Goal: Communication & Community: Answer question/provide support

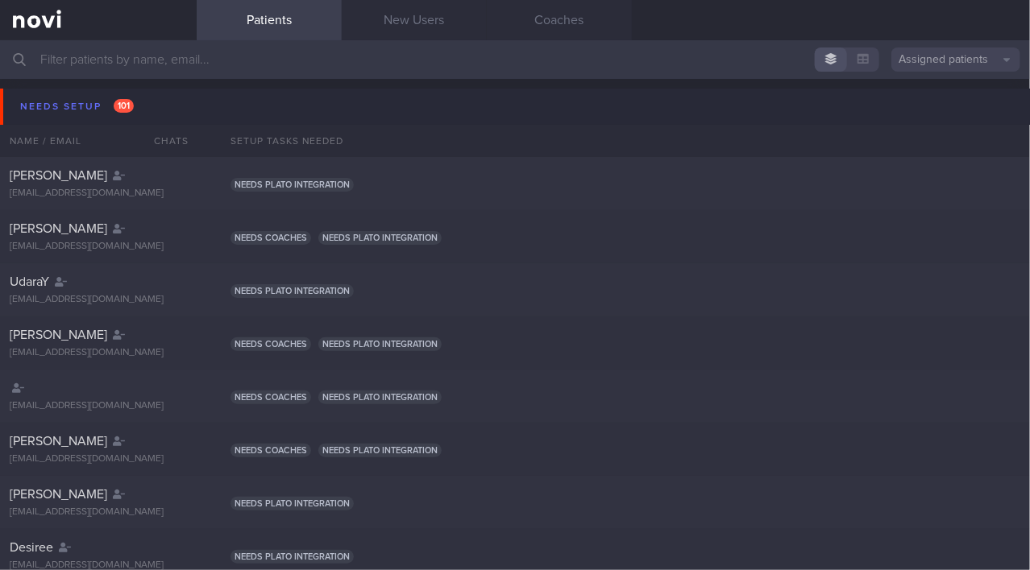
click at [141, 53] on input "text" at bounding box center [515, 59] width 1030 height 39
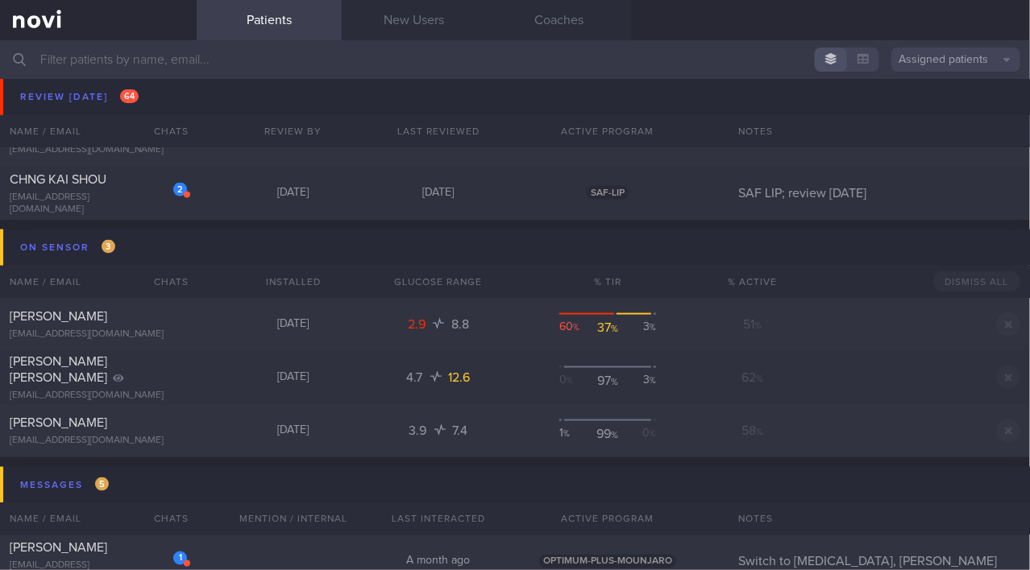
scroll to position [9154, 0]
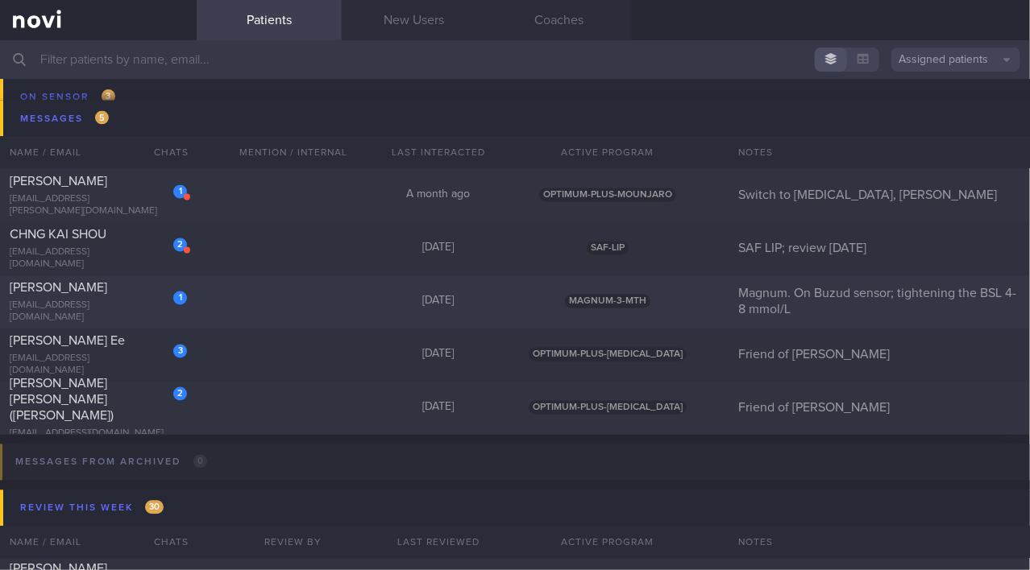
click at [62, 303] on div "1 Huang Chih-Yi duagihuang@gmail.com" at bounding box center [98, 302] width 197 height 44
select select "8"
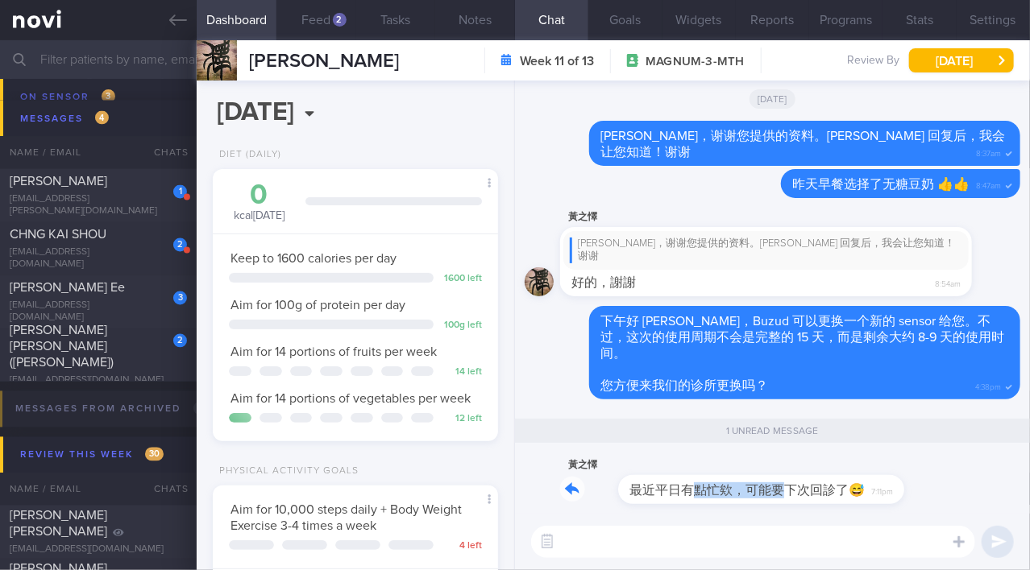
drag, startPoint x: 630, startPoint y: 480, endPoint x: 727, endPoint y: 484, distance: 96.8
click at [727, 484] on div "黃之懌 最近平日有點忙欸，可能要下次回診了😅 7:11pm" at bounding box center [727, 480] width 334 height 48
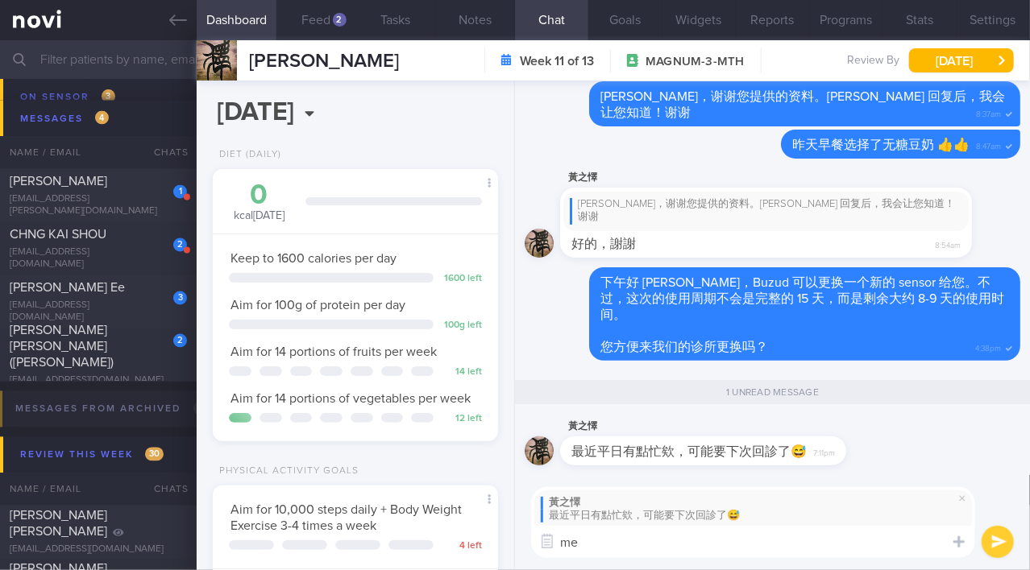
type textarea "m"
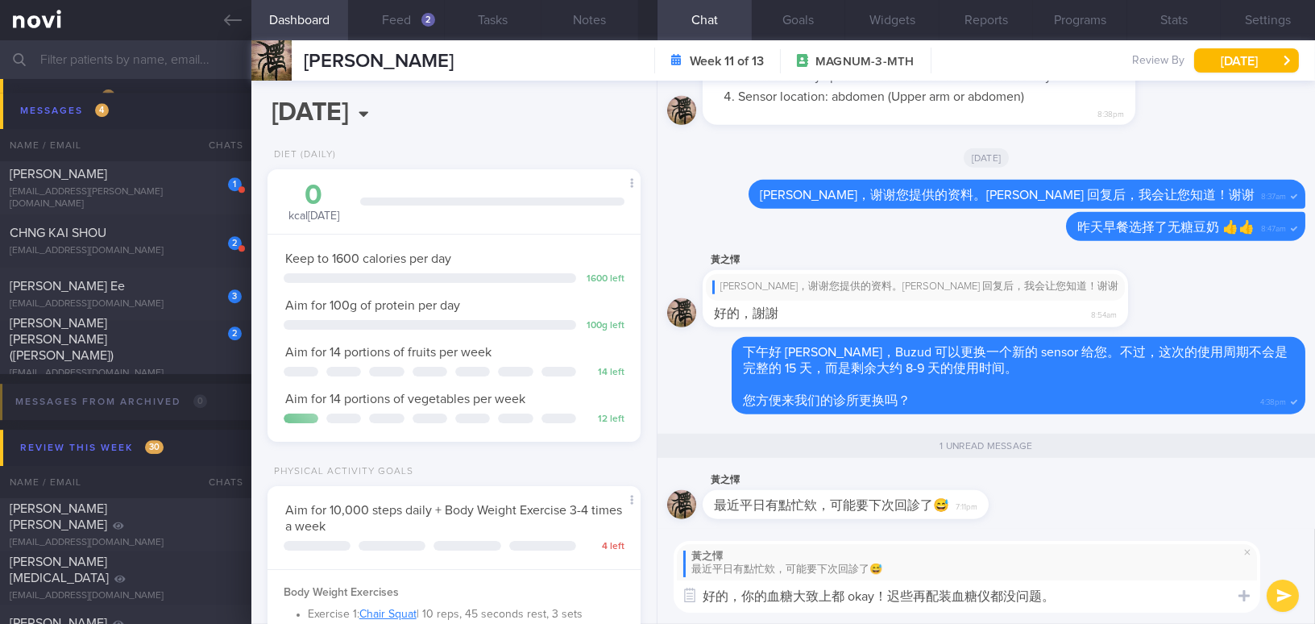
scroll to position [166, 333]
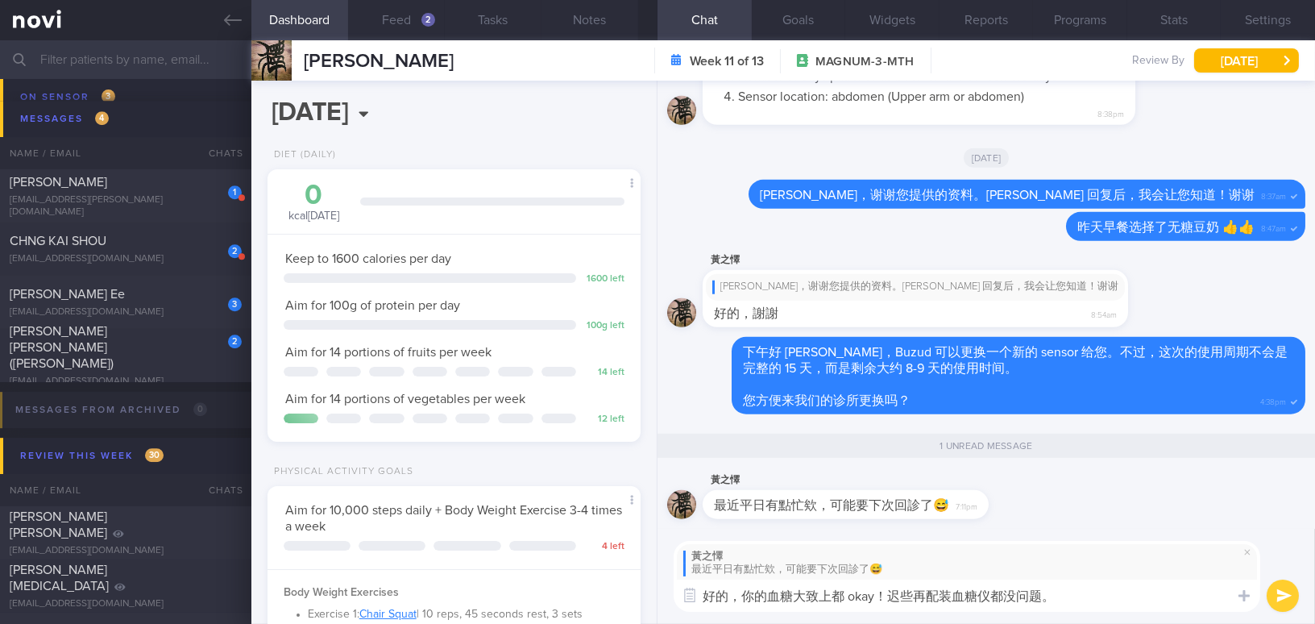
type textarea "好的，你的血糖大致上都 okay！迟些再配装血糖仪都没问题。"
click at [1029, 569] on button "submit" at bounding box center [1282, 595] width 32 height 32
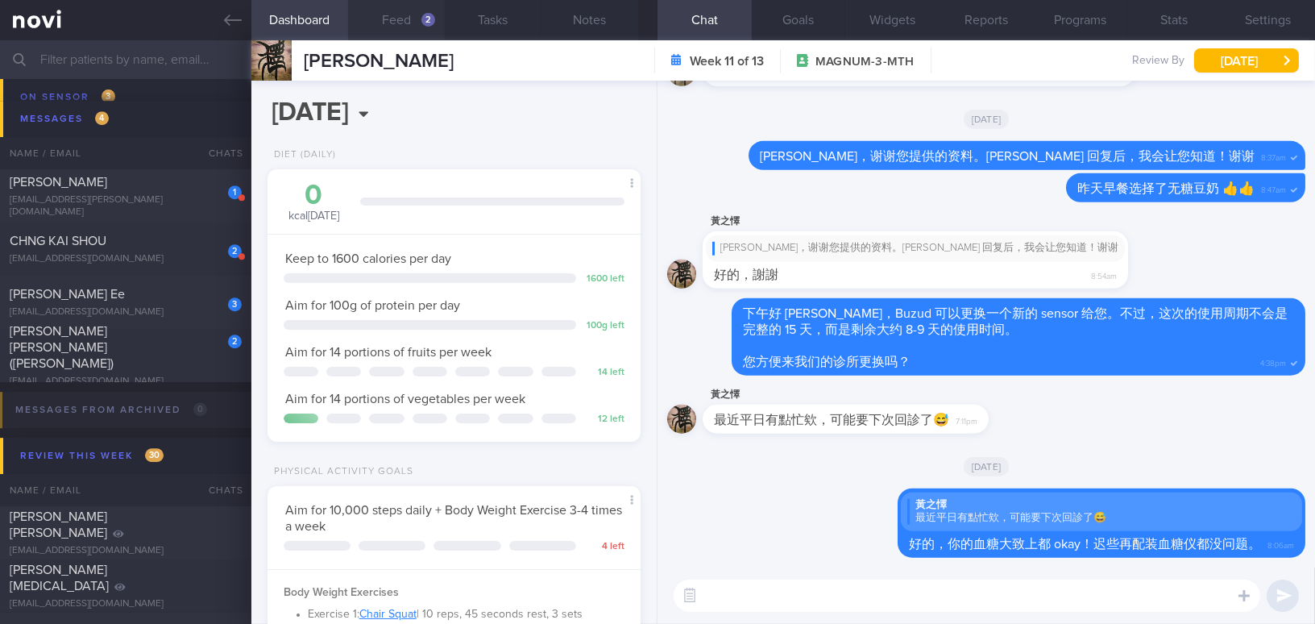
click at [387, 18] on button "Feed 2" at bounding box center [396, 20] width 97 height 40
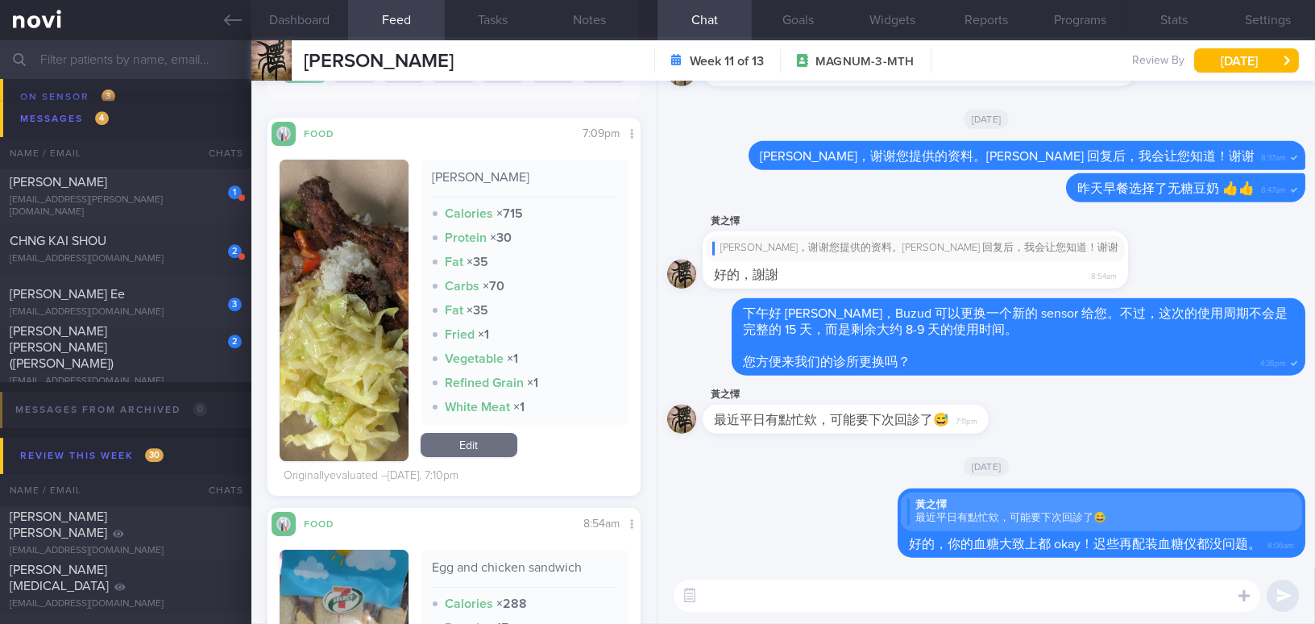
scroll to position [292, 0]
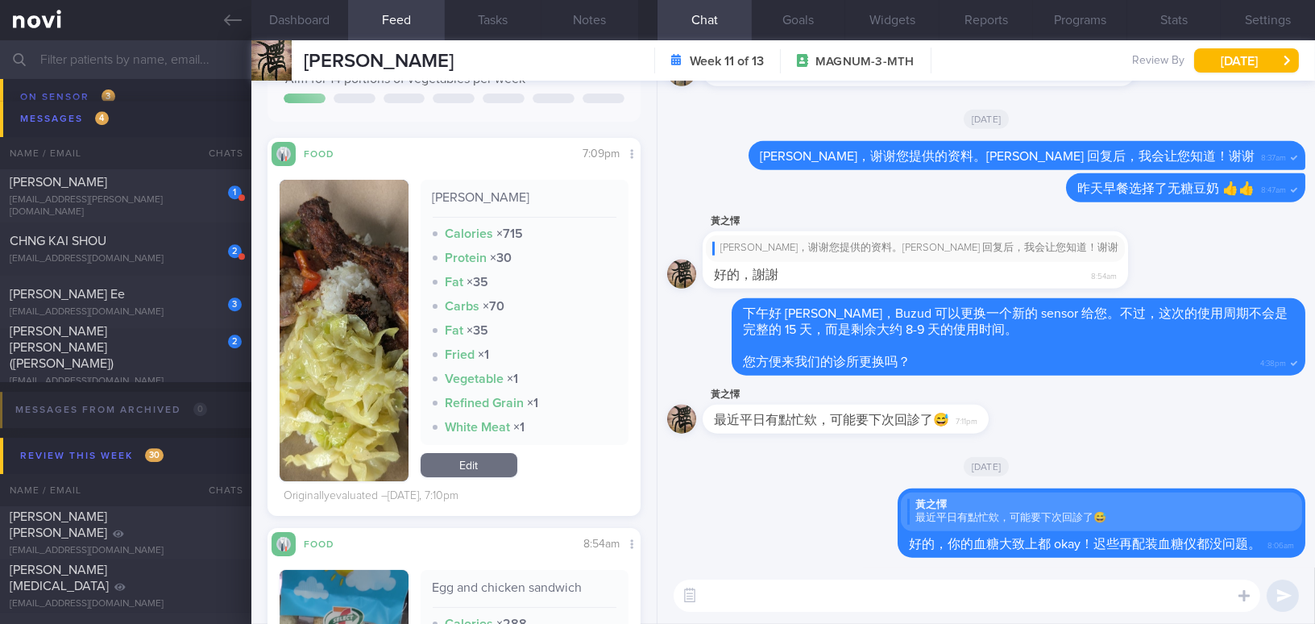
click at [332, 247] on button "button" at bounding box center [344, 330] width 129 height 301
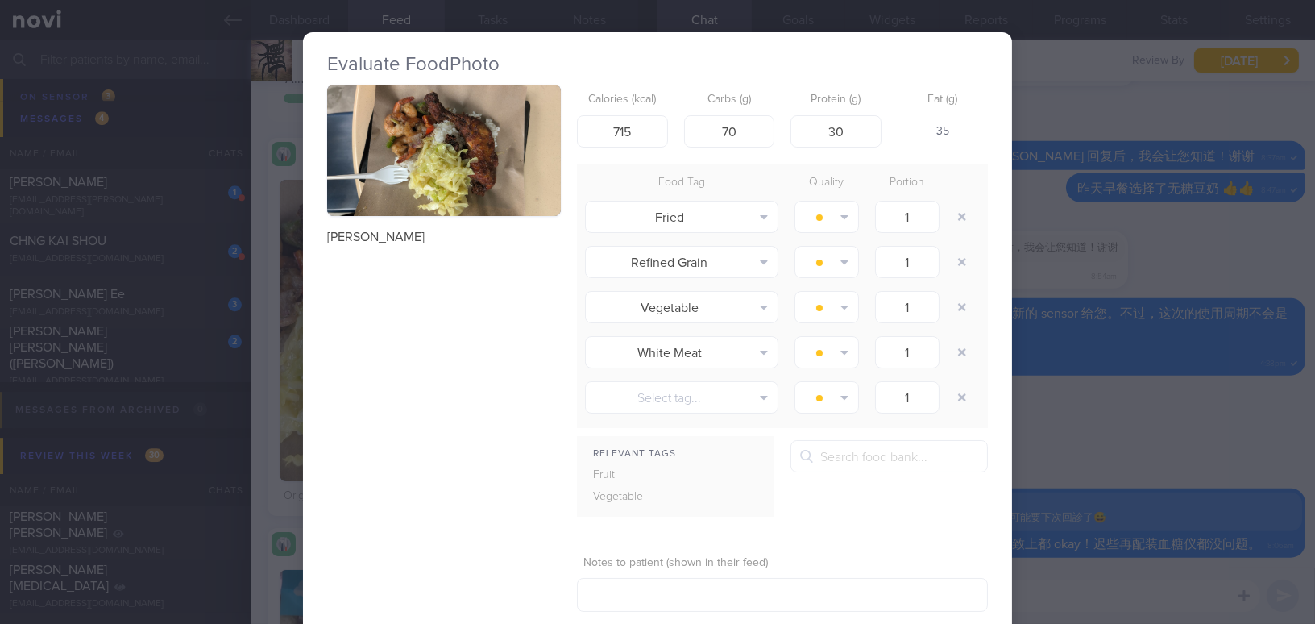
click at [385, 163] on button "button" at bounding box center [444, 150] width 234 height 131
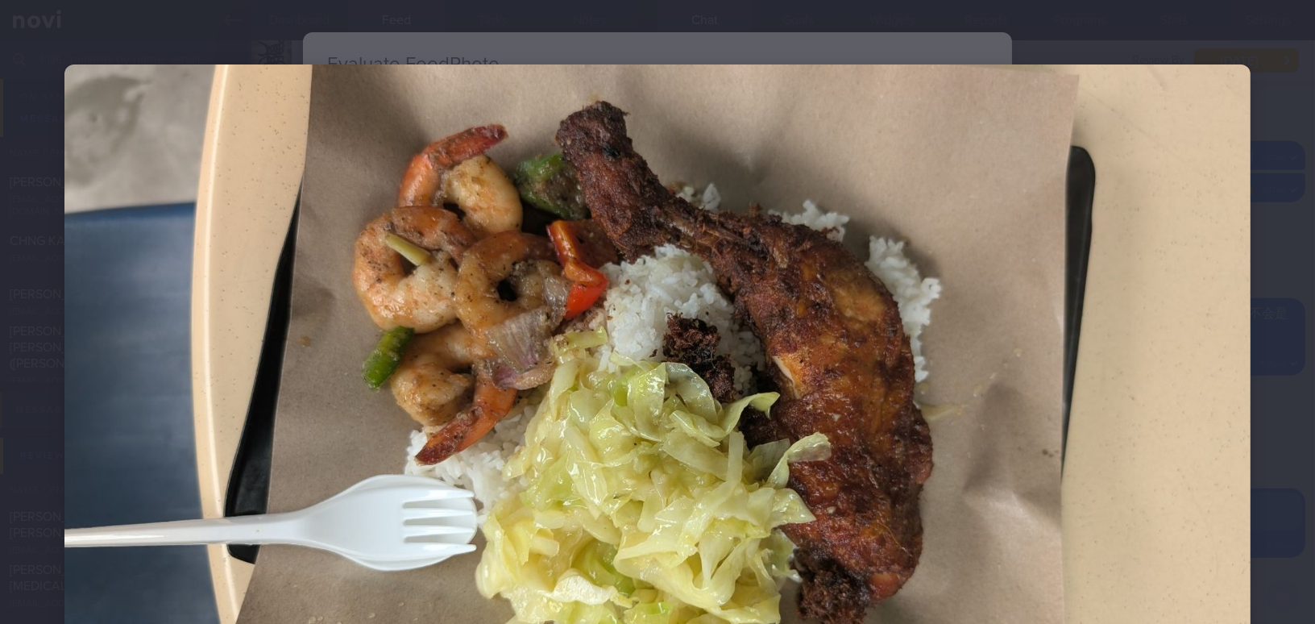
scroll to position [167, 0]
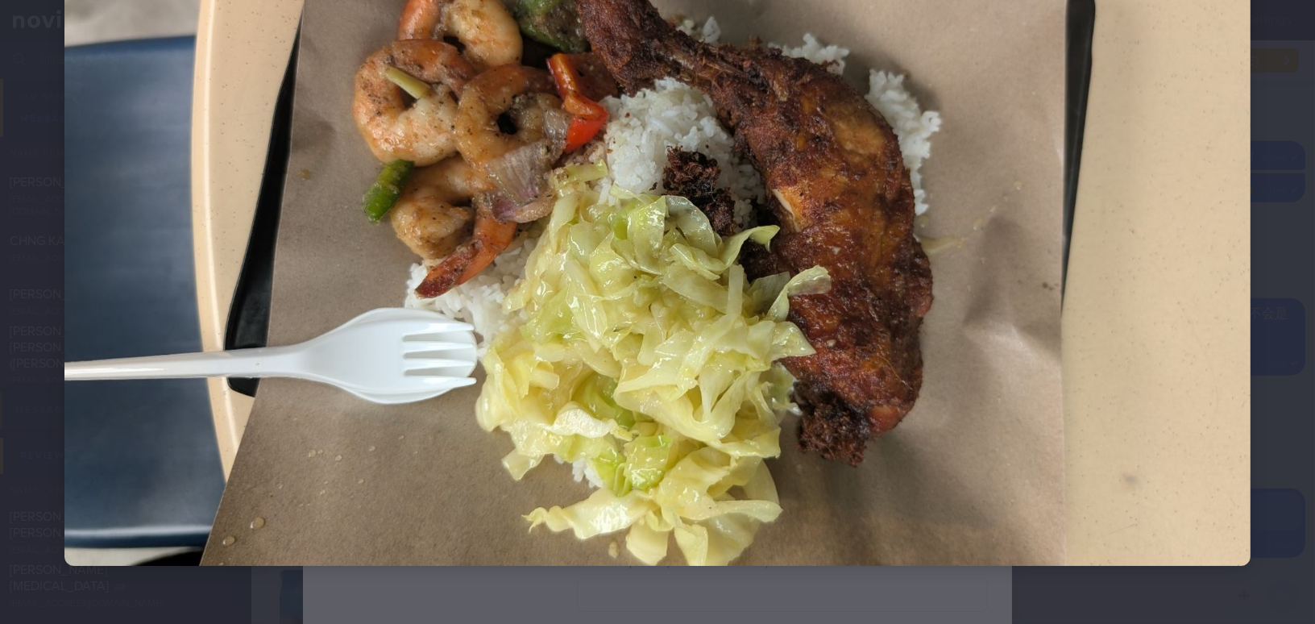
click at [743, 332] on img at bounding box center [657, 232] width 1186 height 668
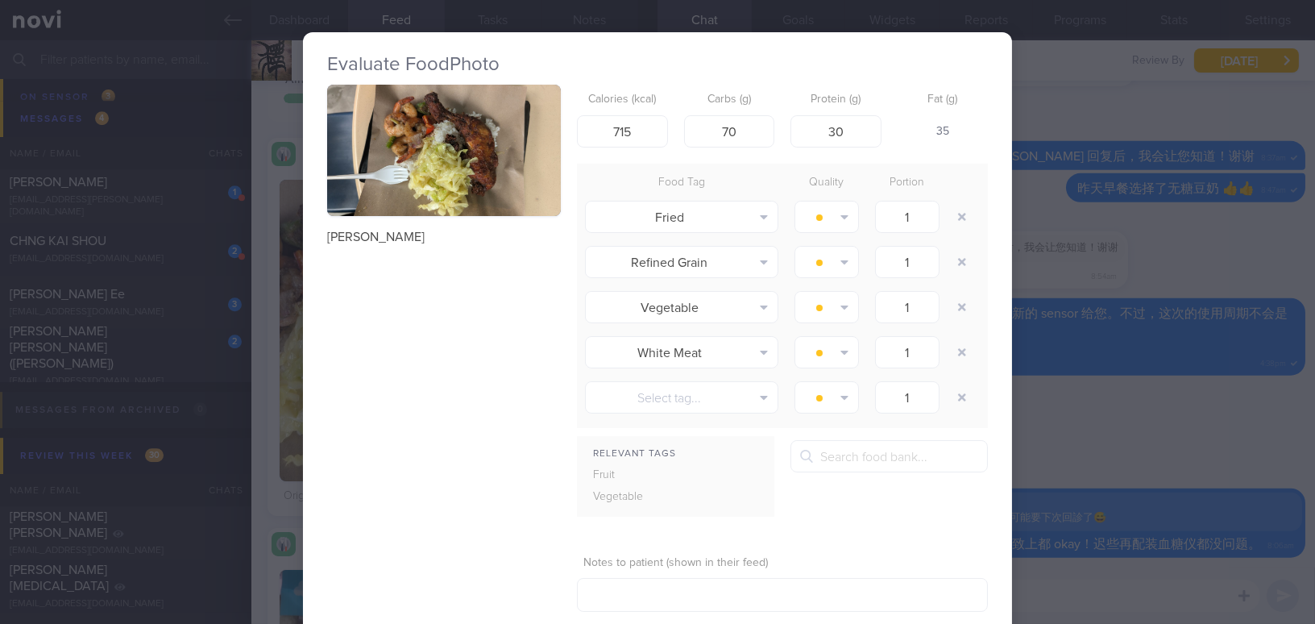
click at [1029, 440] on div "Evaluate Food Photo Nasi Lemak Calories (kcal) 715 Carbs (g) 70 Protein (g) 30 …" at bounding box center [657, 312] width 1315 height 624
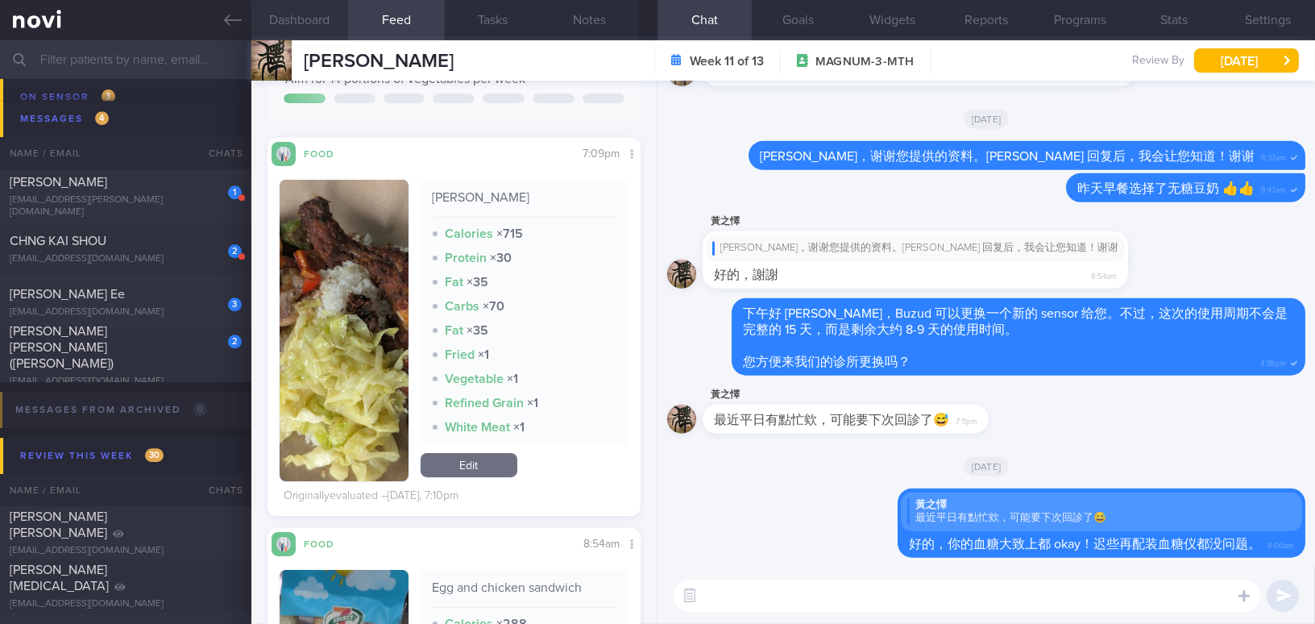
click at [304, 20] on button "Dashboard" at bounding box center [299, 20] width 97 height 40
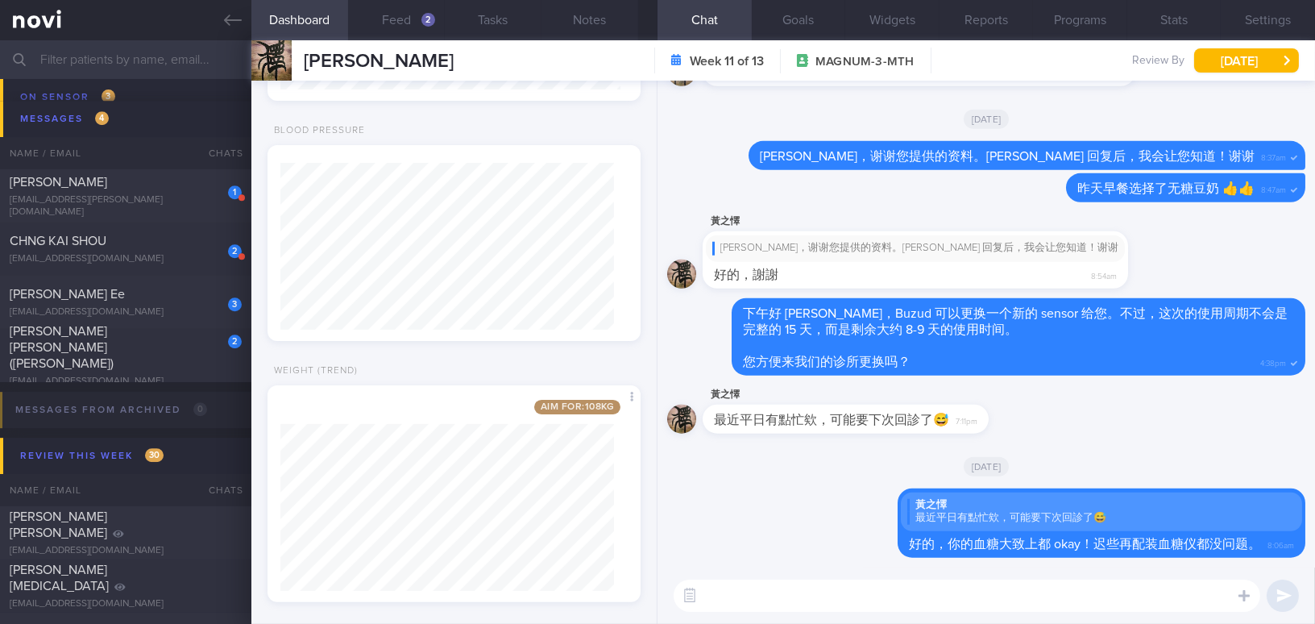
scroll to position [949, 0]
click at [383, 22] on button "Feed 2" at bounding box center [396, 20] width 97 height 40
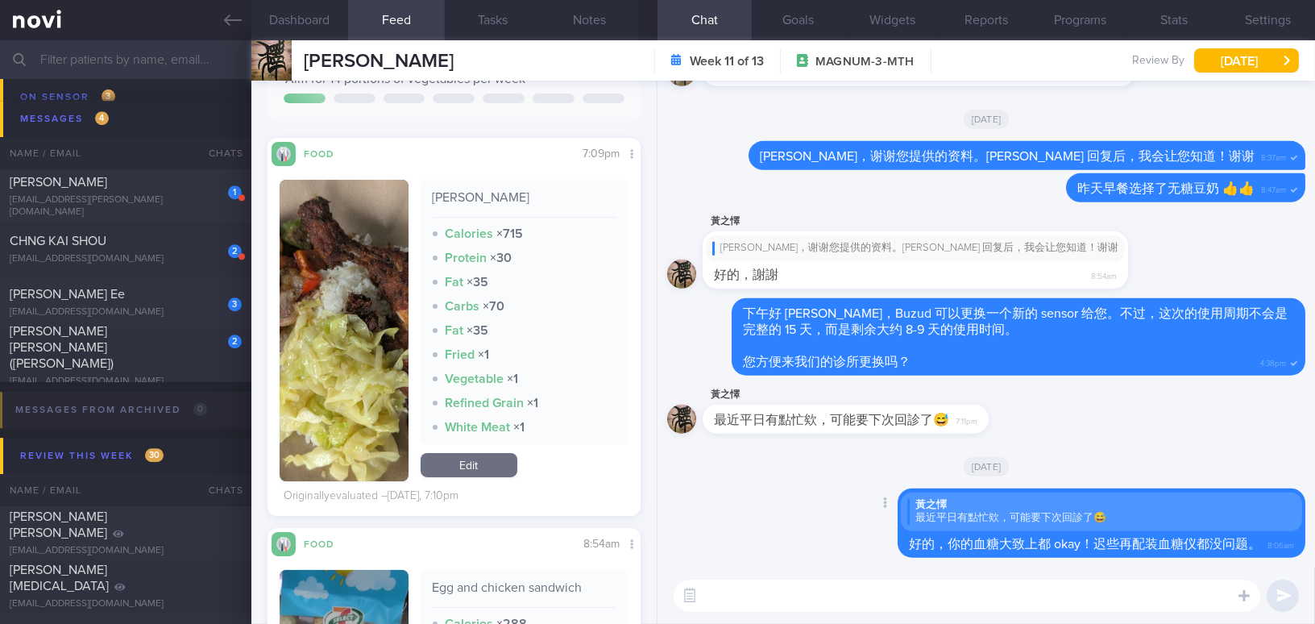
click at [788, 525] on div "Delete 黃之懌 最近平日有點忙欸，可能要下次回診了😅 好的，你的血糖大致上都 okay！迟些再配装血糖仪都没问题。 8:06am" at bounding box center [986, 528] width 638 height 80
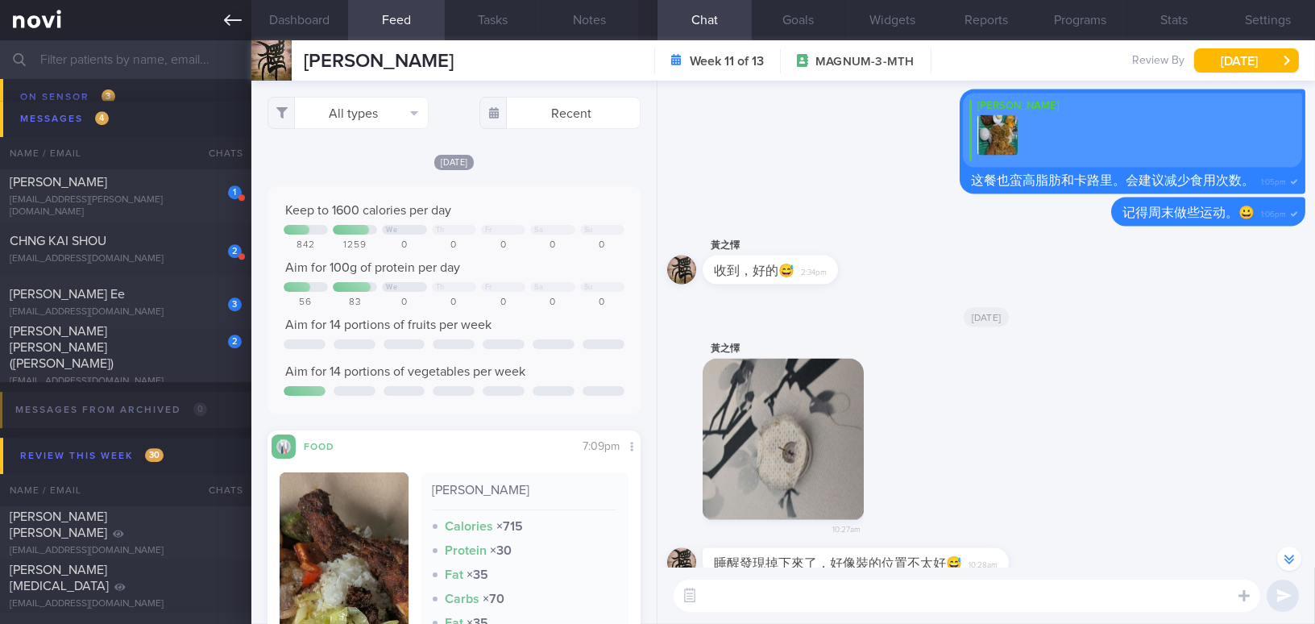
click at [221, 28] on link at bounding box center [125, 20] width 251 height 40
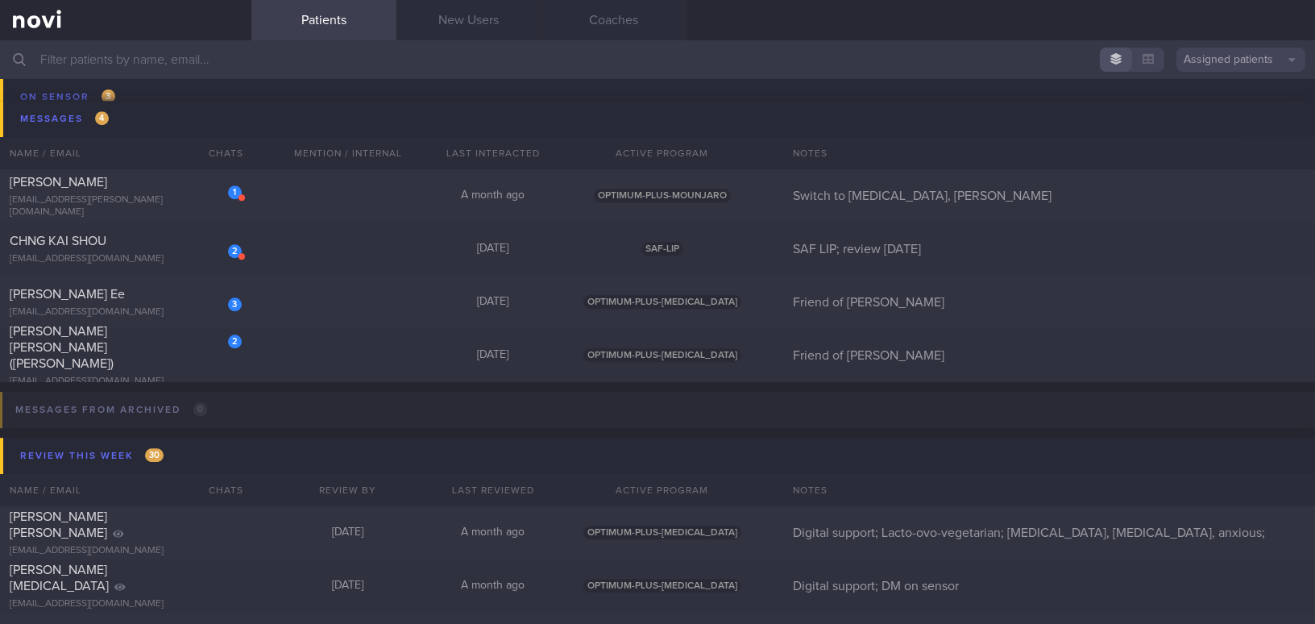
click at [212, 58] on input "text" at bounding box center [657, 59] width 1315 height 39
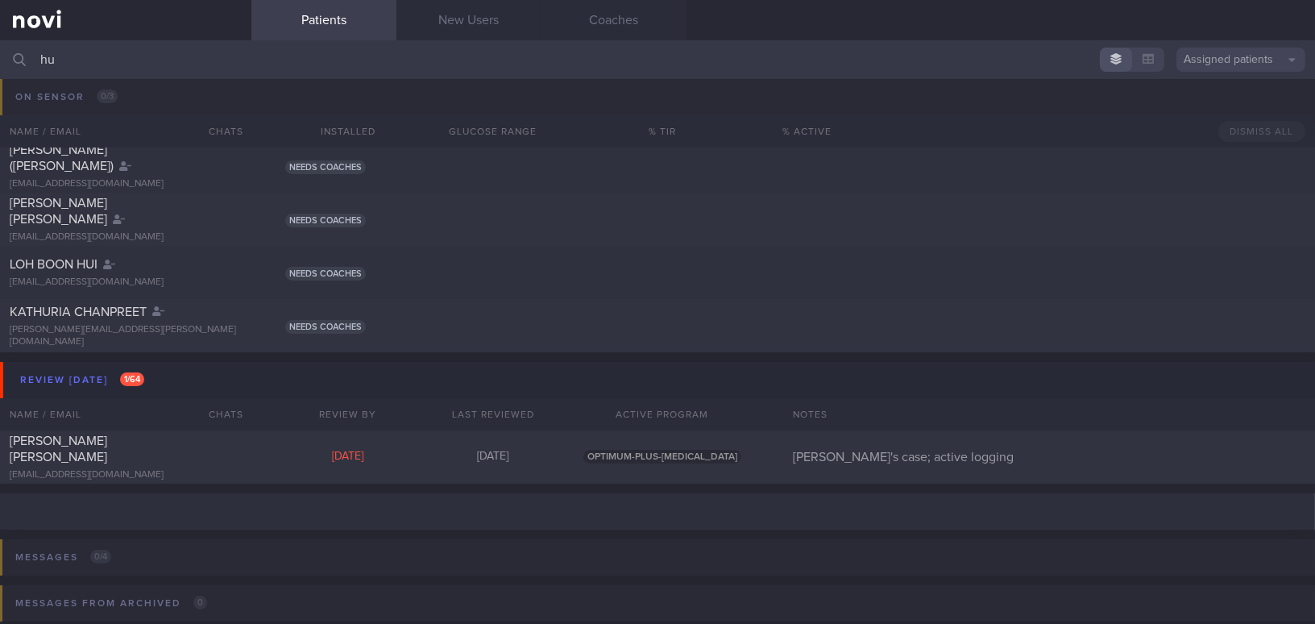
scroll to position [316, 0]
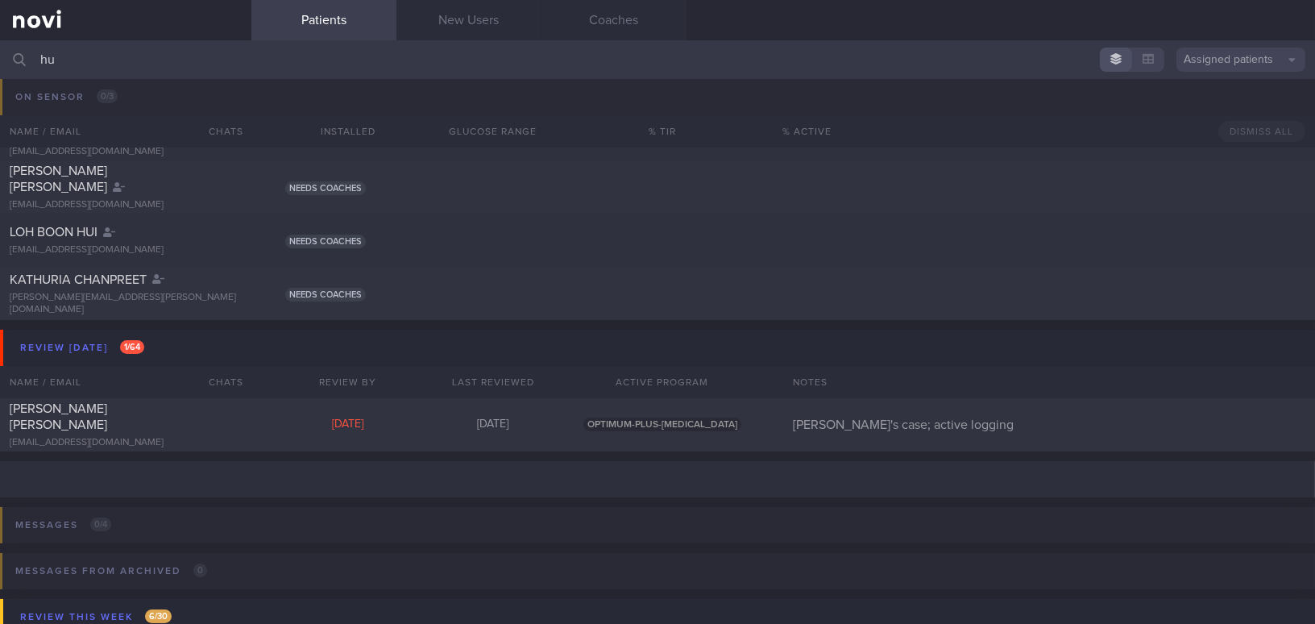
type input "h"
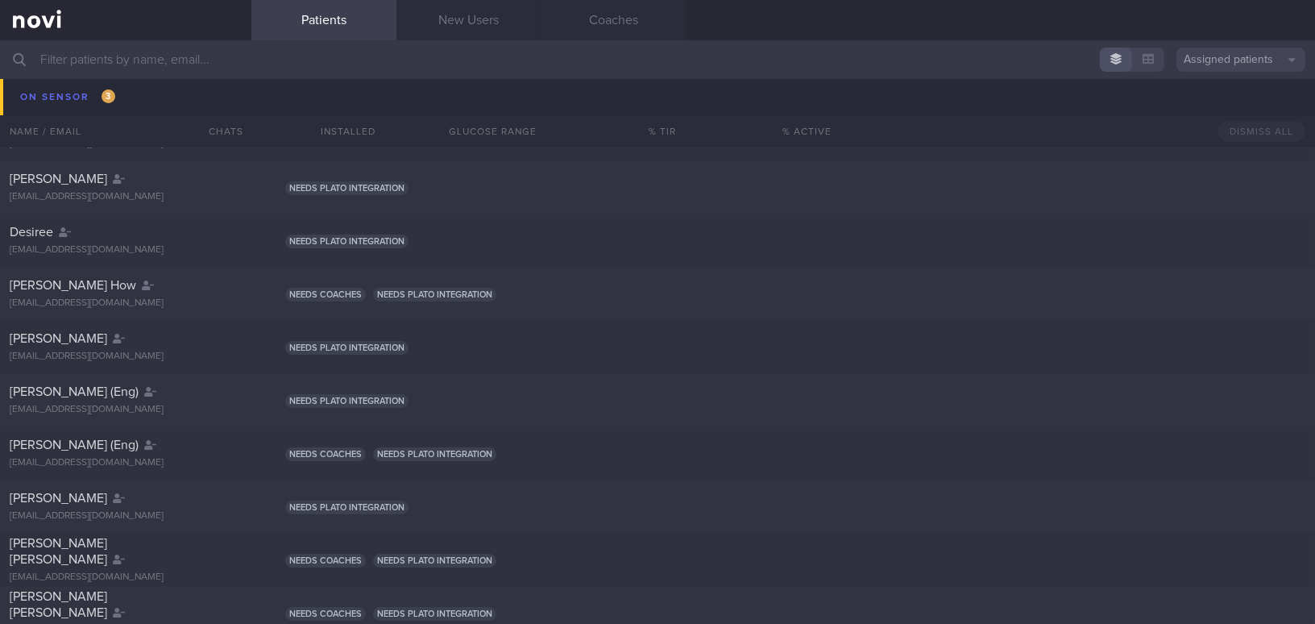
click at [234, 60] on input "text" at bounding box center [657, 59] width 1315 height 39
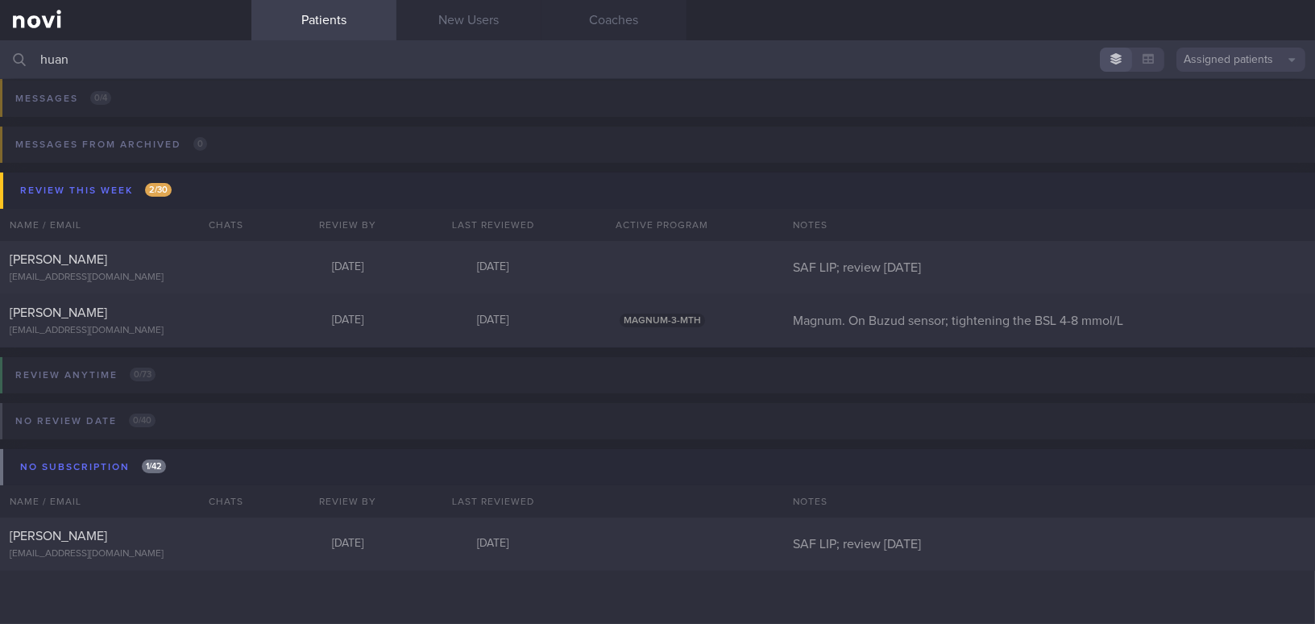
type input "huang"
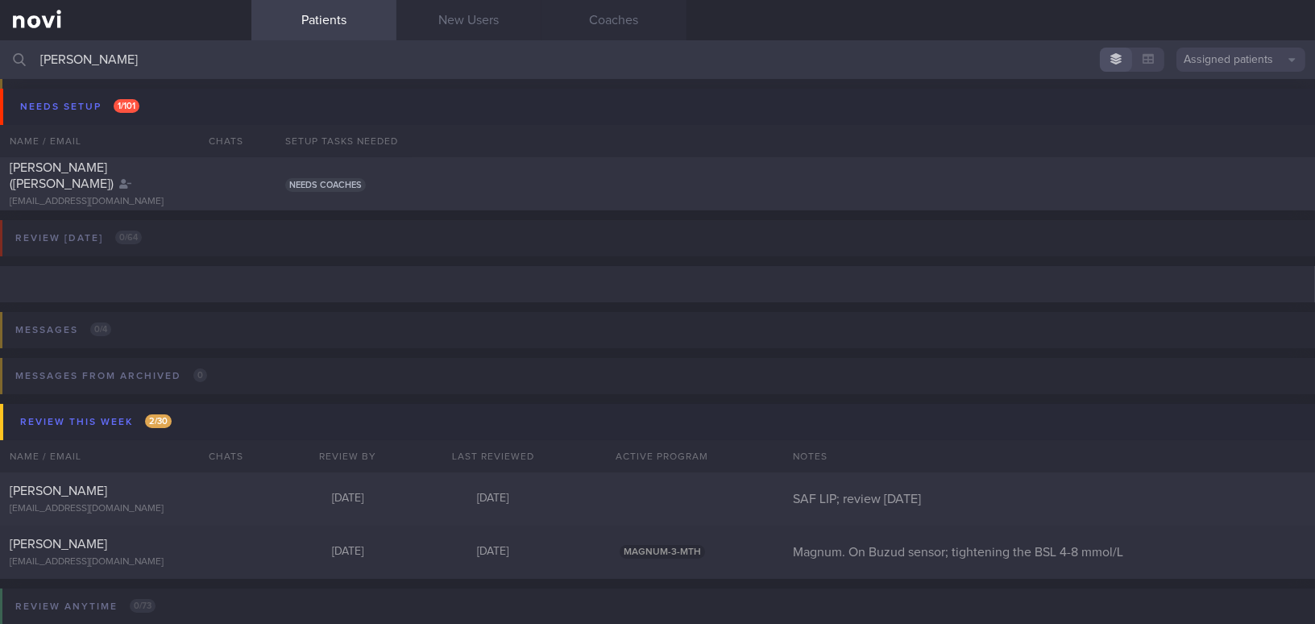
scroll to position [230, 0]
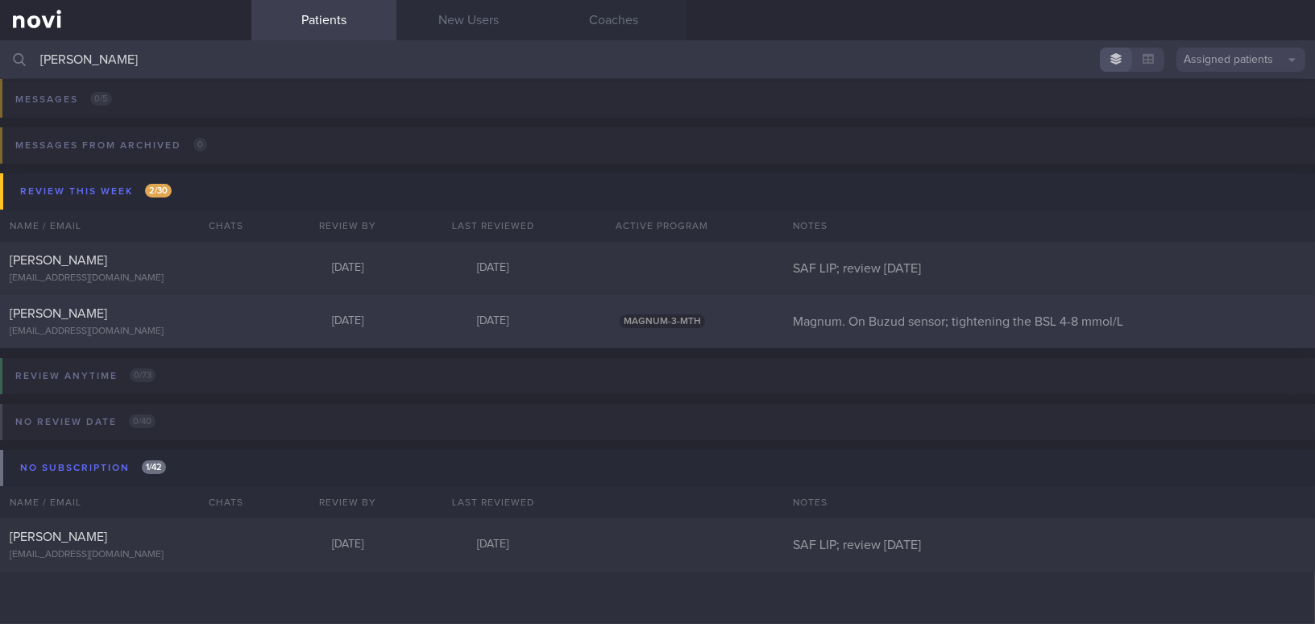
type input "huang"
click at [106, 312] on div "Huang Chih-Yi" at bounding box center [124, 313] width 228 height 16
select select "8"
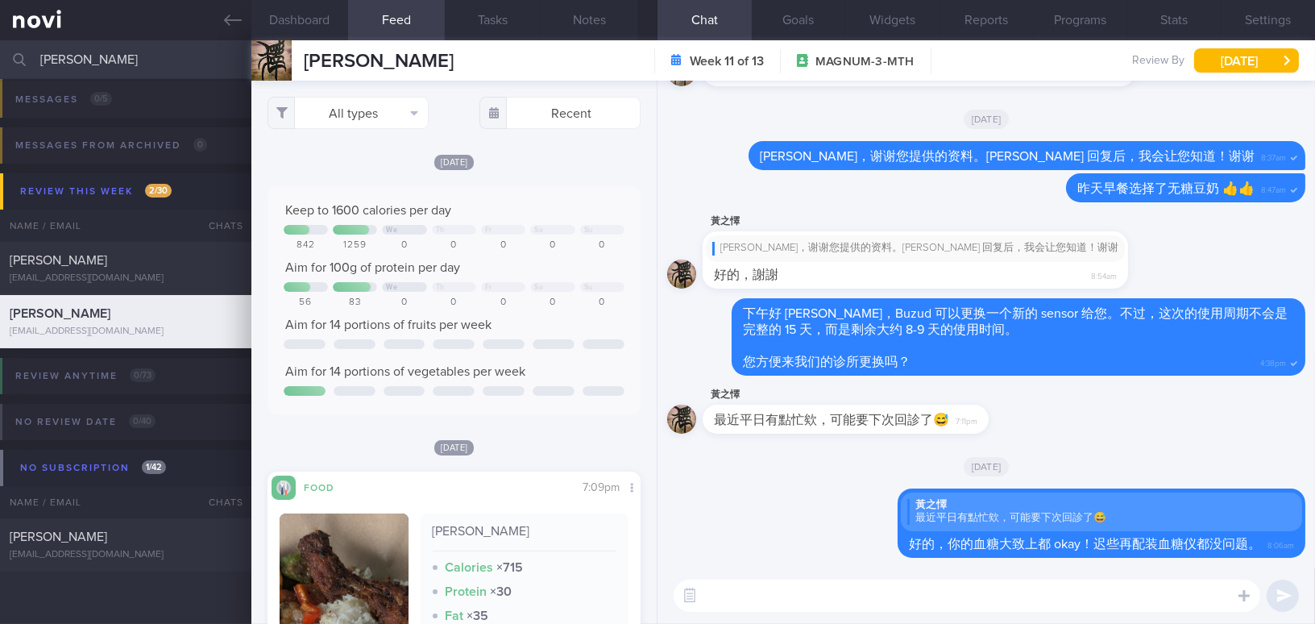
click at [851, 599] on textarea at bounding box center [966, 595] width 586 height 32
type textarea "j"
type textarea "记得要继续做运动。"
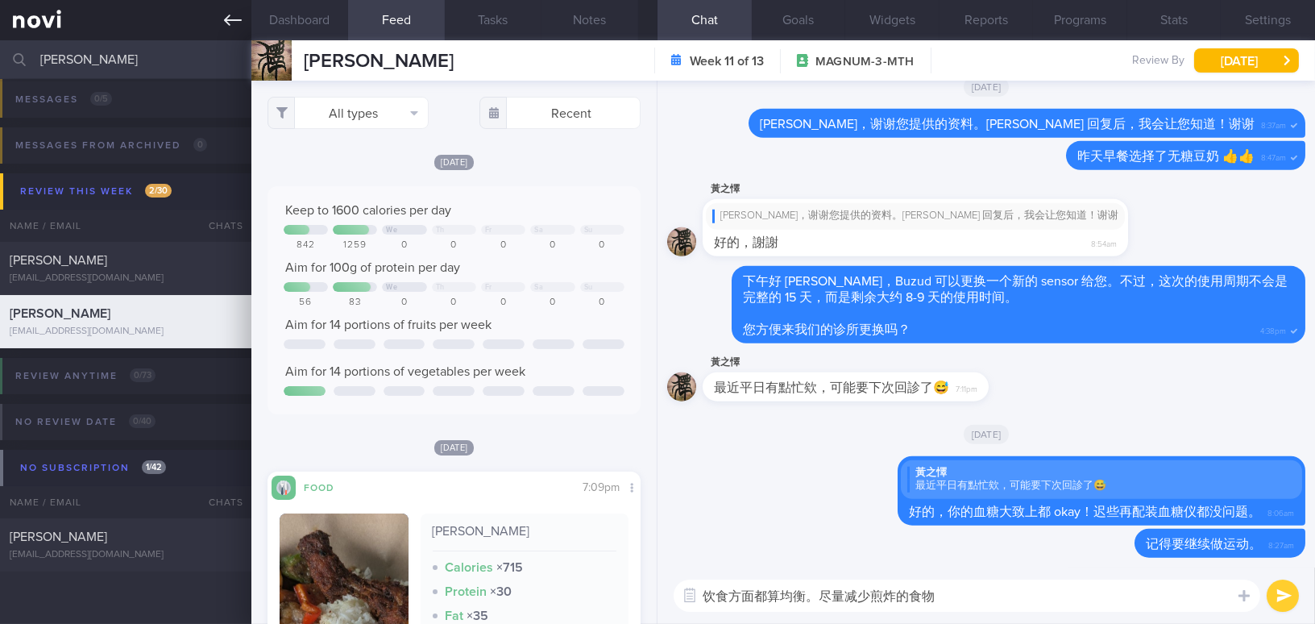
type textarea "饮食方面都算均衡。尽量减少煎炸的食物。"
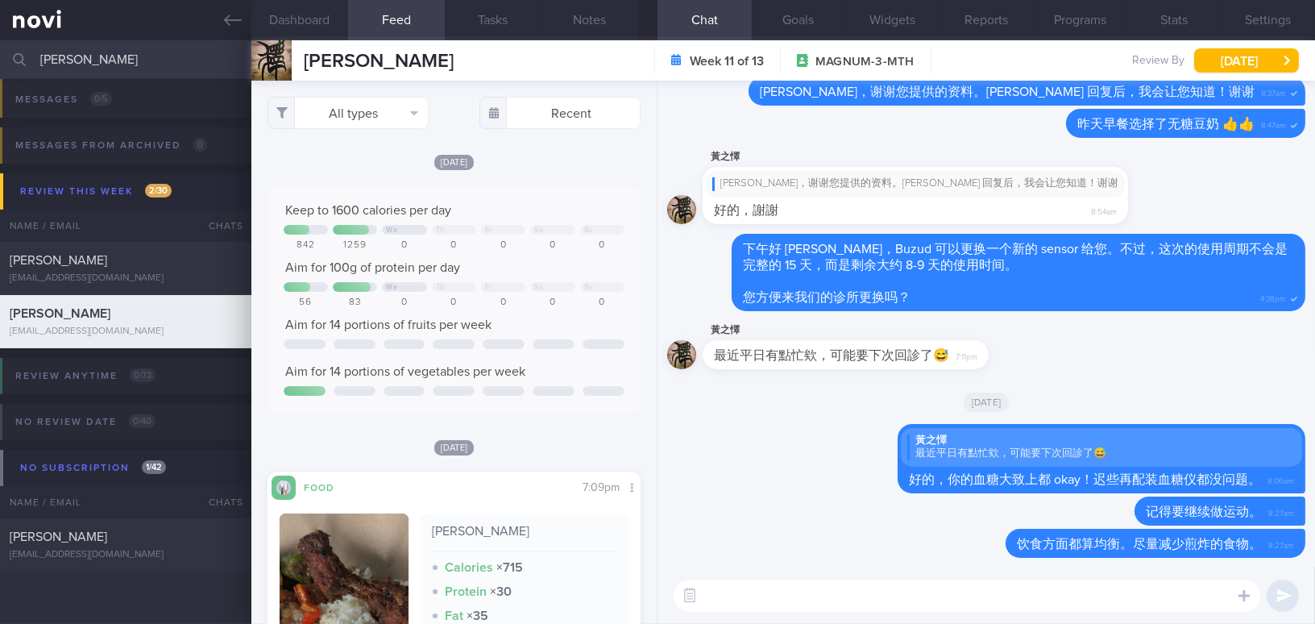
drag, startPoint x: 93, startPoint y: 56, endPoint x: 0, endPoint y: 56, distance: 92.6
click at [0, 56] on input "huang" at bounding box center [657, 59] width 1315 height 39
click at [93, 48] on input "huang" at bounding box center [657, 59] width 1315 height 39
drag, startPoint x: 93, startPoint y: 56, endPoint x: 0, endPoint y: 49, distance: 93.7
click at [0, 49] on input "huang" at bounding box center [657, 59] width 1315 height 39
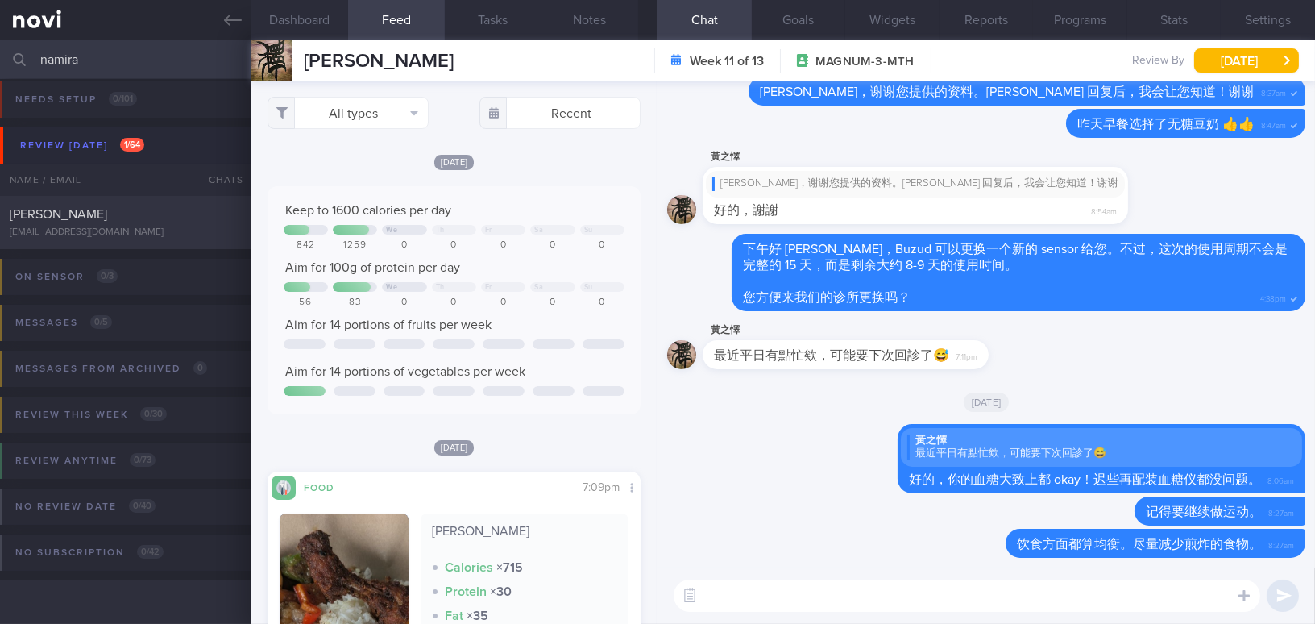
scroll to position [6, 0]
type input "namira"
click at [100, 221] on div "[PERSON_NAME]" at bounding box center [124, 215] width 228 height 16
type input "[PERSON_NAME]'s case, active logging on Buzud"
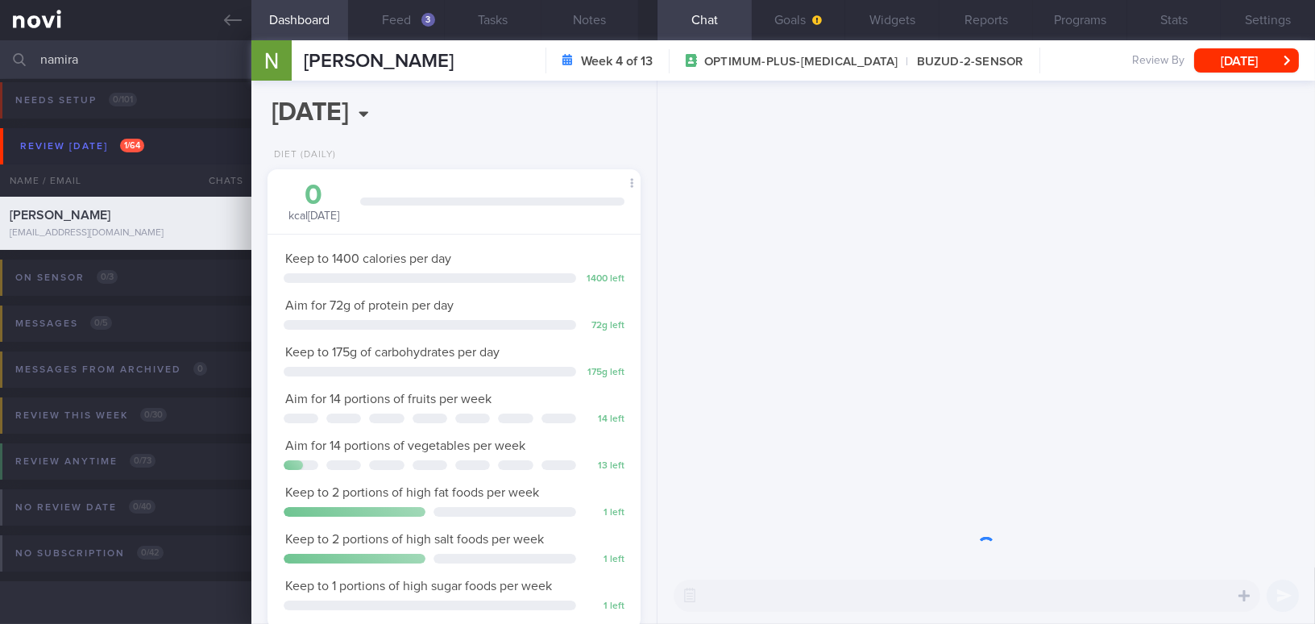
scroll to position [189, 333]
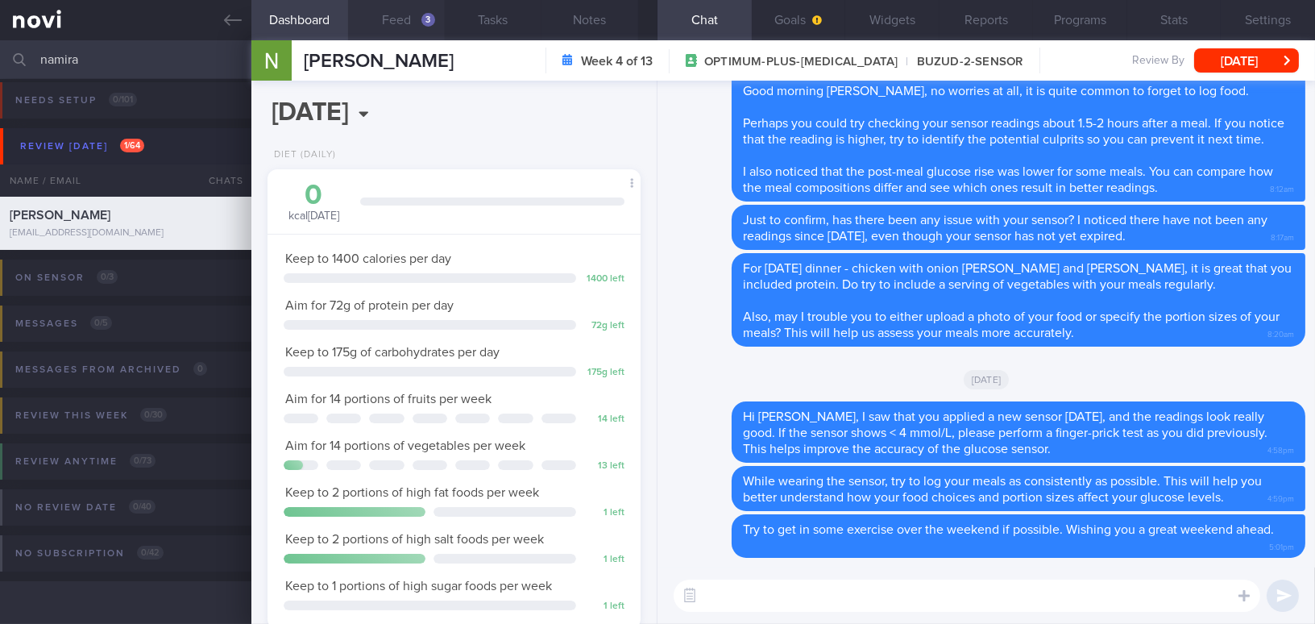
click at [415, 20] on button "Feed 3" at bounding box center [396, 20] width 97 height 40
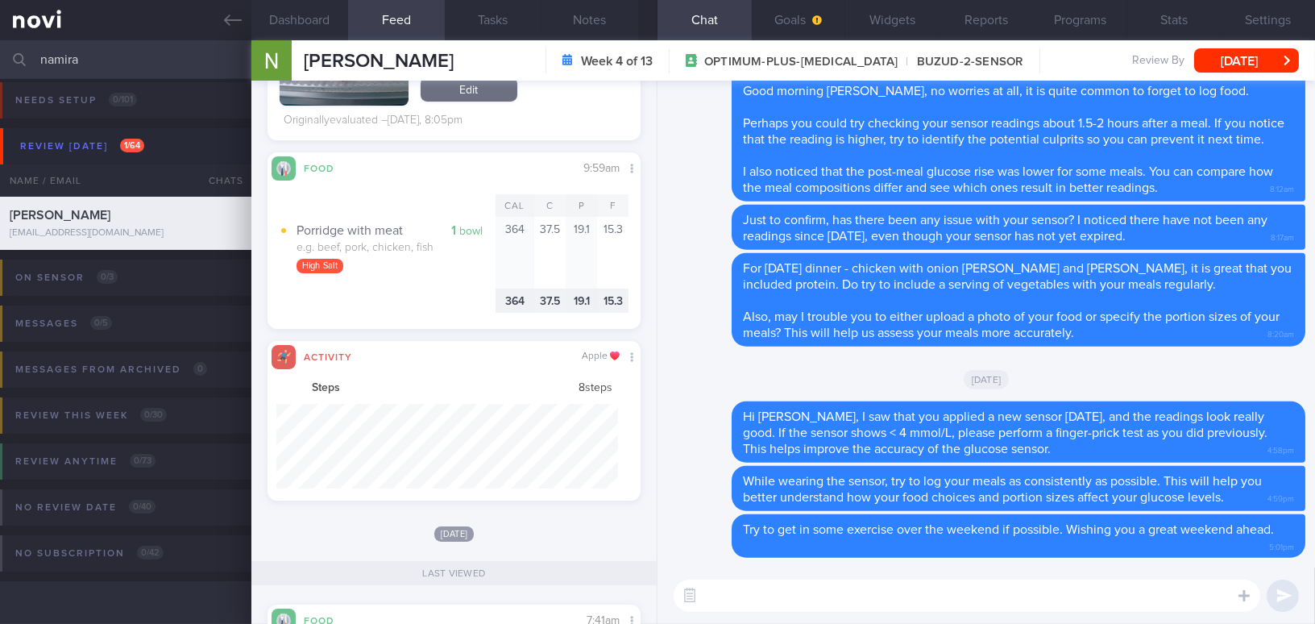
scroll to position [85, 341]
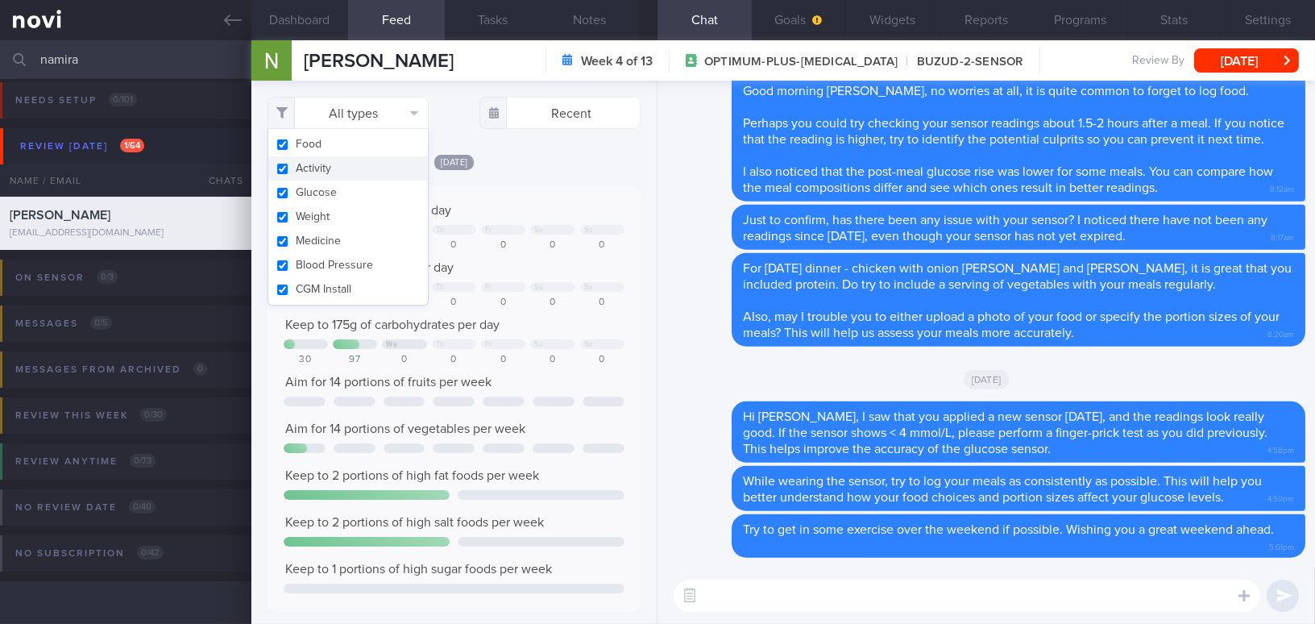
click at [280, 171] on button "Activity" at bounding box center [348, 168] width 160 height 24
checkbox input "false"
click at [548, 175] on div "Yesterday Keep to 1400 calories per day We Th Fr Sa Su 238 884 0 0 0 0 0 Aim fo…" at bounding box center [453, 549] width 373 height 792
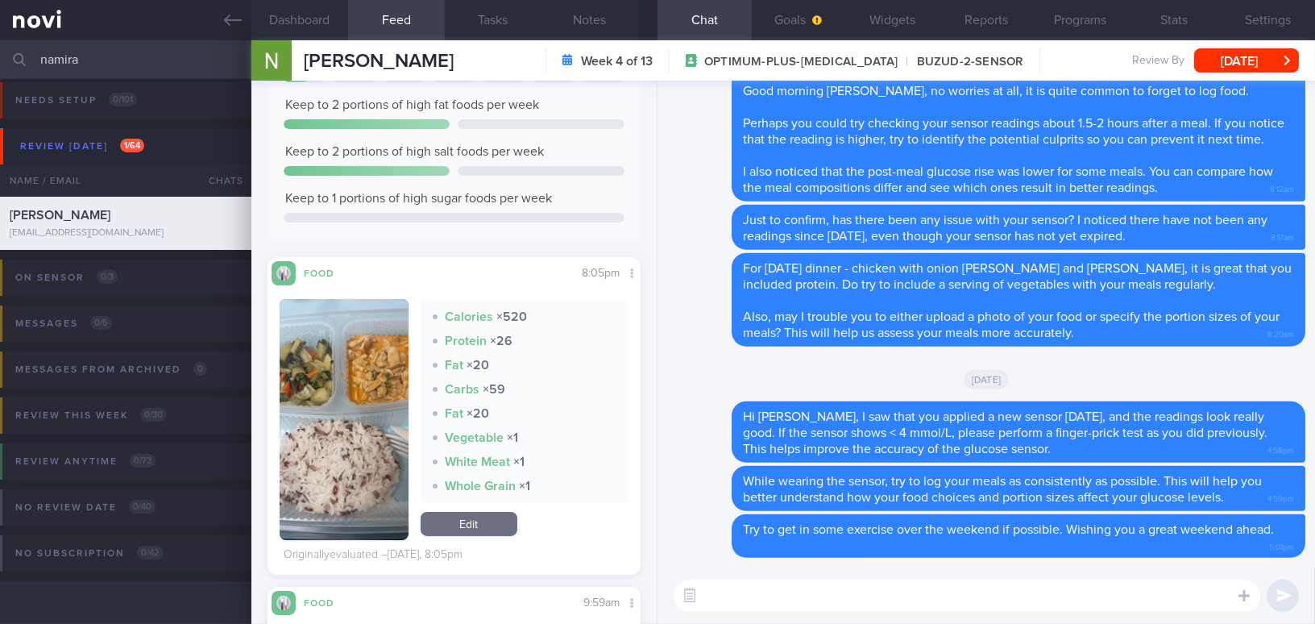
scroll to position [388, 0]
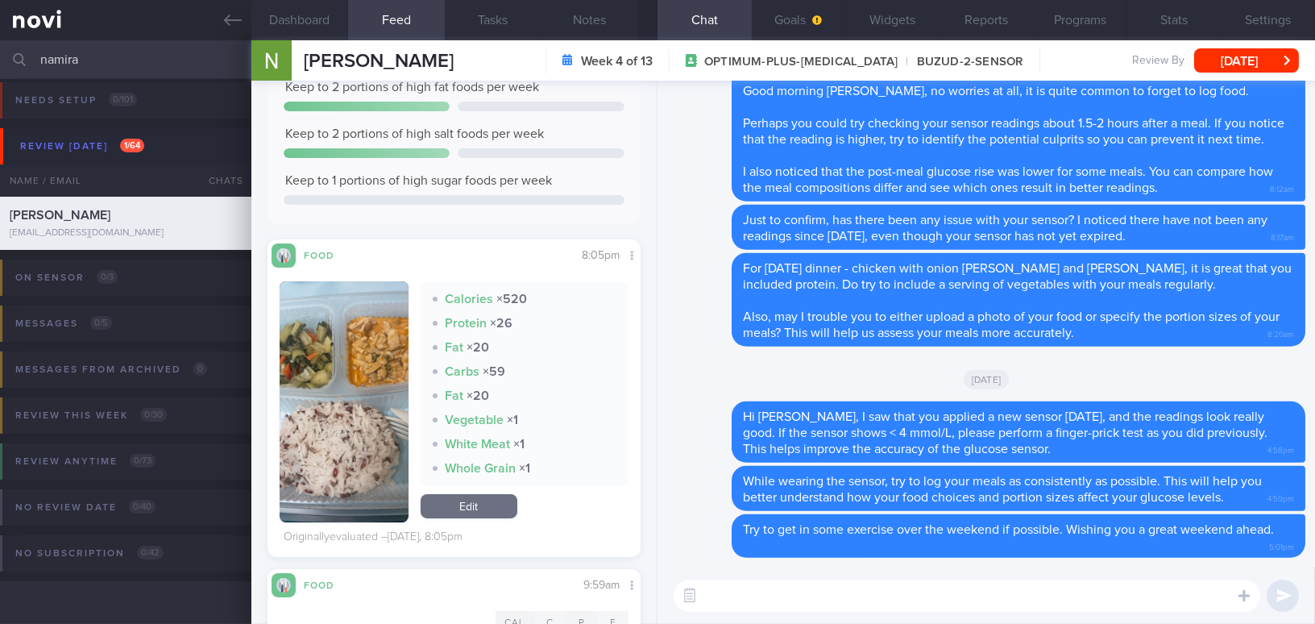
click at [329, 337] on button "button" at bounding box center [344, 401] width 129 height 241
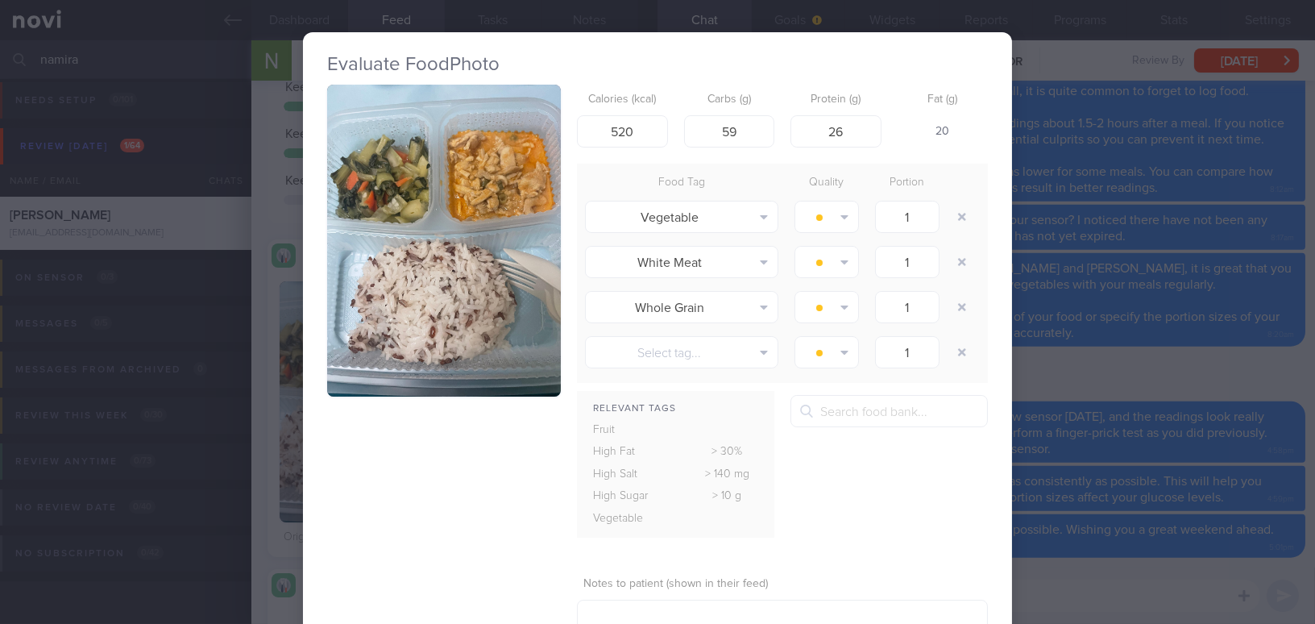
click at [356, 309] on button "button" at bounding box center [444, 241] width 234 height 312
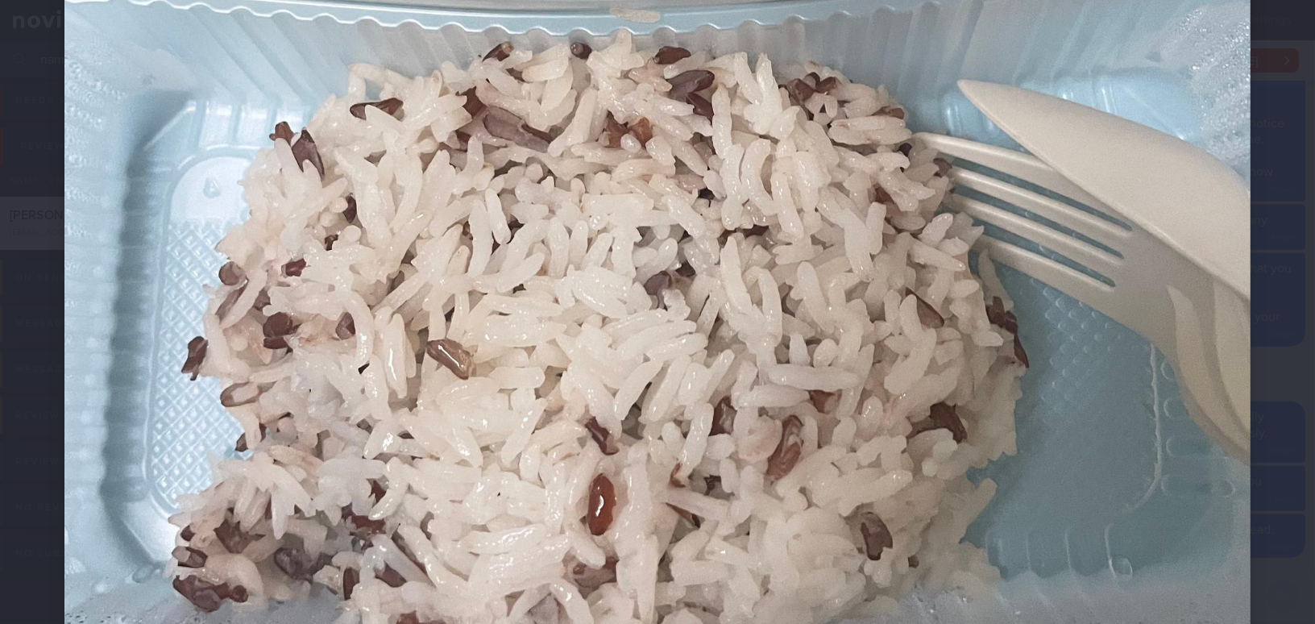
scroll to position [951, 0]
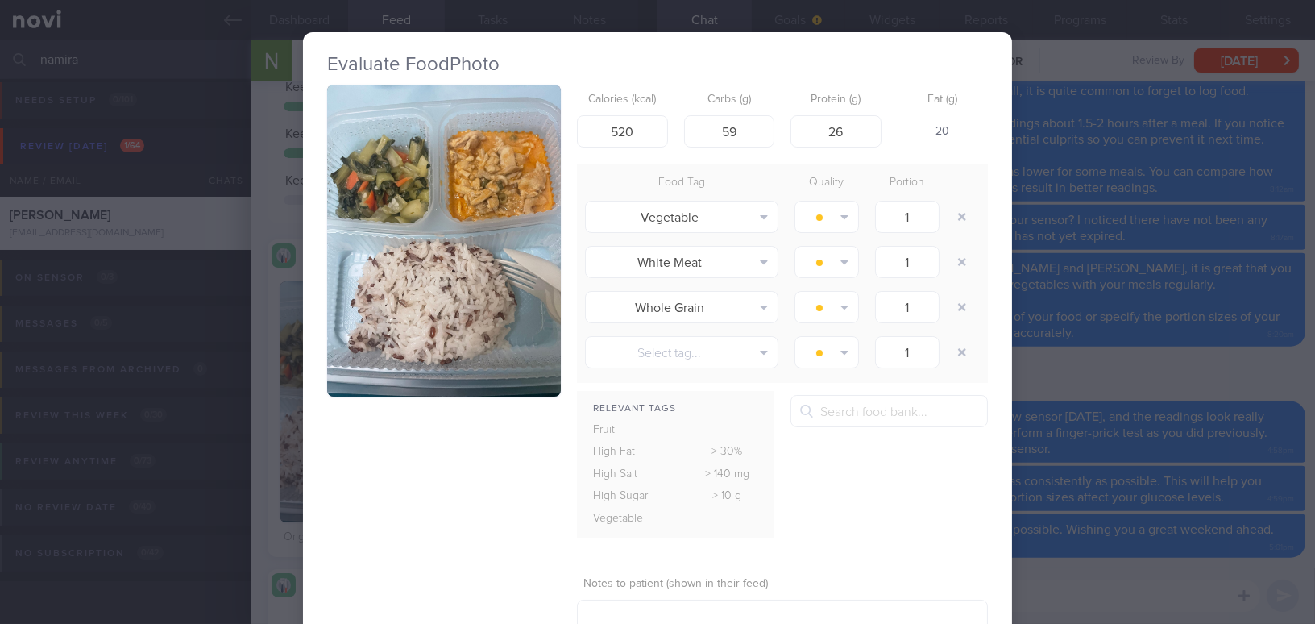
click at [1091, 376] on div "Evaluate Food Photo Calories (kcal) 520 Carbs (g) 59 Protein (g) 26 Fat (g) 20 …" at bounding box center [657, 312] width 1315 height 624
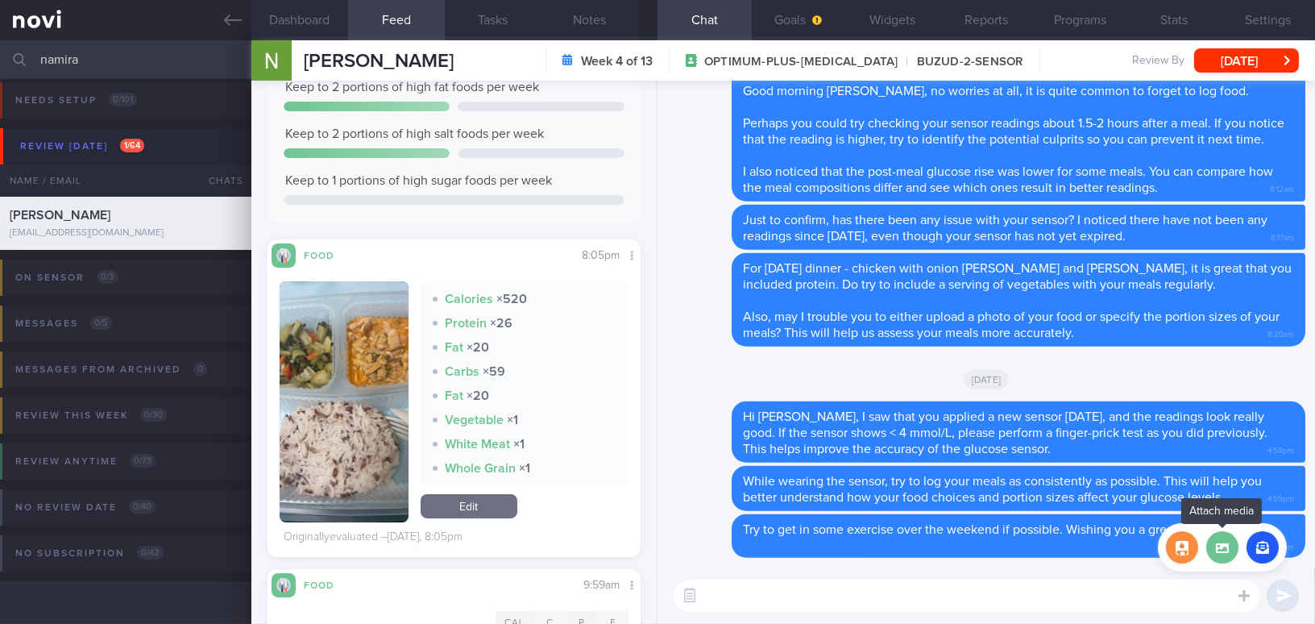
click at [1219, 550] on label at bounding box center [1222, 547] width 32 height 32
click at [0, 0] on input "file" at bounding box center [0, 0] width 0 height 0
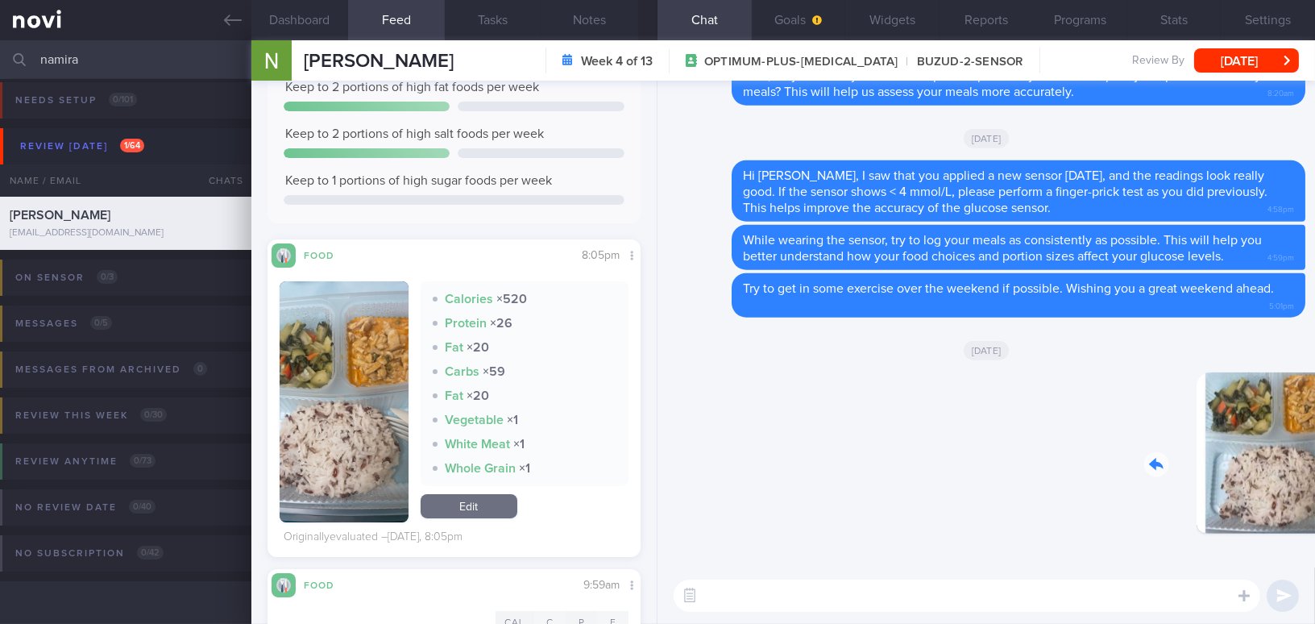
drag, startPoint x: 1168, startPoint y: 438, endPoint x: 1251, endPoint y: 447, distance: 83.4
click at [1251, 447] on div "Delete 8:29am" at bounding box center [1192, 465] width 226 height 186
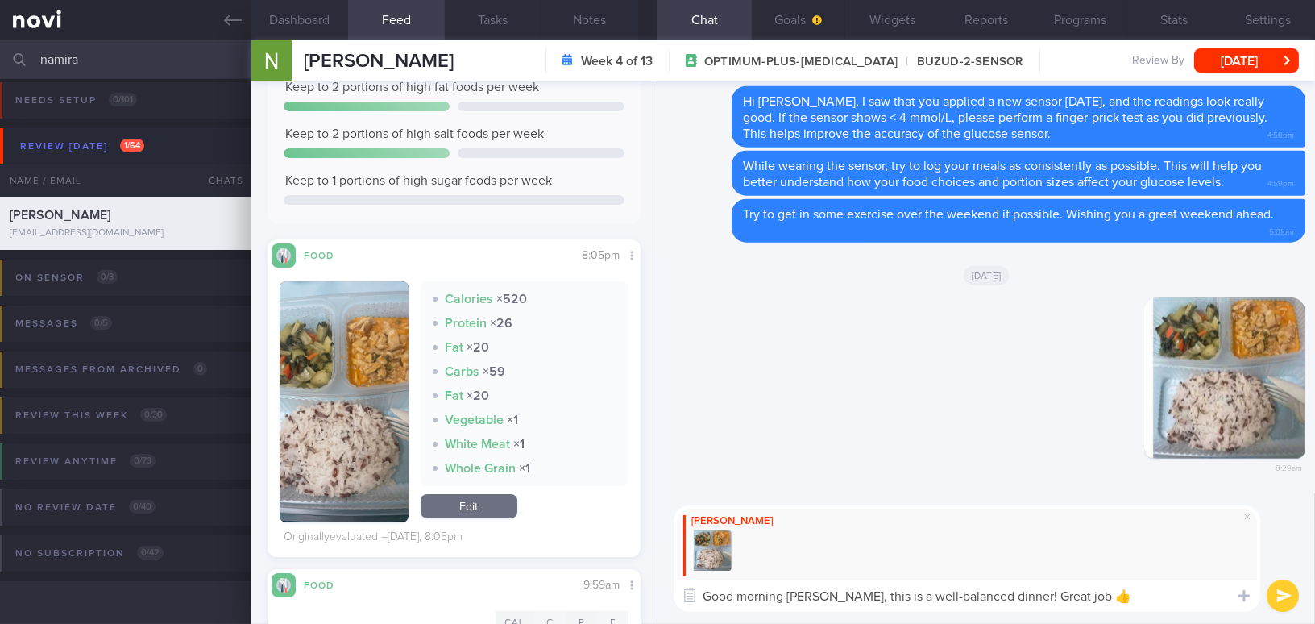
click at [1114, 598] on textarea "Good morning [PERSON_NAME], this is a well-balanced dinner! Great job 👍" at bounding box center [966, 595] width 586 height 32
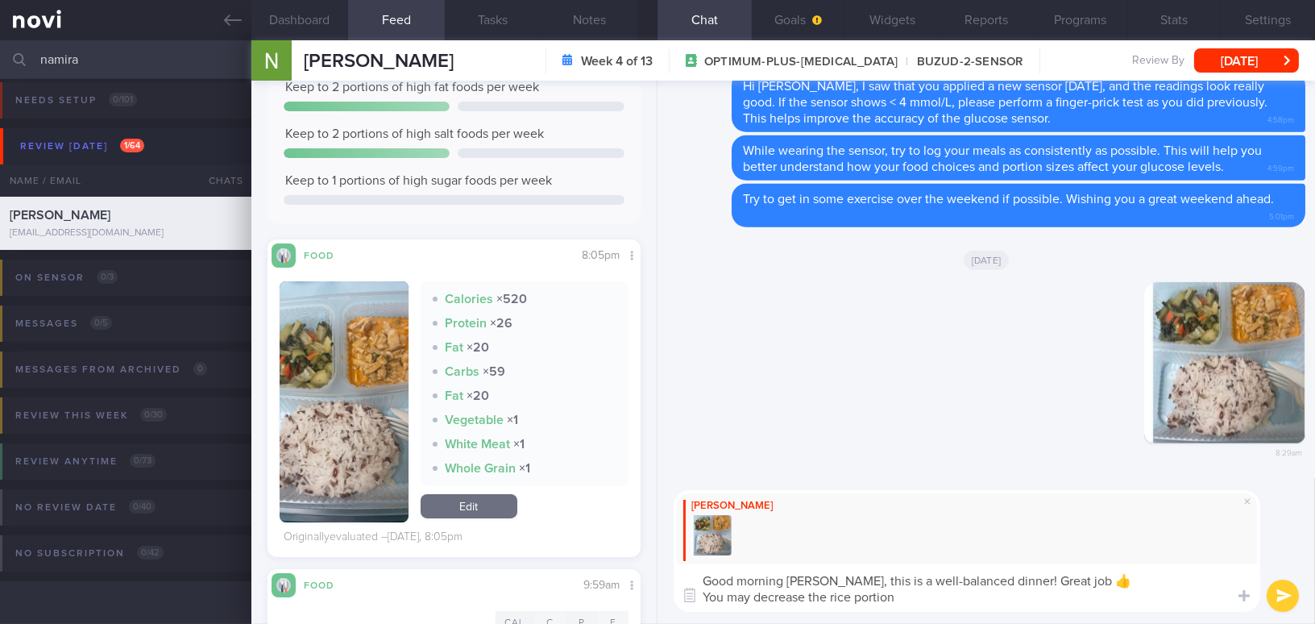
click at [304, 434] on button "button" at bounding box center [344, 401] width 129 height 241
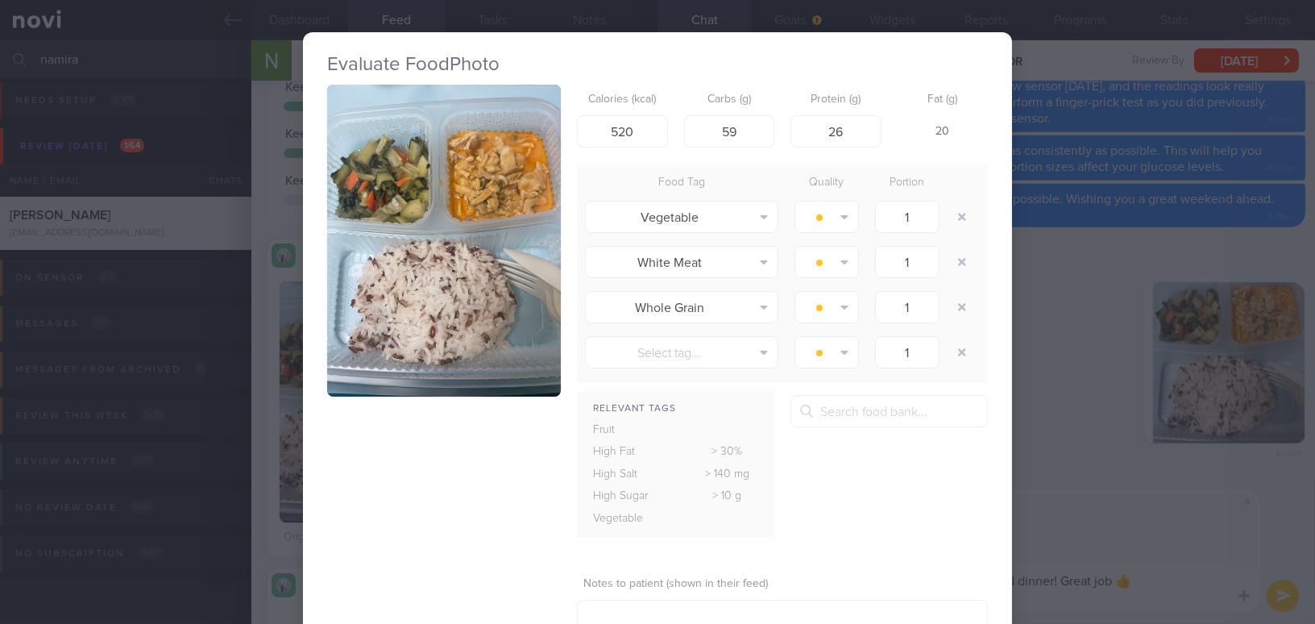
click at [394, 325] on button "button" at bounding box center [444, 241] width 234 height 312
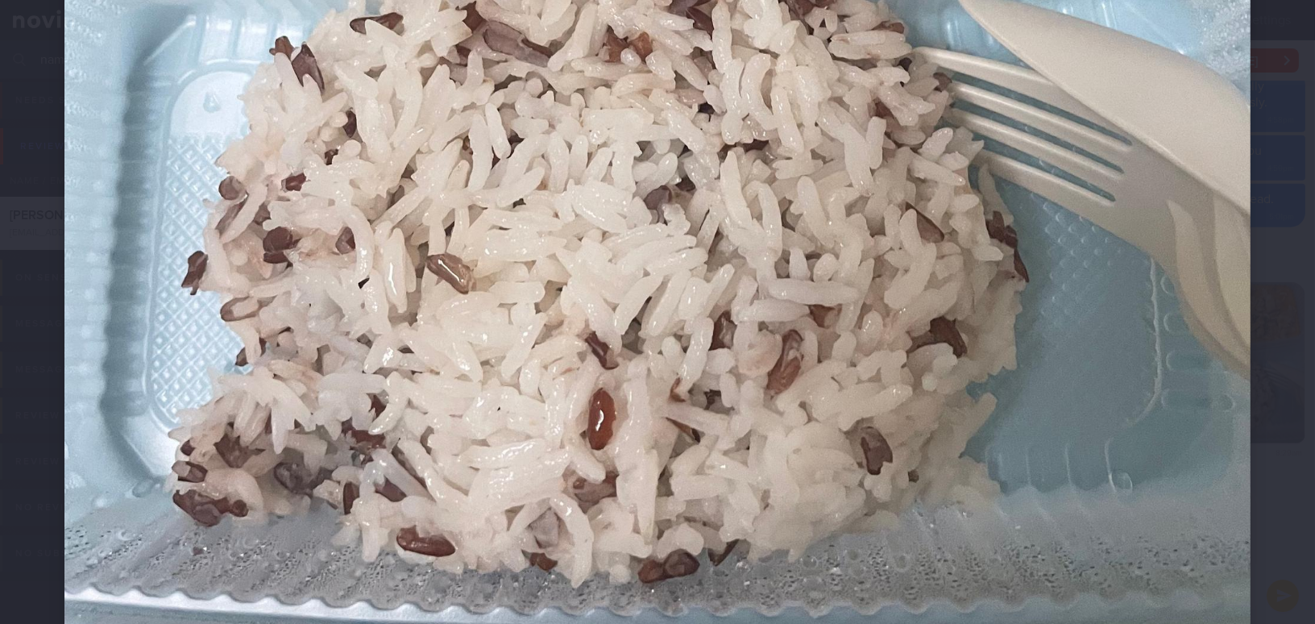
scroll to position [732, 0]
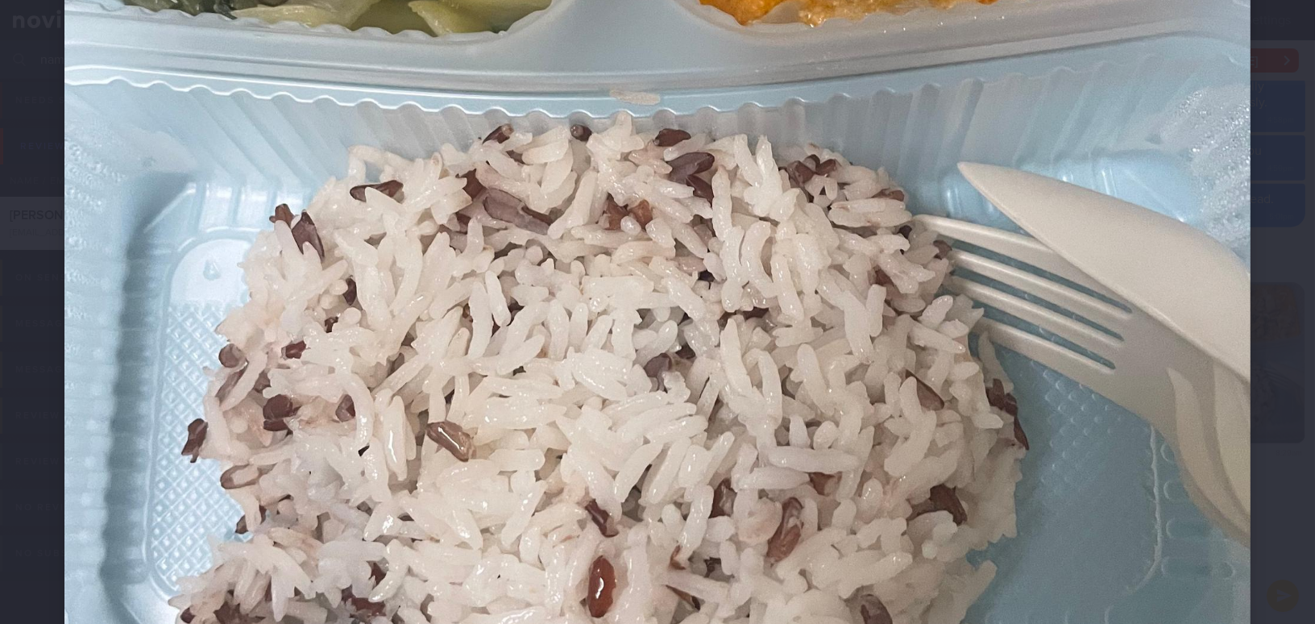
click at [1001, 470] on img at bounding box center [657, 122] width 1186 height 1581
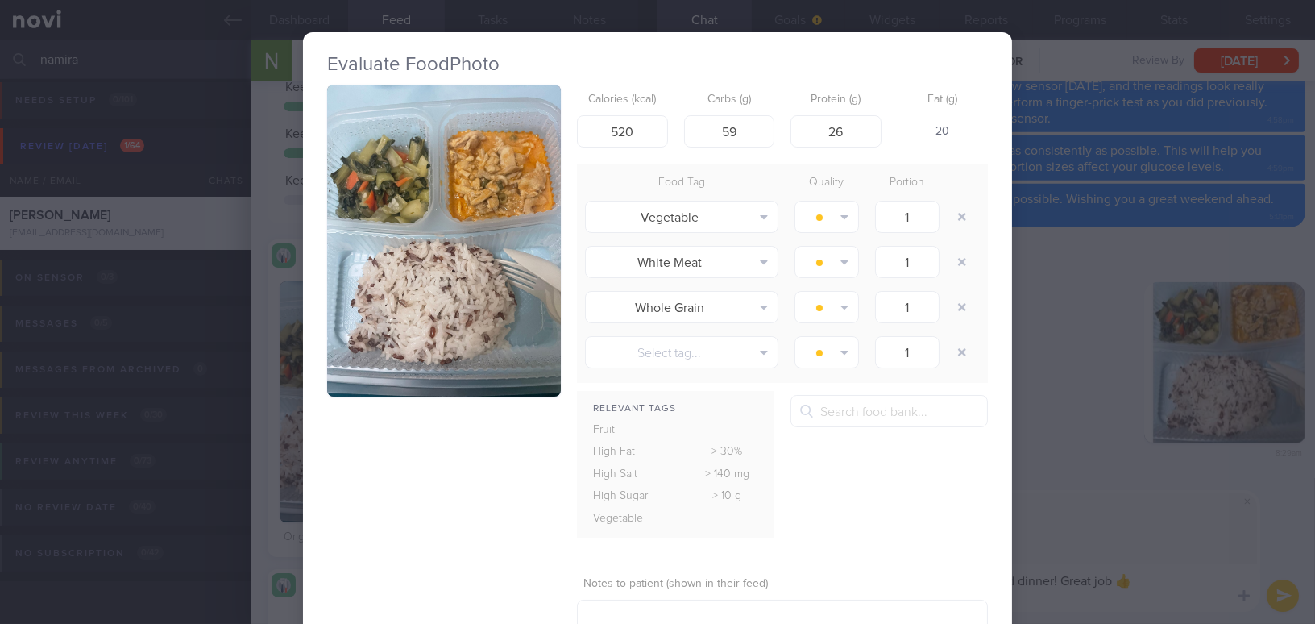
click at [1095, 558] on div "Evaluate Food Photo Calories (kcal) 520 Carbs (g) 59 Protein (g) 26 Fat (g) 20 …" at bounding box center [657, 312] width 1315 height 624
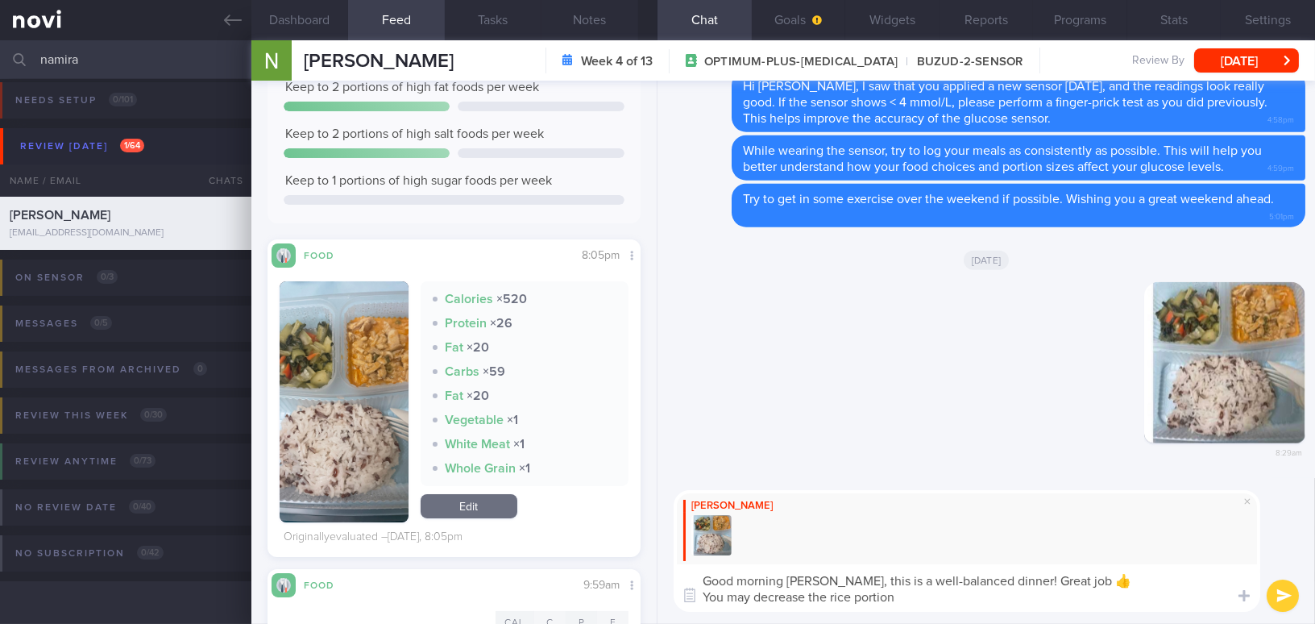
click at [947, 597] on textarea "Good morning Namira, this is a well-balanced dinner! Great job 👍 You may decrea…" at bounding box center [966, 588] width 586 height 48
type textarea "Good morning Namira, this is a well-balanced dinner! Great job 👍 You may decrea…"
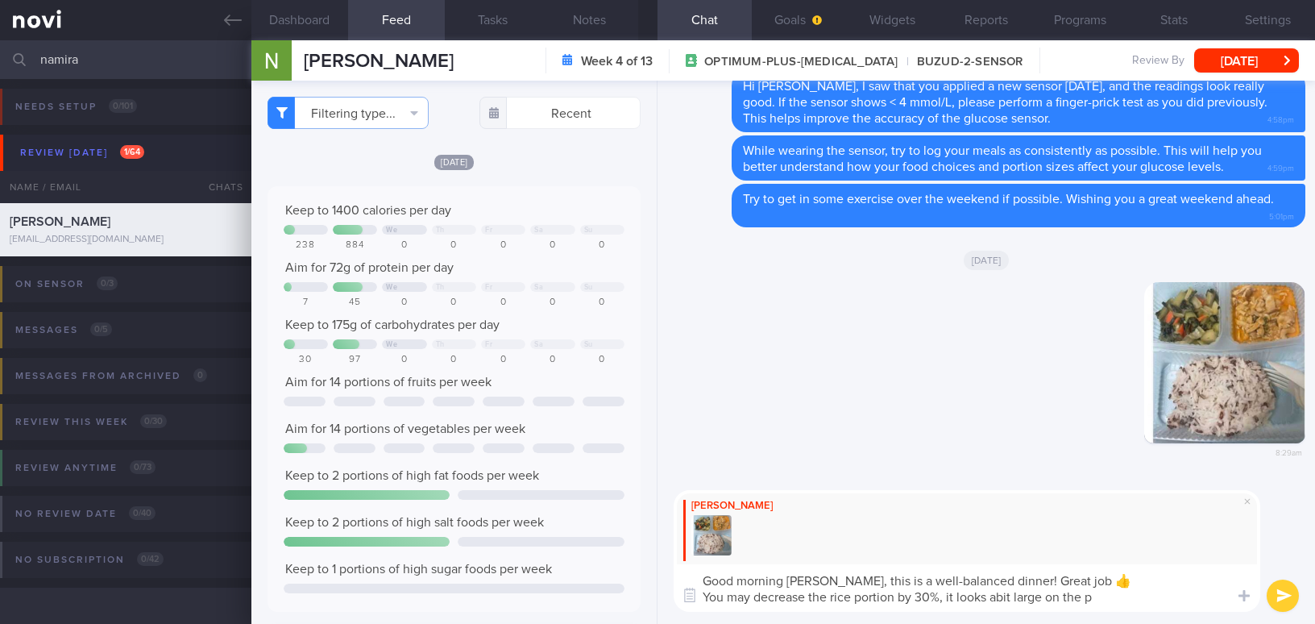
select select "8"
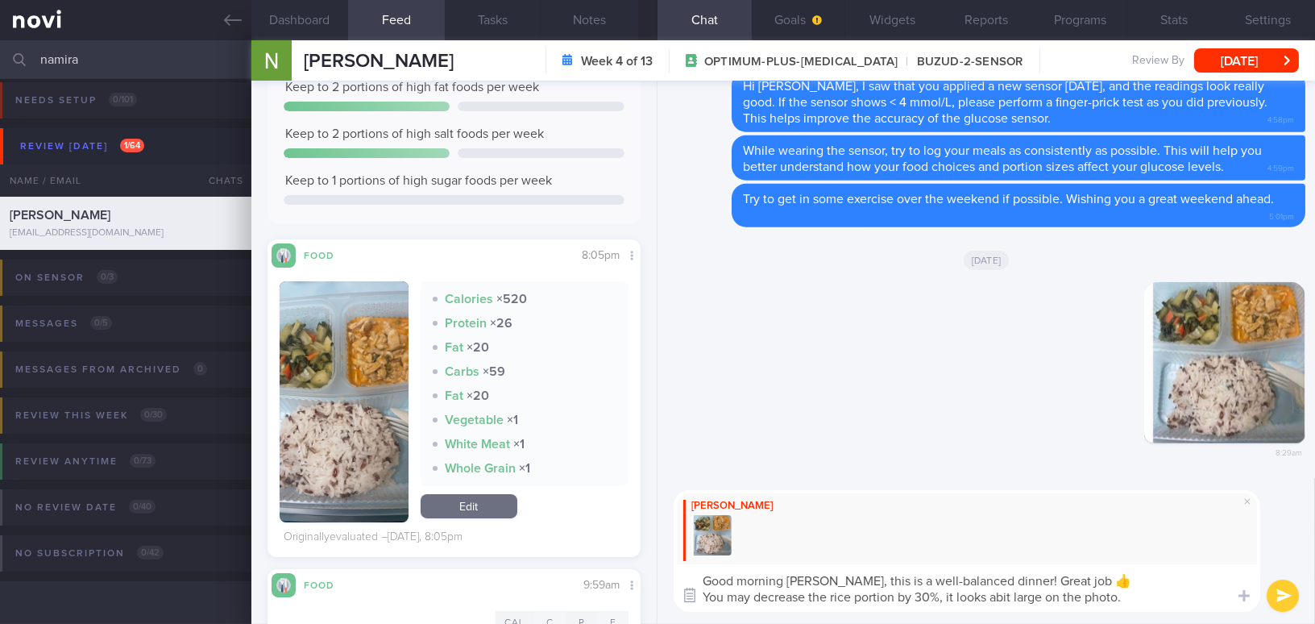
drag, startPoint x: 1133, startPoint y: 600, endPoint x: 691, endPoint y: 607, distance: 441.5
click at [691, 607] on div "Attach media Chat Templates Admin CGM Weight Nutrition Physical Activity Infogr…" at bounding box center [985, 551] width 657 height 146
click at [955, 604] on textarea "Good morning Namira, this is a well-balanced dinner! Great job 👍 You may decrea…" at bounding box center [966, 588] width 586 height 48
drag, startPoint x: 1122, startPoint y: 594, endPoint x: 681, endPoint y: 592, distance: 441.5
click at [681, 592] on div "Attach media Chat Templates Admin CGM Weight Nutrition Physical Activity Infogr…" at bounding box center [985, 551] width 657 height 146
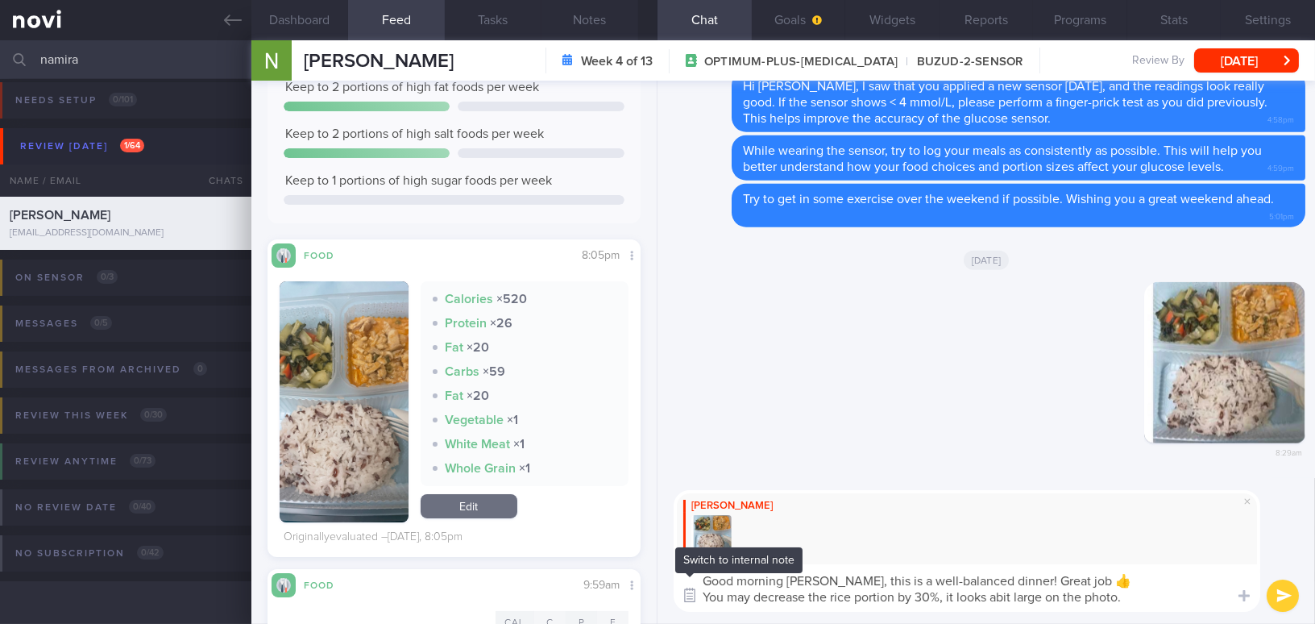
paste textarea "; it looks a bit large i"
click at [943, 597] on textarea "Good morning Namira, this is a well-balanced dinner! Great job 👍 You may decrea…" at bounding box center [966, 588] width 586 height 48
type textarea "Good morning Namira, this is a well-balanced dinner! Great job 👍 You may decrea…"
click at [1282, 599] on button "submit" at bounding box center [1282, 595] width 32 height 32
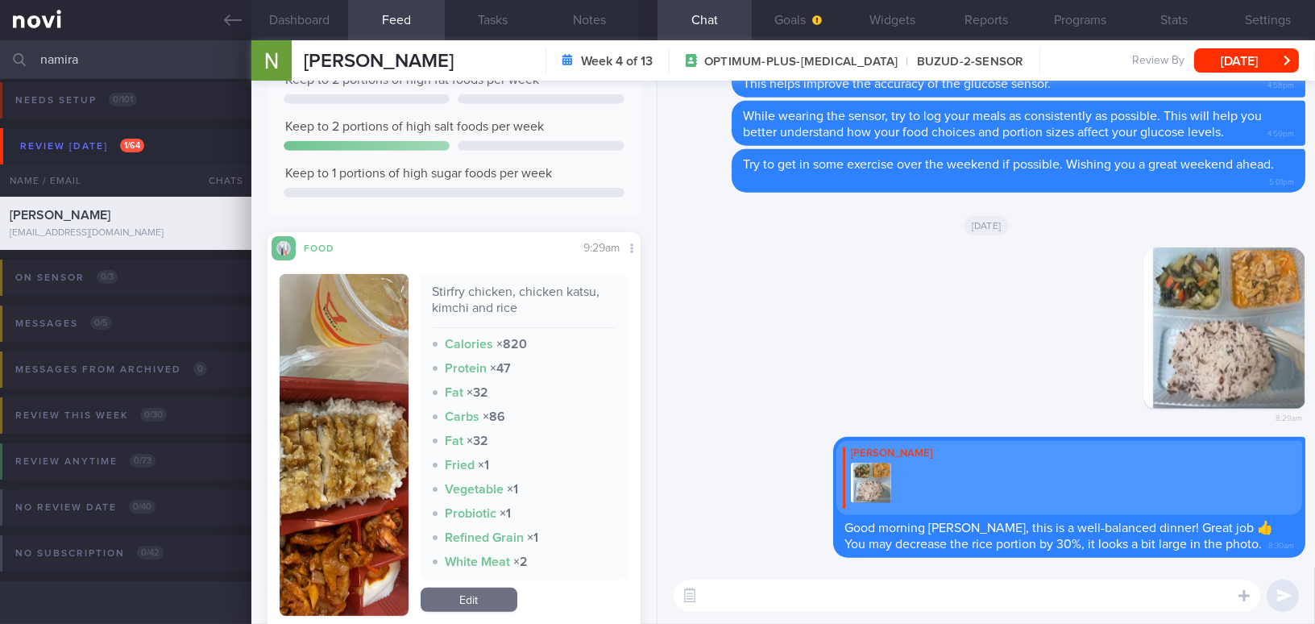
scroll to position [2073, 0]
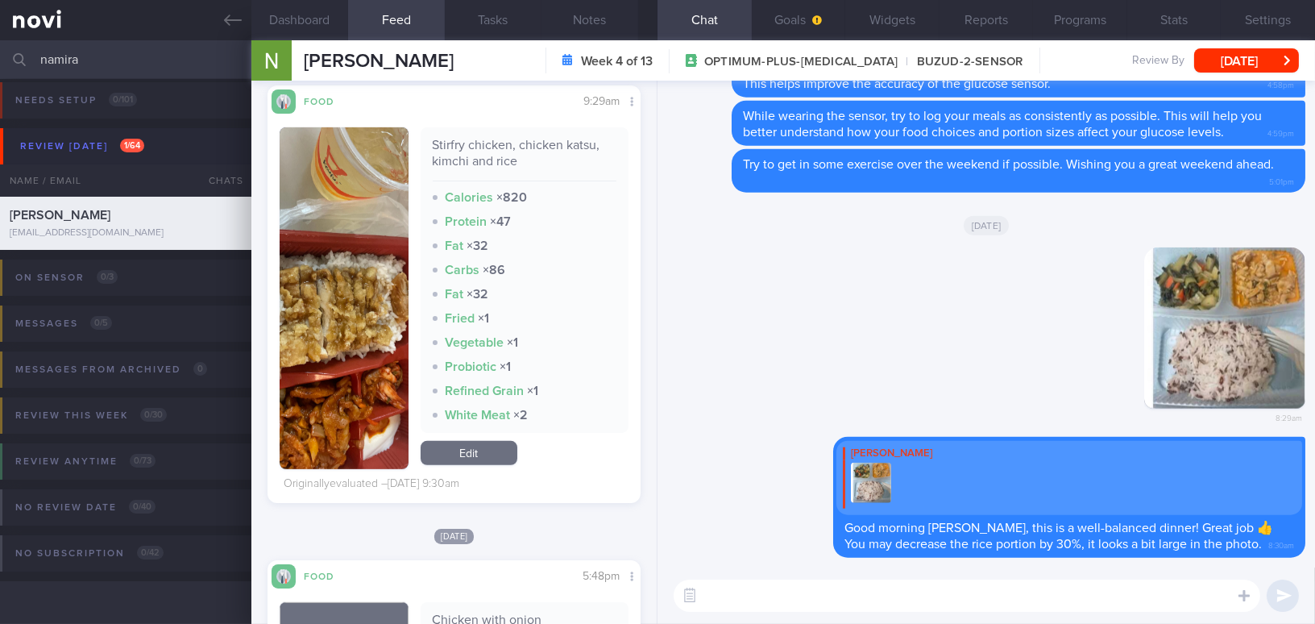
click at [363, 360] on button "button" at bounding box center [344, 298] width 129 height 342
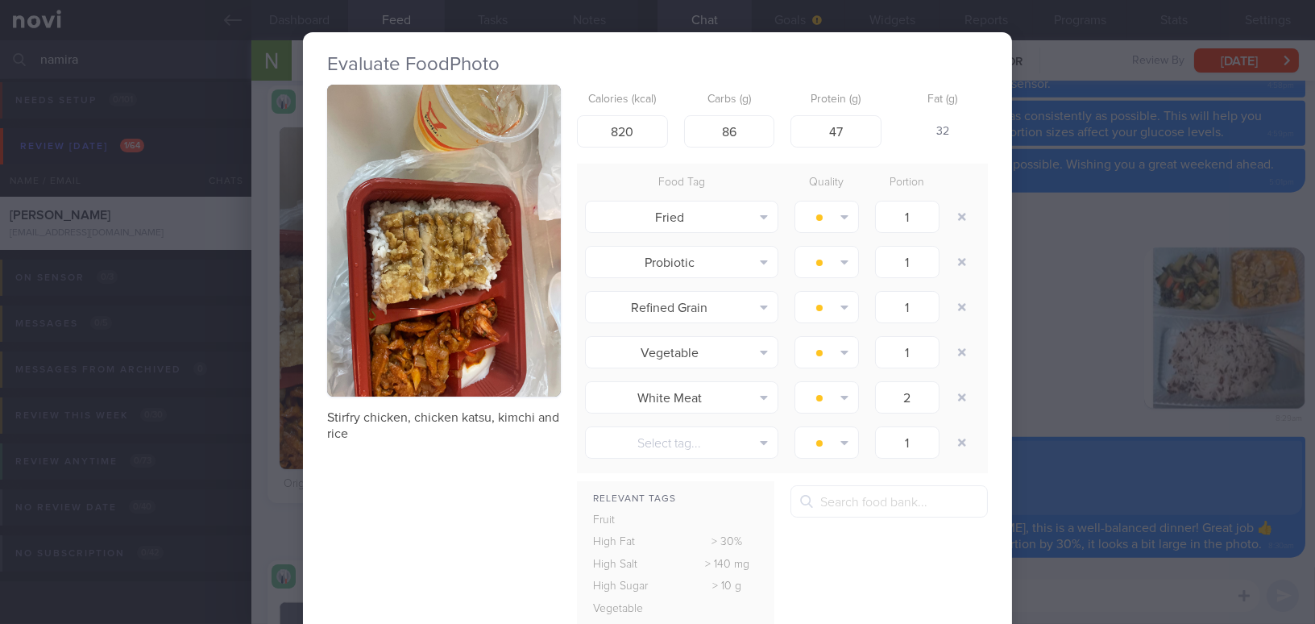
click at [388, 312] on button "button" at bounding box center [444, 241] width 234 height 312
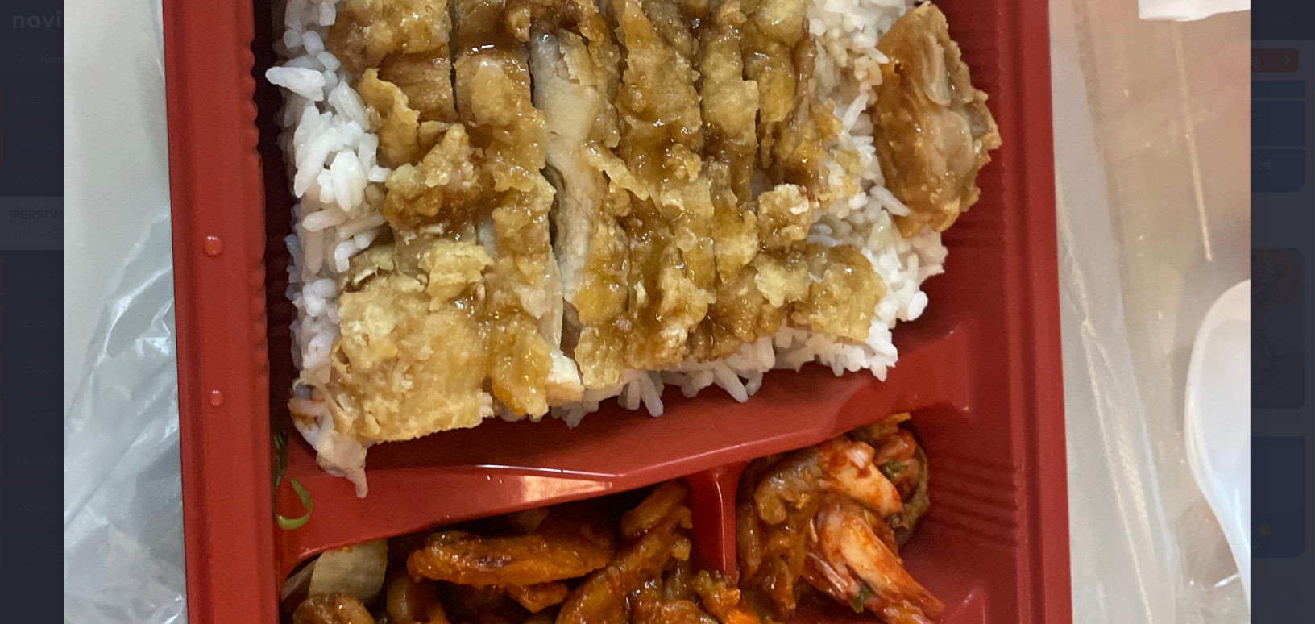
scroll to position [1072, 0]
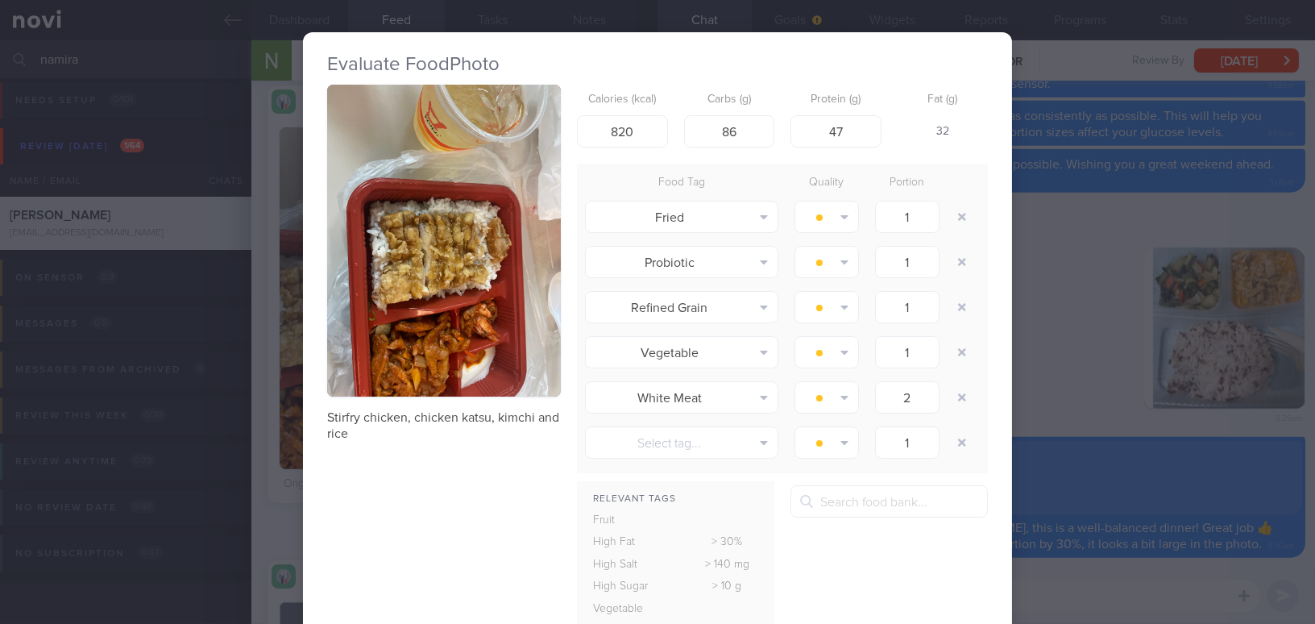
click at [1083, 344] on div "Evaluate Food Photo Stirfry chicken, chicken katsu, kimchi and rice Calories (k…" at bounding box center [657, 312] width 1315 height 624
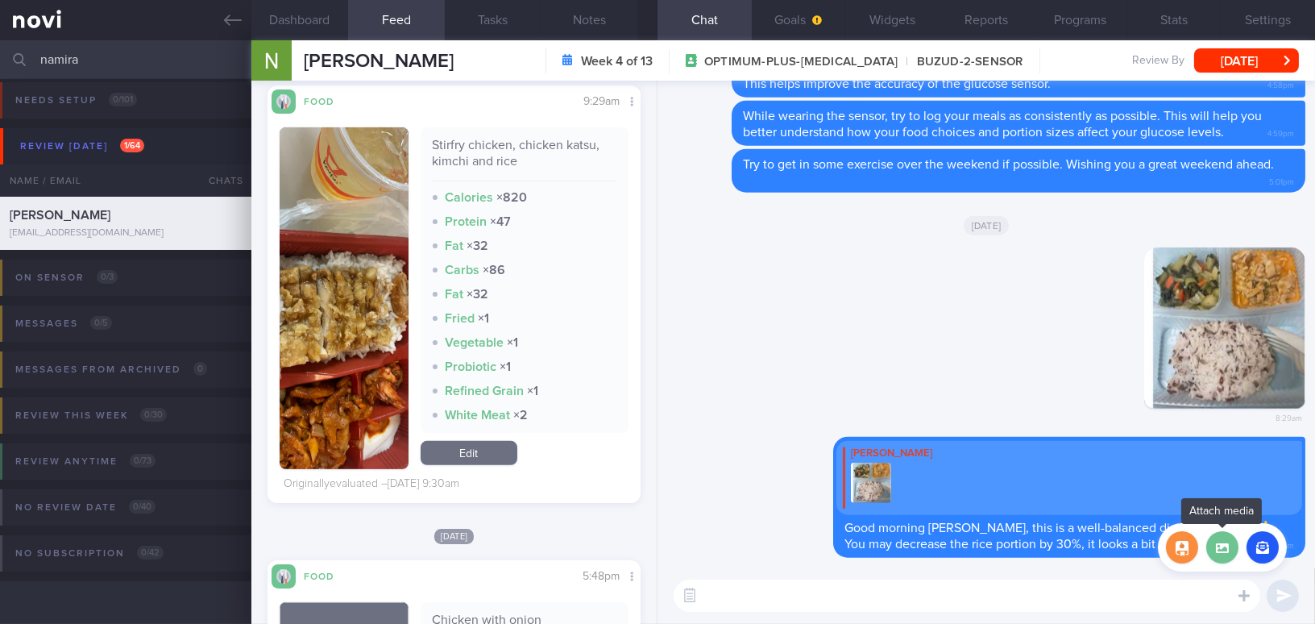
click at [1222, 544] on label at bounding box center [1222, 547] width 32 height 32
click at [0, 0] on input "file" at bounding box center [0, 0] width 0 height 0
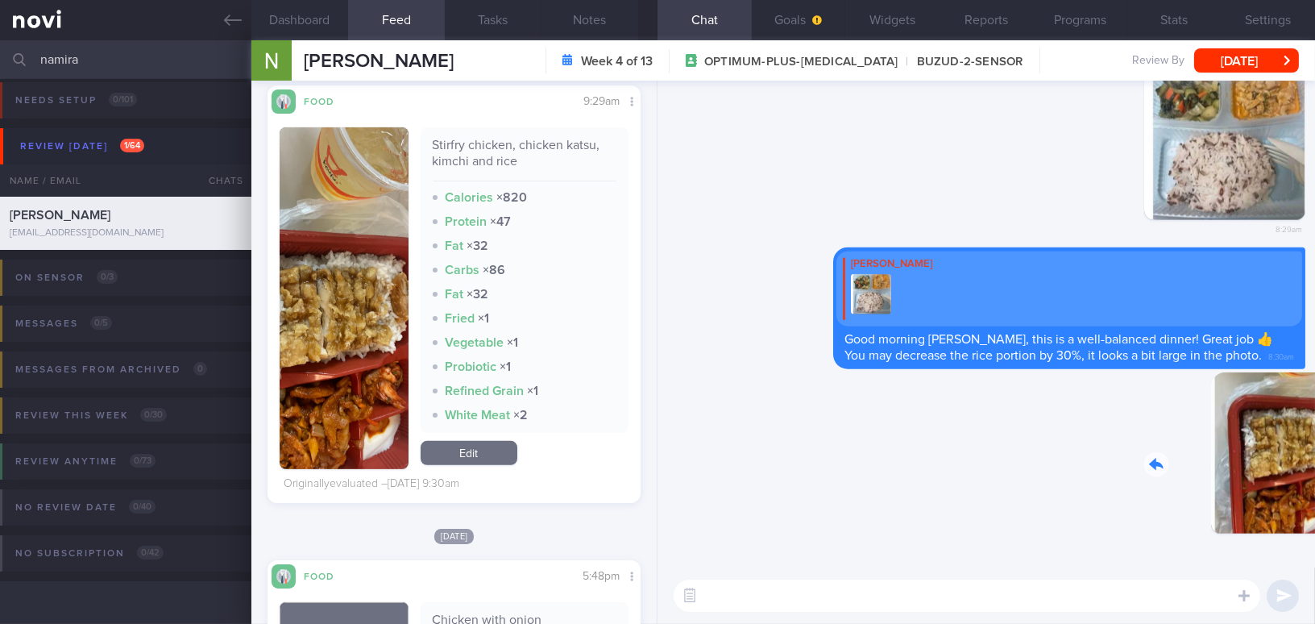
drag, startPoint x: 1197, startPoint y: 474, endPoint x: 1340, endPoint y: 486, distance: 143.0
click at [1314, 486] on html "You are offline! Some functionality will be unavailable Patients New Users Coac…" at bounding box center [657, 312] width 1315 height 624
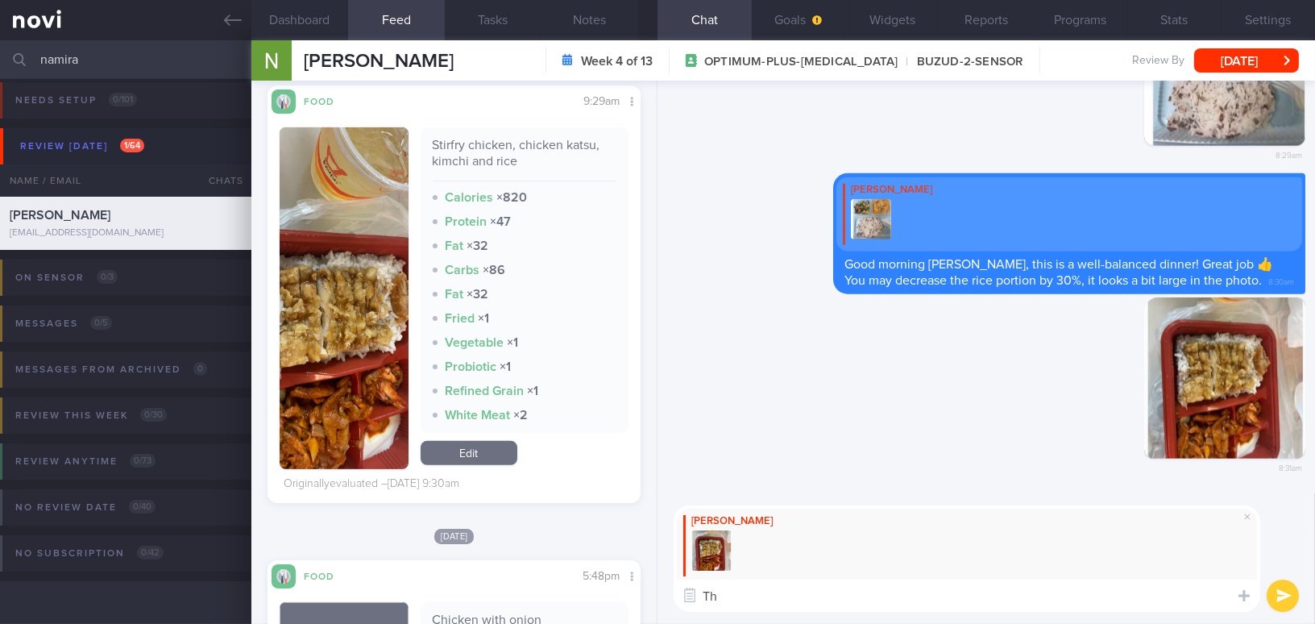
type textarea "T"
type textarea "I"
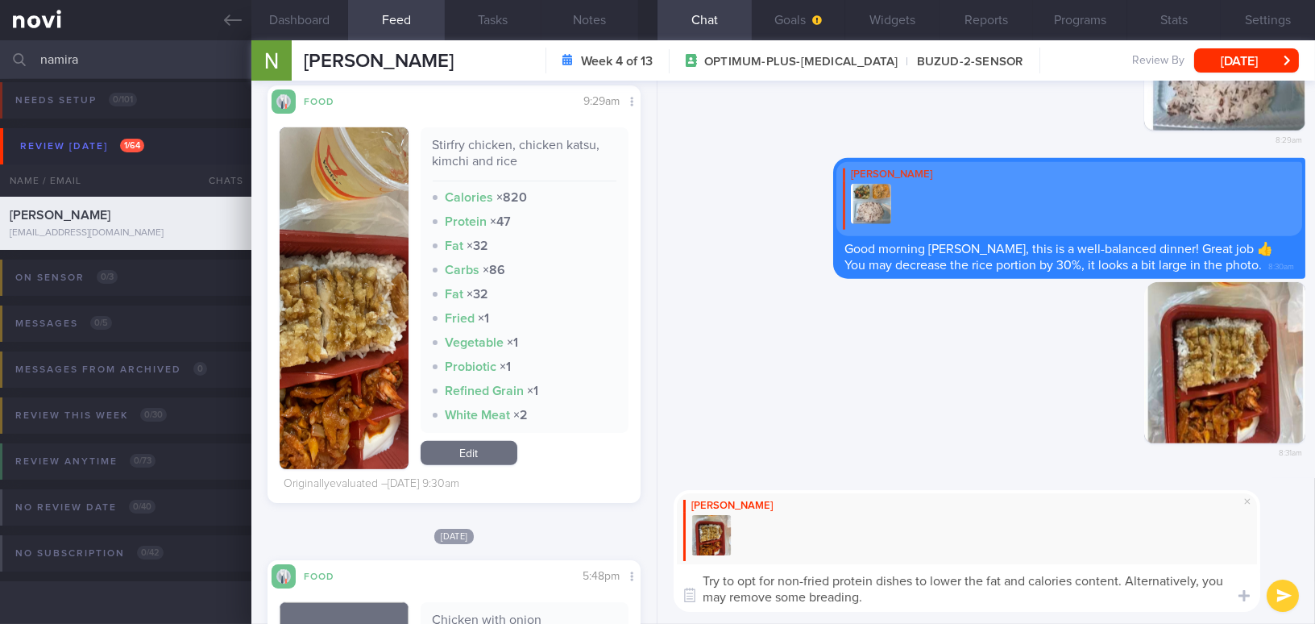
drag, startPoint x: 918, startPoint y: 607, endPoint x: 620, endPoint y: 566, distance: 300.1
click at [620, 566] on div "Dashboard Feed 3 Tasks Notes Chat Goals Widgets Reports Programs Stats Settings…" at bounding box center [782, 331] width 1063 height 583
click at [800, 600] on textarea "Try to opt for non-fried protein dishes to lower the fat and calories content. …" at bounding box center [966, 588] width 586 height 48
drag, startPoint x: 879, startPoint y: 603, endPoint x: 564, endPoint y: 549, distance: 319.4
click at [564, 549] on div "Dashboard Feed 3 Tasks Notes Chat Goals Widgets Reports Programs Stats Settings…" at bounding box center [782, 331] width 1063 height 583
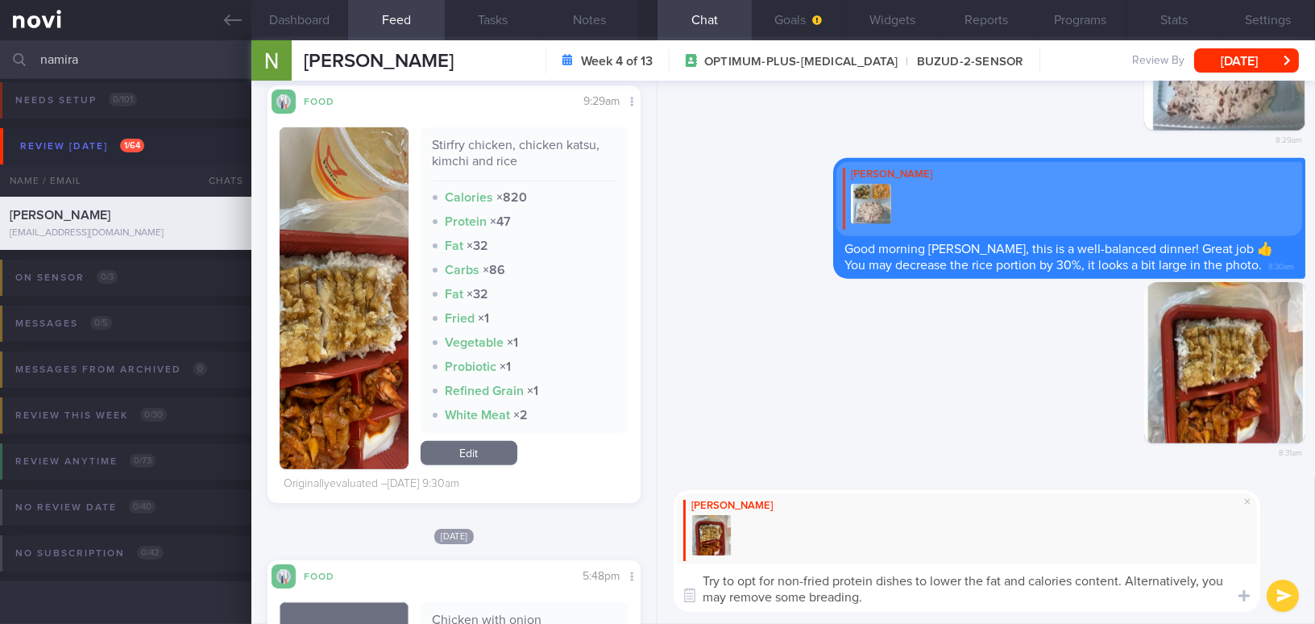
paste textarea "content. Alternatively, you may remove some of th"
type textarea "Try to opt for non-fried protein dishes to lower the fat and calorie content. A…"
click at [1291, 593] on button "submit" at bounding box center [1282, 595] width 32 height 32
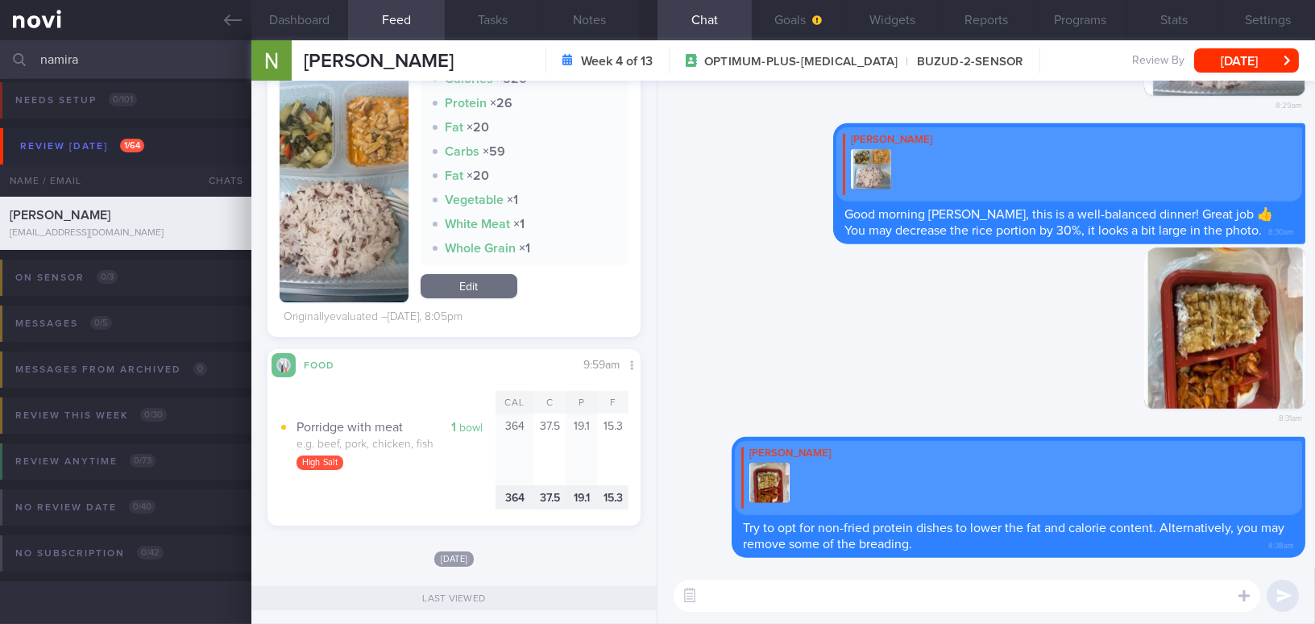
click at [823, 603] on textarea at bounding box center [966, 595] width 586 height 32
type textarea "Y"
click at [1220, 550] on label at bounding box center [1222, 547] width 32 height 32
click at [0, 0] on input "file" at bounding box center [0, 0] width 0 height 0
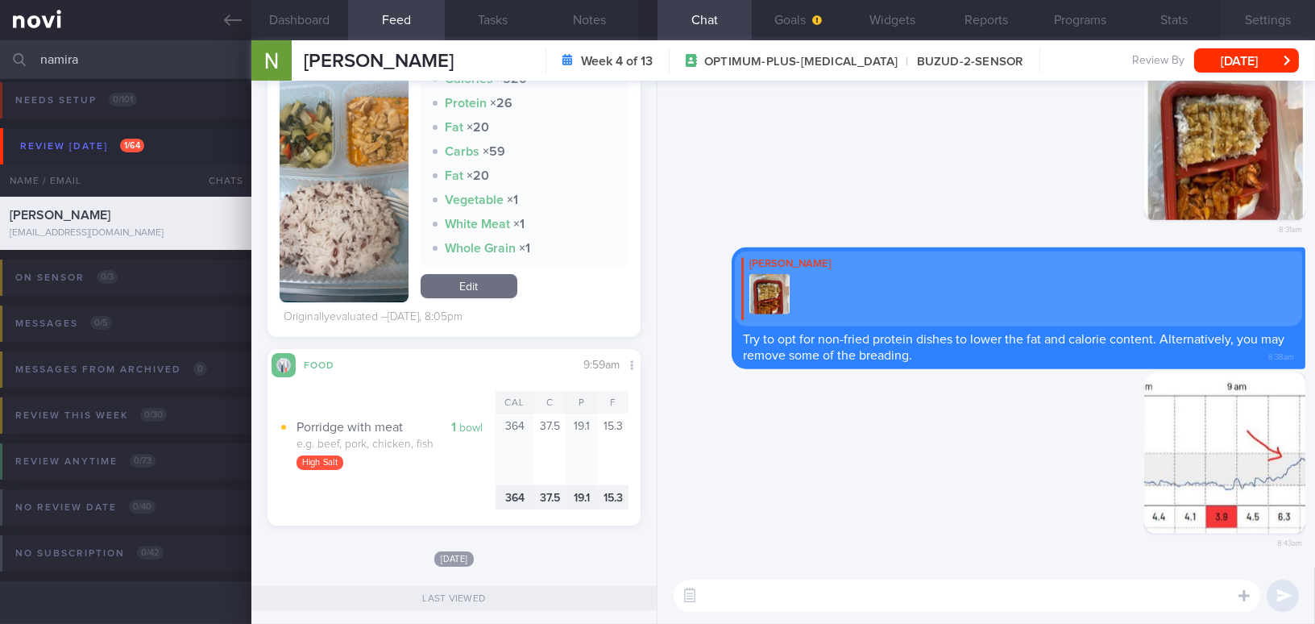
click at [1292, 23] on button "Settings" at bounding box center [1267, 20] width 94 height 40
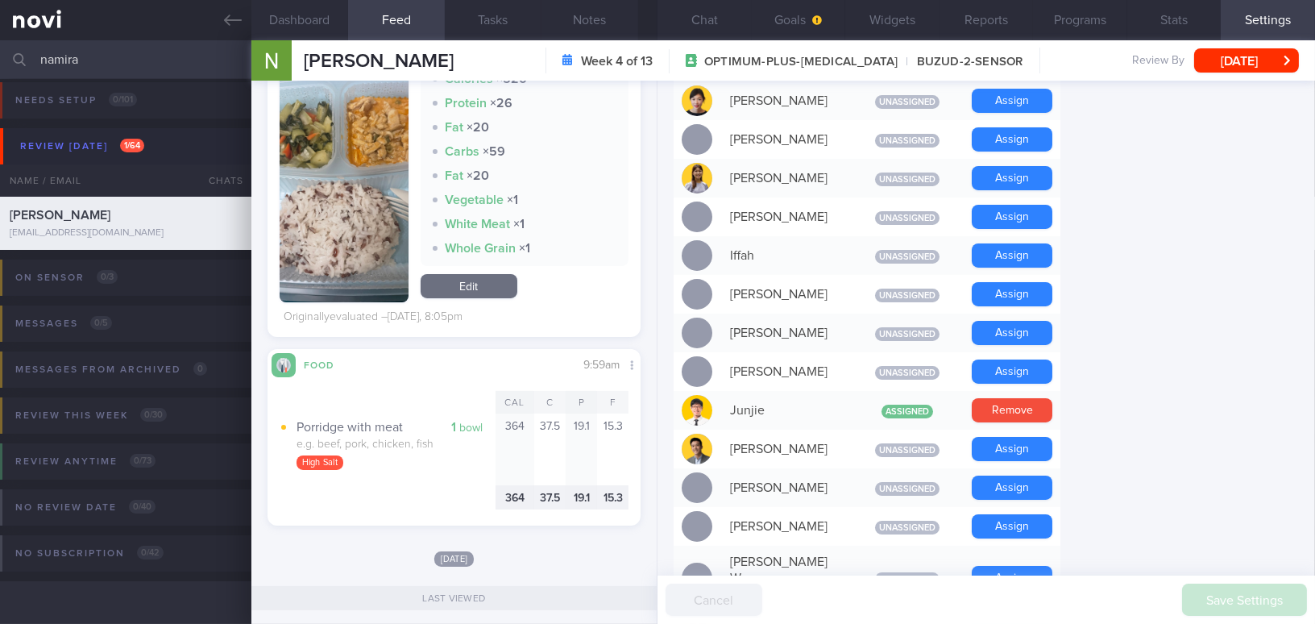
scroll to position [732, 0]
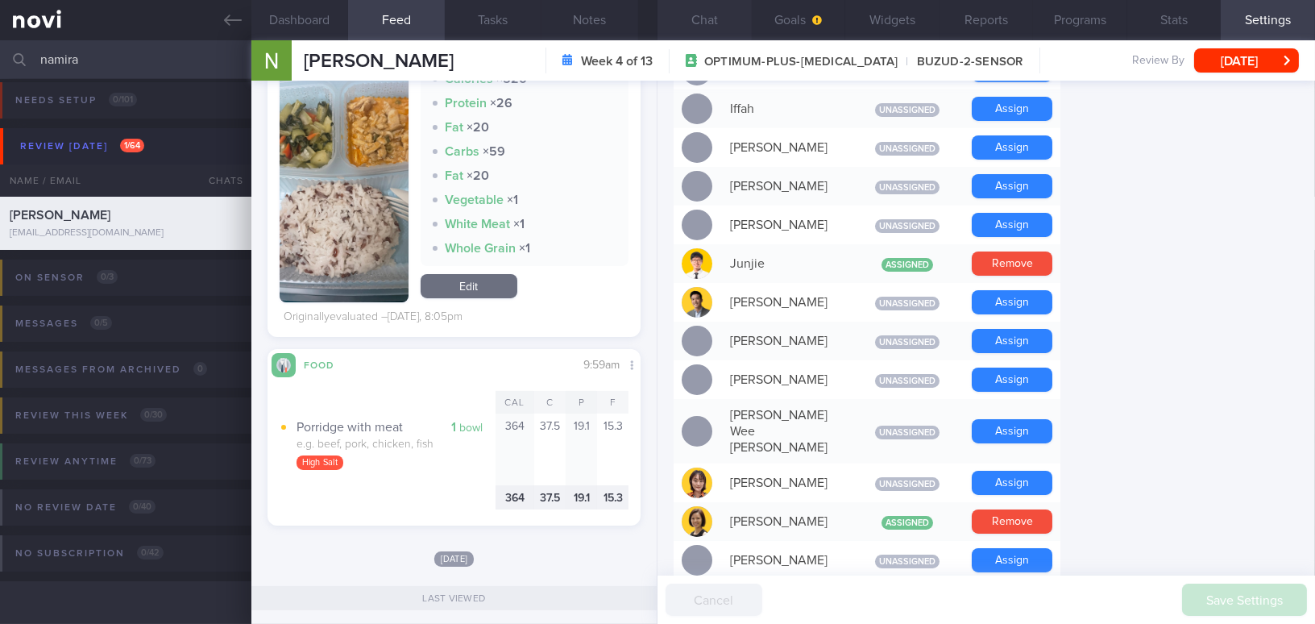
click at [720, 21] on button "Chat" at bounding box center [704, 20] width 94 height 40
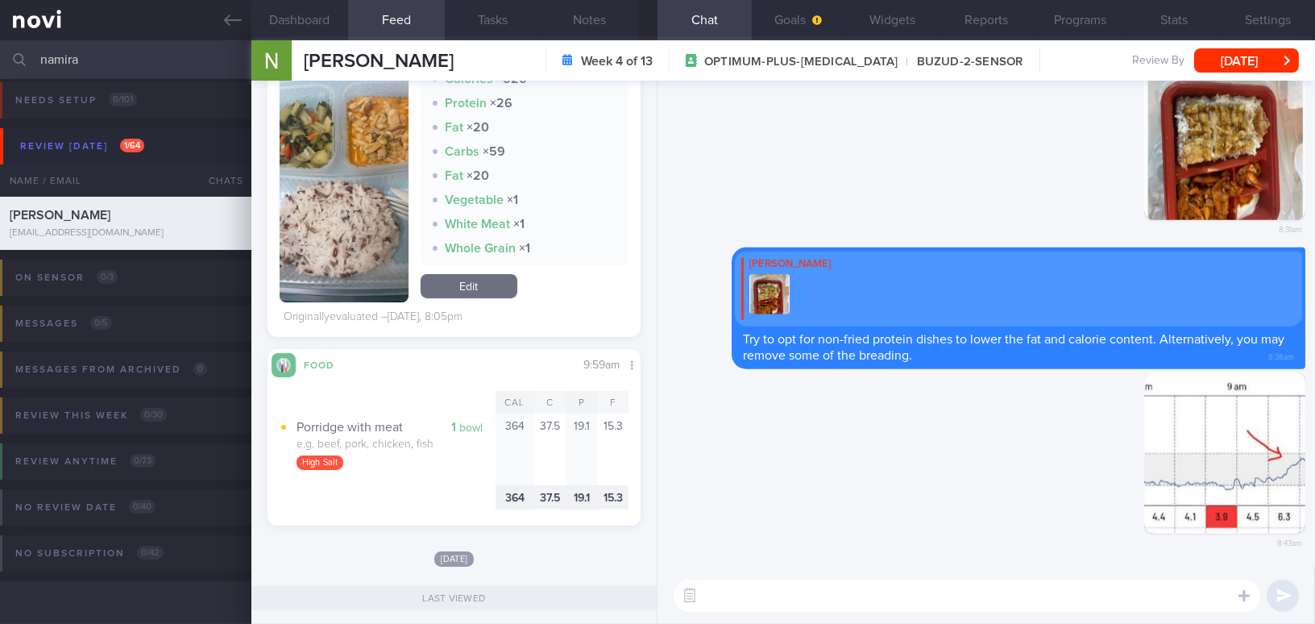
drag, startPoint x: 1193, startPoint y: 432, endPoint x: 1417, endPoint y: 479, distance: 228.9
click at [1314, 479] on html "You are offline! Some functionality will be unavailable Patients New Users Coac…" at bounding box center [657, 312] width 1315 height 624
drag, startPoint x: 1181, startPoint y: 450, endPoint x: 1402, endPoint y: 497, distance: 225.8
click at [1314, 497] on html "You are offline! Some functionality will be unavailable Patients New Users Coac…" at bounding box center [657, 312] width 1315 height 624
drag, startPoint x: 1168, startPoint y: 461, endPoint x: 1397, endPoint y: 459, distance: 228.8
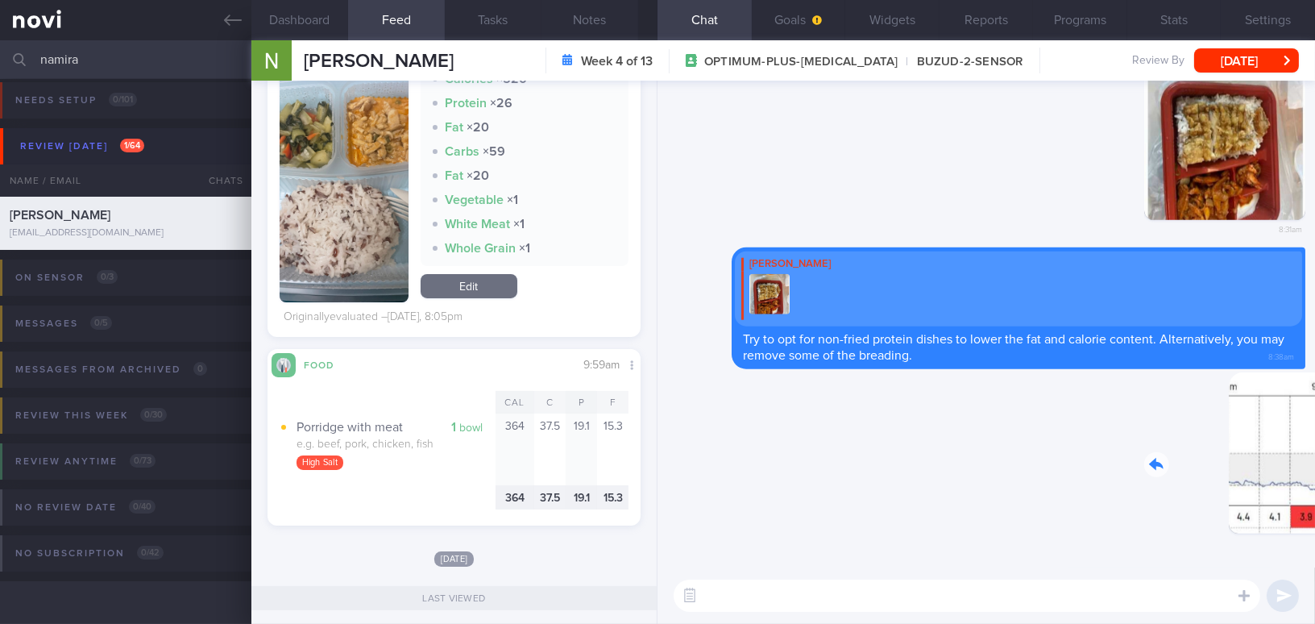
click at [1314, 459] on html "You are offline! Some functionality will be unavailable Patients New Users Coac…" at bounding box center [657, 312] width 1315 height 624
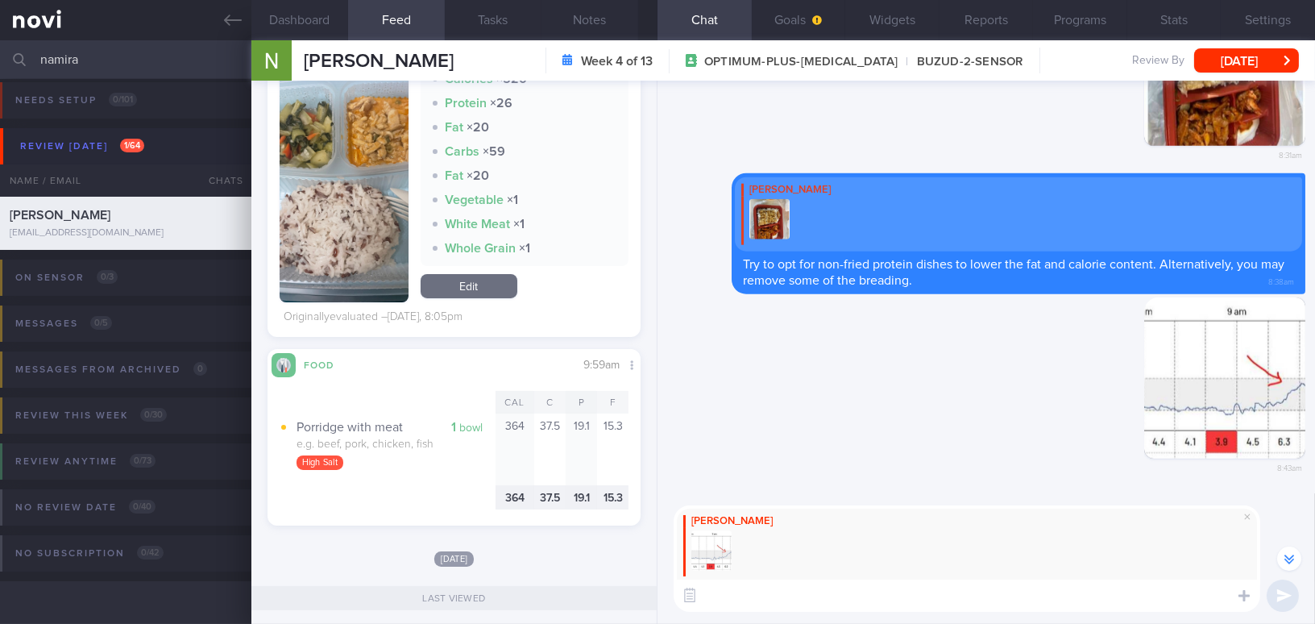
scroll to position [-73, 0]
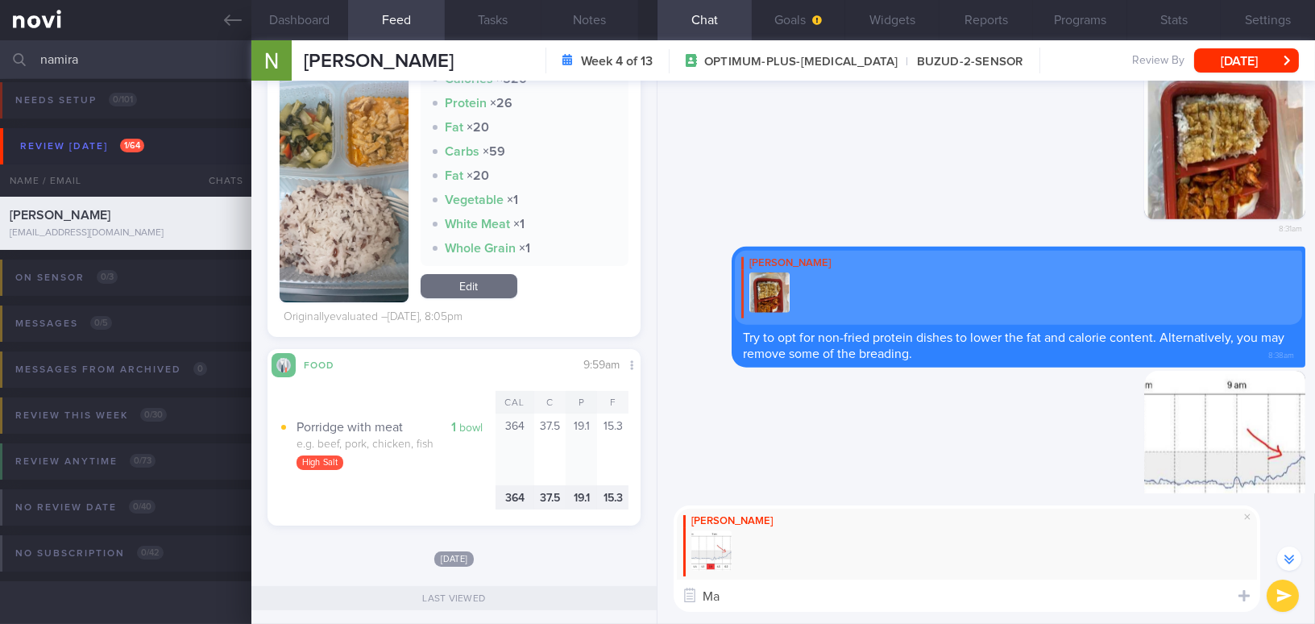
type textarea "M"
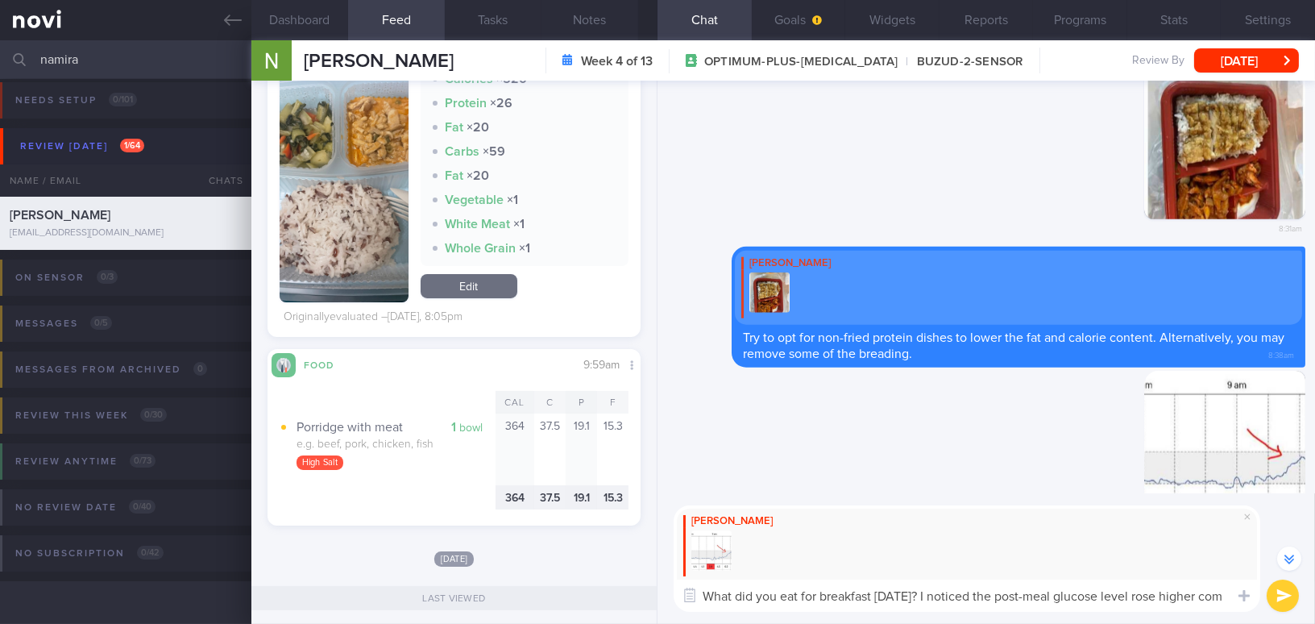
scroll to position [-88, 0]
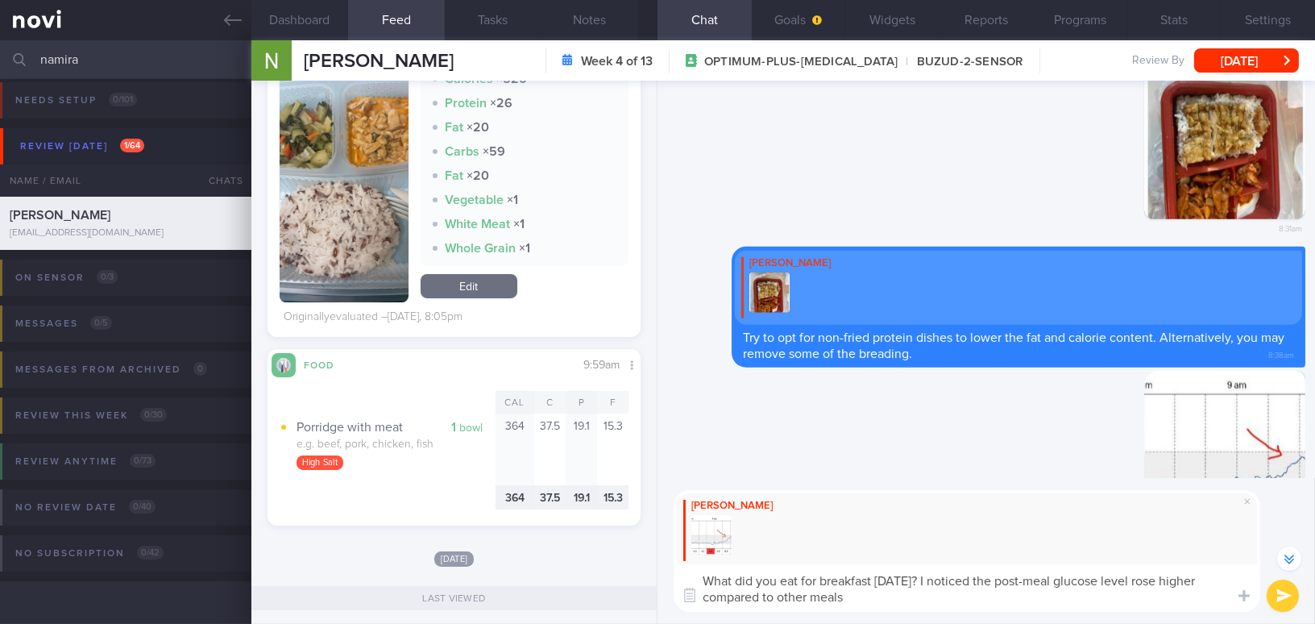
type textarea "What did you eat for breakfast [DATE]? I noticed the post-meal glucose level ro…"
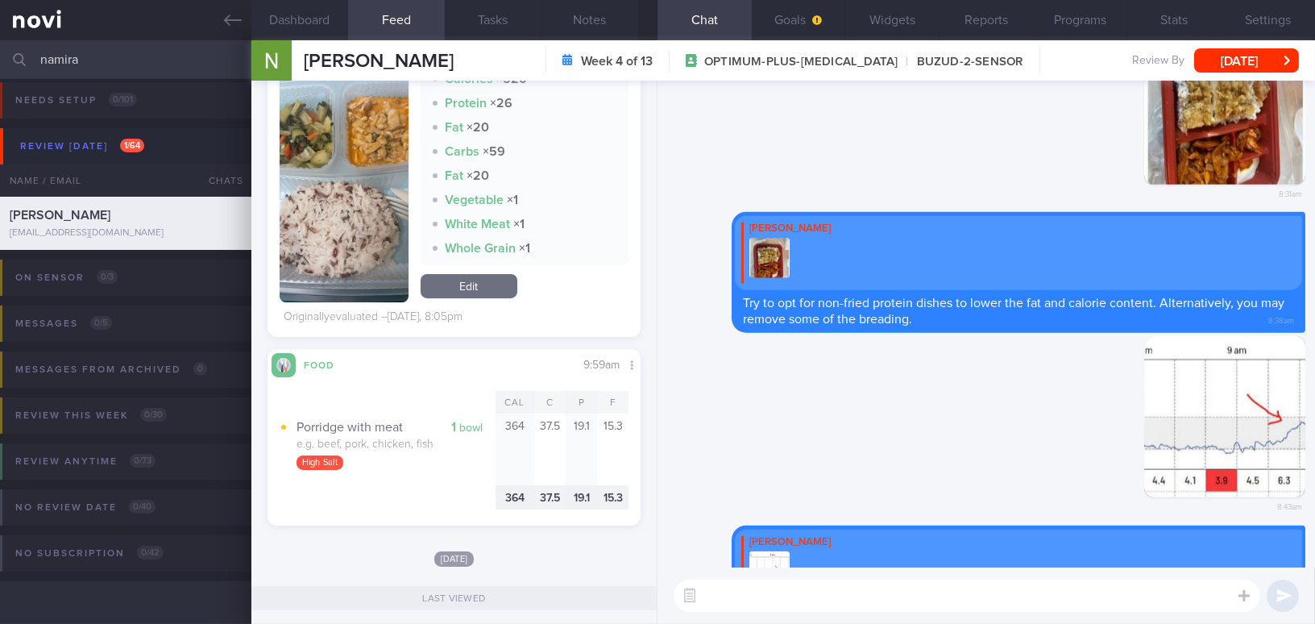
scroll to position [0, 0]
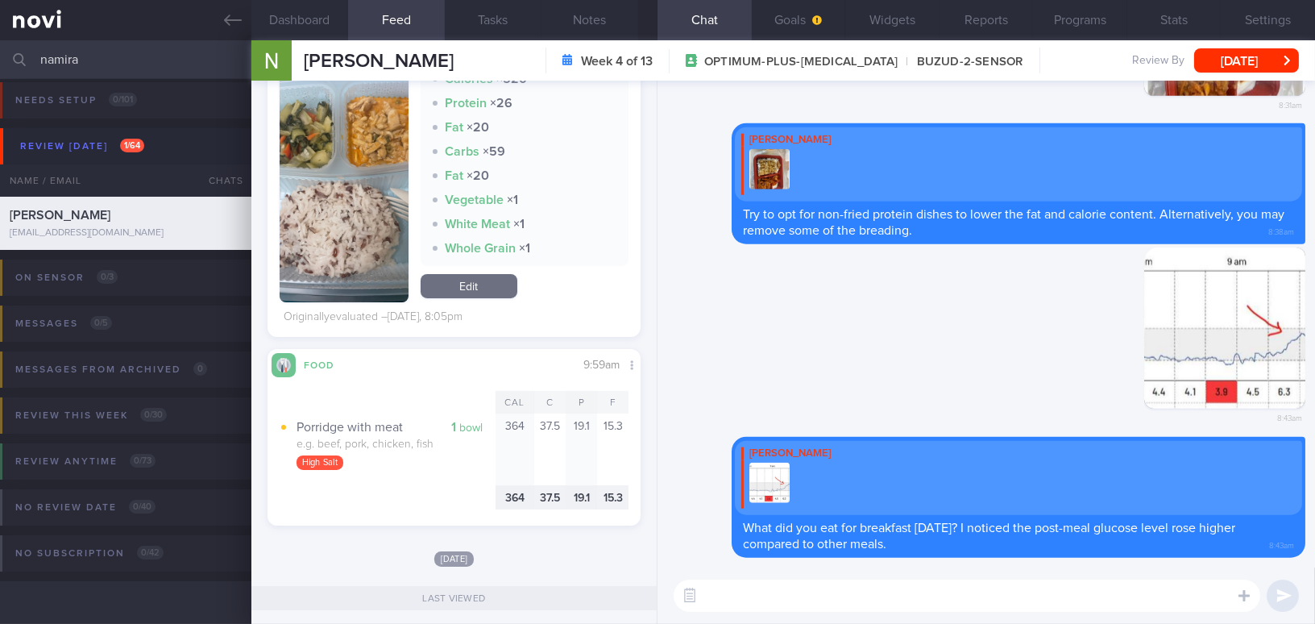
paste textarea "By the way, S is back today. I’ll hand you back over to her."
click at [773, 595] on textarea "By the way, S is back today. I’ll hand you back over to her." at bounding box center [966, 595] width 586 height 32
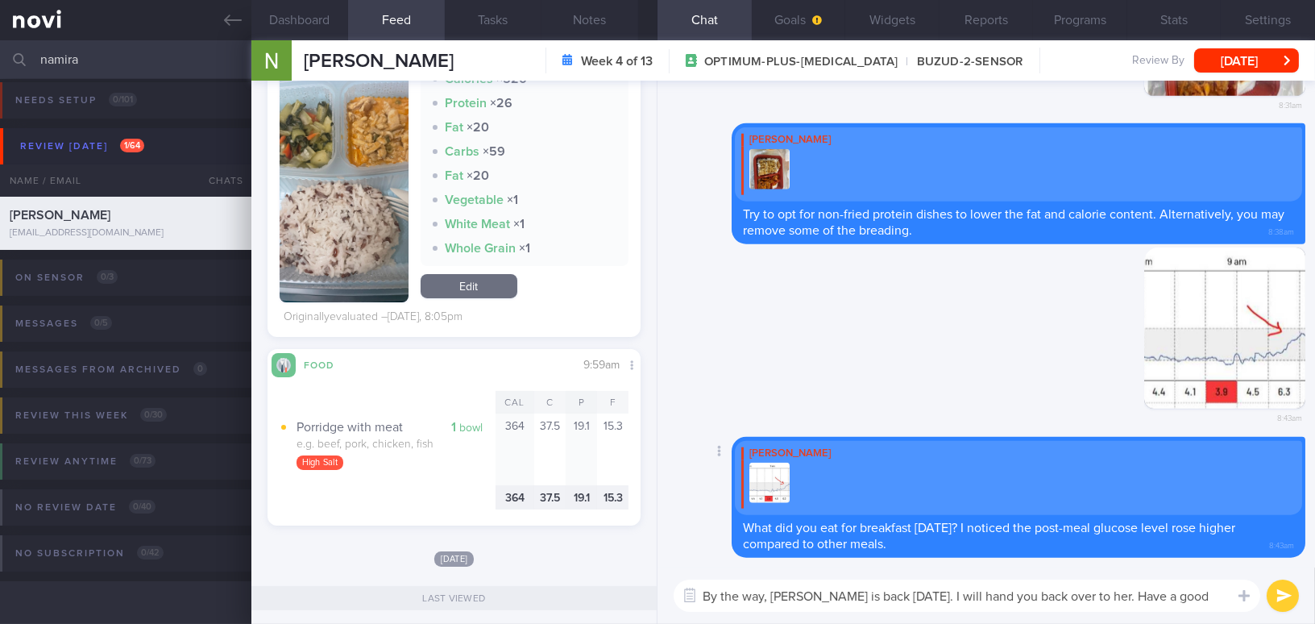
type textarea "By the way, Sharon is back today. I will hand you back over to her. Have a good…"
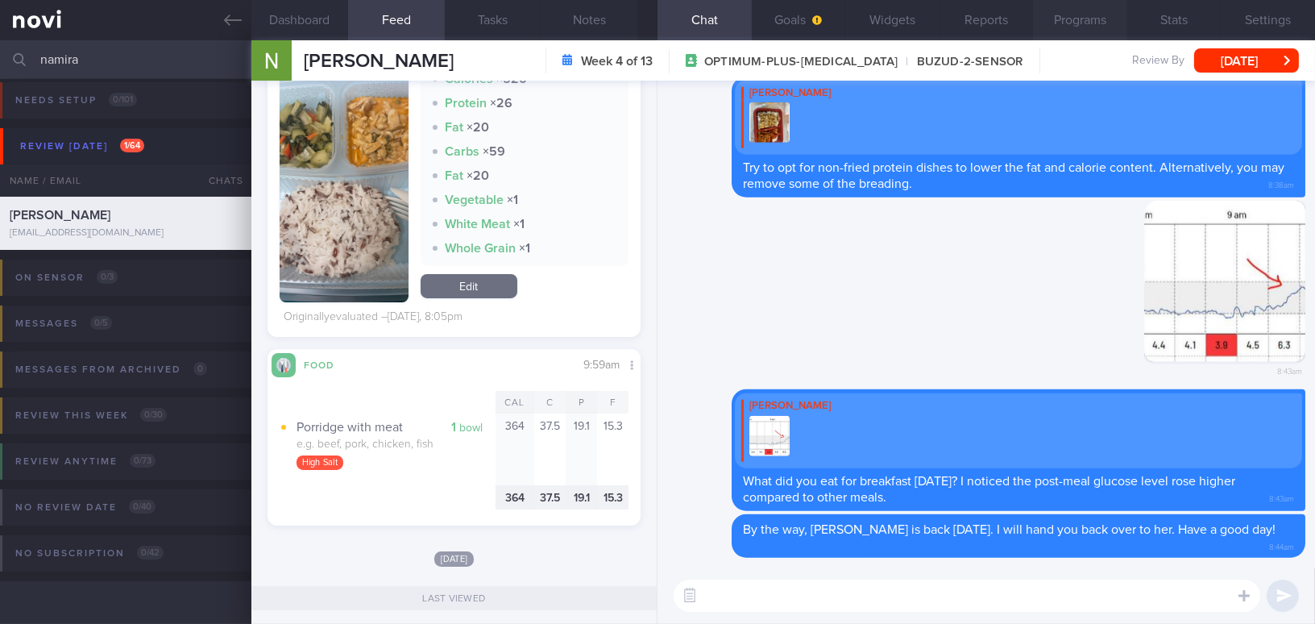
click at [1100, 18] on button "Programs" at bounding box center [1080, 20] width 94 height 40
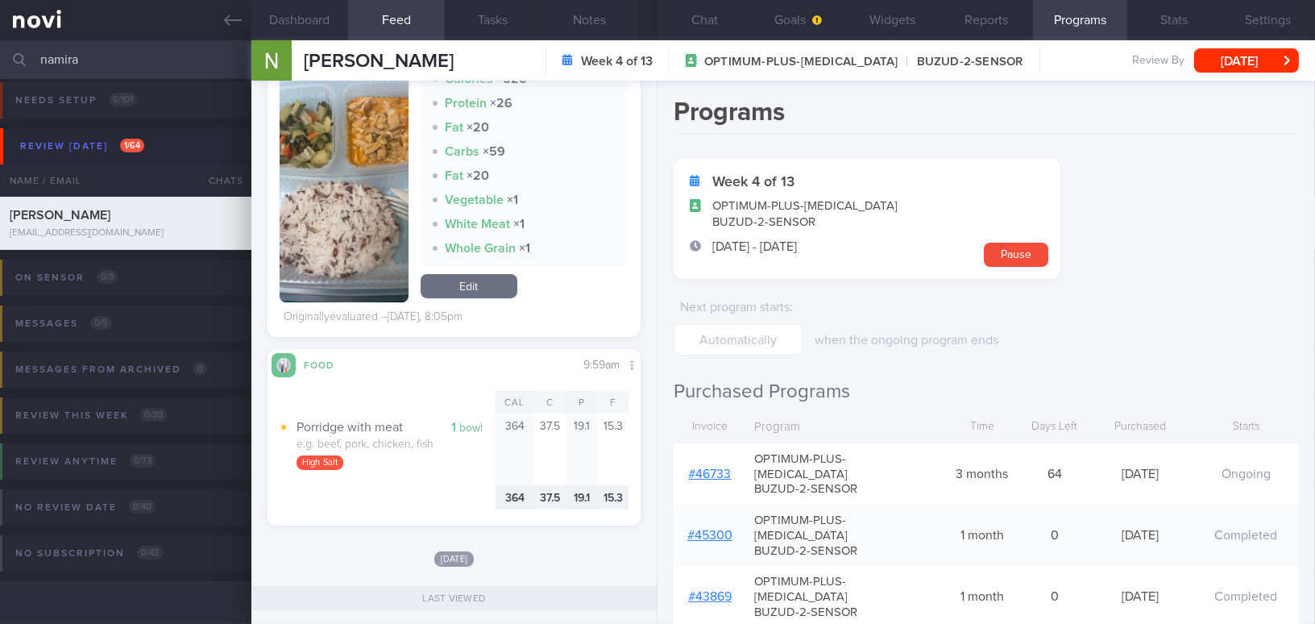
click at [713, 467] on link "# 46733" at bounding box center [710, 473] width 43 height 13
click at [694, 26] on button "Chat" at bounding box center [704, 20] width 94 height 40
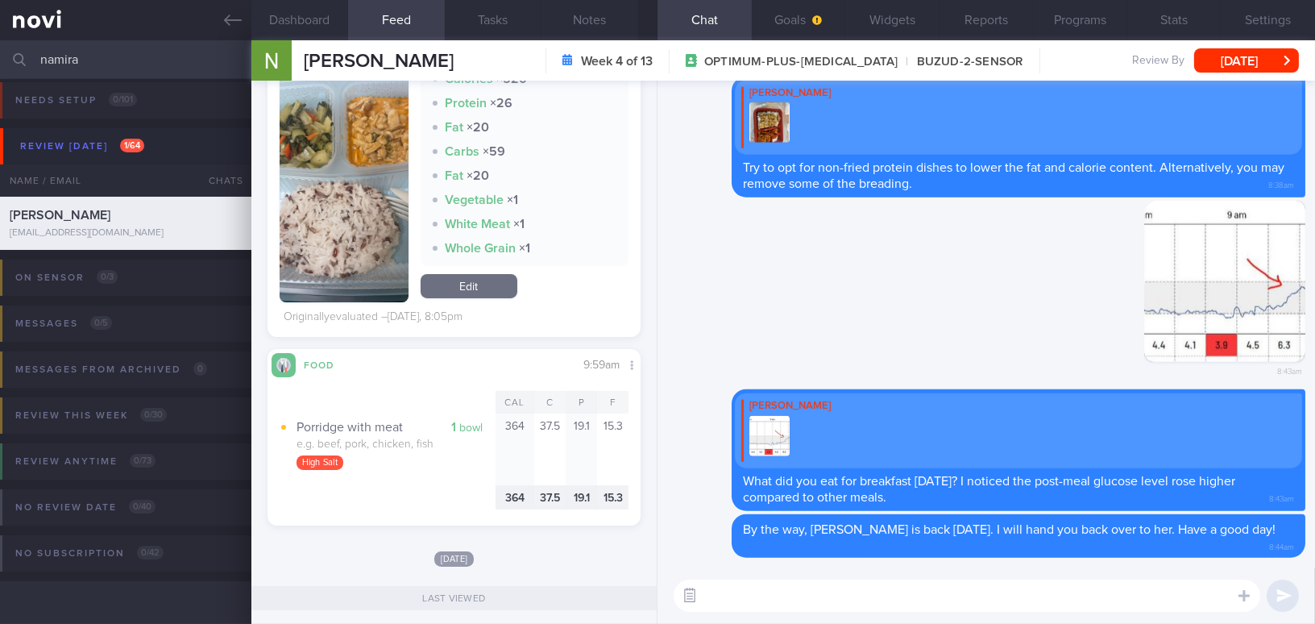
click at [682, 595] on button "button" at bounding box center [689, 595] width 29 height 29
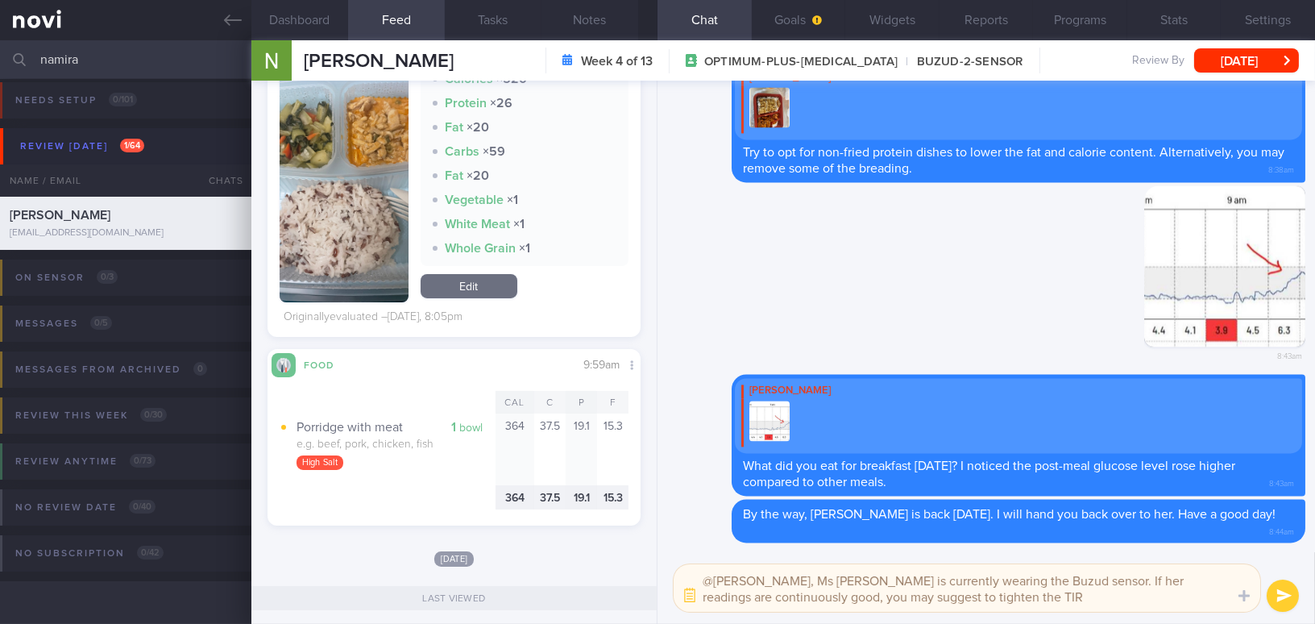
type textarea "@Sharon, Ms Namira is currently wearing the Buzud sensor. If her readings are c…"
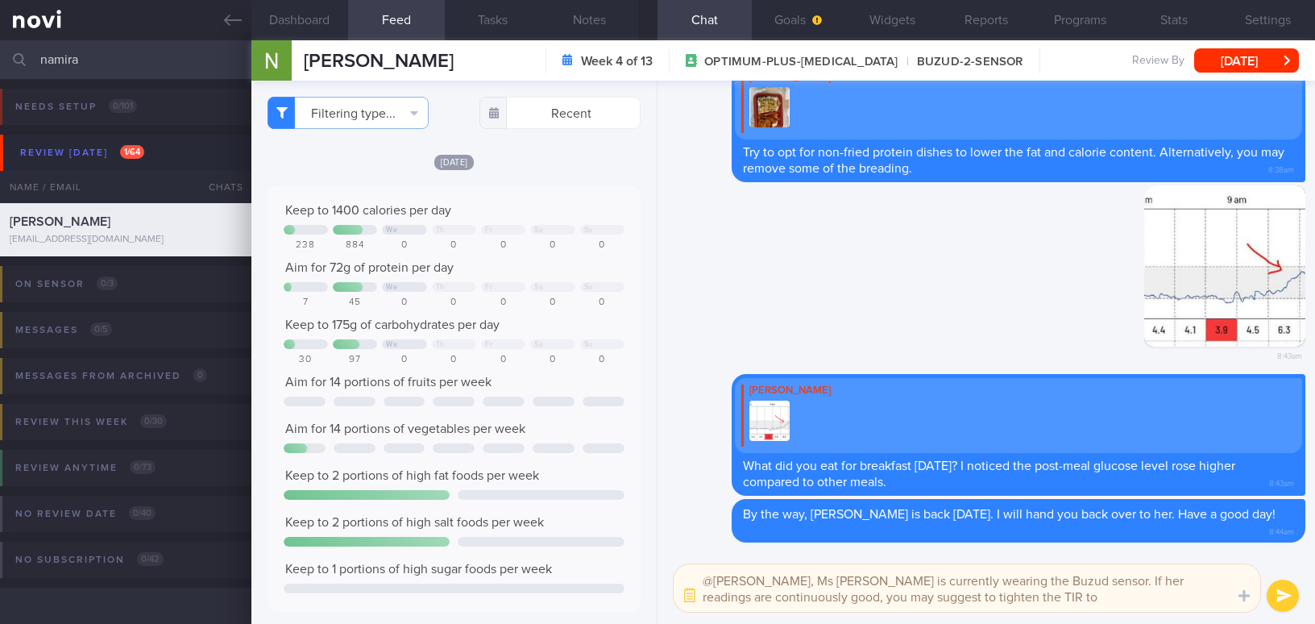
select select "8"
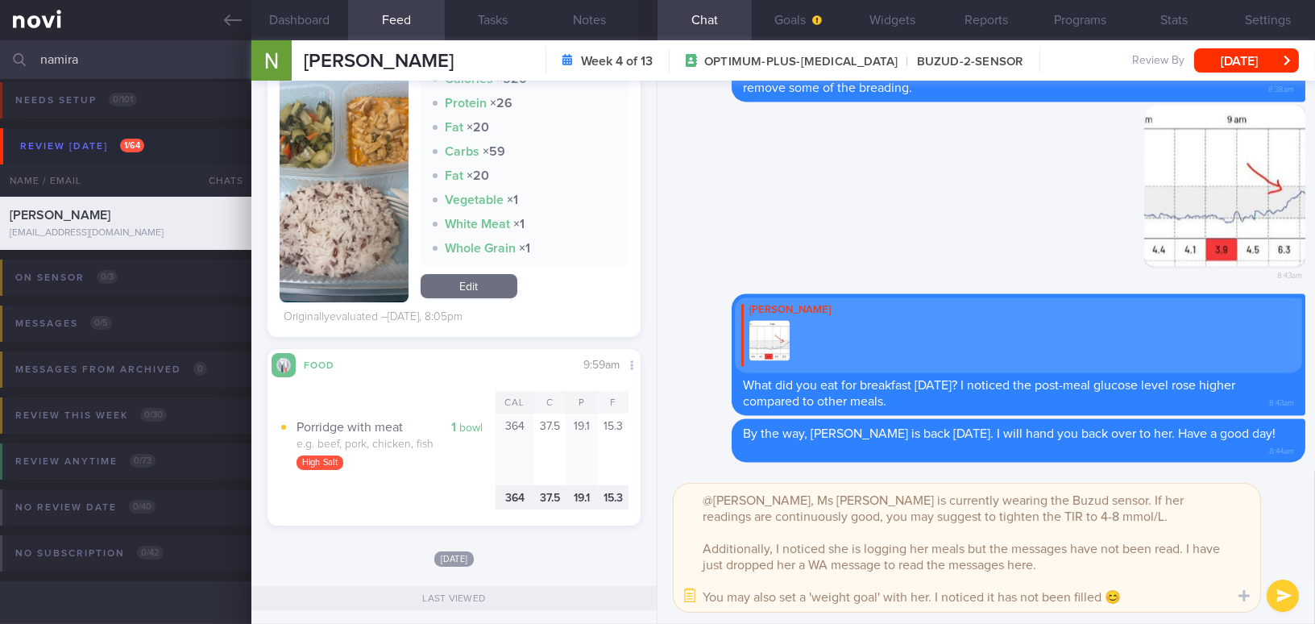
click at [1050, 566] on textarea "@[PERSON_NAME], Ms [PERSON_NAME] is currently wearing the Buzud sensor. If her …" at bounding box center [966, 547] width 586 height 128
click at [1153, 601] on textarea "@[PERSON_NAME], Ms [PERSON_NAME] is currently wearing the Buzud sensor. If her …" at bounding box center [966, 547] width 586 height 128
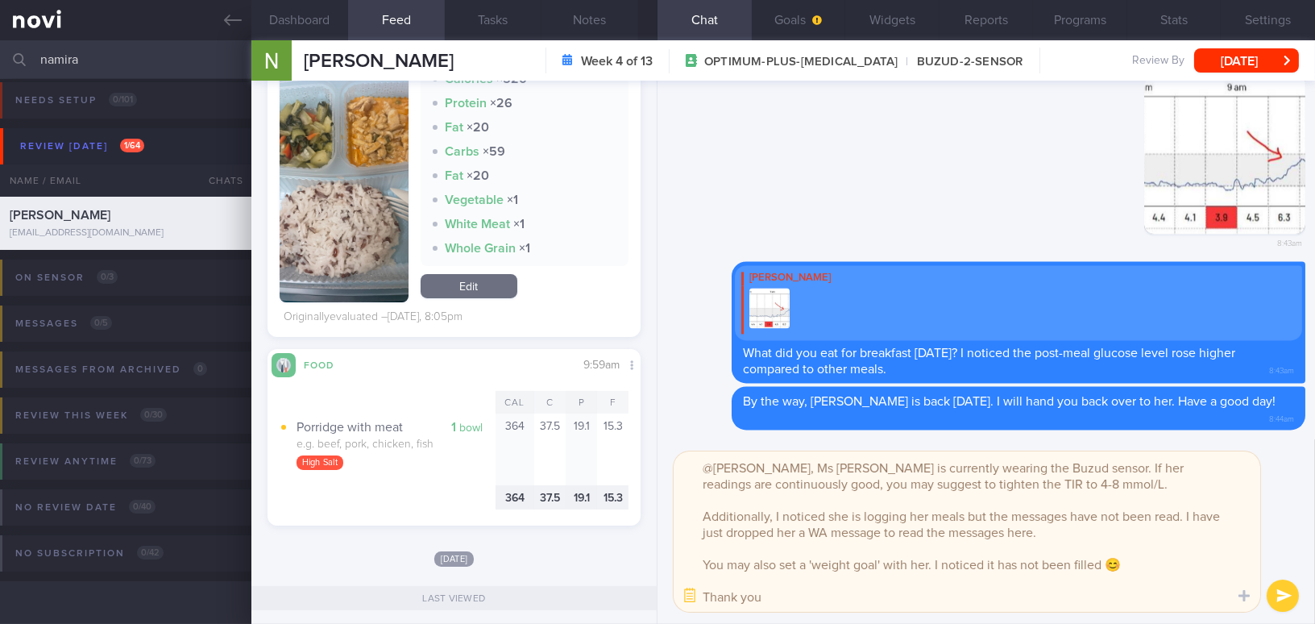
type textarea "@[PERSON_NAME], Ms [PERSON_NAME] is currently wearing the Buzud sensor. If her …"
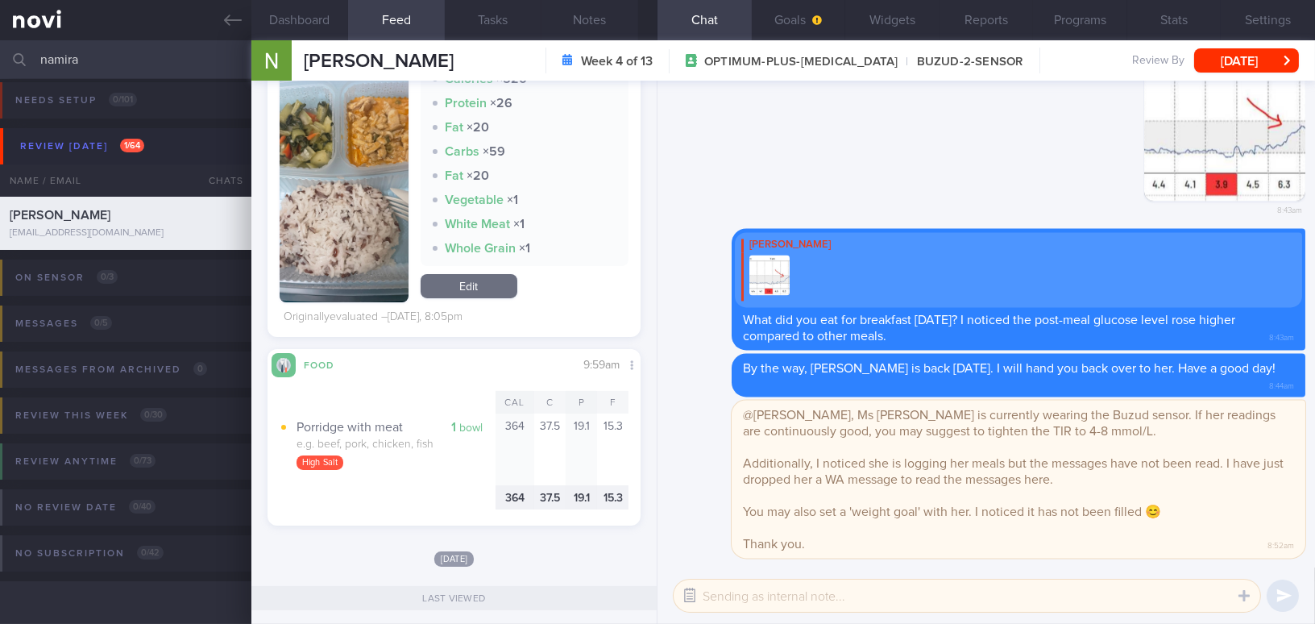
click at [694, 595] on button "button" at bounding box center [689, 595] width 29 height 29
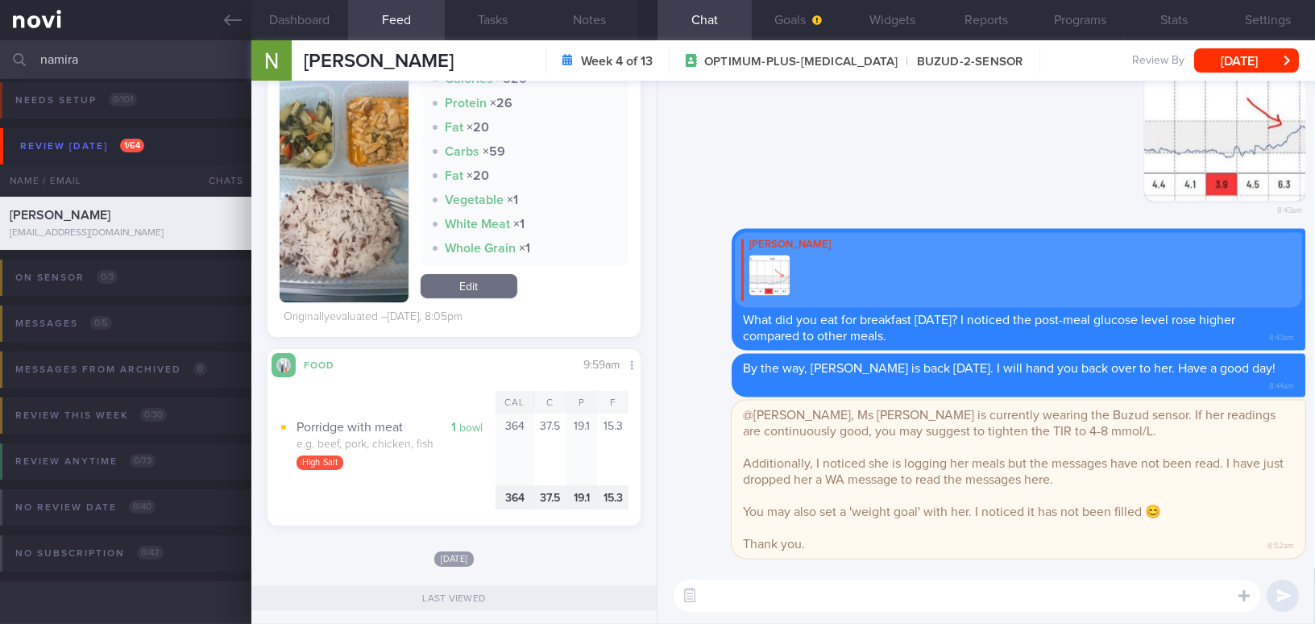
drag, startPoint x: 157, startPoint y: 60, endPoint x: 0, endPoint y: 61, distance: 157.1
click at [0, 61] on input "namira" at bounding box center [657, 59] width 1315 height 39
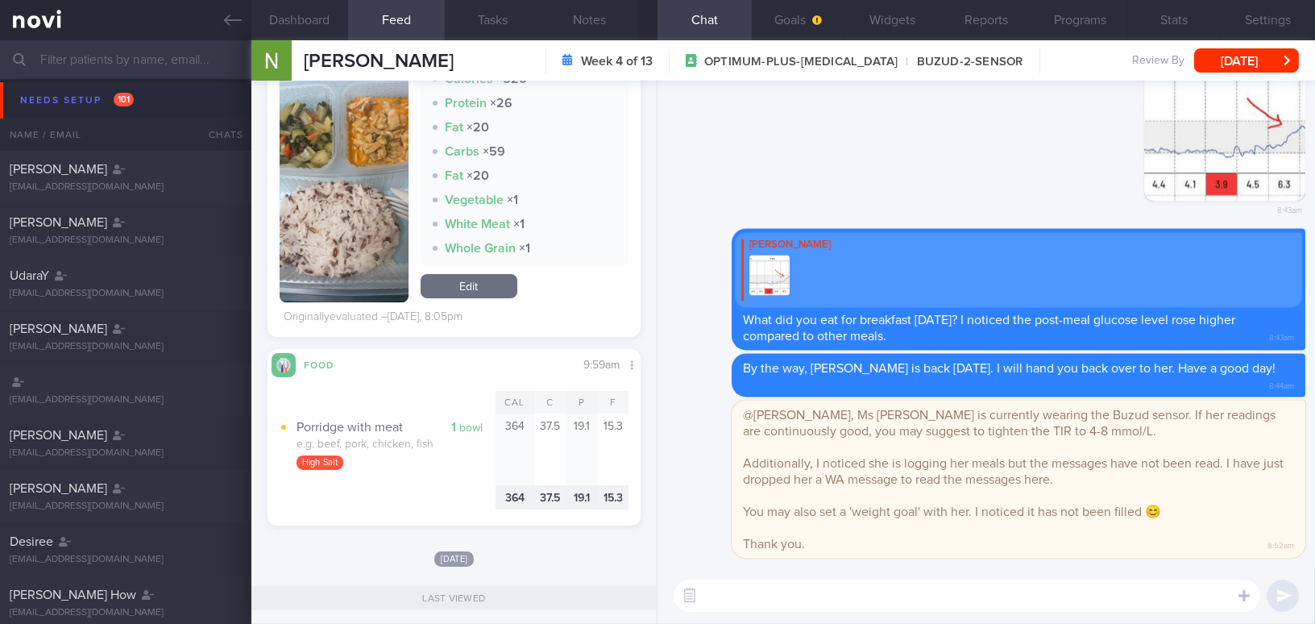
click at [218, 17] on link at bounding box center [125, 20] width 251 height 40
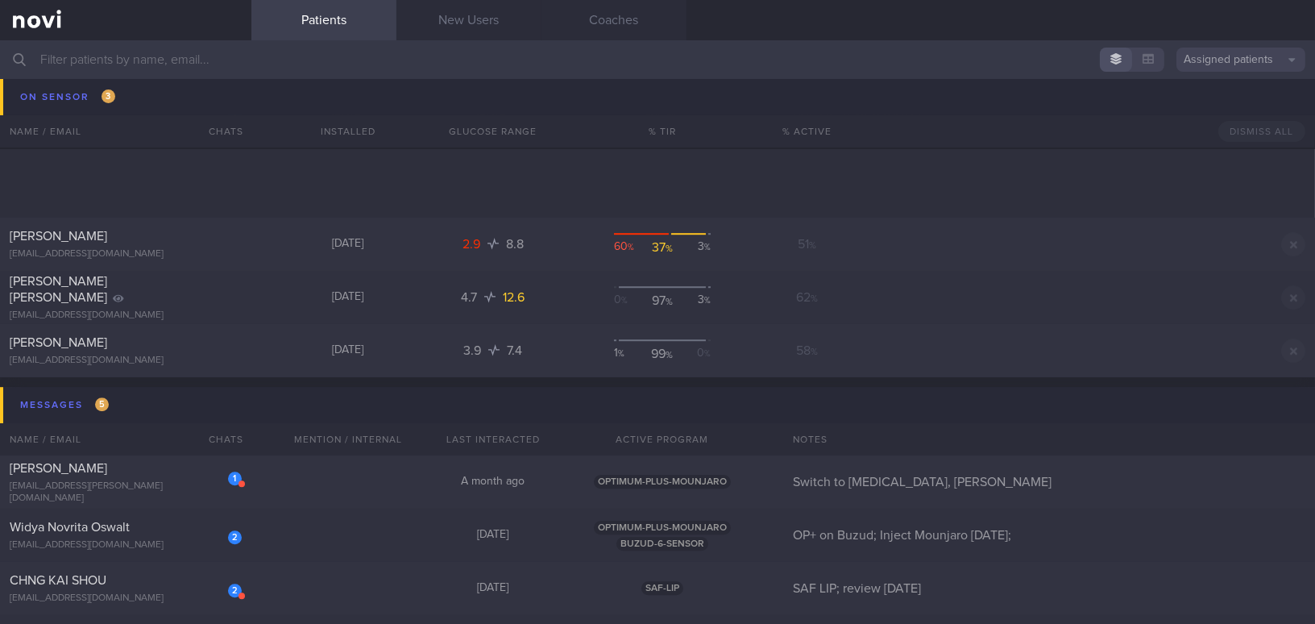
scroll to position [9088, 0]
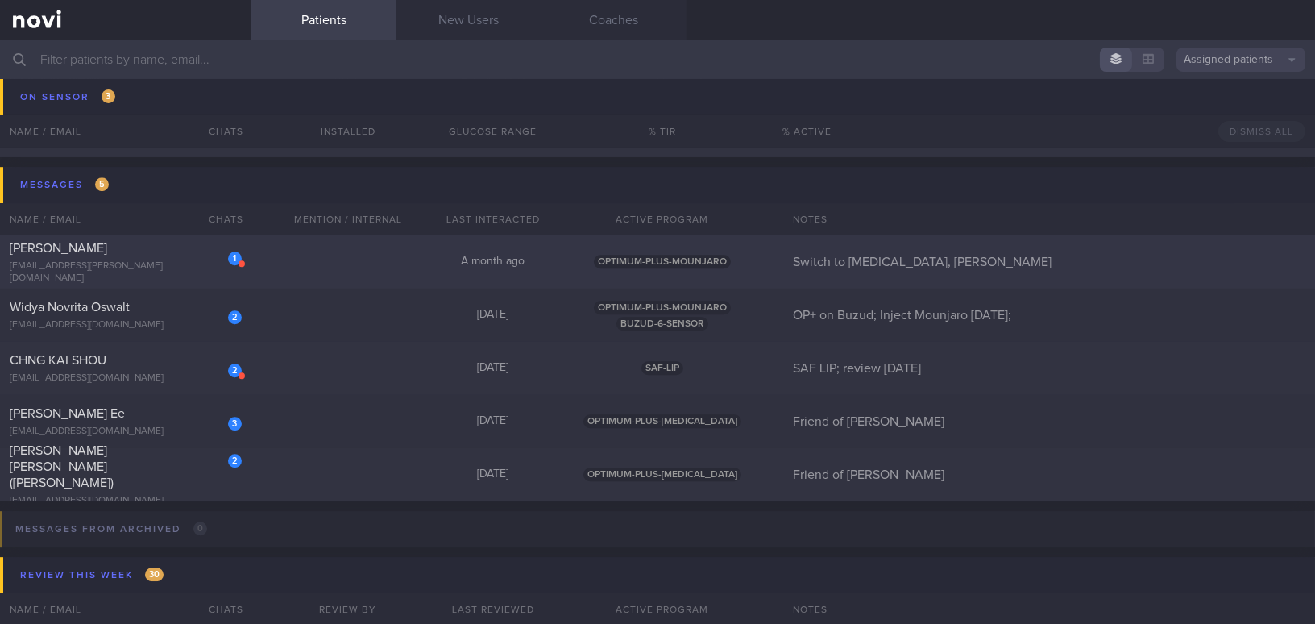
click at [160, 269] on div "[EMAIL_ADDRESS][PERSON_NAME][DOMAIN_NAME]" at bounding box center [126, 272] width 232 height 24
select select "8"
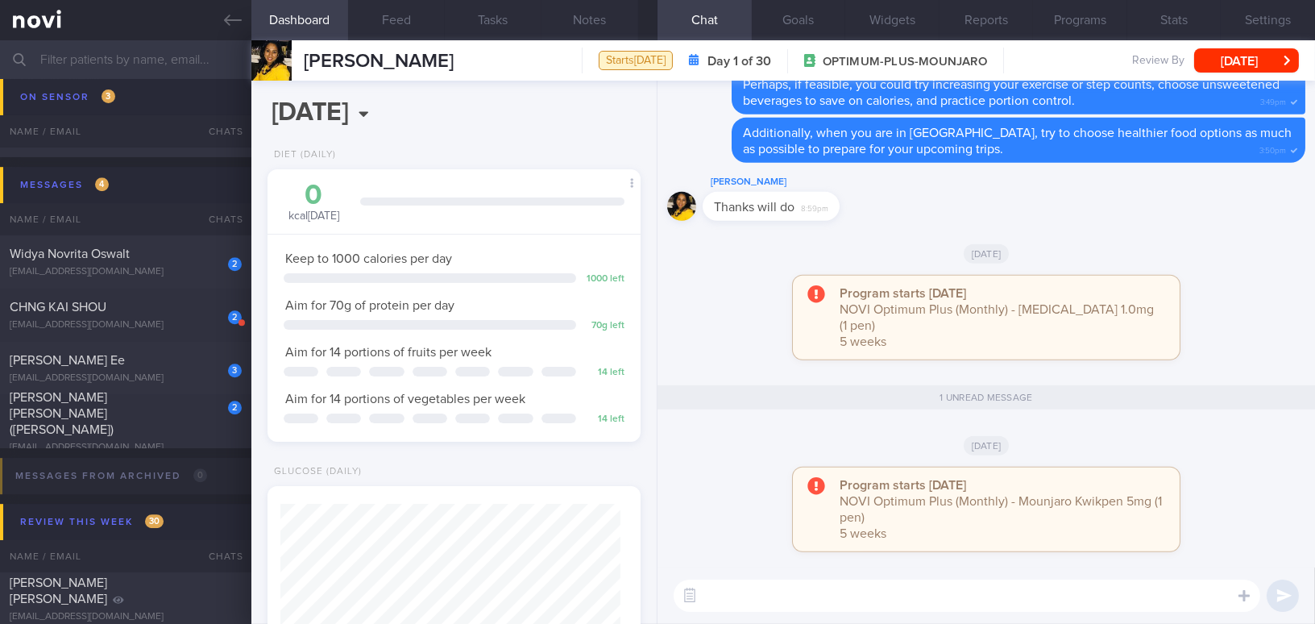
scroll to position [170, 339]
click at [1249, 25] on button "Settings" at bounding box center [1267, 20] width 94 height 40
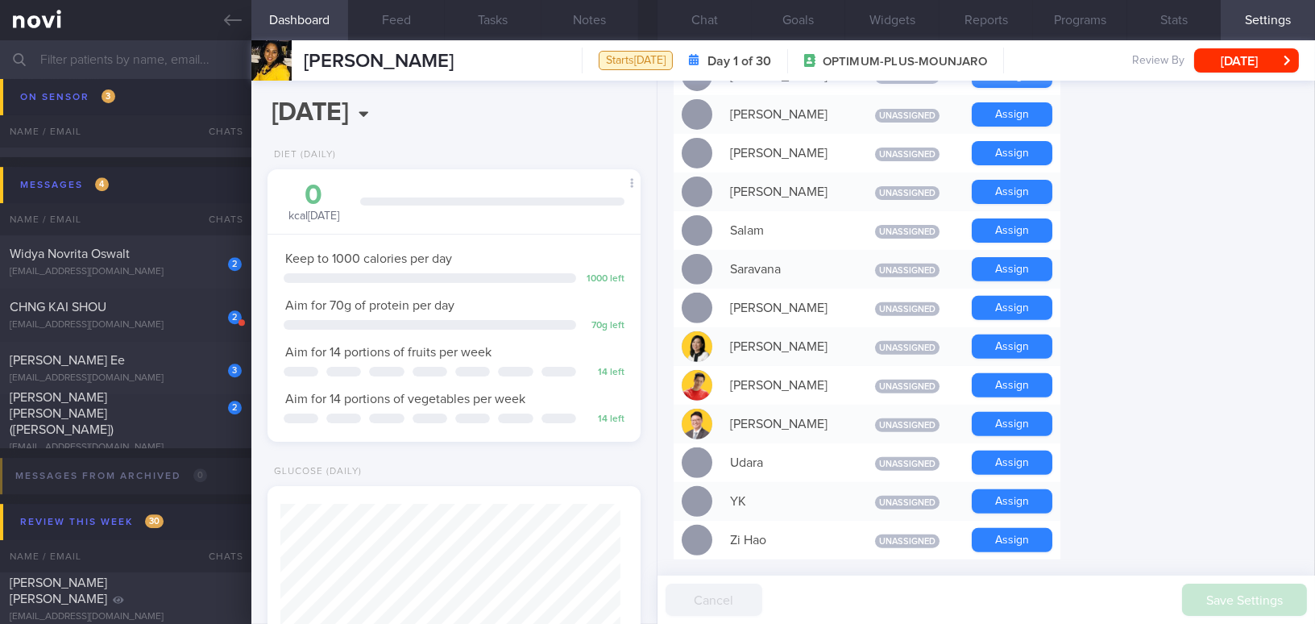
scroll to position [1495, 0]
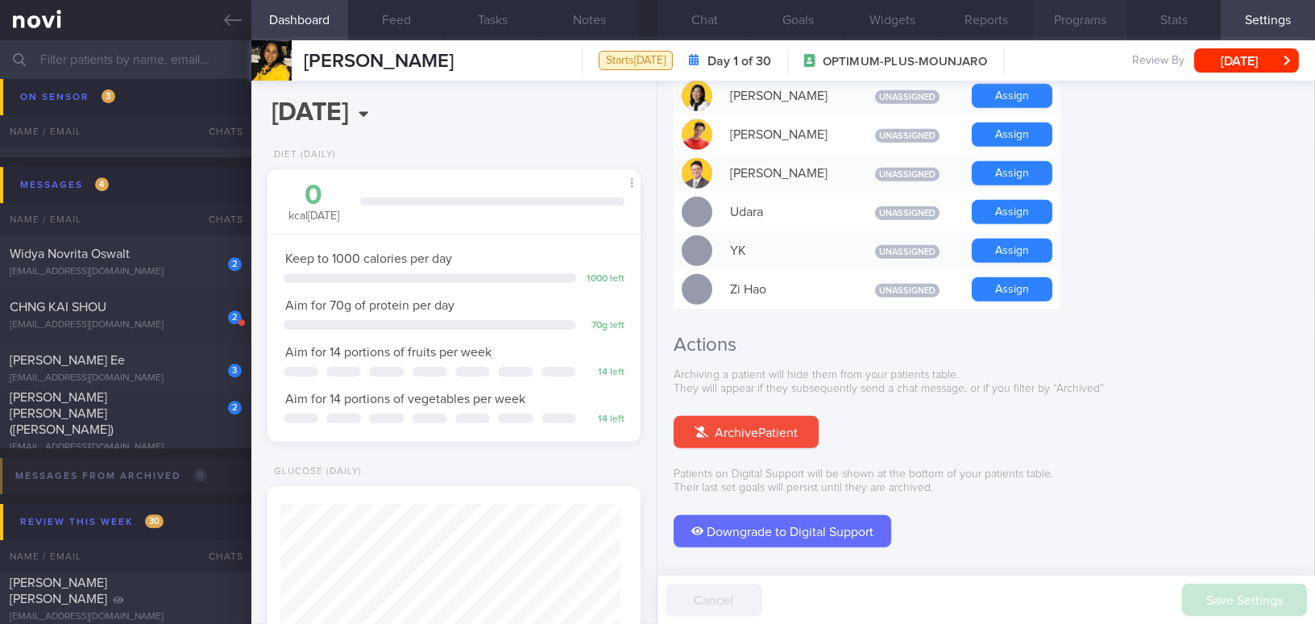
click at [1079, 22] on button "Programs" at bounding box center [1080, 20] width 94 height 40
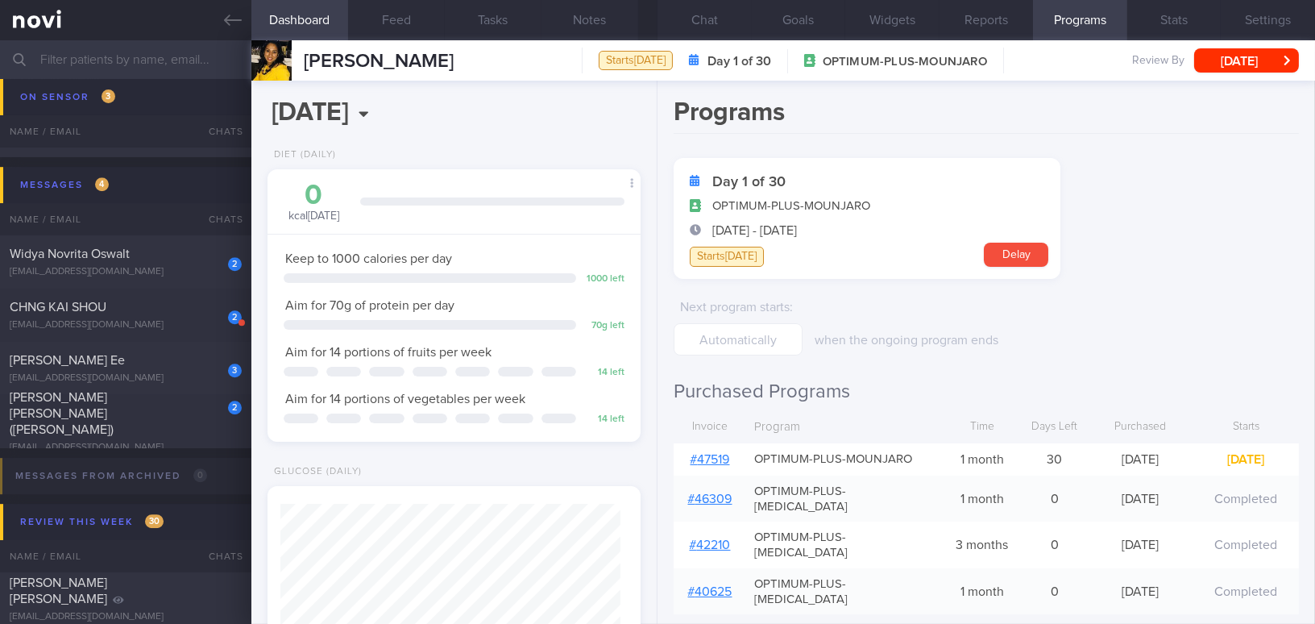
click at [702, 459] on link "# 47519" at bounding box center [709, 459] width 39 height 13
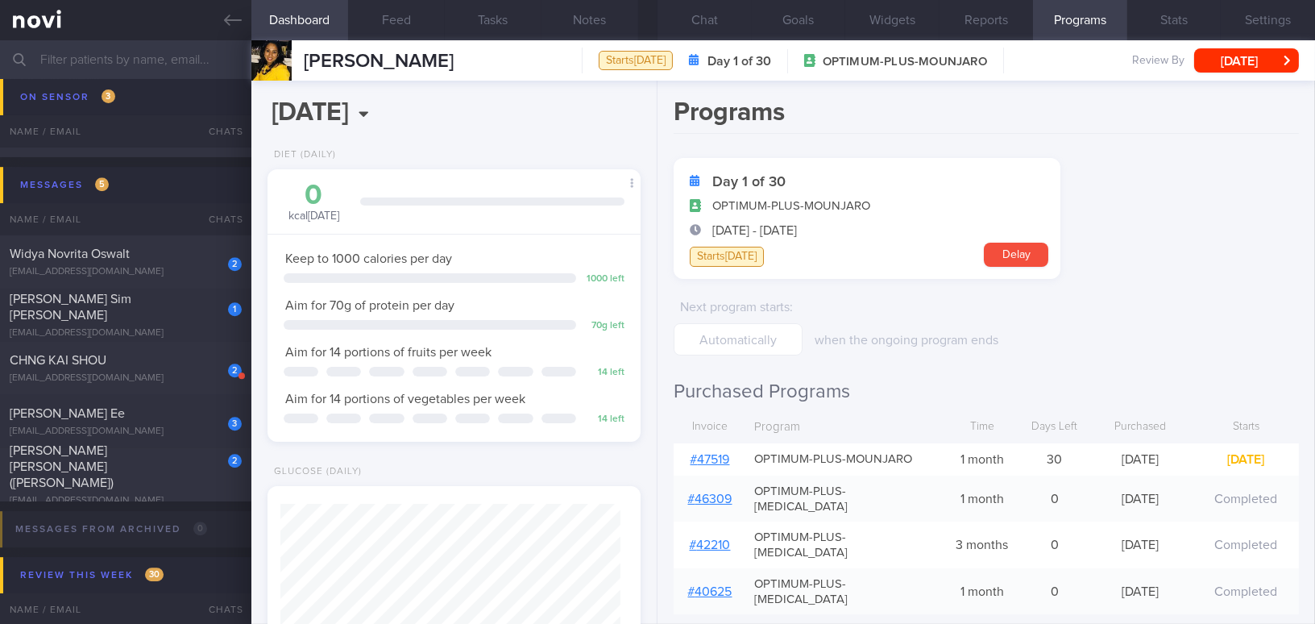
click at [705, 15] on button "Chat" at bounding box center [704, 20] width 94 height 40
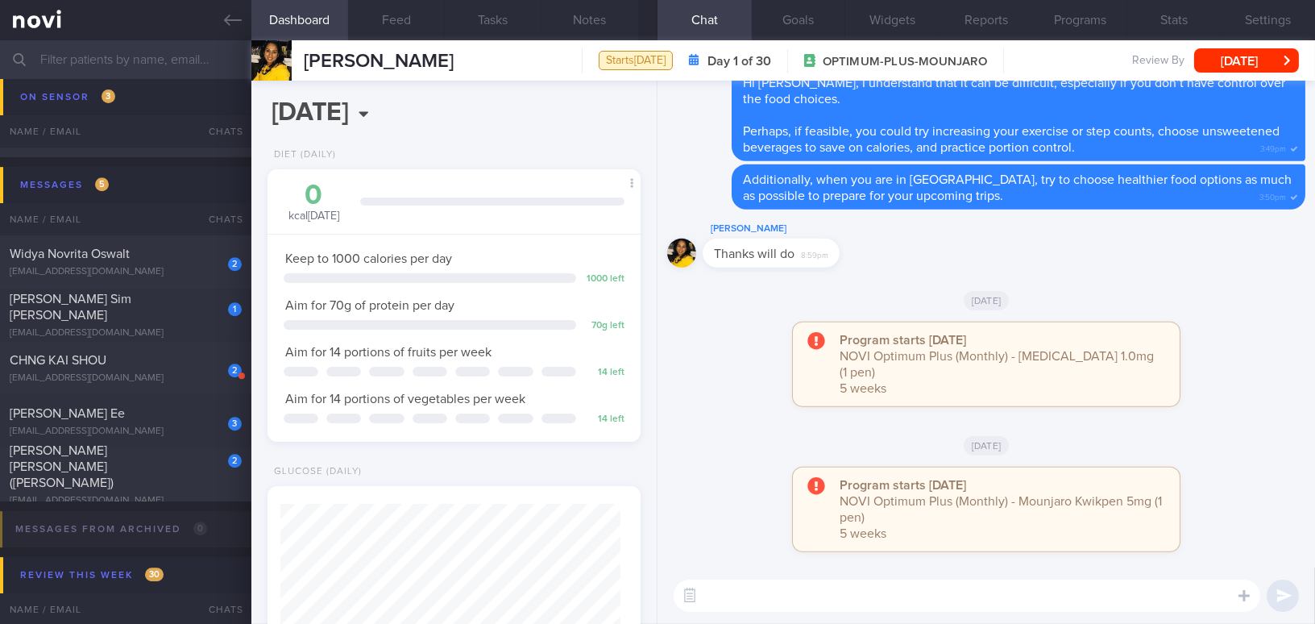
click at [804, 584] on textarea at bounding box center [966, 595] width 586 height 32
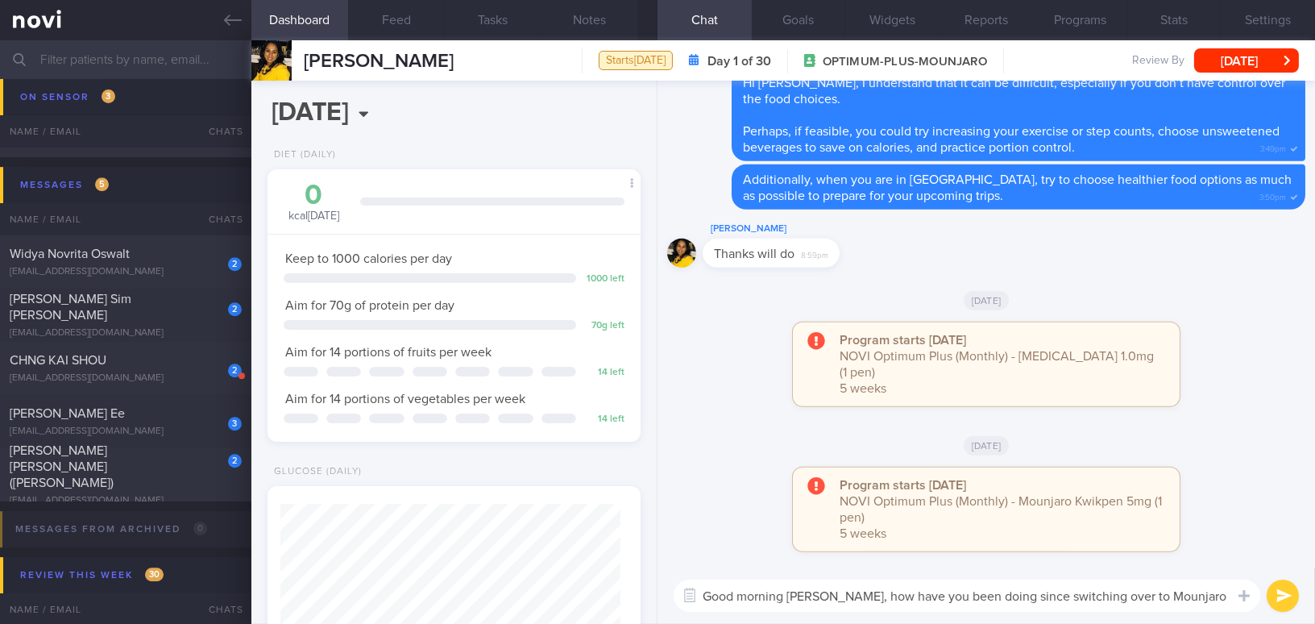
type textarea "Good morning [PERSON_NAME], how have you been doing since switching over to Mou…"
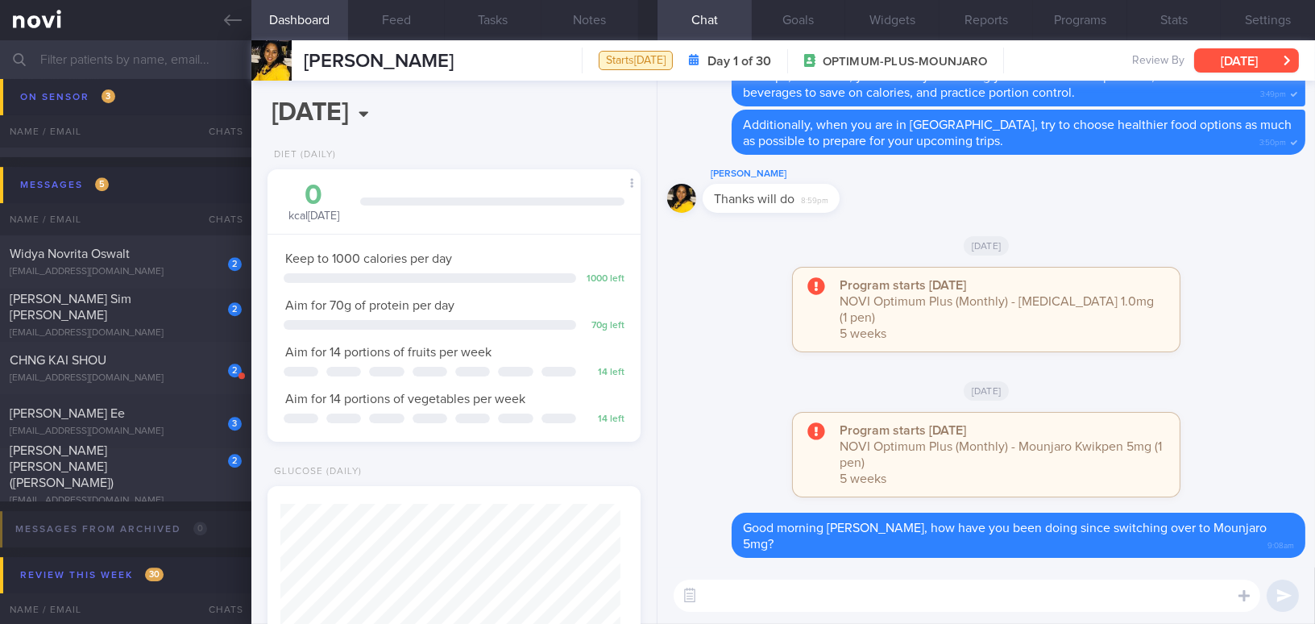
click at [1259, 64] on button "[DATE]" at bounding box center [1246, 60] width 105 height 24
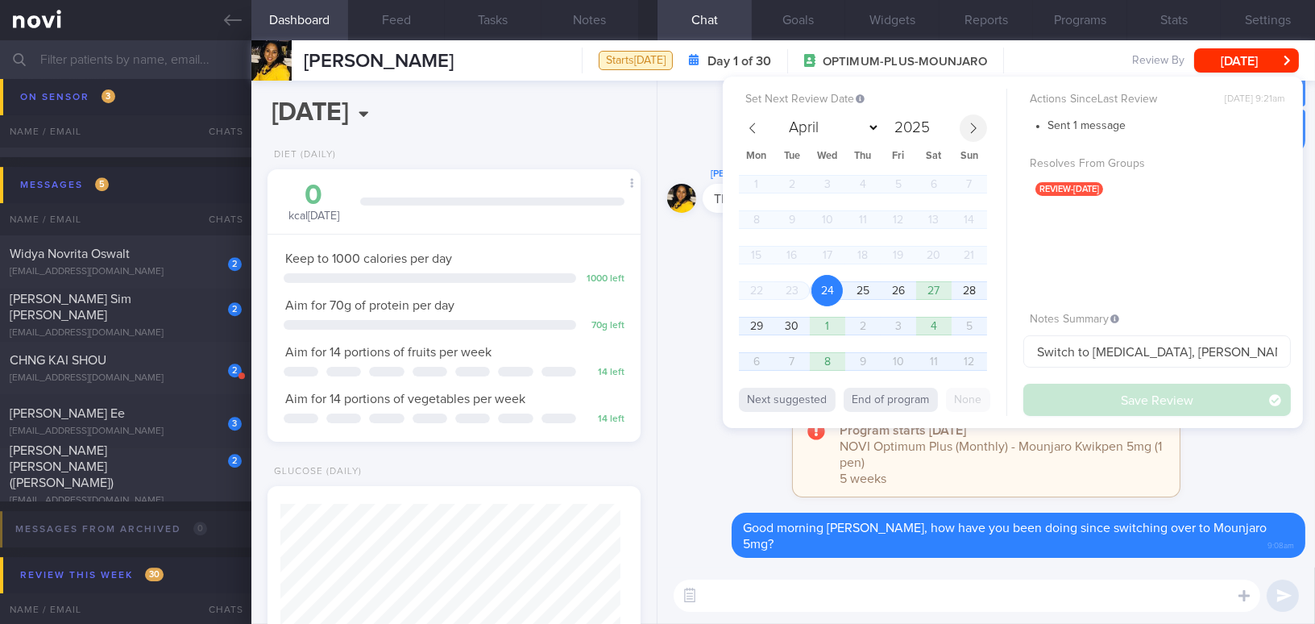
click at [967, 119] on span at bounding box center [972, 127] width 27 height 27
select select "9"
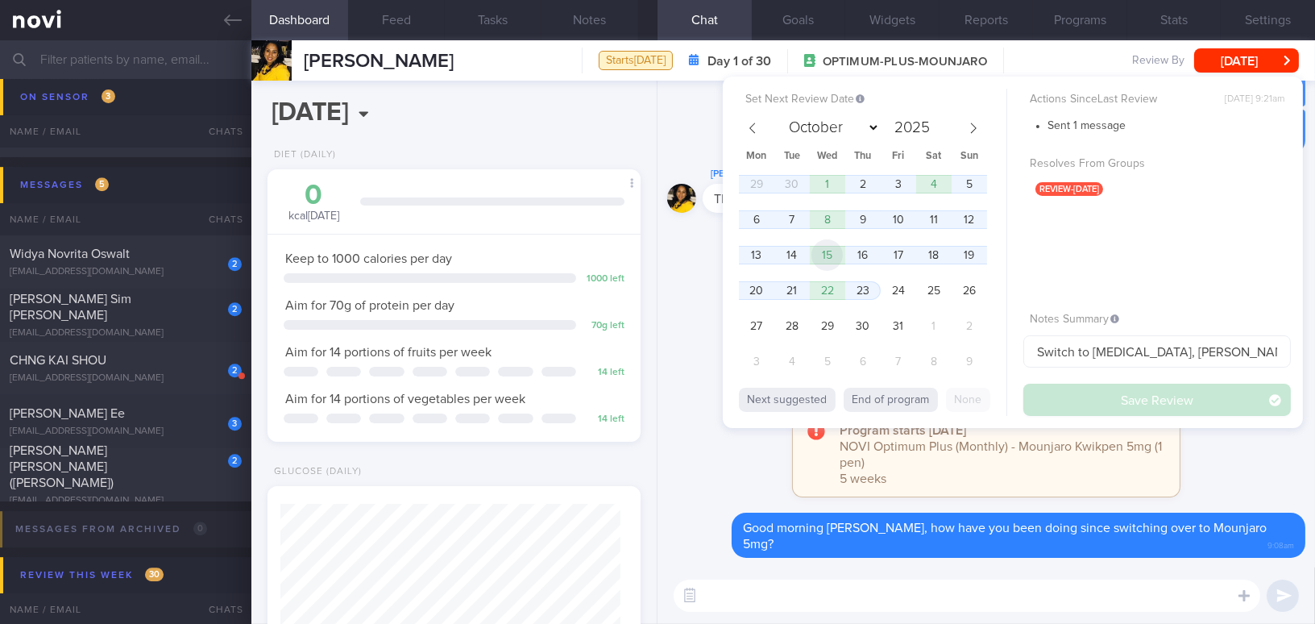
click at [829, 252] on span "15" at bounding box center [826, 254] width 31 height 31
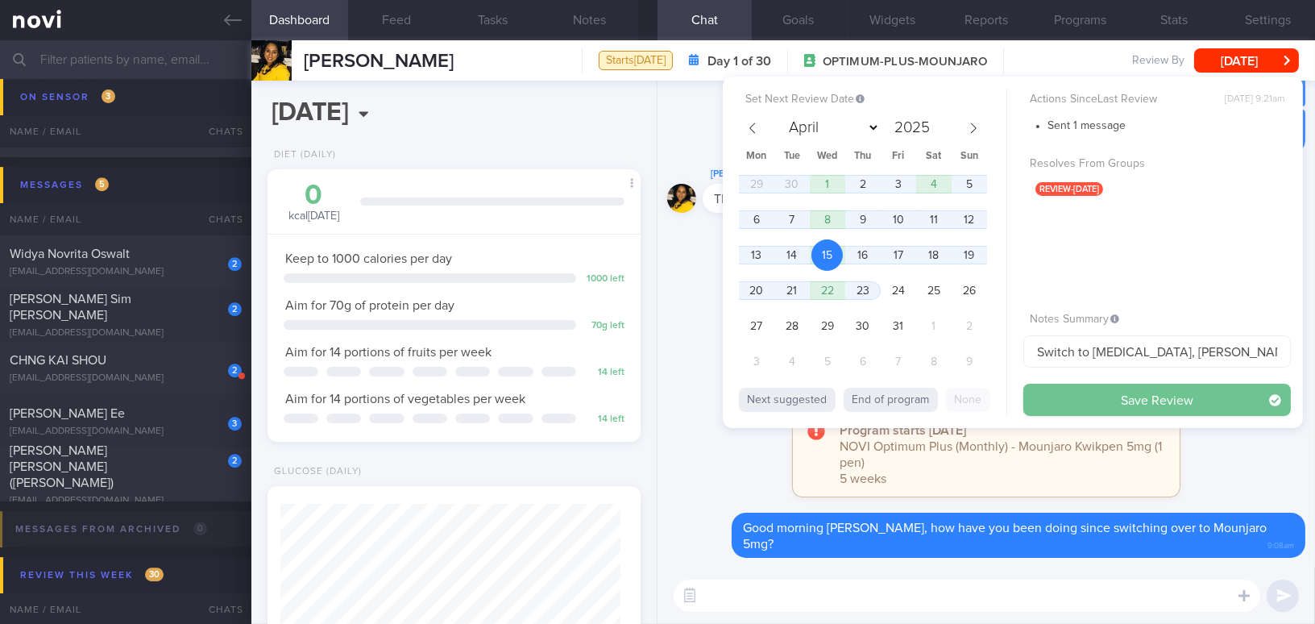
click at [1069, 389] on button "Save Review" at bounding box center [1156, 399] width 267 height 32
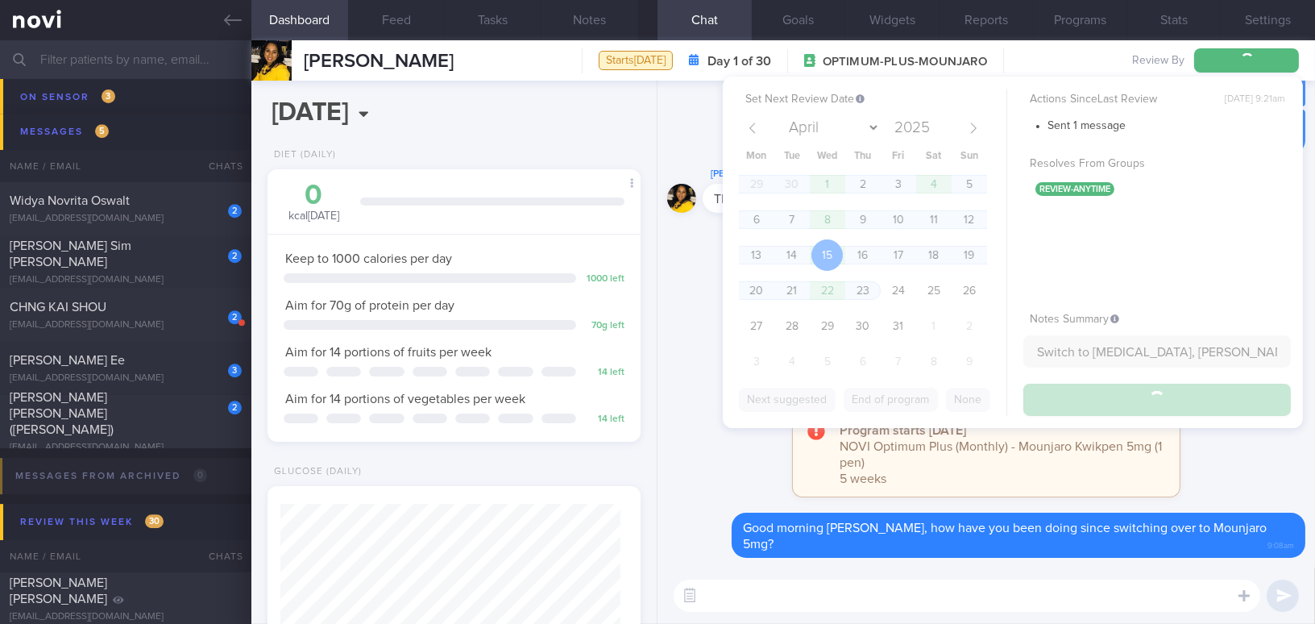
scroll to position [9034, 0]
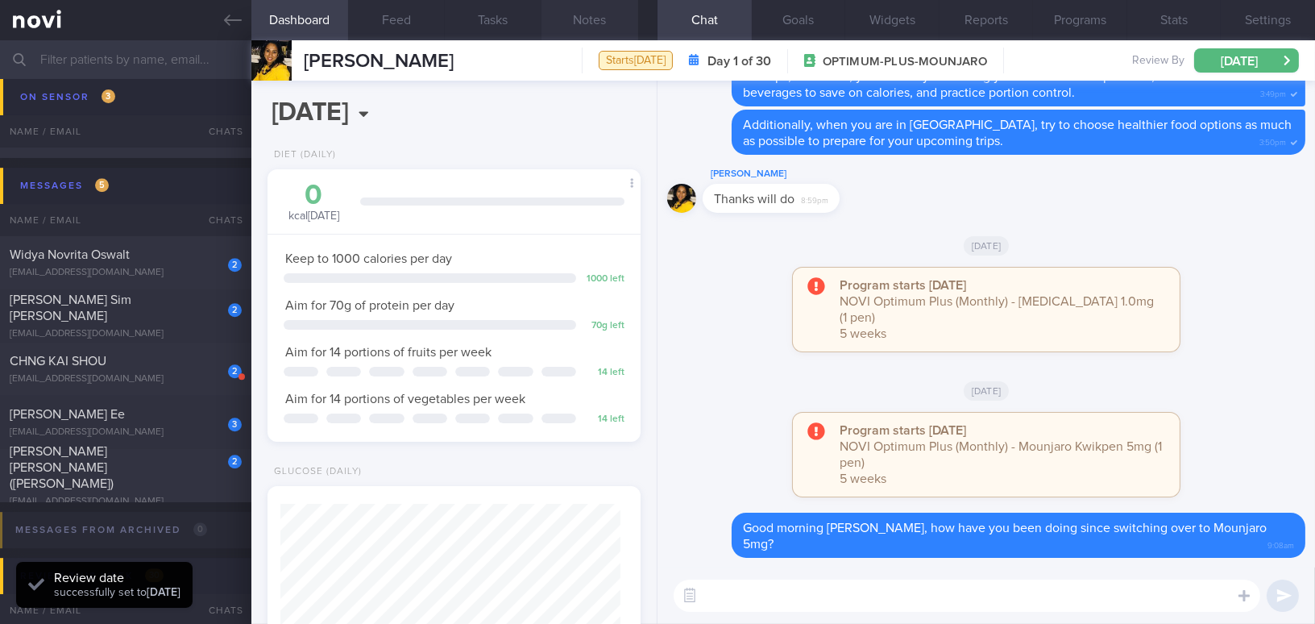
click at [591, 15] on button "Notes" at bounding box center [589, 20] width 97 height 40
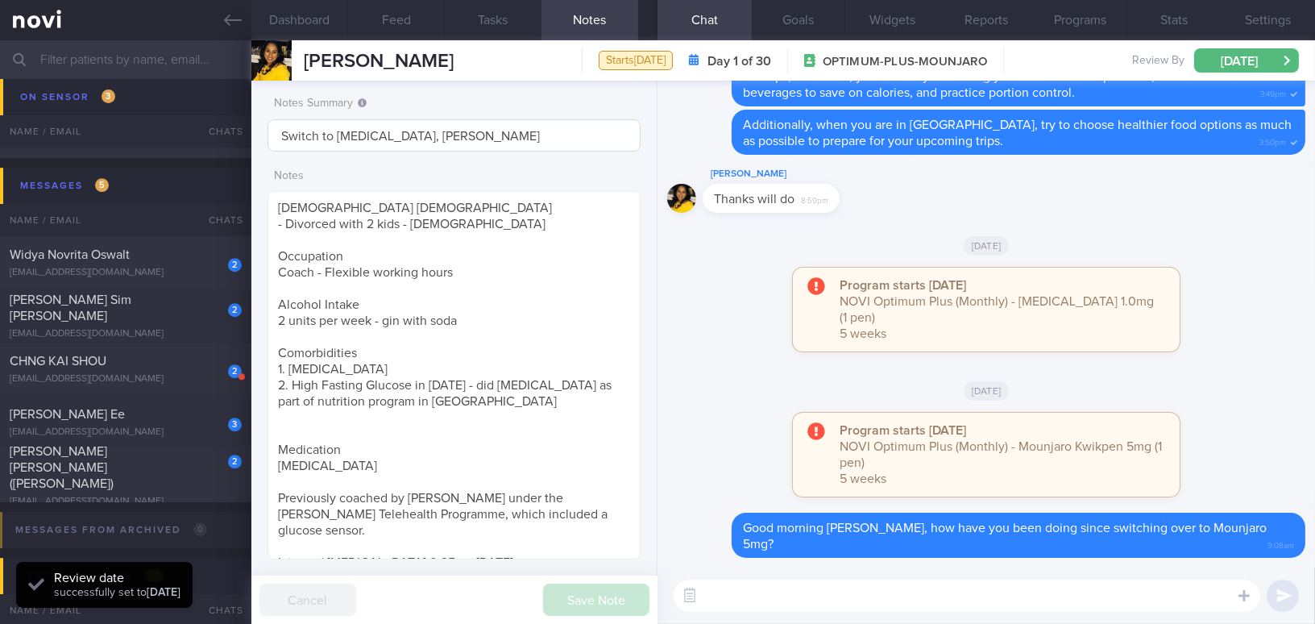
scroll to position [170, 339]
drag, startPoint x: 408, startPoint y: 133, endPoint x: 334, endPoint y: 132, distance: 73.3
click at [334, 132] on input "Switch to Wegovy, KIV Mounjaro" at bounding box center [453, 135] width 373 height 32
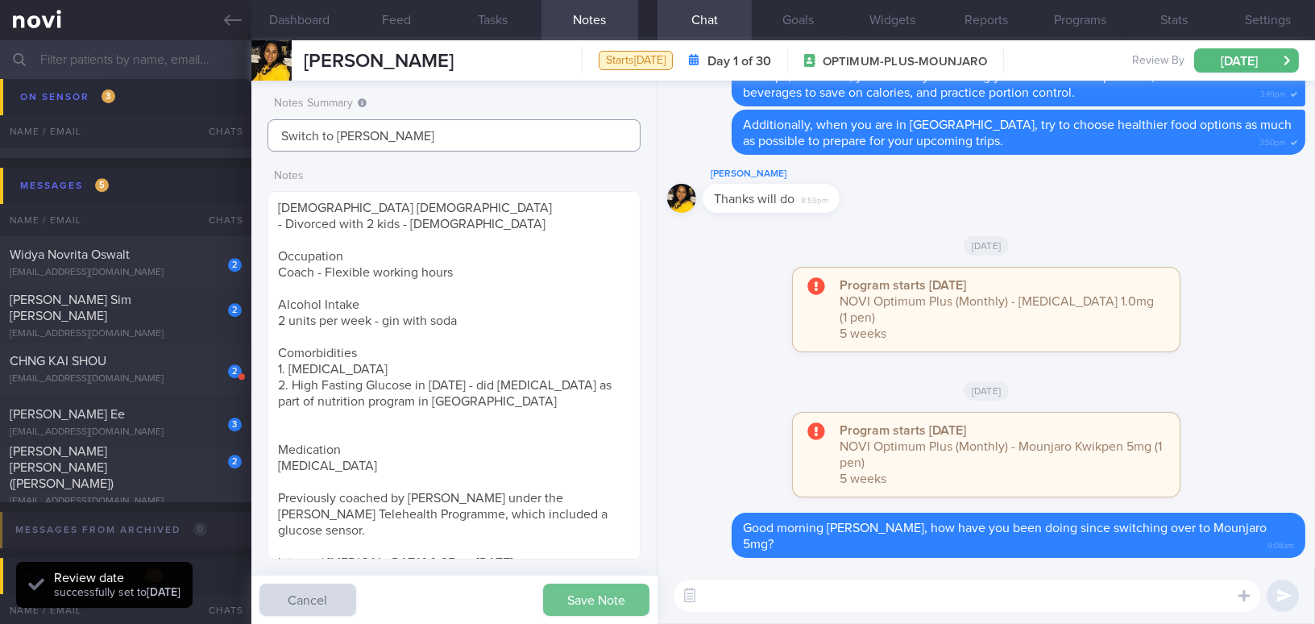
type input "Switch to Mounjaro"
click at [592, 592] on button "Save Note" at bounding box center [596, 599] width 106 height 32
type input "Switch to Mounjaro"
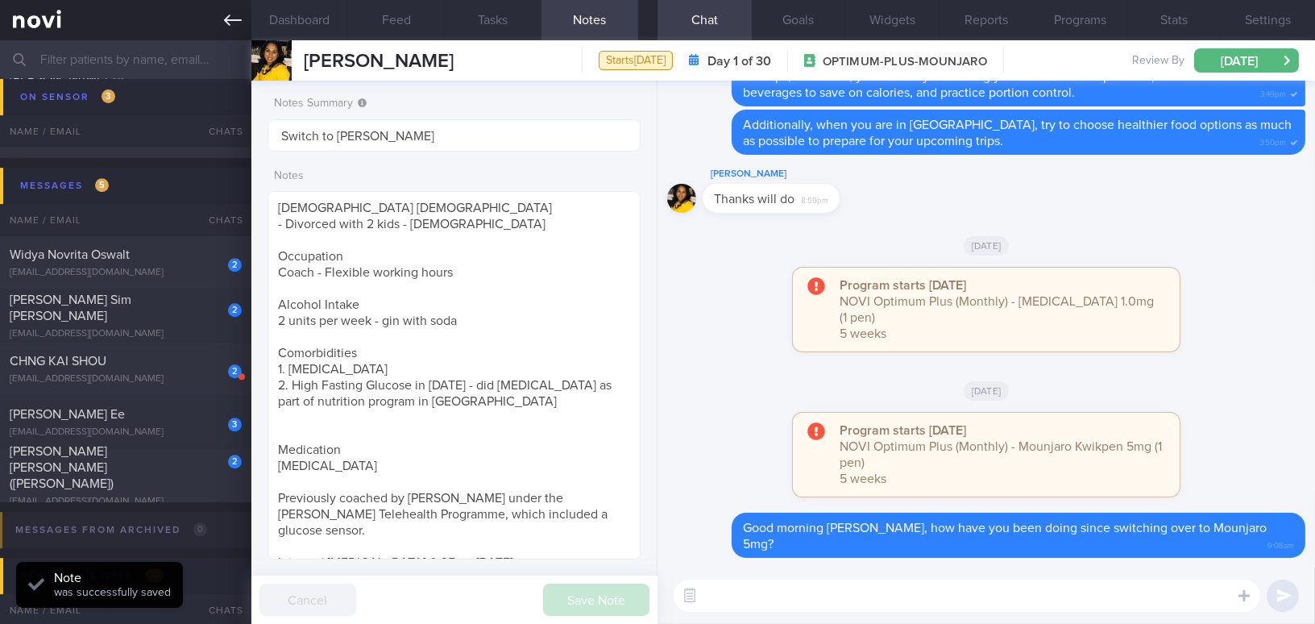
click at [230, 25] on icon at bounding box center [233, 20] width 18 height 18
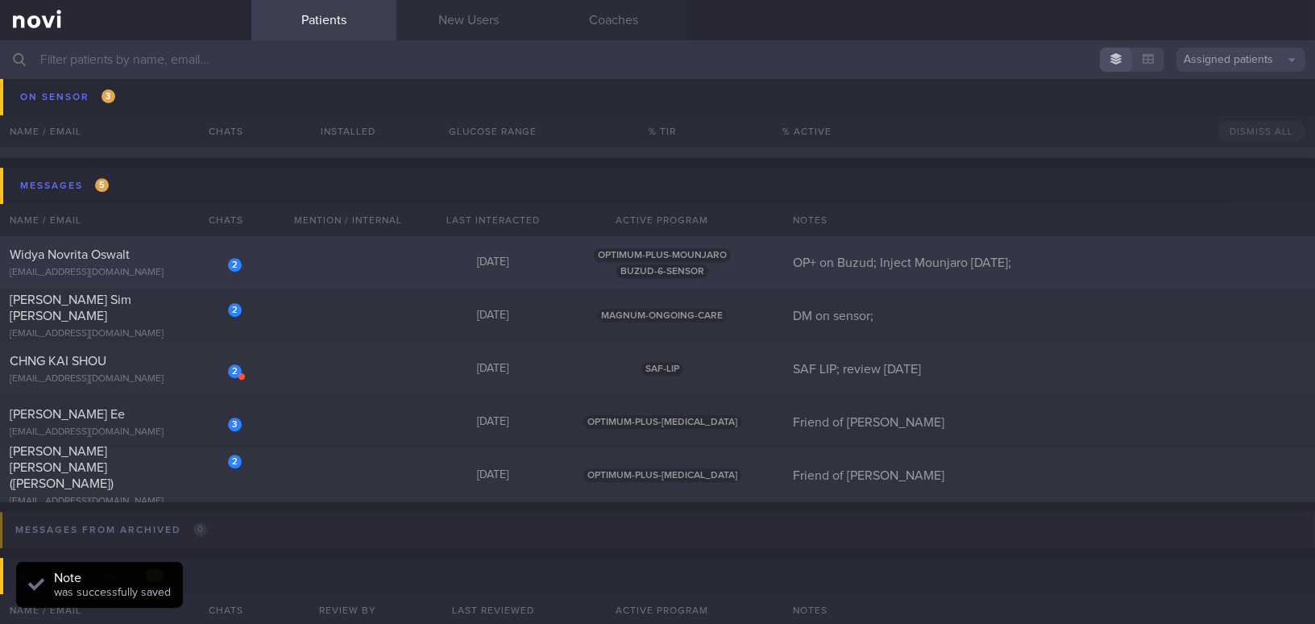
click at [157, 262] on div "2 Widya Novrita Oswalt cbn2ys7zkm@privaterelay.appleid.com" at bounding box center [125, 263] width 251 height 32
select select "8"
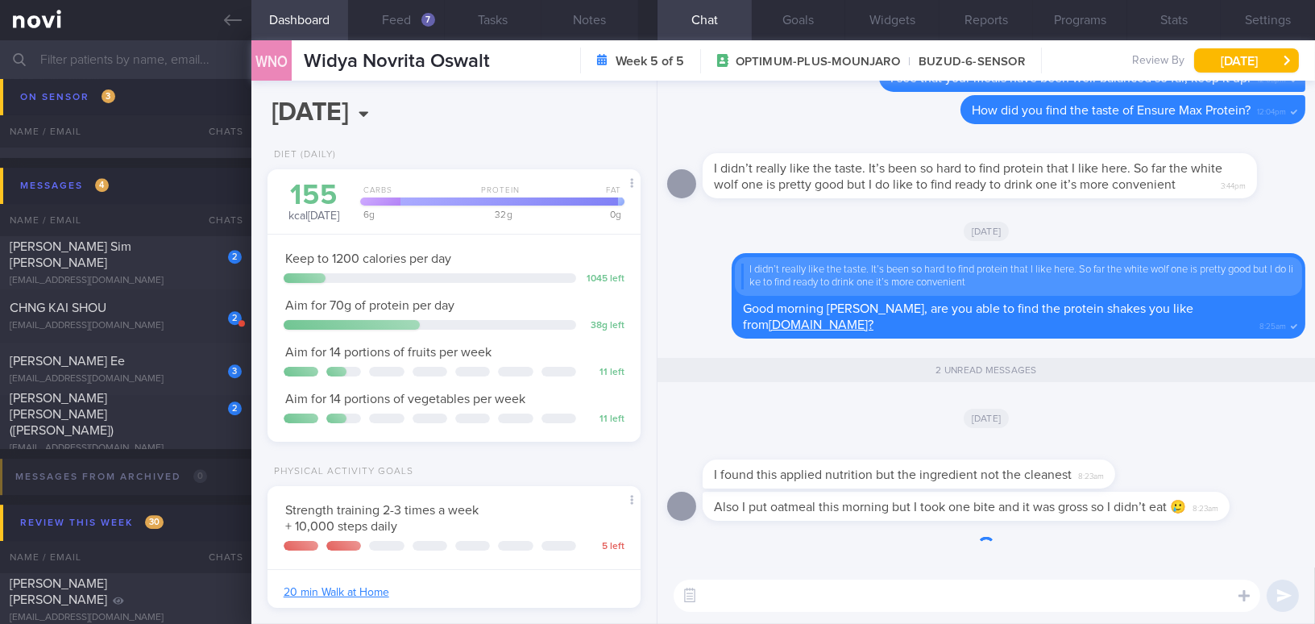
scroll to position [170, 339]
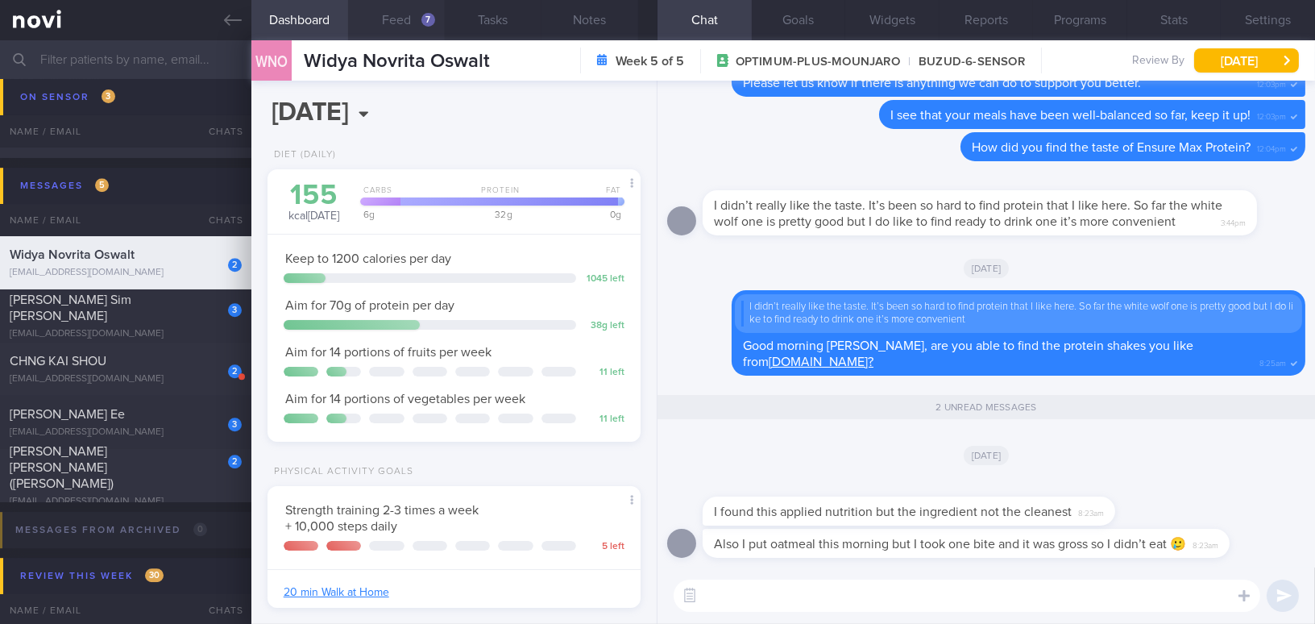
click at [425, 19] on div "7" at bounding box center [428, 20] width 14 height 14
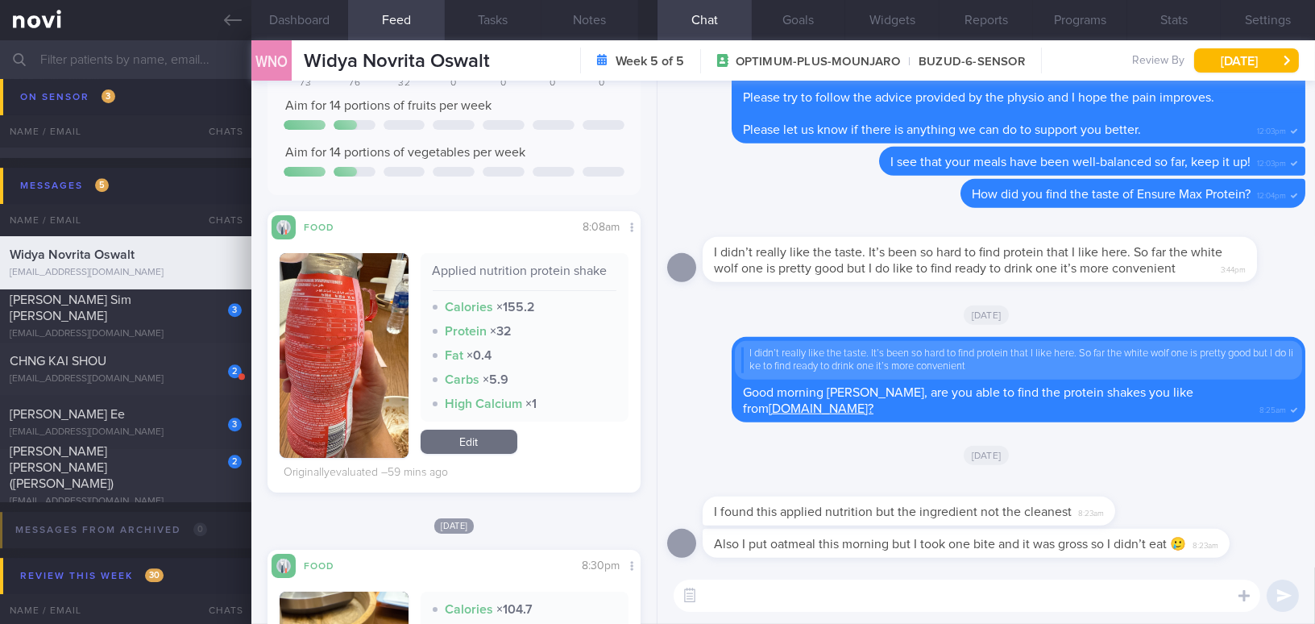
scroll to position [292, 0]
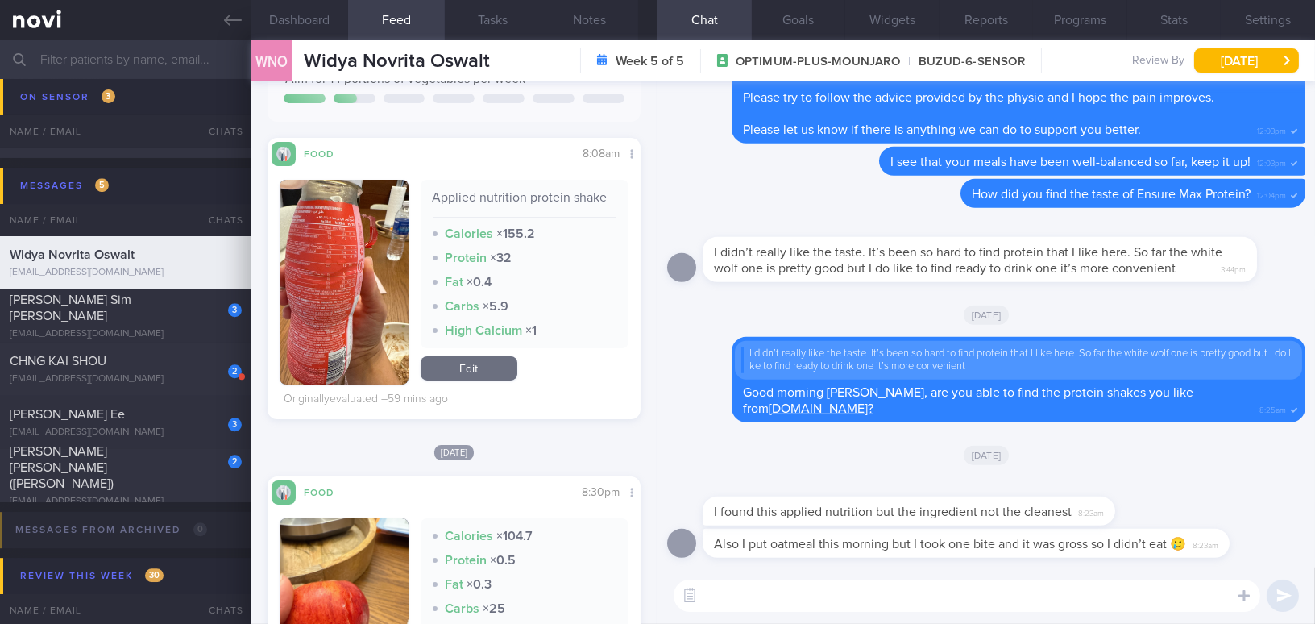
click at [337, 310] on button "button" at bounding box center [344, 282] width 129 height 205
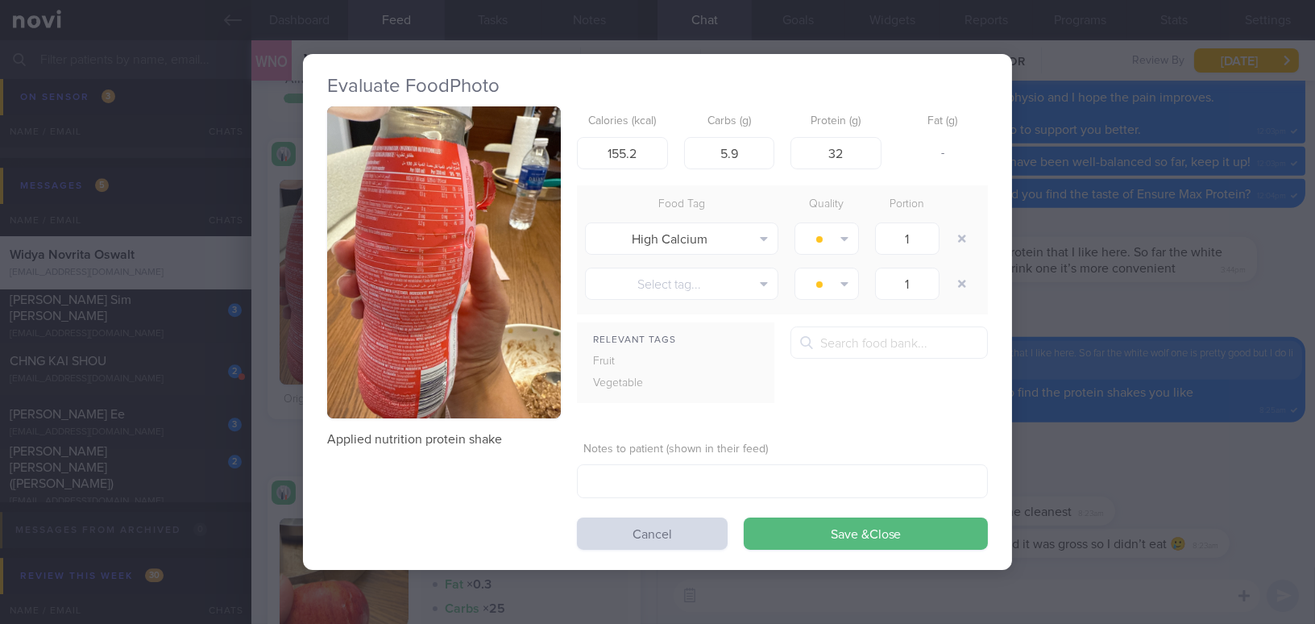
click at [435, 266] on button "button" at bounding box center [444, 262] width 234 height 312
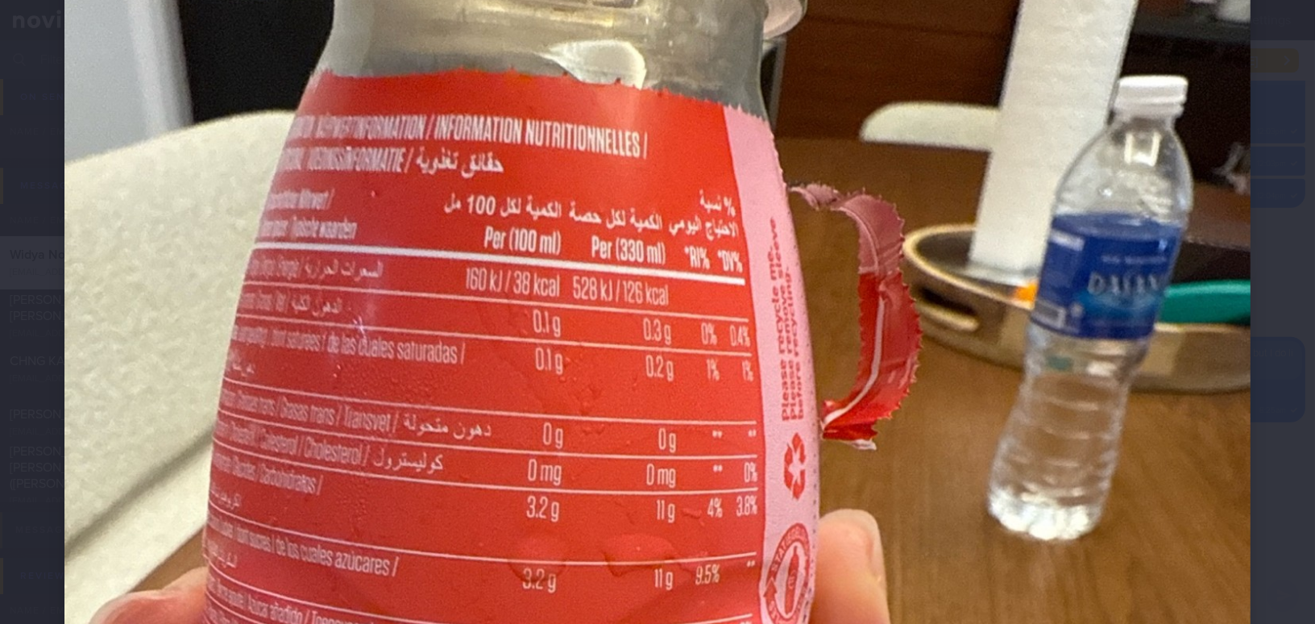
scroll to position [146, 0]
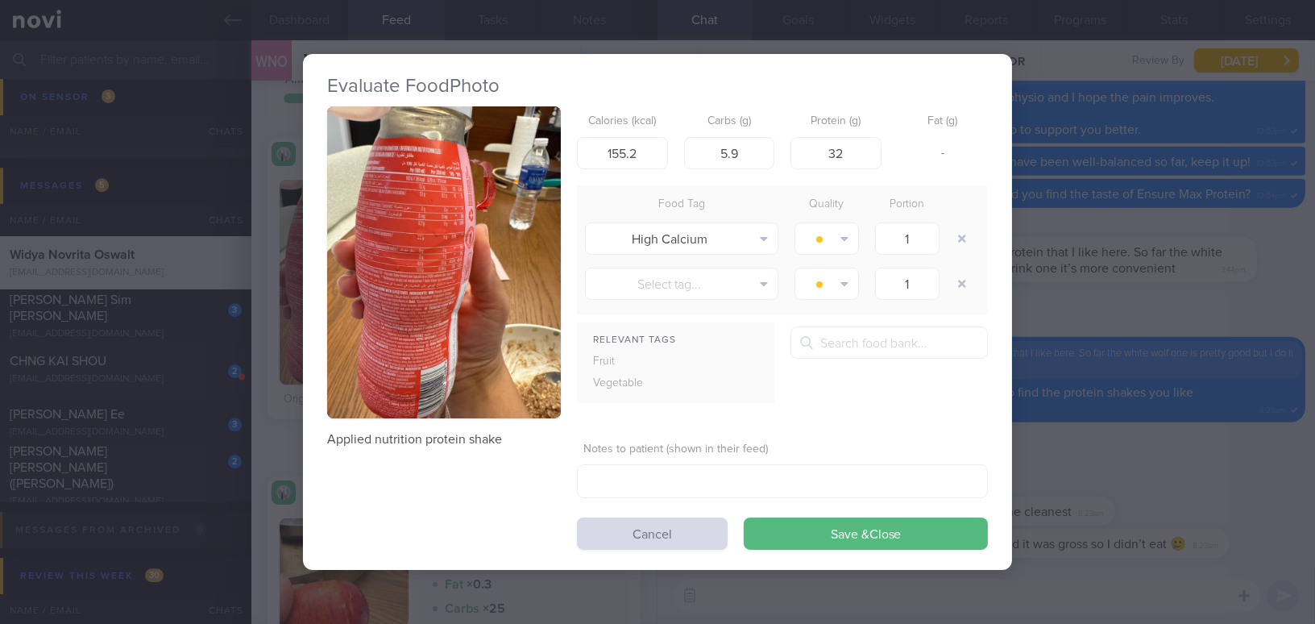
click at [425, 250] on button "button" at bounding box center [444, 262] width 234 height 312
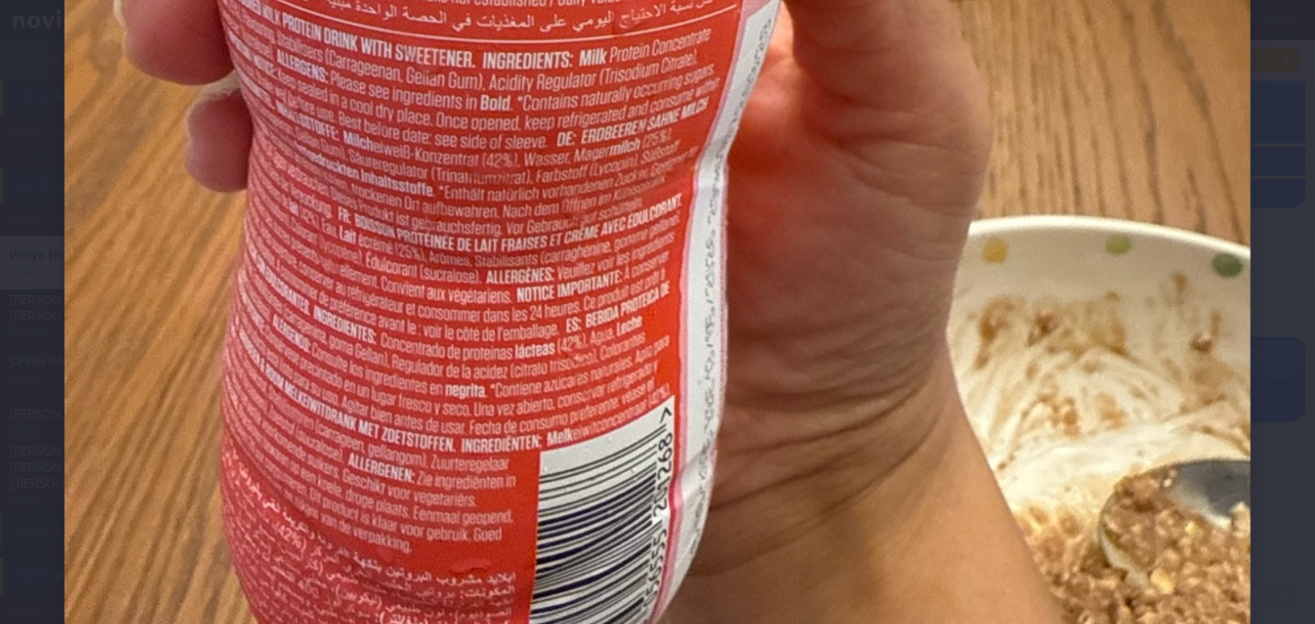
scroll to position [951, 0]
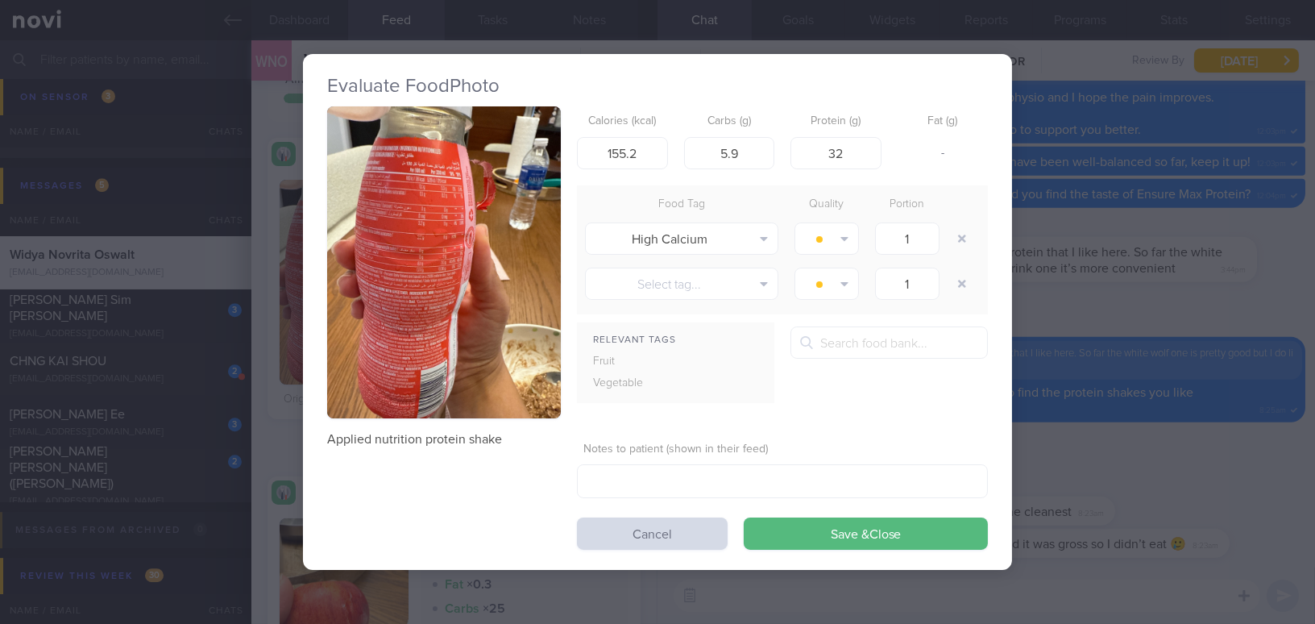
click at [1092, 479] on div "Evaluate Food Photo Applied nutrition protein shake Calories (kcal) 155.2 Carbs…" at bounding box center [657, 312] width 1315 height 624
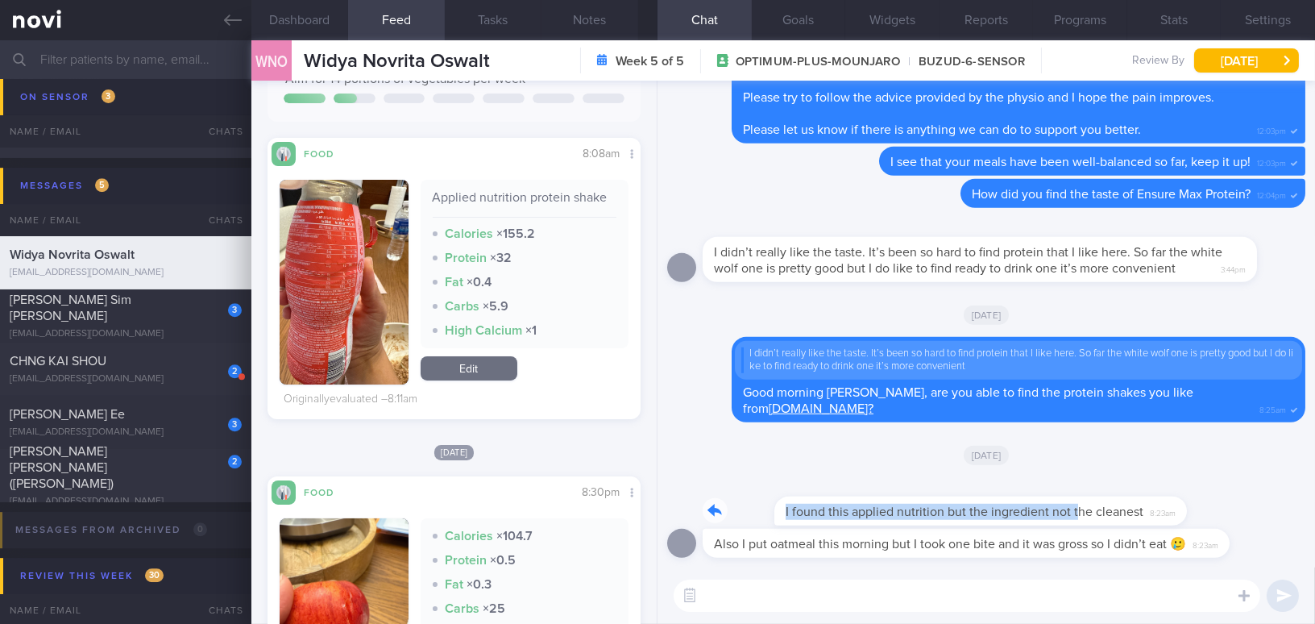
drag, startPoint x: 1005, startPoint y: 500, endPoint x: 1177, endPoint y: 512, distance: 172.0
click at [1177, 512] on div "I found this applied nutrition but the ingredient not the cleanest 8:23am" at bounding box center [986, 503] width 638 height 52
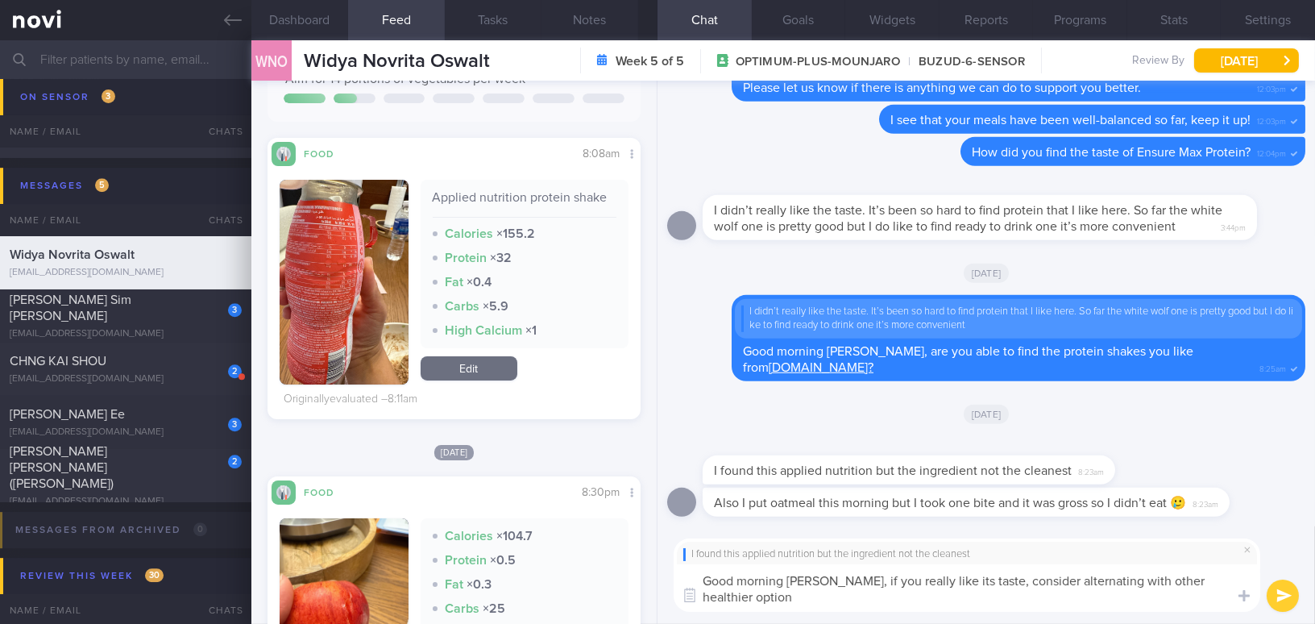
drag, startPoint x: 827, startPoint y: 581, endPoint x: 863, endPoint y: 607, distance: 44.5
click at [863, 607] on textarea "Good morning Widya, if you really like its taste, consider alternating with oth…" at bounding box center [966, 588] width 586 height 48
click at [817, 593] on textarea "Good morning Widya, if you really like its taste, consider alternating with oth…" at bounding box center [966, 588] width 586 height 48
drag, startPoint x: 827, startPoint y: 580, endPoint x: 855, endPoint y: 602, distance: 35.6
click at [855, 602] on textarea "Good morning Widya, if you really like its taste, consider alternating with oth…" at bounding box center [966, 588] width 586 height 48
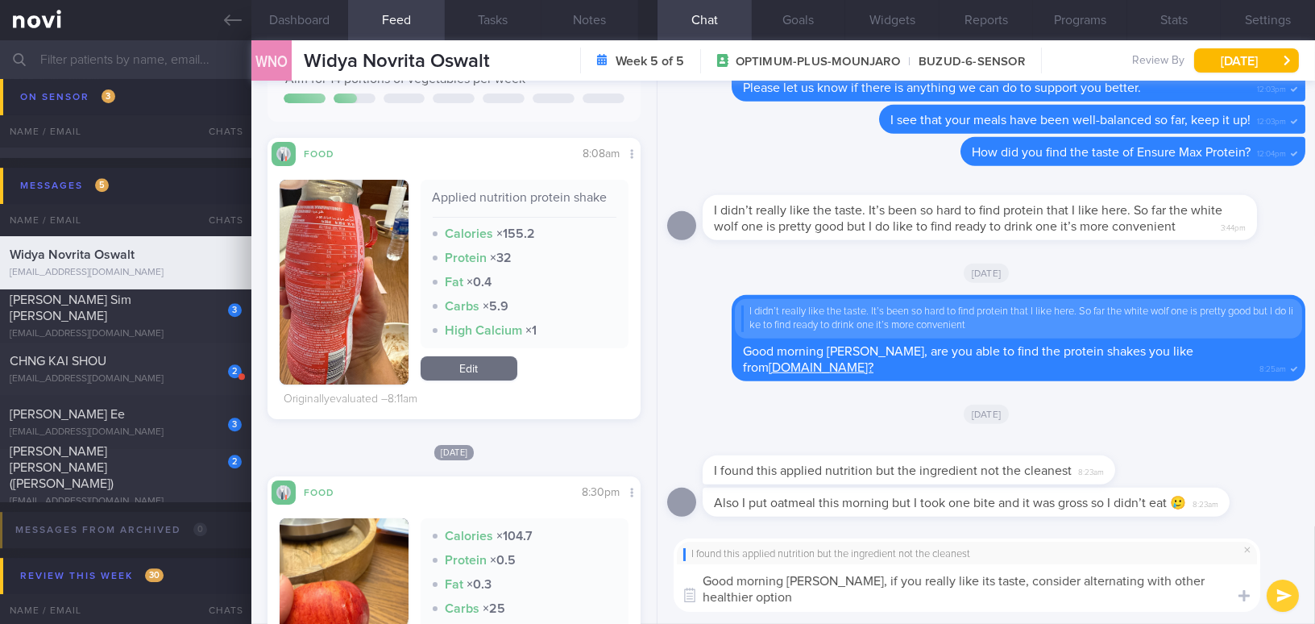
paste textarea "If you really like the taste, consider alternating it with other healthier opti…"
click at [835, 581] on textarea "Good morning Widya, If you really like the taste, consider alternating it with …" at bounding box center [966, 588] width 586 height 48
type textarea "Good morning [PERSON_NAME], if you really like the taste, consider alternating …"
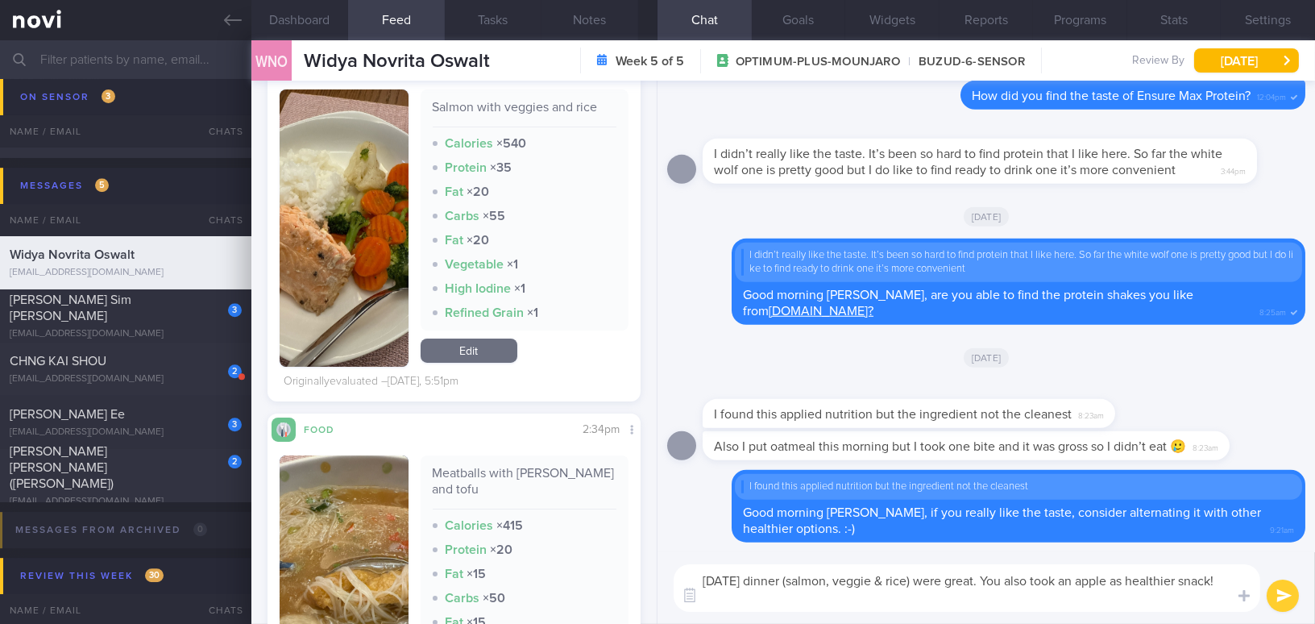
scroll to position [1098, 0]
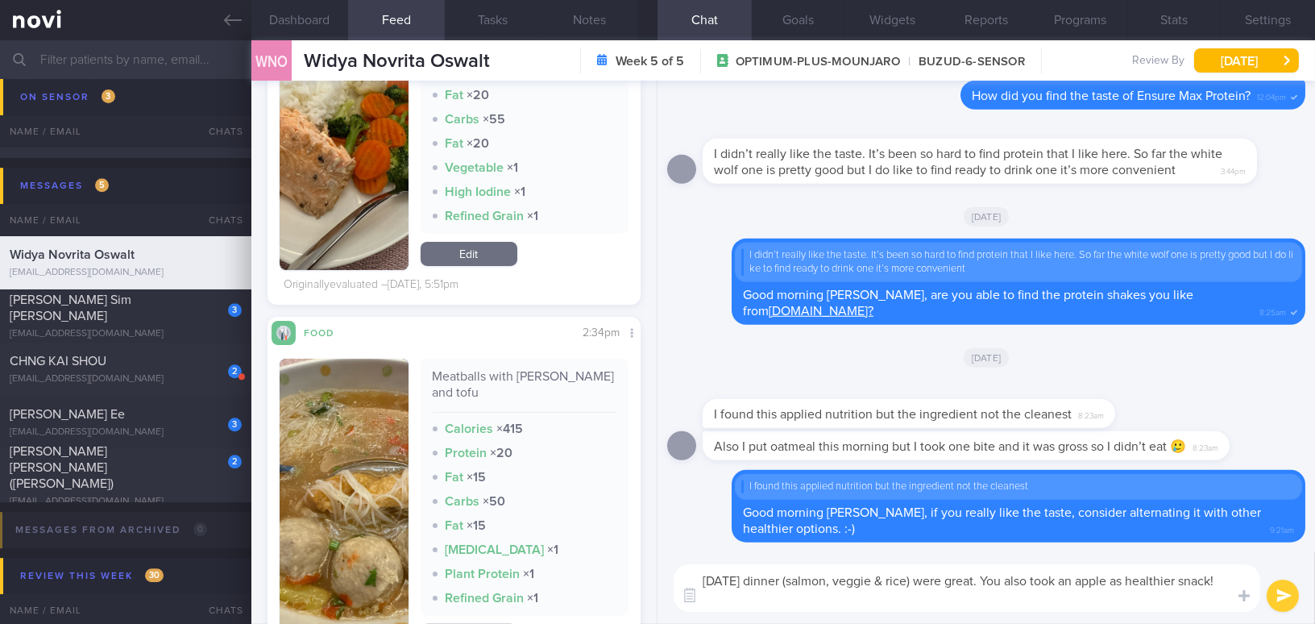
drag, startPoint x: 764, startPoint y: 602, endPoint x: 640, endPoint y: 553, distance: 133.4
click at [640, 553] on div "Dashboard Feed 7 Tasks Notes Chat Goals Widgets Reports Programs Stats Settings…" at bounding box center [782, 331] width 1063 height 583
click at [748, 609] on textarea "Yesterday's dinner (salmon, veggie & rice) were great. You also took an apple a…" at bounding box center [966, 588] width 586 height 48
drag, startPoint x: 748, startPoint y: 603, endPoint x: 670, endPoint y: 558, distance: 89.8
click at [670, 558] on div "Yesterday's dinner (salmon, veggie & rice) were great. You also took an apple a…" at bounding box center [985, 588] width 657 height 72
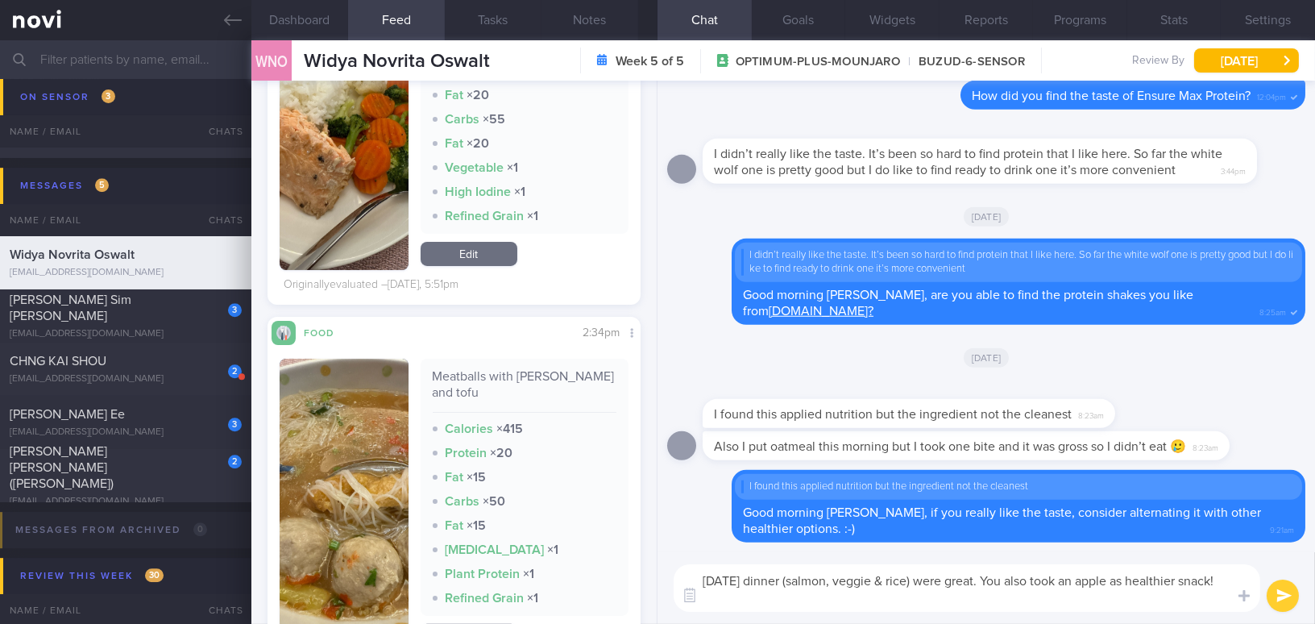
paste textarea "s, and rice) was great. You also had an apple as a"
type textarea "[DATE] dinner (salmon, veggies, and rice) was great. You also had an apple as a…"
click at [1280, 590] on button "submit" at bounding box center [1282, 595] width 32 height 32
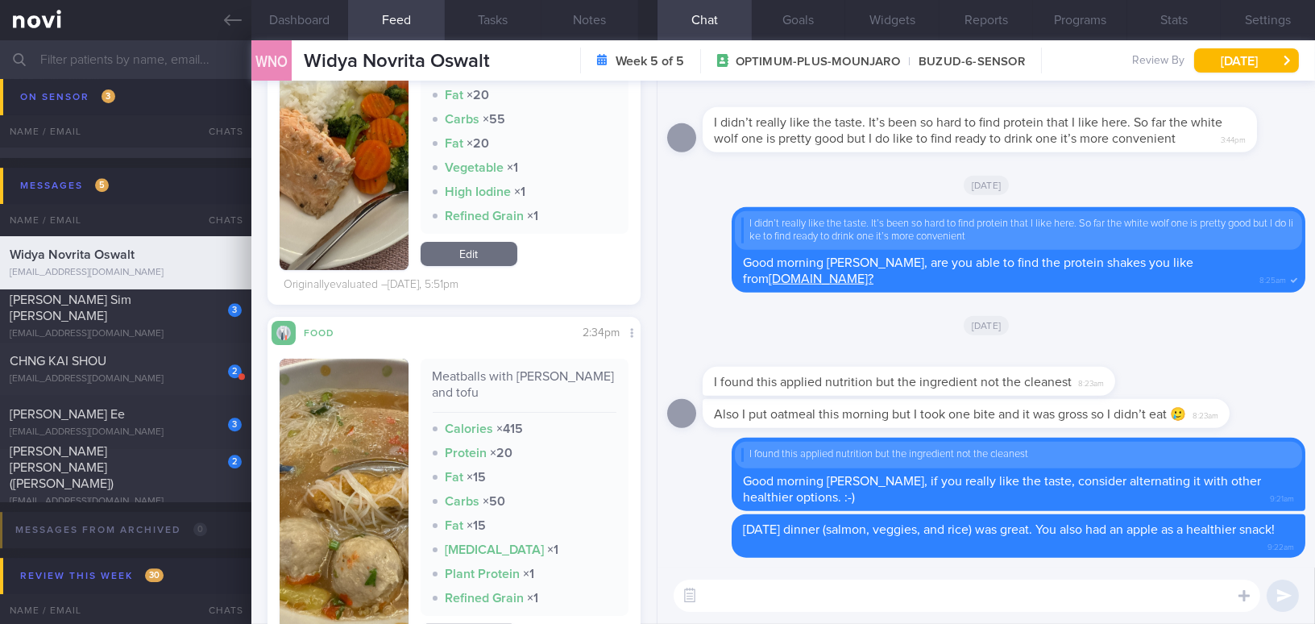
click at [1247, 73] on div "WNO Widya Novrita Oswalt Widya Novrita Oswalt cbn2ys7zkm@privaterelay.appleid.c…" at bounding box center [782, 60] width 1063 height 40
click at [1228, 59] on button "[DATE]" at bounding box center [1246, 60] width 105 height 24
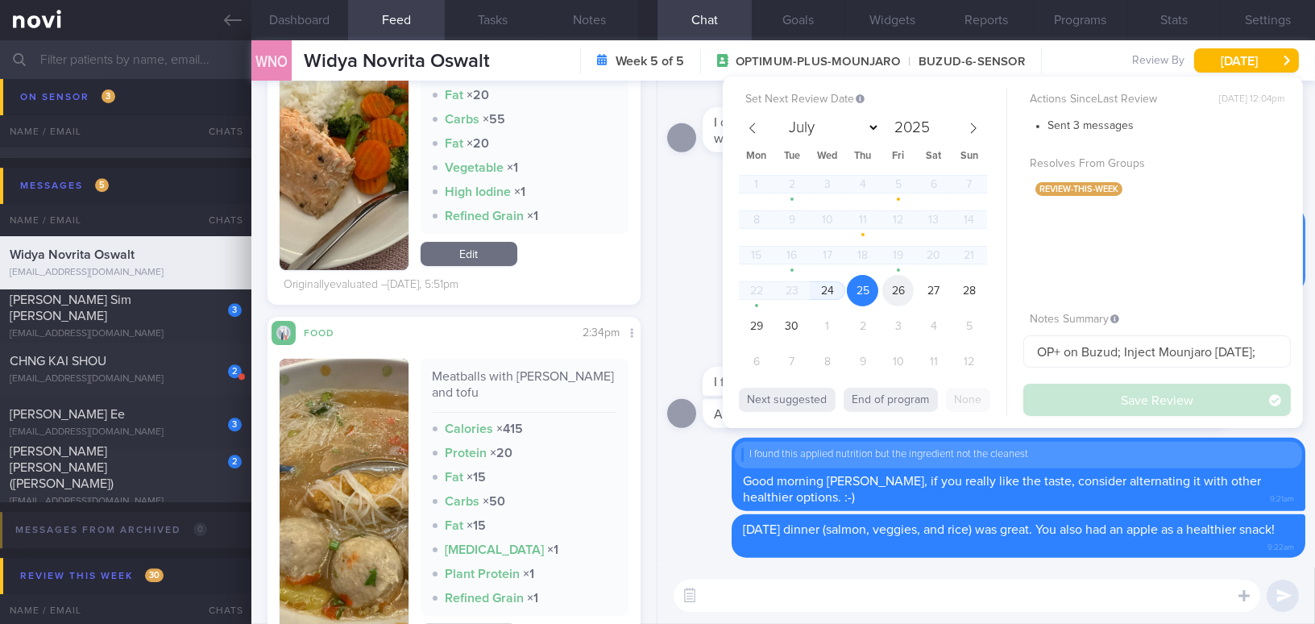
click at [897, 288] on span "26" at bounding box center [897, 290] width 31 height 31
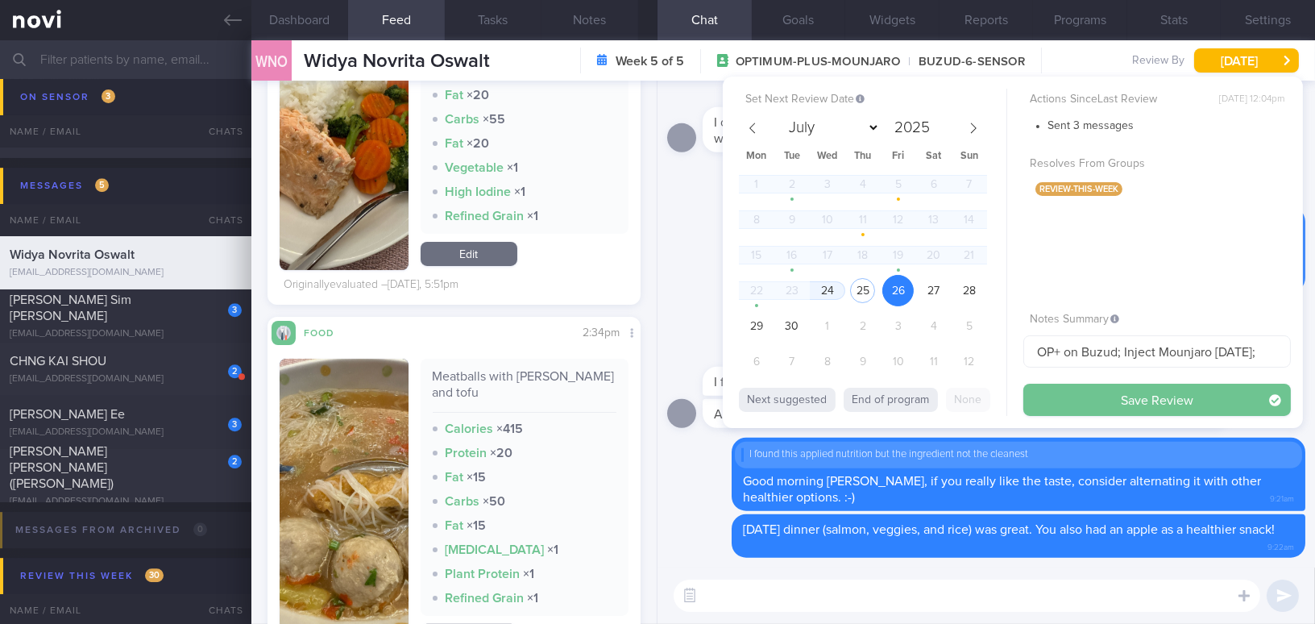
click at [1061, 400] on button "Save Review" at bounding box center [1156, 399] width 267 height 32
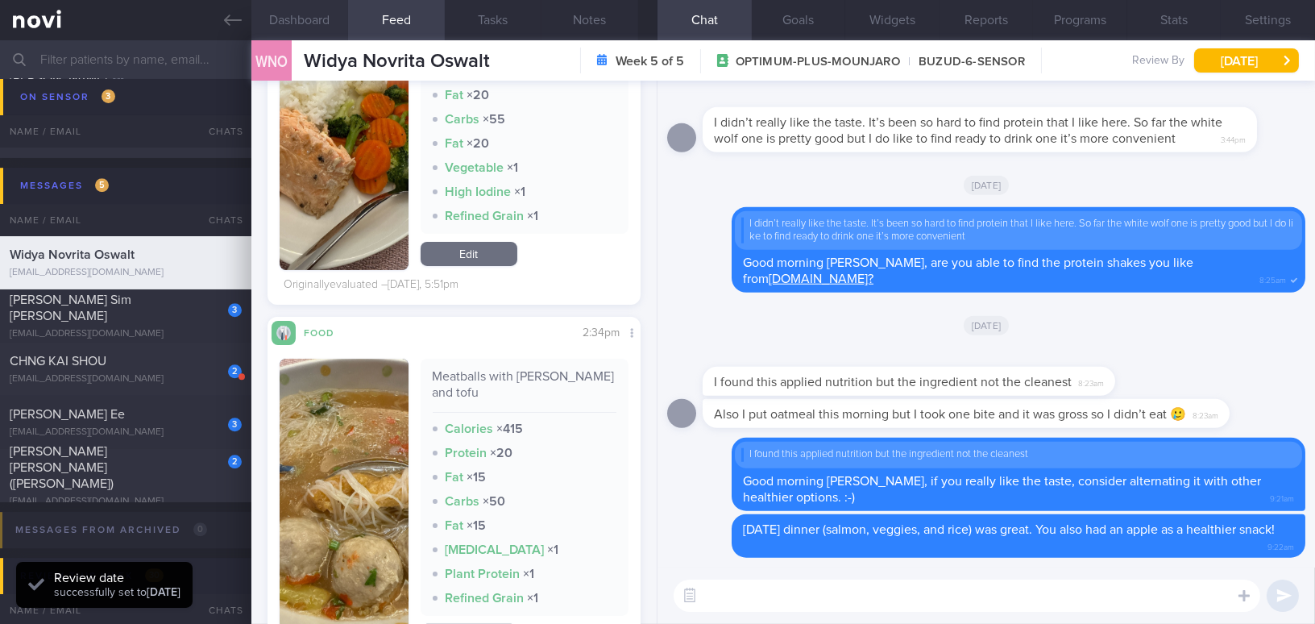
scroll to position [170, 339]
click at [230, 15] on icon at bounding box center [233, 20] width 18 height 18
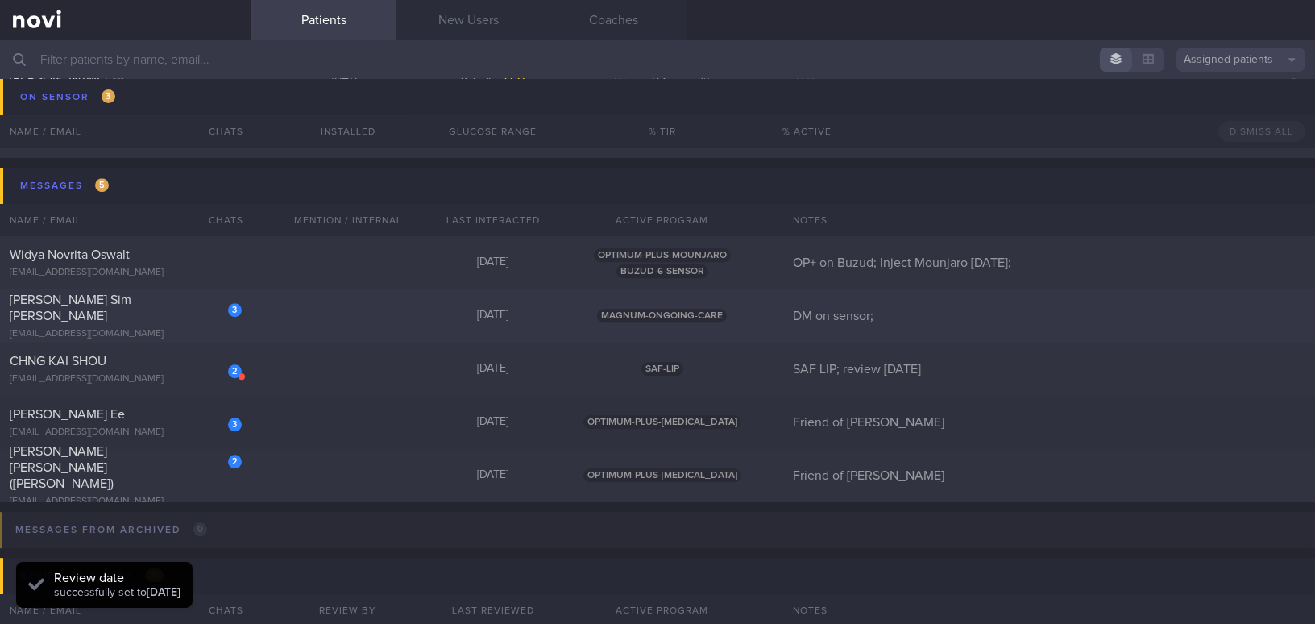
click at [157, 328] on div "[EMAIL_ADDRESS][DOMAIN_NAME]" at bounding box center [126, 334] width 232 height 12
select select "8"
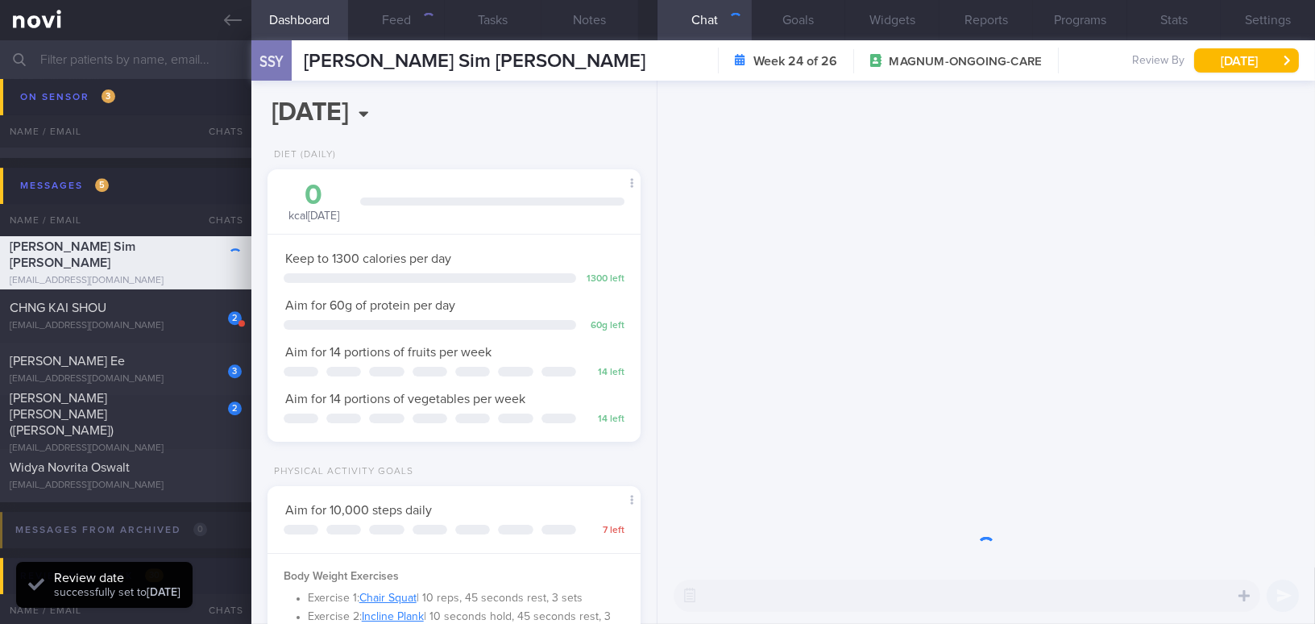
scroll to position [189, 333]
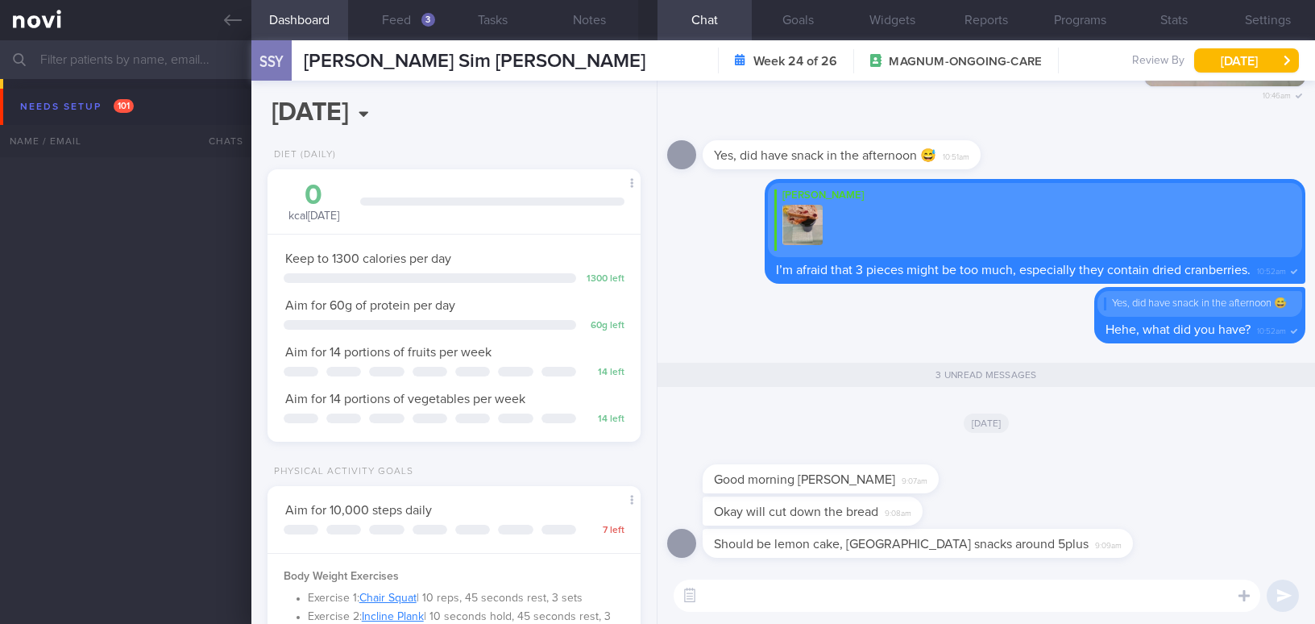
select select "8"
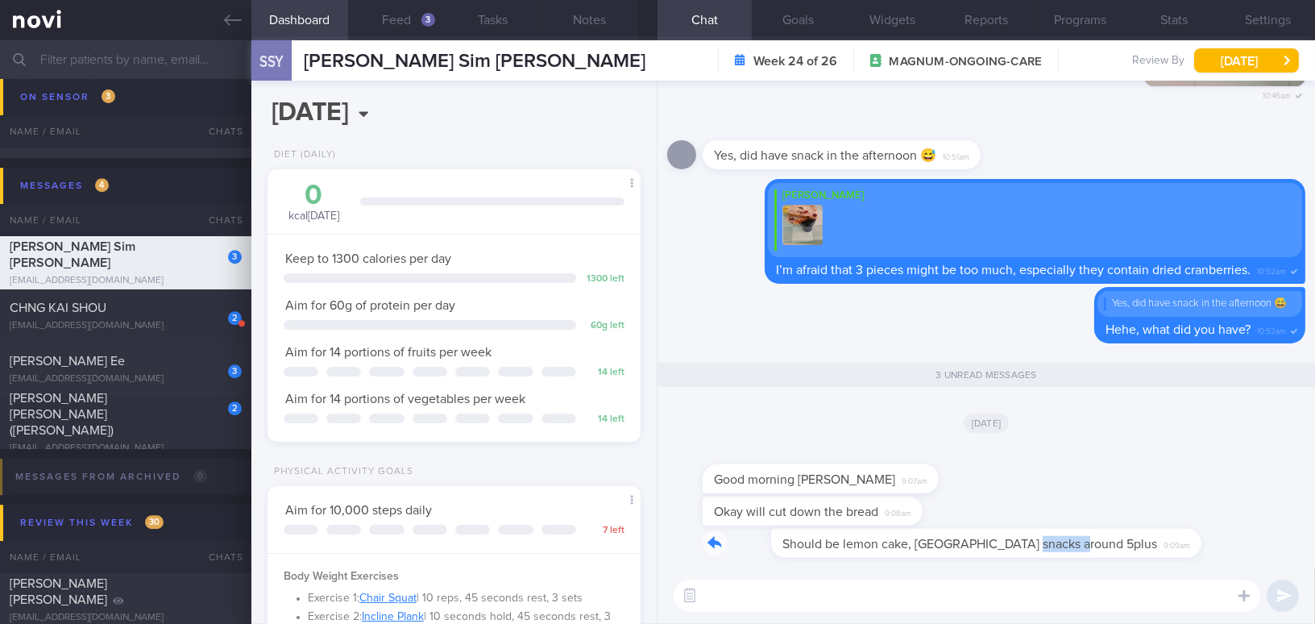
drag, startPoint x: 951, startPoint y: 536, endPoint x: 1100, endPoint y: 541, distance: 149.1
click at [1100, 541] on div "Should be lemon cake, [GEOGRAPHIC_DATA] snacks around 5plus 9:09am" at bounding box center [986, 547] width 638 height 39
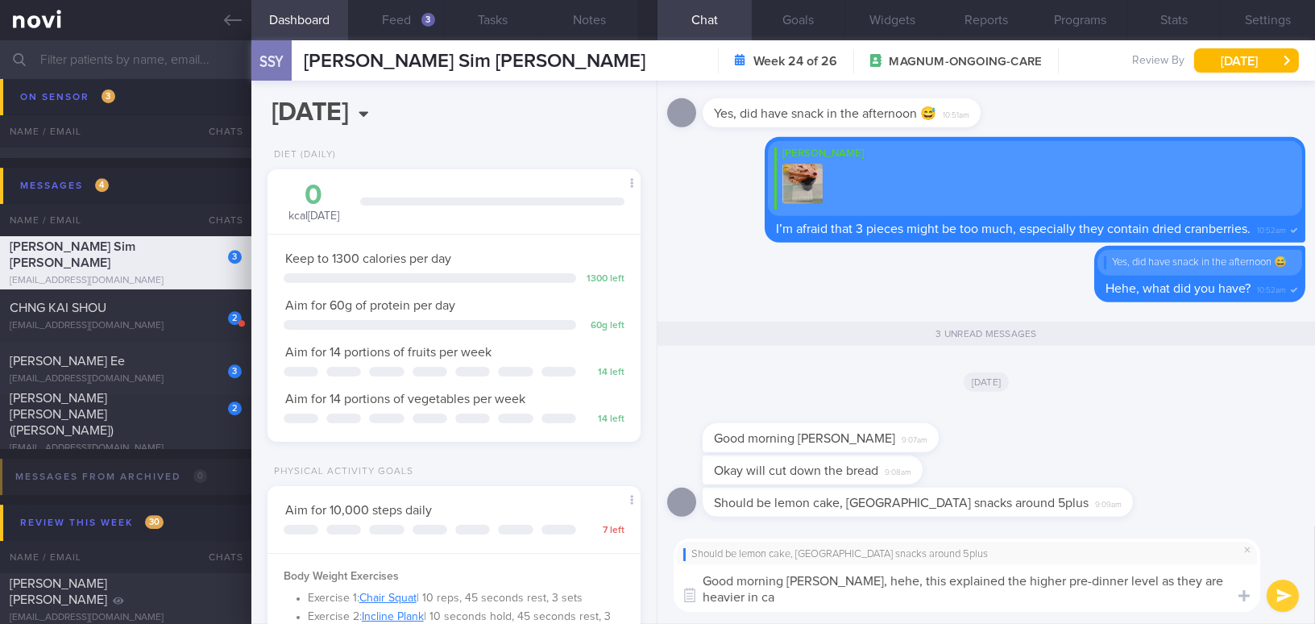
scroll to position [0, 0]
drag, startPoint x: 827, startPoint y: 579, endPoint x: 878, endPoint y: 604, distance: 57.3
click at [878, 604] on textarea "Good morning [PERSON_NAME], hehe, this explained the higher pre-dinner level as…" at bounding box center [966, 588] width 586 height 48
click at [827, 577] on textarea "Good morning [PERSON_NAME], hehe, this explained the higher pre-dinner level as…" at bounding box center [966, 588] width 586 height 48
drag, startPoint x: 824, startPoint y: 583, endPoint x: 898, endPoint y: 618, distance: 81.8
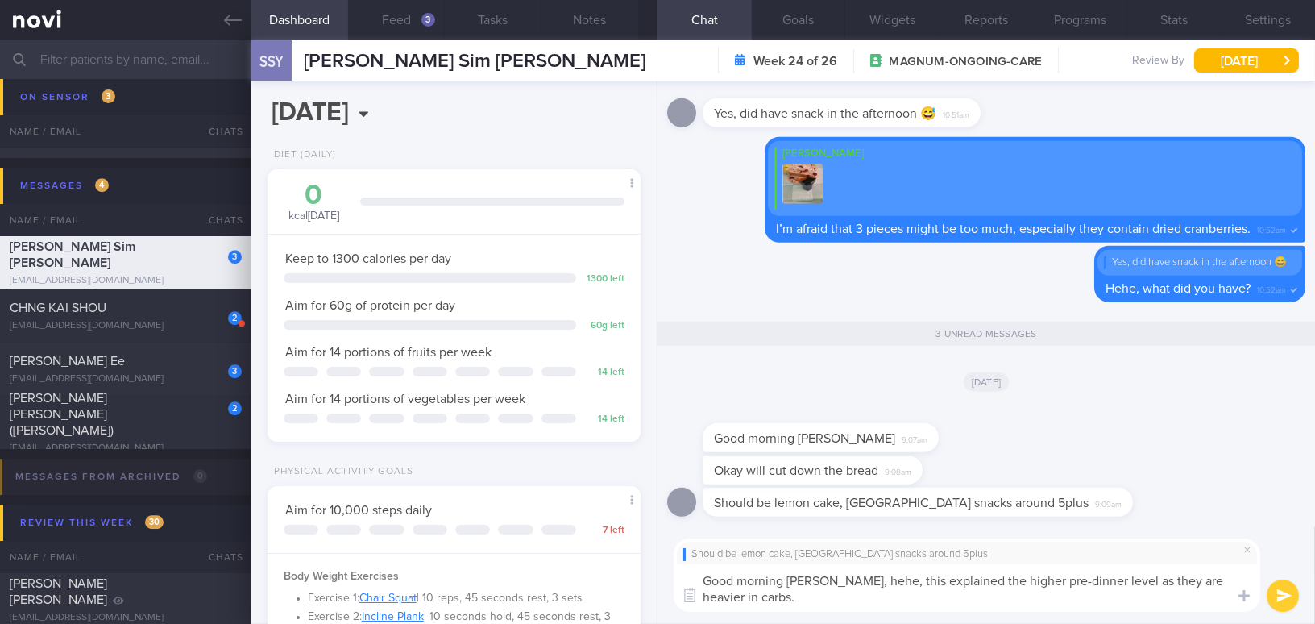
click at [898, 618] on div "Should be lemon cake, taiwan snacks around 5plus Good morning Stella, hehe, thi…" at bounding box center [985, 574] width 657 height 97
paste textarea "Hehe, this explains the higher pre-dinner level, as they are high"
click at [832, 576] on textarea "Good morning Stella, Hehe, this explains the higher pre-dinner level, as they a…" at bounding box center [966, 588] width 586 height 48
click at [817, 603] on textarea "Good morning Stella, hehe, this explains the higher pre-dinner level, as they a…" at bounding box center [966, 588] width 586 height 48
type textarea "Good morning [PERSON_NAME], hehe, this explains the higher pre-dinner level, as…"
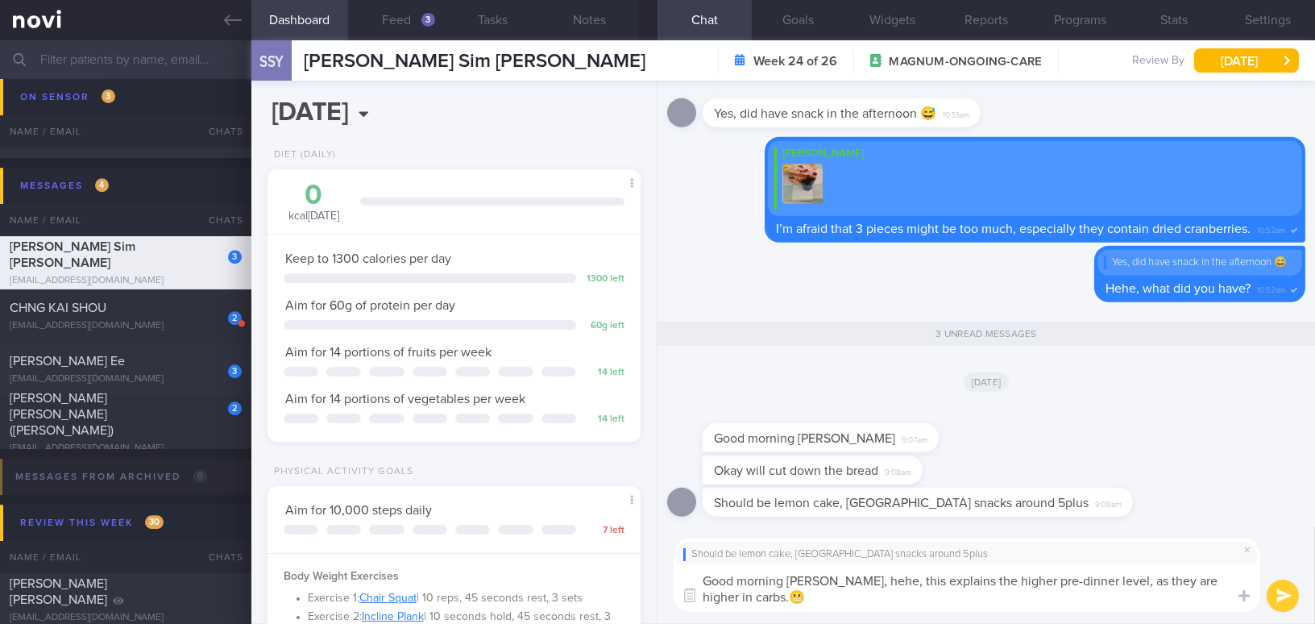
click at [1292, 597] on button "submit" at bounding box center [1282, 595] width 32 height 32
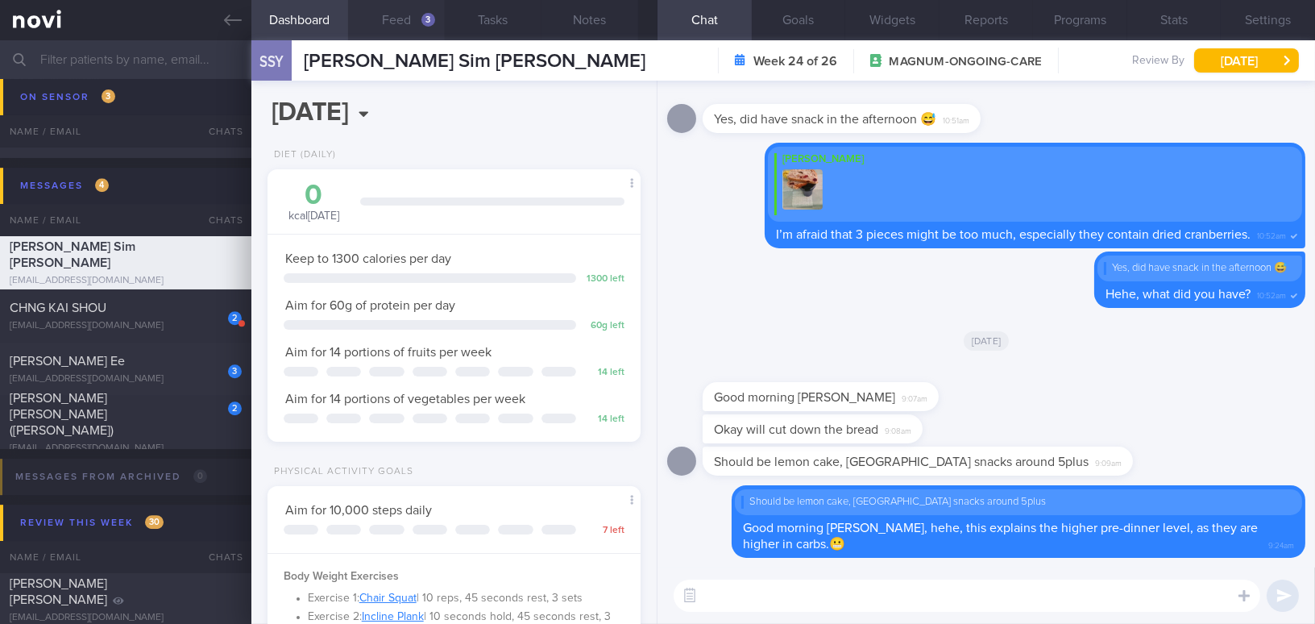
click at [405, 25] on button "Feed 3" at bounding box center [396, 20] width 97 height 40
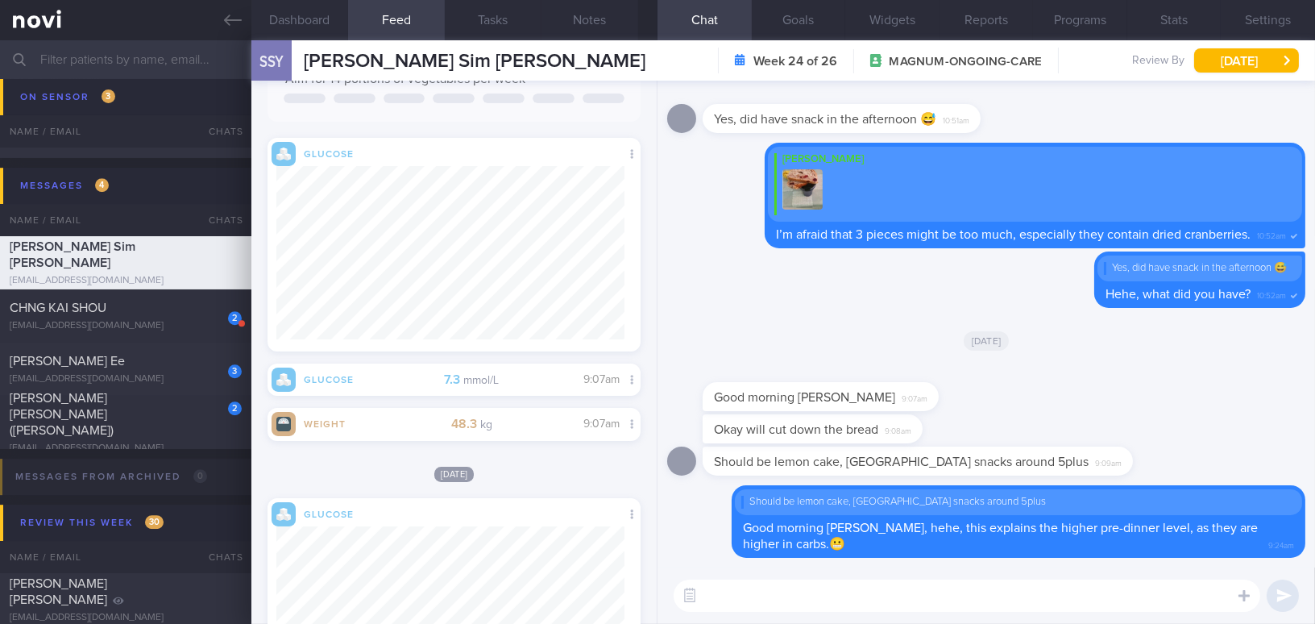
scroll to position [512, 0]
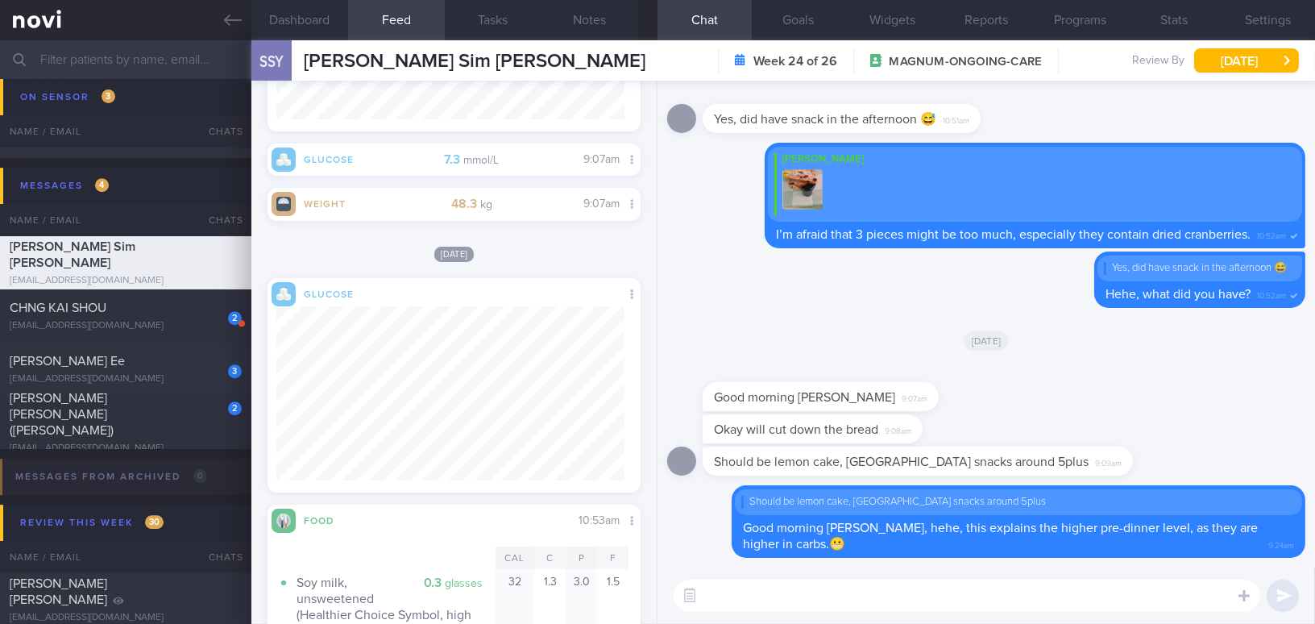
click at [787, 586] on textarea at bounding box center [966, 595] width 586 height 32
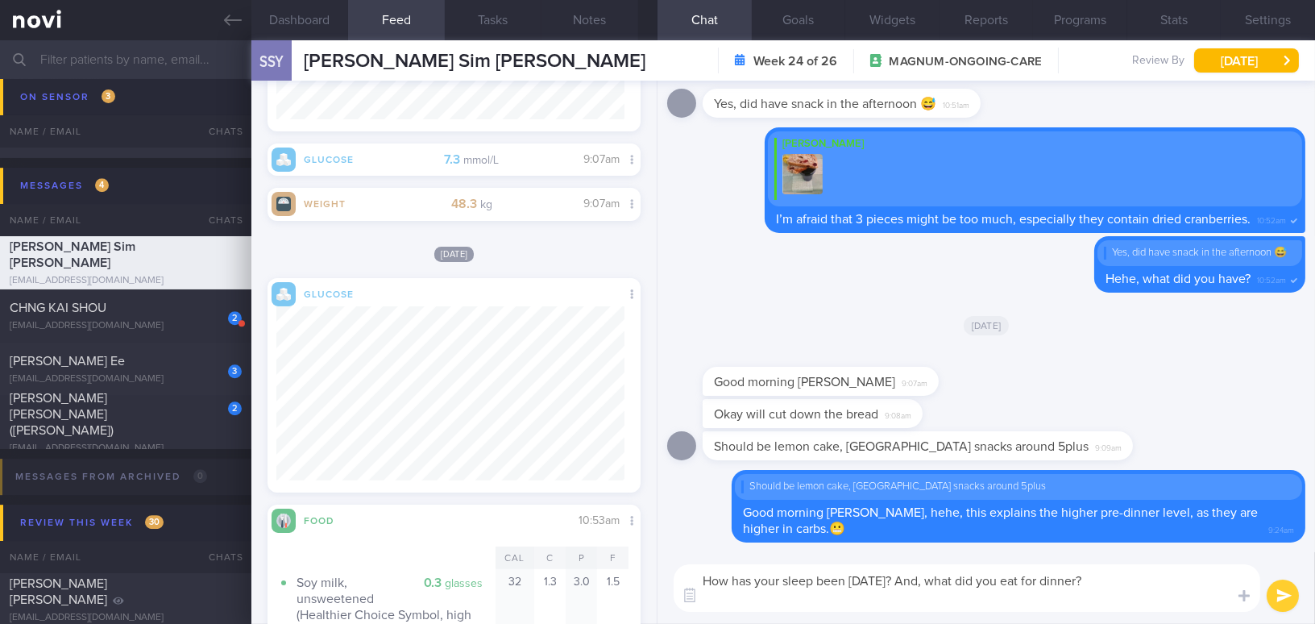
scroll to position [0, 0]
type textarea "How has your sleep been yesterday? And, what did you eat for dinner? I noticed …"
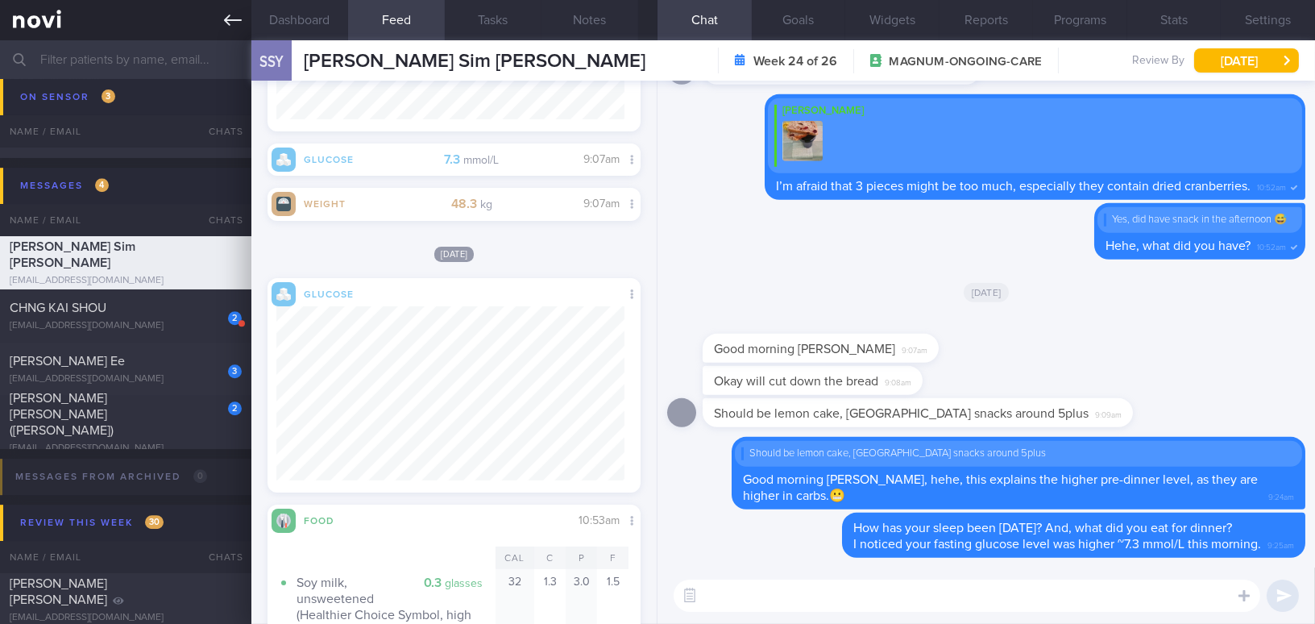
click at [224, 10] on link at bounding box center [125, 20] width 251 height 40
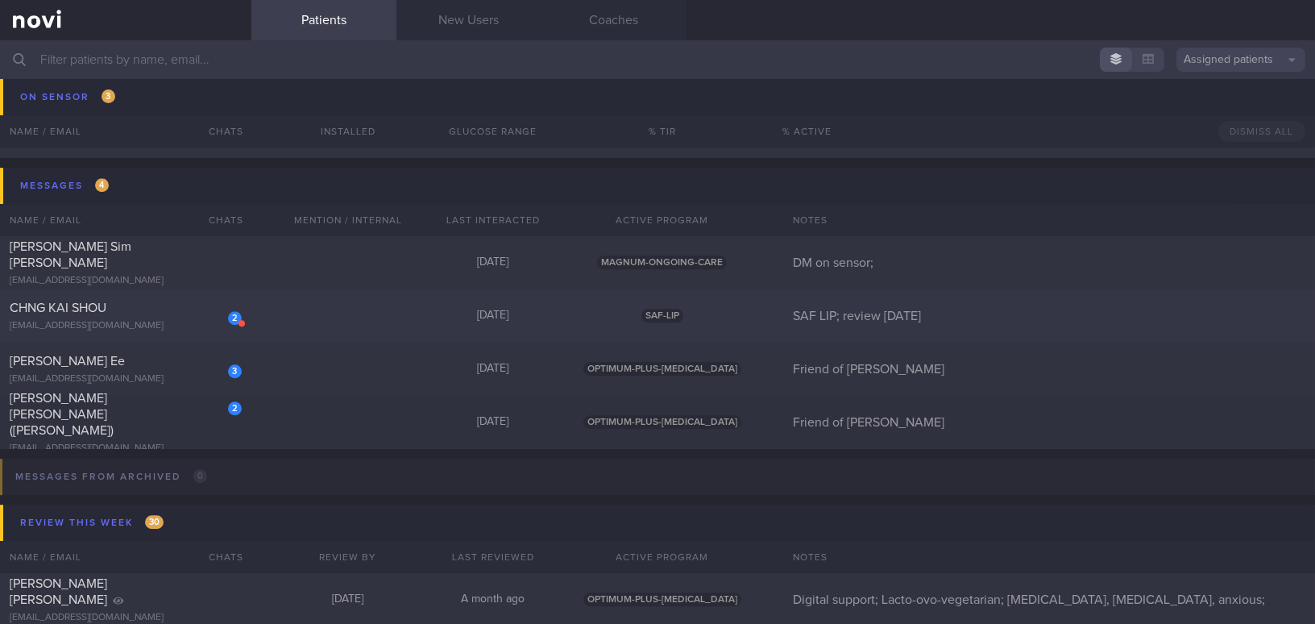
click at [151, 317] on div "2 CHNG KAI SHOU chngkaishou@gmail.com" at bounding box center [125, 316] width 251 height 32
select select "8"
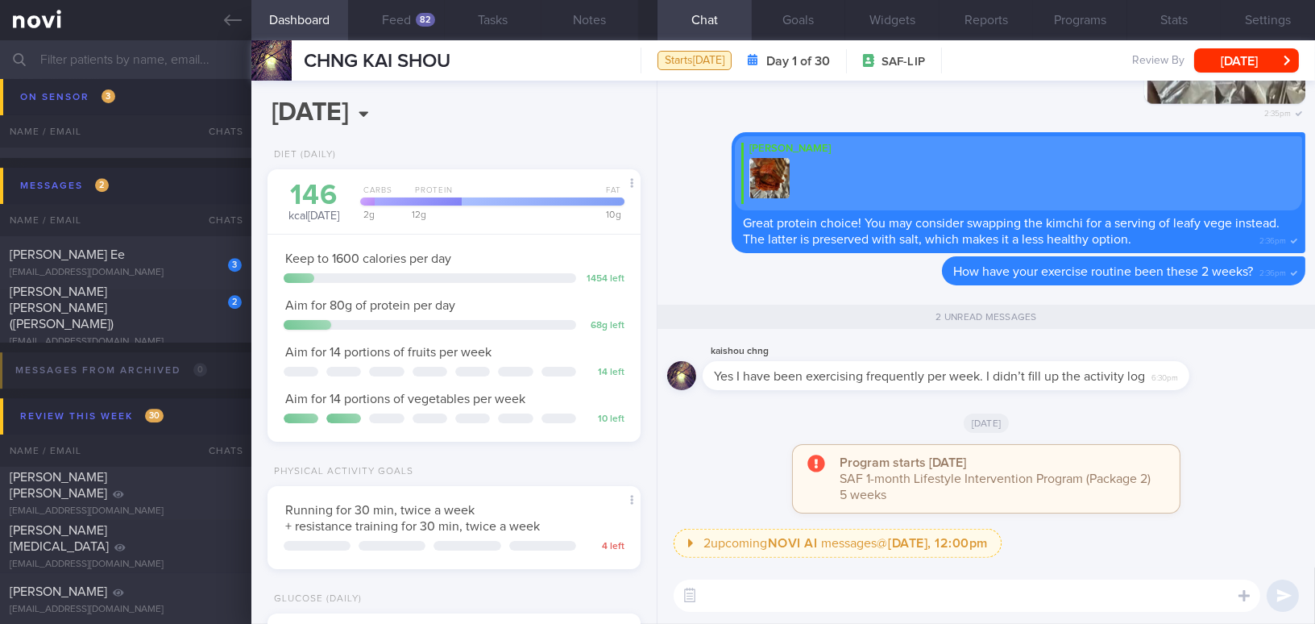
scroll to position [170, 339]
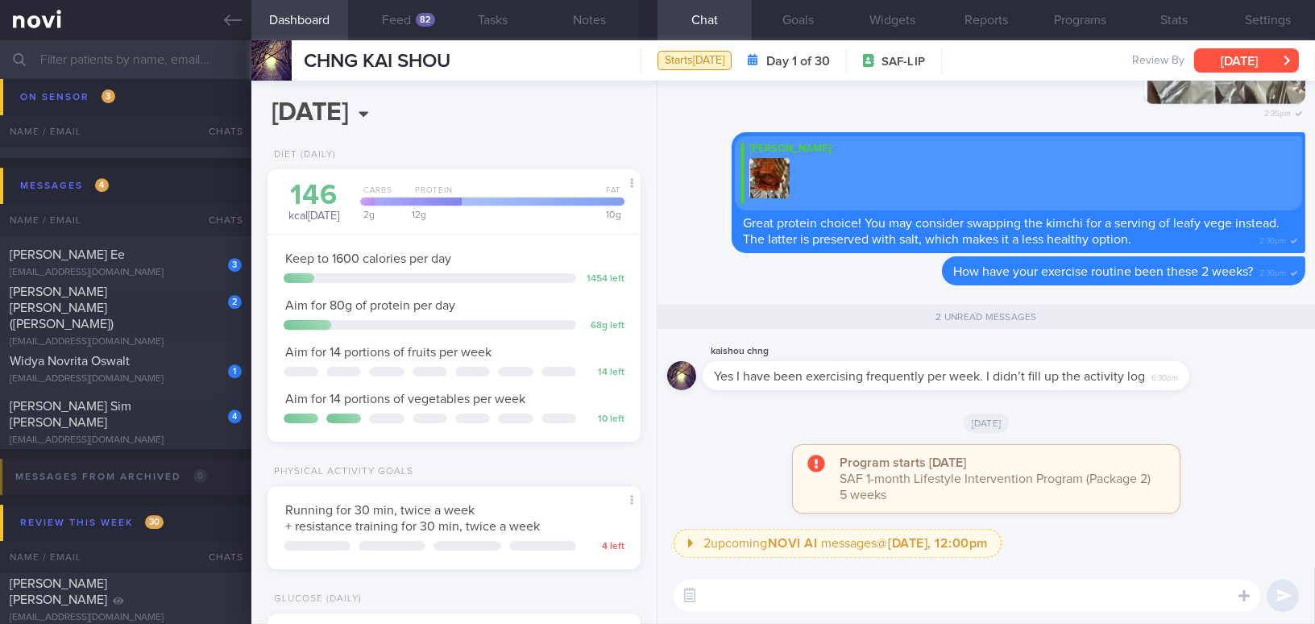
click at [1216, 61] on button "[DATE]" at bounding box center [1246, 60] width 105 height 24
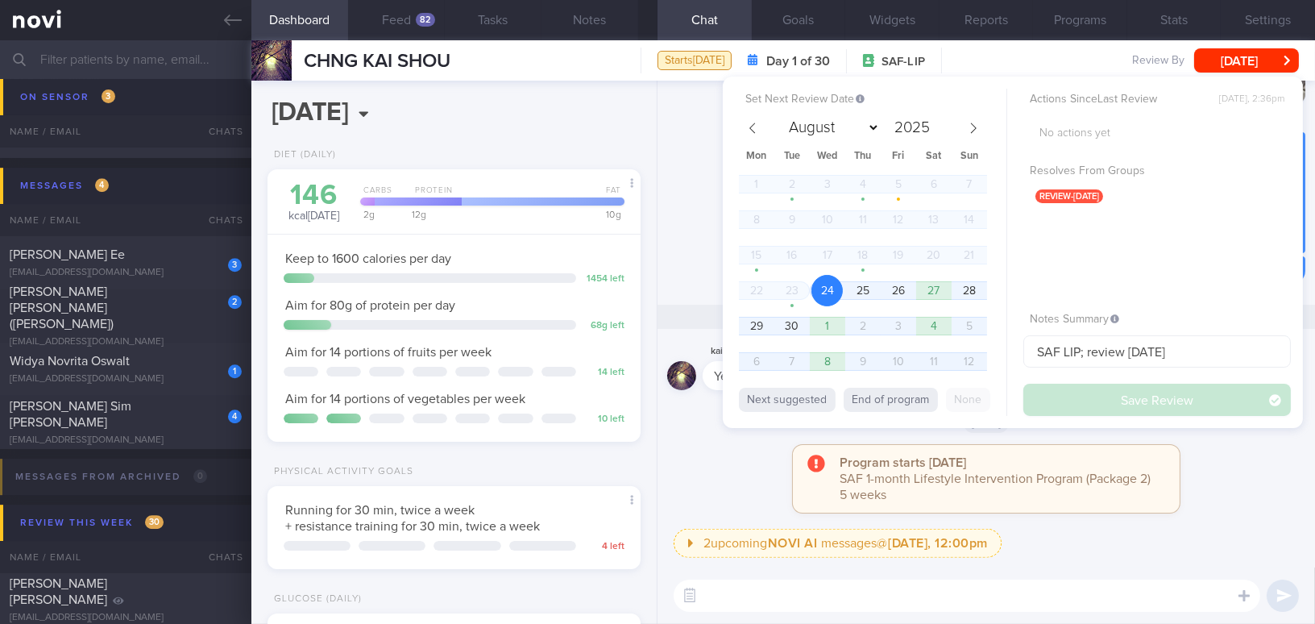
click at [750, 464] on div "Program starts today SAF 1-month Lifestyle Intervention Program (Package 2) 5 w…" at bounding box center [986, 487] width 638 height 84
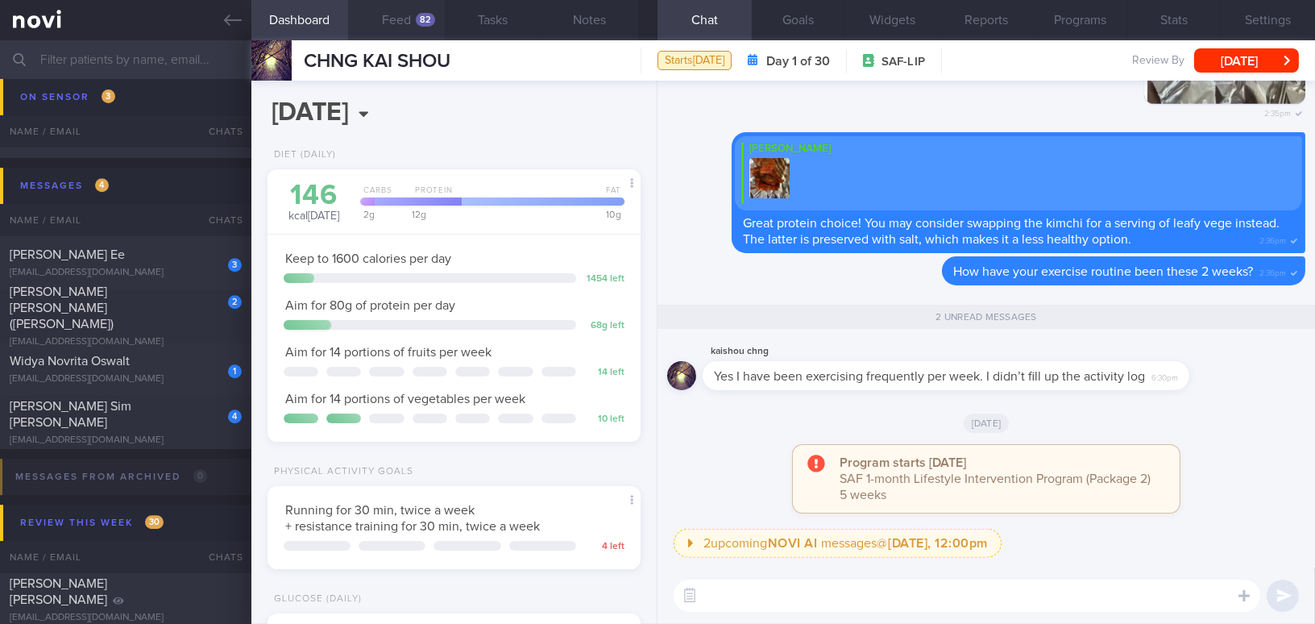
click at [386, 14] on button "Feed 82" at bounding box center [396, 20] width 97 height 40
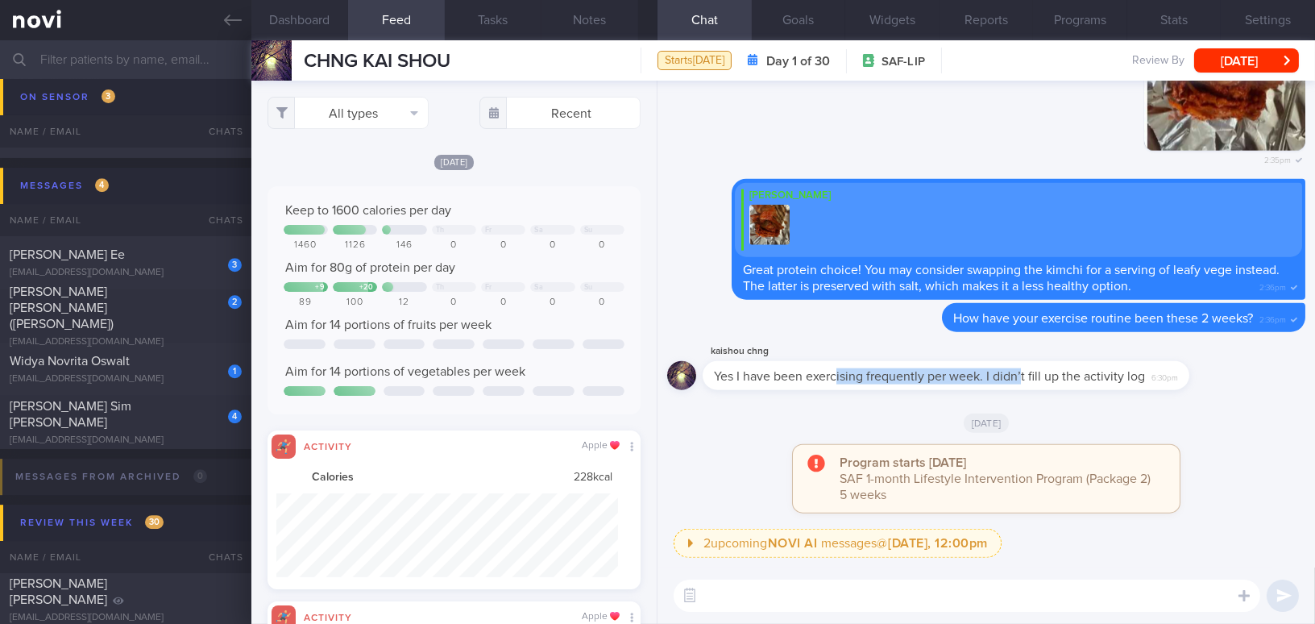
drag, startPoint x: 837, startPoint y: 364, endPoint x: 1022, endPoint y: 388, distance: 186.8
click at [1022, 388] on div "Yes I have been exercising frequently per week. I didn’t fill up the activity l…" at bounding box center [945, 375] width 487 height 29
click at [853, 350] on div "kaishou chng" at bounding box center [969, 351] width 535 height 19
drag, startPoint x: 810, startPoint y: 369, endPoint x: 1032, endPoint y: 388, distance: 222.4
click at [1032, 388] on div "Yes I have been exercising frequently per week. I didn’t fill up the activity l…" at bounding box center [945, 375] width 487 height 29
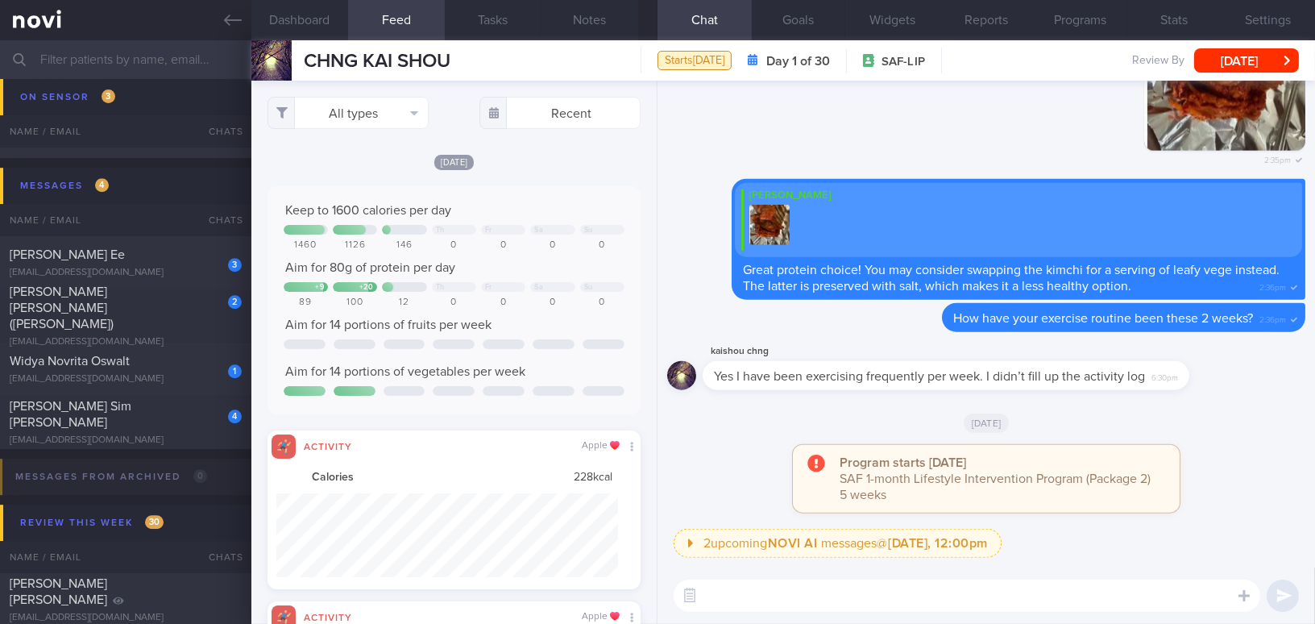
click at [919, 358] on div "kaishou chng" at bounding box center [969, 351] width 535 height 19
drag, startPoint x: 839, startPoint y: 362, endPoint x: 1167, endPoint y: 405, distance: 330.7
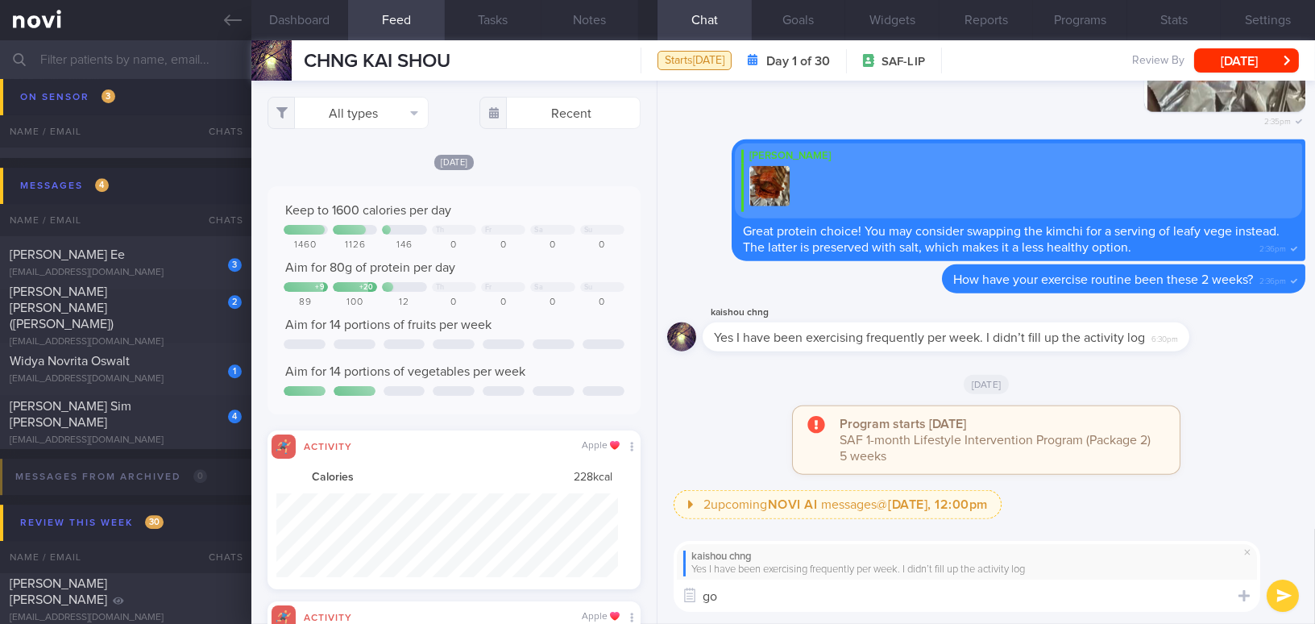
type textarea "g"
click at [598, 26] on button "Notes" at bounding box center [589, 20] width 97 height 40
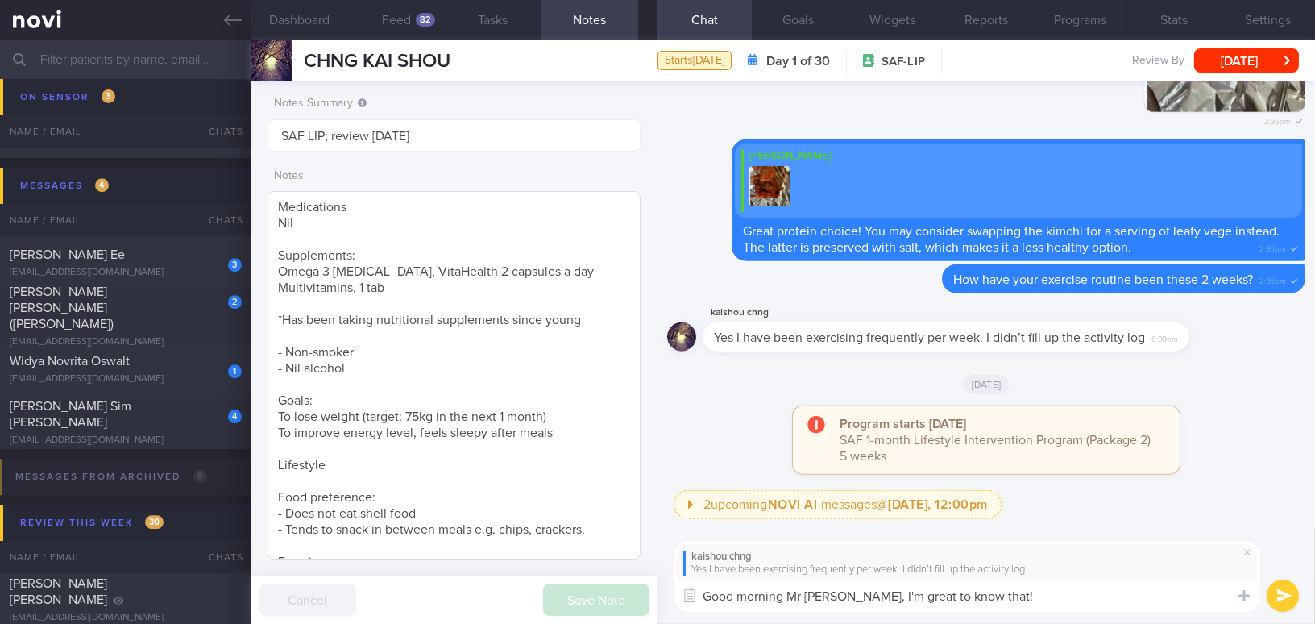
scroll to position [309, 0]
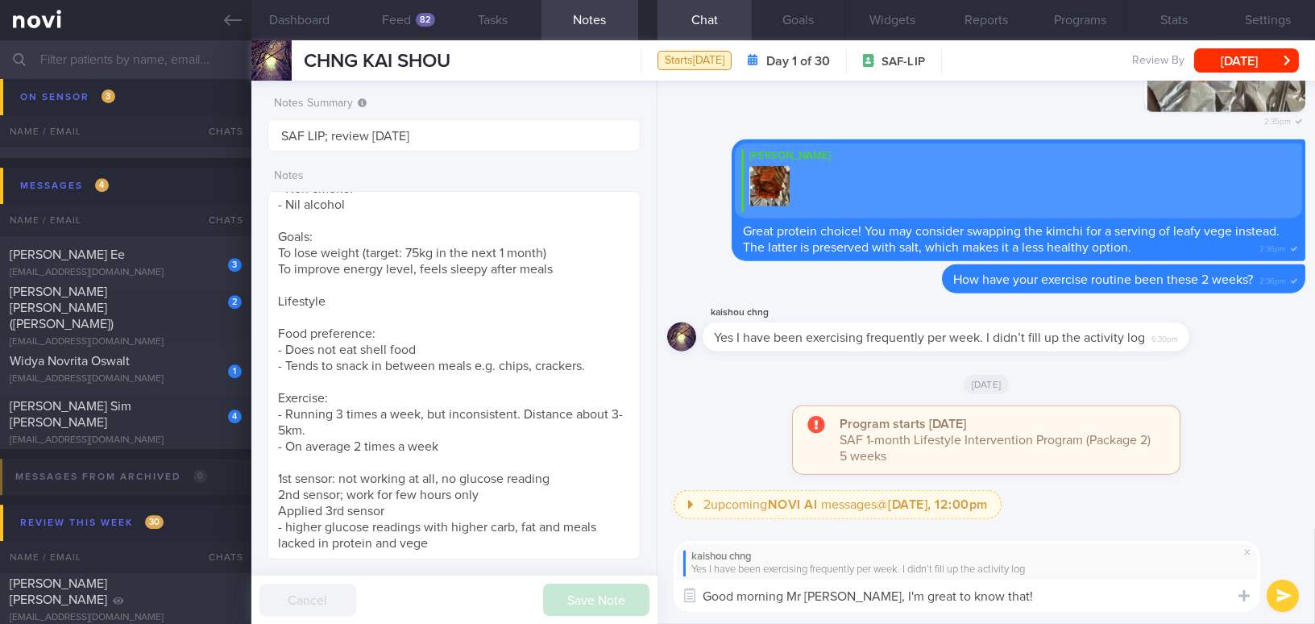
click at [1021, 594] on textarea "Good morning Mr Chng, I'm great to know that!" at bounding box center [966, 595] width 586 height 32
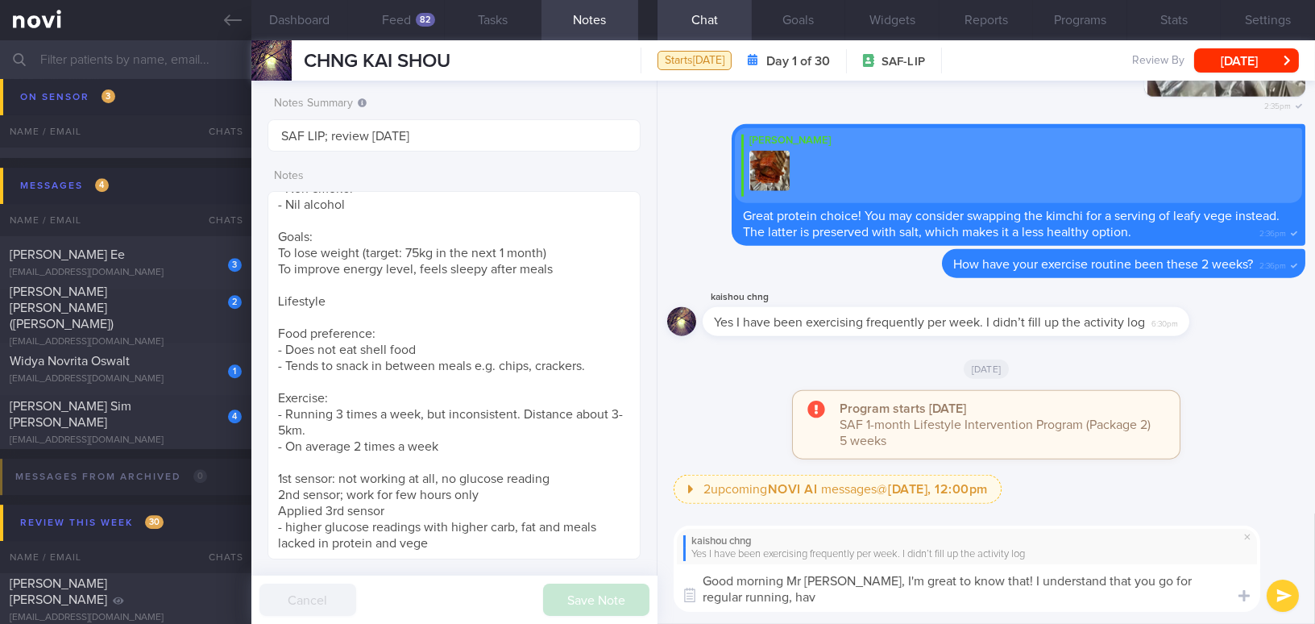
scroll to position [0, 0]
drag, startPoint x: 841, startPoint y: 576, endPoint x: 1177, endPoint y: 599, distance: 336.7
click at [1177, 599] on textarea "Good morning Mr Chng, I'm great to know that! I understand that you go for regu…" at bounding box center [966, 588] width 586 height 48
type textarea "Good morning Mr Chng, I'm great to know that! I understand that you go for regu…"
click at [408, 19] on button "Feed 82" at bounding box center [396, 20] width 97 height 40
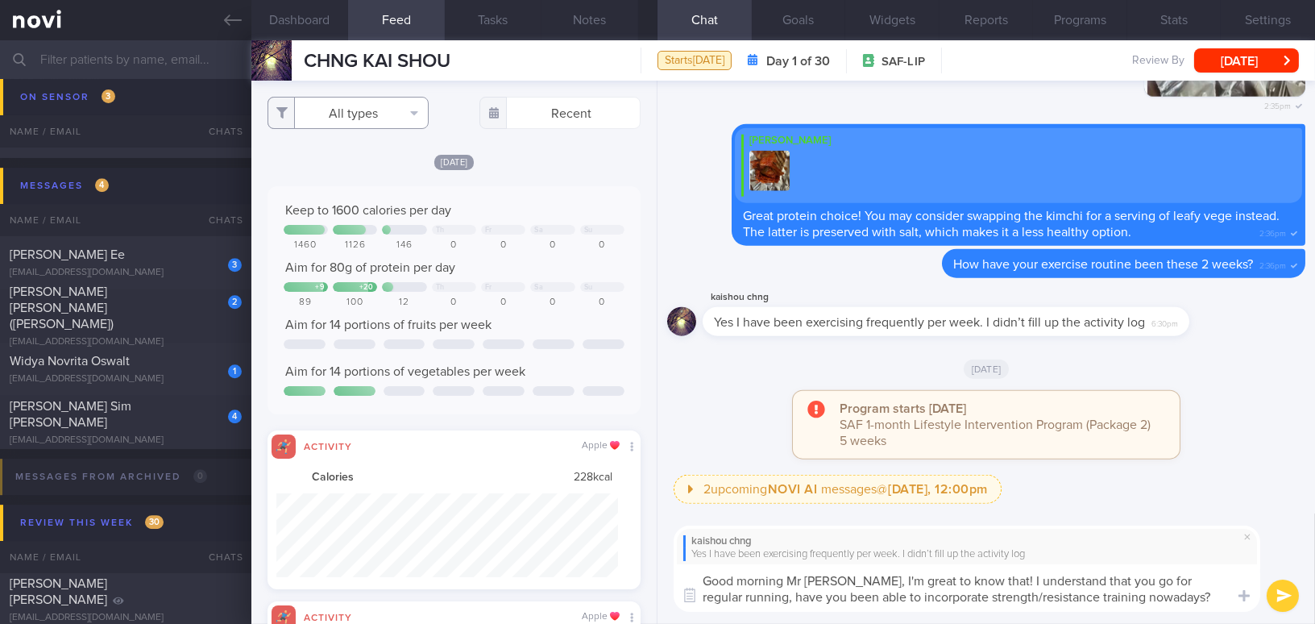
click at [363, 116] on button "All types" at bounding box center [347, 113] width 161 height 32
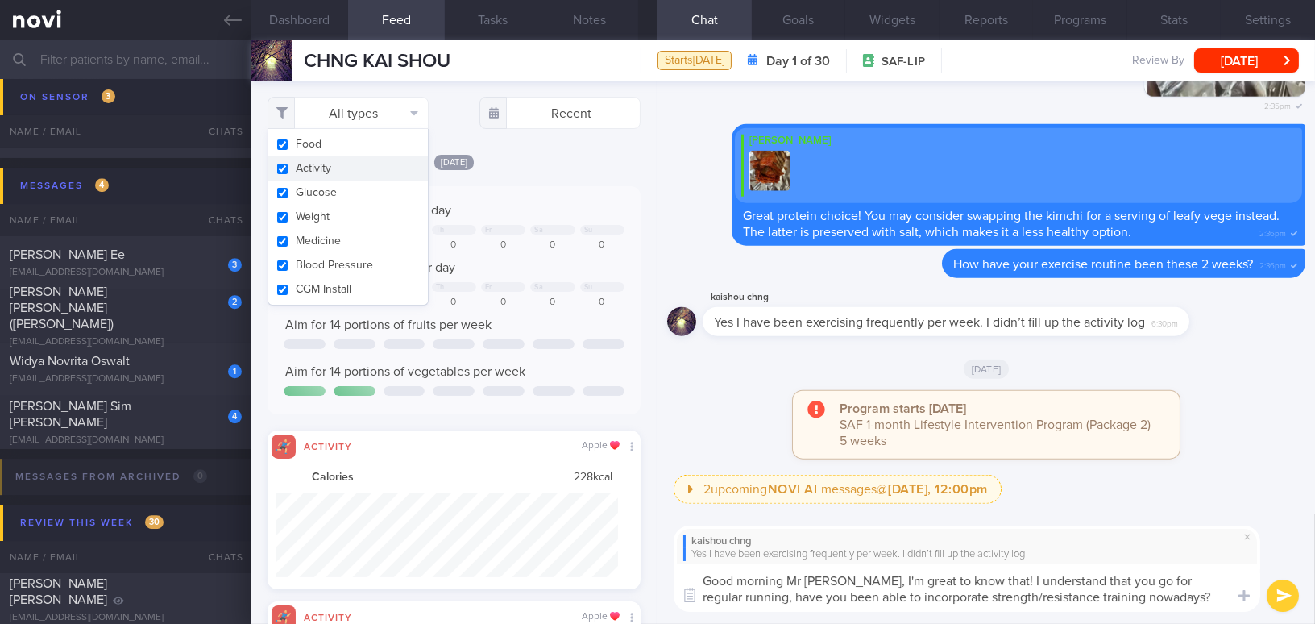
click at [284, 167] on button "Activity" at bounding box center [348, 168] width 160 height 24
checkbox input "false"
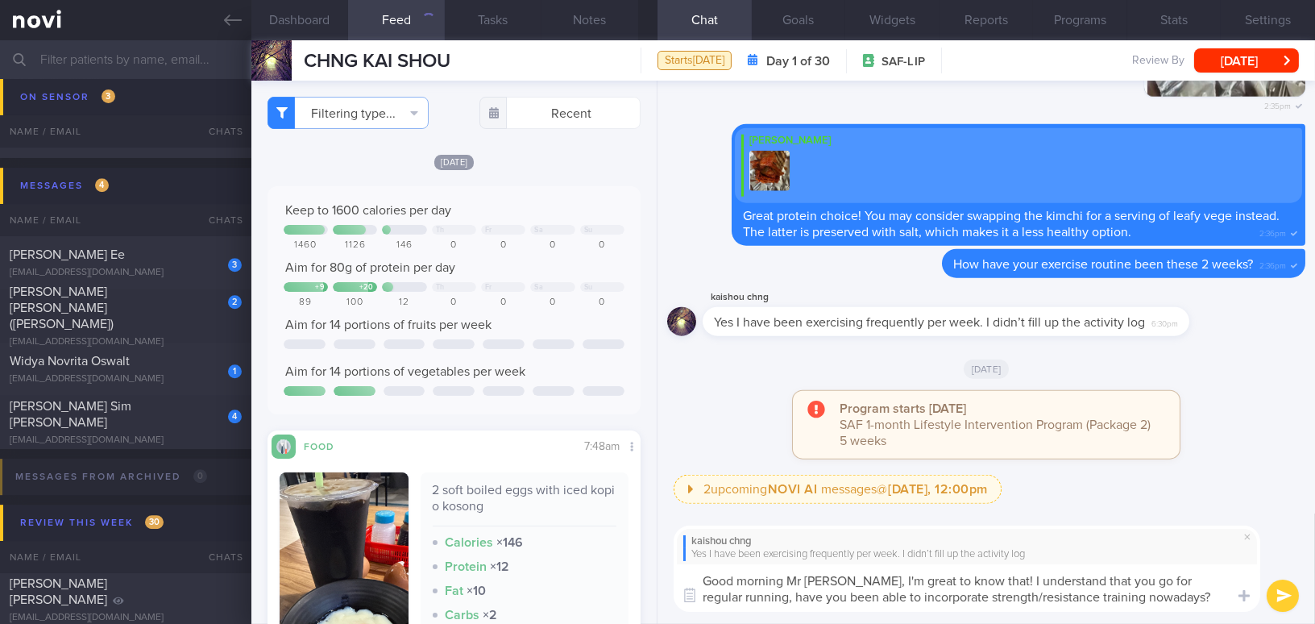
click at [569, 184] on div "Today Keep to 1600 calories per day Th Fr Sa Su 1460 1126 146 0 0 0 0 Aim for 8…" at bounding box center [453, 452] width 373 height 599
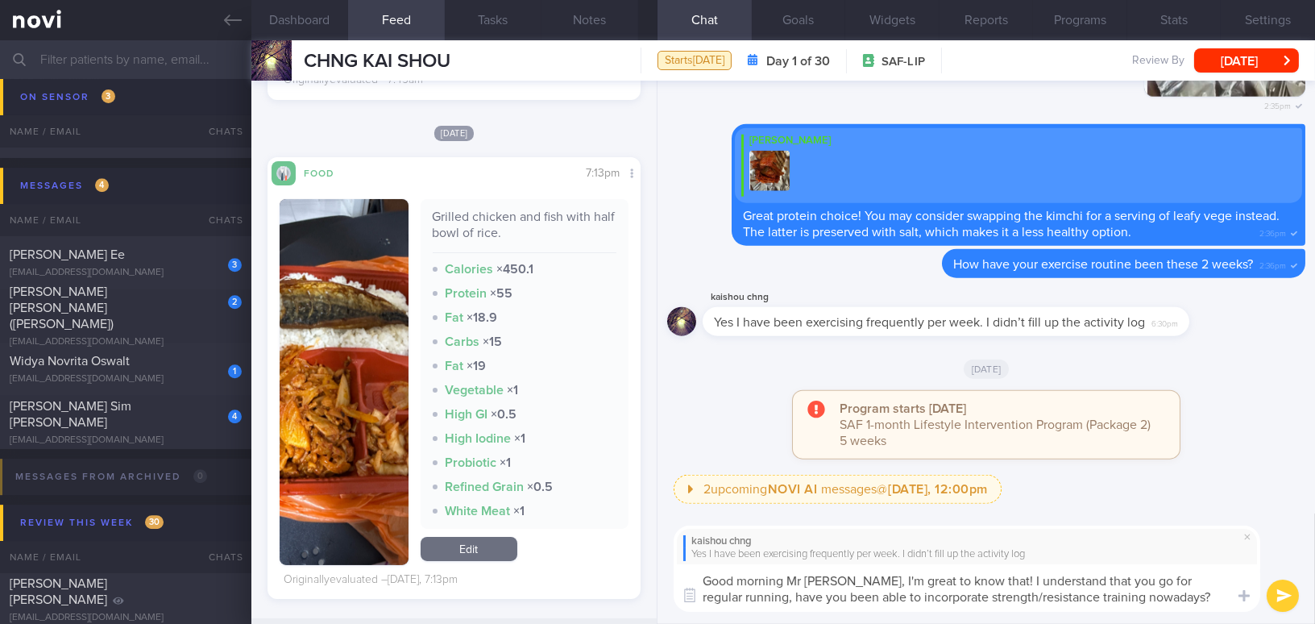
scroll to position [732, 0]
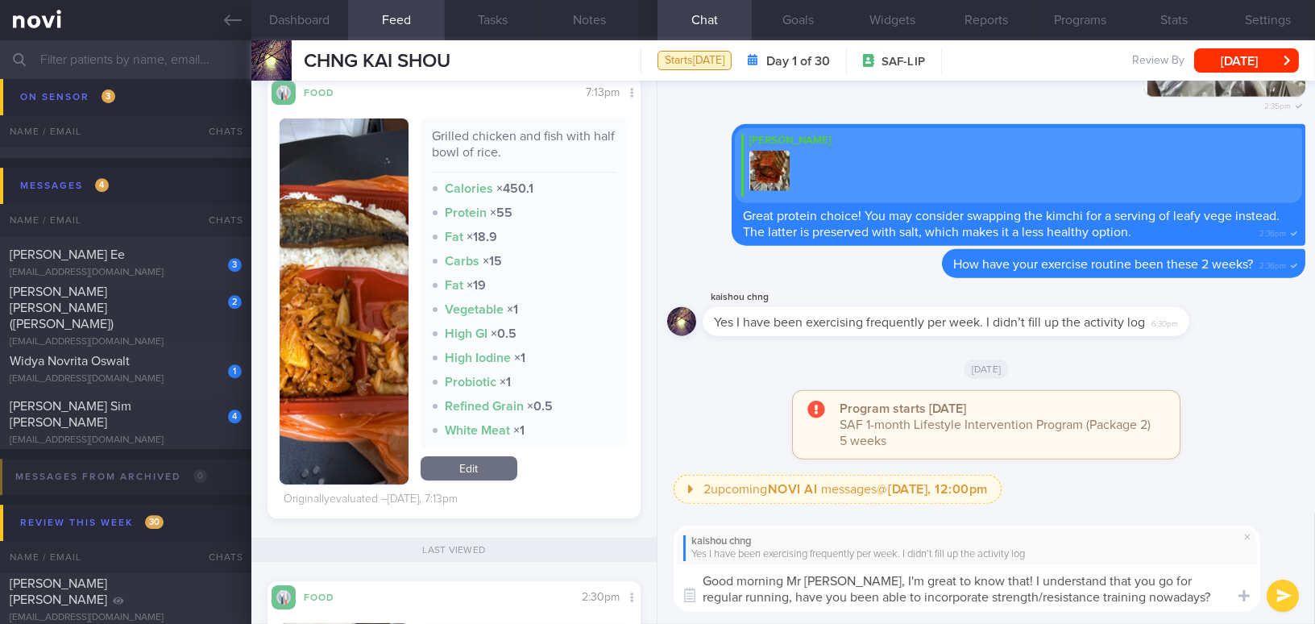
click at [348, 286] on button "button" at bounding box center [344, 301] width 129 height 366
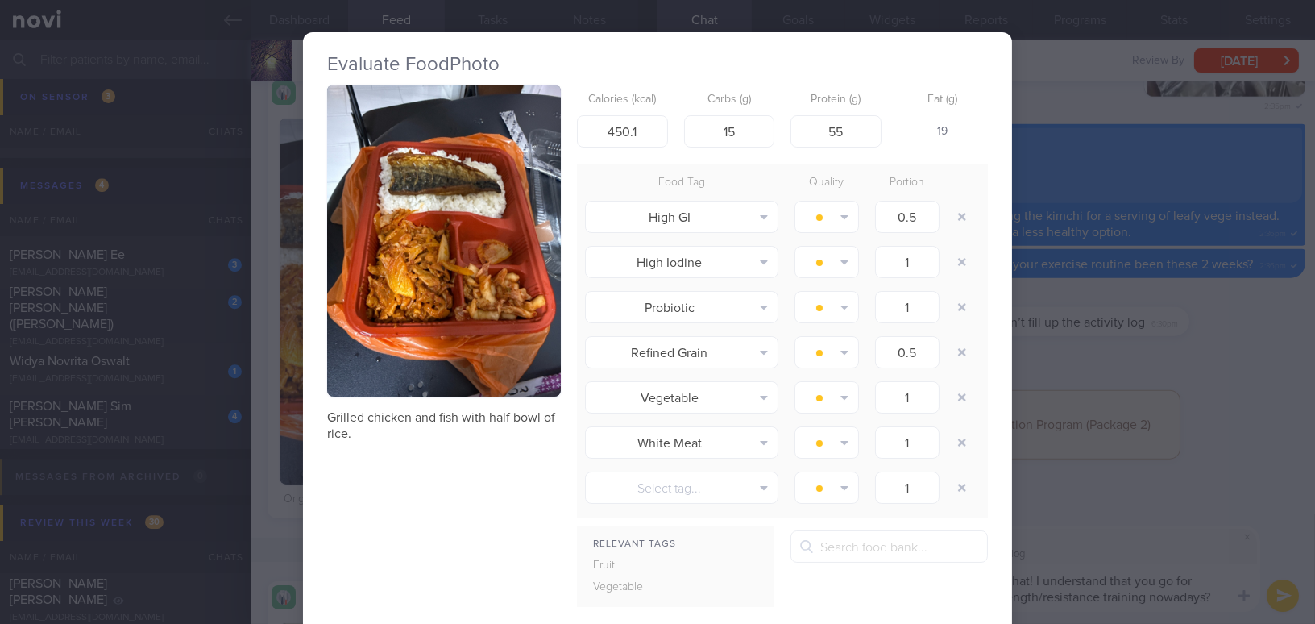
click at [416, 176] on button "button" at bounding box center [444, 241] width 234 height 312
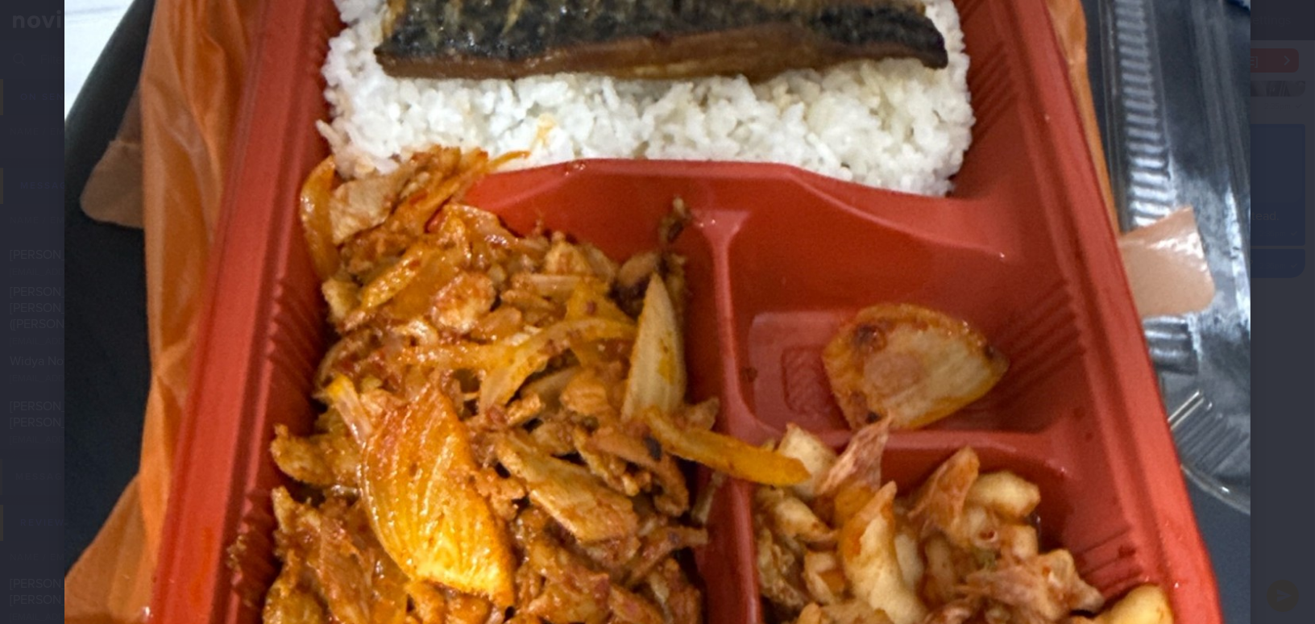
scroll to position [659, 0]
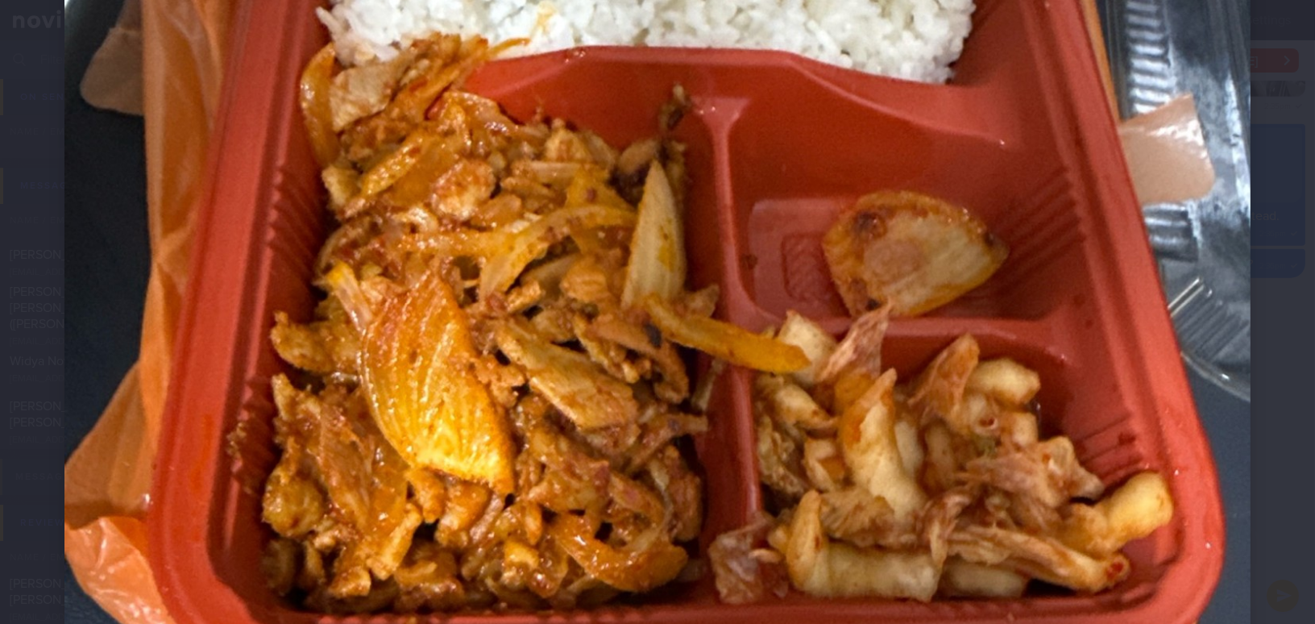
click at [963, 313] on img at bounding box center [657, 195] width 1186 height 1581
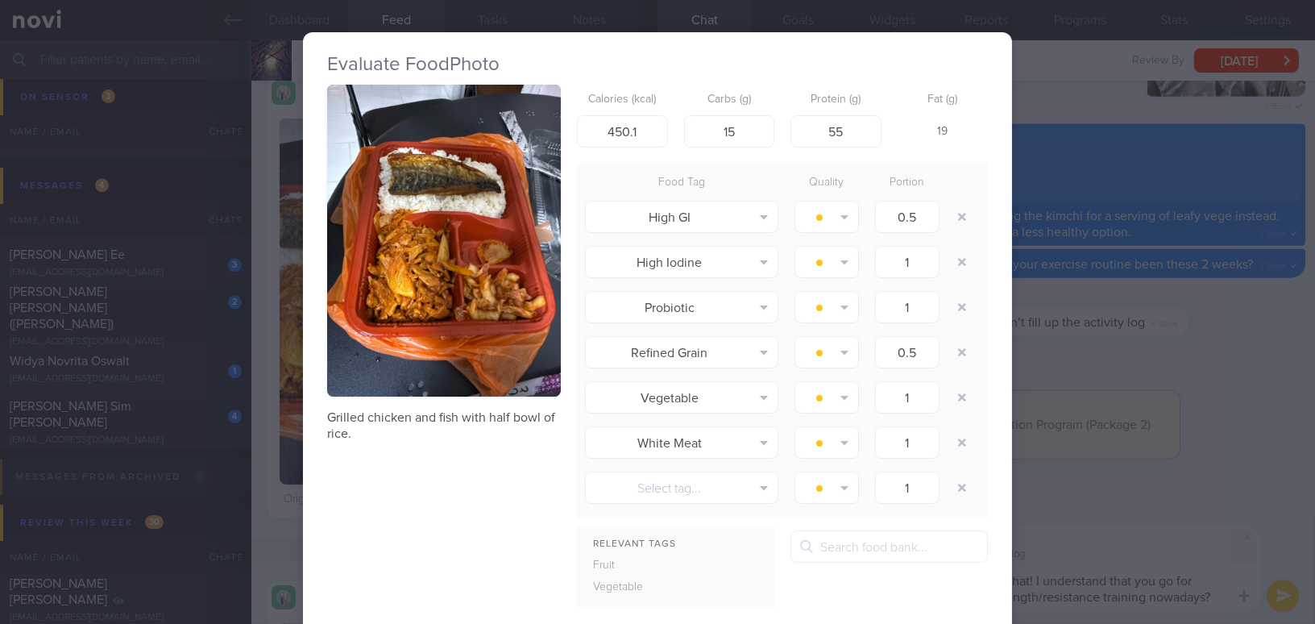
click at [1163, 506] on div "Evaluate Food Photo Grilled chicken and fish with half bowl of rice. Calories (…" at bounding box center [657, 312] width 1315 height 624
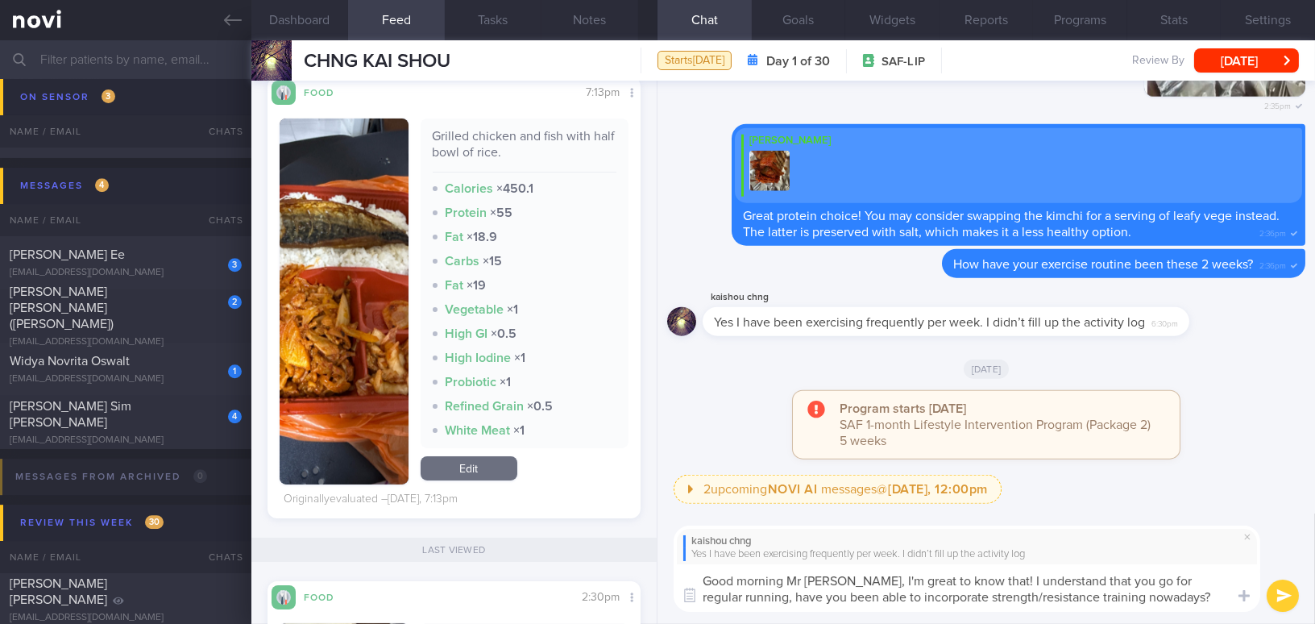
drag, startPoint x: 842, startPoint y: 580, endPoint x: 1159, endPoint y: 611, distance: 318.9
click at [1159, 611] on div "kaishou chng Yes I have been exercising frequently per week. I didn’t fill up t…" at bounding box center [985, 568] width 657 height 111
click at [846, 582] on textarea "Good morning Mr Chng, I'm great to know that! I understand that you go for regu…" at bounding box center [966, 588] width 586 height 48
drag, startPoint x: 842, startPoint y: 579, endPoint x: 1147, endPoint y: 612, distance: 307.1
click at [1147, 612] on div "kaishou chng Yes I have been exercising frequently per week. I didn’t fill up t…" at bounding box center [985, 568] width 657 height 111
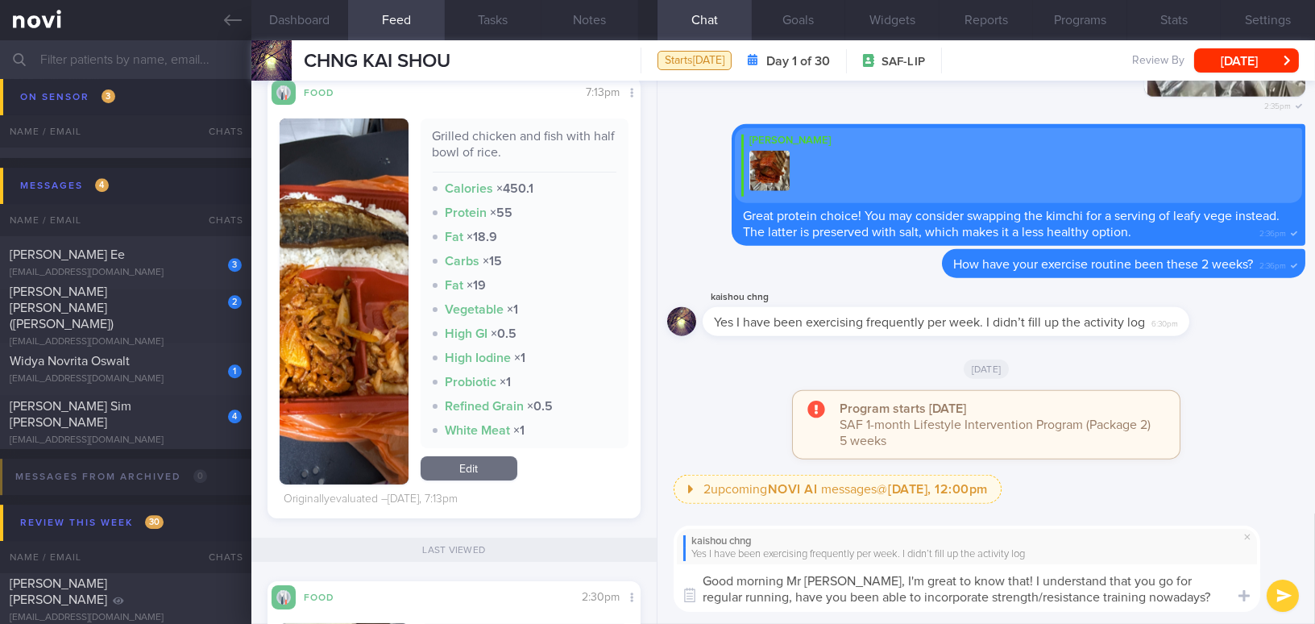
paste textarea "That's great to hear! I understand you go for regular runs—have you been able t…"
click at [849, 580] on textarea "Good morning Mr Chng, That's great to hear! I understand you go for regular run…" at bounding box center [966, 588] width 586 height 48
click at [1166, 582] on textarea "Good morning Mr Chng, that's great to hear! I understand you go for regular run…" at bounding box center [966, 588] width 586 height 48
click at [907, 595] on textarea "Good morning Mr Chng, that's great to hear! I understand you go for regular run…" at bounding box center [966, 588] width 586 height 48
type textarea "Good morning Mr Chng, that's great to hear! I understand you go for regular run…"
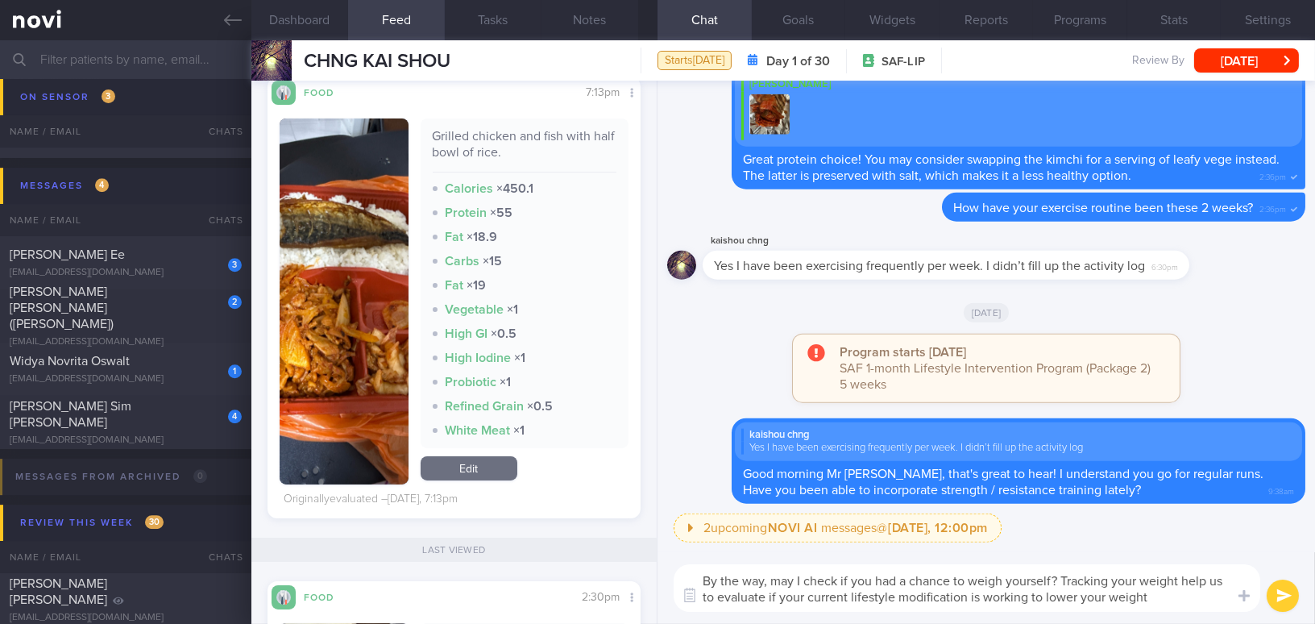
drag, startPoint x: 701, startPoint y: 580, endPoint x: 1184, endPoint y: 615, distance: 484.6
click at [1184, 615] on div "By the way, may I check if you had a chance to weigh yourself? Tracking your we…" at bounding box center [985, 588] width 657 height 72
click at [864, 596] on textarea "By the way, may I check if you had a chance to weigh yourself? Tracking your we…" at bounding box center [966, 588] width 586 height 48
drag, startPoint x: 1154, startPoint y: 594, endPoint x: 591, endPoint y: 510, distance: 568.5
click at [591, 510] on div "Dashboard Feed 82 Tasks Notes Chat Goals Widgets Reports Programs Stats Setting…" at bounding box center [782, 331] width 1063 height 583
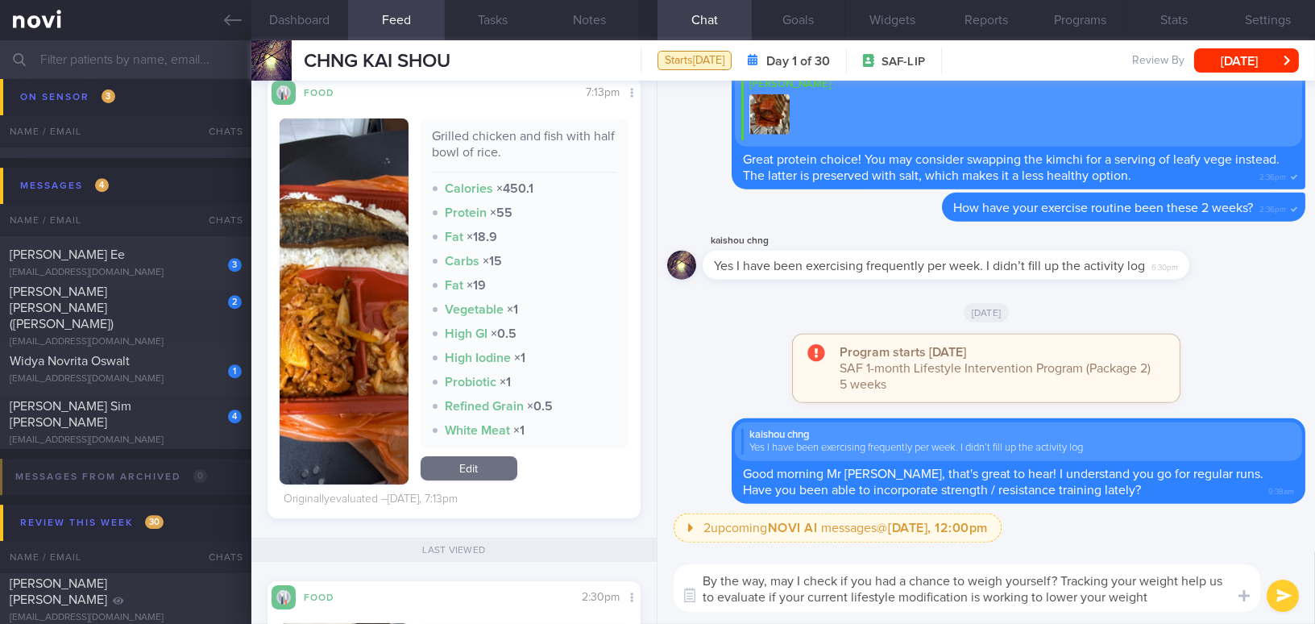
paste textarea "’ve had a chance to weigh yourself? Tracking your weight helps us evaluate whet…"
click at [883, 579] on textarea "By the way, may I check if you’ve had a chance to weigh yourself? Tracking your…" at bounding box center [966, 588] width 586 height 48
type textarea "By the way, may I check if you have had a chance to weigh yourself? Tracking yo…"
click at [1199, 598] on textarea "By the way, may I check if you have had a chance to weigh yourself? Tracking yo…" at bounding box center [966, 588] width 586 height 48
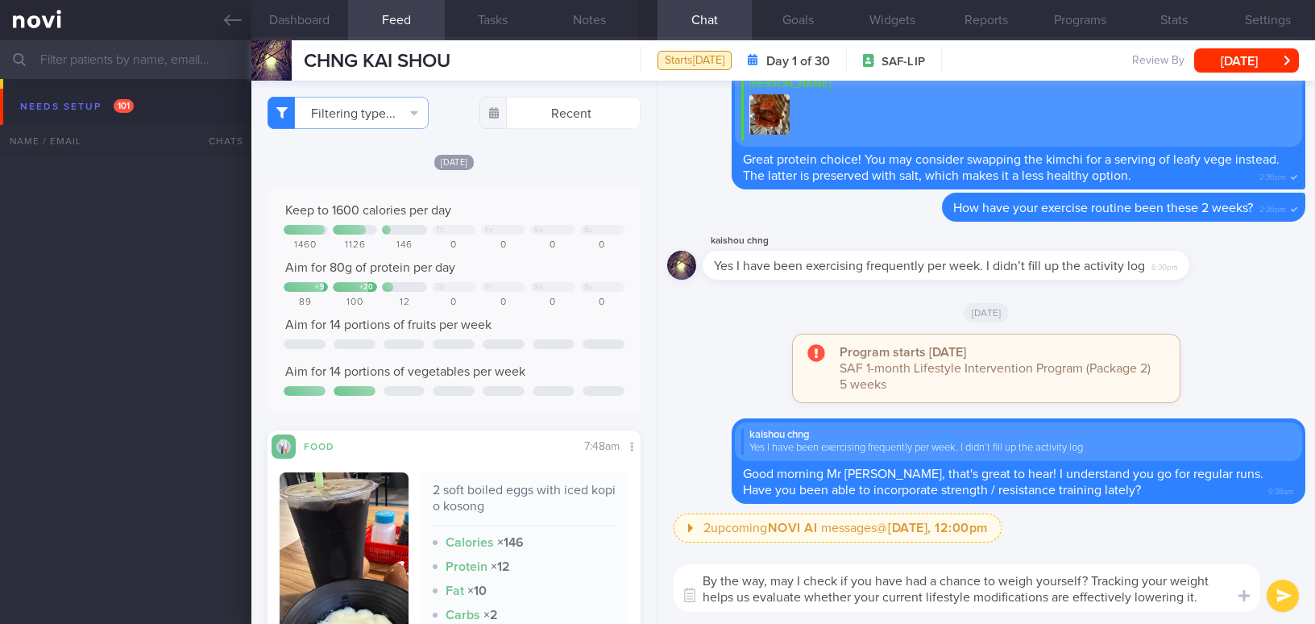
select select "8"
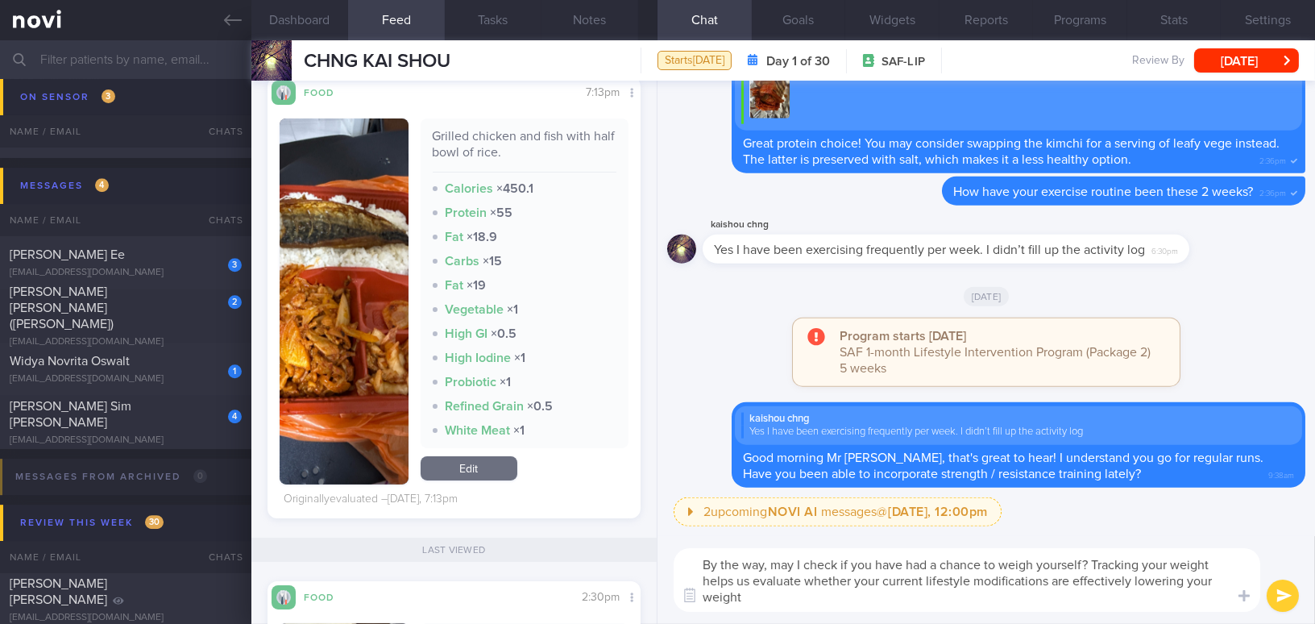
type textarea "By the way, may I check if you have had a chance to weigh yourself? Tracking yo…"
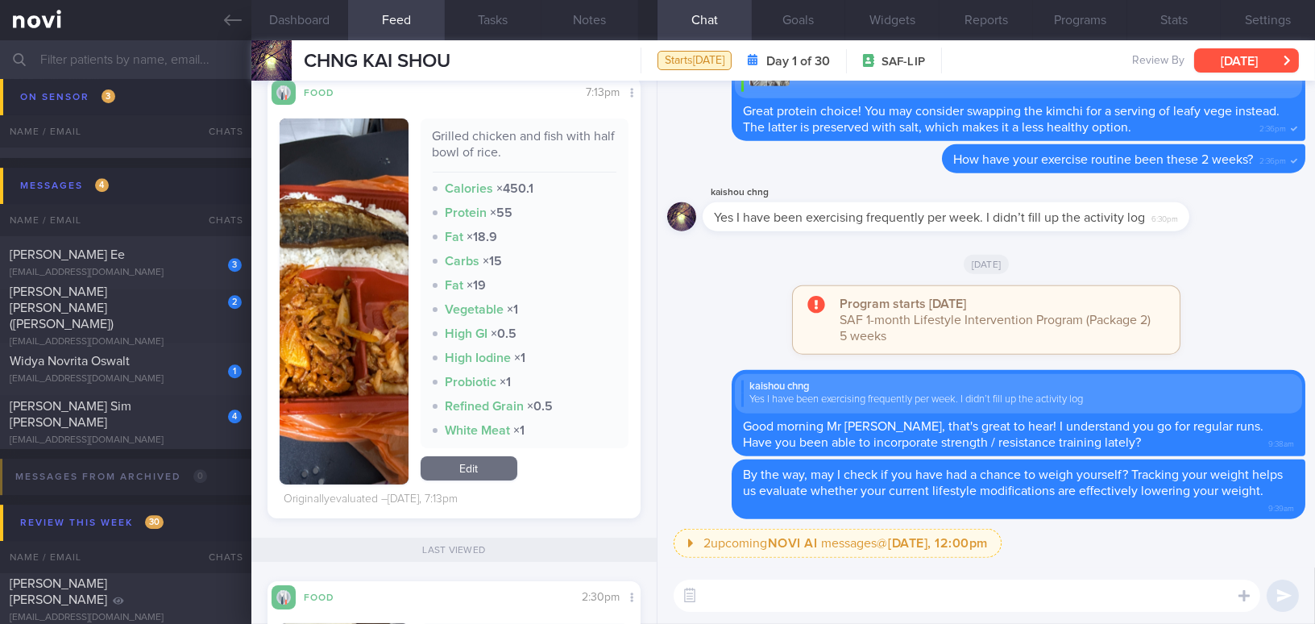
click at [1227, 57] on button "[DATE]" at bounding box center [1246, 60] width 105 height 24
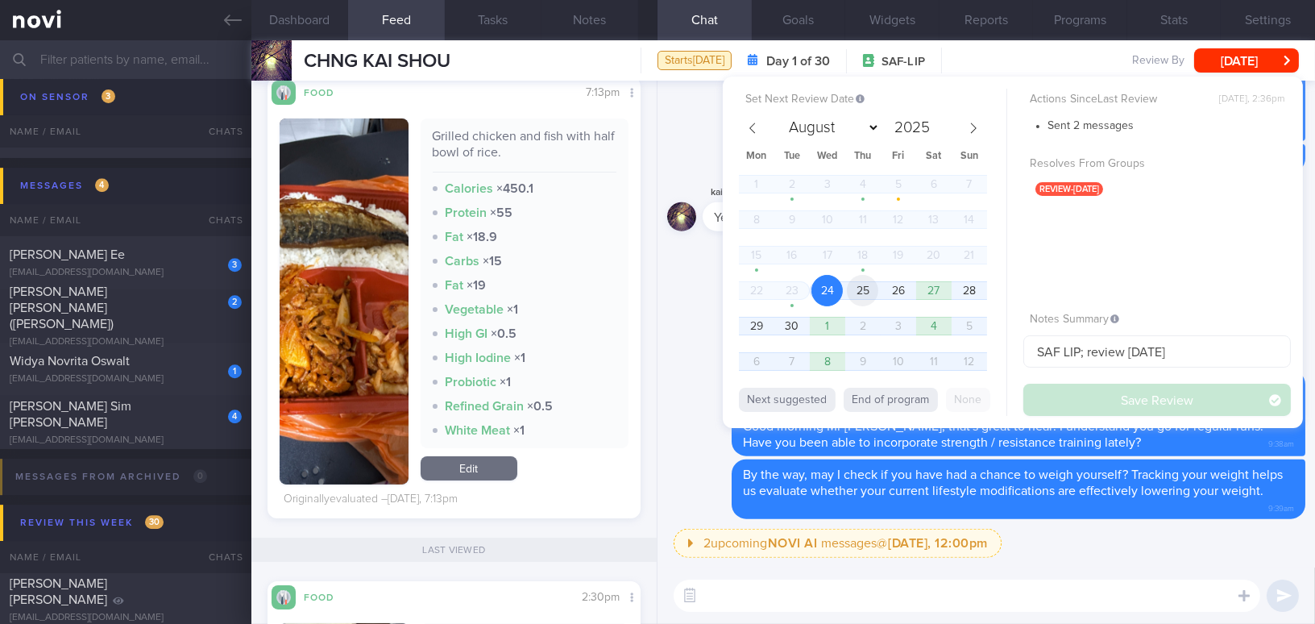
click at [871, 292] on span "25" at bounding box center [862, 290] width 31 height 31
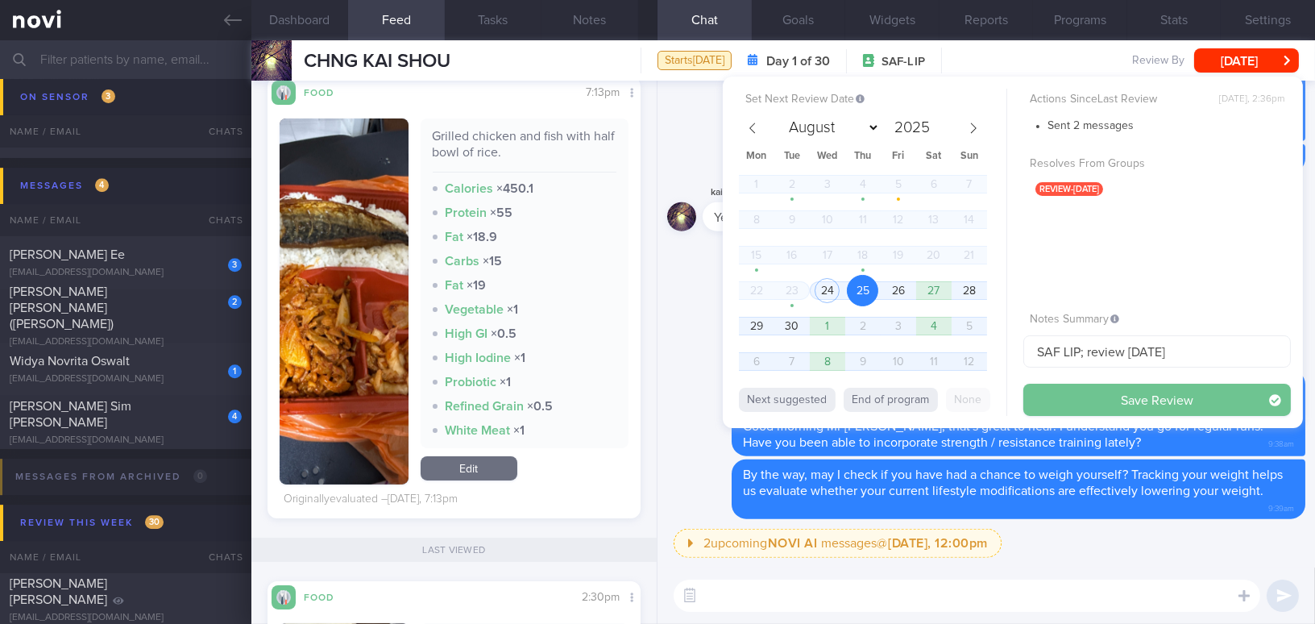
click at [1069, 404] on button "Save Review" at bounding box center [1156, 399] width 267 height 32
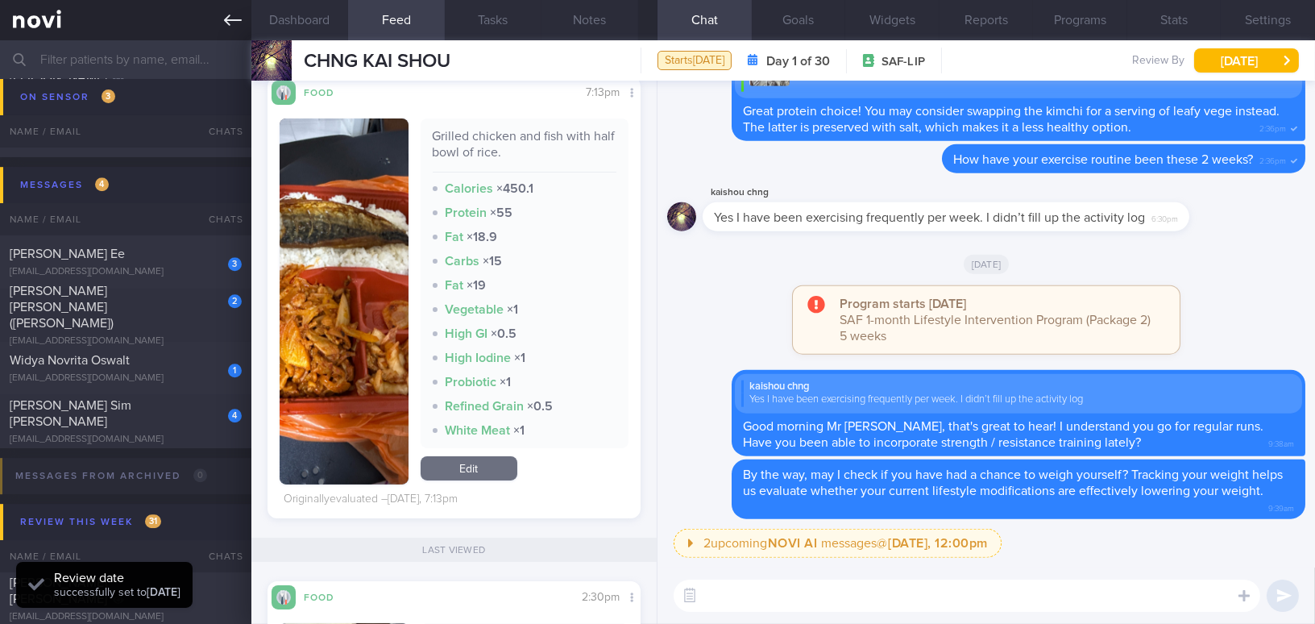
scroll to position [170, 339]
click at [226, 25] on icon at bounding box center [233, 20] width 18 height 18
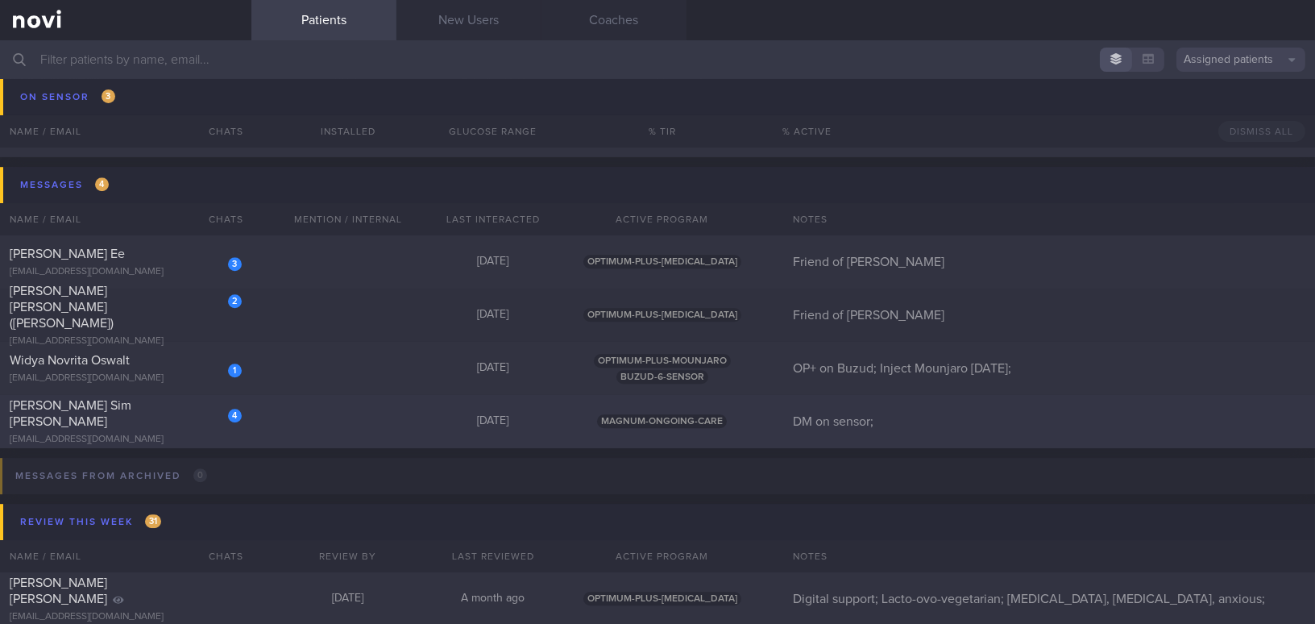
click at [84, 419] on div "[PERSON_NAME] Sim [PERSON_NAME]" at bounding box center [124, 413] width 228 height 32
select select "8"
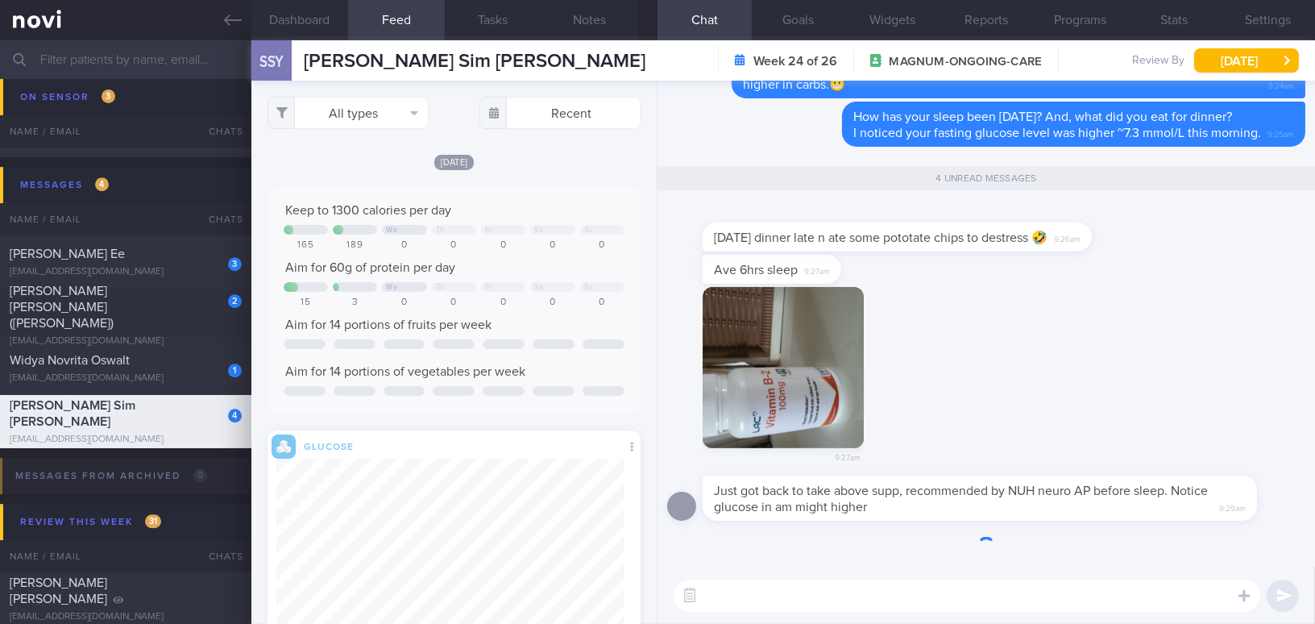
scroll to position [191, 348]
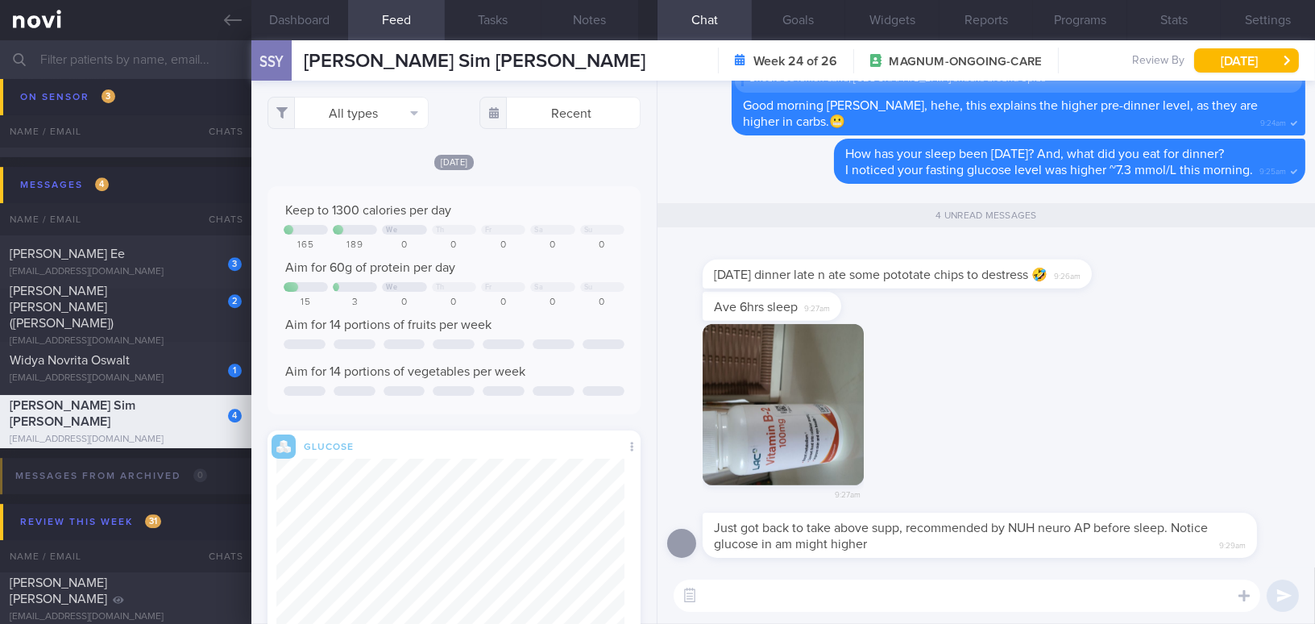
click at [791, 457] on button "button" at bounding box center [782, 404] width 161 height 161
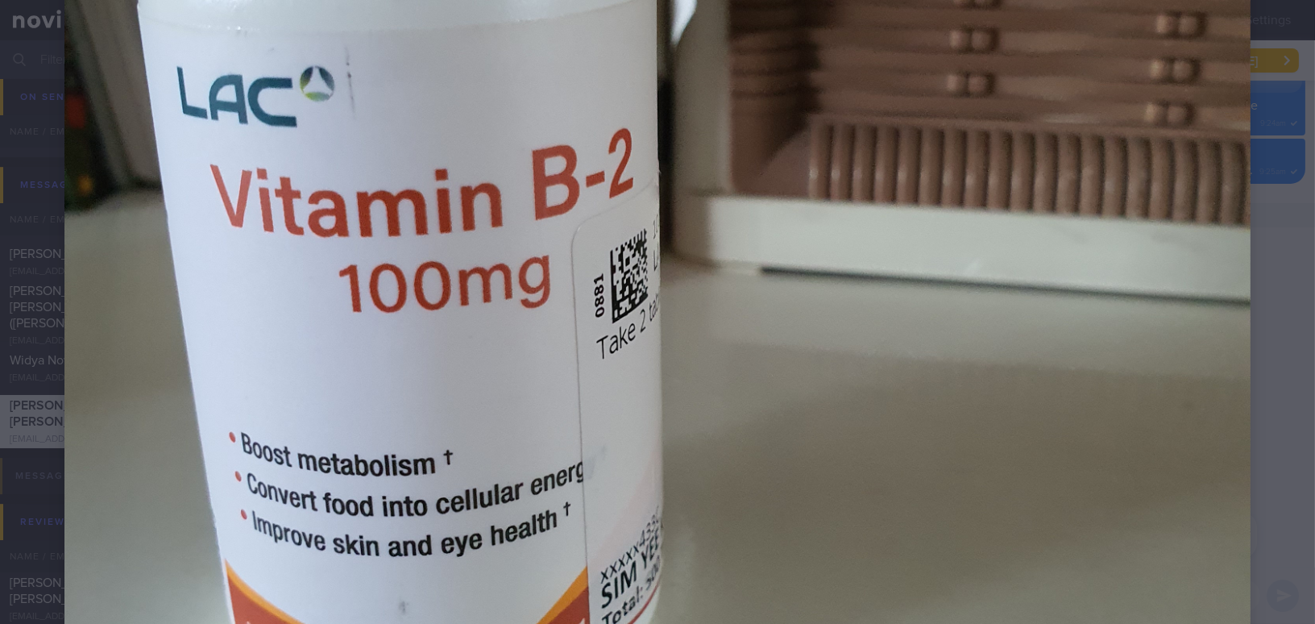
scroll to position [439, 0]
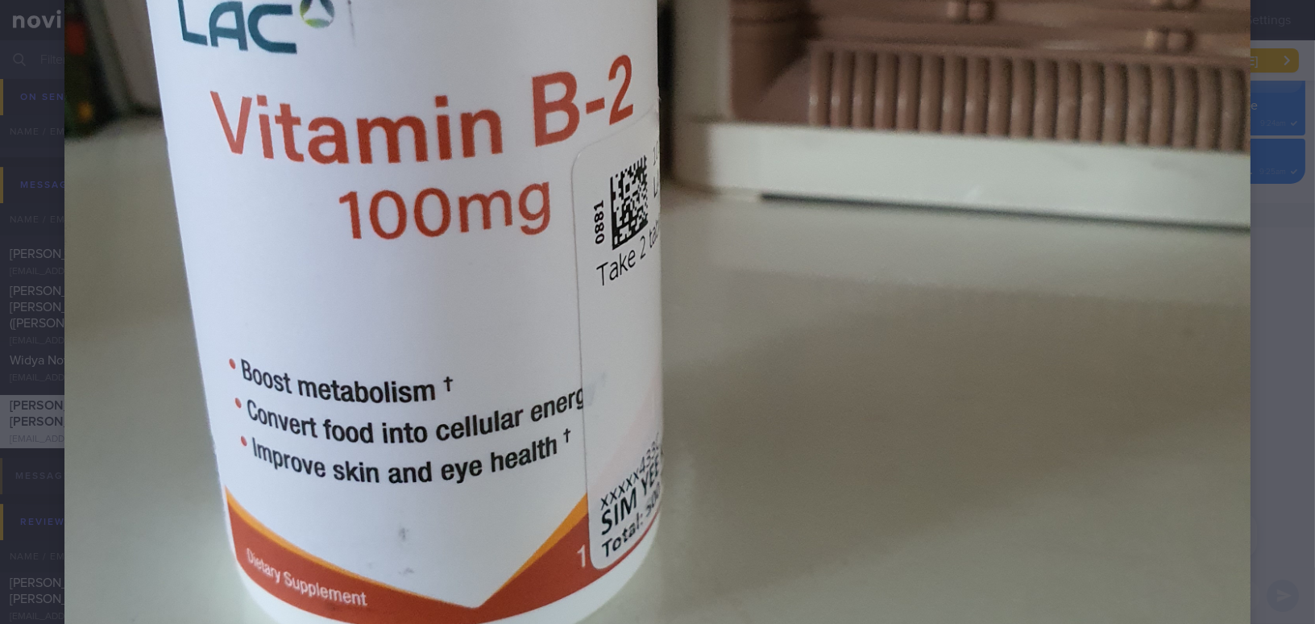
click at [1259, 99] on div at bounding box center [657, 218] width 1315 height 1315
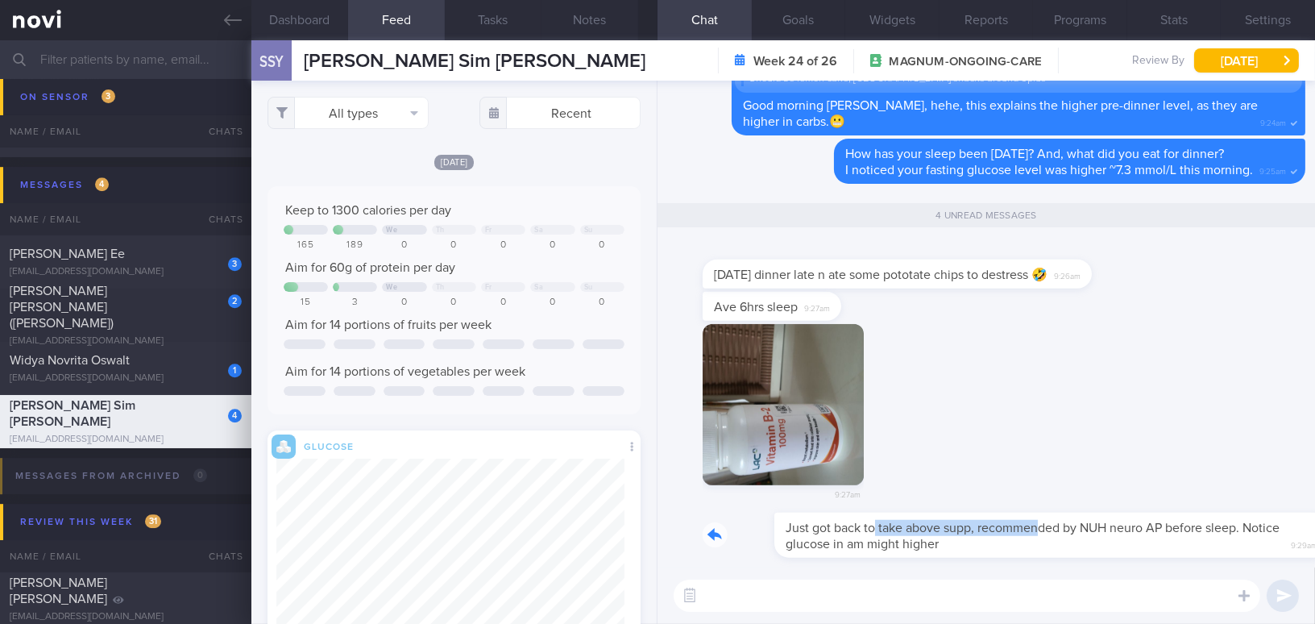
drag, startPoint x: 802, startPoint y: 519, endPoint x: 966, endPoint y: 521, distance: 163.5
click at [966, 521] on div "Just got back to take above supp, recommended by NUH neuro AP before sleep. Not…" at bounding box center [1003, 534] width 603 height 45
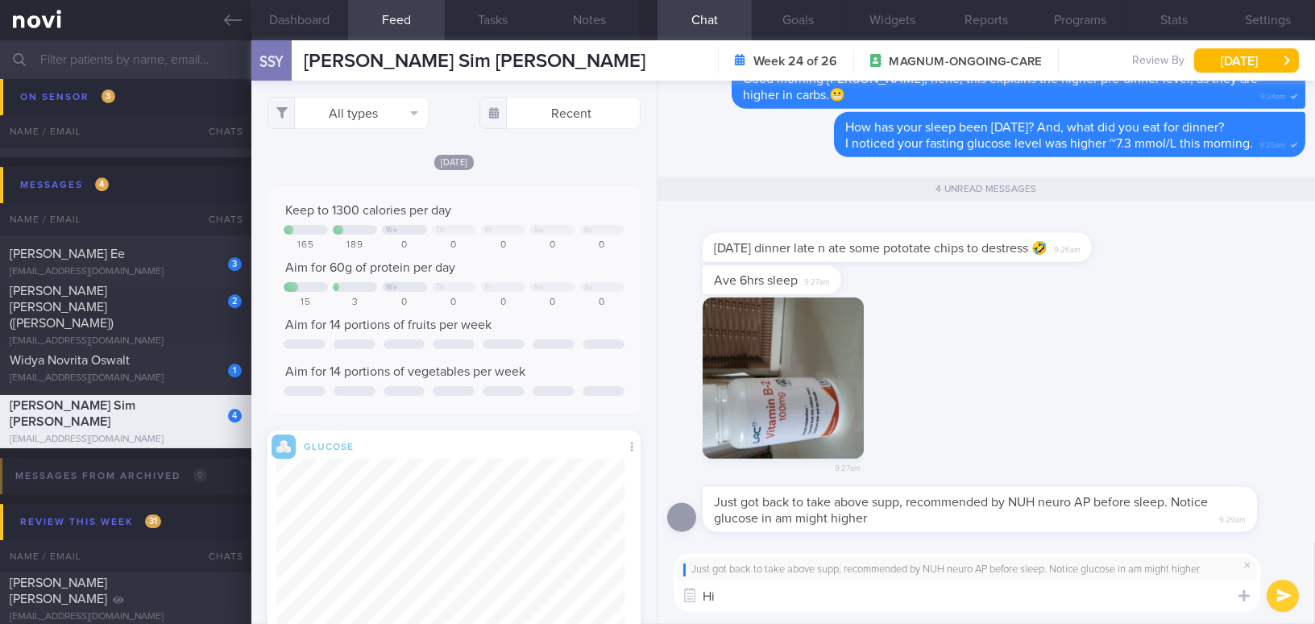
type textarea "H"
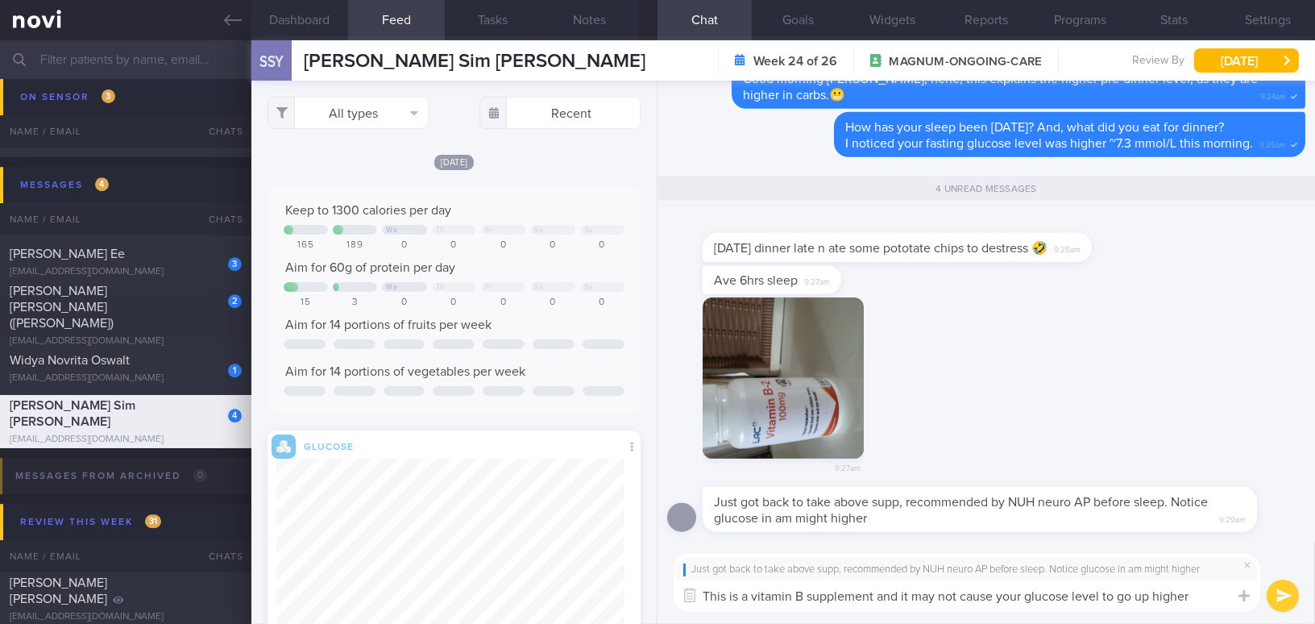
drag, startPoint x: 1195, startPoint y: 599, endPoint x: 673, endPoint y: 578, distance: 521.6
click at [673, 578] on div "Just got back to take above supp, recommended by NUH neuro AP before sleep. Not…" at bounding box center [966, 582] width 586 height 58
click at [957, 594] on textarea "This is a vitamin B supplement and it may not cause your glucose level to go up…" at bounding box center [966, 595] width 586 height 32
click at [612, 570] on div "Dashboard Feed Tasks Notes Chat 4 Goals Widgets Reports Programs Stats Settings…" at bounding box center [782, 331] width 1063 height 583
paste textarea ", and it is unlikely to raise your glucose levels."
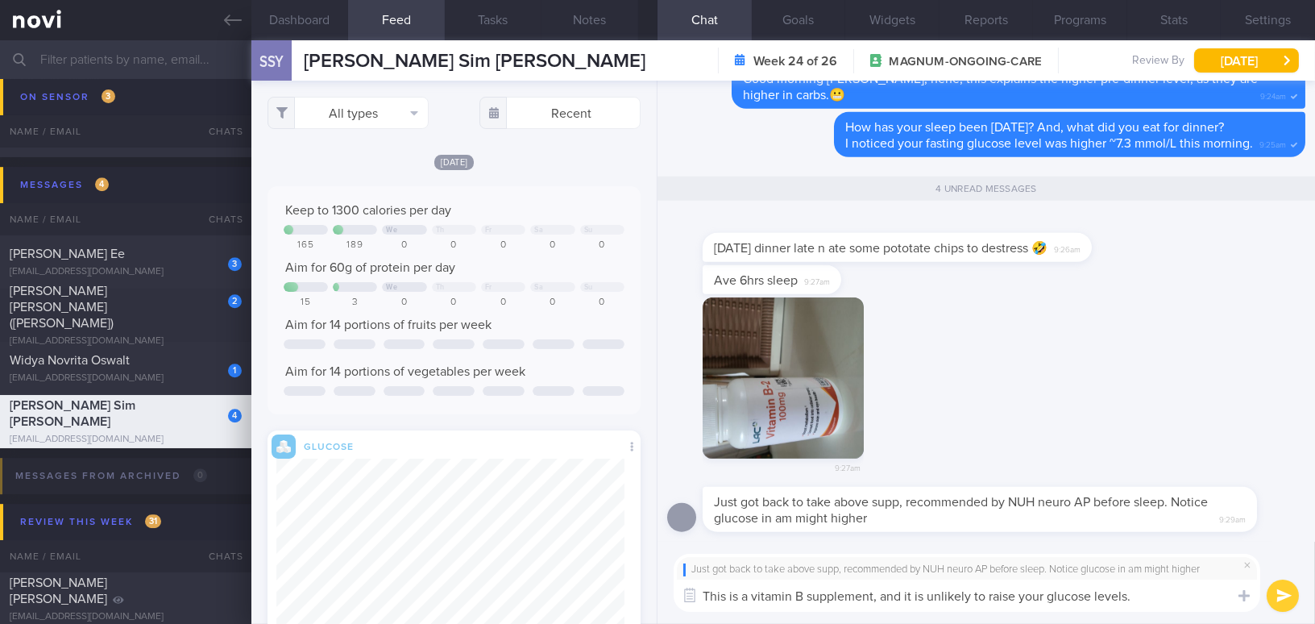
click at [872, 597] on textarea "This is a vitamin B supplement, and it is unlikely to raise your glucose levels." at bounding box center [966, 595] width 586 height 32
drag, startPoint x: 1282, startPoint y: 599, endPoint x: 1187, endPoint y: 598, distance: 95.1
click at [1187, 598] on div "Just got back to take above supp, recommended by NUH neuro AP before sleep. Not…" at bounding box center [985, 582] width 657 height 82
click at [1153, 602] on textarea "This is a vitamin B supplement and it is unlikely to raise your glucose levels." at bounding box center [966, 595] width 586 height 32
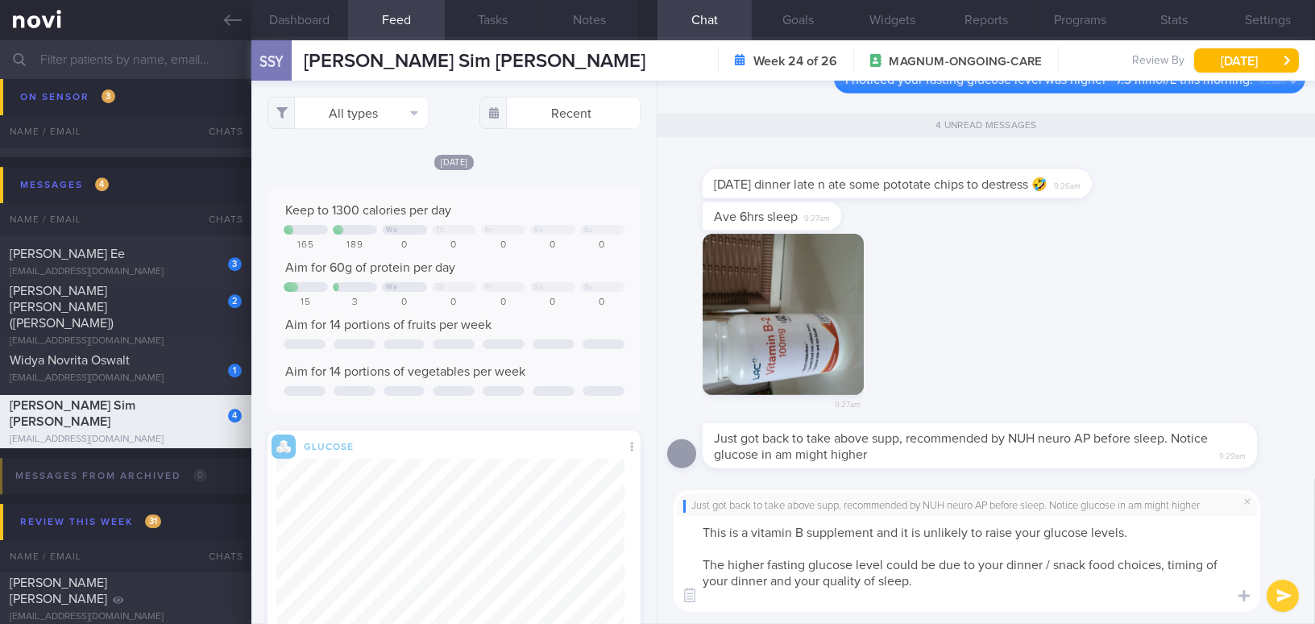
scroll to position [0, 0]
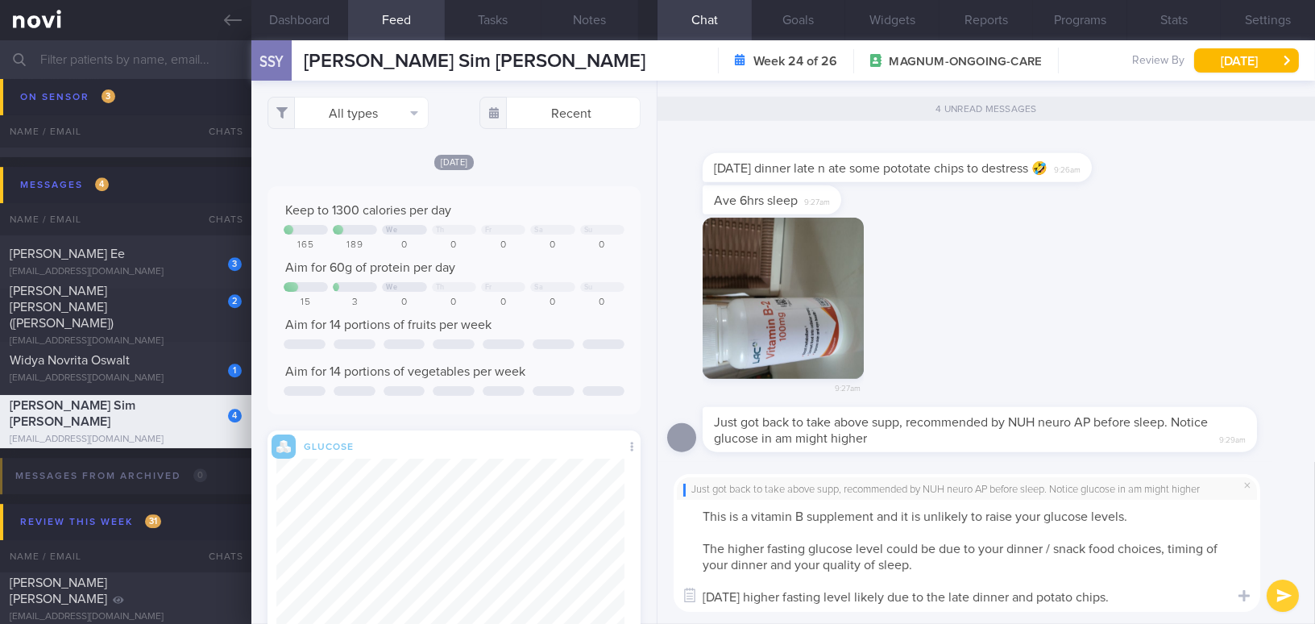
drag, startPoint x: 1129, startPoint y: 602, endPoint x: 601, endPoint y: 445, distance: 550.3
click at [601, 445] on div "Dashboard Feed Tasks Notes Chat 4 Goals Widgets Reports Programs Stats Settings…" at bounding box center [782, 331] width 1063 height 583
click at [993, 583] on textarea "This is a vitamin B supplement and it is unlikely to raise your glucose levels.…" at bounding box center [966, 555] width 586 height 112
click at [1117, 603] on textarea "This is a vitamin B supplement and it is unlikely to raise your glucose levels.…" at bounding box center [966, 555] width 586 height 112
click at [521, 487] on div "Dashboard Feed Tasks Notes Chat 4 Goals Widgets Reports Programs Stats Settings…" at bounding box center [782, 331] width 1063 height 583
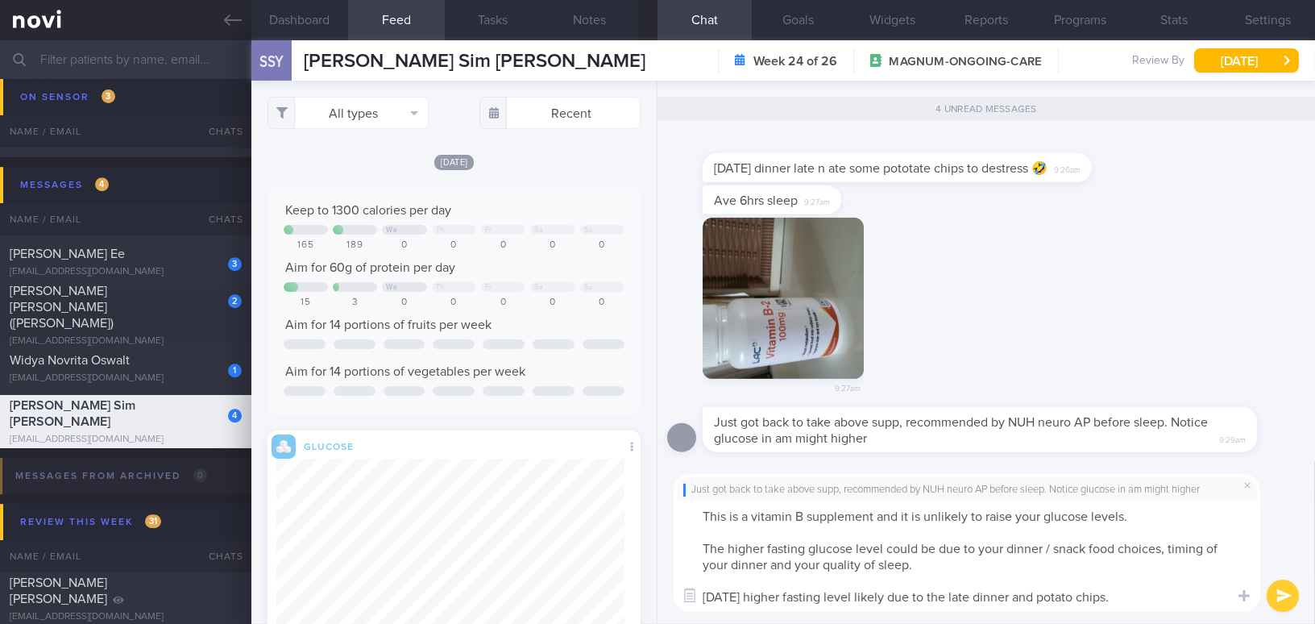
paste textarea "s unlikely to raise your glucose levels. The higher fasting glucose could be du…"
click at [1025, 548] on textarea "This is a vitamin B supplement and is unlikely to raise your glucose levels. Th…" at bounding box center [966, 555] width 586 height 112
click at [782, 563] on textarea "This is a vitamin B supplement and is unlikely to raise your glucose levels. Th…" at bounding box center [966, 555] width 586 height 112
click at [976, 599] on textarea "This is a vitamin B supplement and is unlikely to raise your glucose levels. Th…" at bounding box center [966, 555] width 586 height 112
click at [1213, 600] on textarea "This is a vitamin B supplement and is unlikely to raise your glucose levels. Th…" at bounding box center [966, 555] width 586 height 112
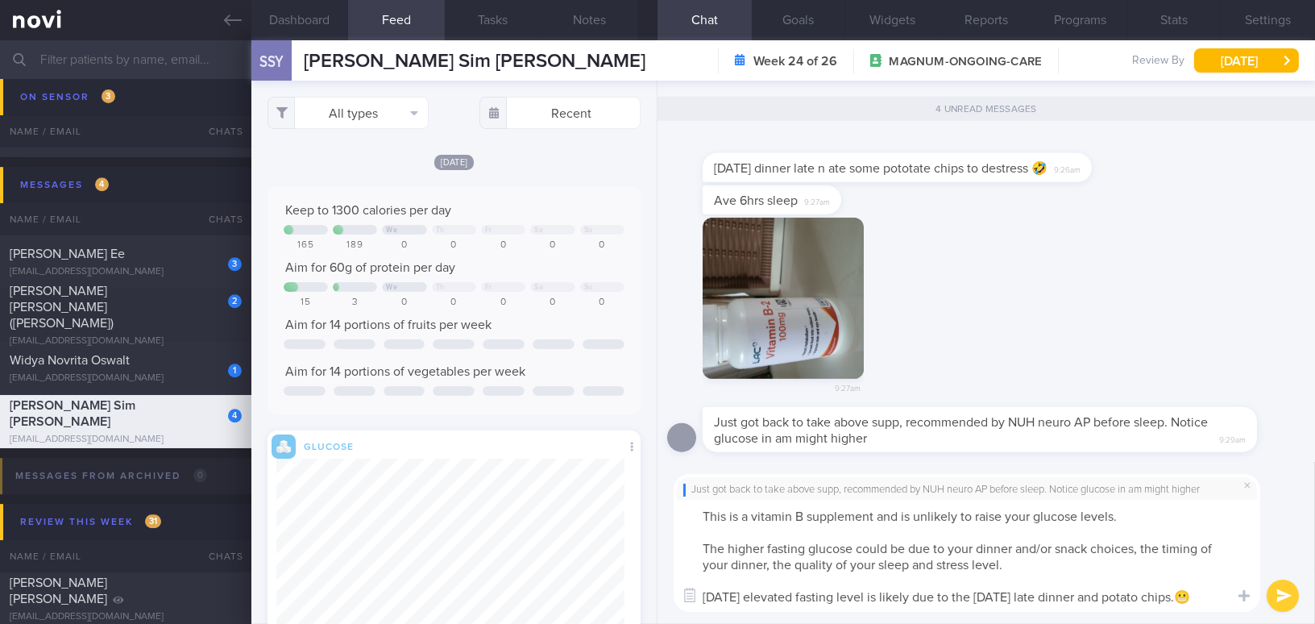
type textarea "This is a vitamin B supplement and is unlikely to raise your glucose levels. Th…"
click at [1283, 597] on button "submit" at bounding box center [1282, 595] width 32 height 32
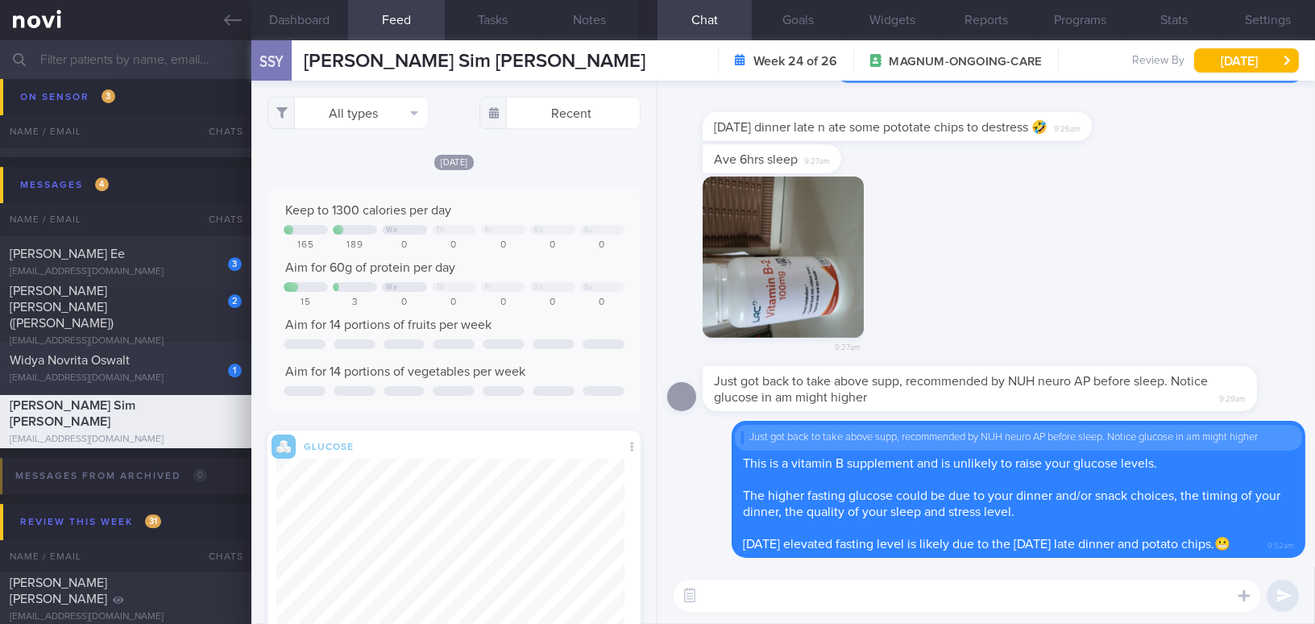
click at [200, 361] on div "Widya Novrita Oswalt" at bounding box center [124, 360] width 228 height 16
type input "OP+ on Buzud; Inject Mounjaro on Friday;"
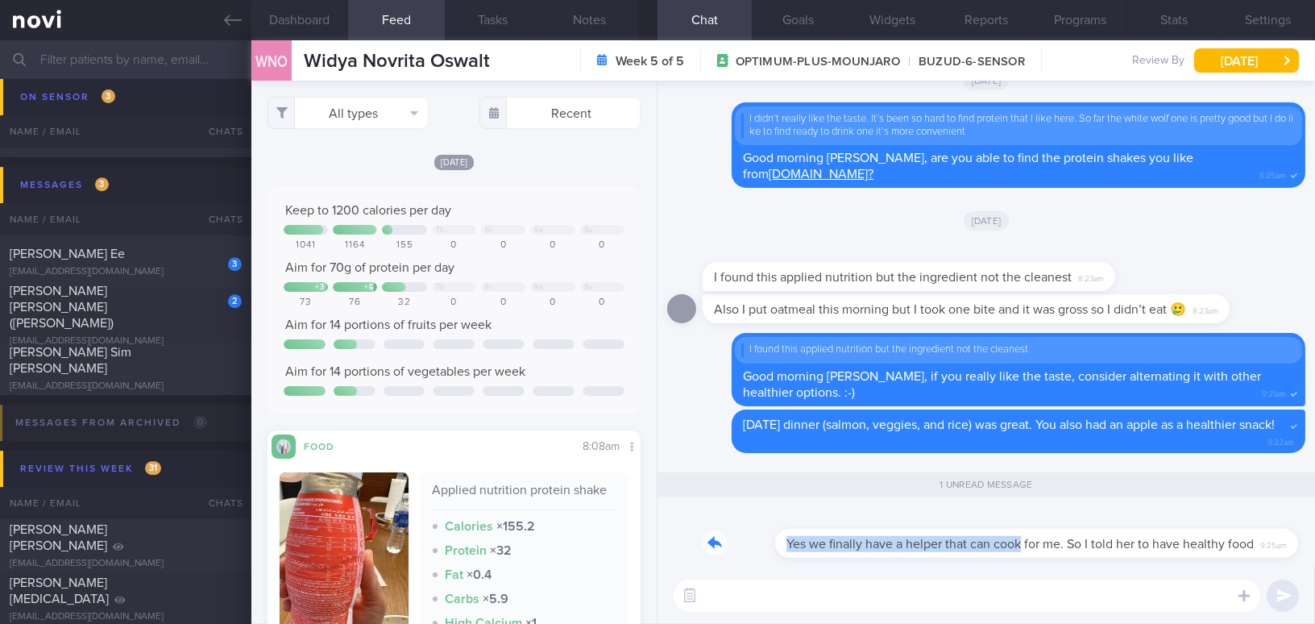
drag, startPoint x: 949, startPoint y: 528, endPoint x: 1118, endPoint y: 526, distance: 169.2
click at [1118, 526] on div "Yes we finally have a helper that can cook for me. So I told her to have health…" at bounding box center [987, 533] width 571 height 48
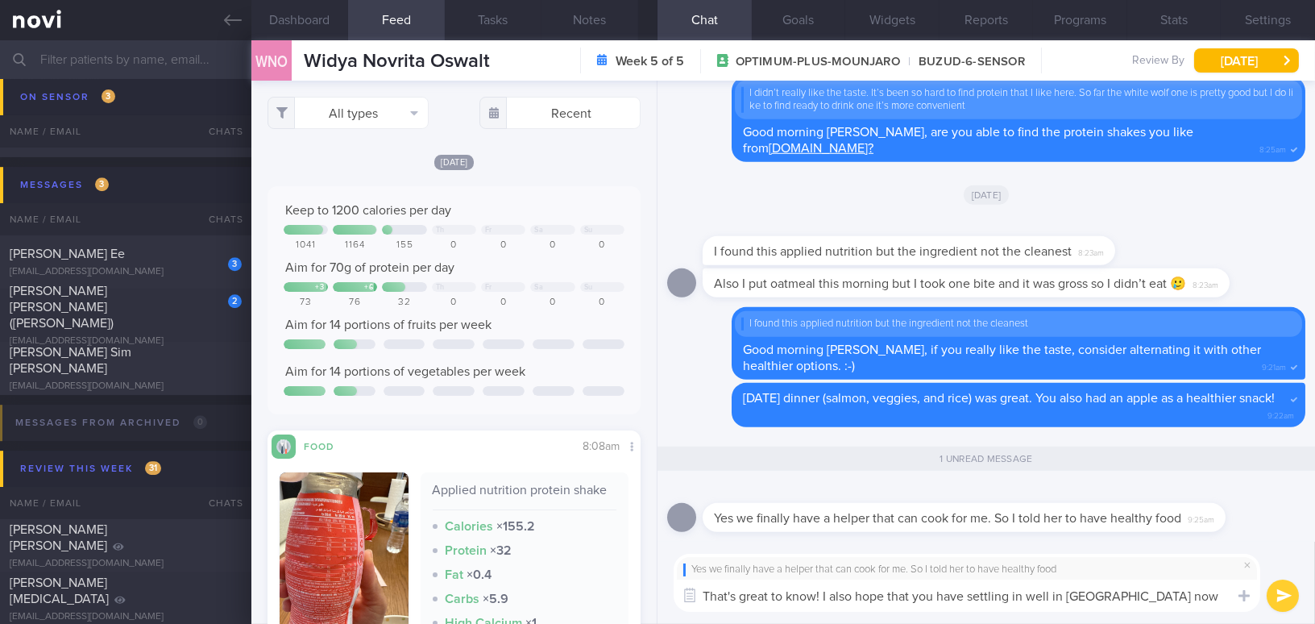
drag, startPoint x: 1151, startPoint y: 599, endPoint x: 657, endPoint y: 580, distance: 495.0
click at [657, 580] on div "Yes we finally have a helper that can cook for me. So I told her to have health…" at bounding box center [985, 582] width 657 height 82
click at [1120, 621] on div "Yes we finally have a helper that can cook for me. So I told her to have health…" at bounding box center [985, 582] width 657 height 82
drag, startPoint x: 1160, startPoint y: 599, endPoint x: 500, endPoint y: 557, distance: 661.0
click at [500, 557] on div "Dashboard Feed Tasks Notes Chat 1 Goals Widgets Reports Programs Stats Settings…" at bounding box center [782, 331] width 1063 height 583
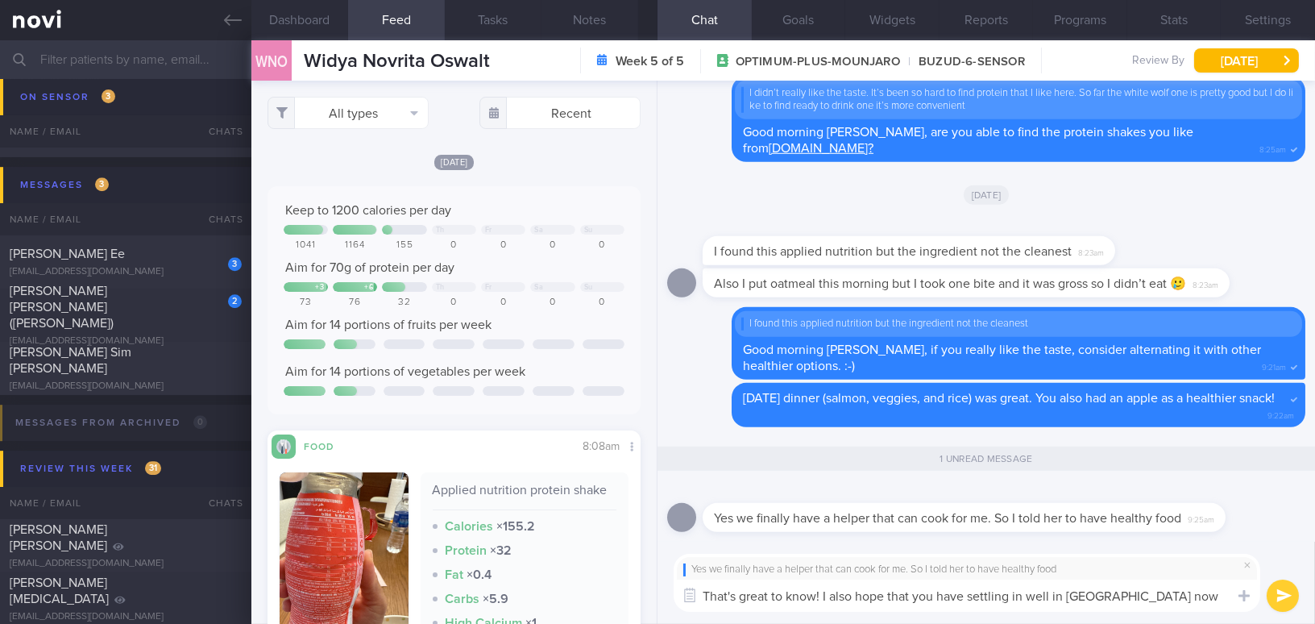
paste textarea "hear! I also hope you are settling in well in Singapore."
type textarea "That's great to hear! I also hope you are settling in well in Singapore."
click at [1282, 598] on button "submit" at bounding box center [1282, 595] width 32 height 32
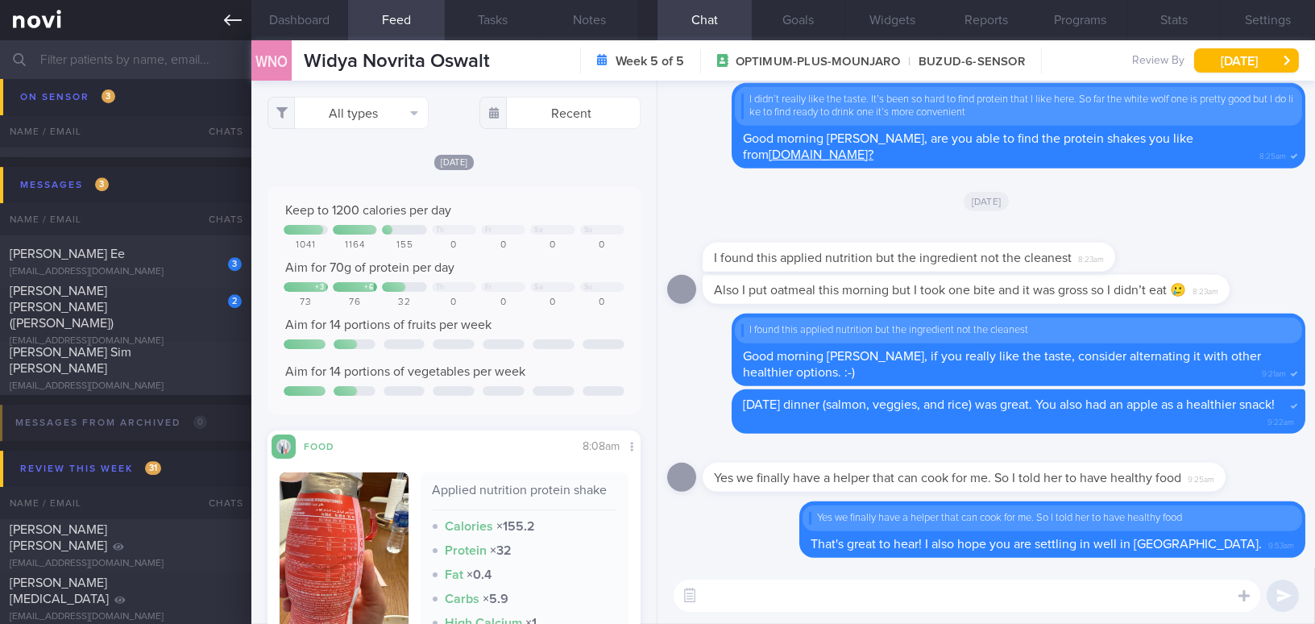
click at [219, 21] on link at bounding box center [125, 20] width 251 height 40
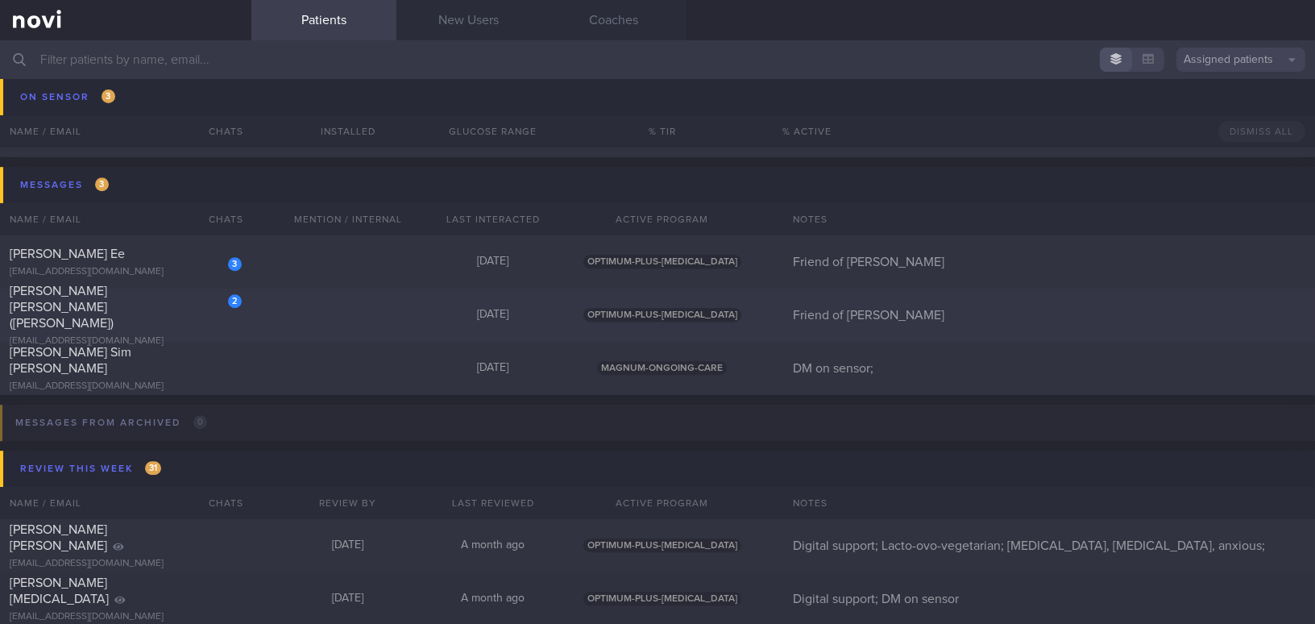
click at [164, 316] on div "2 Ang Soh Cheng (Joyce) hl_nutri@yahoo.com.sg" at bounding box center [125, 315] width 251 height 64
select select "8"
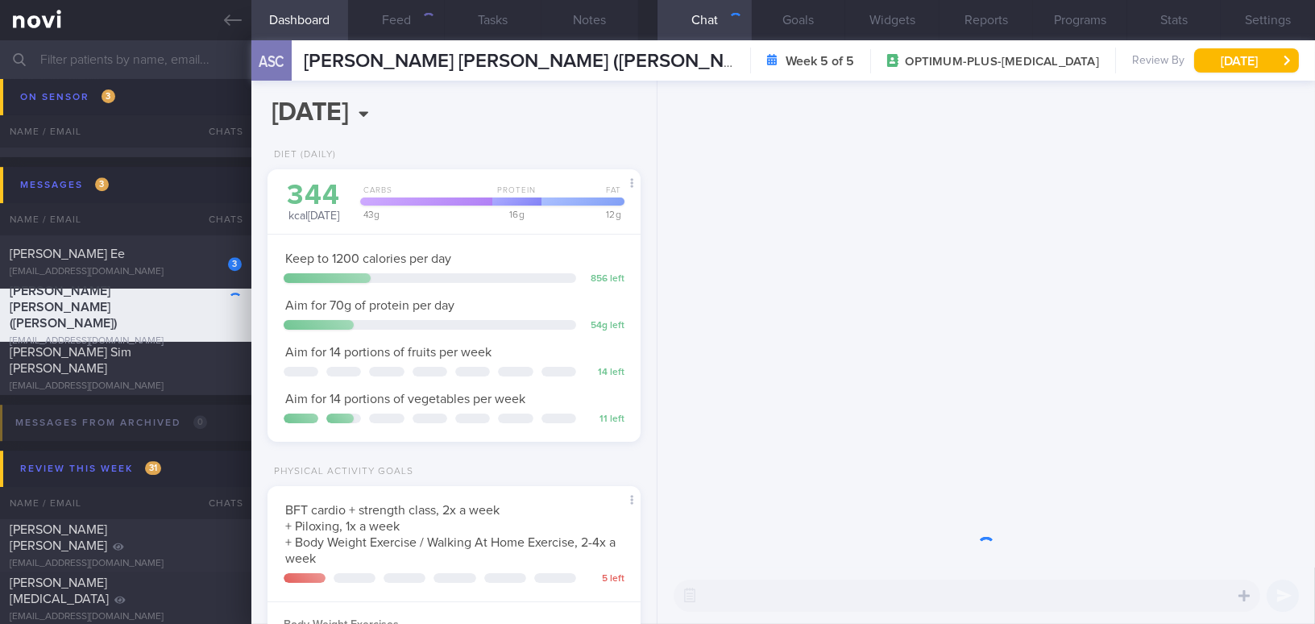
scroll to position [189, 333]
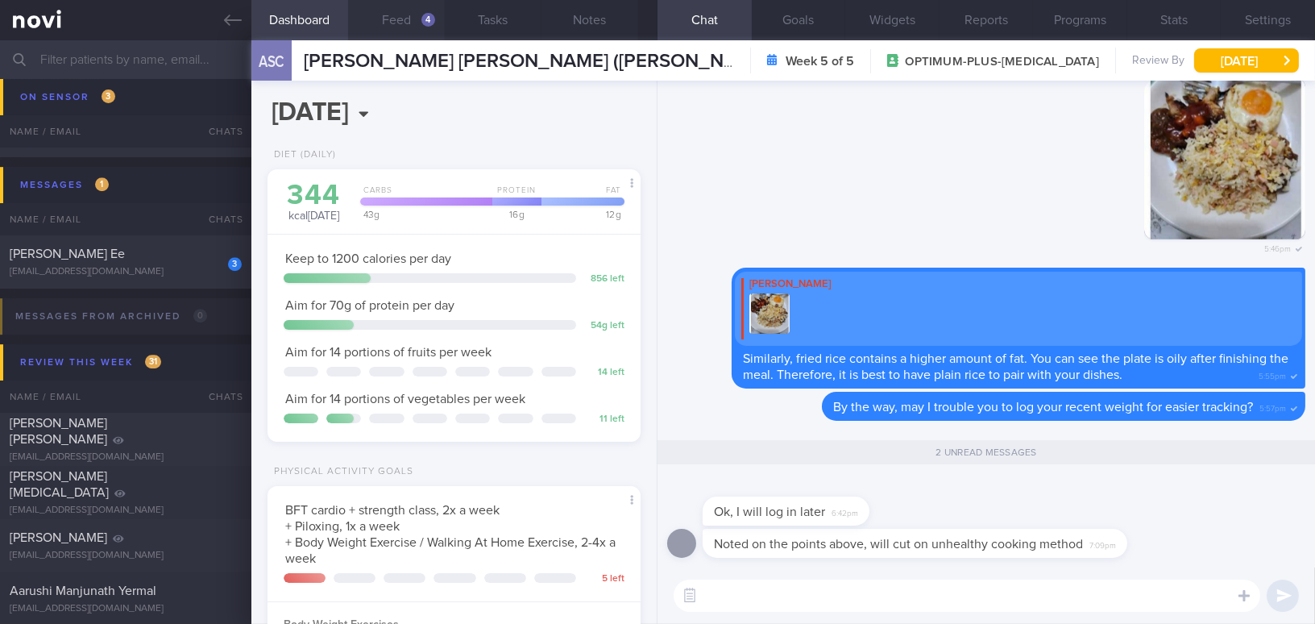
click at [404, 18] on button "Feed 4" at bounding box center [396, 20] width 97 height 40
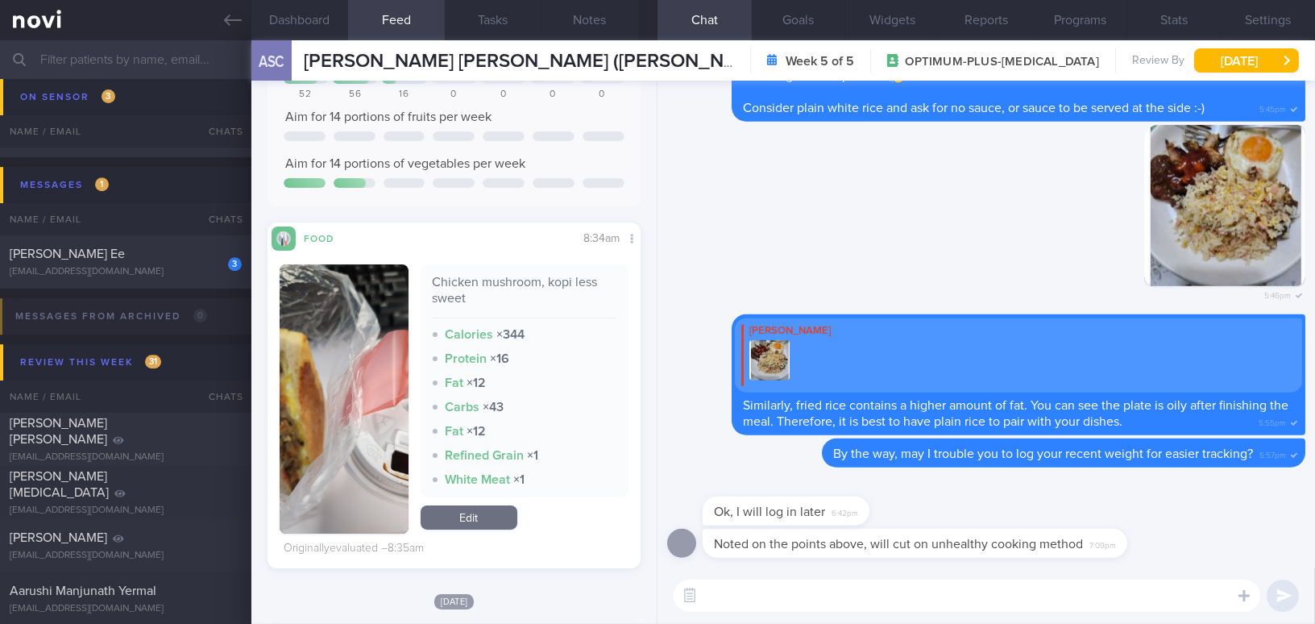
scroll to position [219, 0]
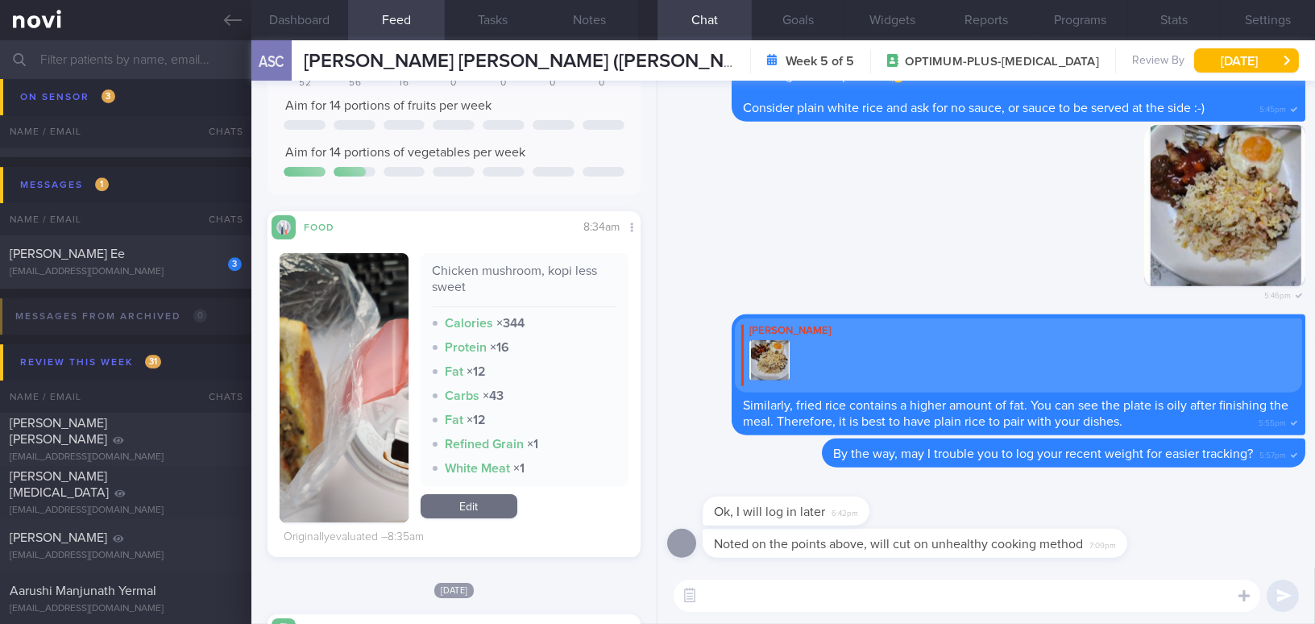
click at [389, 334] on button "button" at bounding box center [344, 387] width 129 height 269
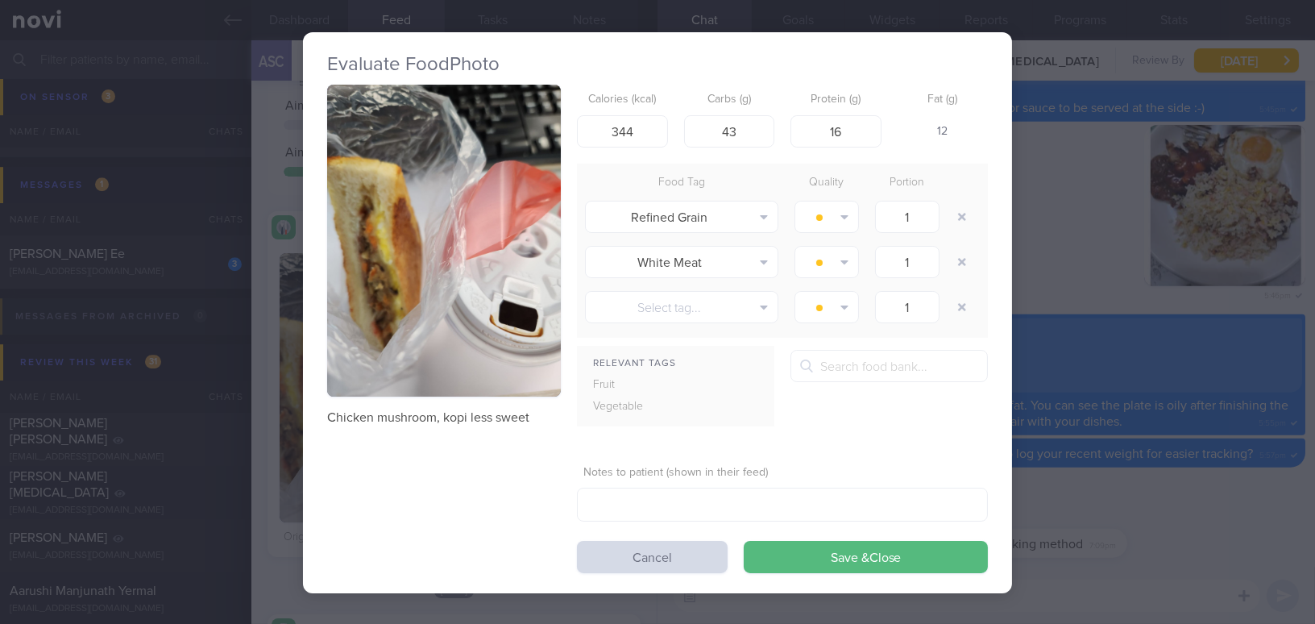
click at [1115, 486] on div "Evaluate Food Photo Chicken mushroom, kopi less sweet Calories (kcal) 344 Carbs…" at bounding box center [657, 312] width 1315 height 624
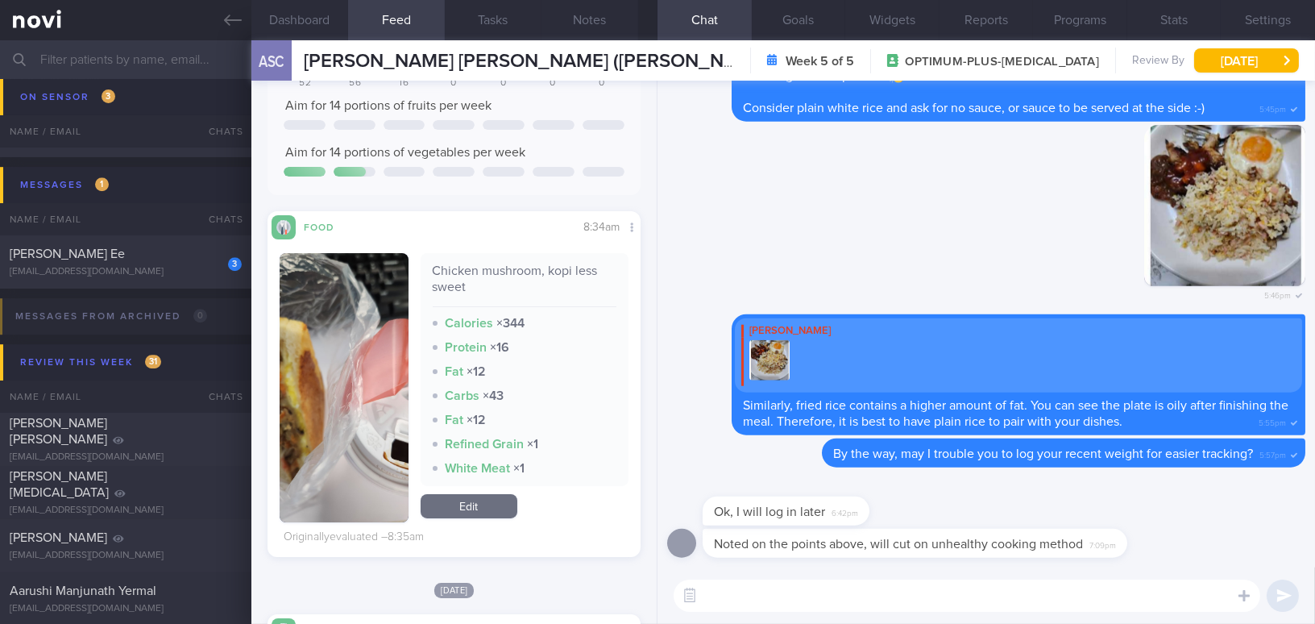
scroll to position [586, 0]
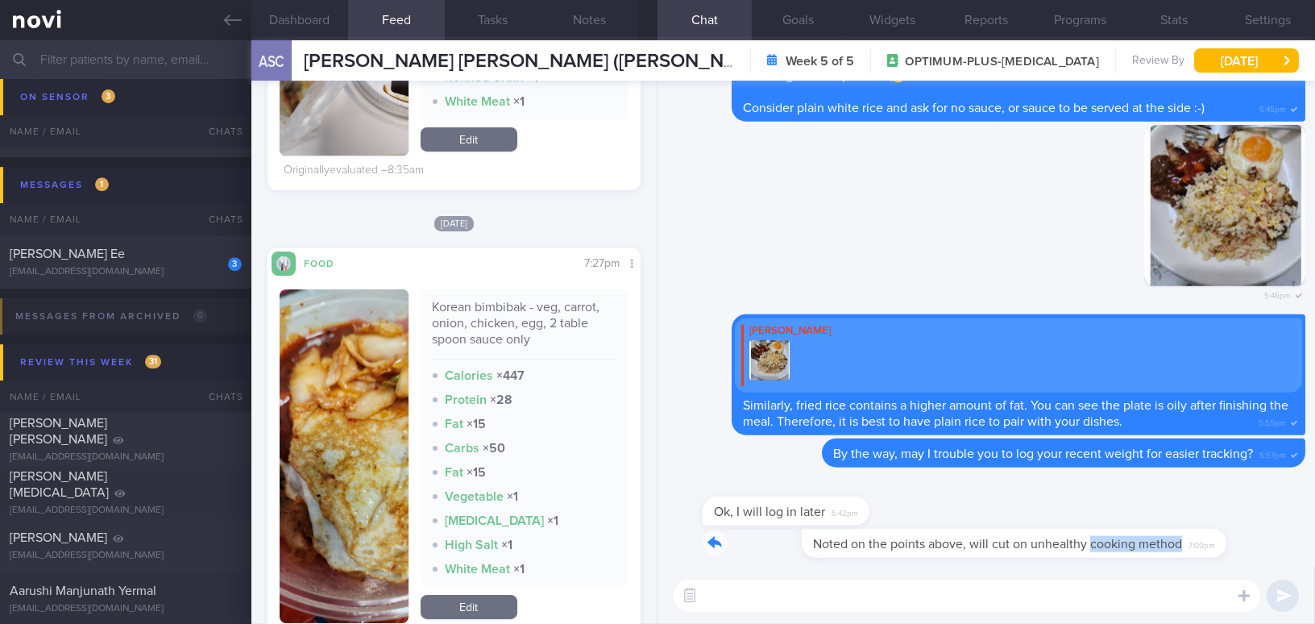
drag, startPoint x: 992, startPoint y: 533, endPoint x: 1292, endPoint y: 546, distance: 300.8
click at [1292, 546] on div "Noted on the points above, will cut on unhealthy cooking method 7:09pm" at bounding box center [986, 547] width 638 height 39
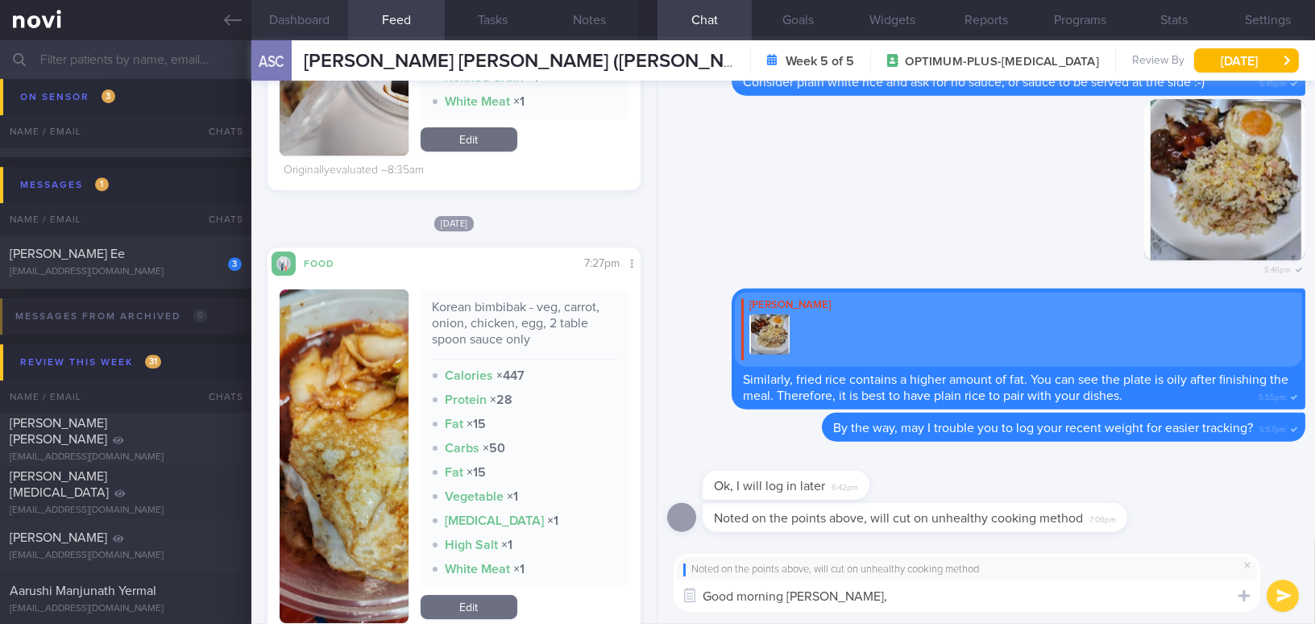
click at [300, 12] on button "Dashboard" at bounding box center [299, 20] width 97 height 40
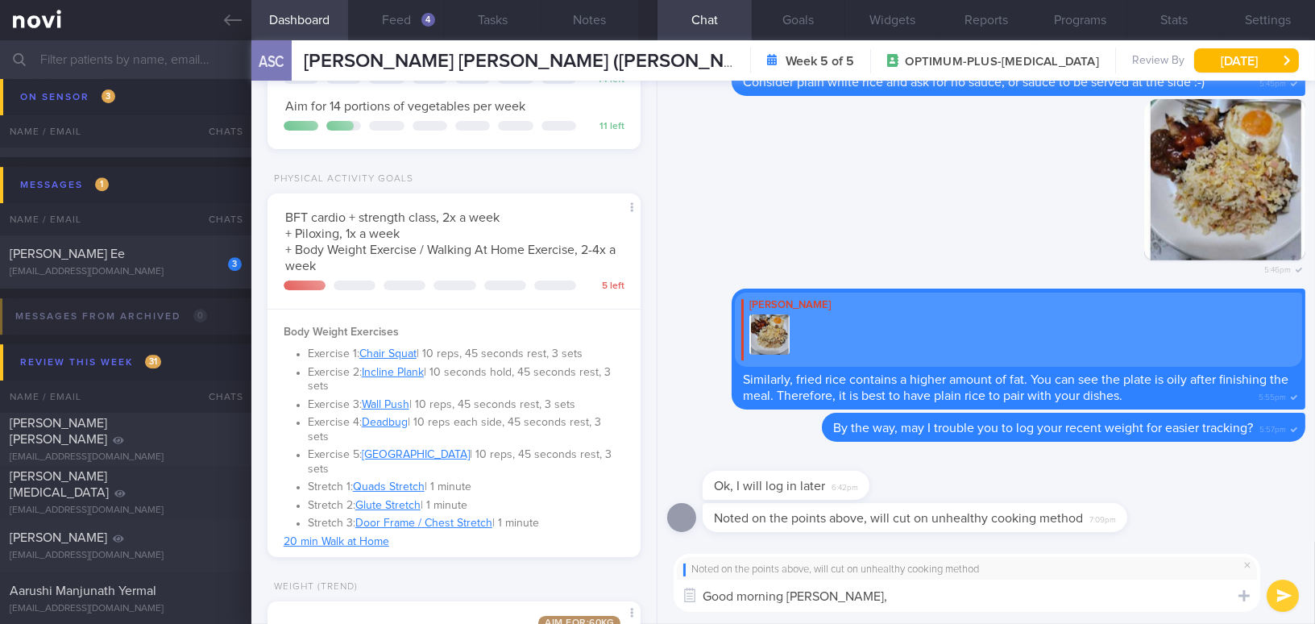
scroll to position [512, 0]
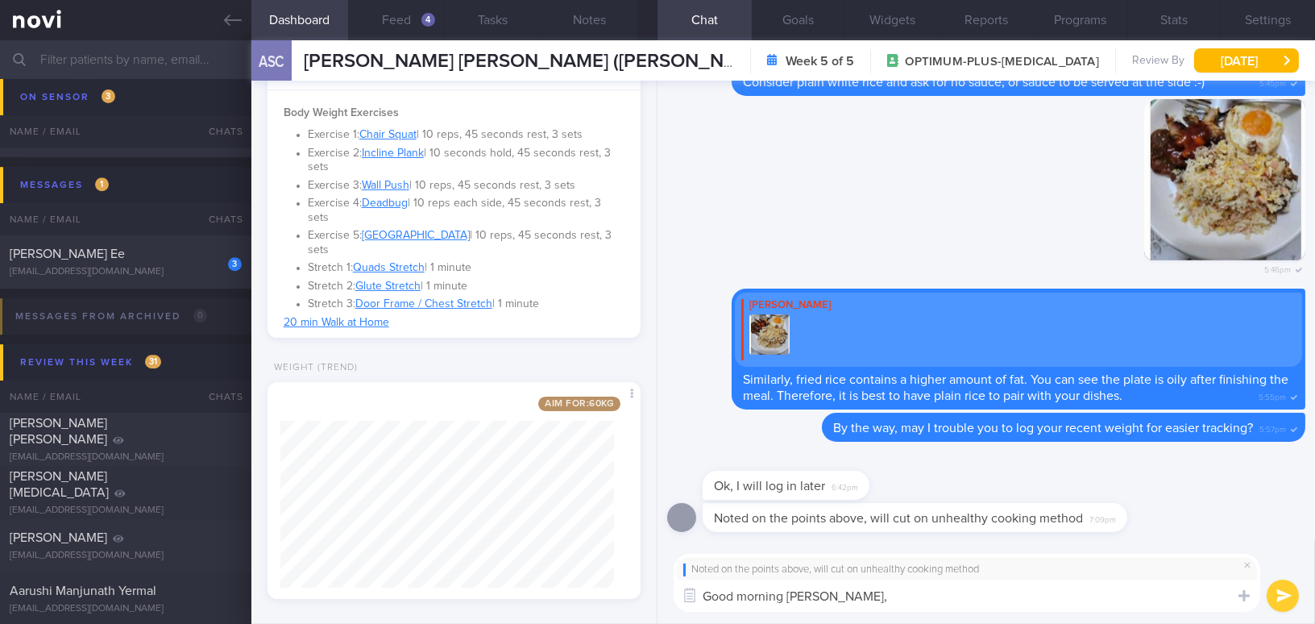
click at [870, 599] on textarea "Good morning Joyce," at bounding box center [966, 595] width 586 height 32
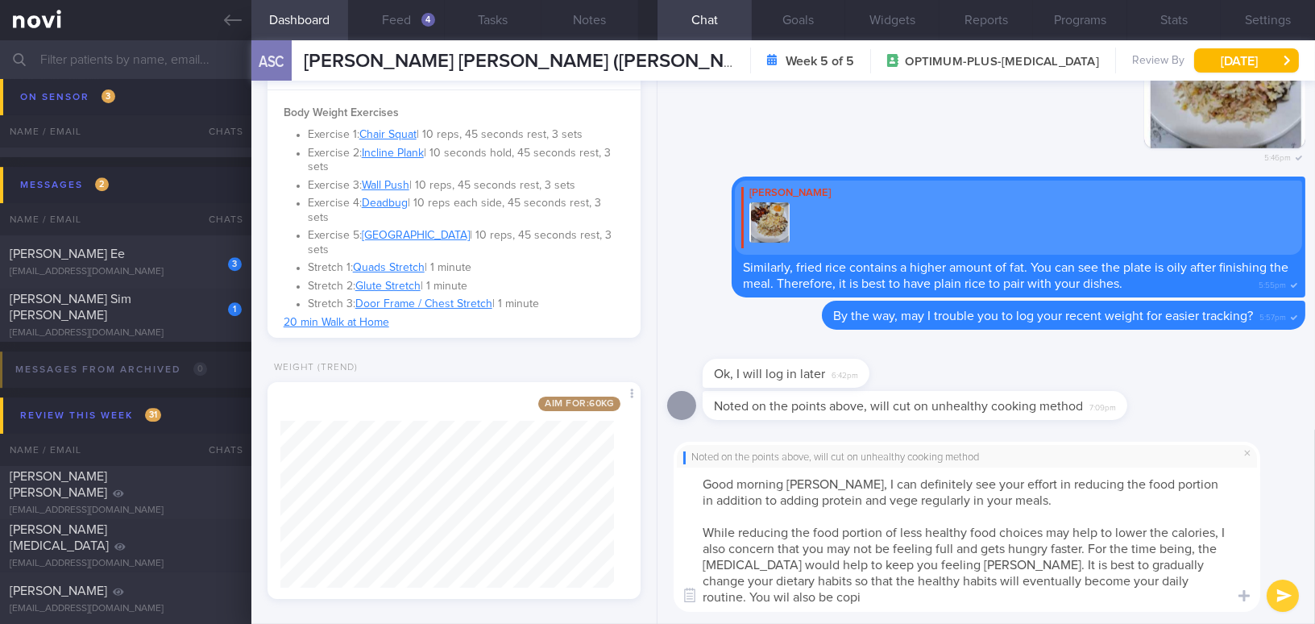
scroll to position [0, 0]
type textarea "Good morning Joyce, I can definitely see your effort in reducing the food porti…"
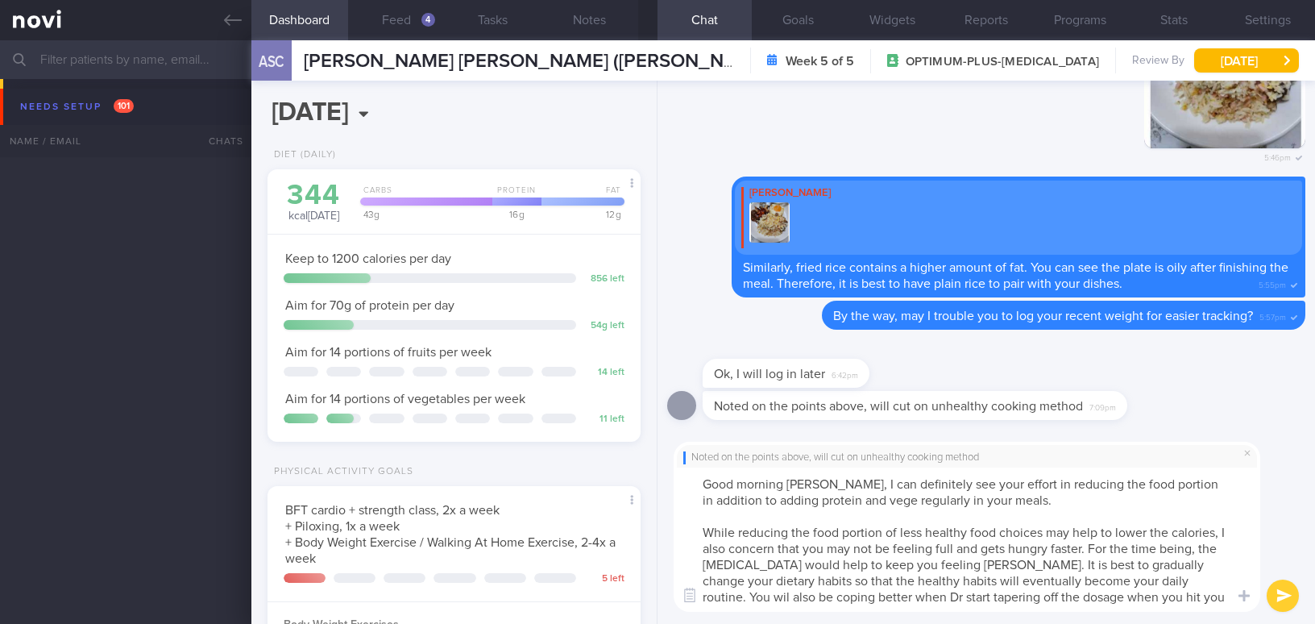
select select "8"
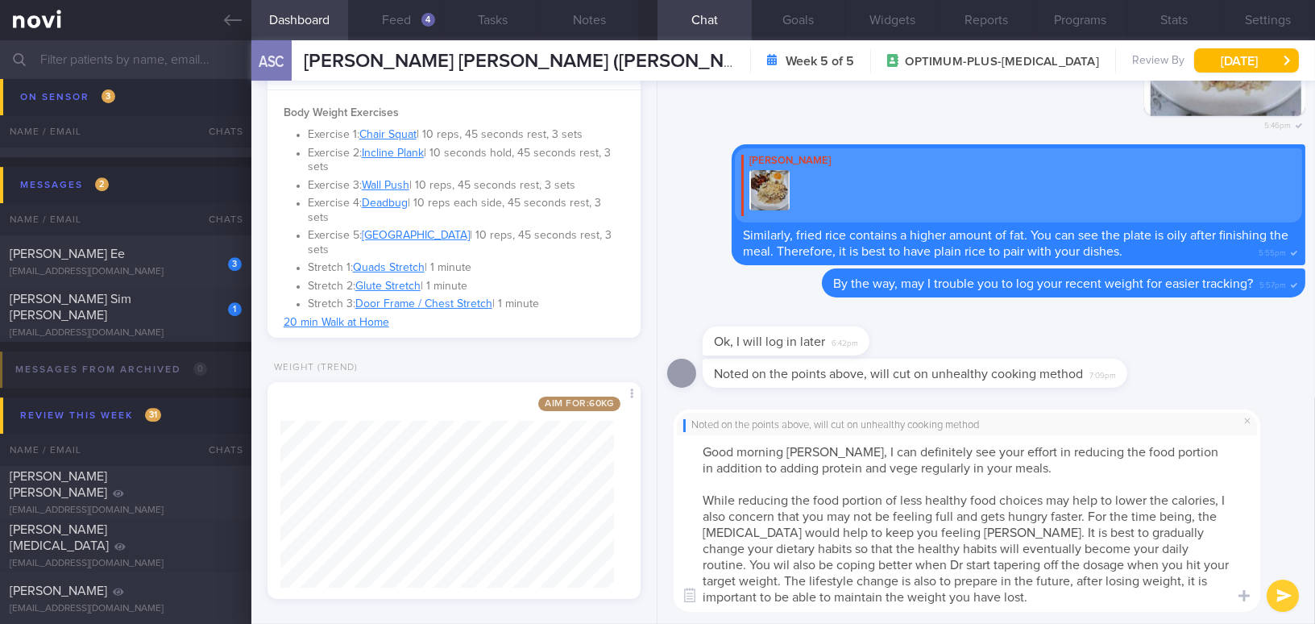
drag, startPoint x: 827, startPoint y: 445, endPoint x: 943, endPoint y: 603, distance: 195.9
click at [943, 603] on textarea "Good morning [PERSON_NAME], I can definitely see your effort in reducing the fo…" at bounding box center [966, 523] width 586 height 176
click at [832, 470] on textarea "Good morning [PERSON_NAME], I can definitely see your effort in reducing the fo…" at bounding box center [966, 523] width 586 height 176
drag, startPoint x: 827, startPoint y: 453, endPoint x: 959, endPoint y: 594, distance: 192.7
click at [959, 594] on textarea "Good morning [PERSON_NAME], I can definitely see your effort in reducing the fo…" at bounding box center [966, 523] width 586 height 176
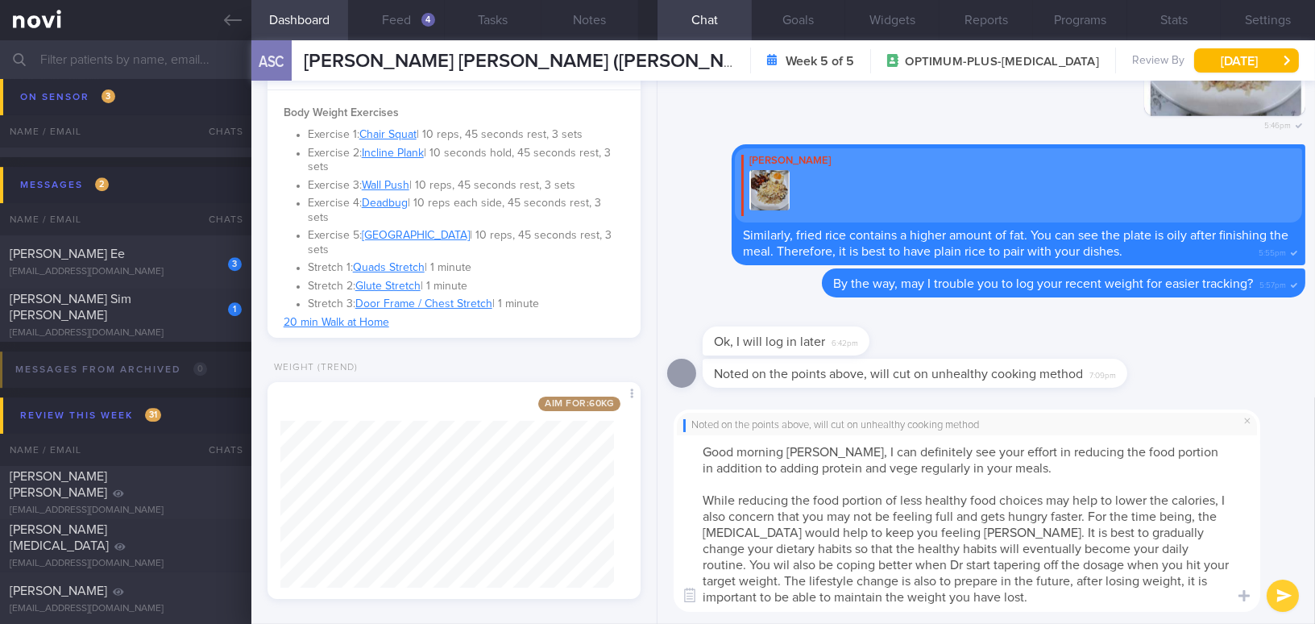
paste textarea "food portions while regularly adding protein and vegetables to your meals. Redu…"
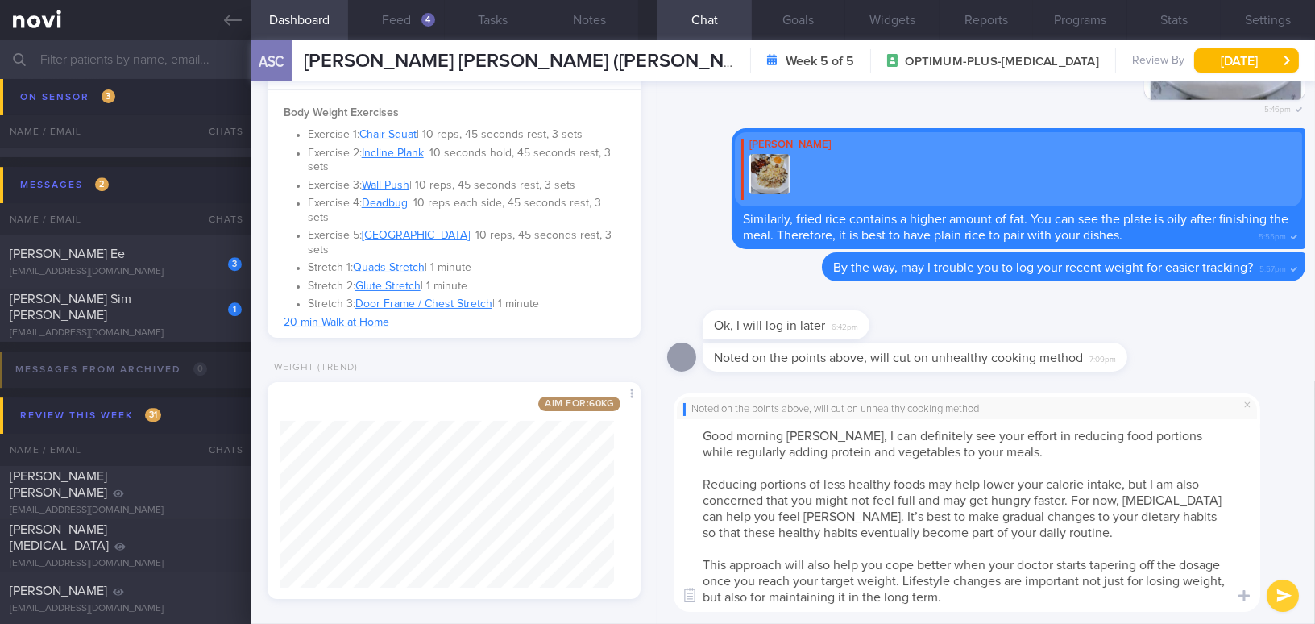
click at [983, 447] on textarea "Good morning [PERSON_NAME], I can definitely see your effort in reducing food p…" at bounding box center [966, 515] width 586 height 193
click at [798, 516] on textarea "Good morning [PERSON_NAME], I can definitely see your effort in reducing food p…" at bounding box center [966, 515] width 586 height 193
drag, startPoint x: 989, startPoint y: 561, endPoint x: 1056, endPoint y: 557, distance: 67.0
click at [1056, 557] on textarea "Good morning [PERSON_NAME], I can definitely see your effort in reducing food p…" at bounding box center [966, 515] width 586 height 193
click at [1299, 22] on button "Settings" at bounding box center [1267, 20] width 94 height 40
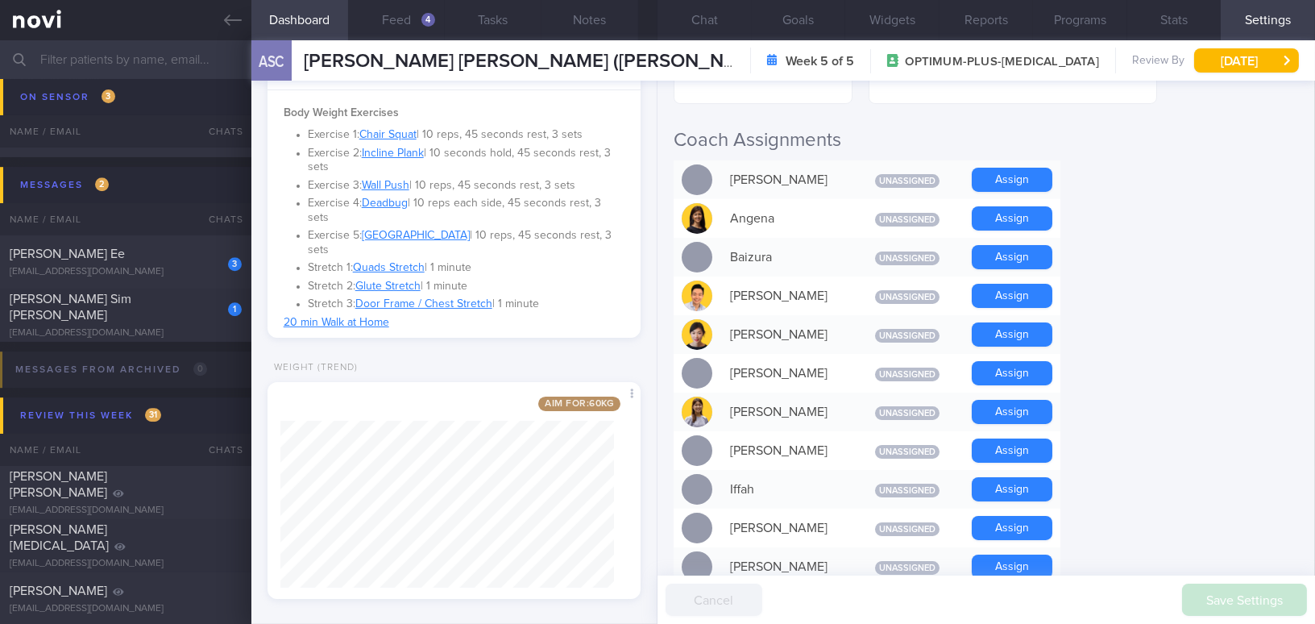
scroll to position [659, 0]
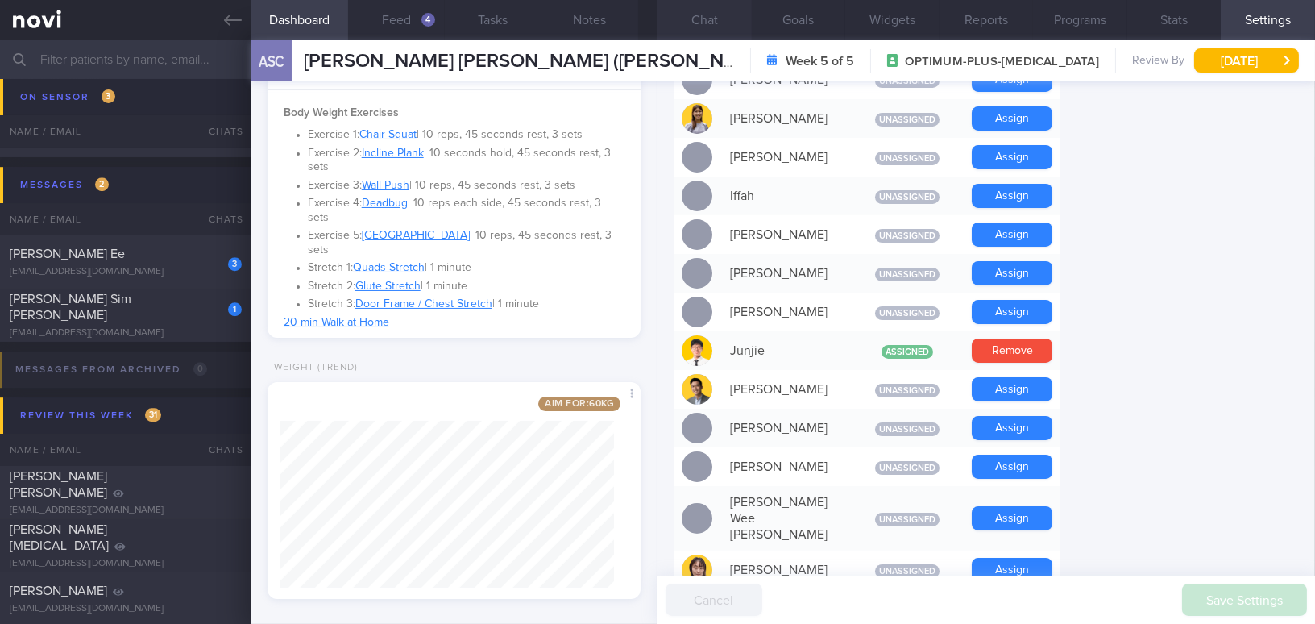
click at [712, 17] on button "Chat" at bounding box center [704, 20] width 94 height 40
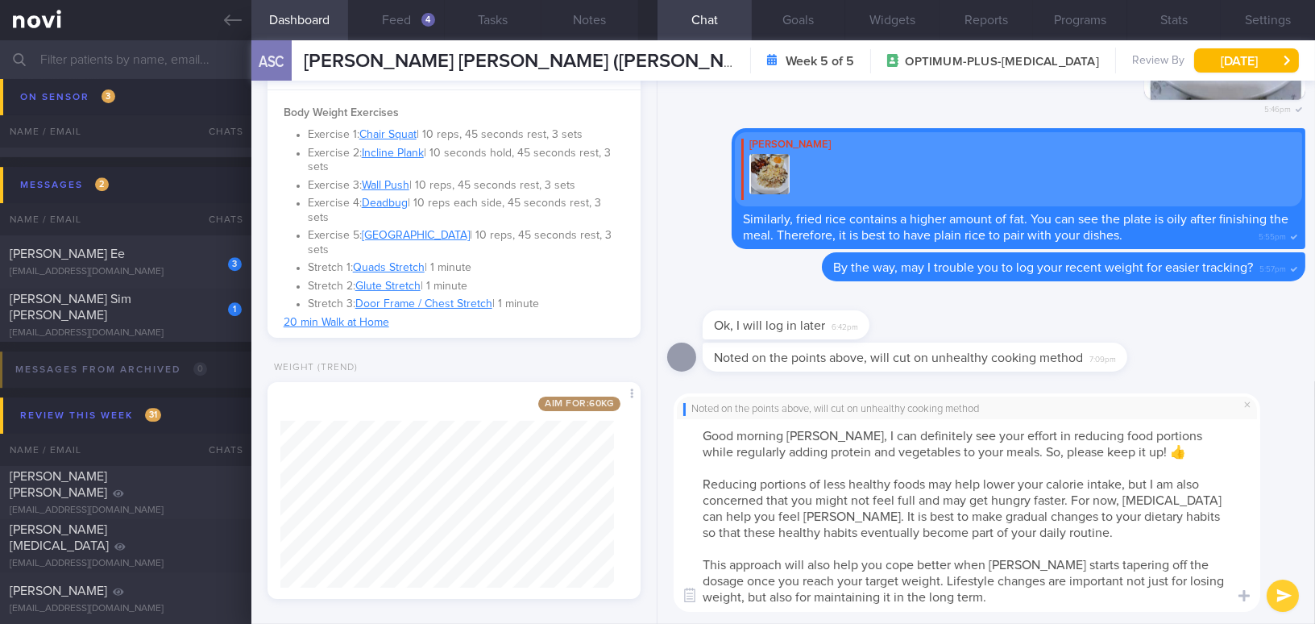
click at [960, 600] on textarea "Good morning Joyce, I can definitely see your effort in reducing food portions …" at bounding box center [966, 515] width 586 height 193
type textarea "Good morning Joyce, I can definitely see your effort in reducing food portions …"
drag, startPoint x: 1286, startPoint y: 594, endPoint x: 559, endPoint y: 225, distance: 815.6
click at [1284, 594] on button "submit" at bounding box center [1282, 595] width 32 height 32
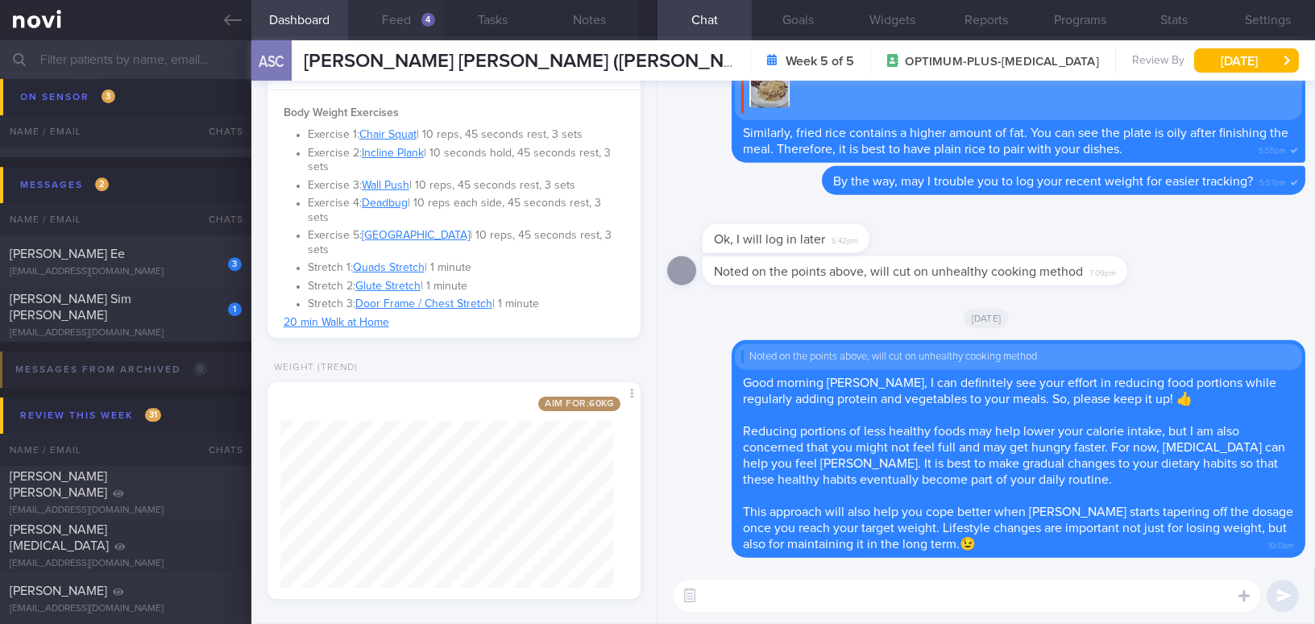
click at [409, 15] on button "Feed 4" at bounding box center [396, 20] width 97 height 40
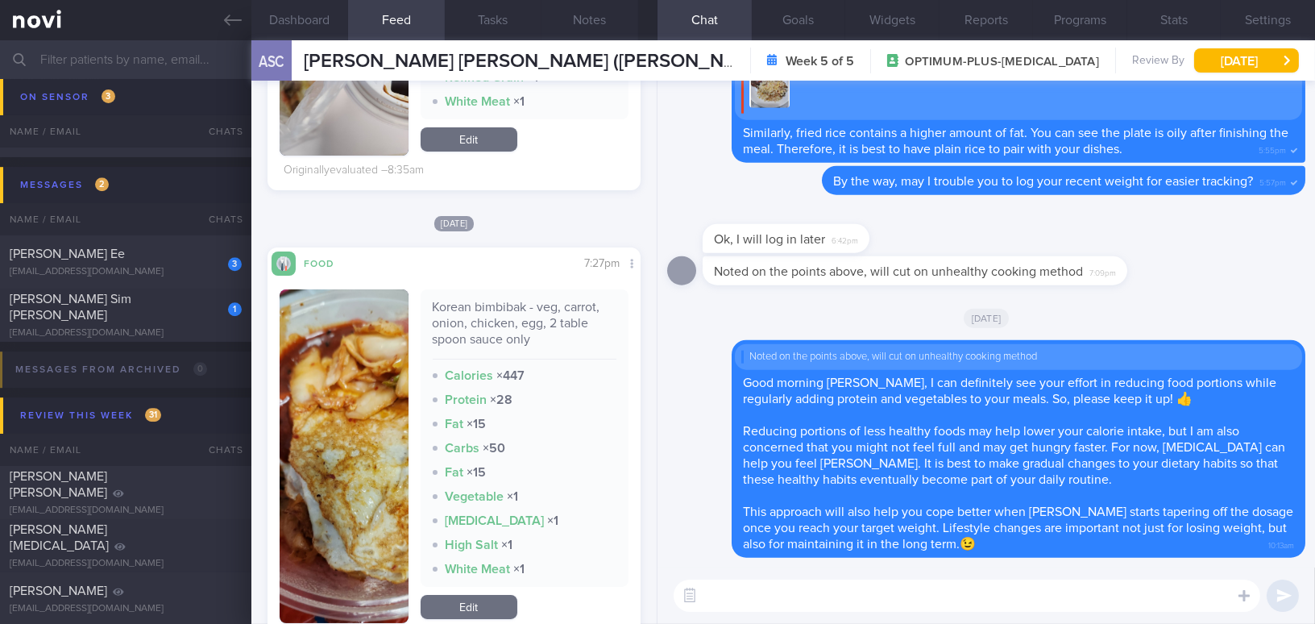
click at [350, 395] on button "button" at bounding box center [344, 456] width 129 height 334
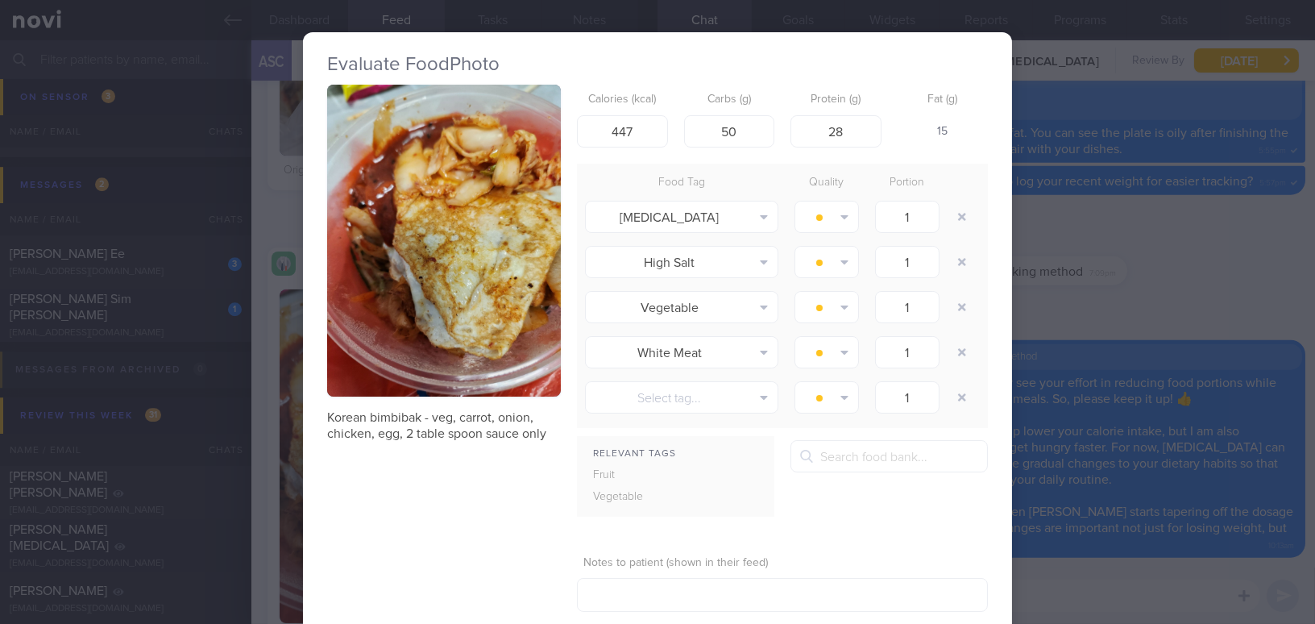
click at [399, 340] on button "button" at bounding box center [444, 241] width 234 height 312
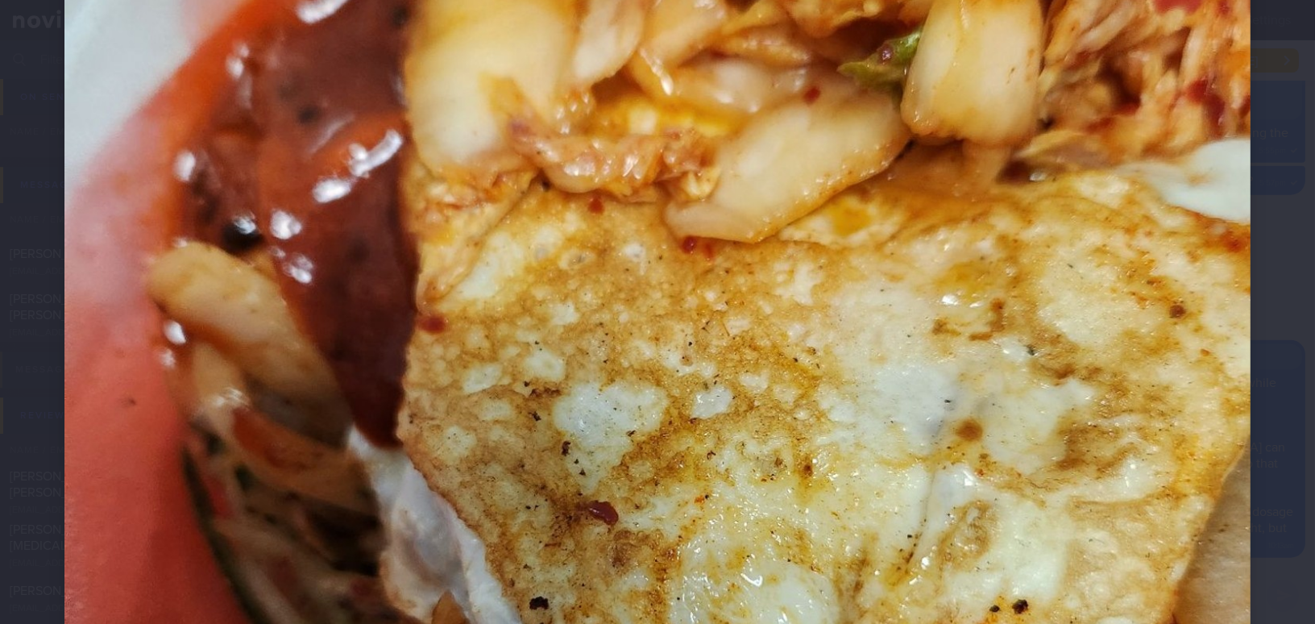
scroll to position [878, 0]
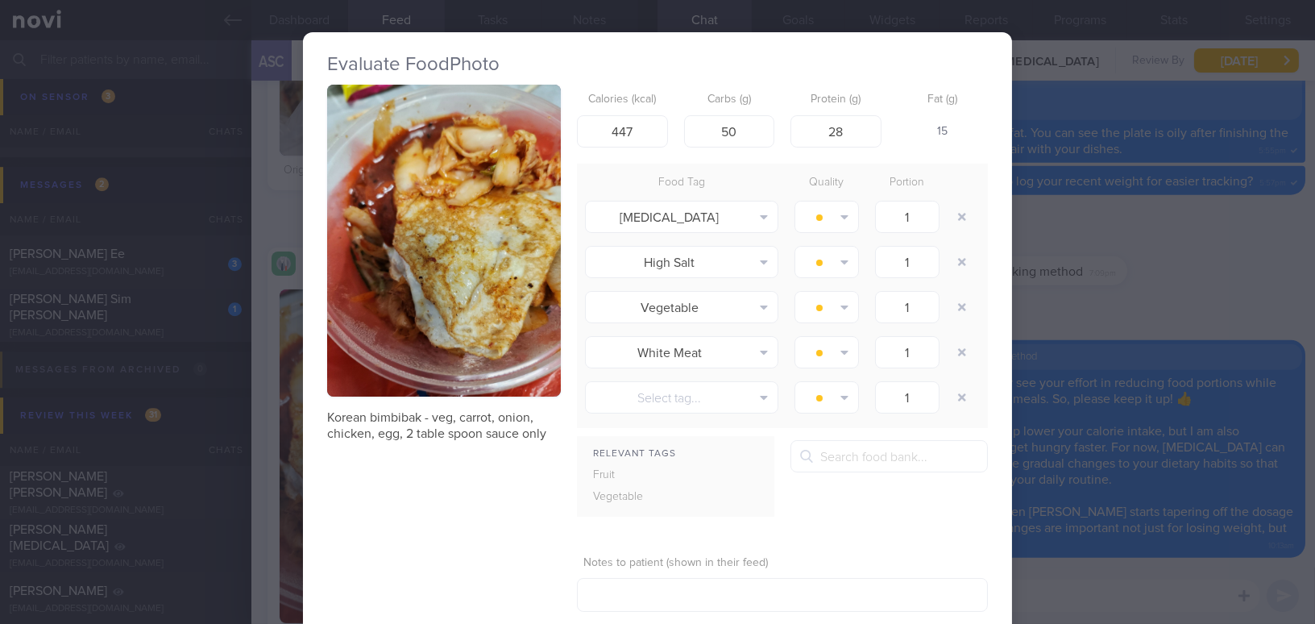
click at [1085, 307] on div "Evaluate Food Photo Korean bimbibak - veg, carrot, onion, chicken, egg, 2 table…" at bounding box center [657, 312] width 1315 height 624
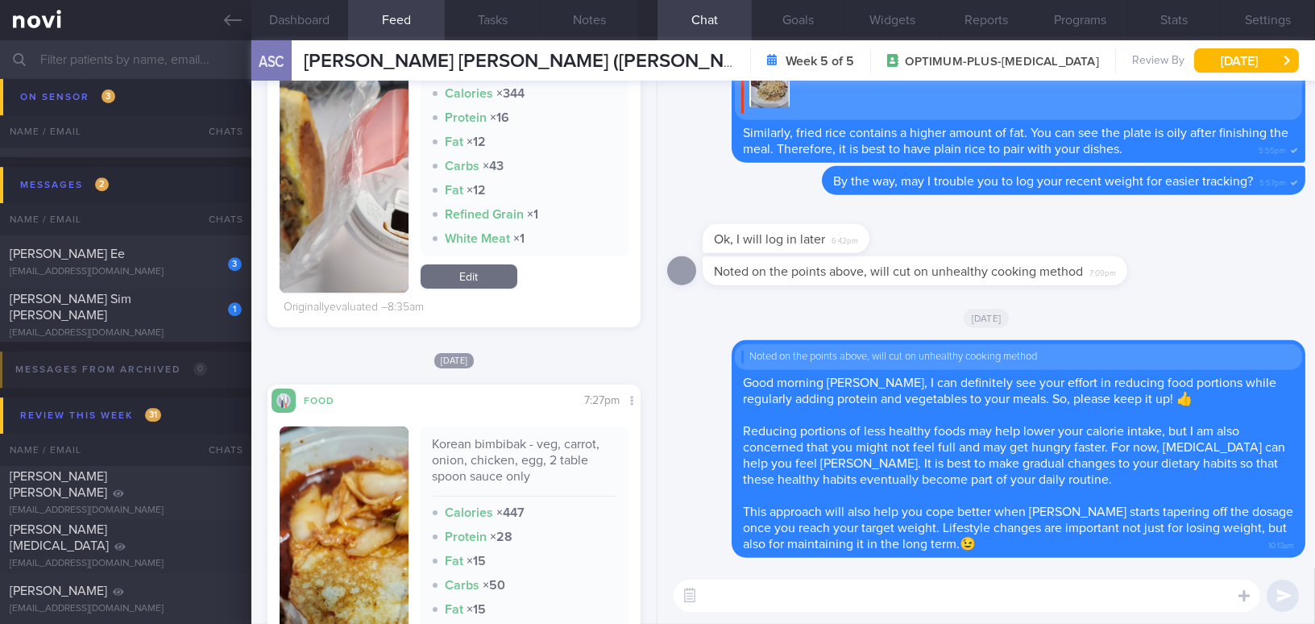
scroll to position [219, 0]
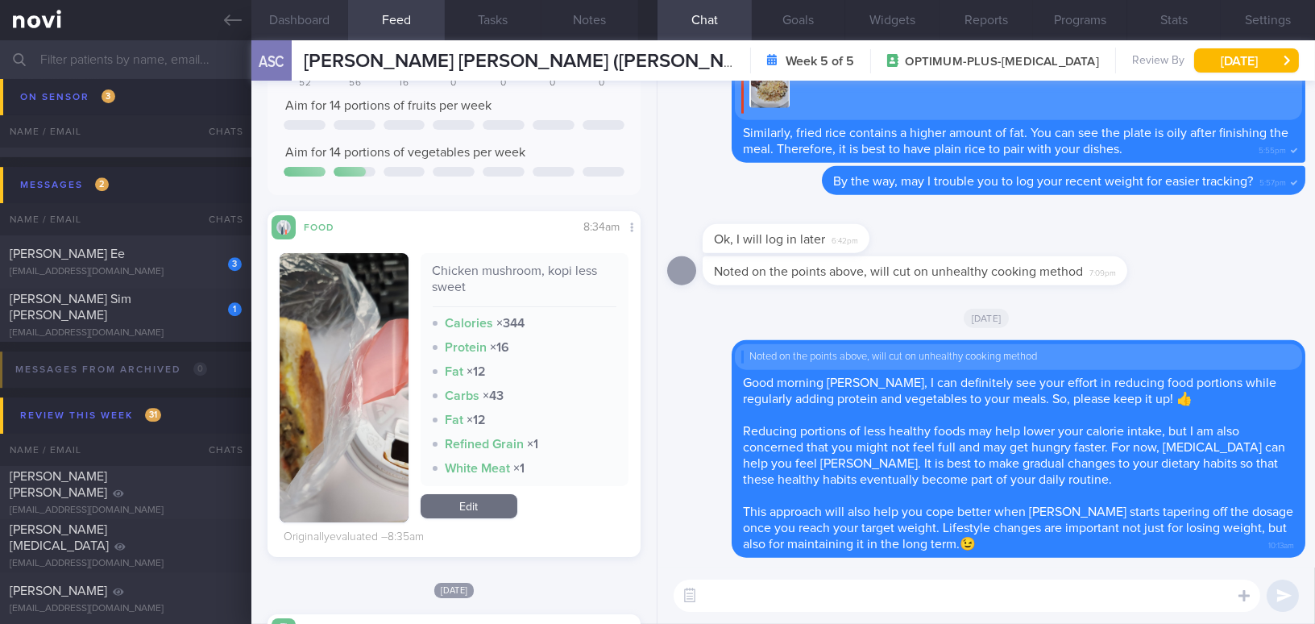
click at [302, 20] on button "Dashboard" at bounding box center [299, 20] width 97 height 40
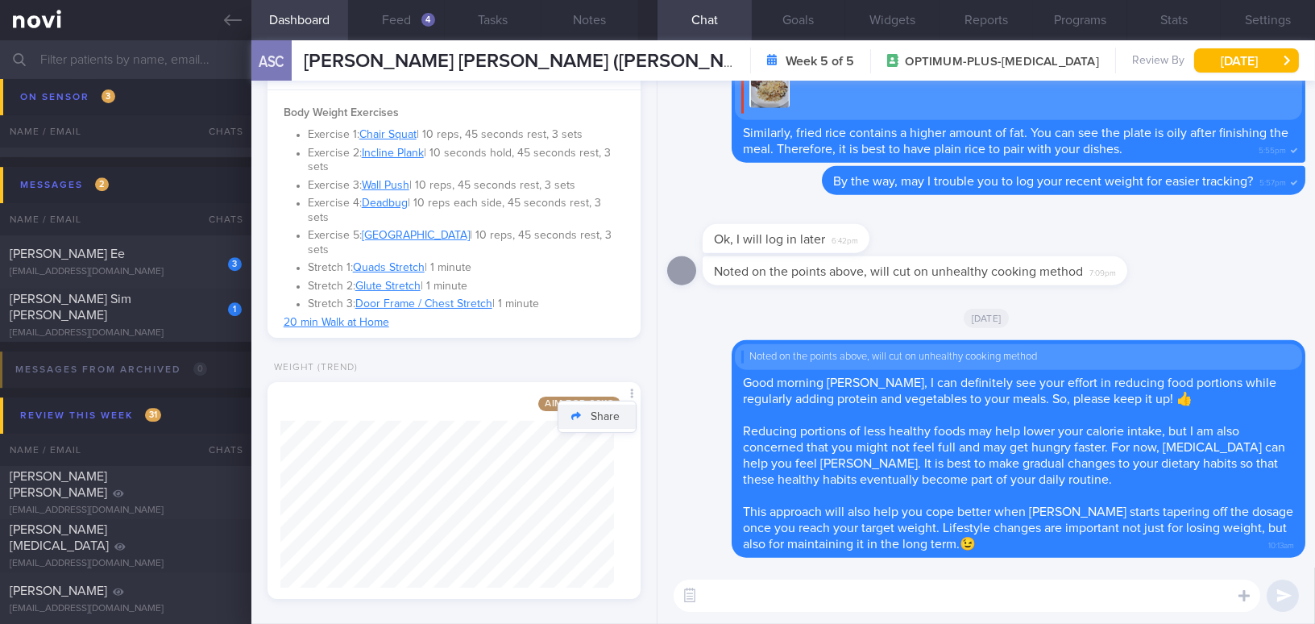
click at [615, 404] on button "Share" at bounding box center [596, 416] width 77 height 24
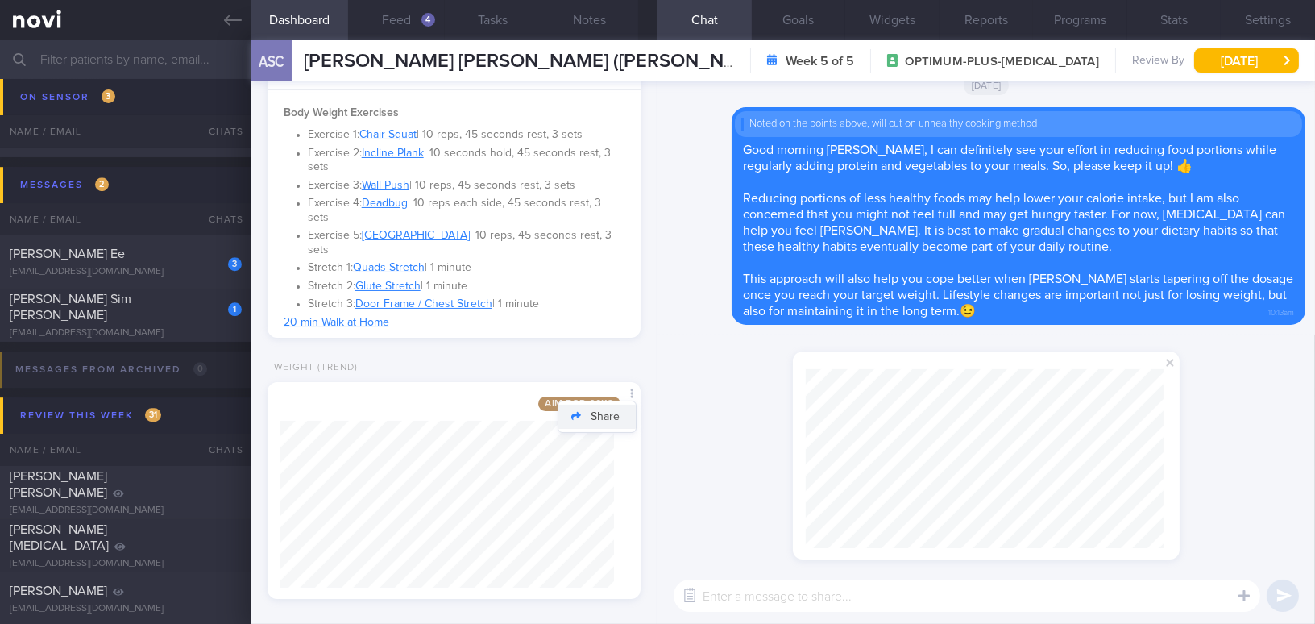
scroll to position [179, 357]
click at [1297, 480] on div "shared your weight from yesterday :" at bounding box center [985, 451] width 657 height 232
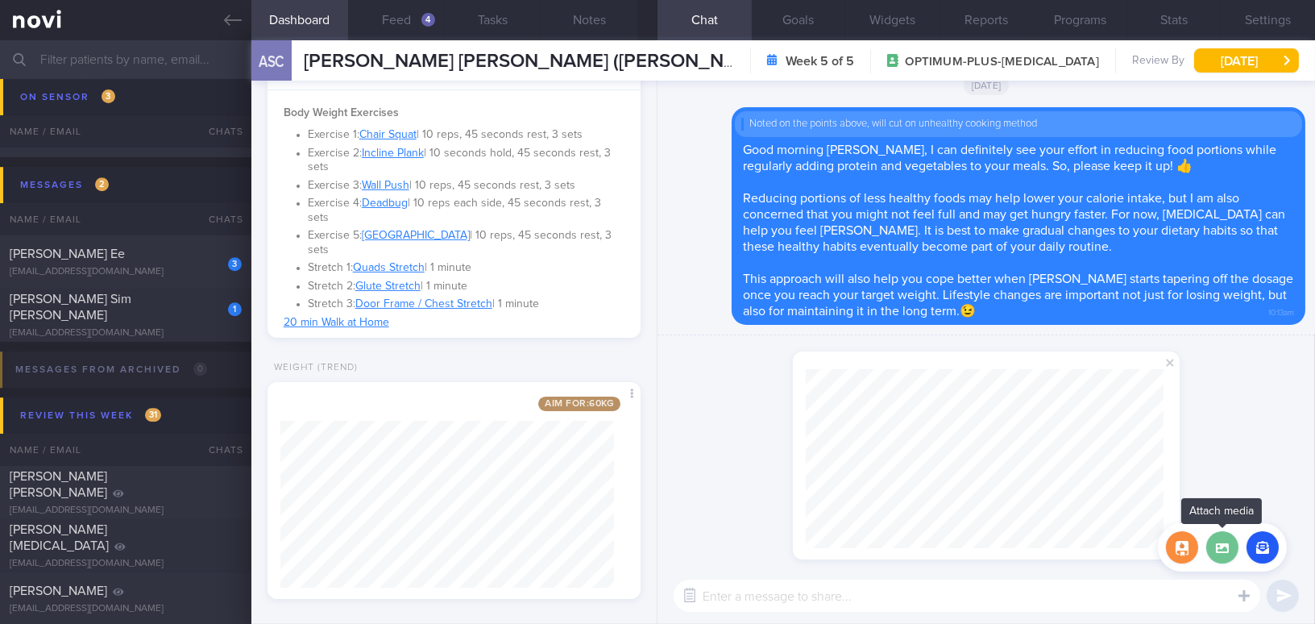
click at [1224, 552] on label at bounding box center [1222, 547] width 32 height 32
click at [0, 0] on input "file" at bounding box center [0, 0] width 0 height 0
click at [1168, 365] on span at bounding box center [1169, 362] width 19 height 19
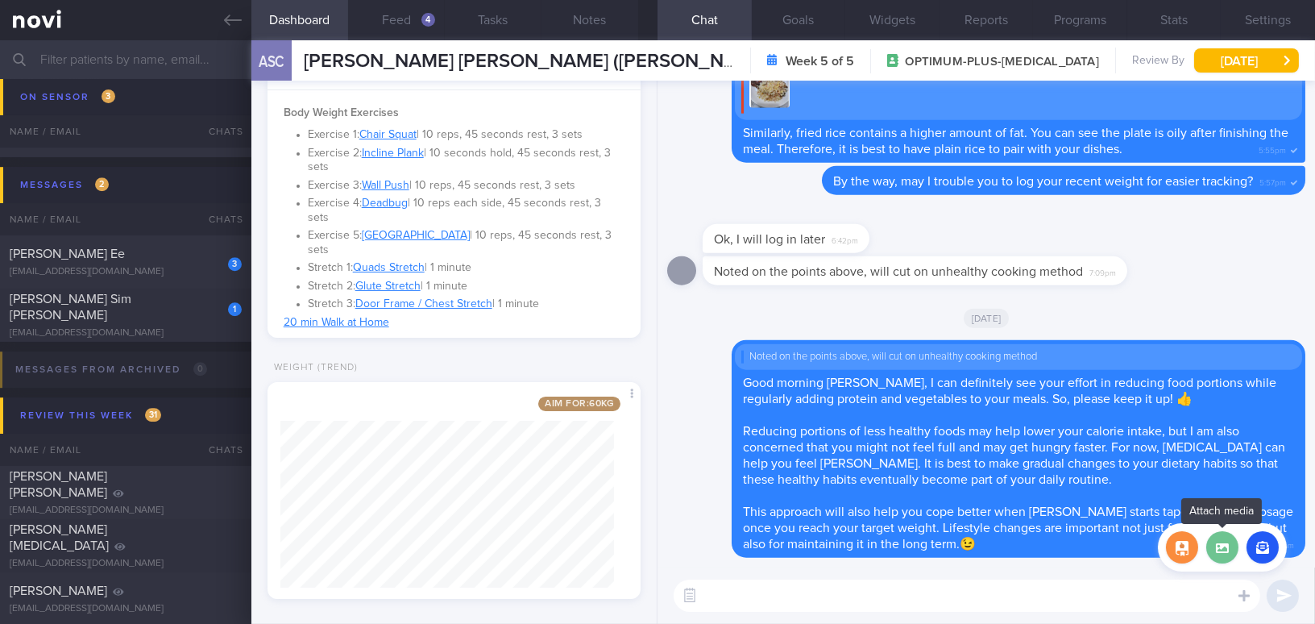
click at [1228, 549] on label at bounding box center [1222, 547] width 32 height 32
click at [0, 0] on input "file" at bounding box center [0, 0] width 0 height 0
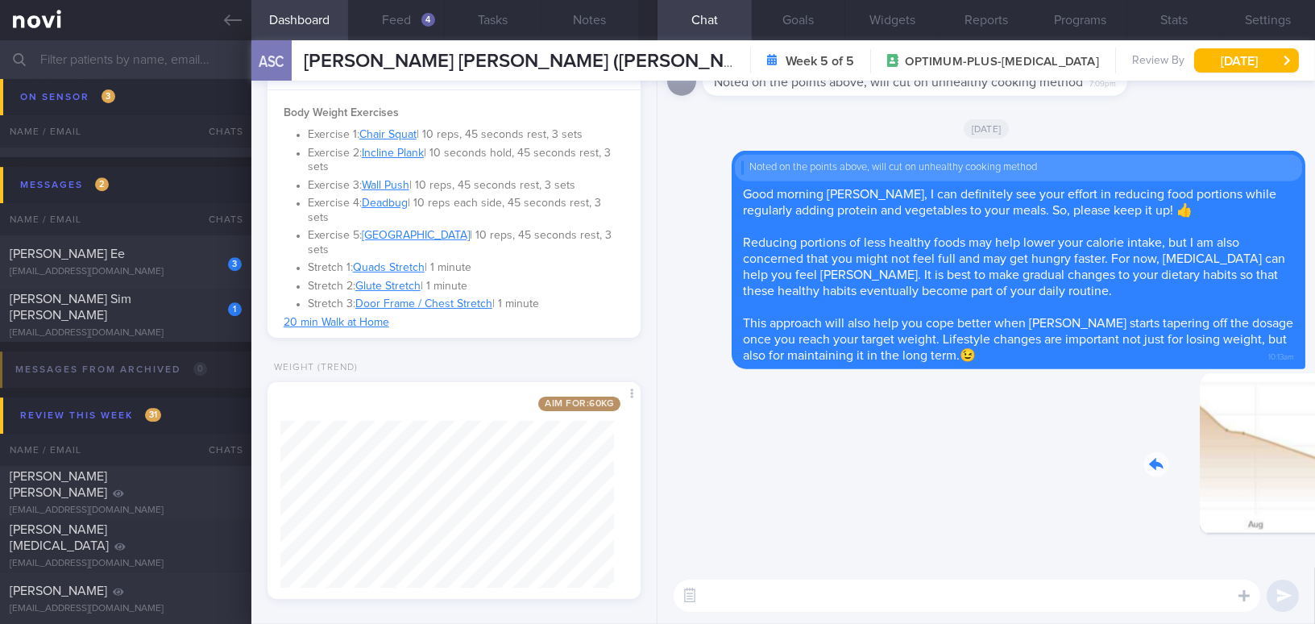
drag, startPoint x: 1199, startPoint y: 474, endPoint x: 1287, endPoint y: 479, distance: 88.7
click at [1287, 479] on div "Delete 10:15am" at bounding box center [1192, 465] width 226 height 186
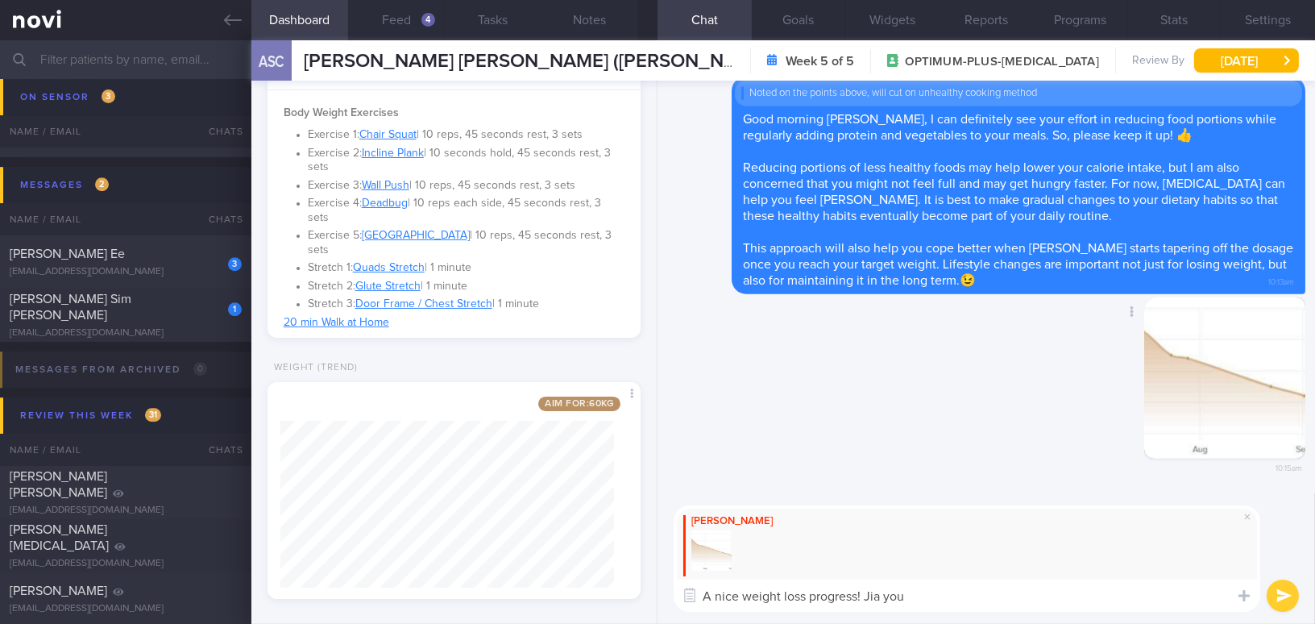
type textarea "A nice weight loss progress! Jia you!"
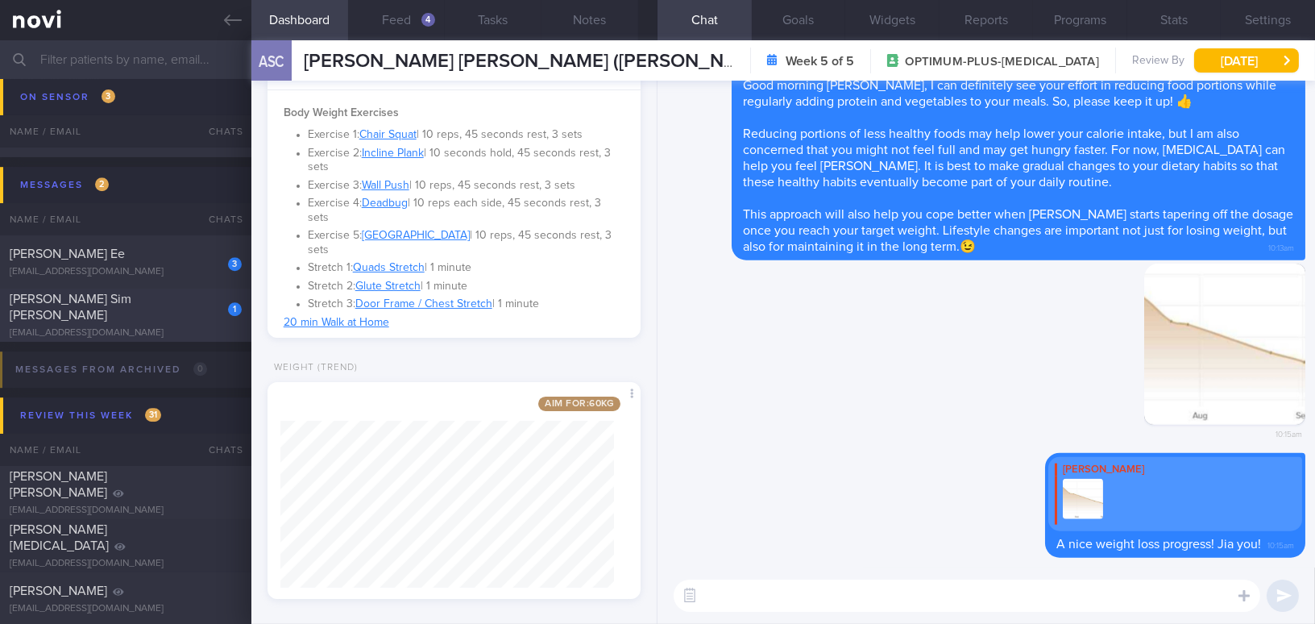
click at [154, 310] on div "Stella Sim Yee King" at bounding box center [124, 307] width 228 height 32
type input "DM on sensor;"
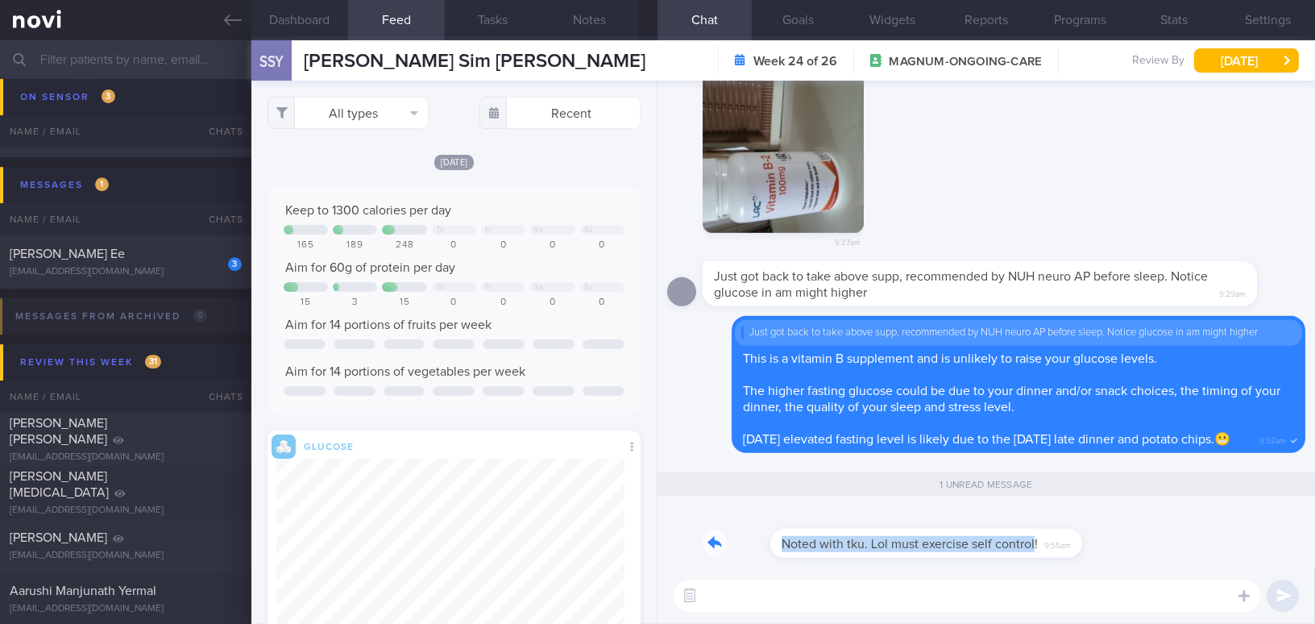
drag, startPoint x: 964, startPoint y: 535, endPoint x: 1109, endPoint y: 545, distance: 145.3
click at [1109, 545] on div "Noted with tku. Lol must exercise self control! 9:55am" at bounding box center [986, 538] width 638 height 58
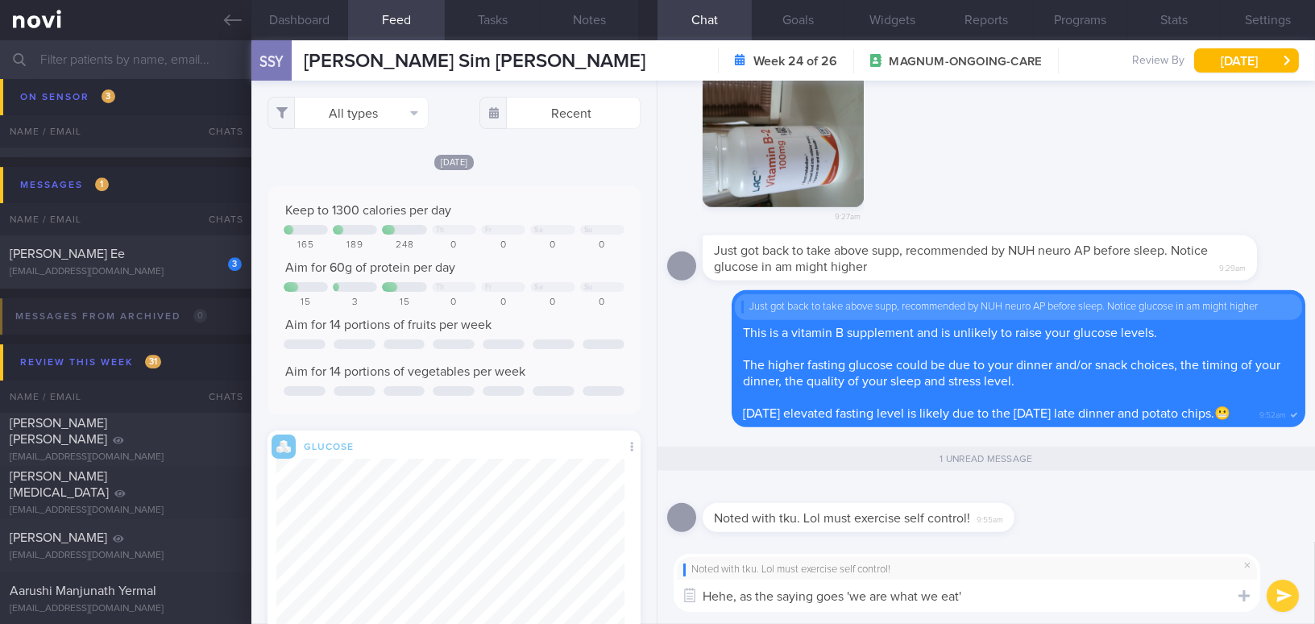
drag, startPoint x: 999, startPoint y: 596, endPoint x: 653, endPoint y: 590, distance: 346.4
click at [653, 590] on div "Dashboard Feed Tasks Notes Chat 1 Goals Widgets Reports Programs Stats Settings…" at bounding box center [782, 331] width 1063 height 583
click at [842, 595] on textarea "Hehe, as the saying goes 'we are what we eat'" at bounding box center [966, 595] width 586 height 32
click at [964, 596] on textarea "Hehe, as the saying goes, 'we are what we eat'" at bounding box center [966, 595] width 586 height 32
type textarea "Hehe, as the saying goes, 'we are what we eat.'"
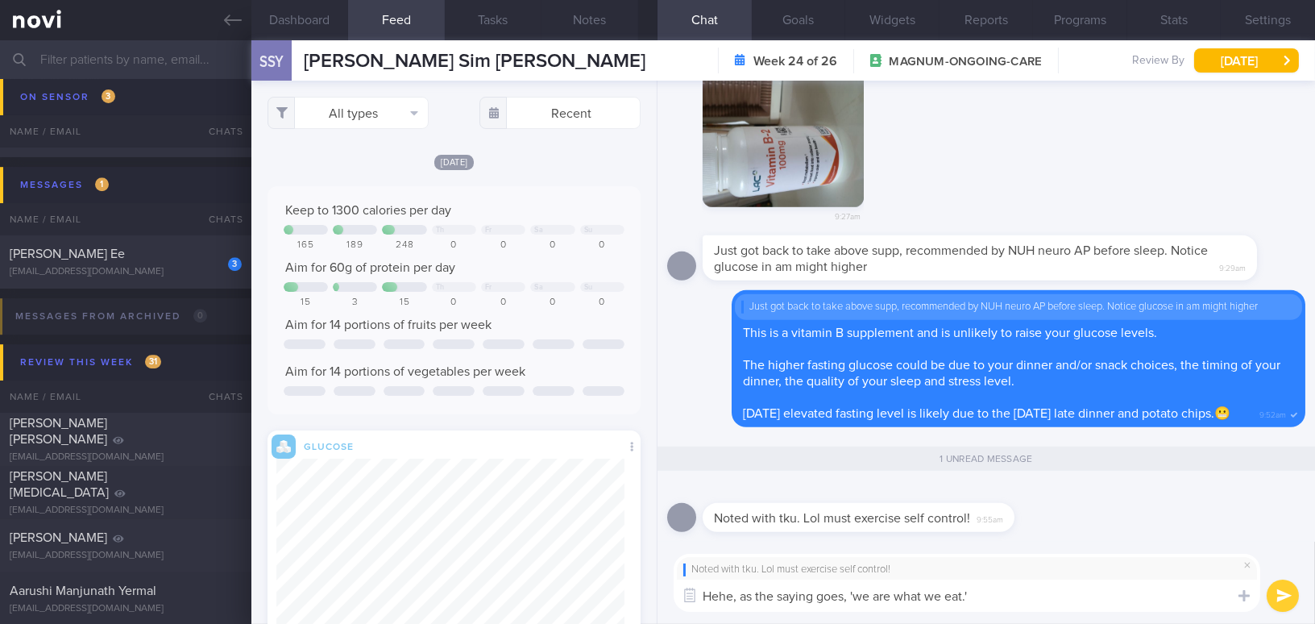
click at [1278, 599] on button "submit" at bounding box center [1282, 595] width 32 height 32
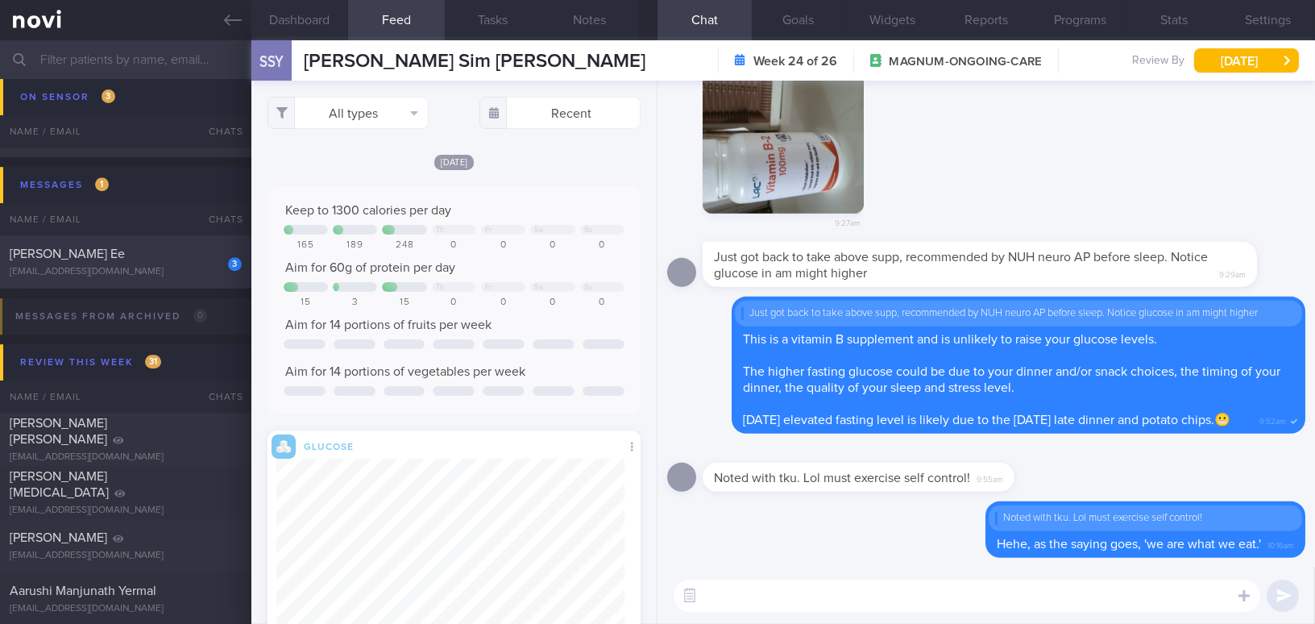
click at [139, 266] on div "summerjann@gmail.com" at bounding box center [126, 272] width 232 height 12
type input "Friend of Joyce"
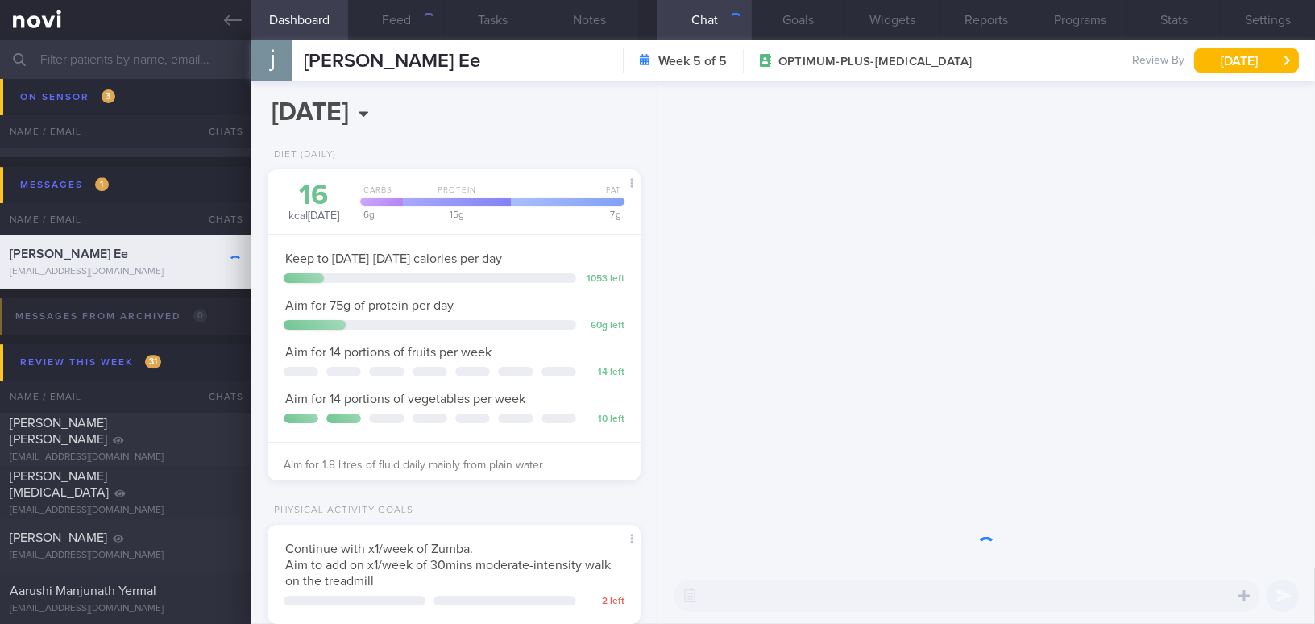
scroll to position [189, 333]
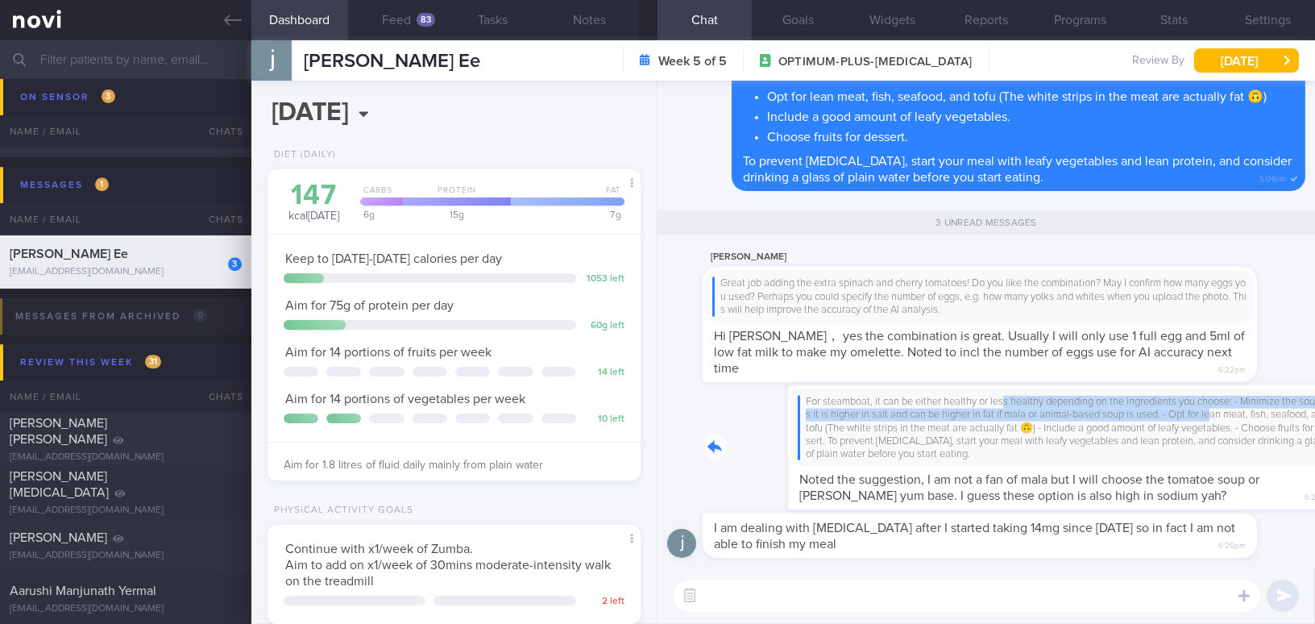
drag, startPoint x: 922, startPoint y: 395, endPoint x: 1155, endPoint y: 421, distance: 234.2
click at [1155, 421] on div "For steamboat, it can be either healthy or less healthy depending on the ingred…" at bounding box center [1003, 447] width 603 height 124
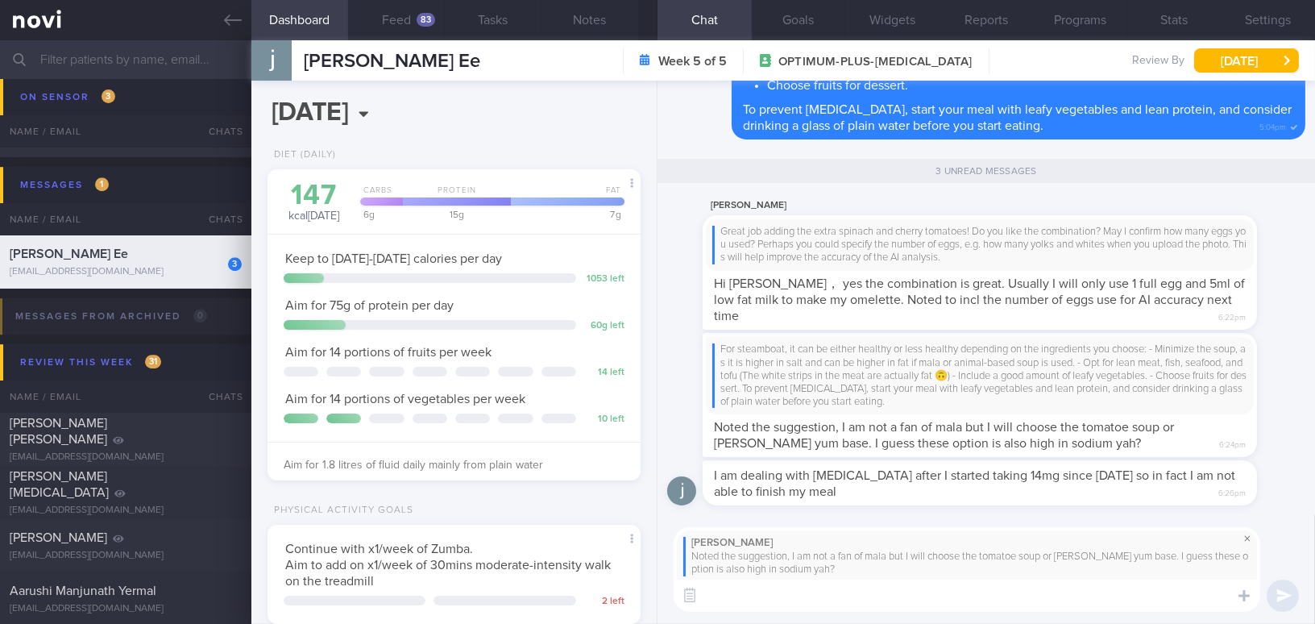
click at [1247, 540] on span at bounding box center [1246, 537] width 19 height 19
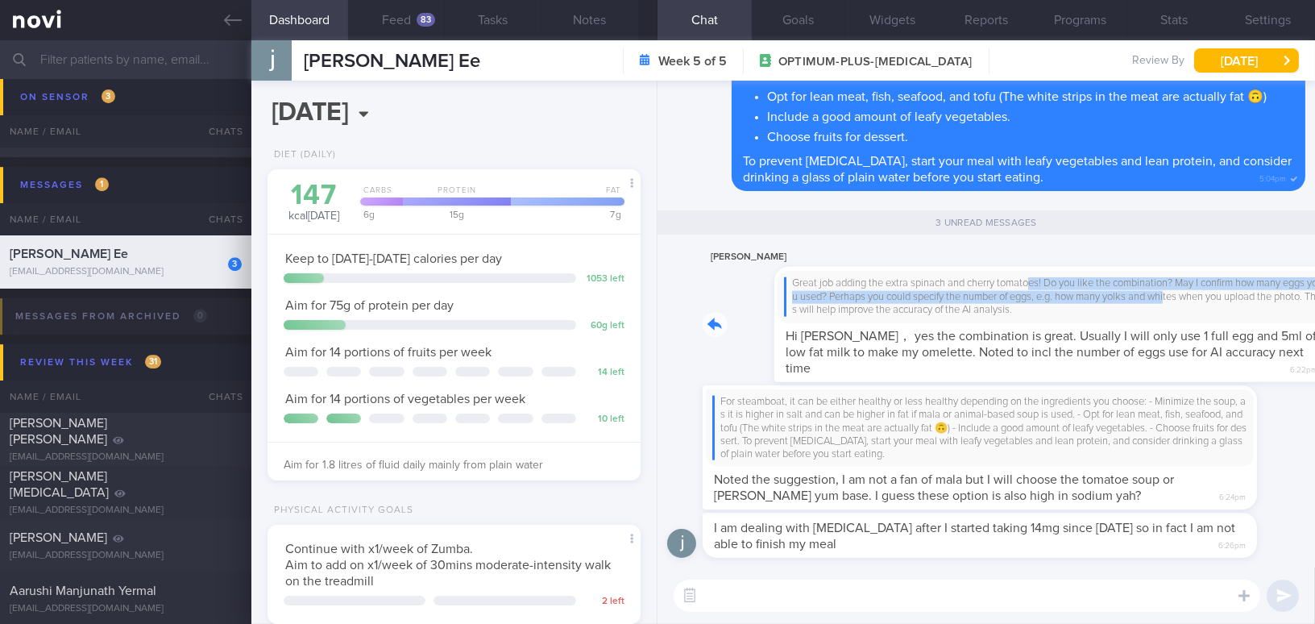
drag, startPoint x: 961, startPoint y: 282, endPoint x: 1127, endPoint y: 296, distance: 166.5
click at [1127, 296] on div "janice yap Great job adding the extra spinach and cherry tomatoes! Do you like …" at bounding box center [1003, 314] width 603 height 135
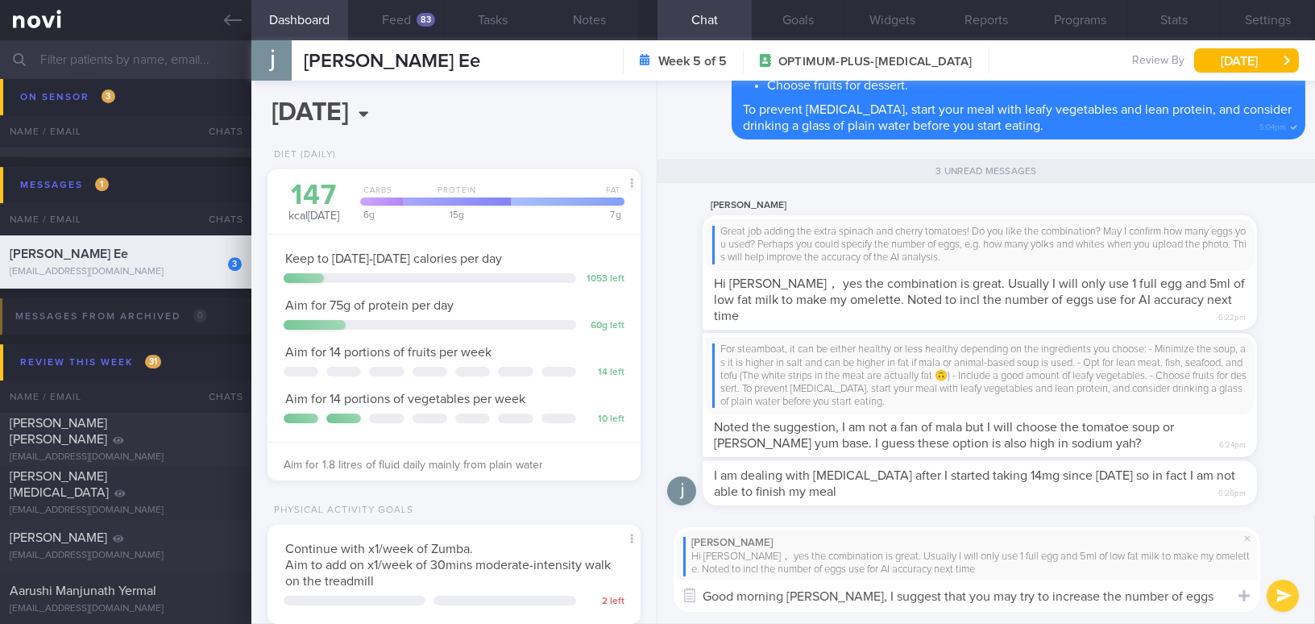
scroll to position [0, 0]
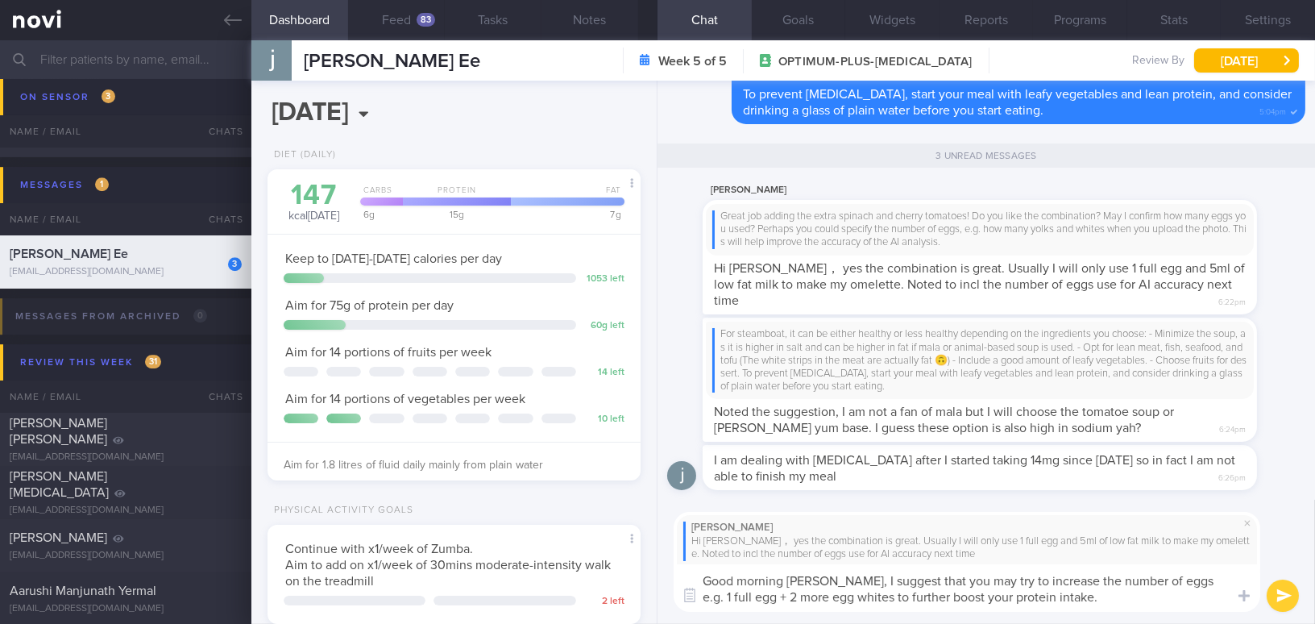
drag, startPoint x: 828, startPoint y: 583, endPoint x: 1046, endPoint y: 599, distance: 218.0
click at [1046, 599] on textarea "Good morning Janice, I suggest that you may try to increase the number of eggs …" at bounding box center [966, 588] width 586 height 48
type textarea "Good morning Janice, I suggest that you may try to increase the number of eggs …"
click at [857, 568] on textarea "Good morning Janice, I suggest that you may try to increase the number of eggs …" at bounding box center [966, 588] width 586 height 48
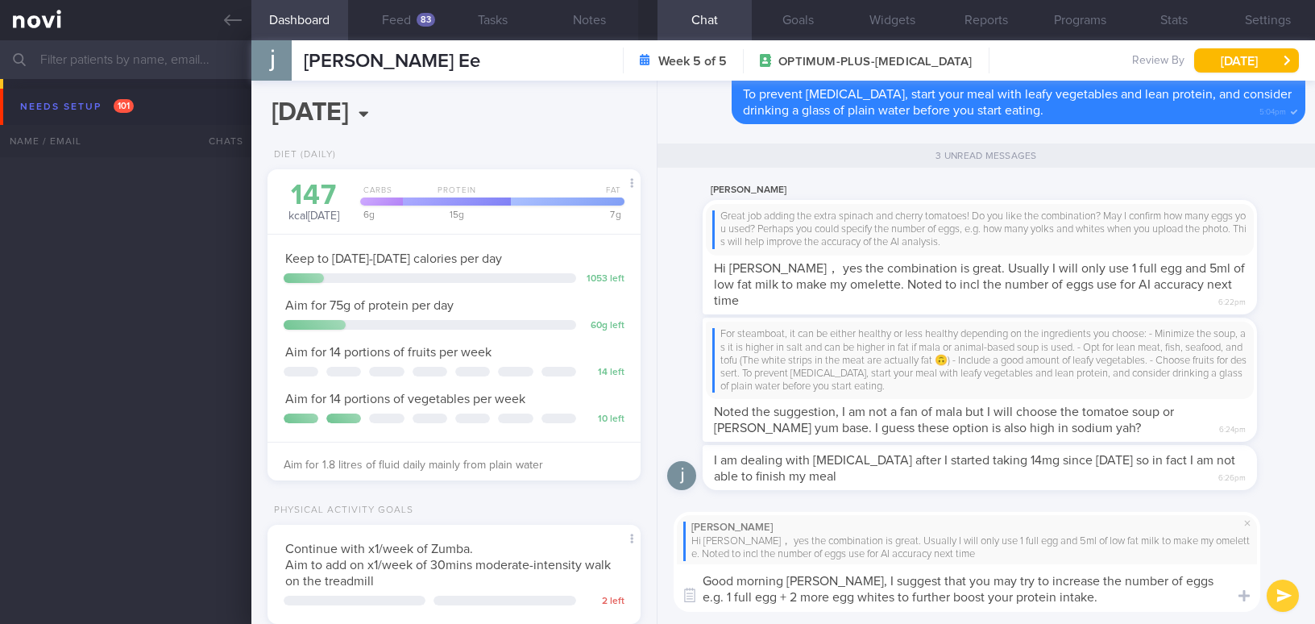
select select "8"
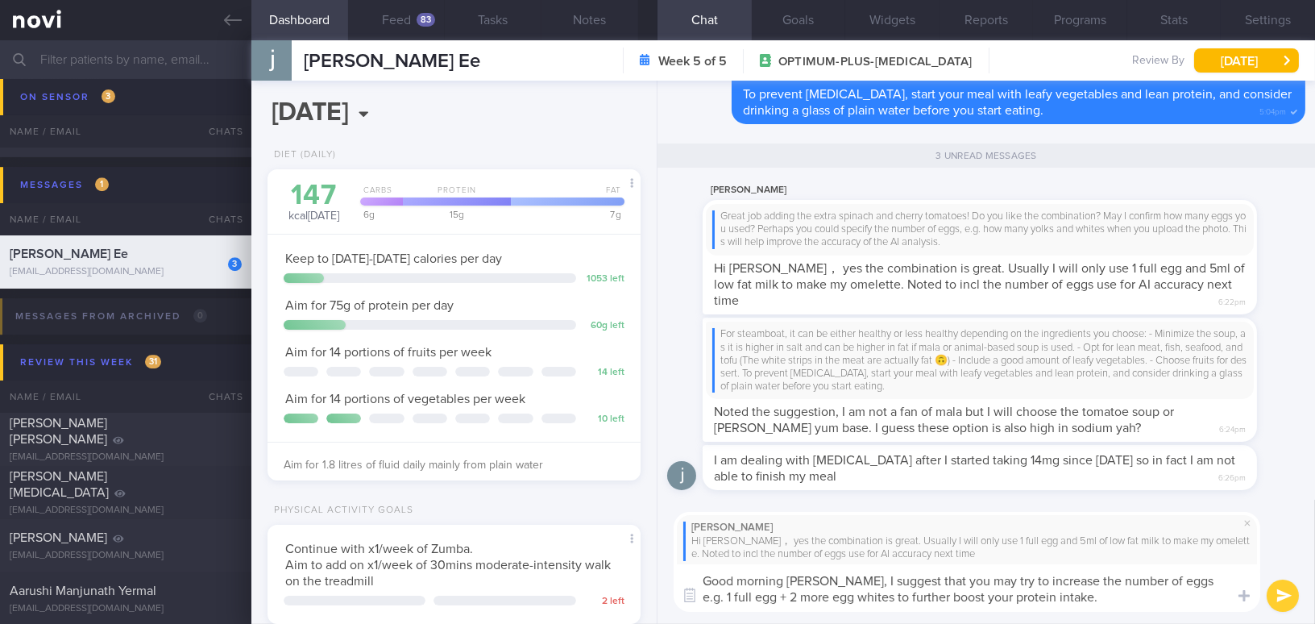
click at [1179, 580] on textarea "Good morning [PERSON_NAME], I suggest that you may try to increase the number o…" at bounding box center [966, 588] width 586 height 48
type textarea "Good morning [PERSON_NAME], I suggest that you may try to increase the number o…"
click at [1281, 593] on button "submit" at bounding box center [1282, 595] width 32 height 32
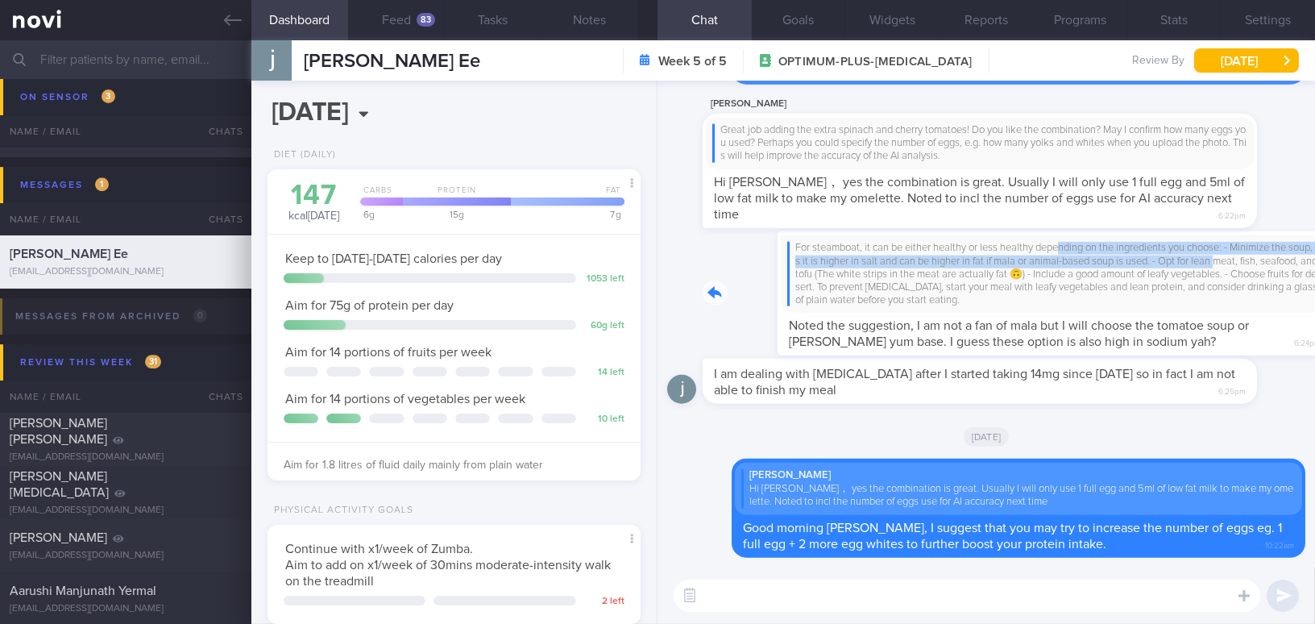
drag, startPoint x: 987, startPoint y: 245, endPoint x: 1169, endPoint y: 265, distance: 183.2
click at [1169, 265] on div "For steamboat, it can be either healthy or less healthy depending on the ingred…" at bounding box center [1003, 293] width 603 height 124
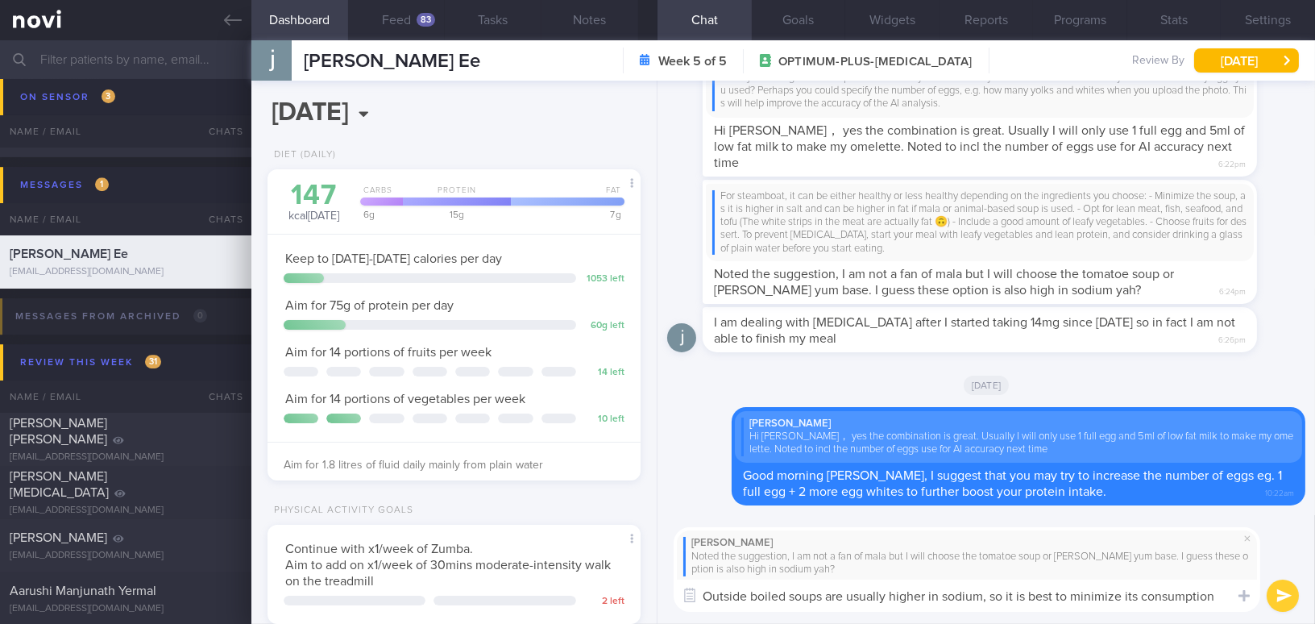
drag, startPoint x: 1217, startPoint y: 594, endPoint x: 655, endPoint y: 592, distance: 562.3
click at [655, 592] on div "Dashboard Feed 83 Tasks Notes Chat Goals Widgets Reports Programs Stats Setting…" at bounding box center [782, 331] width 1063 height 583
click at [787, 611] on div "[PERSON_NAME] Noted the suggestion, I am not a fan of mala but I will choose th…" at bounding box center [985, 569] width 657 height 109
drag, startPoint x: 706, startPoint y: 590, endPoint x: 1242, endPoint y: 621, distance: 537.4
click at [1242, 621] on div "[PERSON_NAME] Noted the suggestion, I am not a fan of mala but I will choose th…" at bounding box center [985, 569] width 657 height 109
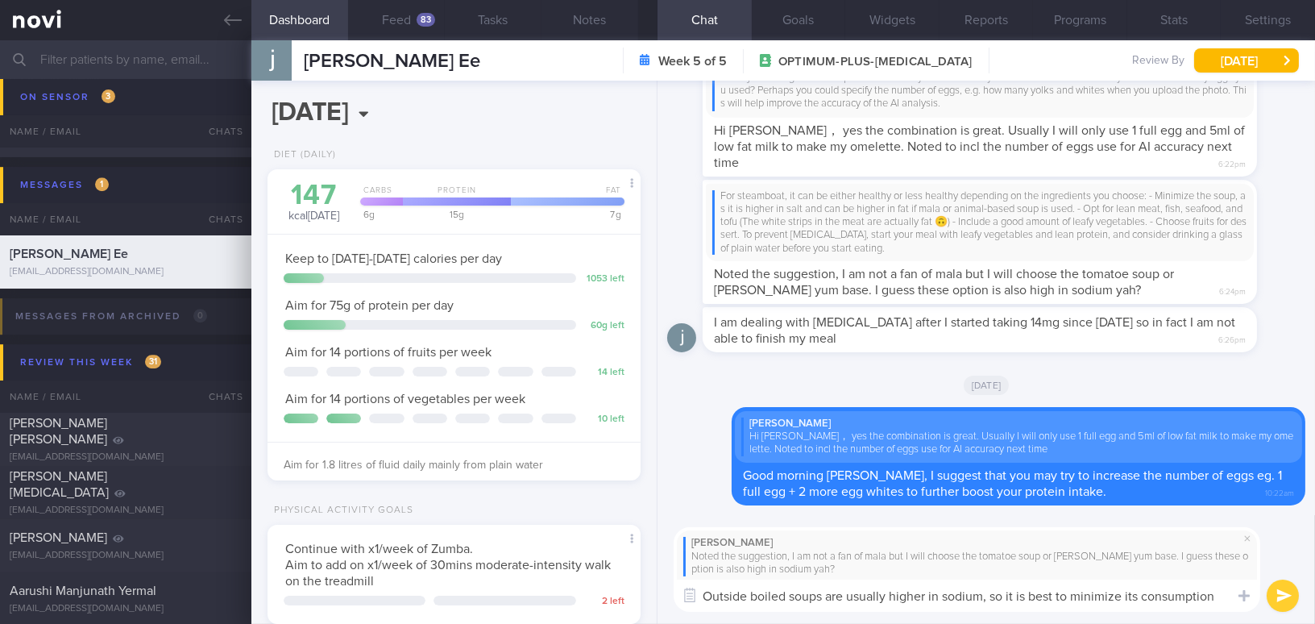
paste textarea "in sodium, so it’s best to minimize their consumption. The good news is that ou…"
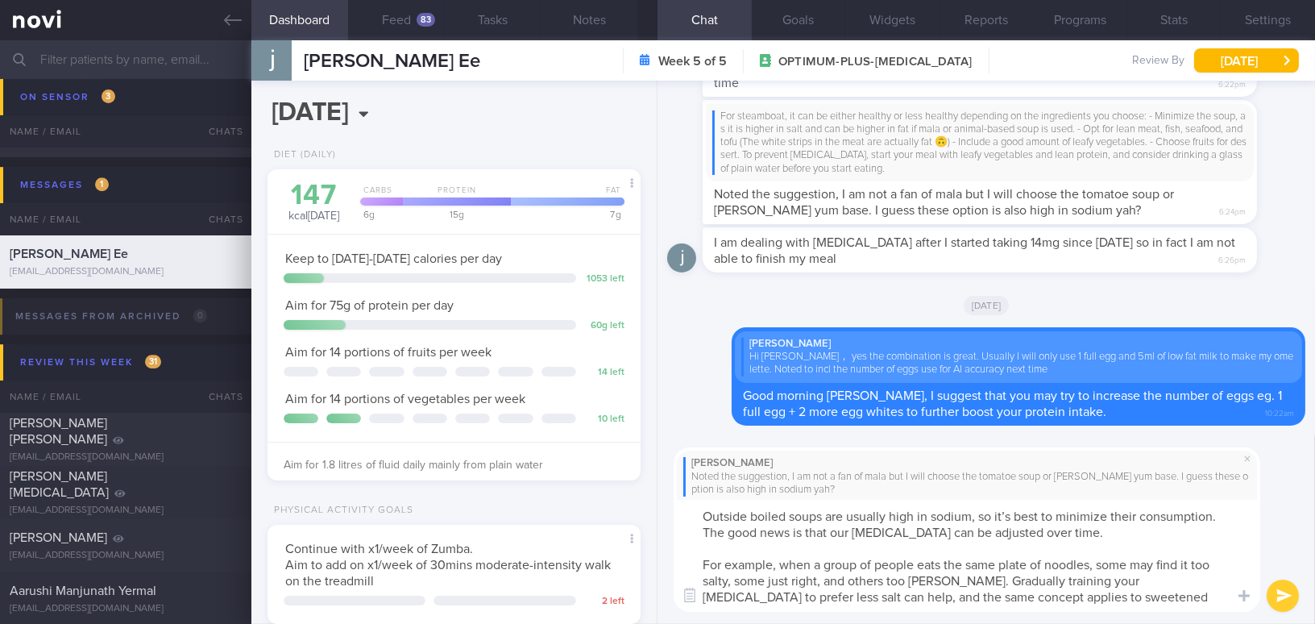
scroll to position [0, 0]
click at [1010, 516] on textarea "Outside boiled soups are usually high in sodium, so it’s best to minimize their…" at bounding box center [966, 555] width 586 height 112
drag, startPoint x: 835, startPoint y: 530, endPoint x: 699, endPoint y: 538, distance: 136.4
click at [699, 538] on textarea "Outside boiled soups are usually high in sodium, so it is best to minimize thei…" at bounding box center [966, 555] width 586 height 112
click at [811, 530] on textarea "Outside boiled soups are usually high in sodium, so it is best to minimize thei…" at bounding box center [966, 555] width 586 height 112
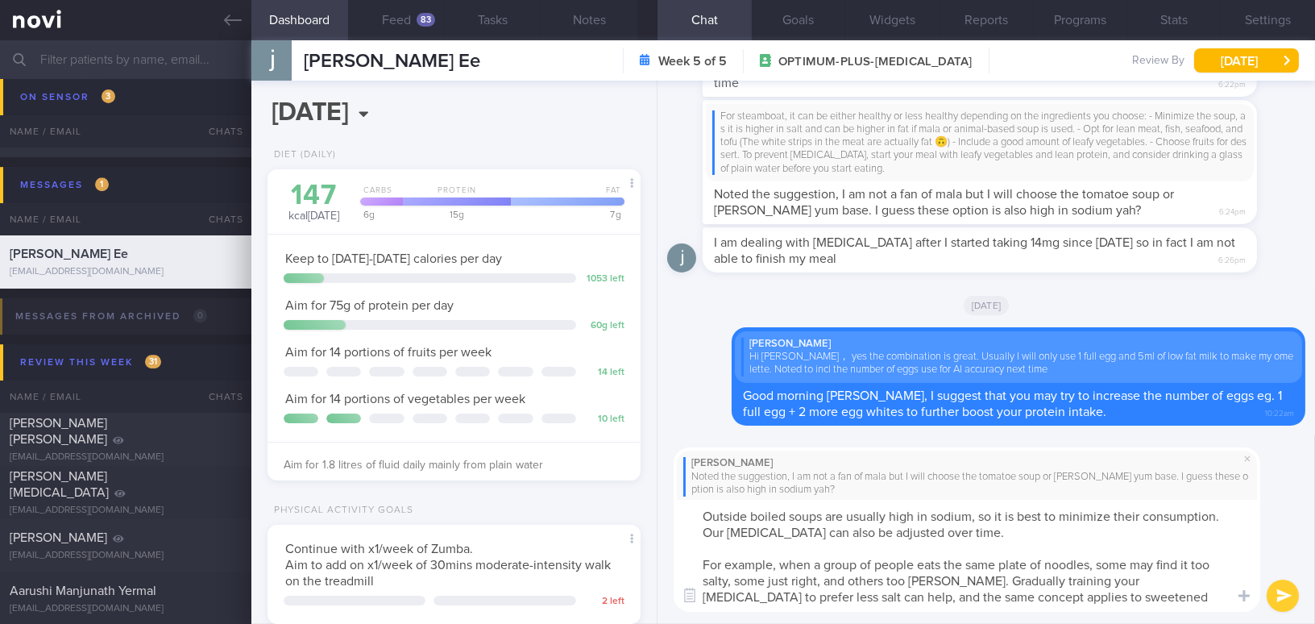
click at [773, 566] on textarea "Outside boiled soups are usually high in sodium, so it is best to minimize thei…" at bounding box center [966, 555] width 586 height 112
drag, startPoint x: 778, startPoint y: 595, endPoint x: 835, endPoint y: 467, distance: 139.9
click at [779, 590] on textarea "Outside boiled soups are usually high in sodium, so it is best to minimize thei…" at bounding box center [966, 555] width 586 height 112
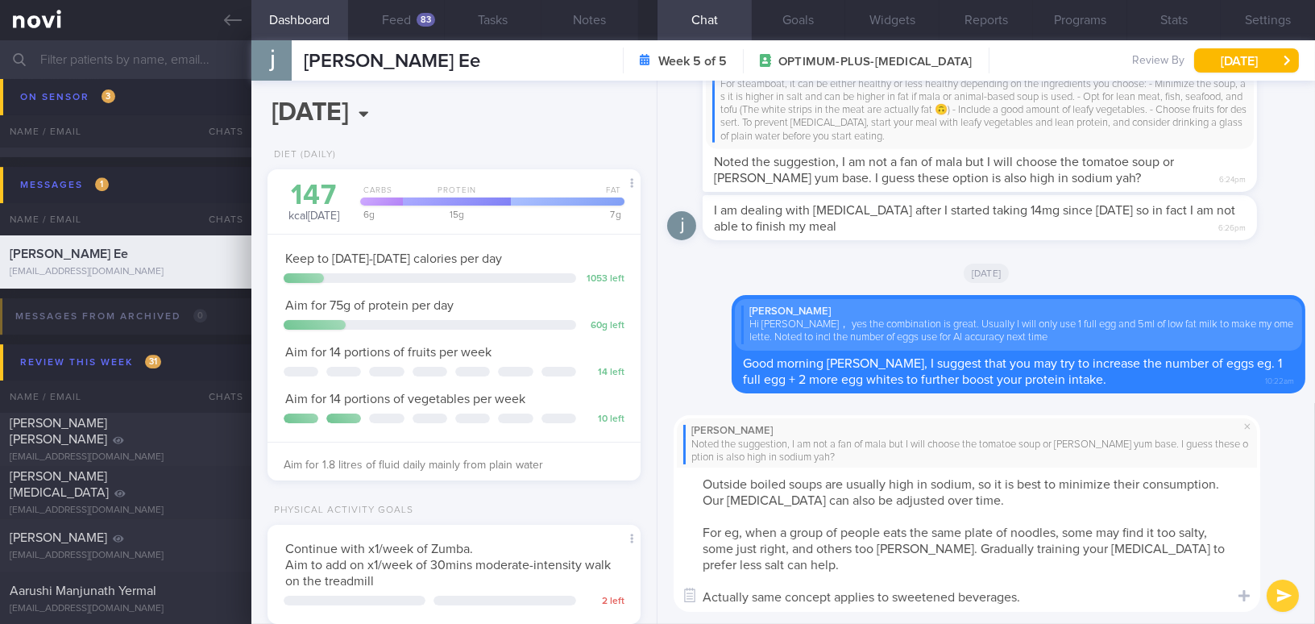
drag, startPoint x: 1033, startPoint y: 600, endPoint x: 1084, endPoint y: 543, distance: 77.0
click at [1034, 599] on textarea "Outside boiled soups are usually high in sodium, so it is best to minimize thei…" at bounding box center [966, 539] width 586 height 144
type textarea "Outside boiled soups are usually high in sodium, so it is best to minimize thei…"
click at [409, 11] on button "Feed 83" at bounding box center [396, 20] width 97 height 40
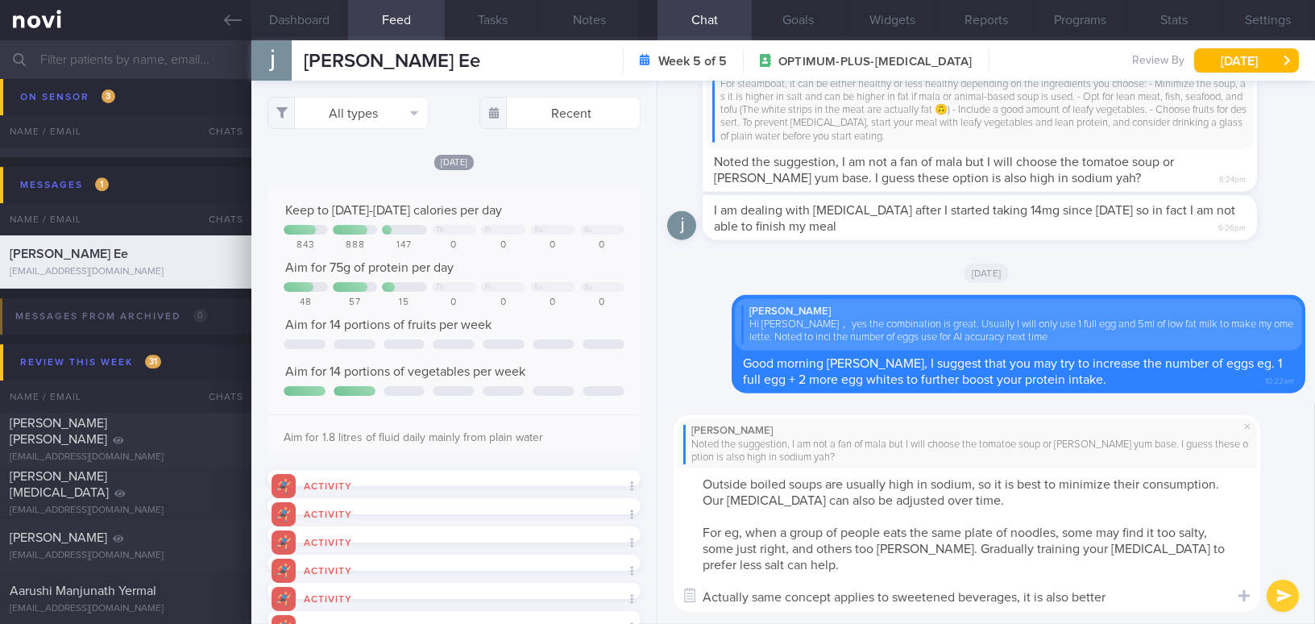
scroll to position [6, 0]
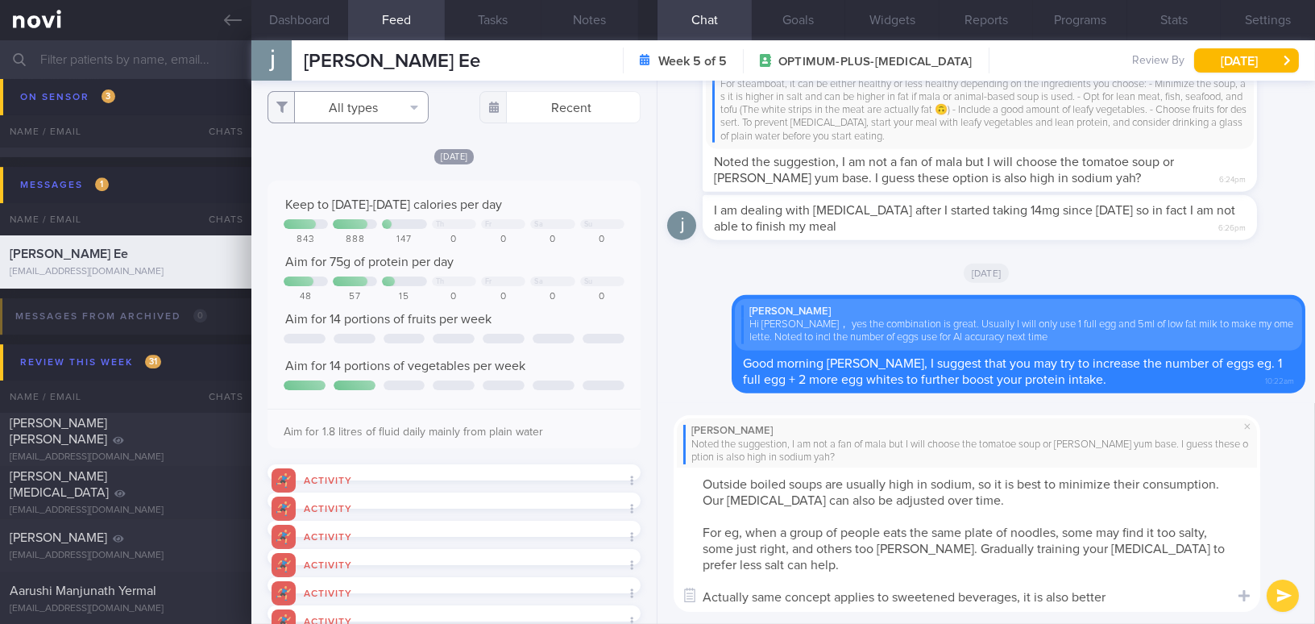
click at [350, 116] on button "All types" at bounding box center [347, 107] width 161 height 32
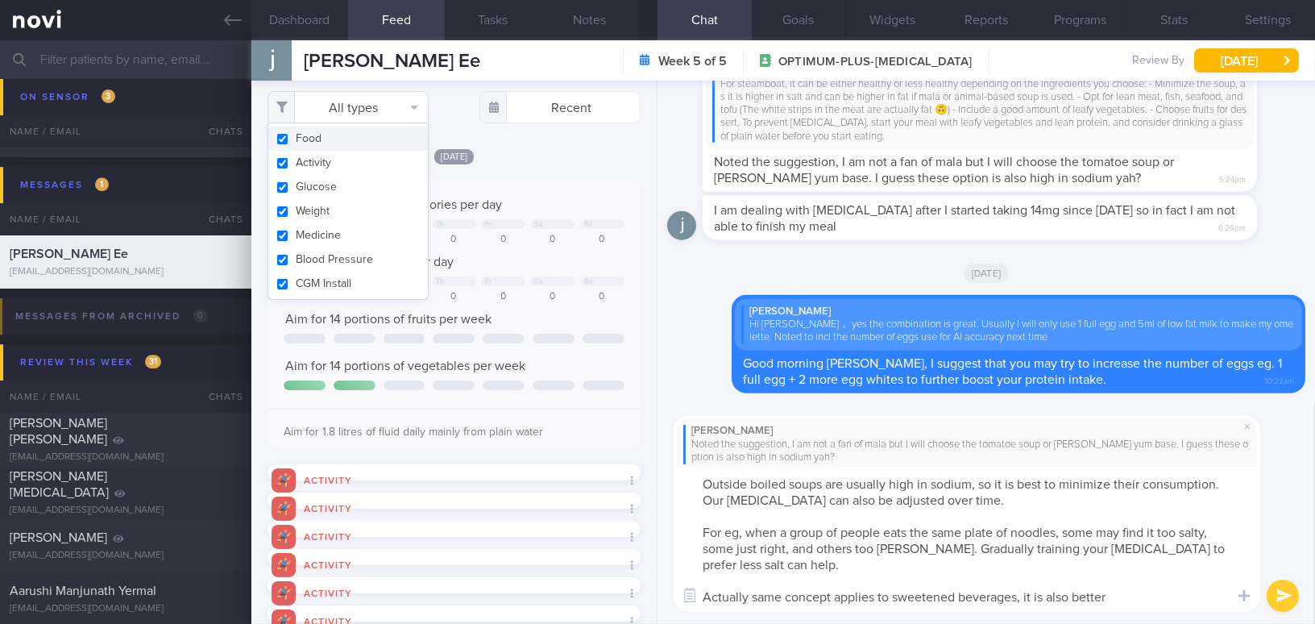
scroll to position [0, 0]
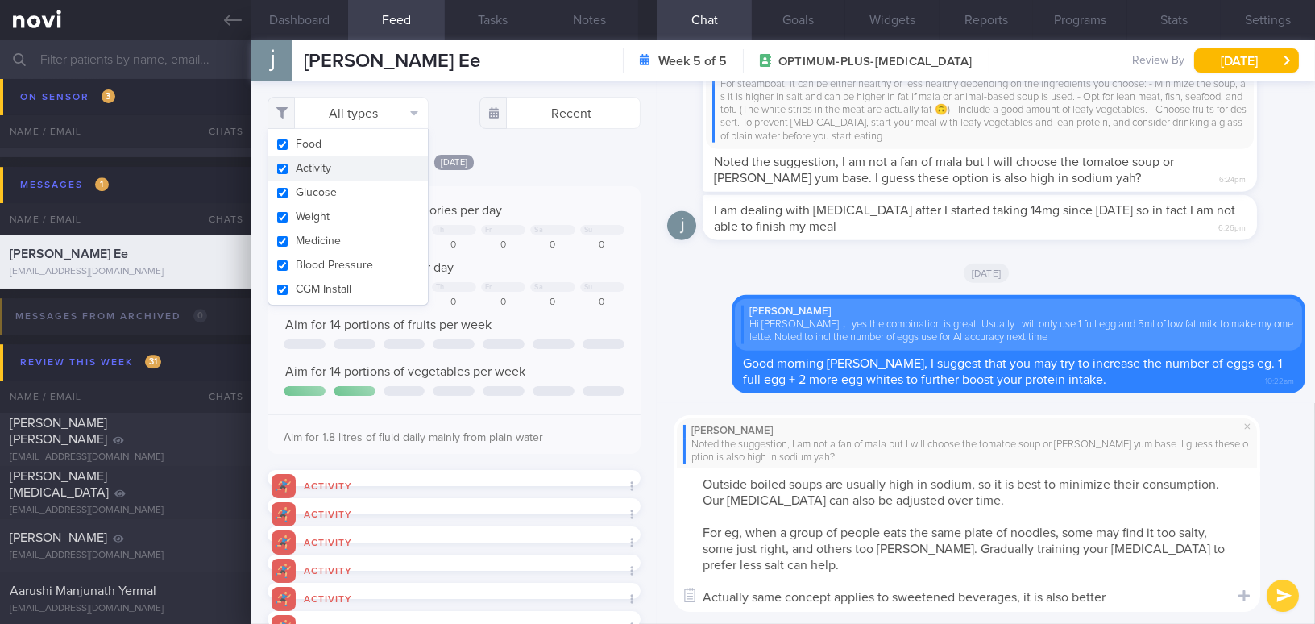
click at [286, 171] on button "Activity" at bounding box center [348, 168] width 160 height 24
checkbox input "false"
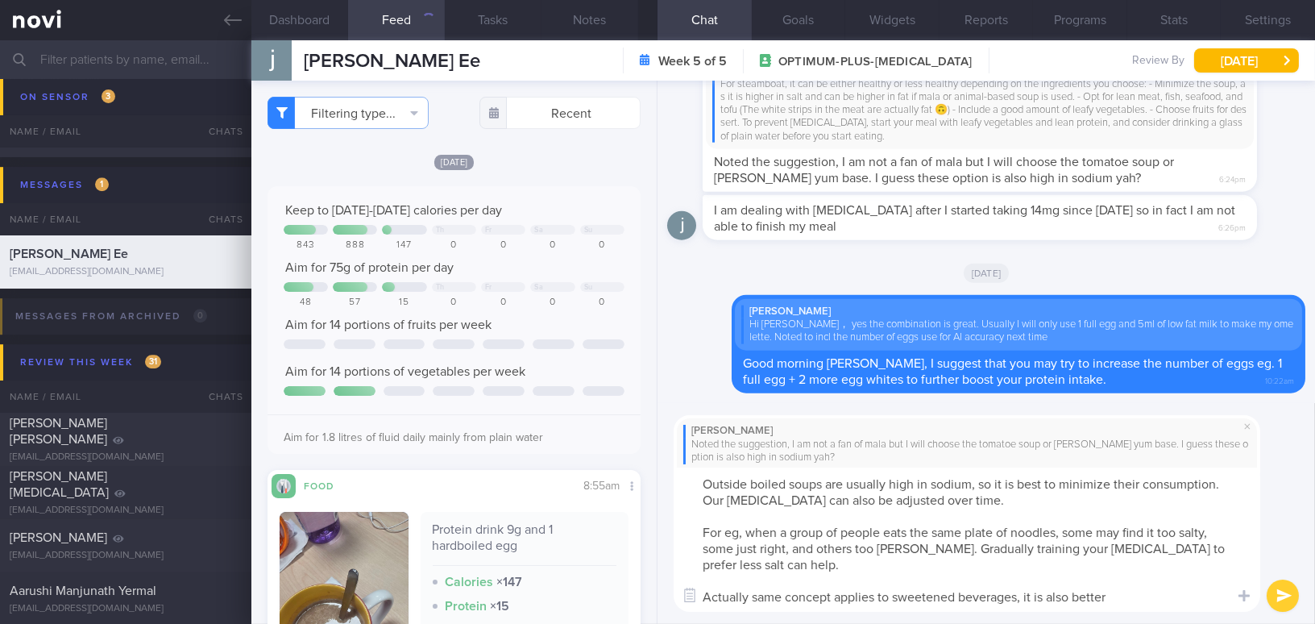
click at [508, 189] on div "Keep to [DATE]-[DATE] calories per day Th Fr Sa Su 843 888 147 0 0 0 0 Aim for …" at bounding box center [453, 319] width 373 height 267
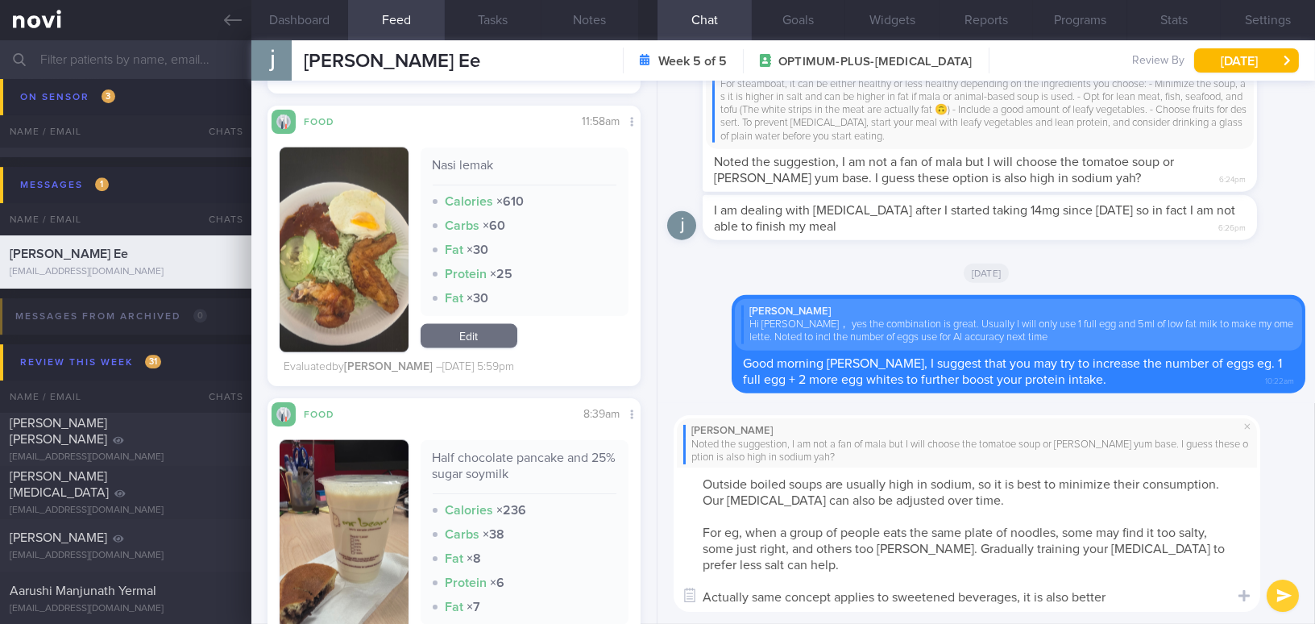
scroll to position [4760, 0]
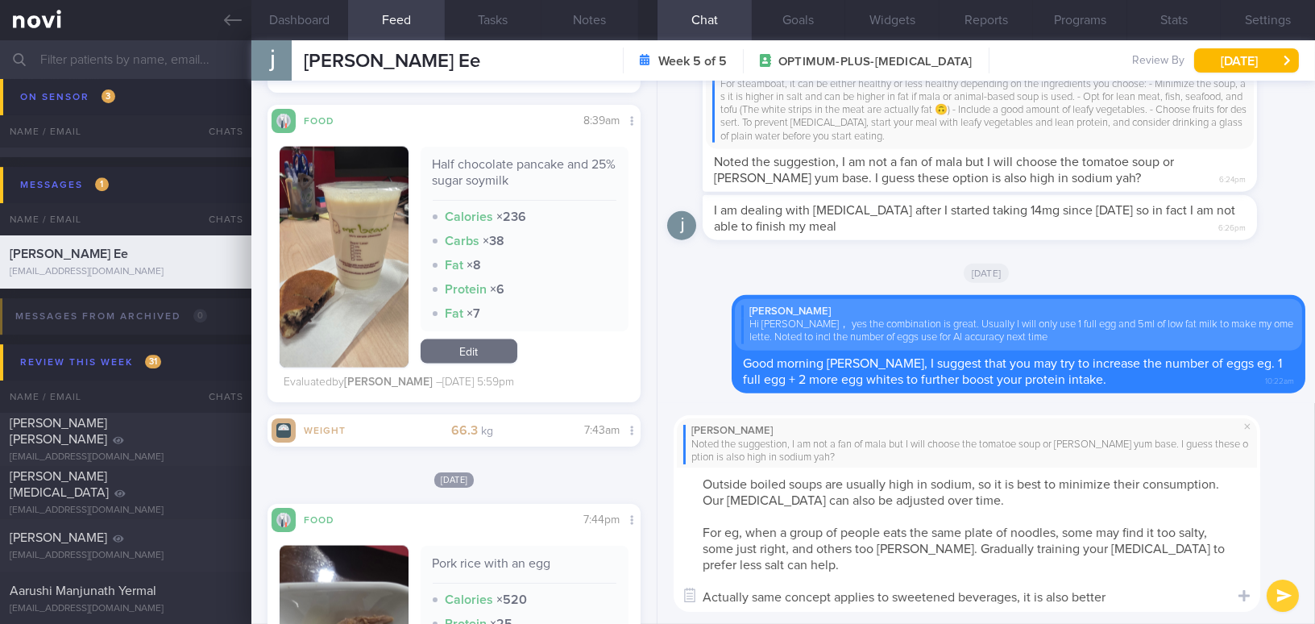
click at [1125, 599] on textarea "Outside boiled soups are usually high in sodium, so it is best to minimize thei…" at bounding box center [966, 539] width 586 height 144
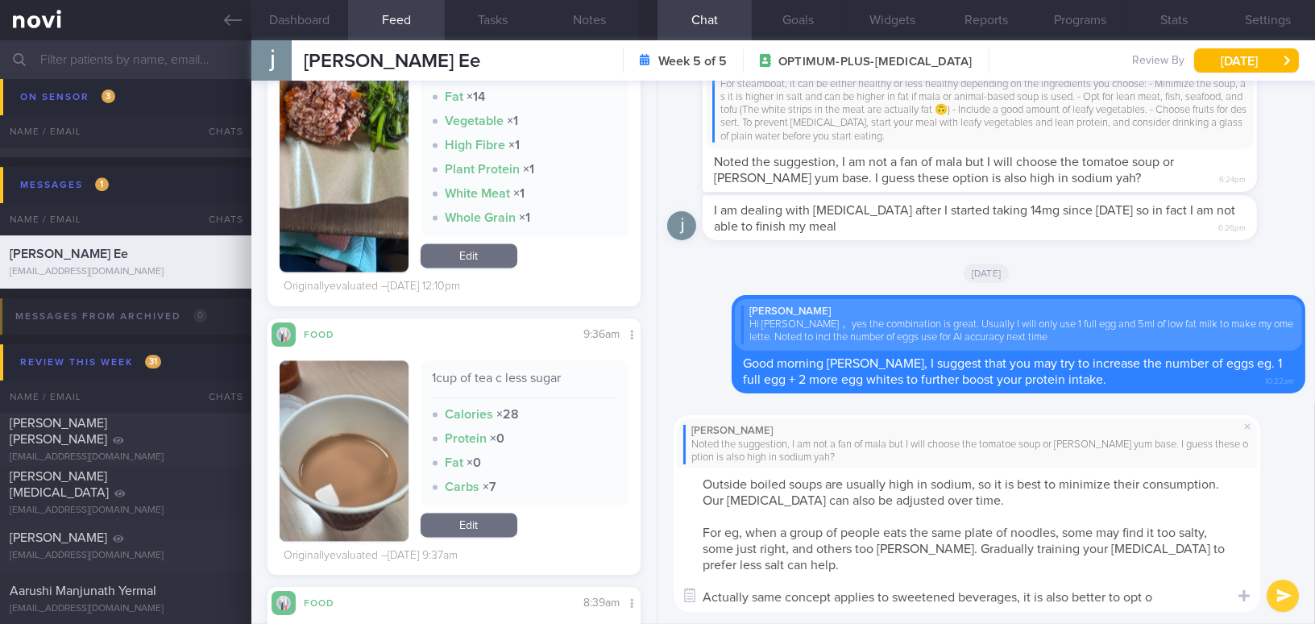
scroll to position [6444, 0]
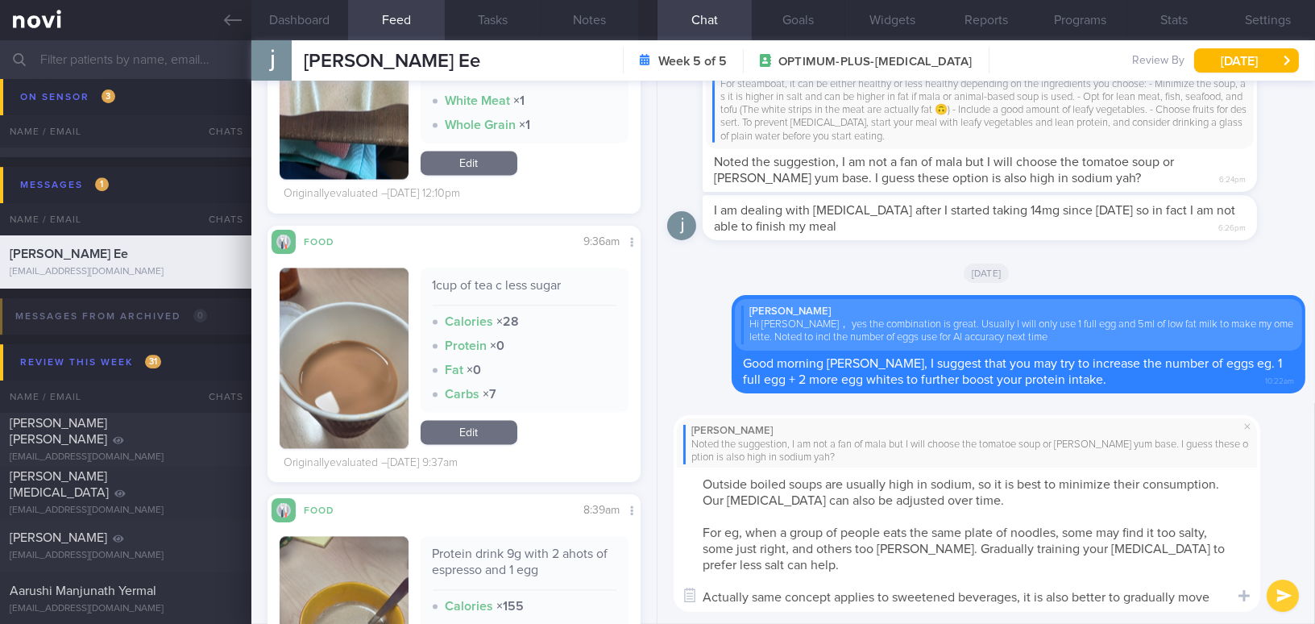
drag, startPoint x: 1220, startPoint y: 590, endPoint x: 702, endPoint y: 611, distance: 518.4
click at [702, 611] on div "[PERSON_NAME] Noted the suggestion, I am not a fan of mala but I will choose th…" at bounding box center [985, 513] width 657 height 221
click at [776, 613] on div "[PERSON_NAME] Noted the suggestion, I am not a fan of mala but I will choose th…" at bounding box center [985, 513] width 657 height 221
drag, startPoint x: 705, startPoint y: 594, endPoint x: 1228, endPoint y: 605, distance: 523.7
click at [1228, 605] on textarea "Outside boiled soups are usually high in sodium, so it is best to minimize thei…" at bounding box center [966, 539] width 586 height 144
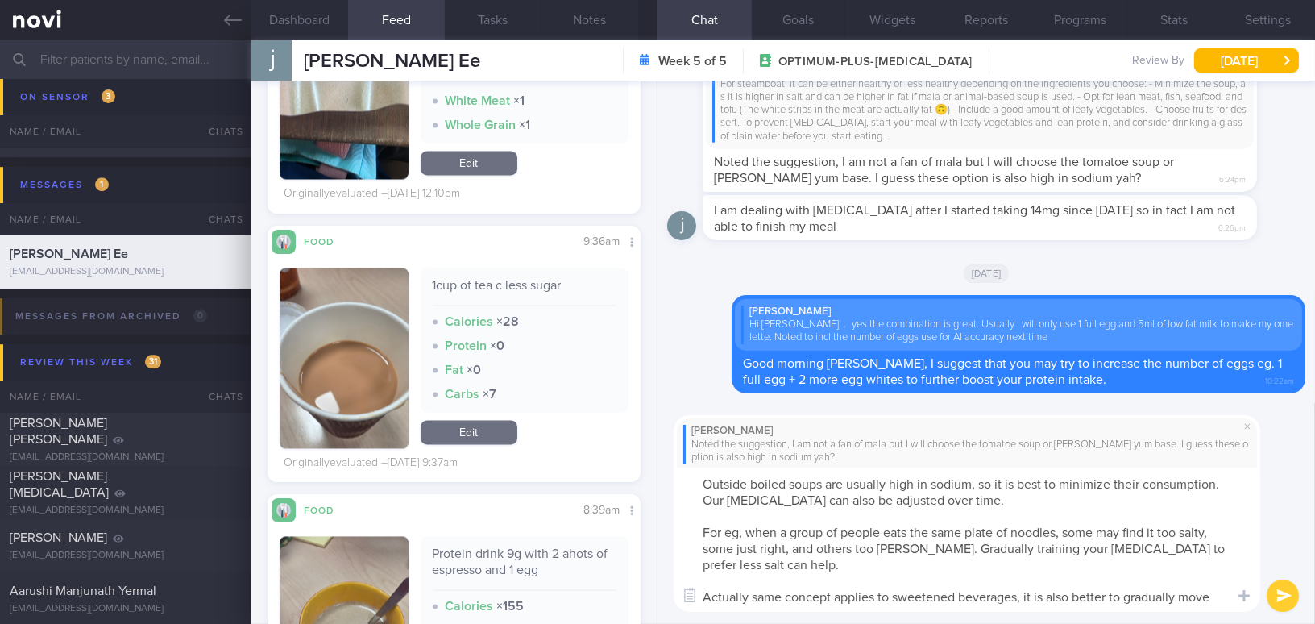
paste textarea ", the same concept applies to sweetened beverages. It’s better to gradually swi…"
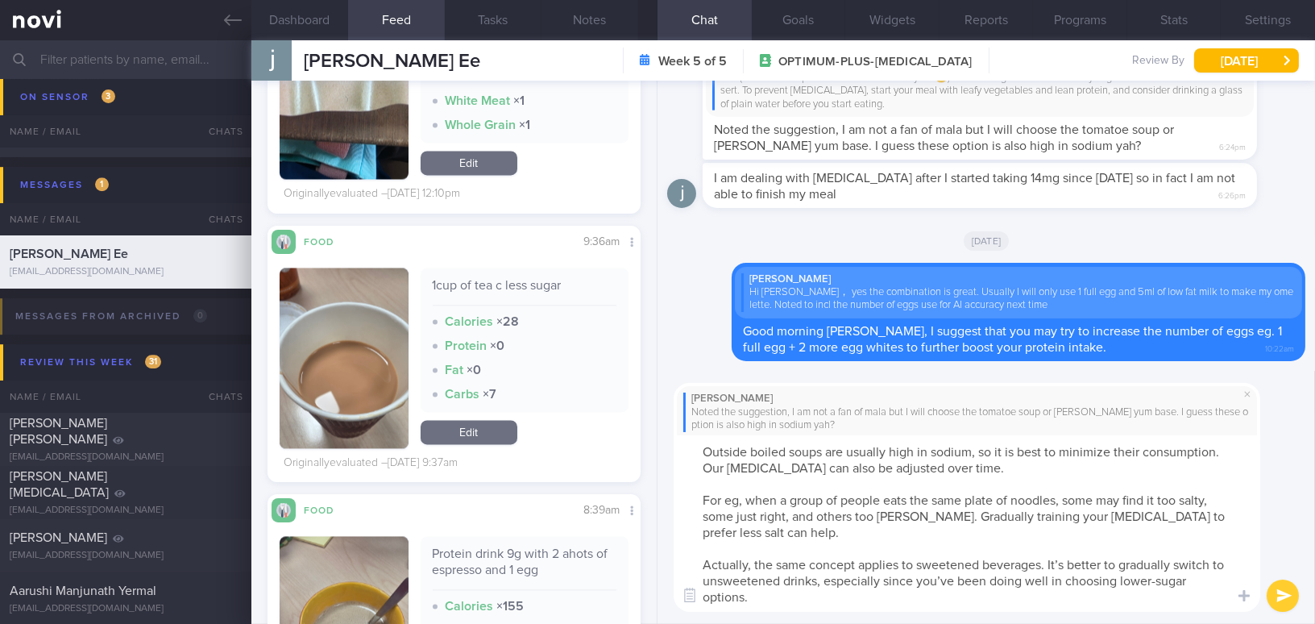
click at [1063, 562] on textarea "Outside boiled soups are usually high in sodium, so it is best to minimize thei…" at bounding box center [966, 523] width 586 height 176
click at [951, 579] on textarea "Outside boiled soups are usually high in sodium, so it is best to minimize thei…" at bounding box center [966, 523] width 586 height 176
drag, startPoint x: 1133, startPoint y: 580, endPoint x: 1199, endPoint y: 579, distance: 65.3
click at [1199, 579] on textarea "Outside boiled soups are usually high in sodium, so it is best to minimize thei…" at bounding box center [966, 523] width 586 height 176
click at [1029, 608] on textarea "Outside boiled soups are usually high in sodium, so it is best to minimize thei…" at bounding box center [966, 523] width 586 height 176
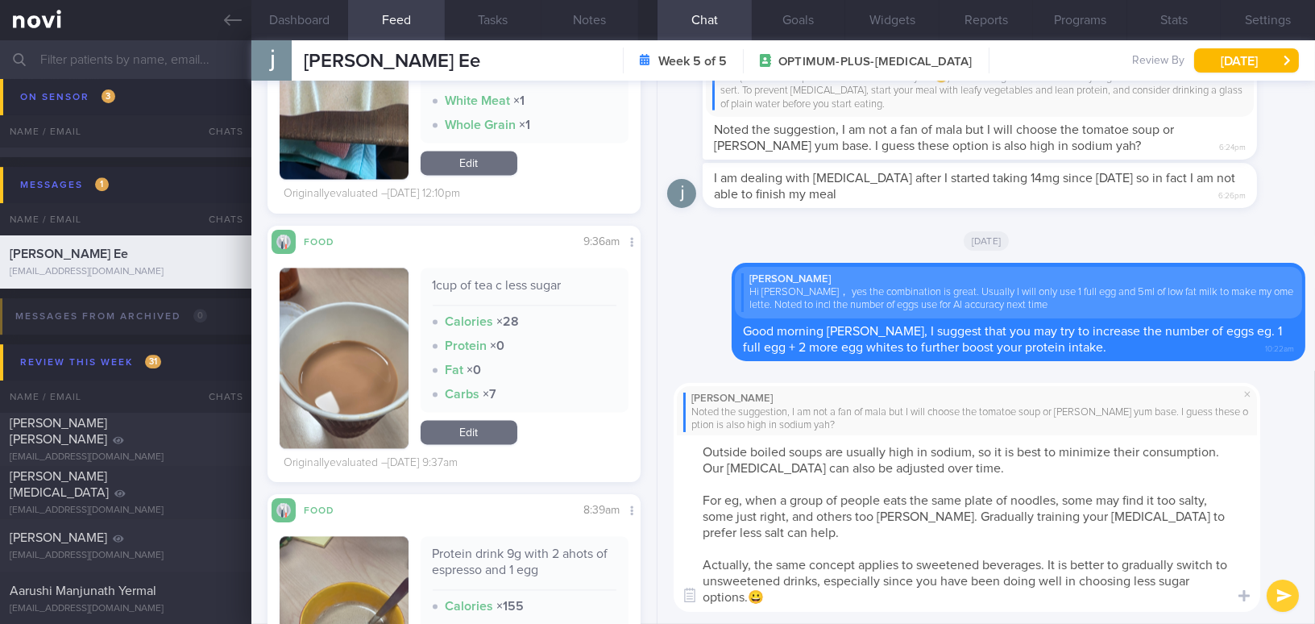
type textarea "Outside boiled soups are usually high in sodium, so it is best to minimize thei…"
click at [1283, 588] on button "submit" at bounding box center [1282, 595] width 32 height 32
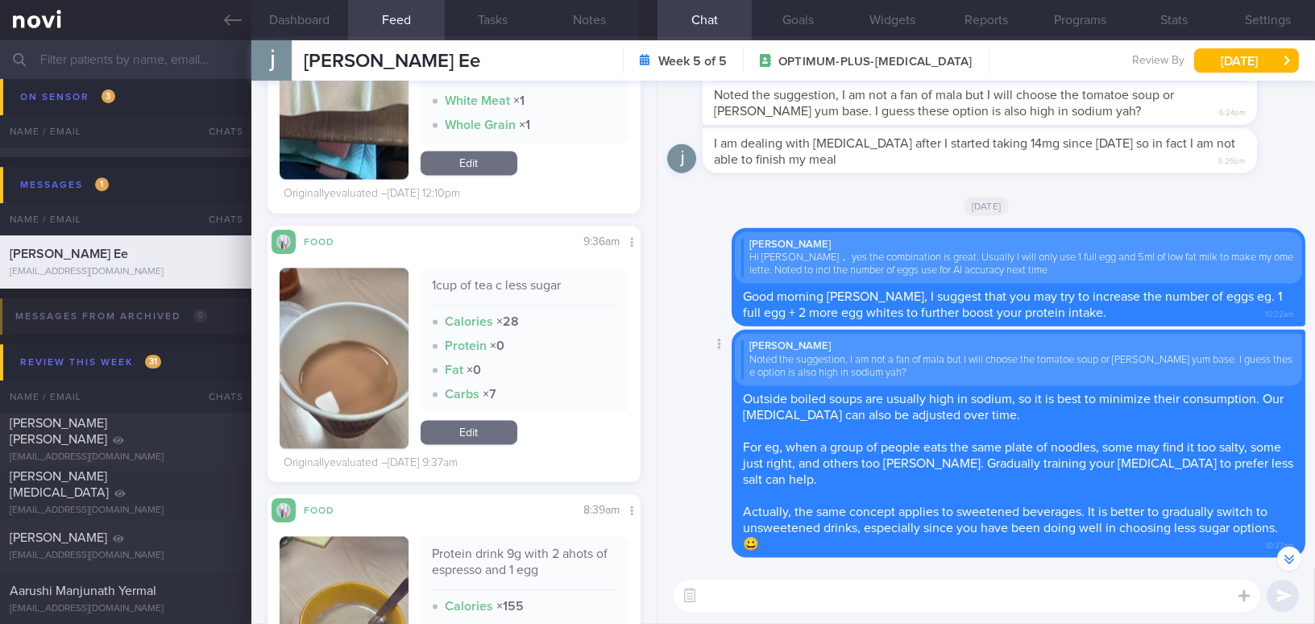
scroll to position [-146, 0]
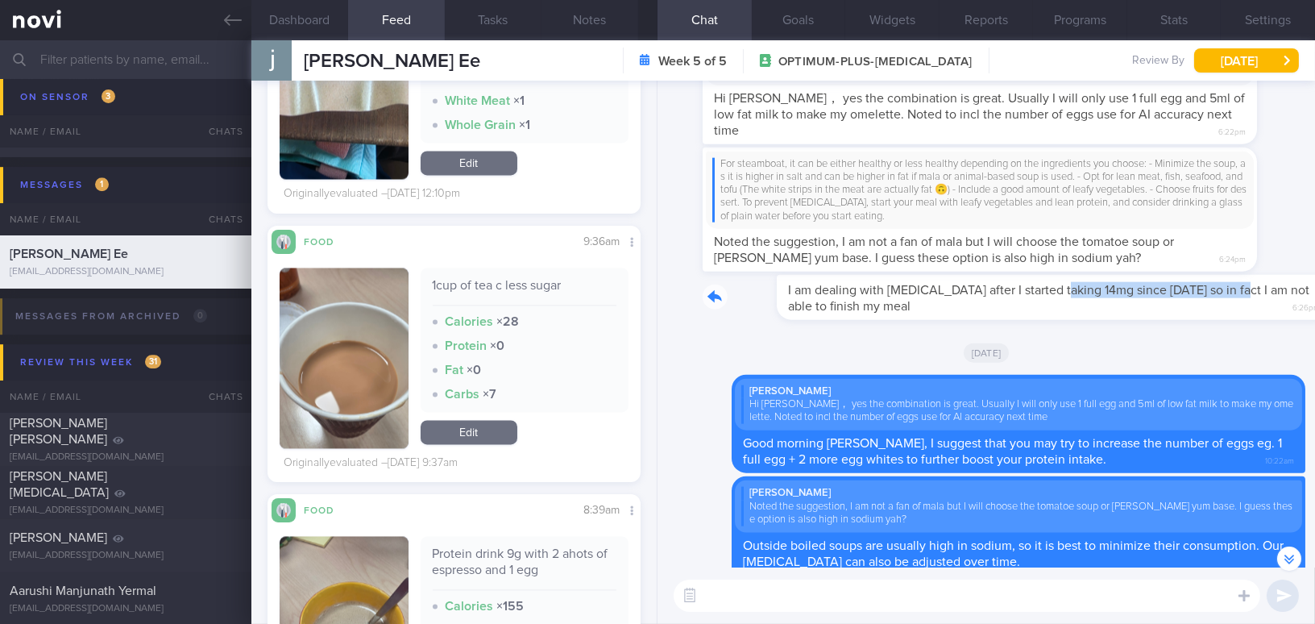
drag, startPoint x: 977, startPoint y: 275, endPoint x: 1154, endPoint y: 292, distance: 178.0
click at [1154, 292] on div "I am dealing with [MEDICAL_DATA] after I started taking 14mg since [DATE] so in…" at bounding box center [1003, 297] width 603 height 45
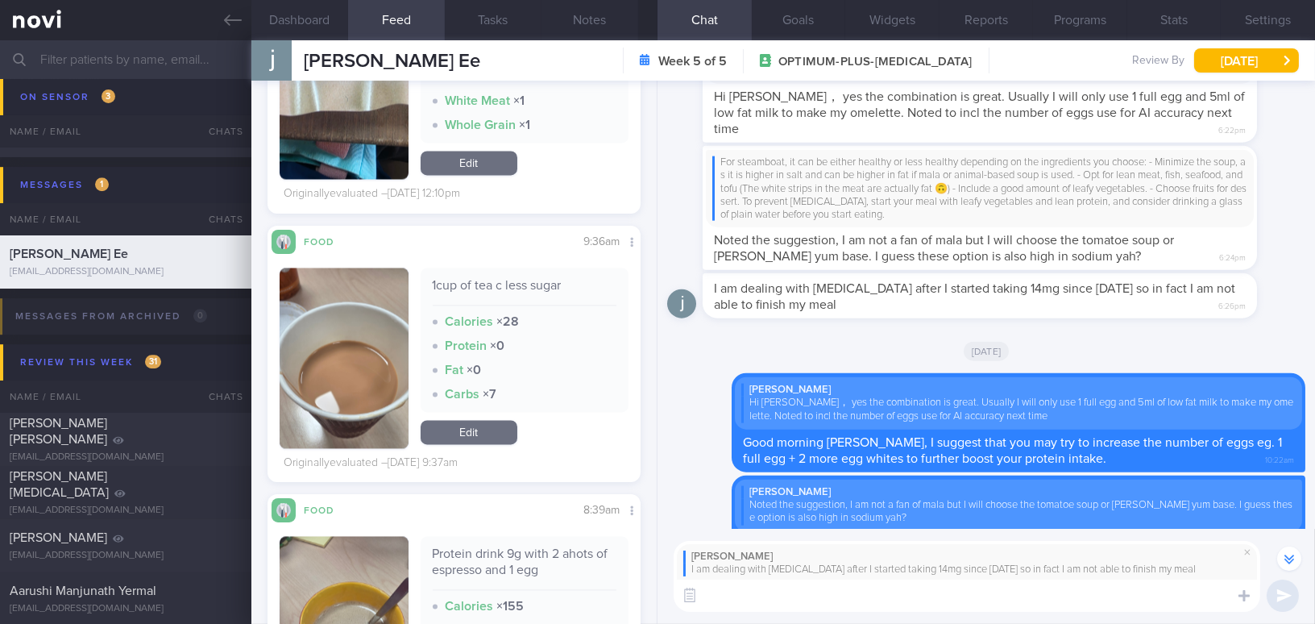
click at [590, 25] on button "Notes" at bounding box center [589, 20] width 97 height 40
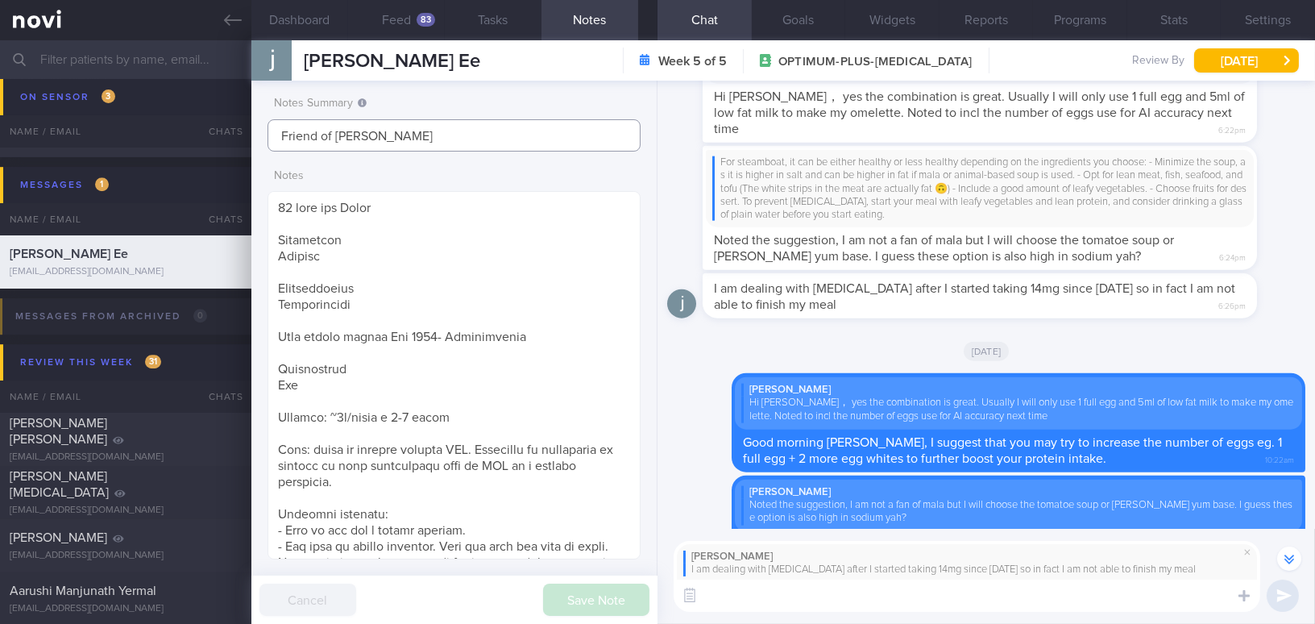
click at [420, 131] on input "Friend of [PERSON_NAME]" at bounding box center [453, 135] width 373 height 32
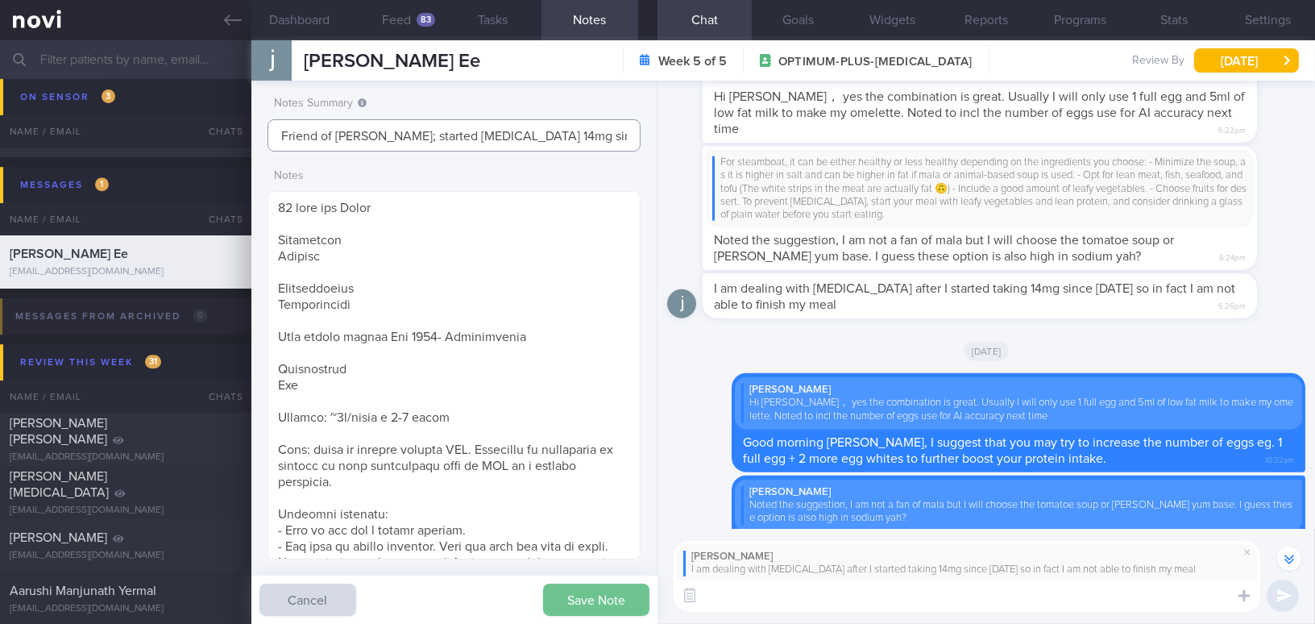
type input "Friend of [PERSON_NAME]; started [MEDICAL_DATA] 14mg since [DATE]"
click at [567, 606] on button "Save Note" at bounding box center [596, 599] width 106 height 32
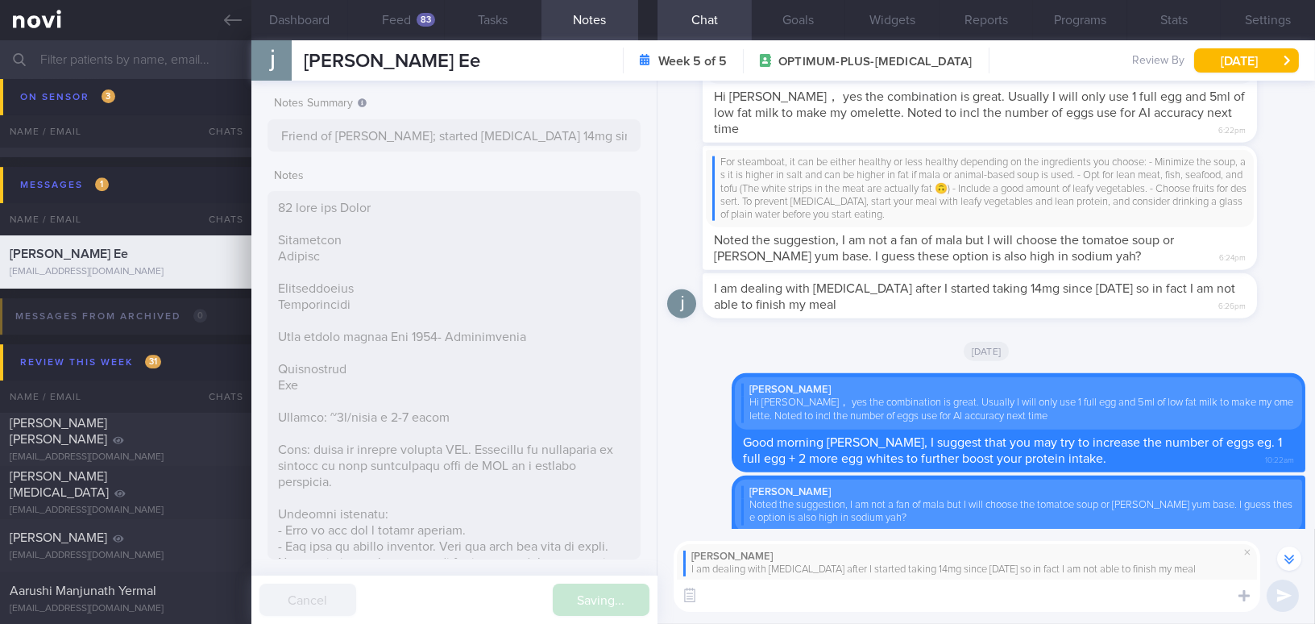
type input "Friend of [PERSON_NAME]; started [MEDICAL_DATA] 14mg since [DATE]"
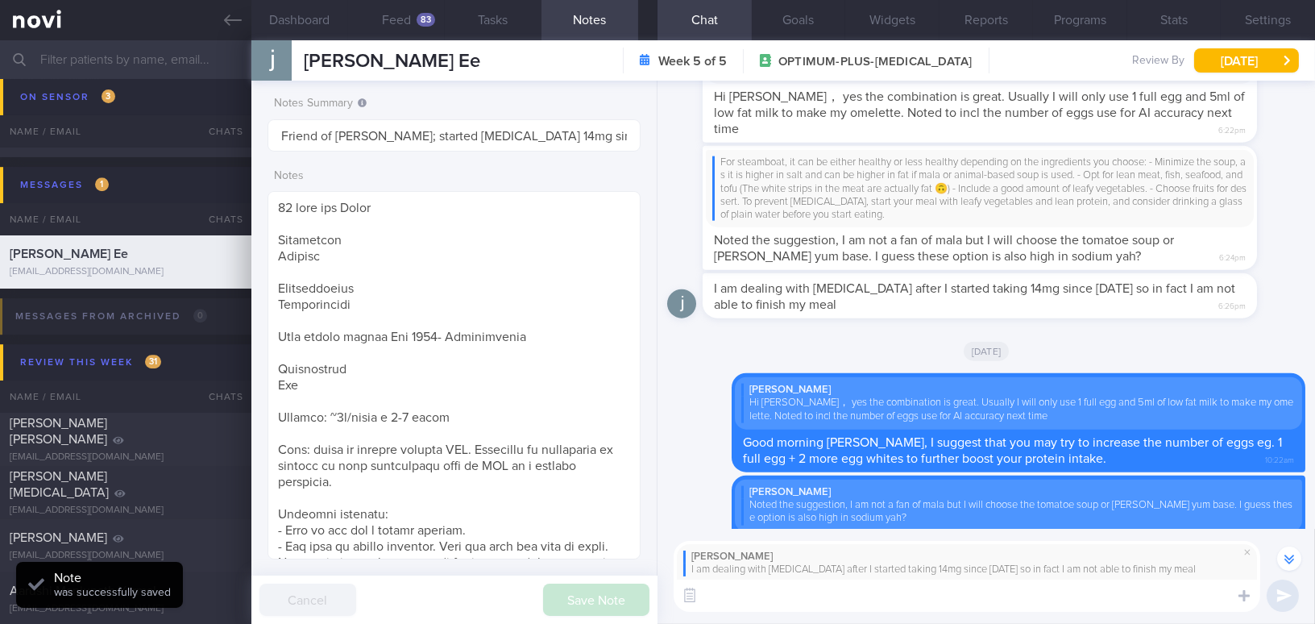
click at [761, 600] on textarea at bounding box center [966, 595] width 586 height 32
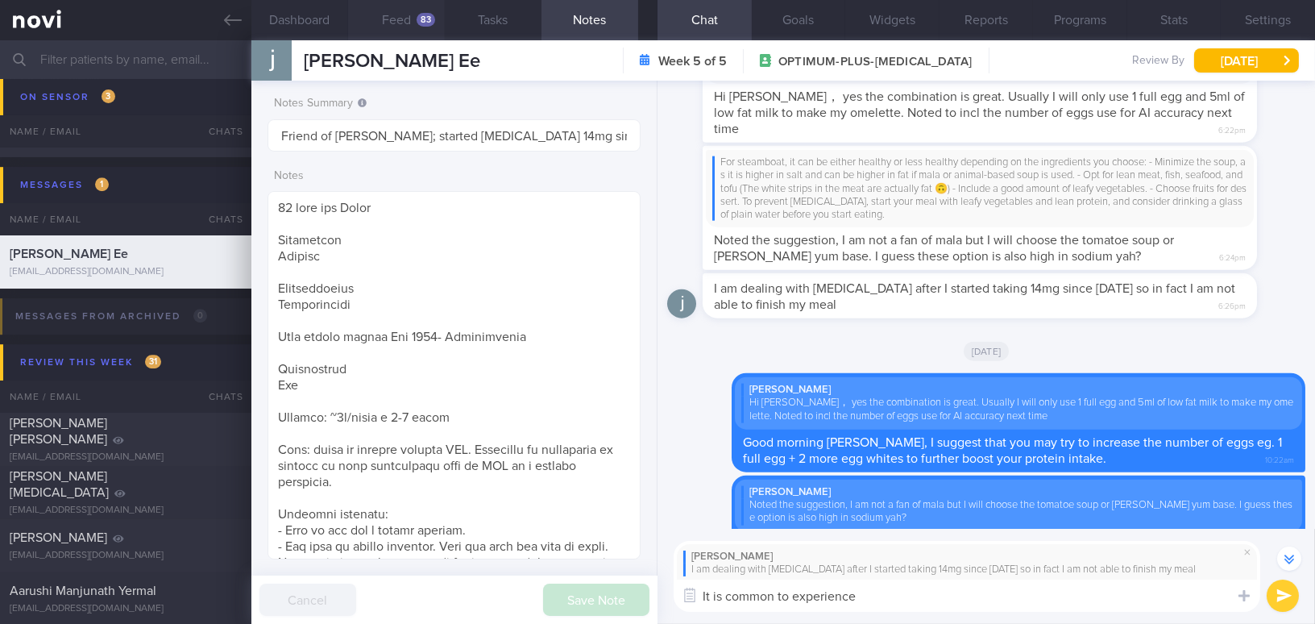
click at [409, 20] on button "Feed 83" at bounding box center [396, 20] width 97 height 40
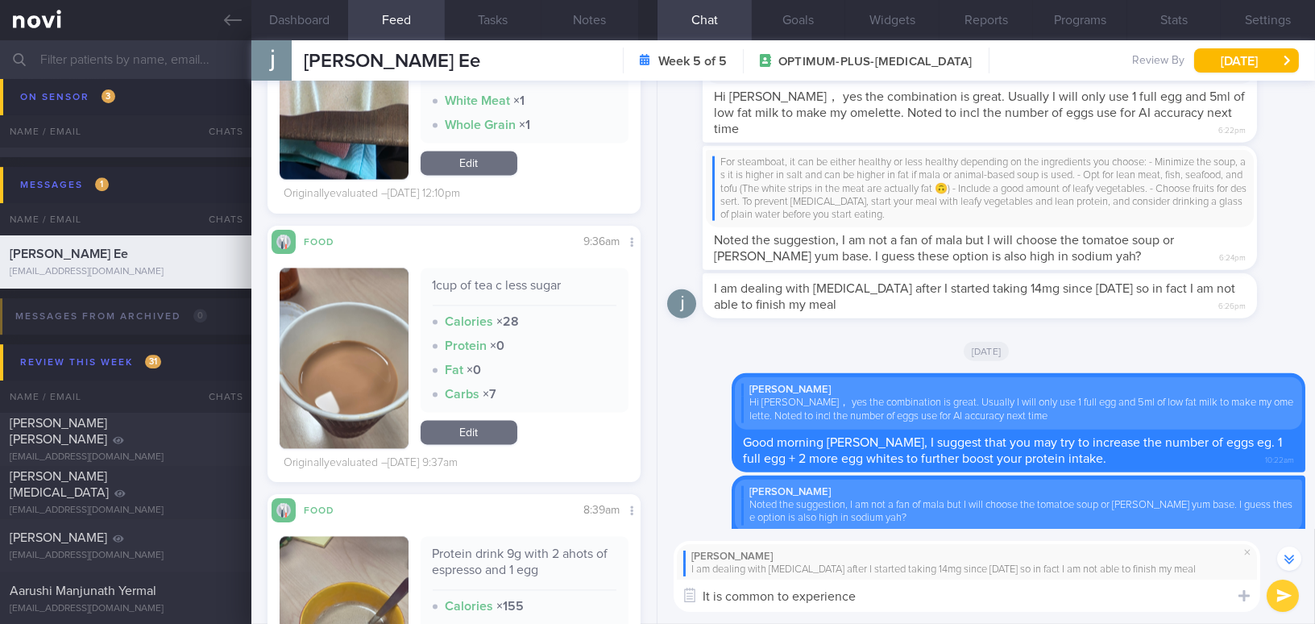
click at [882, 589] on textarea "It is common to experience" at bounding box center [966, 595] width 586 height 32
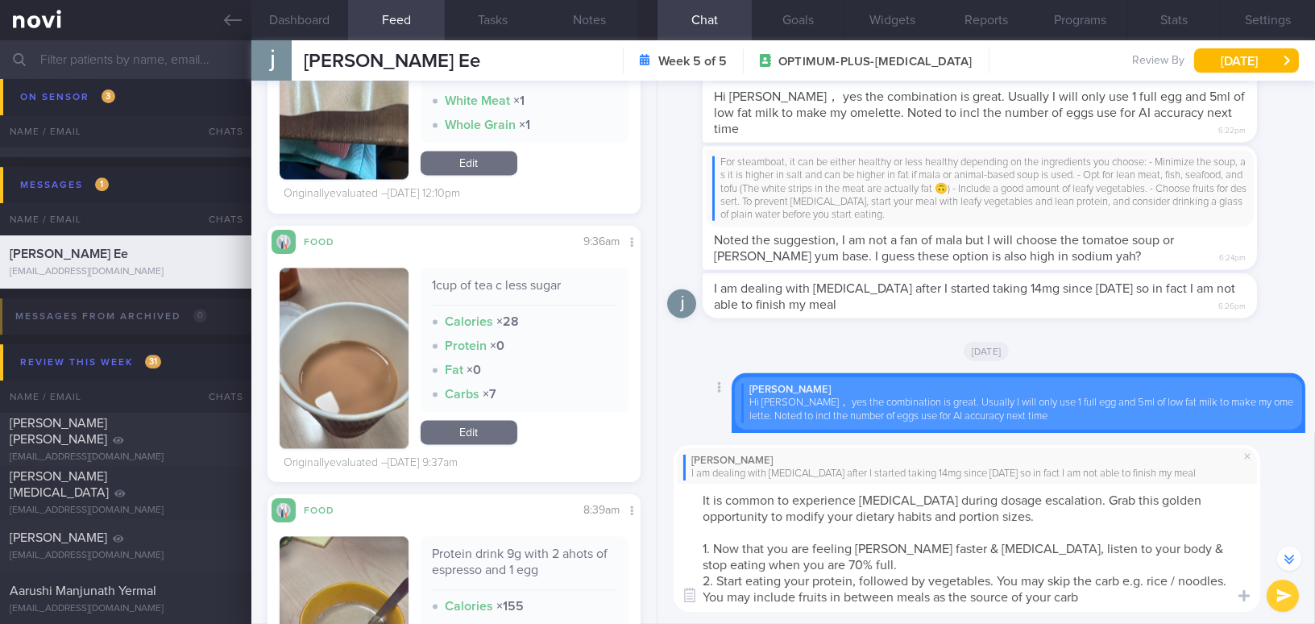
scroll to position [-296, 0]
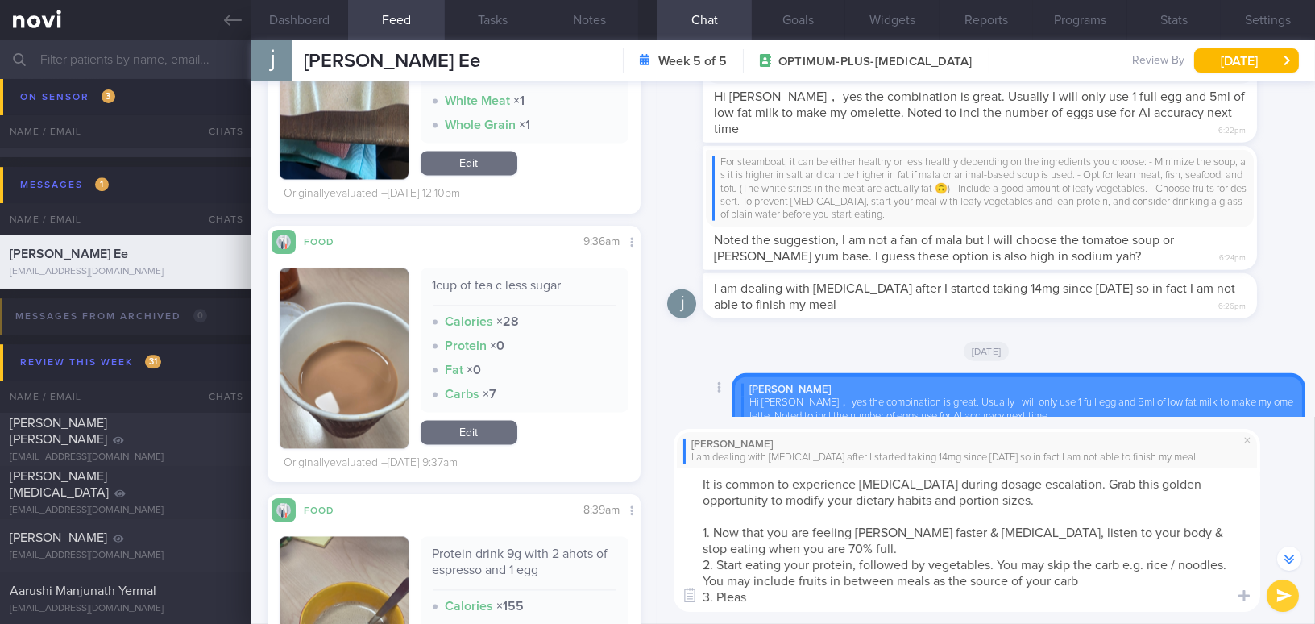
type textarea "It is common to experience bloating during dosage escalation. Grab this golden …"
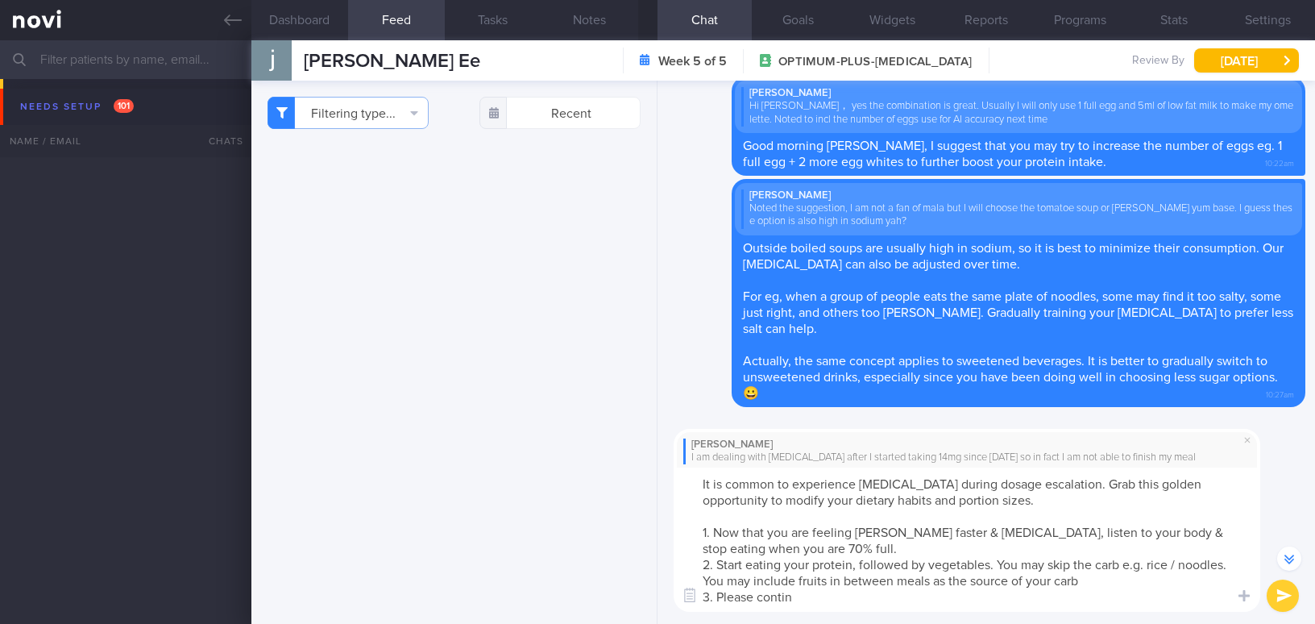
select select "8"
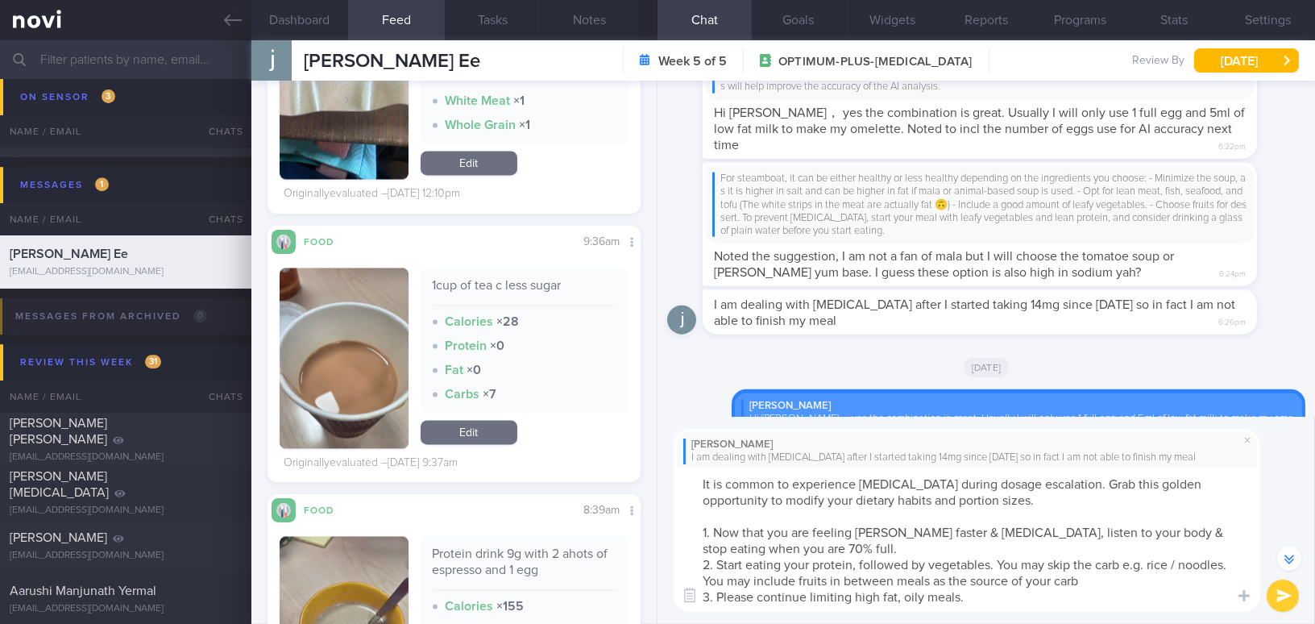
scroll to position [-296, 0]
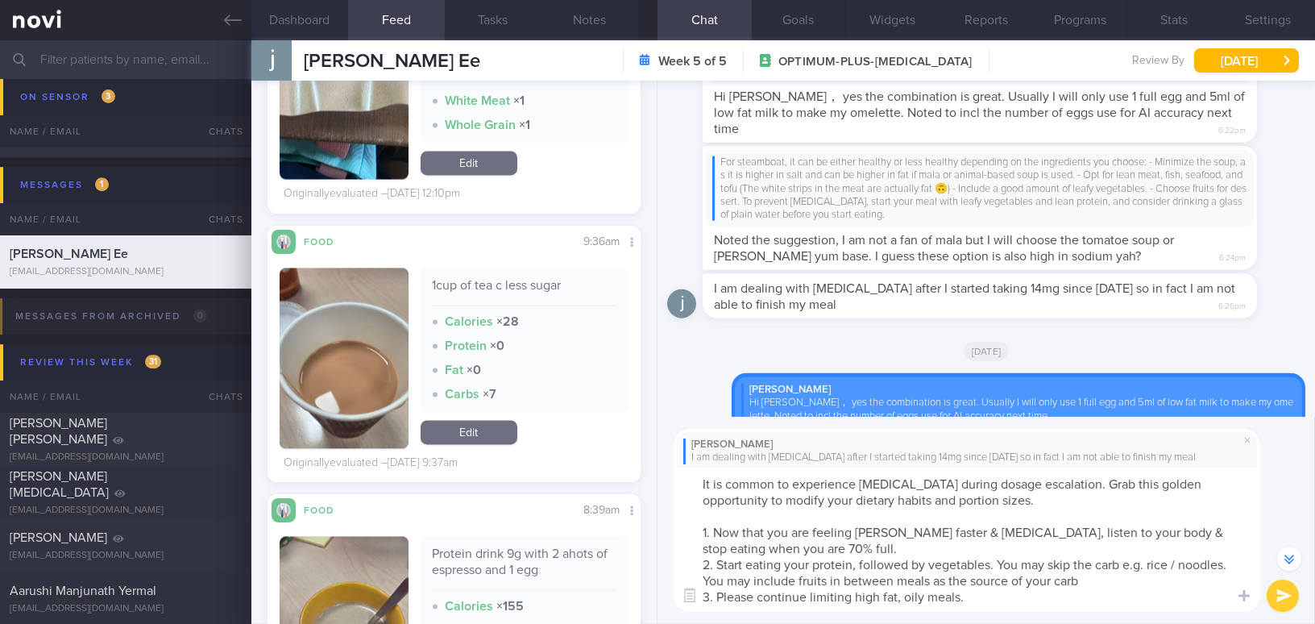
click at [1055, 483] on textarea "It is common to experience bloating during dosage escalation. Grab this golden …" at bounding box center [966, 539] width 586 height 144
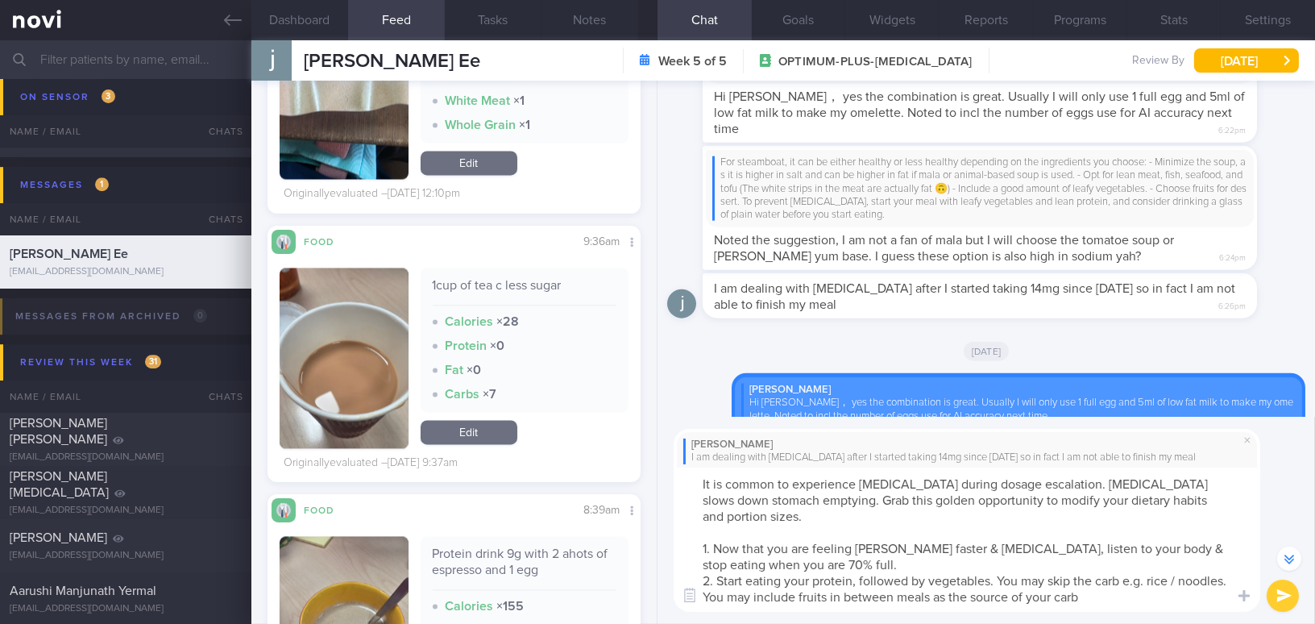
click at [1055, 482] on textarea "It is common to experience bloating during dosage escalation. Rybelsus slows do…" at bounding box center [966, 539] width 586 height 144
click at [755, 498] on textarea "It is common to experience bloating during dosage escalation. Rybelsus slows do…" at bounding box center [966, 539] width 586 height 144
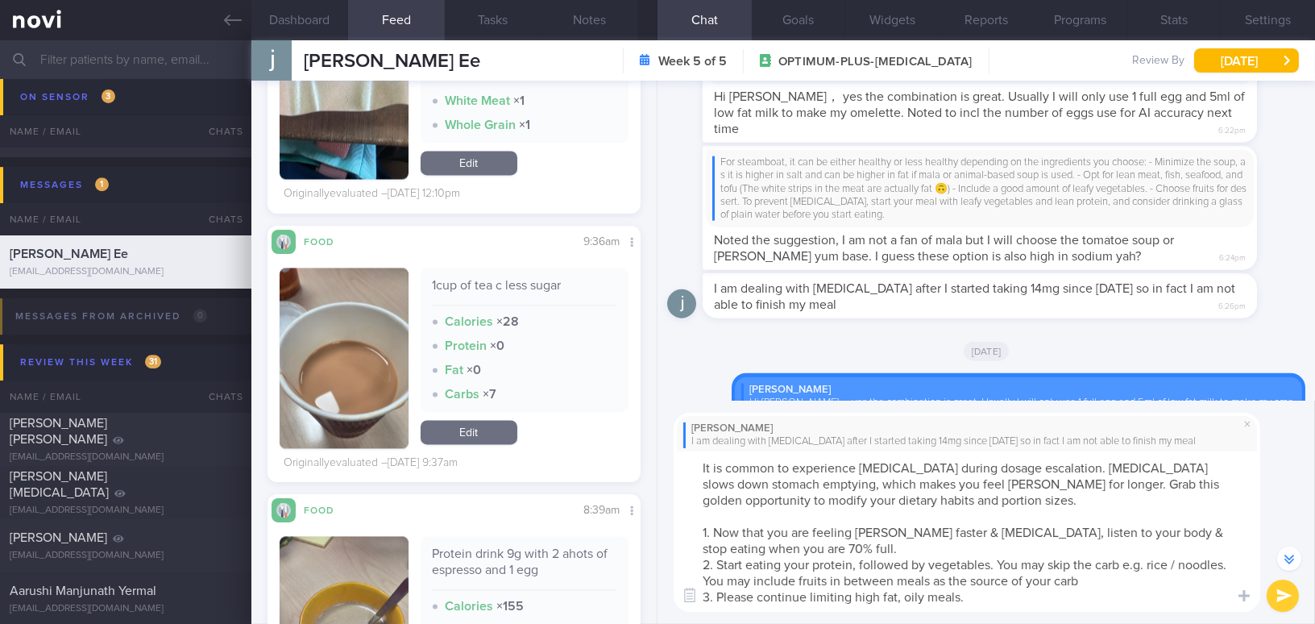
click at [1013, 602] on textarea "It is common to experience bloating during dosage escalation. Rybelsus slows do…" at bounding box center [966, 531] width 586 height 160
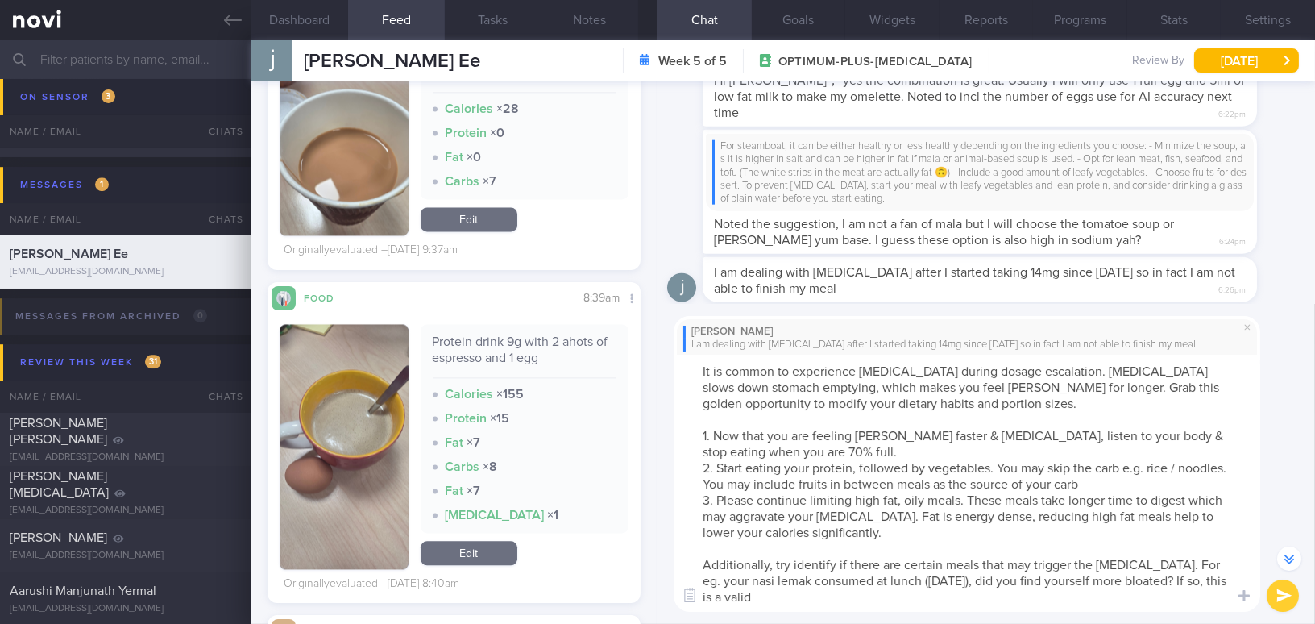
scroll to position [-409, 0]
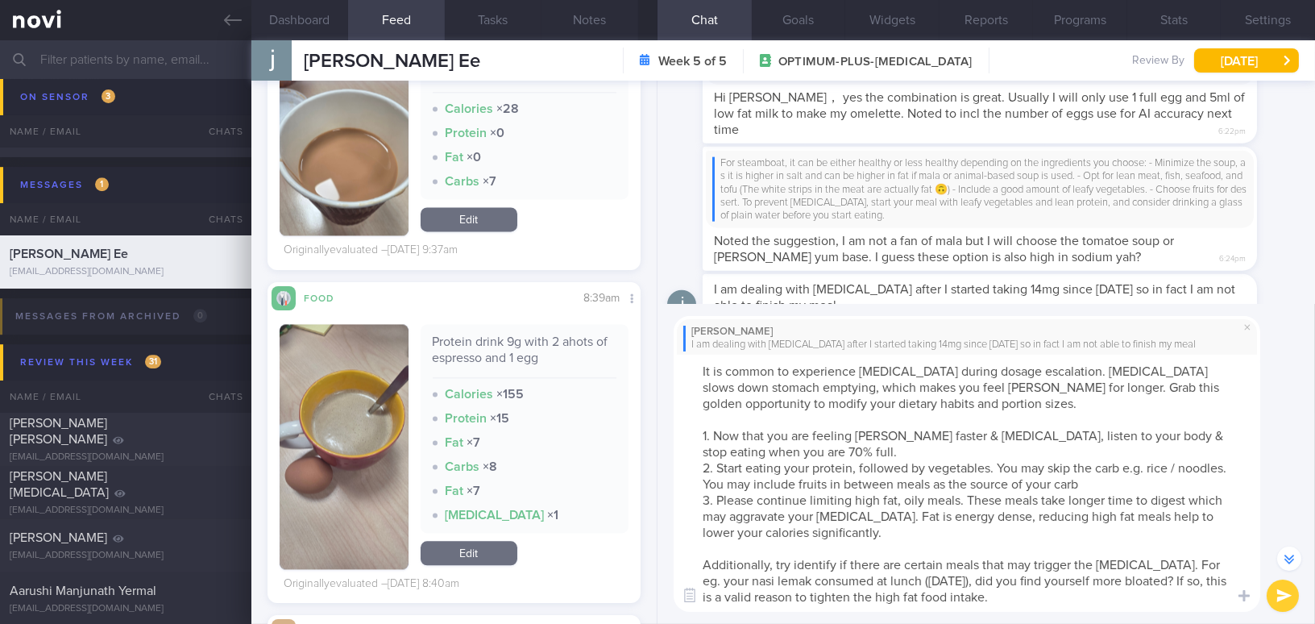
drag, startPoint x: 1001, startPoint y: 594, endPoint x: 632, endPoint y: 362, distance: 435.1
click at [632, 362] on div "Dashboard Feed 83 Tasks Notes Chat Goals Widgets Reports Programs Stats Setting…" at bounding box center [782, 331] width 1063 height 583
click at [715, 396] on textarea "It is common to experience bloating during dosage escalation. Rybelsus slows do…" at bounding box center [966, 482] width 586 height 257
drag, startPoint x: 700, startPoint y: 369, endPoint x: 1138, endPoint y: 649, distance: 520.2
click at [1138, 623] on html "You are offline! Some functionality will be unavailable Patients New Users Coac…" at bounding box center [657, 312] width 1315 height 624
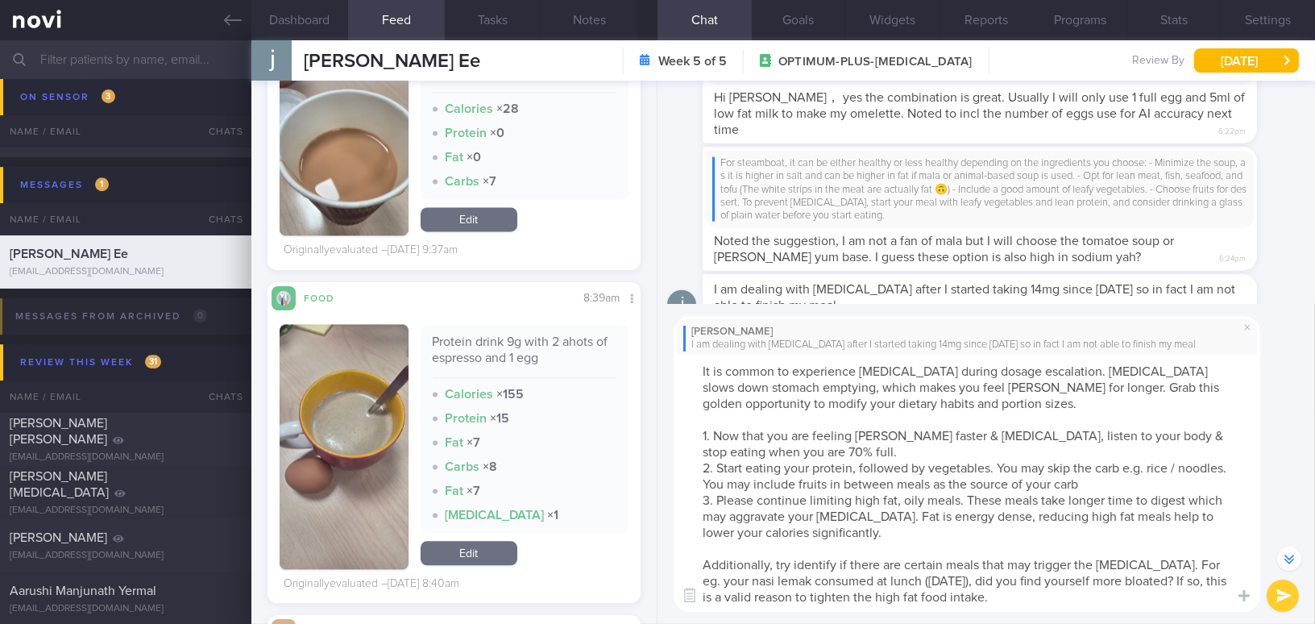
paste textarea "’s common to experience bloating during dosage escalation. Rybelsus slows stoma…"
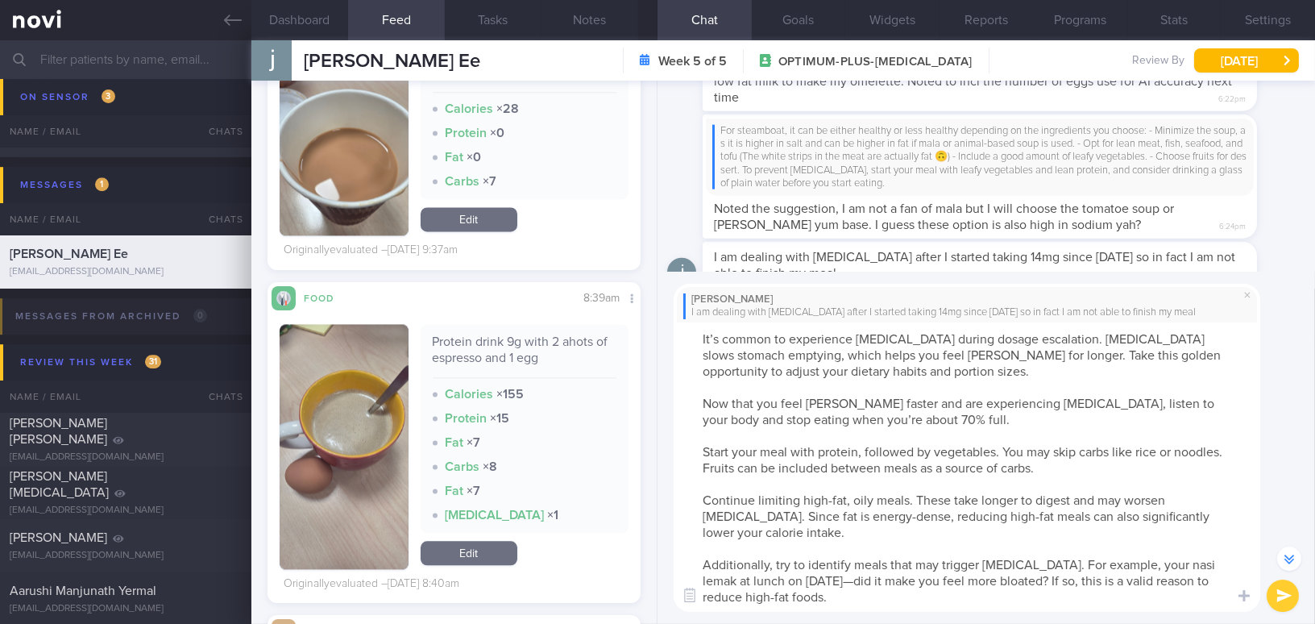
scroll to position [-441, 0]
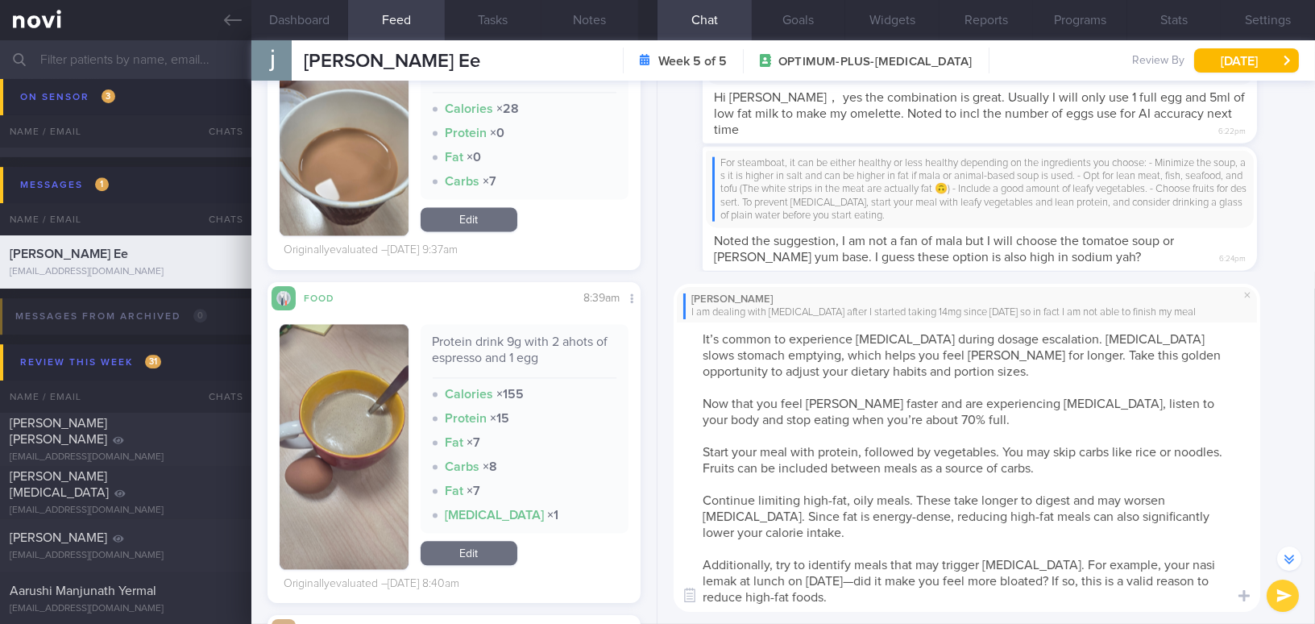
click at [715, 334] on textarea "It’s common to experience bloating during dosage escalation. Rybelsus slows sto…" at bounding box center [966, 466] width 586 height 289
click at [889, 372] on textarea "It is common to experience bloating during dosage escalation. Rybelsus slows st…" at bounding box center [966, 466] width 586 height 289
click at [701, 401] on textarea "It is common to experience bloating during dosage escalation. Rybelsus slows st…" at bounding box center [966, 466] width 586 height 289
click at [698, 450] on textarea "It is common to experience bloating during dosage escalation. Rybelsus slows st…" at bounding box center [966, 466] width 586 height 289
drag, startPoint x: 967, startPoint y: 448, endPoint x: 1008, endPoint y: 446, distance: 41.1
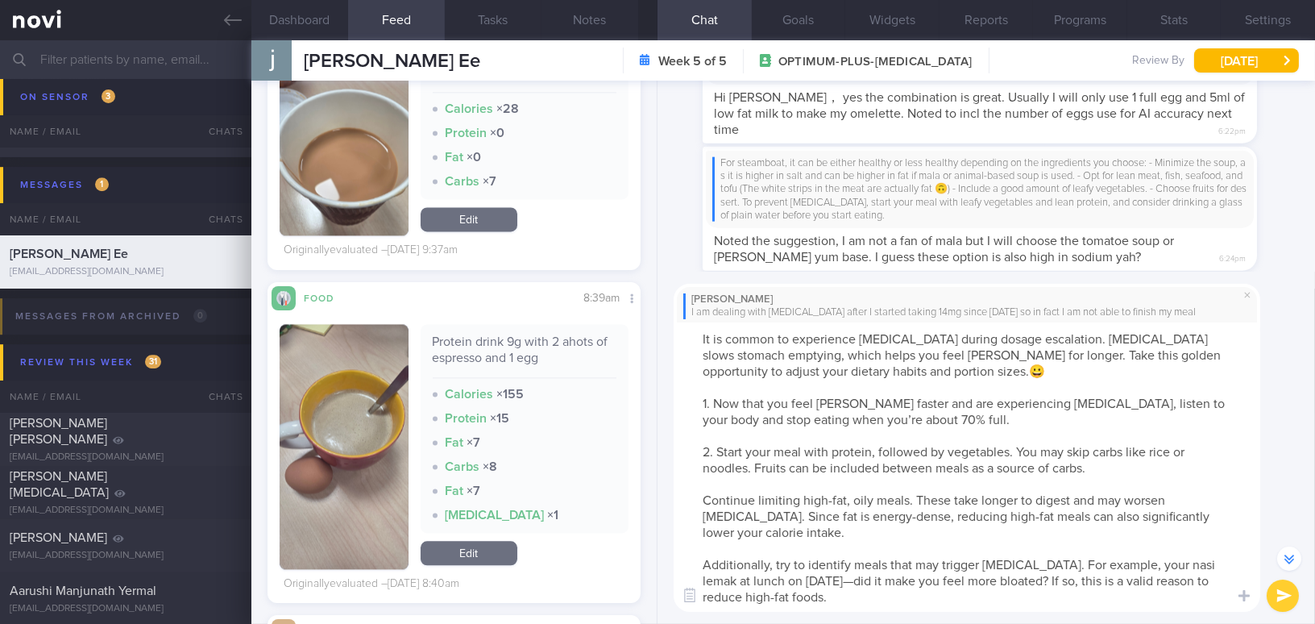
click at [1008, 446] on textarea "It is common to experience bloating during dosage escalation. Rybelsus slows st…" at bounding box center [966, 466] width 586 height 289
click at [1160, 452] on textarea "It is common to experience bloating during dosage escalation. Rybelsus slows st…" at bounding box center [966, 466] width 586 height 289
click at [699, 498] on textarea "It is common to experience bloating during dosage escalation. Rybelsus slows st…" at bounding box center [966, 466] width 586 height 289
click at [806, 575] on textarea "It is common to experience bloating during dosage escalation. Rybelsus slows st…" at bounding box center [966, 466] width 586 height 289
click at [824, 599] on textarea "It is common to experience bloating during dosage escalation. Rybelsus slows st…" at bounding box center [966, 466] width 586 height 289
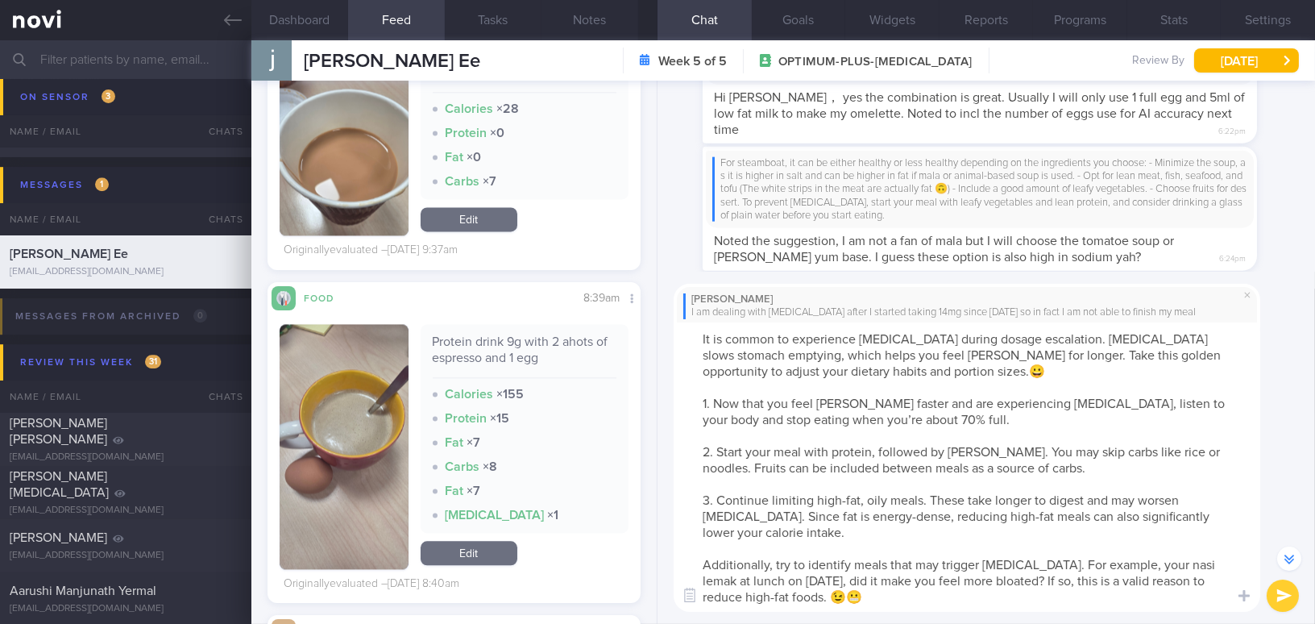
type textarea "It is common to experience bloating during dosage escalation. Rybelsus slows st…"
click at [1291, 595] on button "submit" at bounding box center [1282, 595] width 32 height 32
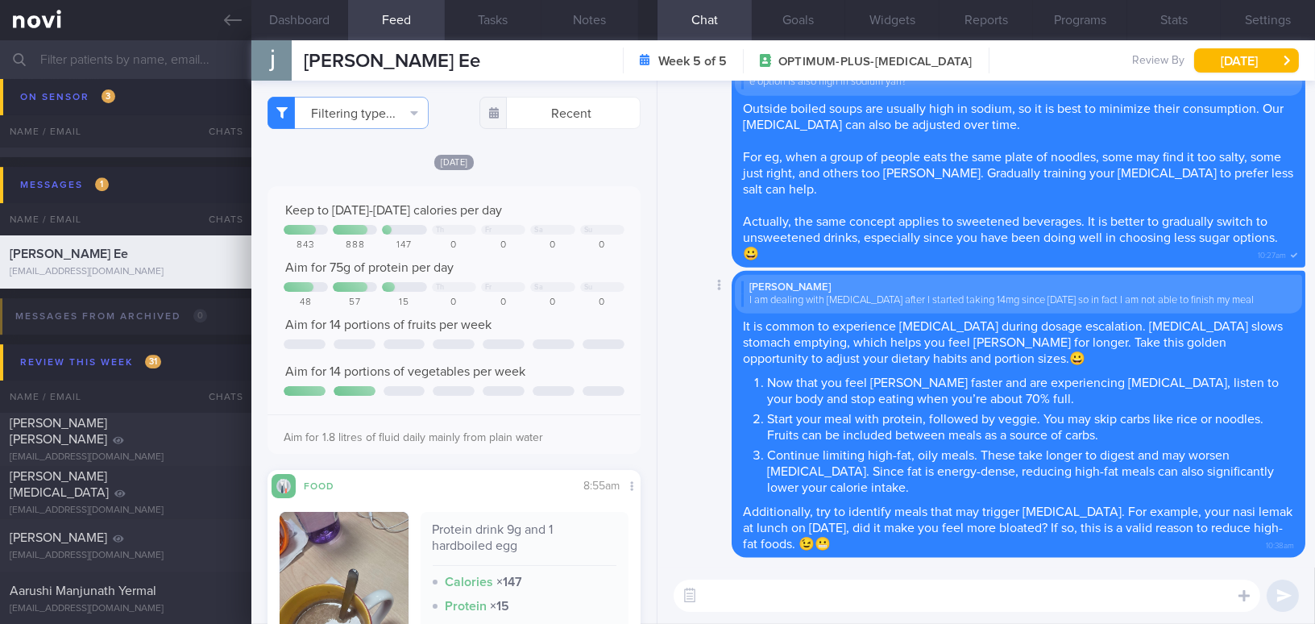
scroll to position [292, 0]
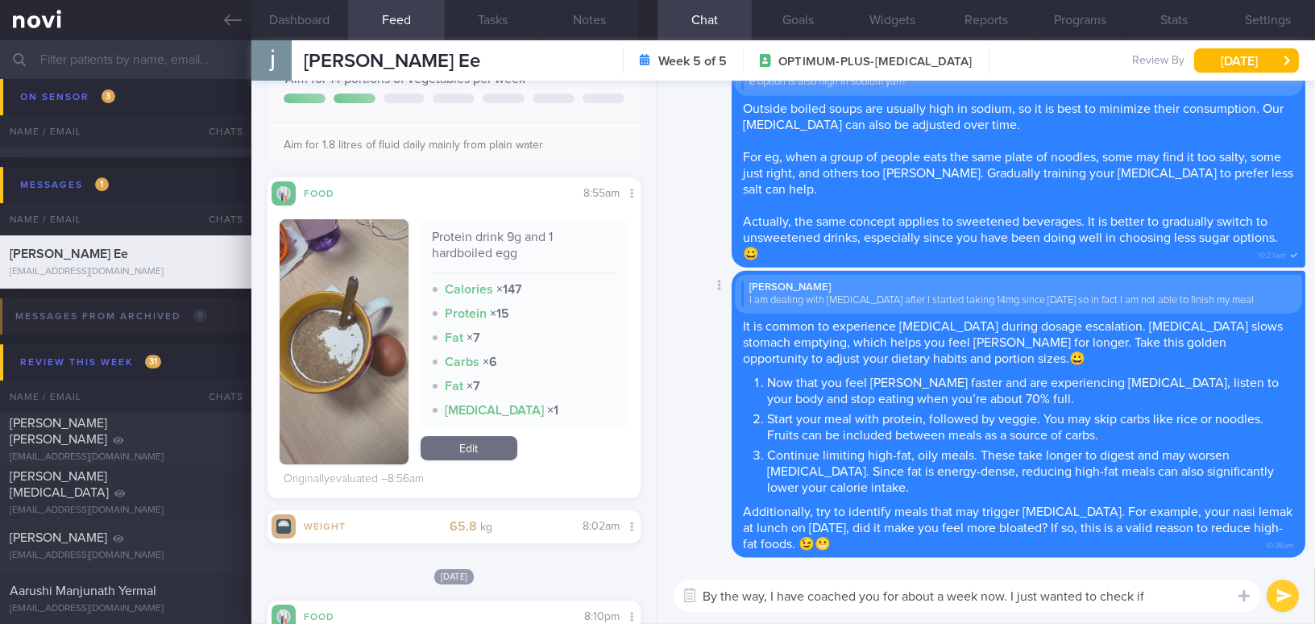
type textarea "By the way, I have coached you for about a week now. I just wanted to check if"
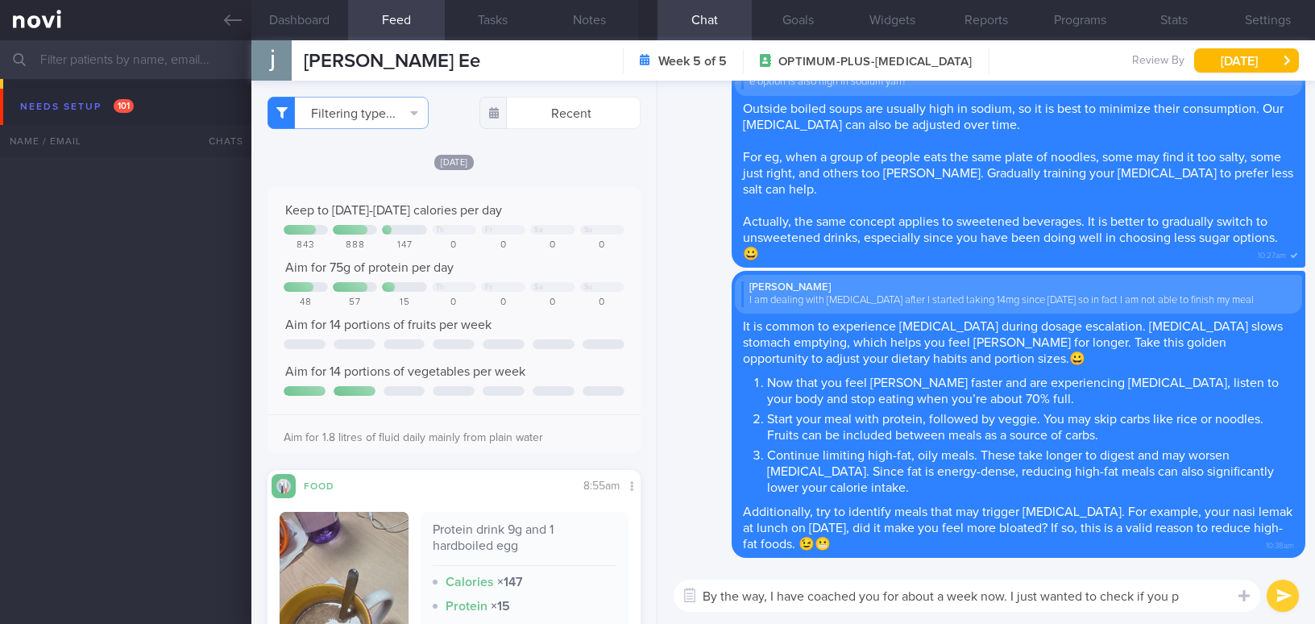
select select "8"
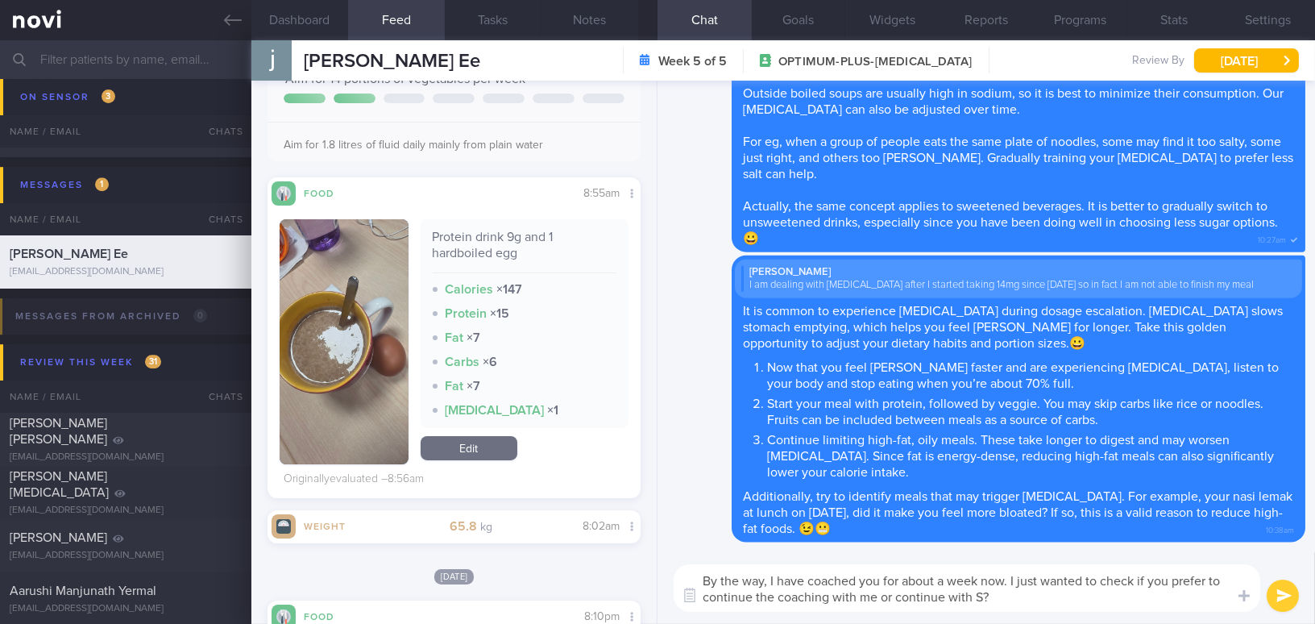
drag, startPoint x: 1012, startPoint y: 596, endPoint x: 628, endPoint y: 576, distance: 384.8
click at [628, 576] on div "Dashboard Feed 83 Tasks Notes Chat Goals Widgets Reports Programs Stats Setting…" at bounding box center [782, 331] width 1063 height 583
click at [1015, 599] on textarea "By the way, I have coached you for about a week now. I just wanted to check if …" at bounding box center [966, 588] width 586 height 48
drag, startPoint x: 1009, startPoint y: 595, endPoint x: 639, endPoint y: 557, distance: 372.5
click at [639, 557] on div "Dashboard Feed 83 Tasks Notes Chat Goals Widgets Reports Programs Stats Setting…" at bounding box center [782, 331] width 1063 height 583
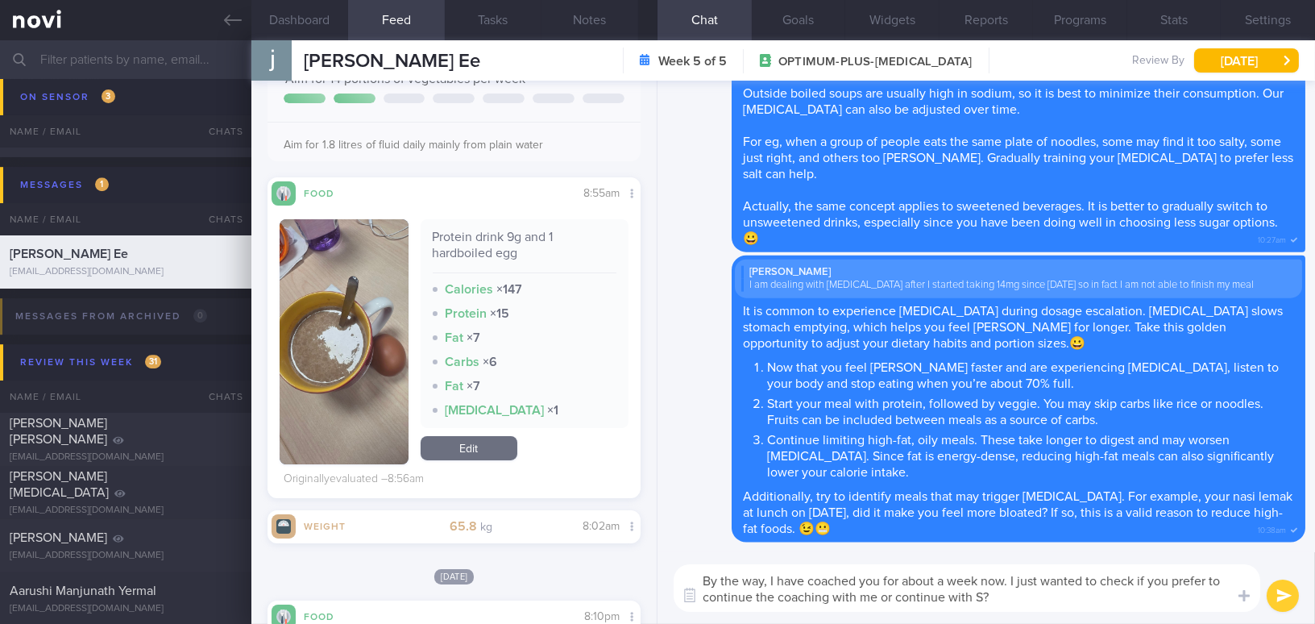
paste textarea "’ve been coaching you for about a week now, and I just wanted to check whether …"
click at [785, 579] on textarea "By the way, I’ve been coaching you for about a week now, and I just wanted to c…" at bounding box center [966, 588] width 586 height 48
click at [1042, 582] on textarea "By the way, I have been coaching you for about a week now, and I just wanted to…" at bounding box center [966, 588] width 586 height 48
click at [1066, 579] on textarea "By the way, I have been coaching you for about a week now, and I just wanted to…" at bounding box center [966, 588] width 586 height 48
click at [1072, 581] on textarea "By the way, I have been coaching you for about a week now. I just wanted to che…" at bounding box center [966, 588] width 586 height 48
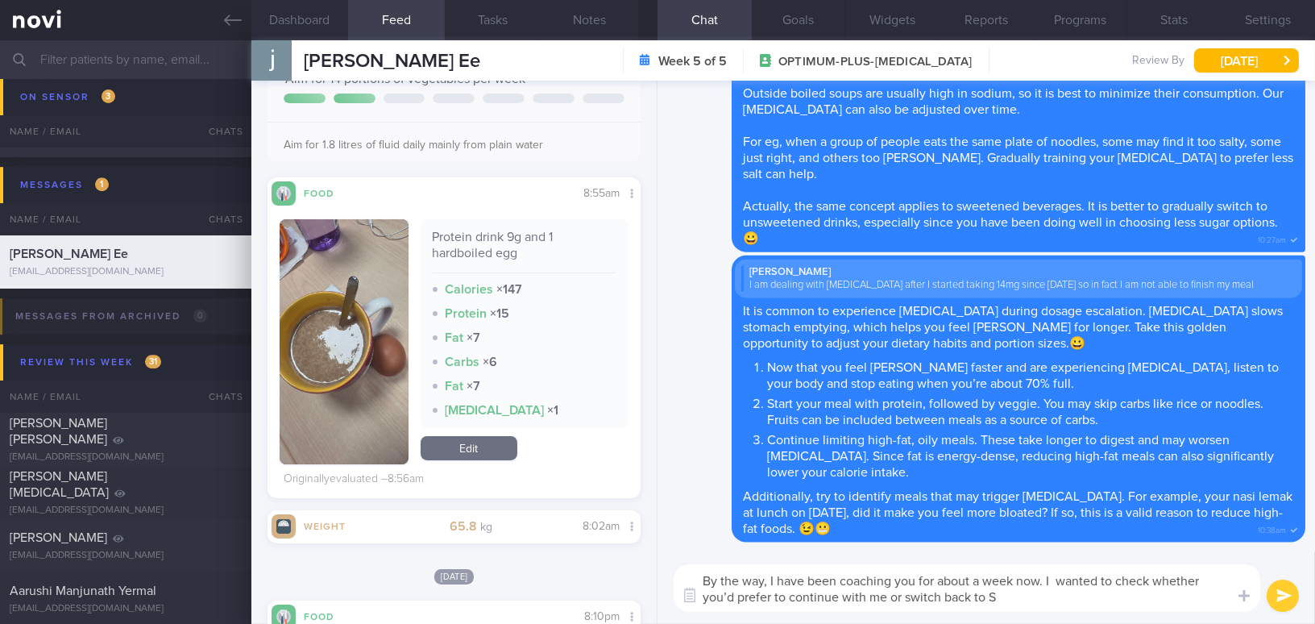
click at [732, 598] on textarea "By the way, I have been coaching you for about a week now. I wanted to check wh…" at bounding box center [966, 588] width 586 height 48
click at [996, 596] on textarea "By the way, I have been coaching you for about a week now. I wanted to check wh…" at bounding box center [966, 588] width 586 height 48
type textarea "By the way, I have been coaching you for about a week now. I wanted to check wh…"
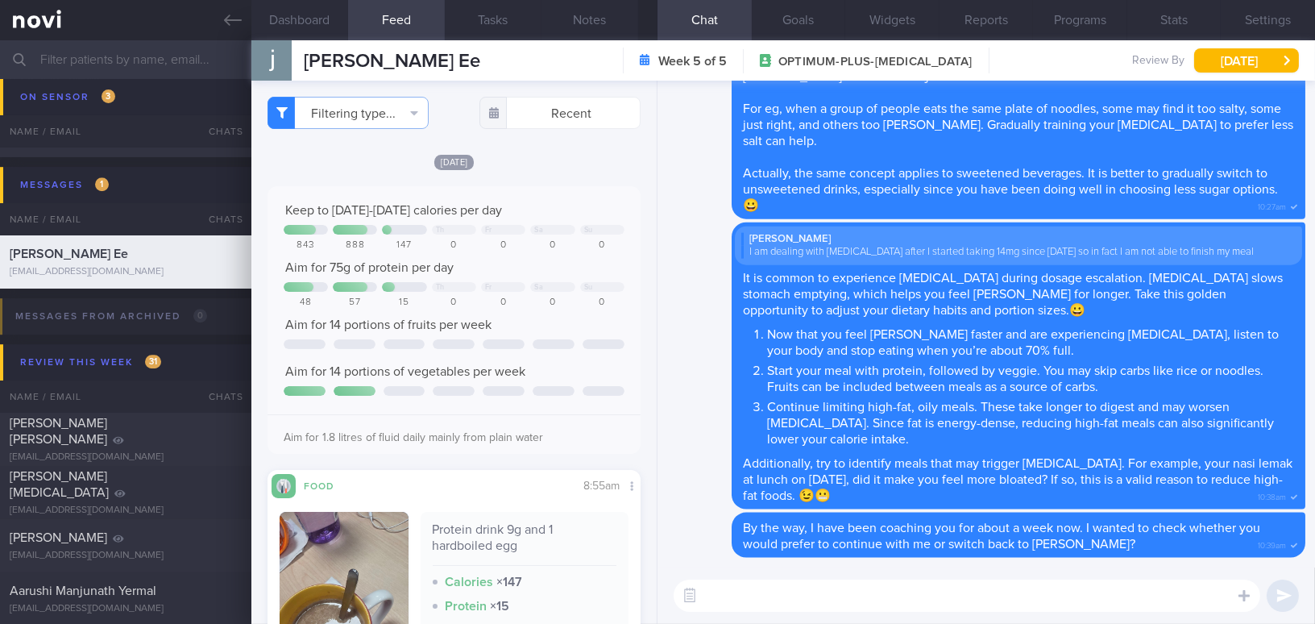
click at [354, 160] on div "[DATE]" at bounding box center [453, 161] width 373 height 17
click at [220, 25] on link at bounding box center [125, 20] width 251 height 40
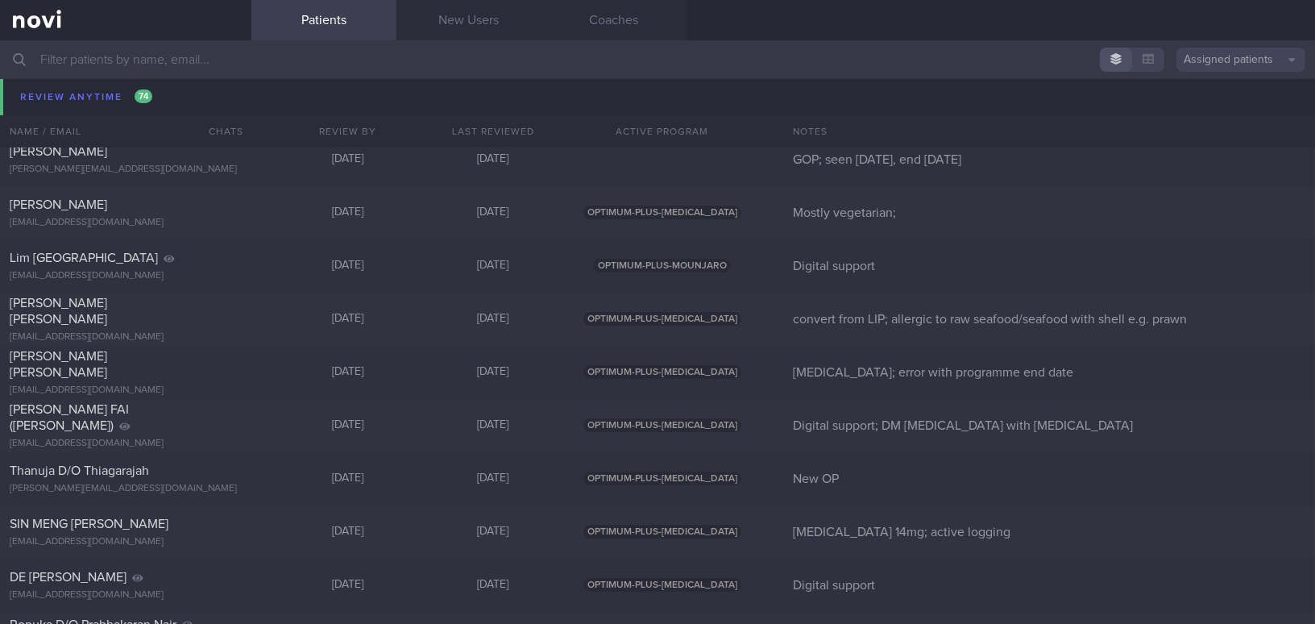
scroll to position [10814, 0]
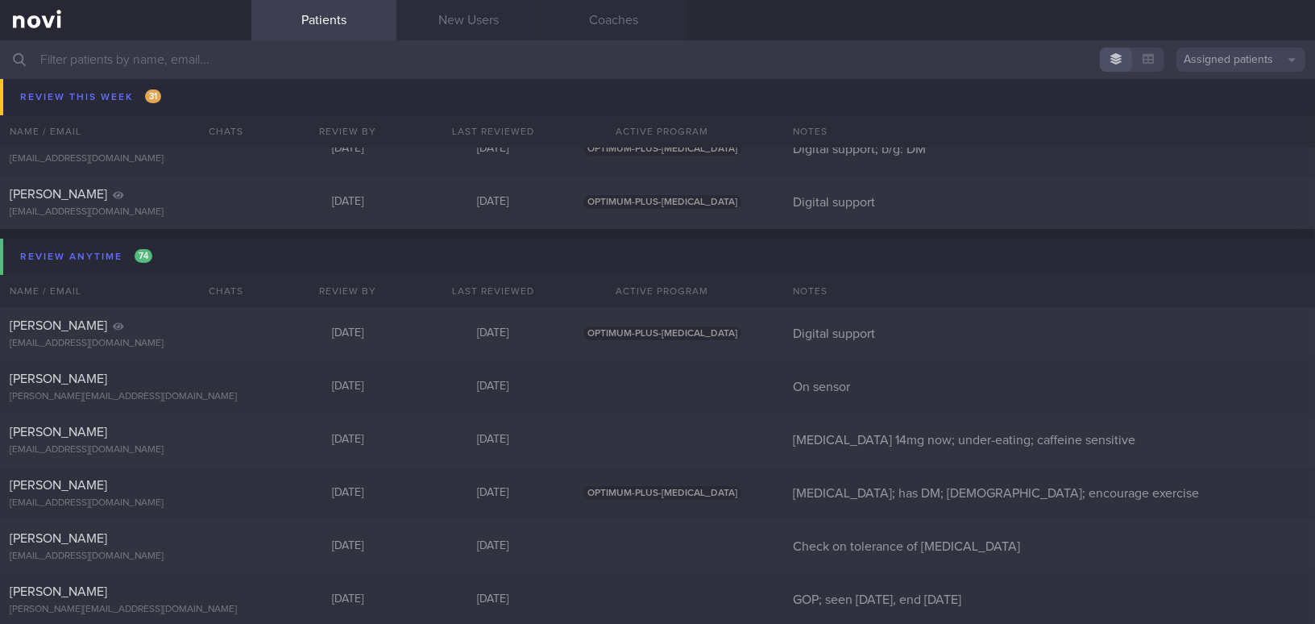
click at [178, 61] on input "text" at bounding box center [657, 59] width 1315 height 39
click at [141, 68] on input "text" at bounding box center [657, 59] width 1315 height 39
click at [164, 57] on input "text" at bounding box center [657, 59] width 1315 height 39
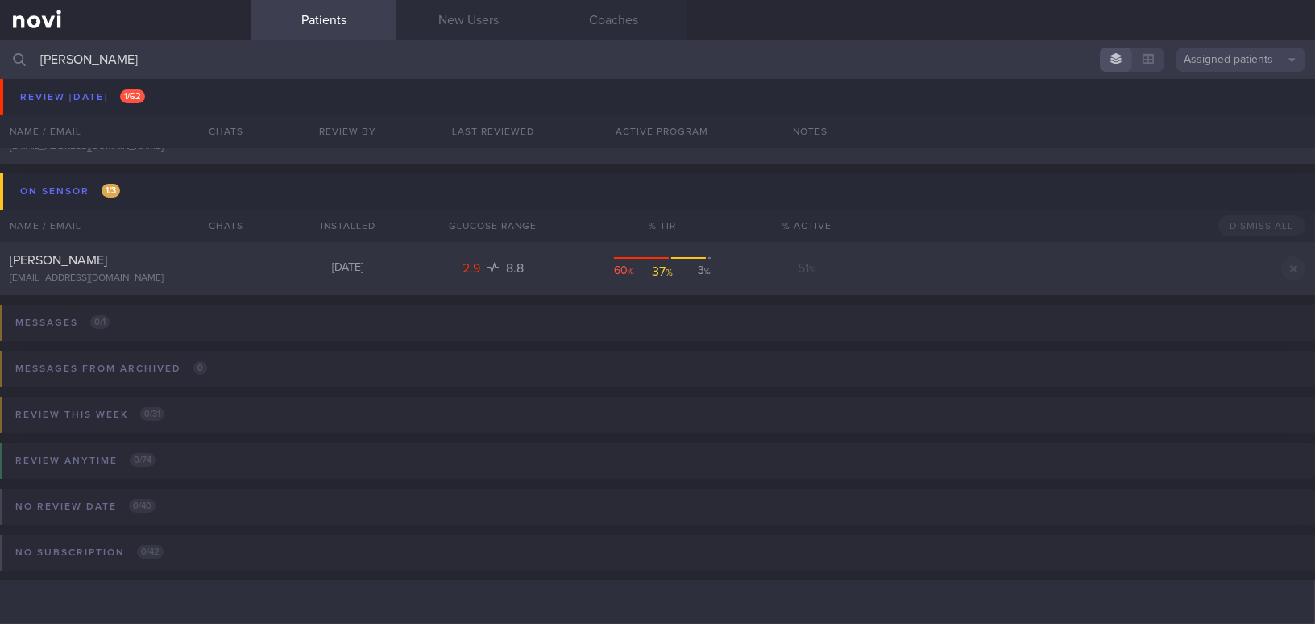
scroll to position [92, 0]
type input "teo kai"
click at [129, 275] on div "[EMAIL_ADDRESS][DOMAIN_NAME]" at bounding box center [126, 279] width 232 height 12
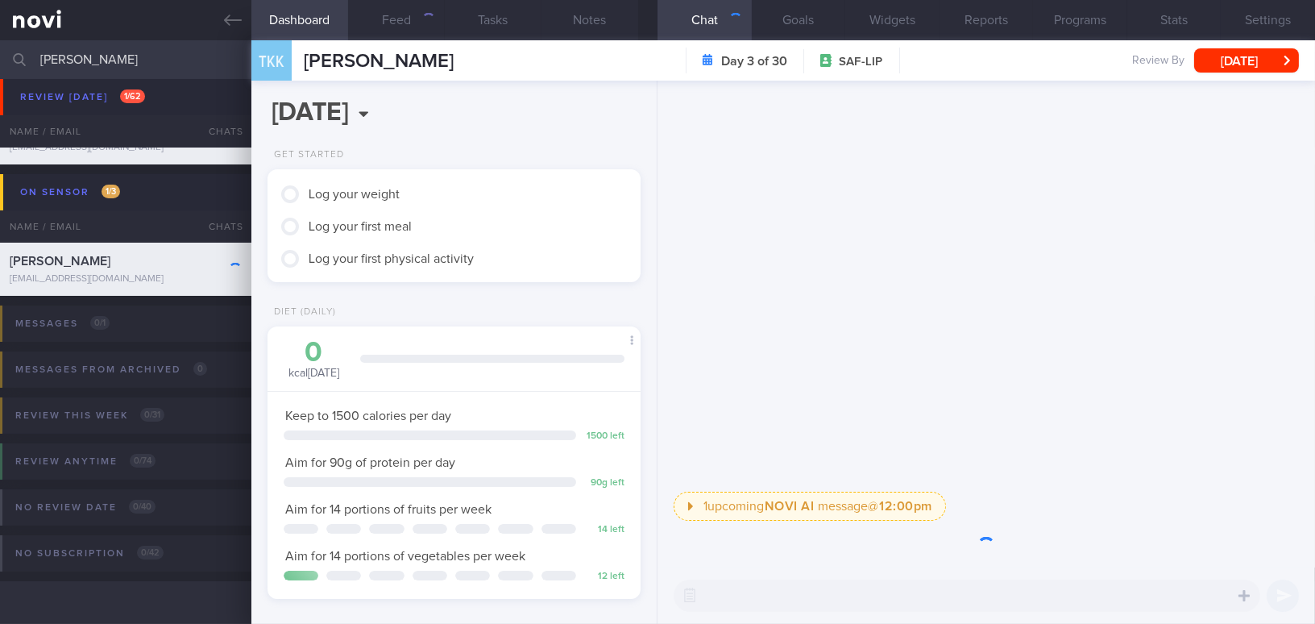
scroll to position [189, 339]
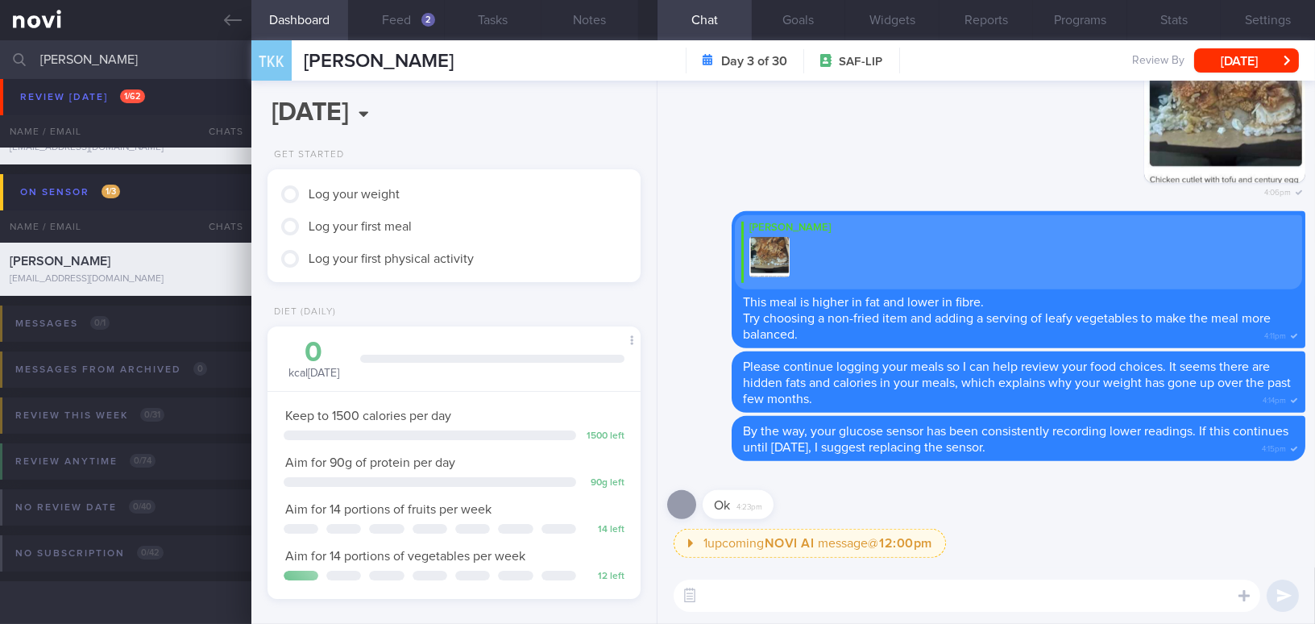
drag, startPoint x: 117, startPoint y: 53, endPoint x: 35, endPoint y: 54, distance: 82.2
click at [35, 54] on div "teo kai Assigned patients Assigned patients All active patients Archived patien…" at bounding box center [657, 59] width 1315 height 39
click at [150, 261] on div "[PERSON_NAME]" at bounding box center [124, 261] width 228 height 16
click at [404, 14] on button "Feed 2" at bounding box center [396, 20] width 97 height 40
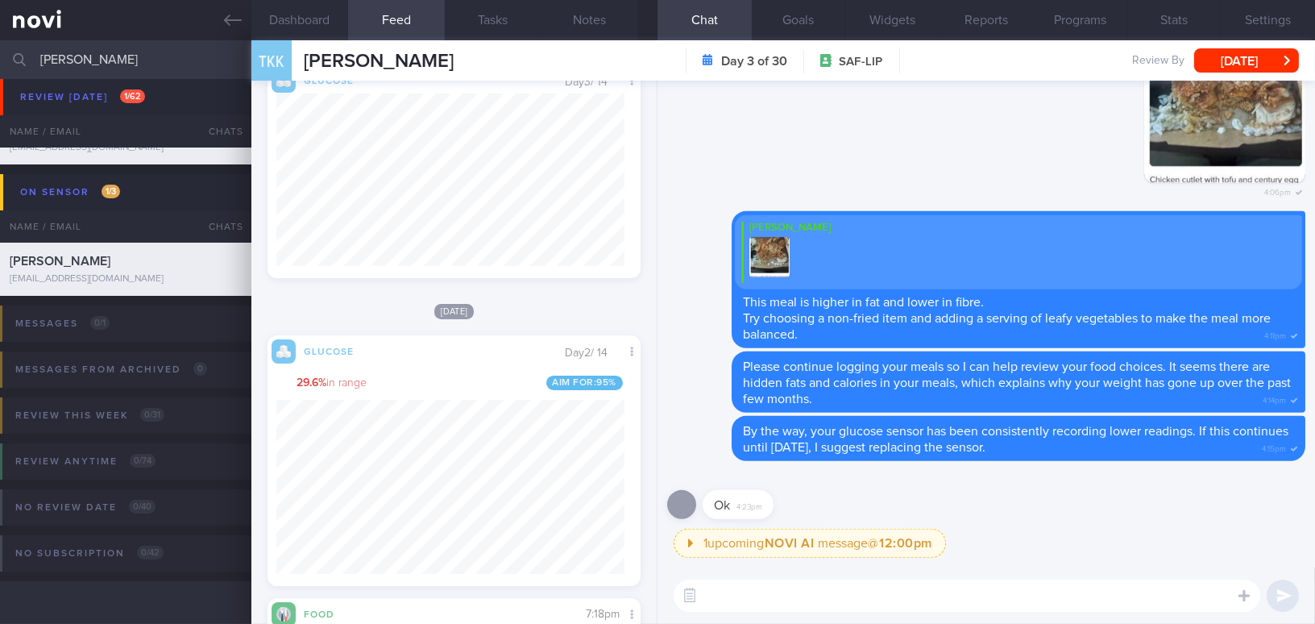
scroll to position [659, 0]
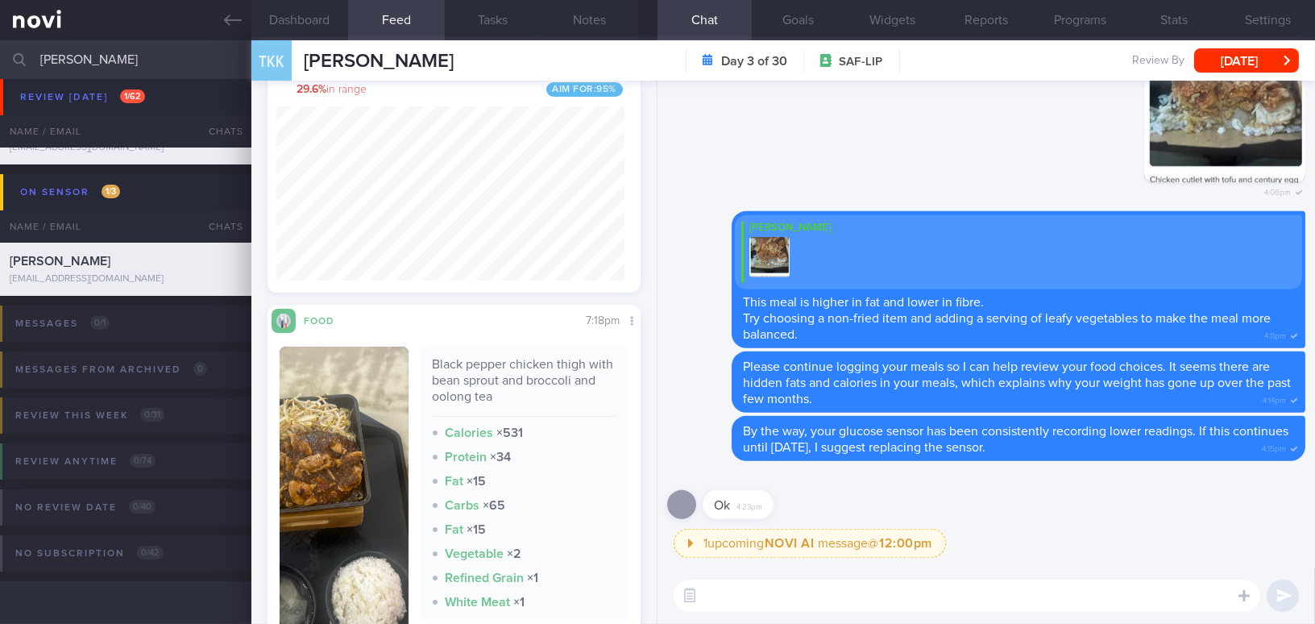
click at [781, 586] on textarea at bounding box center [966, 595] width 586 height 32
drag, startPoint x: 828, startPoint y: 590, endPoint x: 847, endPoint y: 590, distance: 19.3
click at [847, 590] on textarea "Good morning Mr Teo, your sensor g" at bounding box center [966, 595] width 586 height 32
click at [846, 597] on textarea "Good morning Mr Teo, your sensor g" at bounding box center [966, 595] width 586 height 32
drag, startPoint x: 831, startPoint y: 597, endPoint x: 932, endPoint y: 599, distance: 100.7
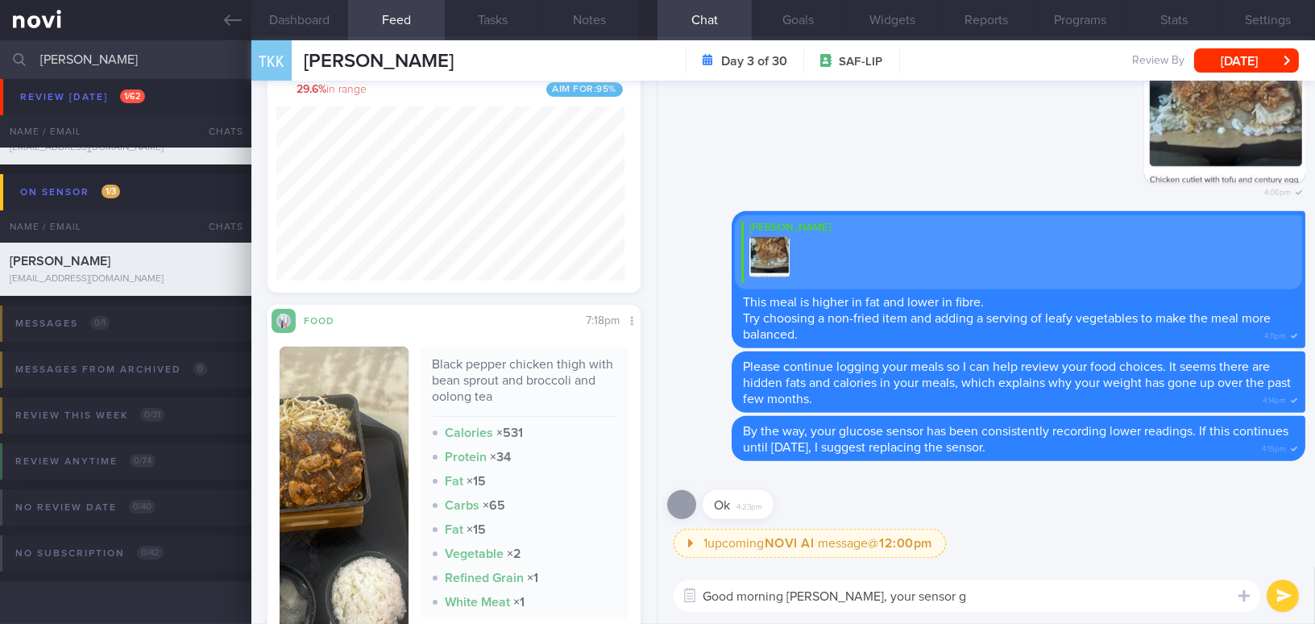
click at [932, 599] on textarea "Good morning Mr Teo, your sensor g" at bounding box center [966, 595] width 586 height 32
paste textarea "Your sensor glucose readings continue to be low, below 4 mmol/L. Therefore, I w…"
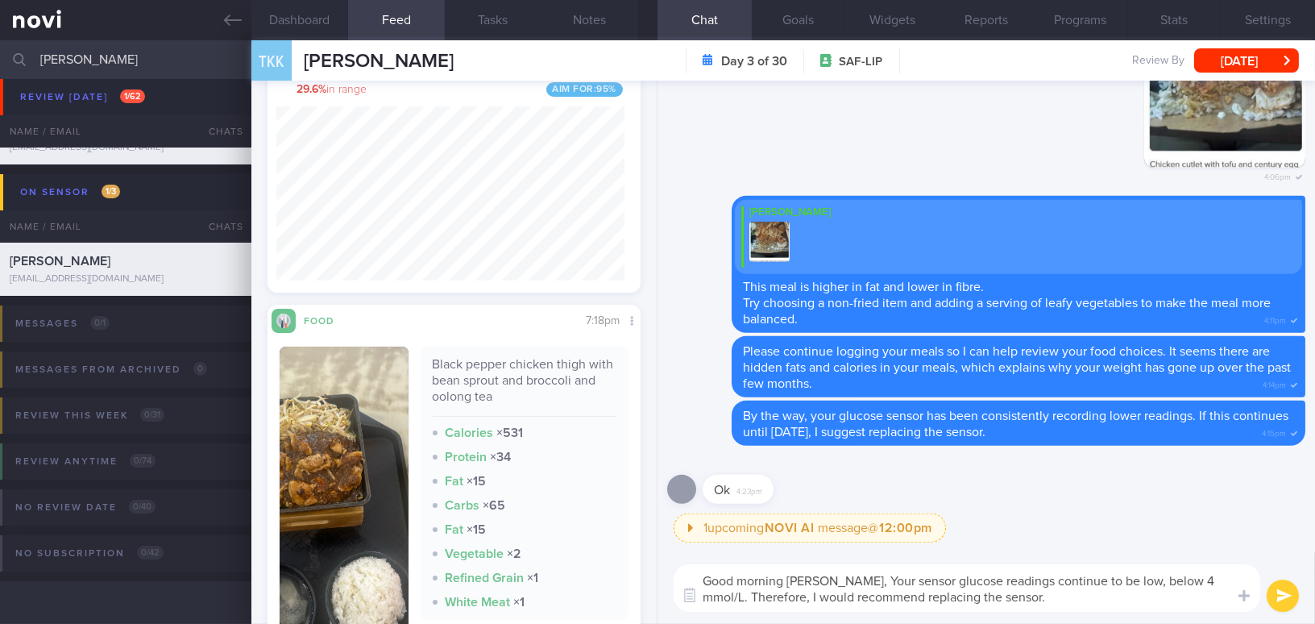
scroll to position [0, 0]
click at [843, 580] on textarea "Good morning Mr Teo, Your sensor glucose readings continue to be low, below 4 m…" at bounding box center [966, 588] width 586 height 48
type textarea "Good morning Mr Teo, your sensor glucose readings continue to be low, below 4 m…"
click at [1278, 593] on button "submit" at bounding box center [1282, 595] width 32 height 32
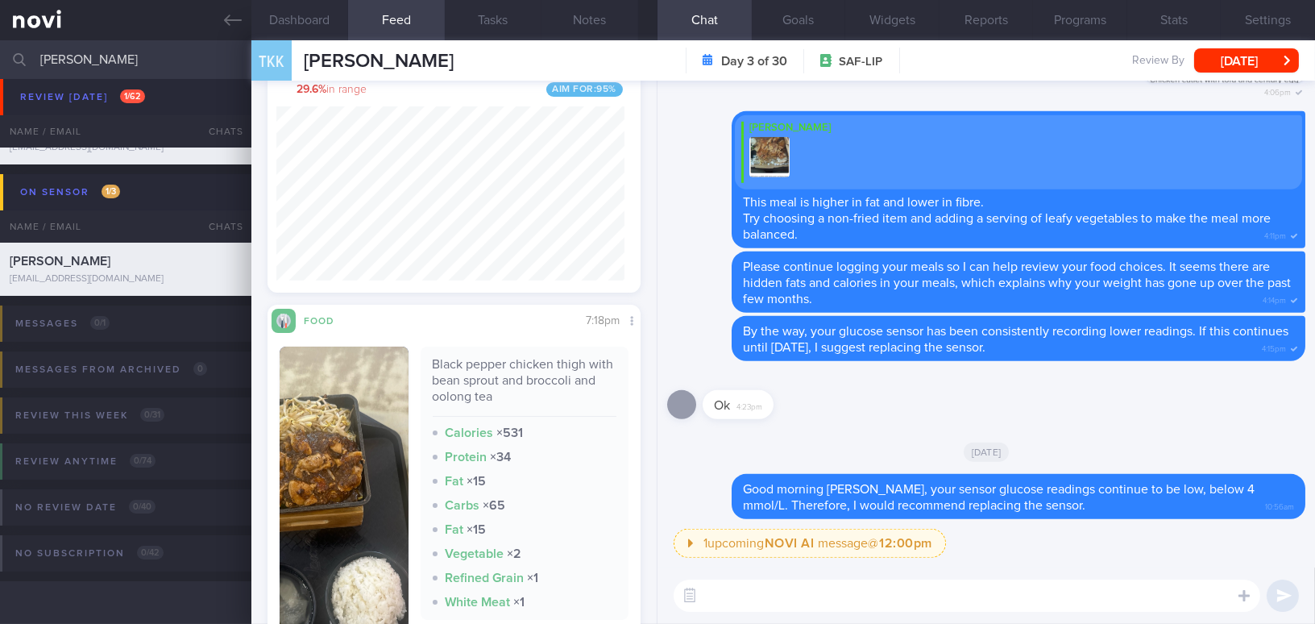
paste textarea "you can contact the Abbott Customer Care hotline. Their number is 1800 272 2881…"
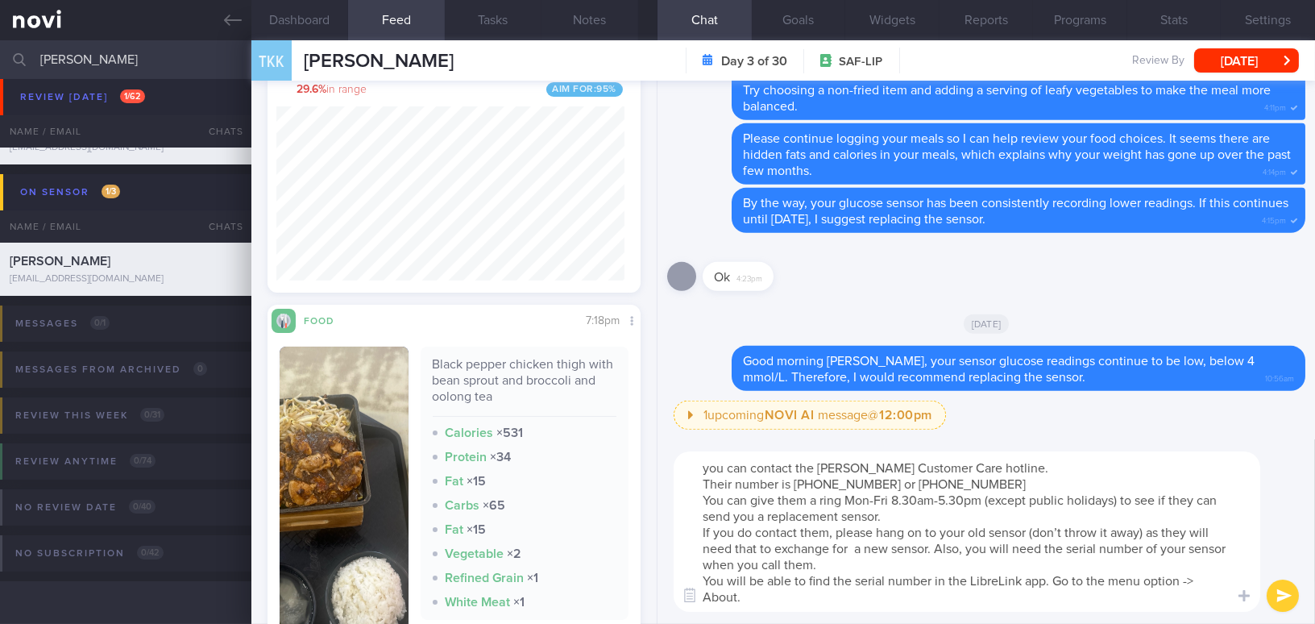
click at [708, 466] on textarea "you can contact the Abbott Customer Care hotline. Their number is 1800 272 2881…" at bounding box center [966, 531] width 586 height 160
click at [774, 484] on textarea "You can contact the Abbott Customer Care hotline. Their number is 1800 272 2881…" at bounding box center [966, 531] width 586 height 160
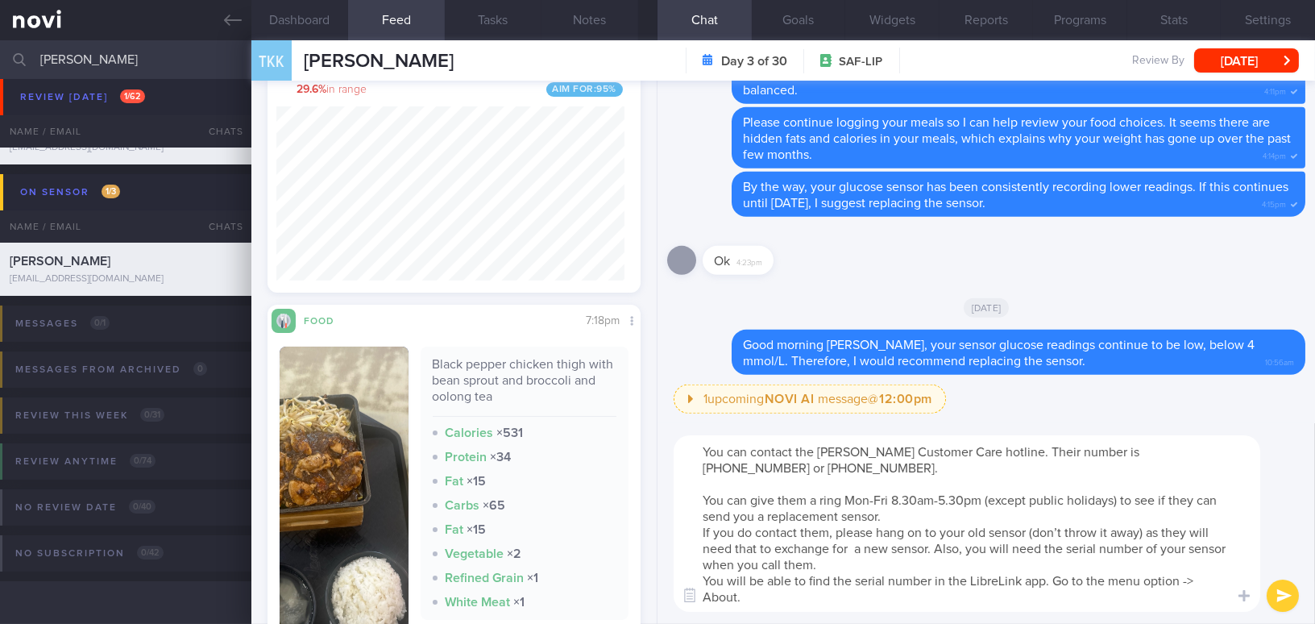
click at [701, 532] on textarea "You can contact the Abbott Customer Care hotline. Their number is 1800 272 2881…" at bounding box center [966, 523] width 586 height 176
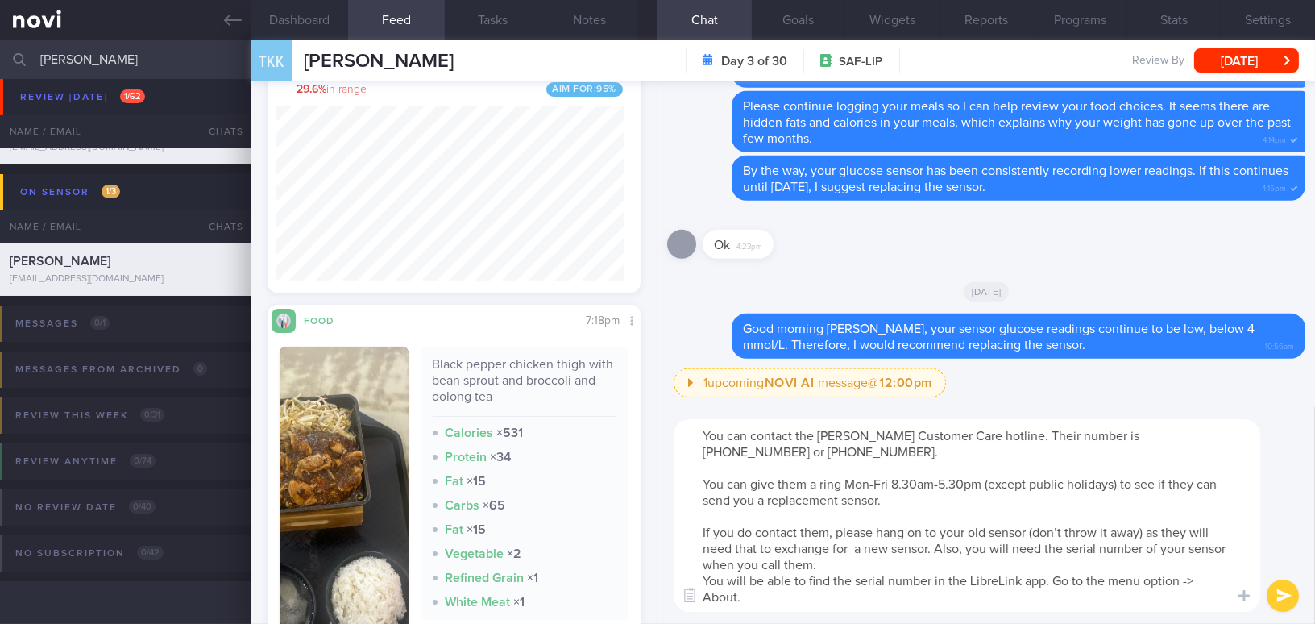
click at [1210, 526] on textarea "You can contact the Abbott Customer Care hotline. Their number is 1800 272 2881…" at bounding box center [966, 515] width 586 height 193
click at [936, 548] on textarea "You can contact the Abbott Customer Care hotline. Their number is 1800 272 2881…" at bounding box center [966, 515] width 586 height 193
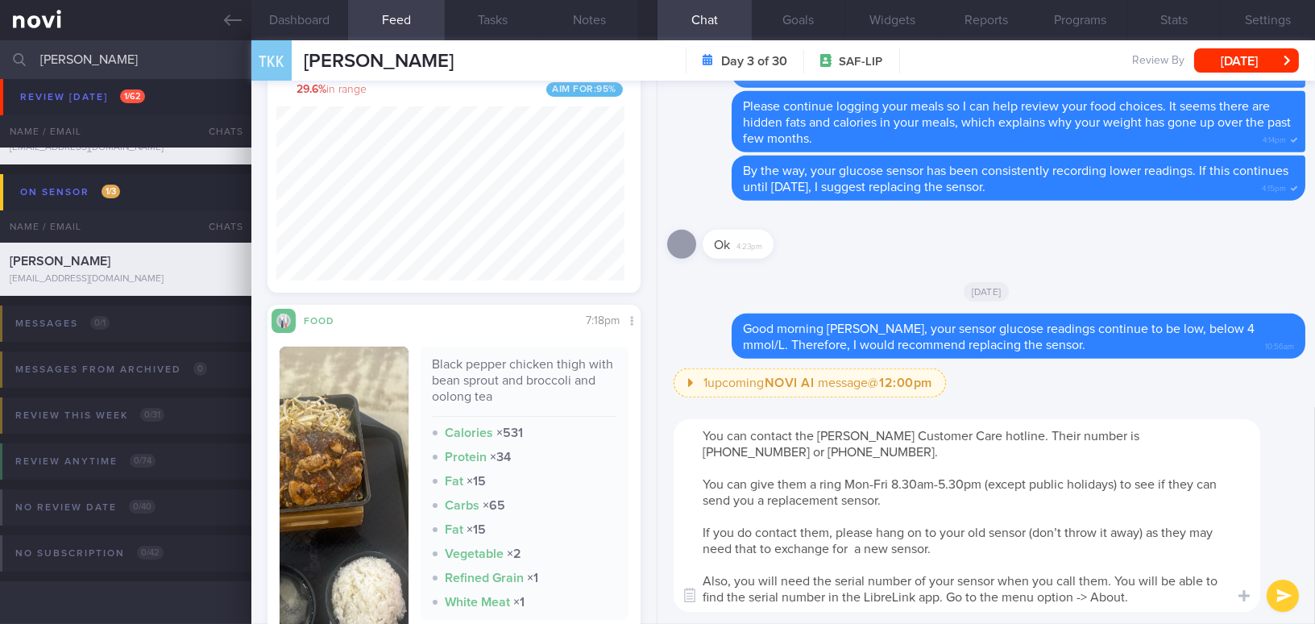
type textarea "You can contact the Abbott Customer Care hotline. Their number is 1800 272 2881…"
click at [1278, 589] on button "submit" at bounding box center [1282, 595] width 32 height 32
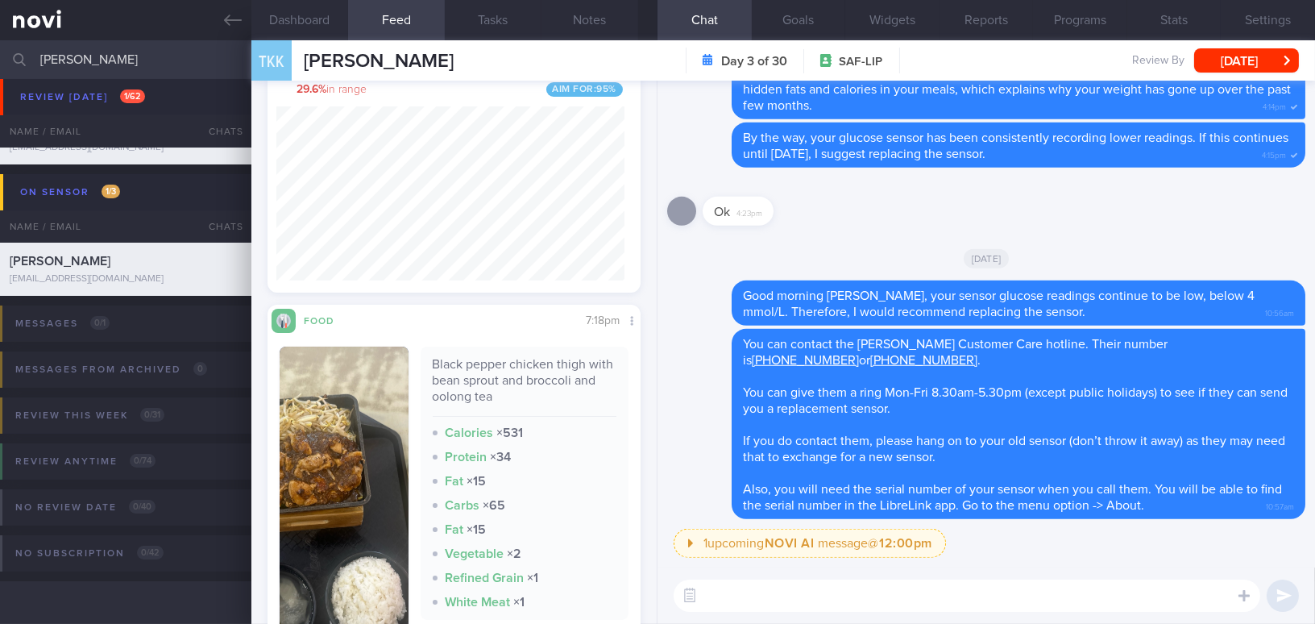
paste textarea "Alternatively, you may drop by our clinic, whichever option is convenient for y…"
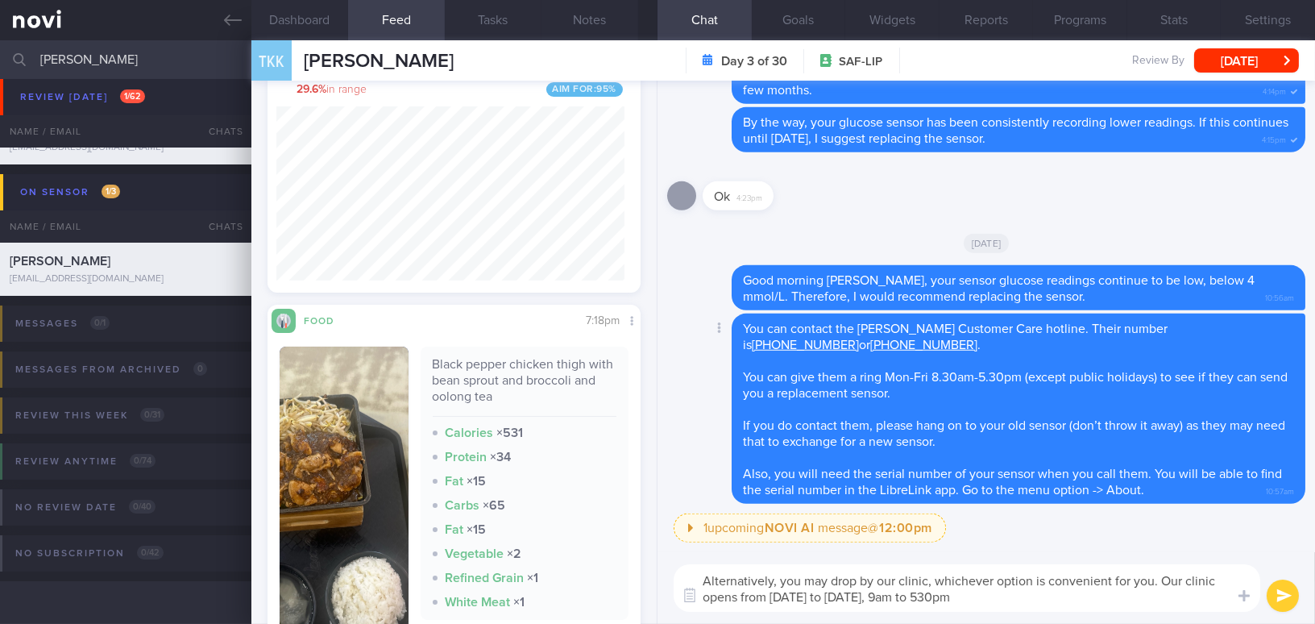
type textarea "Alternatively, you may drop by our clinic, whichever option is convenient for y…"
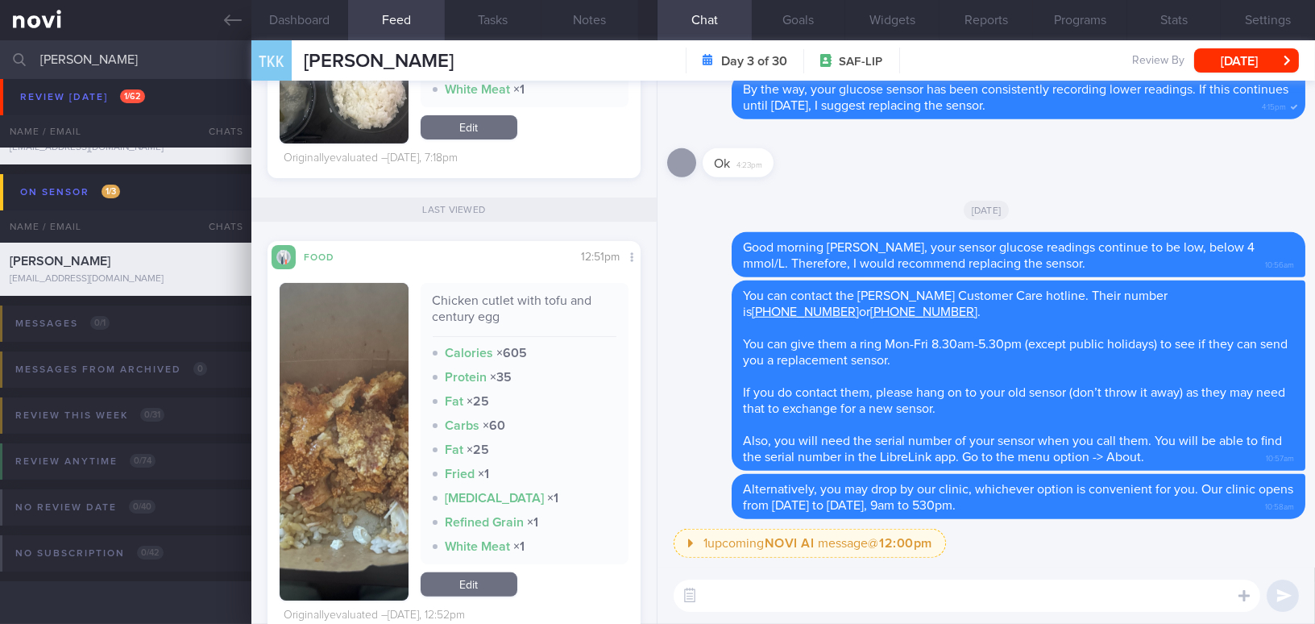
scroll to position [878, 0]
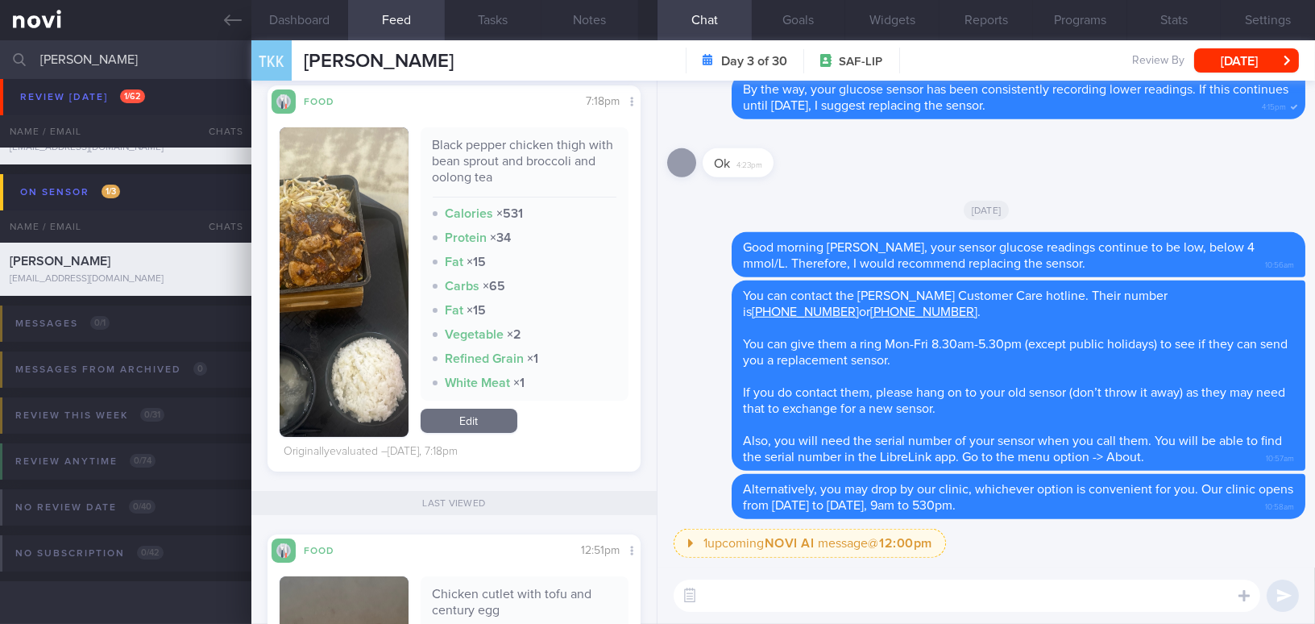
click at [359, 298] on button "button" at bounding box center [344, 281] width 129 height 309
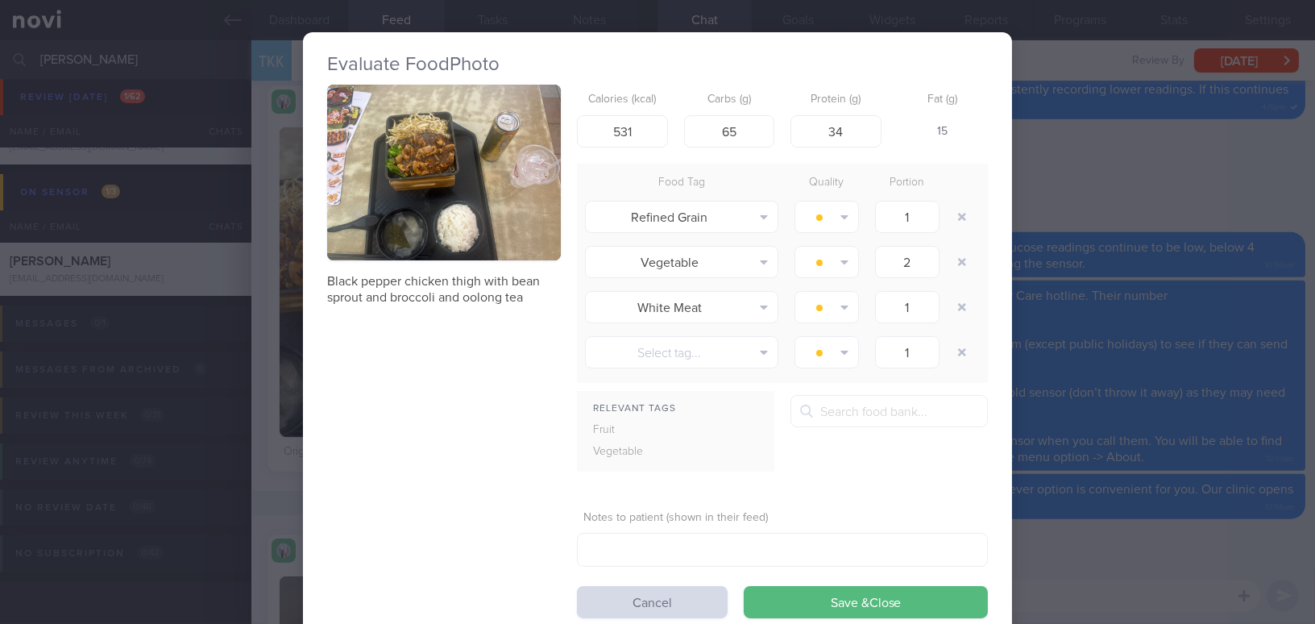
click at [443, 201] on button "button" at bounding box center [444, 173] width 234 height 176
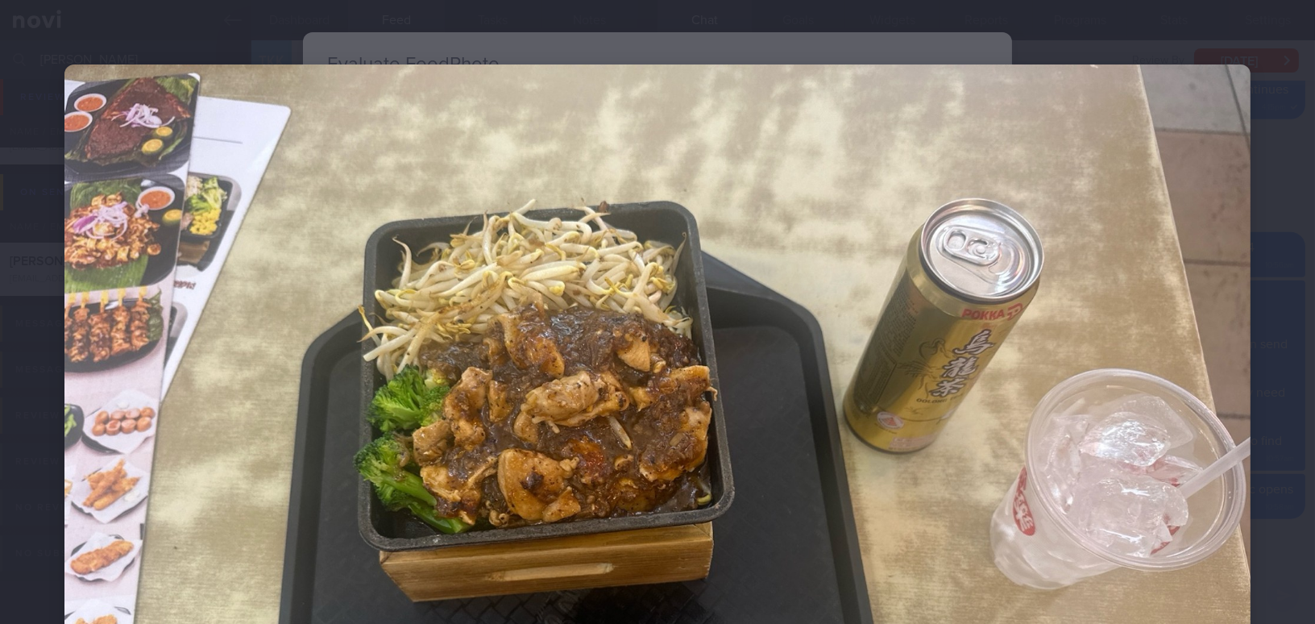
click at [1104, 446] on img at bounding box center [657, 508] width 1186 height 889
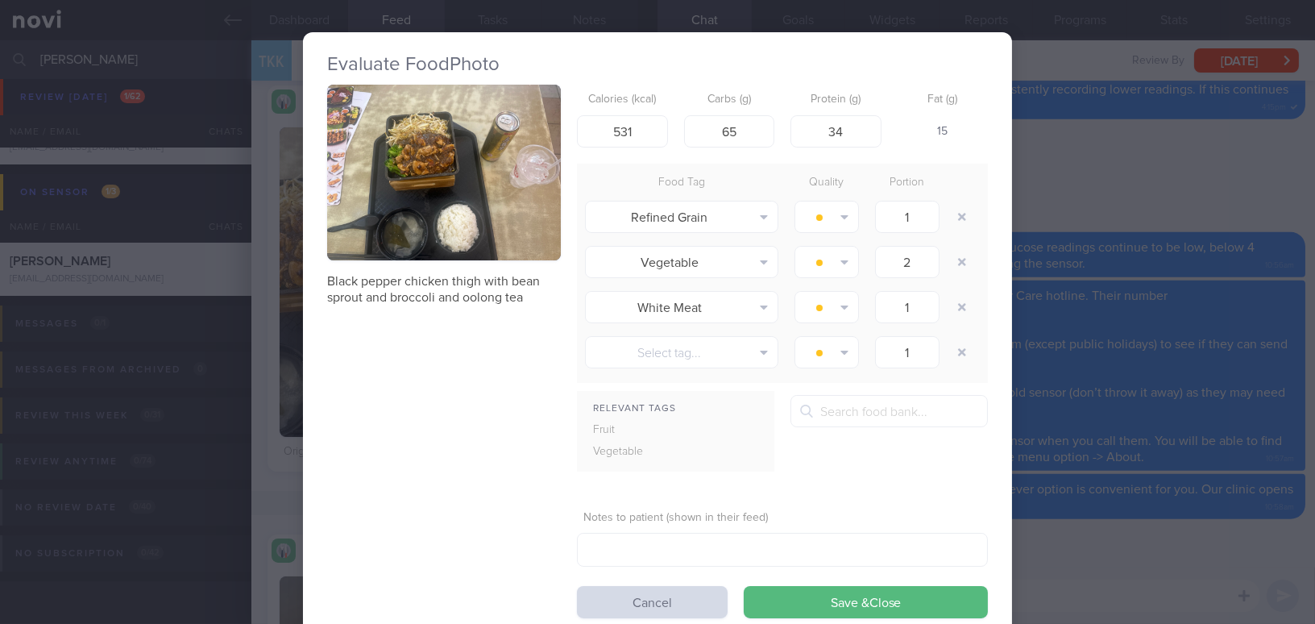
click at [1112, 174] on div "Evaluate Food Photo Black pepper chicken thigh with bean sprout and broccoli an…" at bounding box center [657, 312] width 1315 height 624
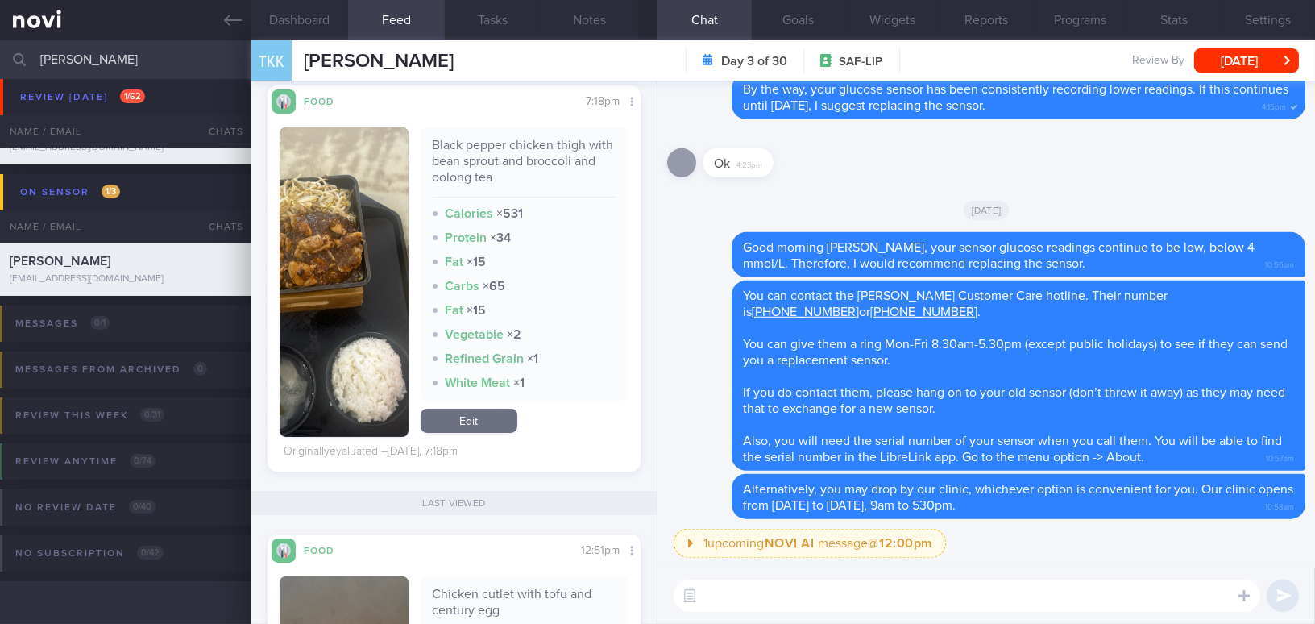
scroll to position [659, 0]
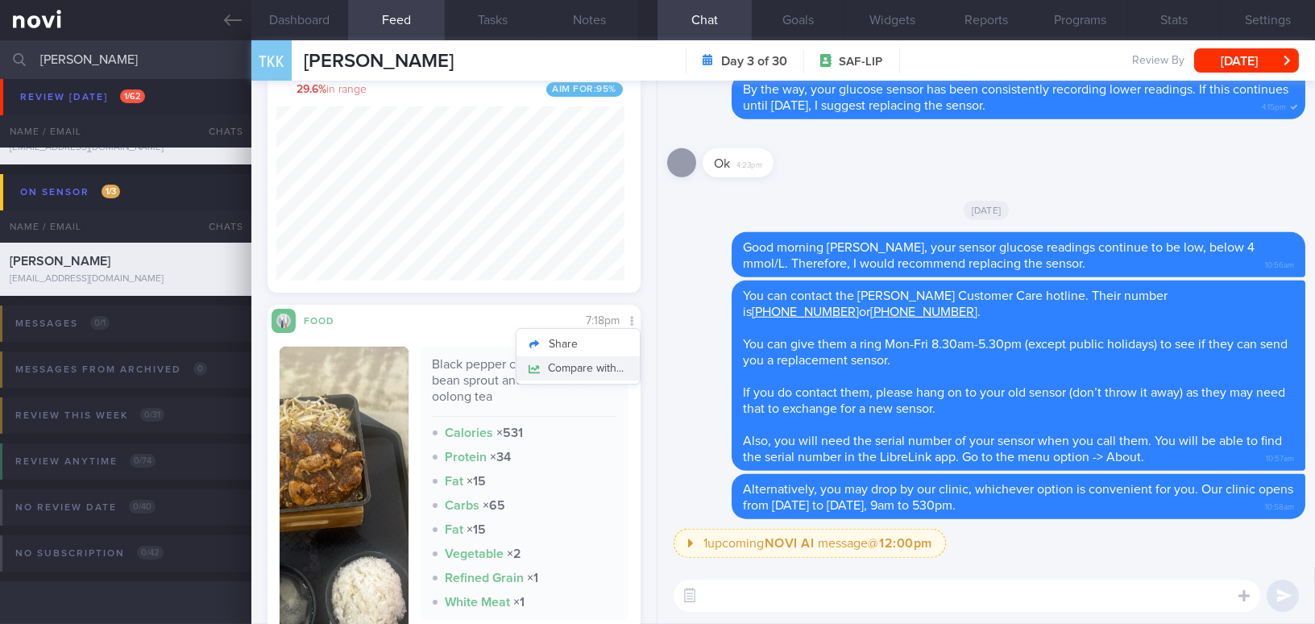
click at [612, 371] on button "Compare with..." at bounding box center [577, 368] width 123 height 24
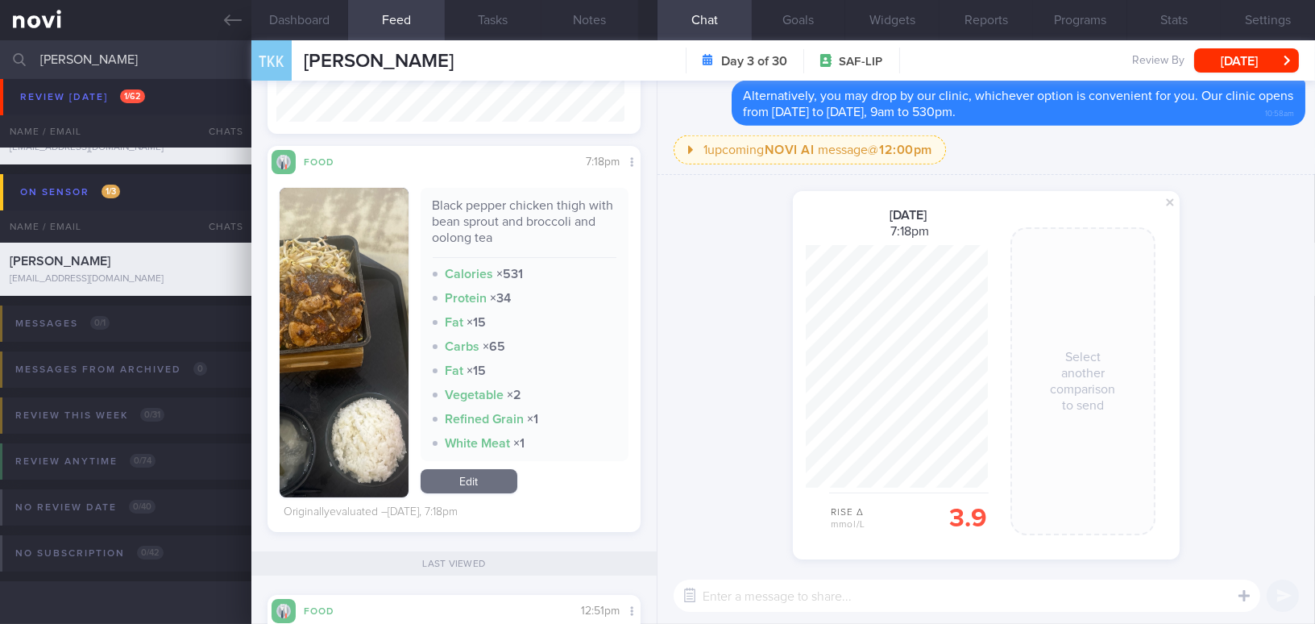
scroll to position [805, 0]
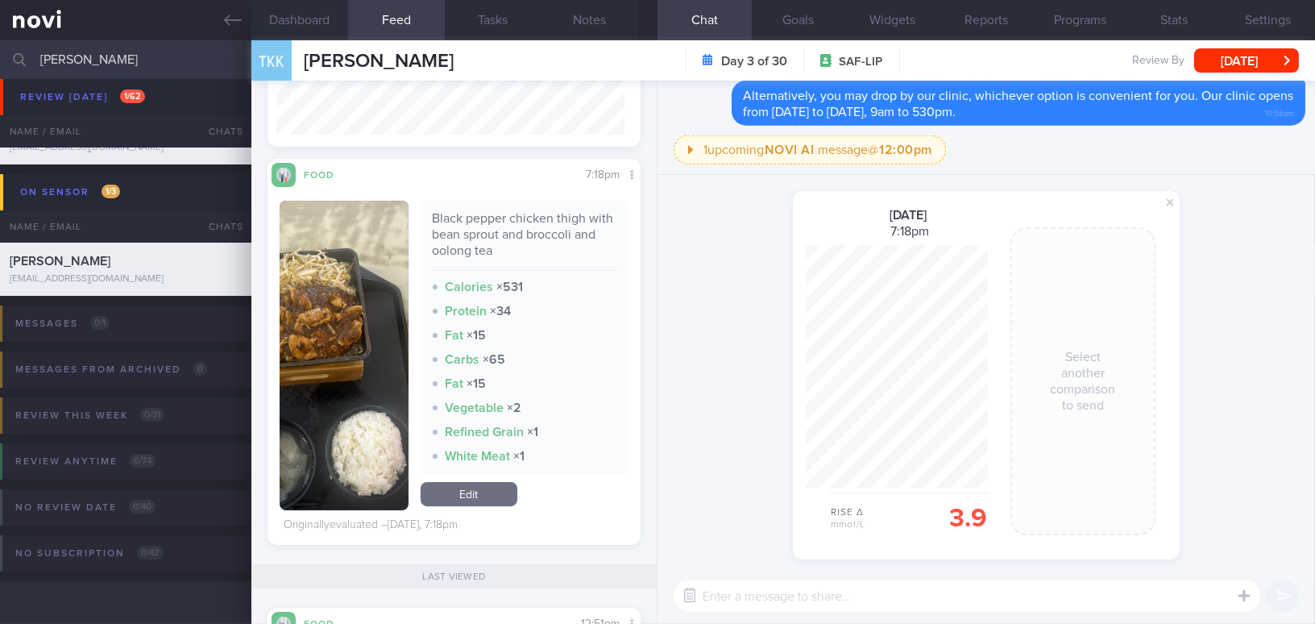
click at [315, 402] on button "button" at bounding box center [344, 355] width 129 height 309
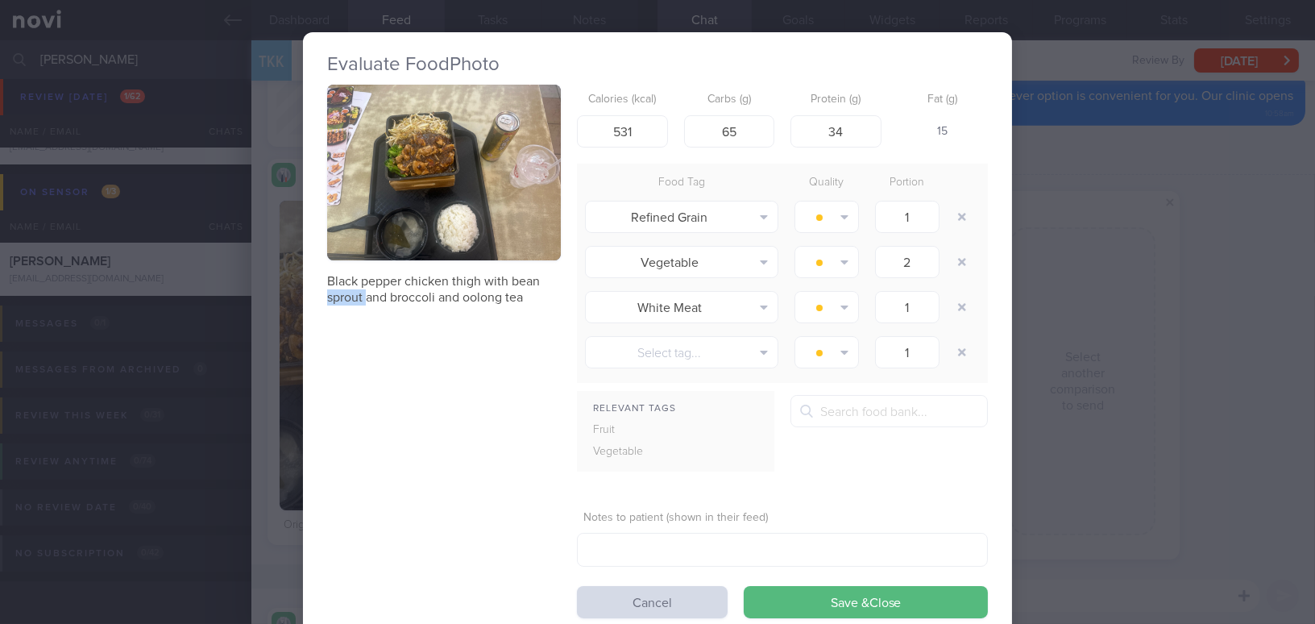
click at [315, 402] on div "Evaluate Food Photo Black pepper chicken thigh with bean sprout and broccoli an…" at bounding box center [657, 335] width 709 height 606
click at [464, 469] on div "Black pepper chicken thigh with bean sprout and broccoli and oolong tea Calorie…" at bounding box center [657, 351] width 661 height 533
click at [491, 191] on button "button" at bounding box center [444, 173] width 234 height 176
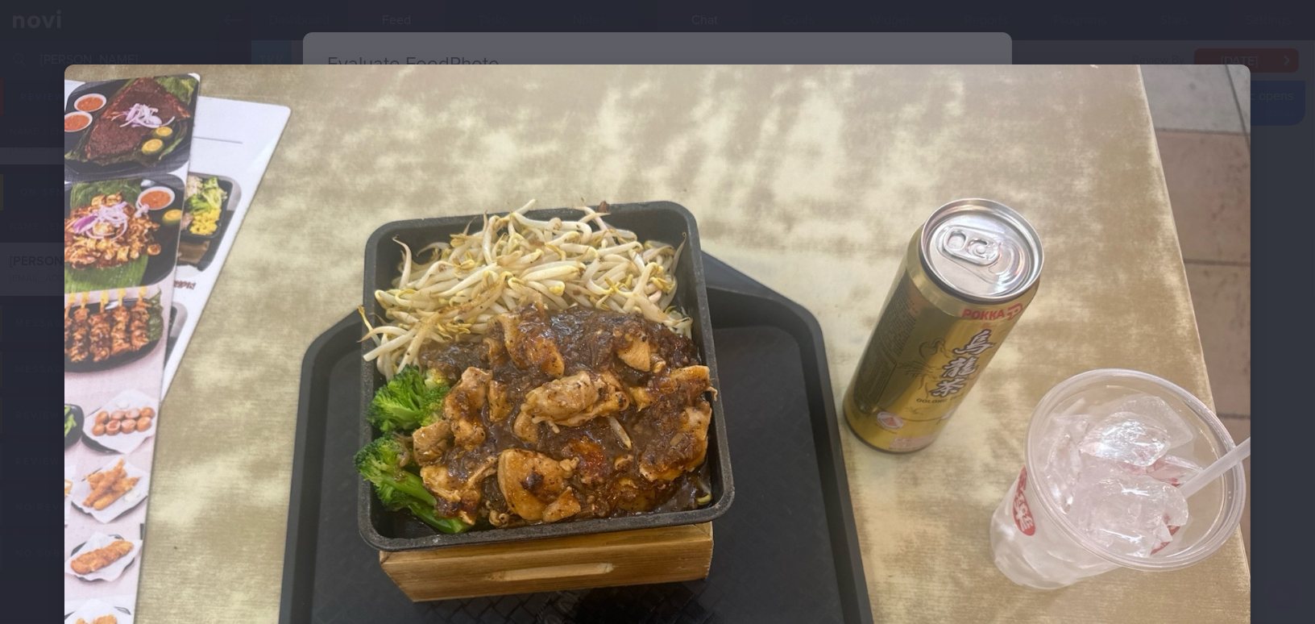
click at [793, 379] on img at bounding box center [657, 508] width 1186 height 889
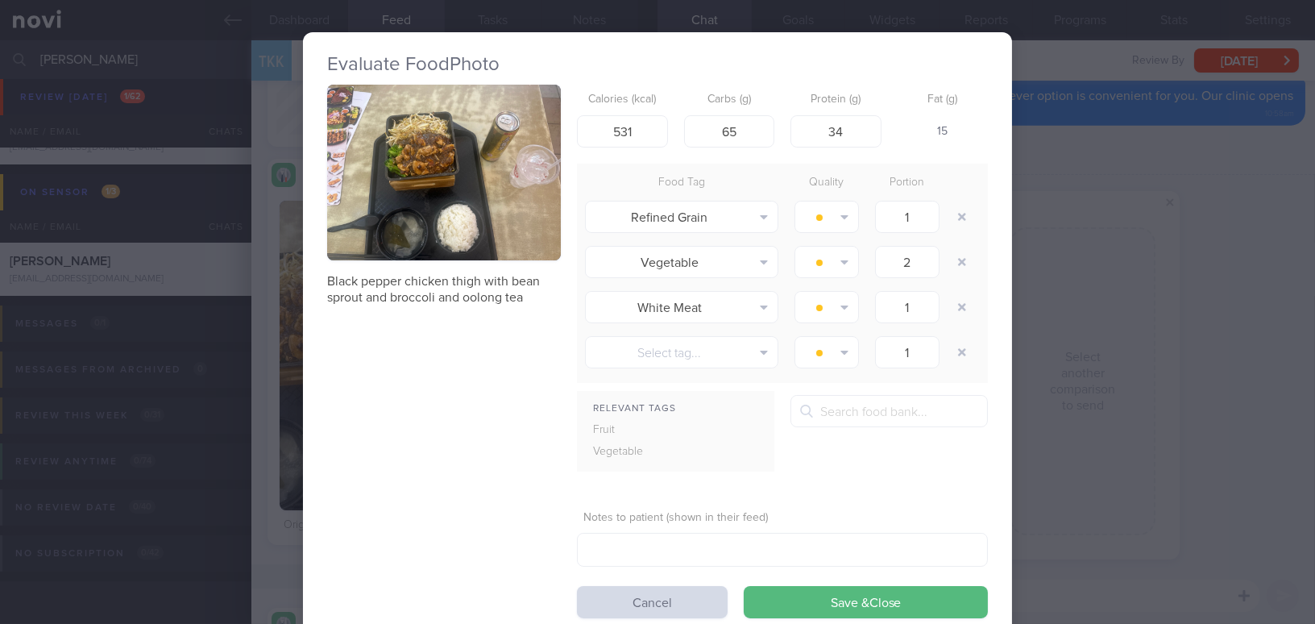
click at [1226, 379] on div "Evaluate Food Photo Black pepper chicken thigh with bean sprout and broccoli an…" at bounding box center [657, 312] width 1315 height 624
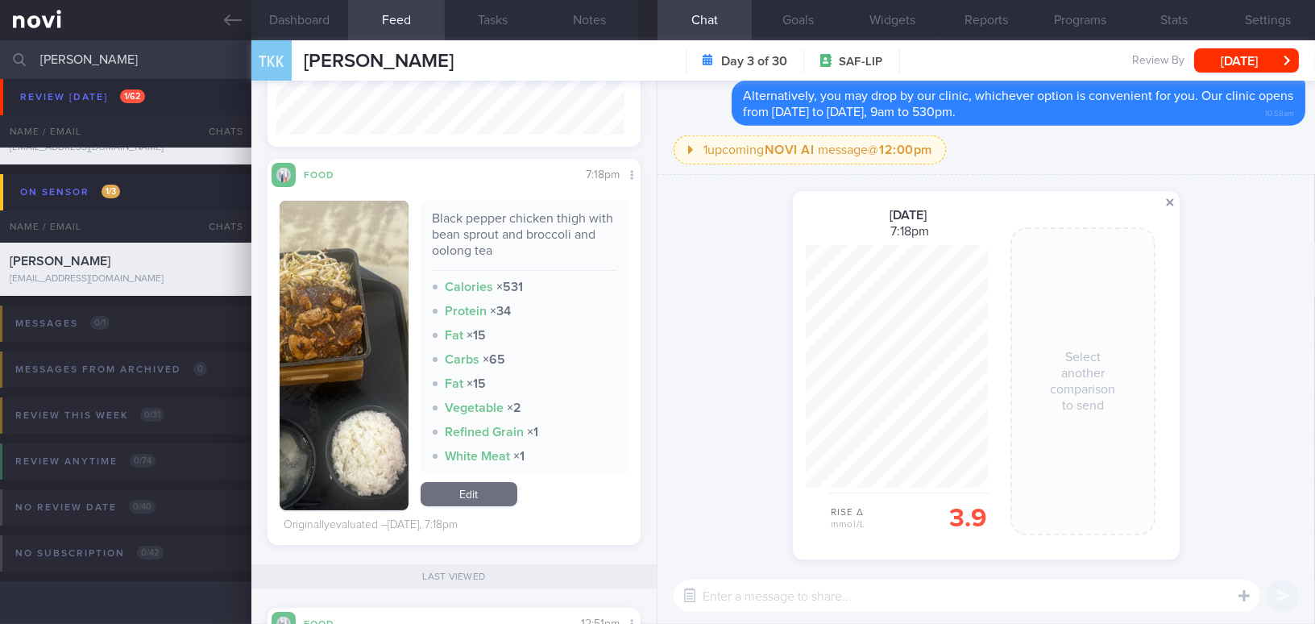
click at [1169, 203] on span at bounding box center [1169, 202] width 19 height 19
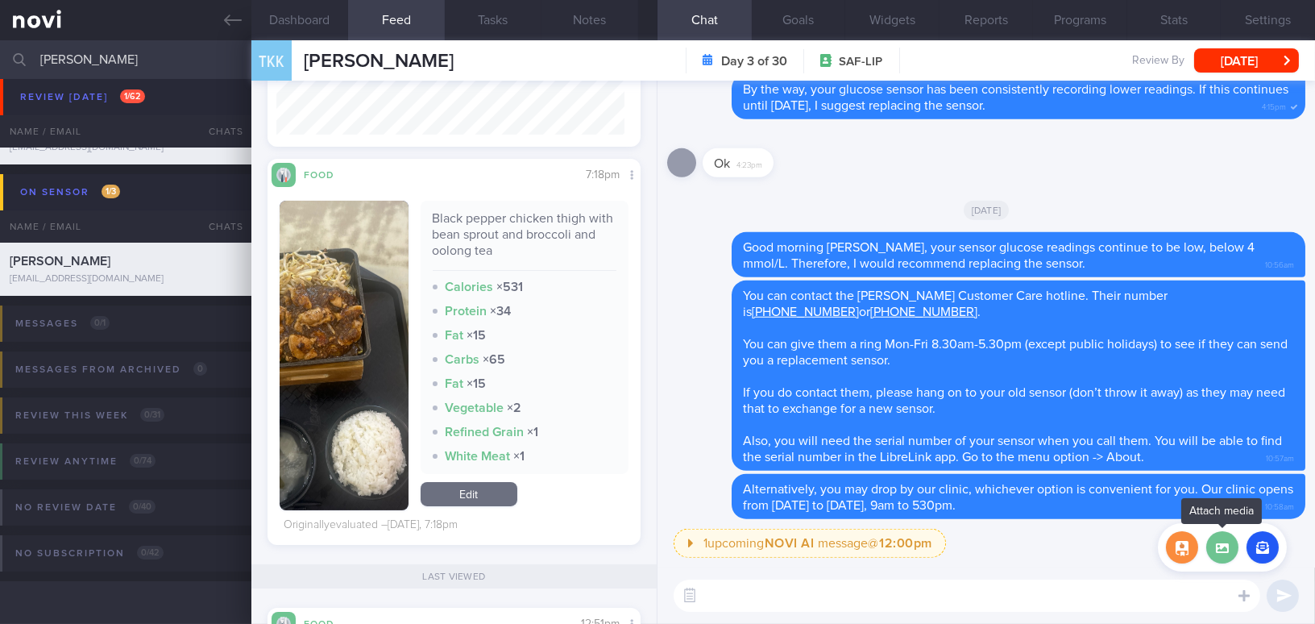
click at [1213, 534] on label at bounding box center [1222, 547] width 32 height 32
click at [0, 0] on input "file" at bounding box center [0, 0] width 0 height 0
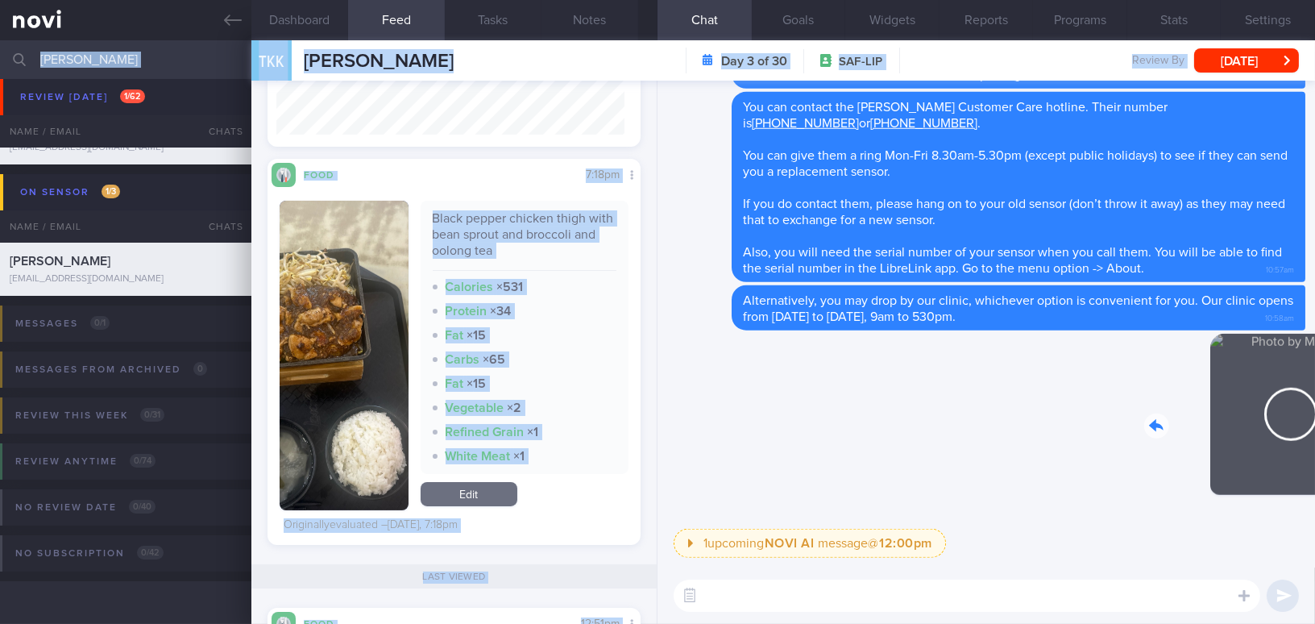
drag, startPoint x: 1206, startPoint y: 442, endPoint x: 1341, endPoint y: 450, distance: 135.6
click at [1314, 450] on html "You are offline! Some functionality will be unavailable Patients New Users Coac…" at bounding box center [657, 312] width 1315 height 624
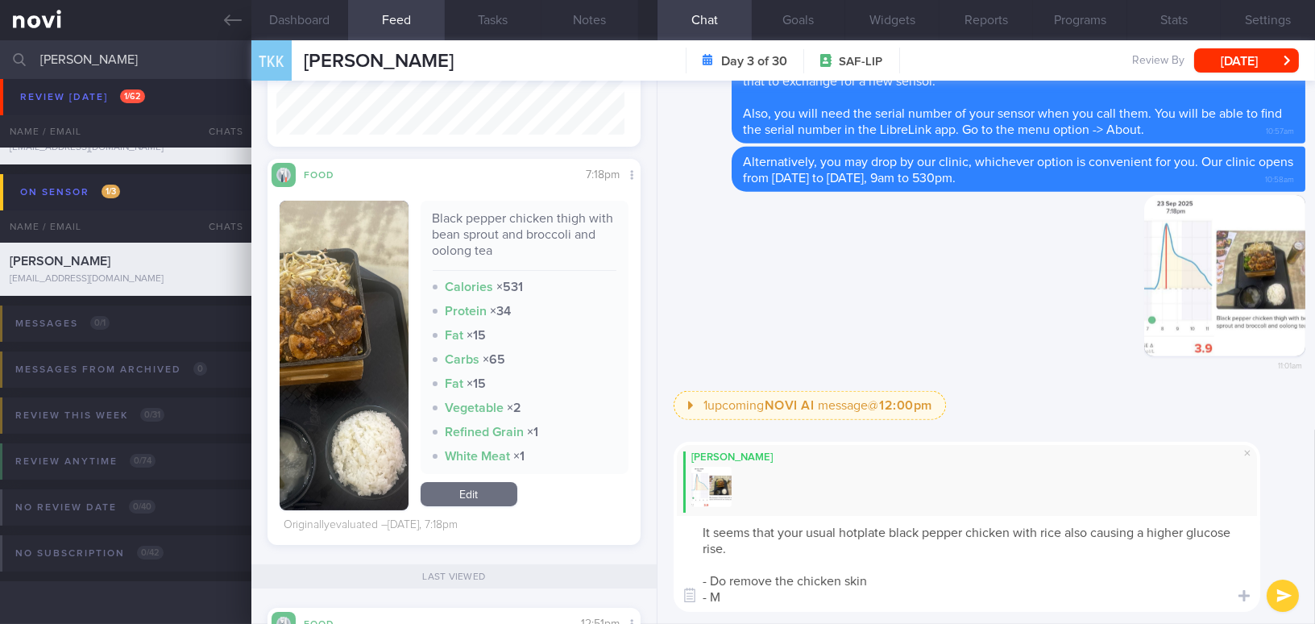
type textarea "It seems that your usual hotplate black pepper chicken with rice also causing a…"
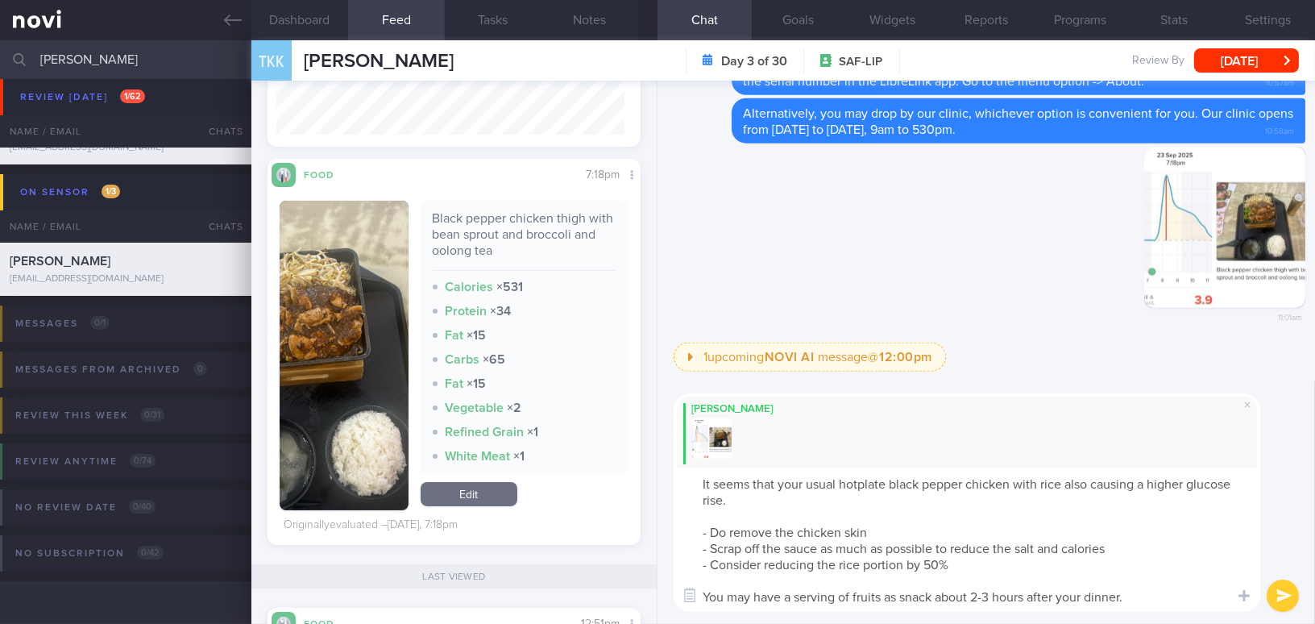
drag, startPoint x: 1135, startPoint y: 596, endPoint x: 665, endPoint y: 418, distance: 502.3
click at [665, 418] on div "[PERSON_NAME] It seems that your usual hotplate black pepper chicken with rice …" at bounding box center [985, 502] width 657 height 242
click at [855, 602] on textarea "It seems that your usual hotplate black pepper chicken with rice also causing a…" at bounding box center [966, 539] width 586 height 144
drag, startPoint x: 1142, startPoint y: 595, endPoint x: 590, endPoint y: 428, distance: 577.5
click at [590, 428] on div "Dashboard Feed 2 Tasks Notes Chat Goals Widgets Reports Programs Stats Settings…" at bounding box center [782, 331] width 1063 height 583
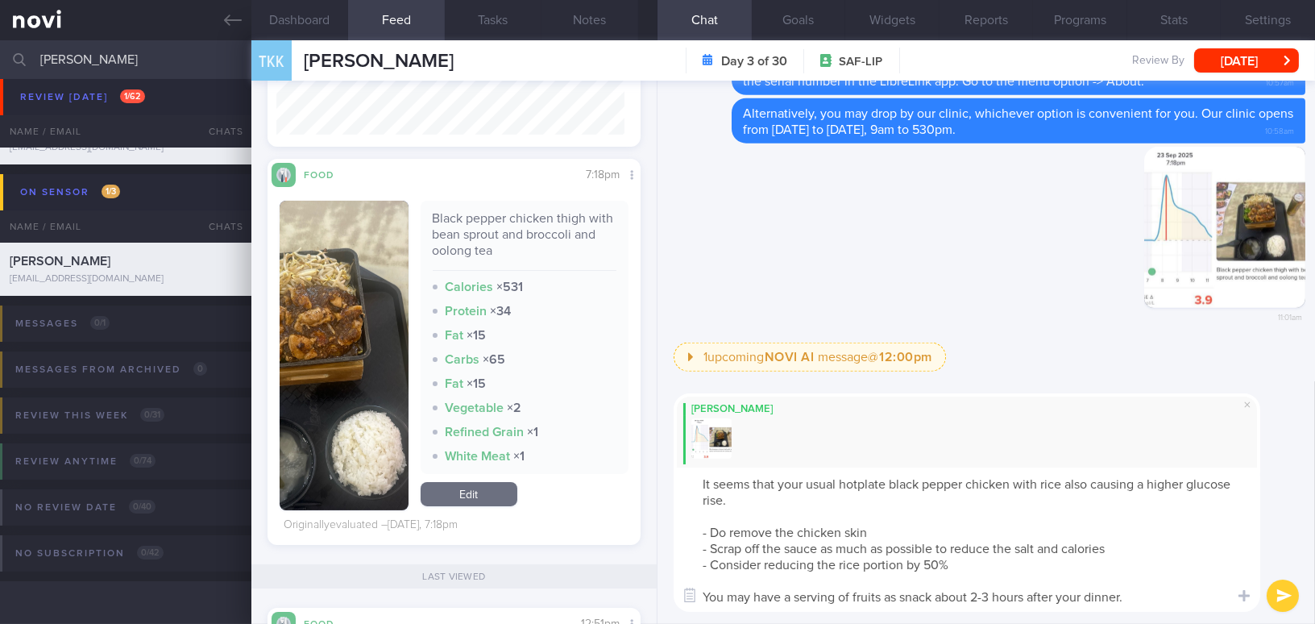
paste textarea "is also causing a higher glucose rise. Remove the chicken skin. Scrape off as m…"
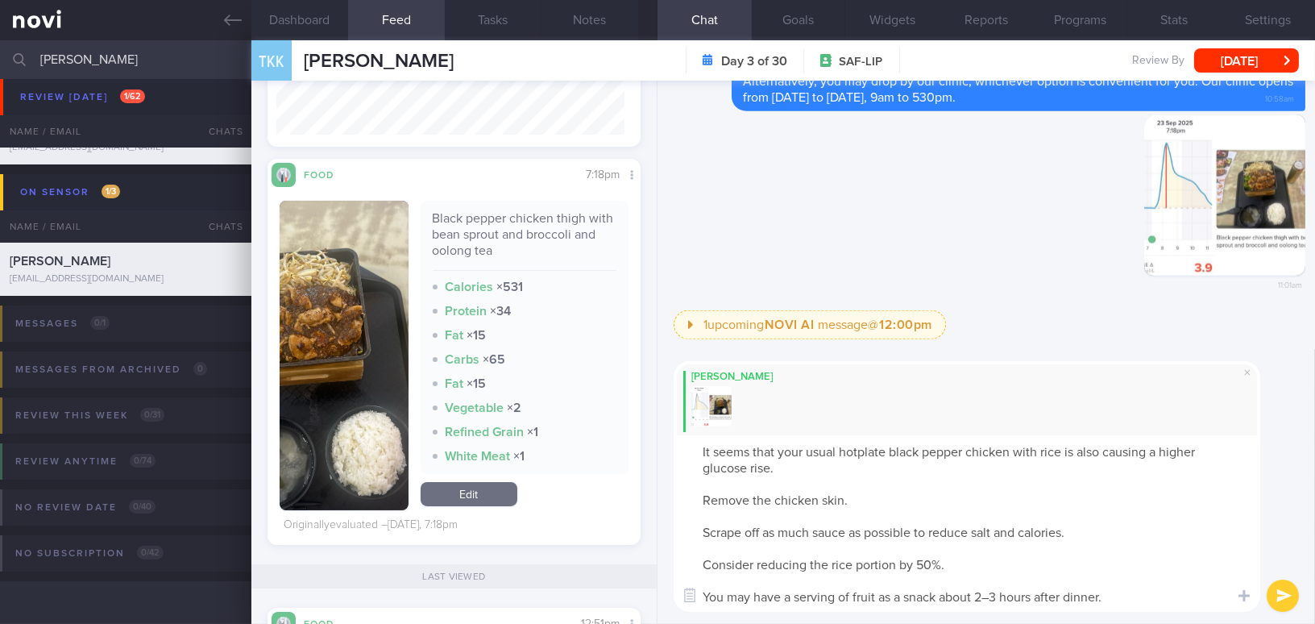
click at [698, 501] on textarea "It seems that your usual hotplate black pepper chicken with rice is also causin…" at bounding box center [966, 523] width 586 height 176
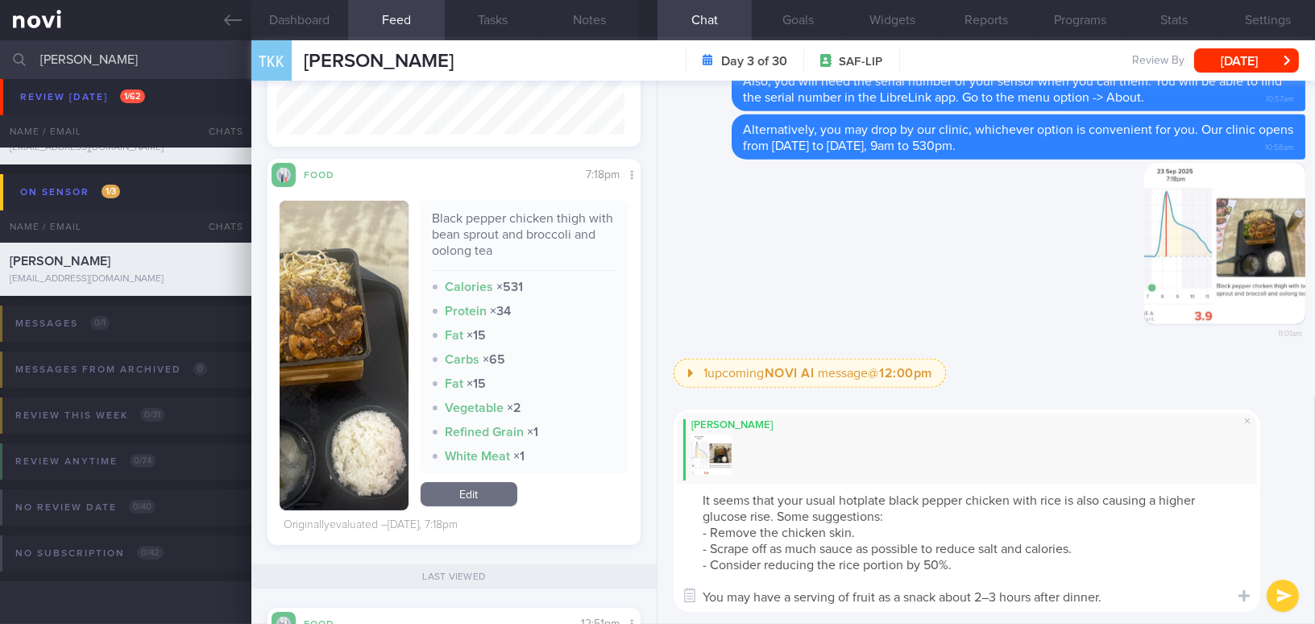
click at [993, 597] on textarea "It seems that your usual hotplate black pepper chicken with rice is also causin…" at bounding box center [966, 547] width 586 height 128
type textarea "It seems that your usual hotplate black pepper chicken with rice is also causin…"
click at [1281, 601] on button "submit" at bounding box center [1282, 595] width 32 height 32
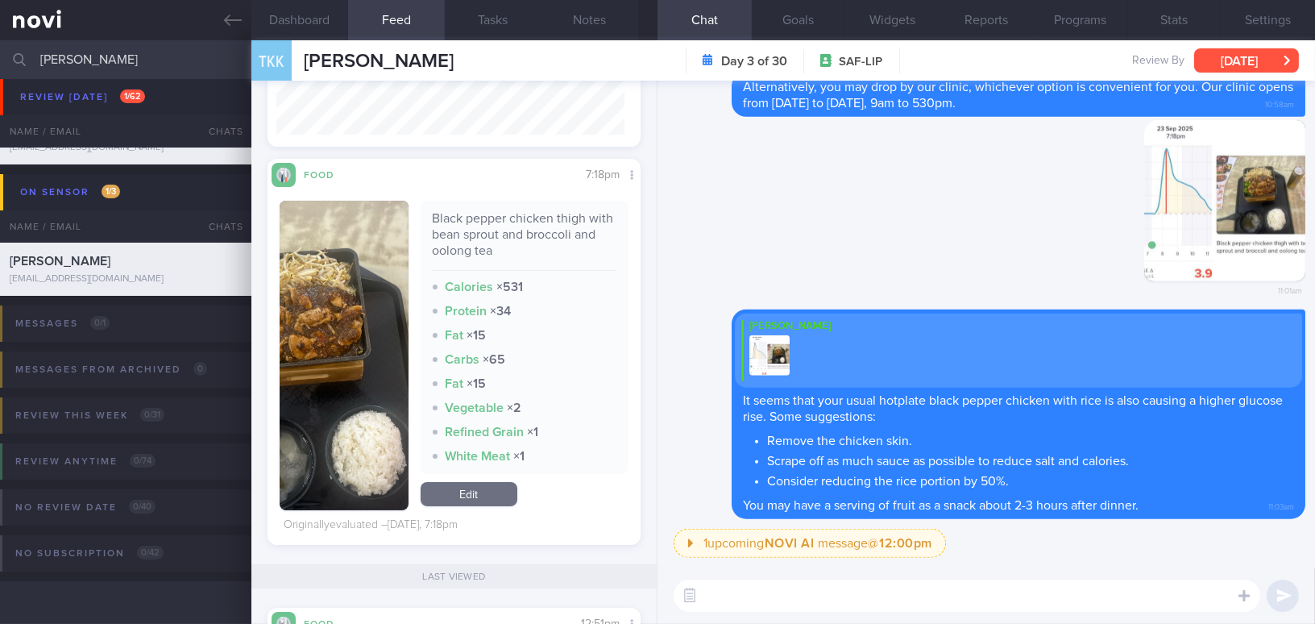
click at [1220, 61] on button "[DATE]" at bounding box center [1246, 60] width 105 height 24
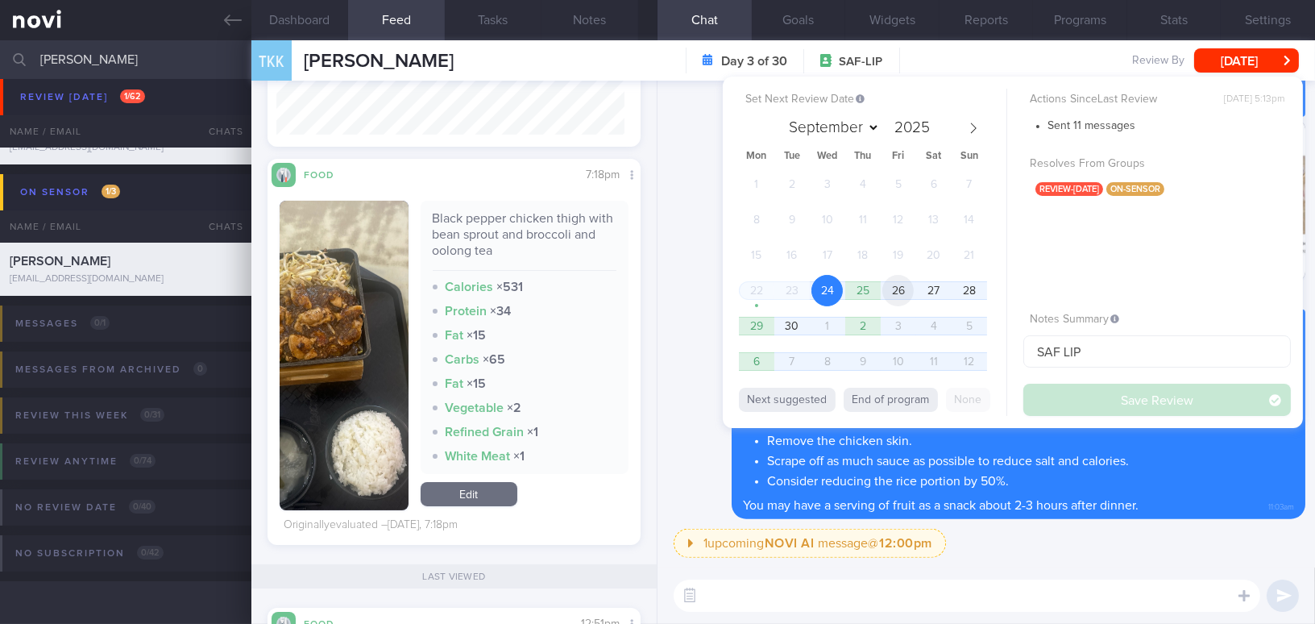
click at [901, 285] on span "26" at bounding box center [897, 290] width 31 height 31
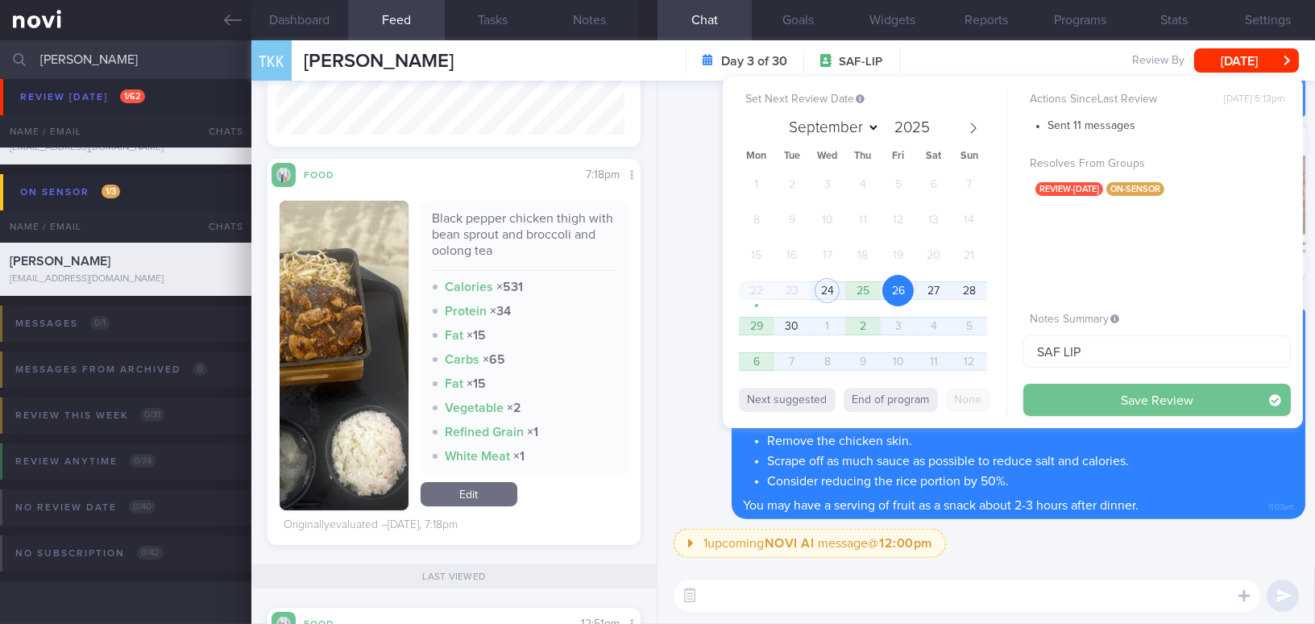
click at [1063, 389] on button "Save Review" at bounding box center [1156, 399] width 267 height 32
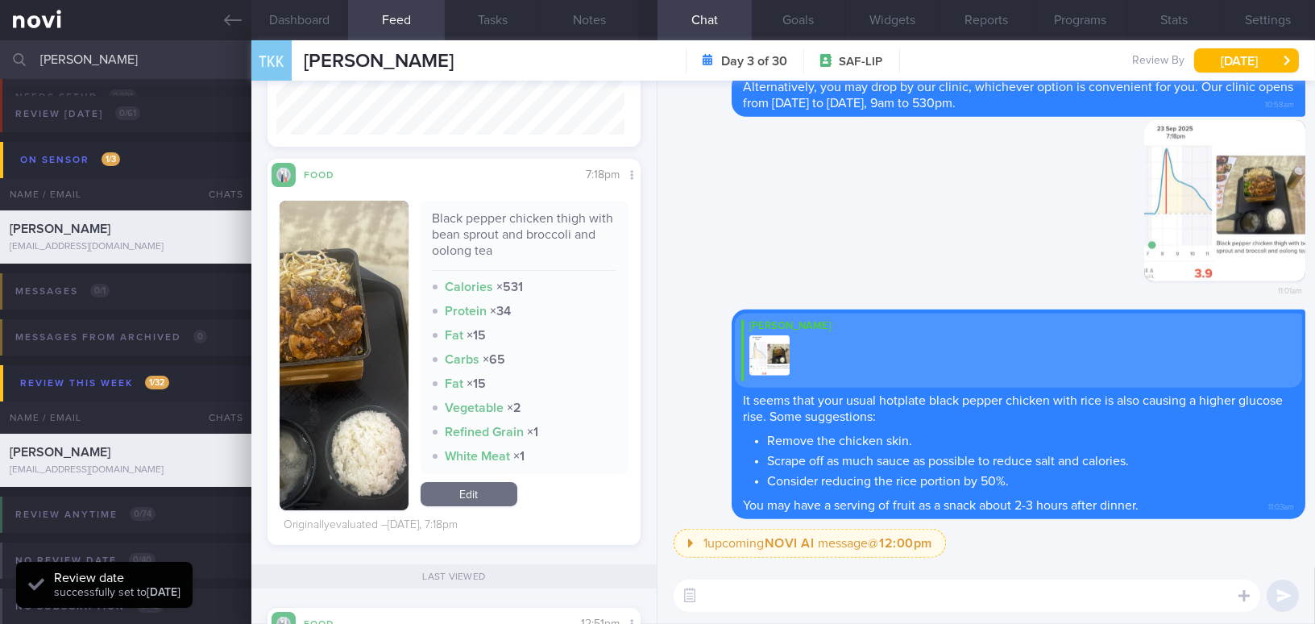
scroll to position [228, 348]
drag, startPoint x: 159, startPoint y: 56, endPoint x: 0, endPoint y: 52, distance: 158.7
click at [0, 52] on input "teo kai" at bounding box center [657, 59] width 1315 height 39
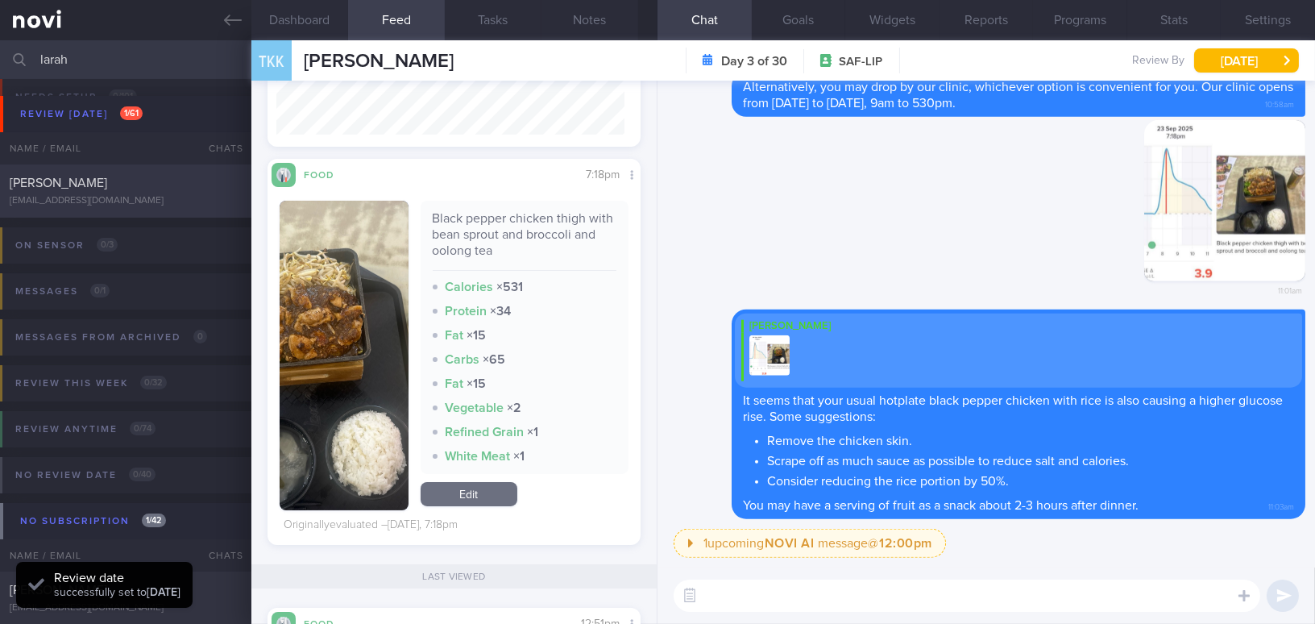
type input "larah"
click at [75, 183] on span "[PERSON_NAME]" at bounding box center [58, 182] width 97 height 13
type input "On Buzud; [PERSON_NAME]; on manage 3-5k steps before leg starts to hurt"
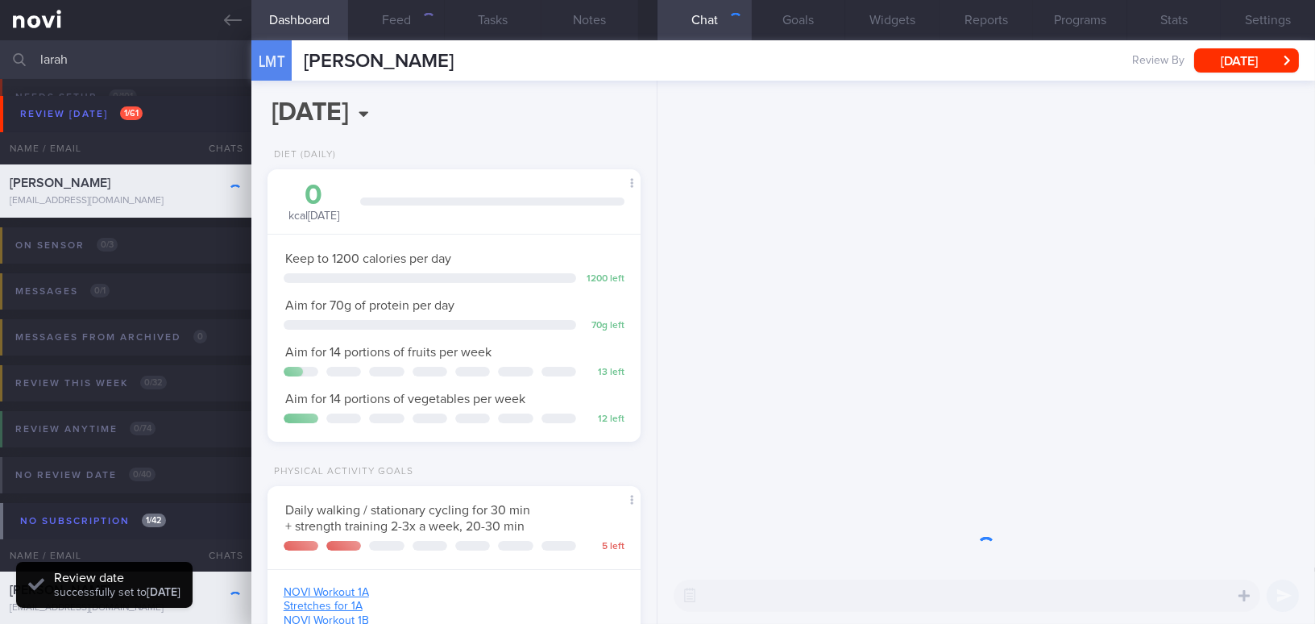
scroll to position [189, 333]
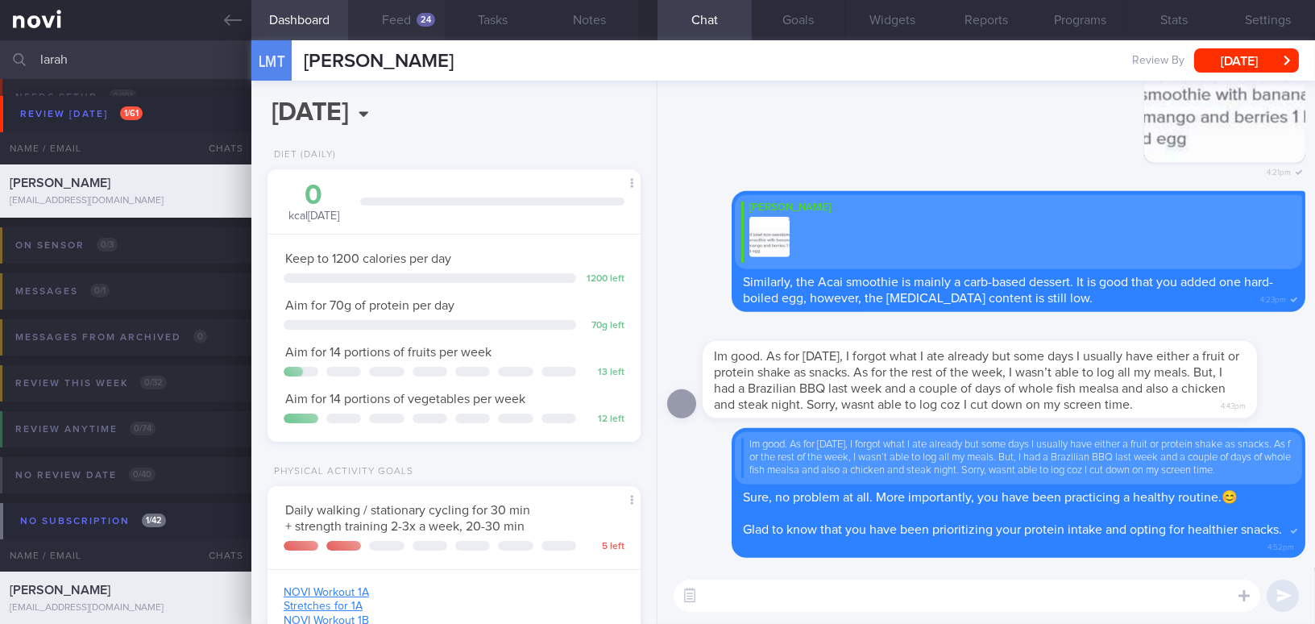
click at [398, 11] on button "Feed 24" at bounding box center [396, 20] width 97 height 40
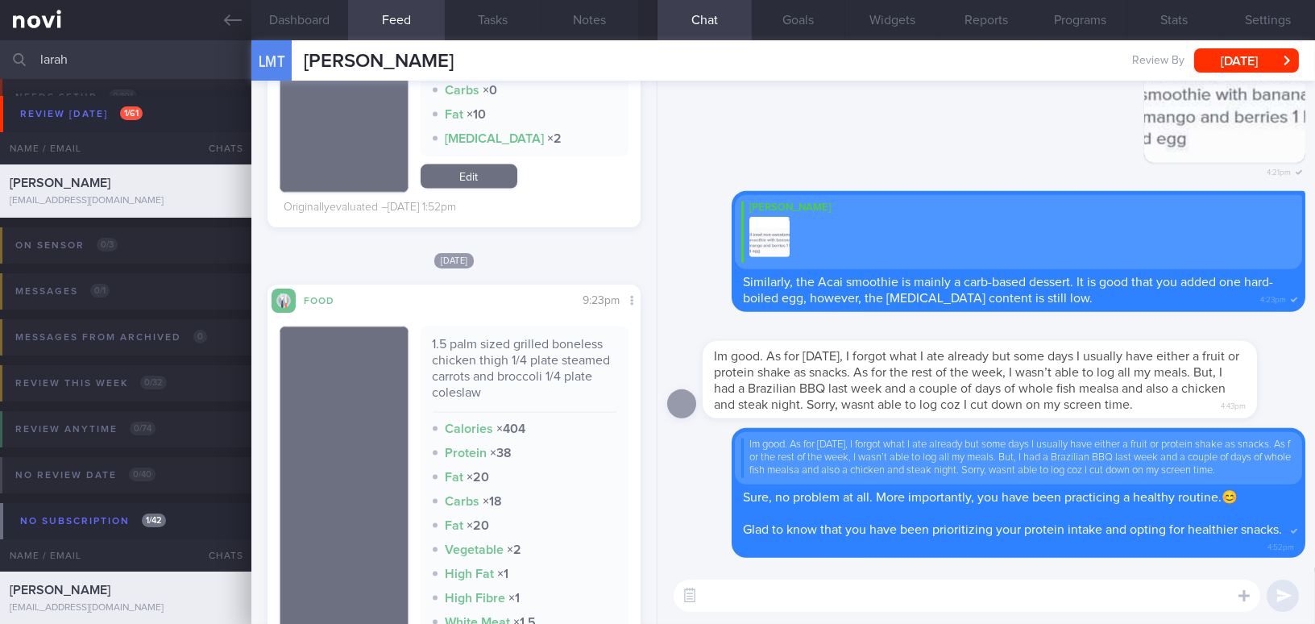
scroll to position [4515, 0]
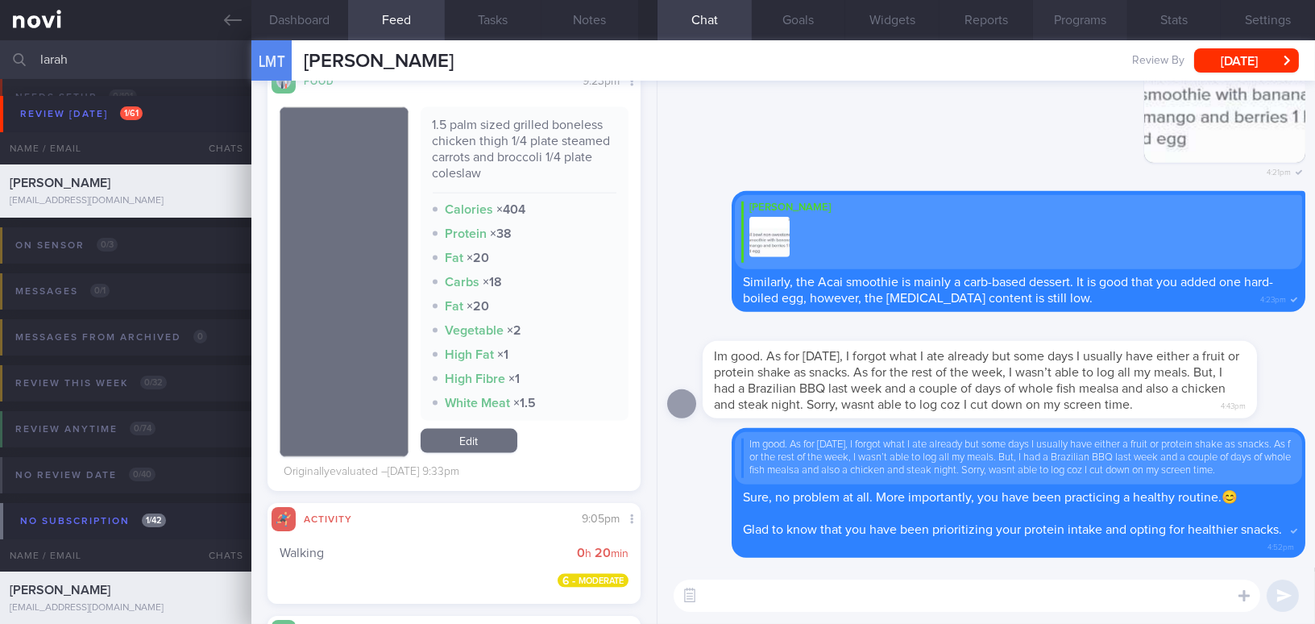
click at [1096, 23] on button "Programs" at bounding box center [1080, 20] width 94 height 40
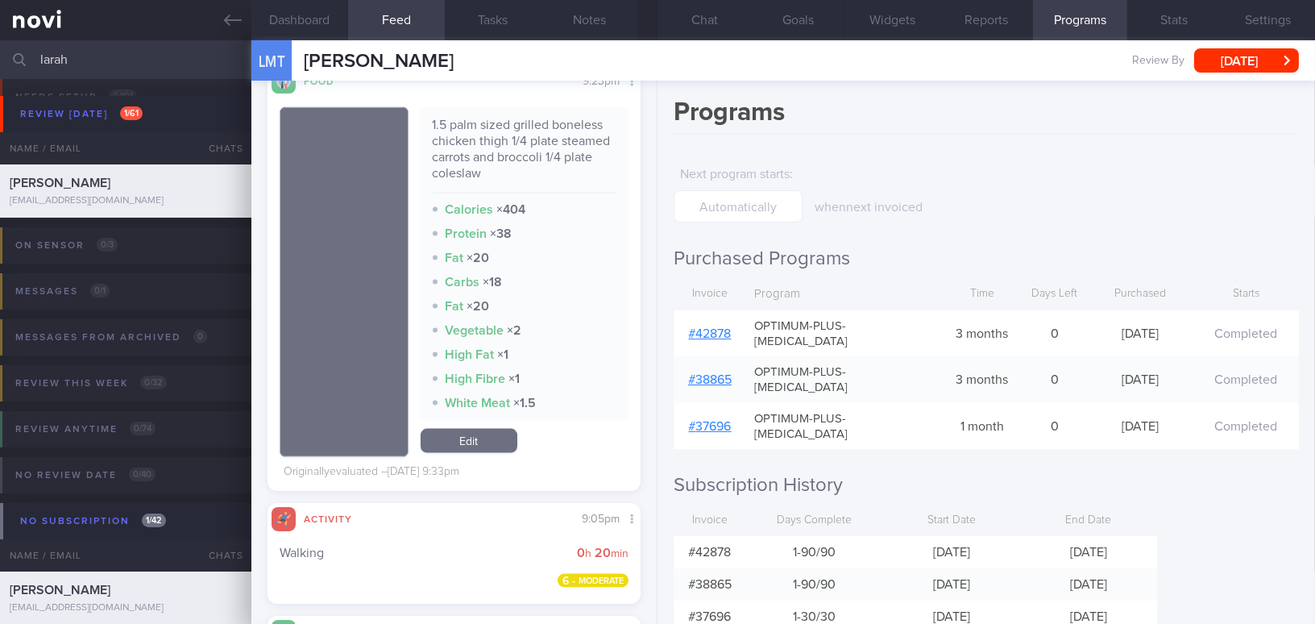
click at [718, 327] on link "# 42878" at bounding box center [710, 333] width 43 height 13
click at [723, 21] on button "Chat" at bounding box center [704, 20] width 94 height 40
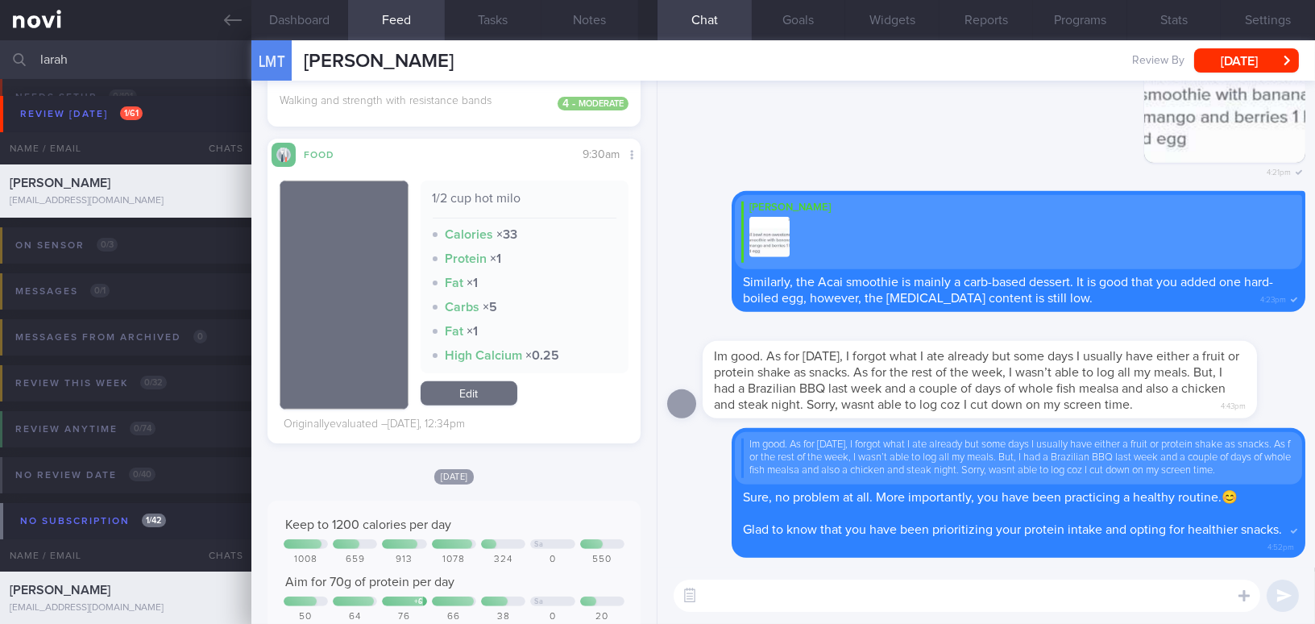
scroll to position [1904, 0]
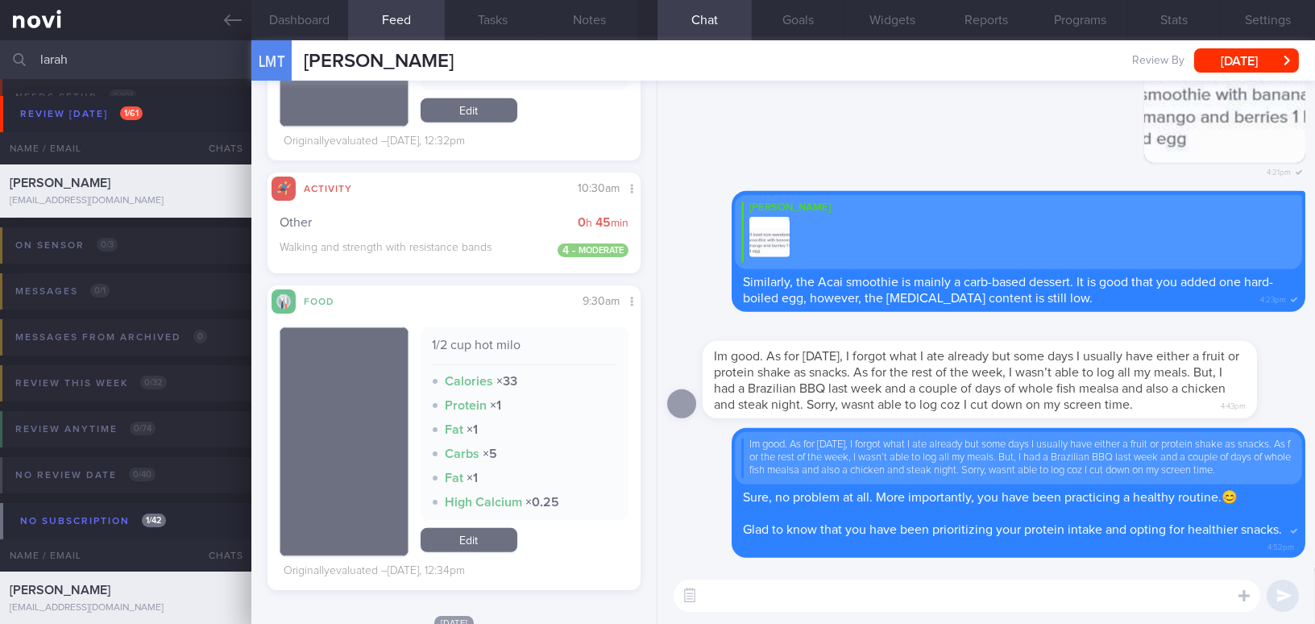
click at [880, 603] on textarea at bounding box center [966, 595] width 586 height 32
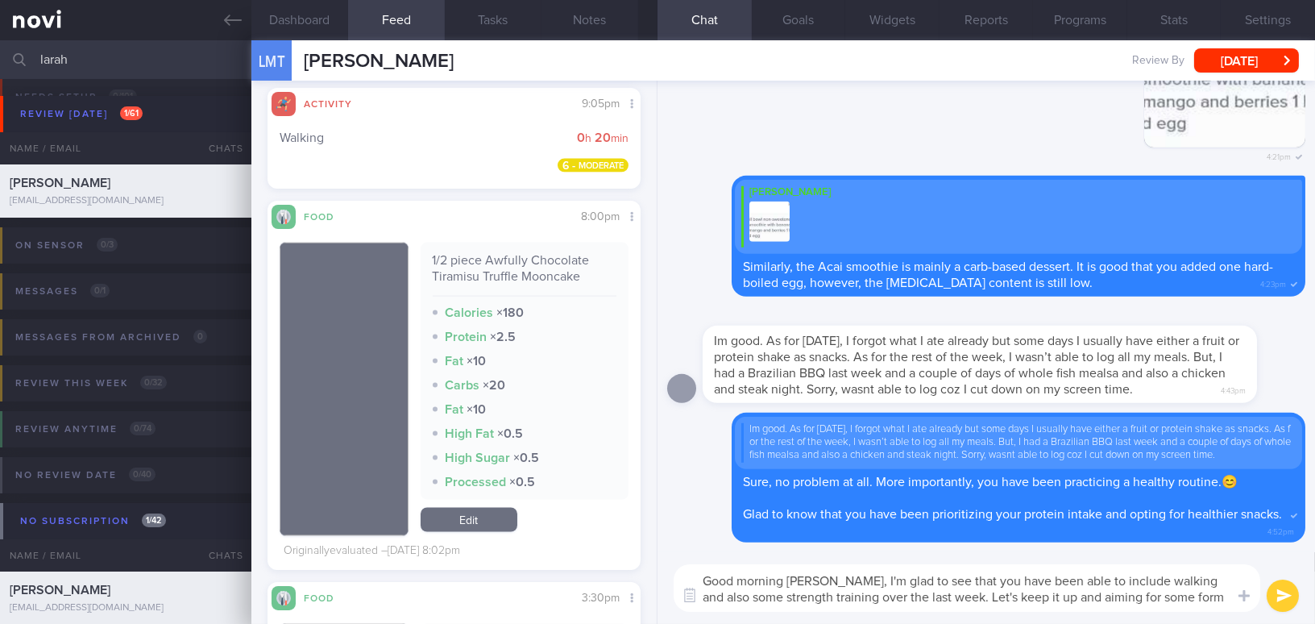
scroll to position [0, 0]
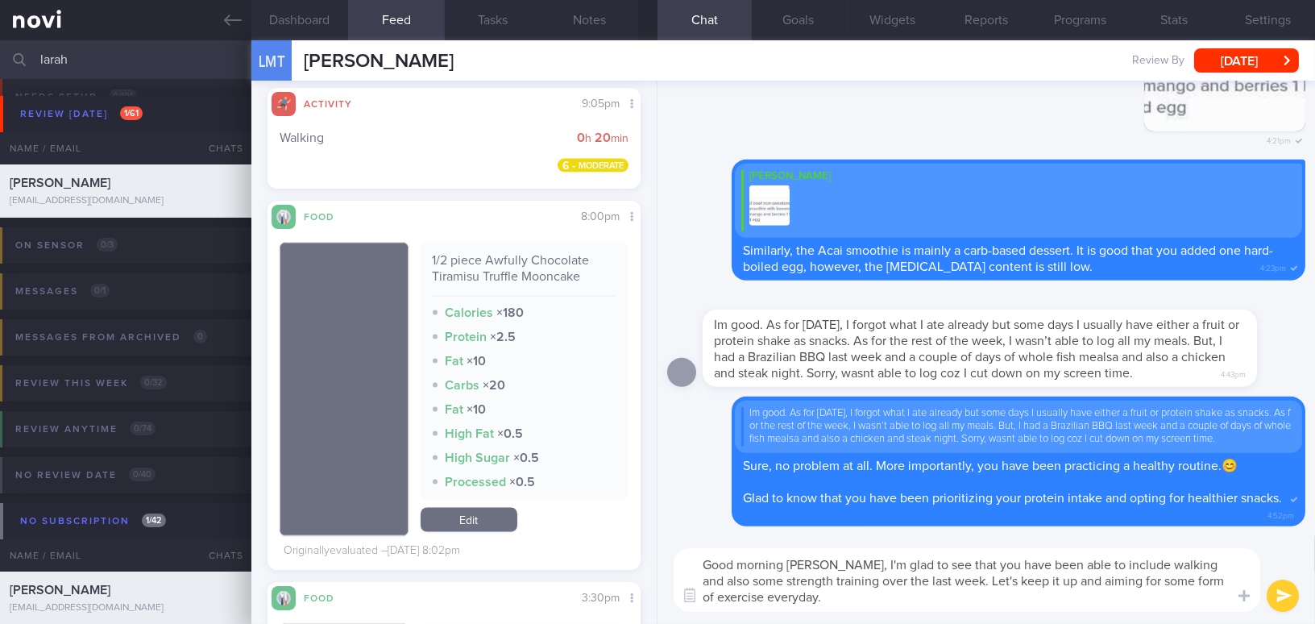
drag, startPoint x: 825, startPoint y: 563, endPoint x: 860, endPoint y: 601, distance: 51.9
click at [860, 601] on textarea "Good morning Larah, I'm glad to see that you have been able to include walking …" at bounding box center [966, 580] width 586 height 64
type textarea "Good morning Larah, I'm glad to see that you have been able to include walking …"
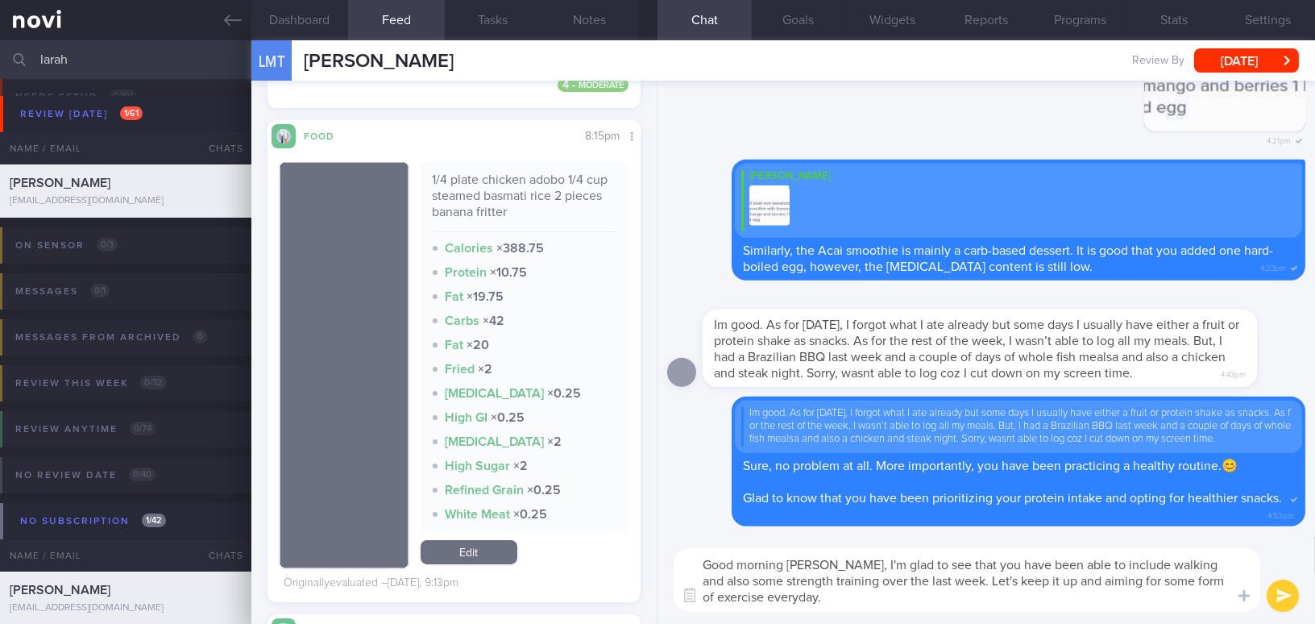
scroll to position [387, 0]
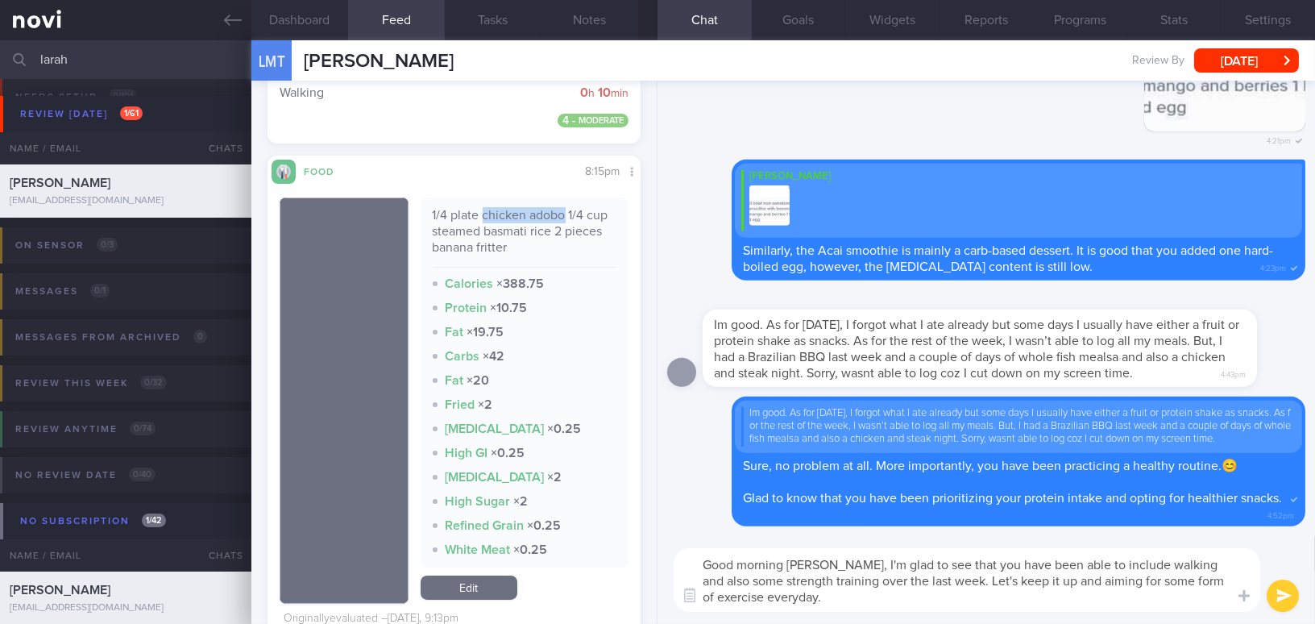
drag, startPoint x: 479, startPoint y: 213, endPoint x: 559, endPoint y: 209, distance: 79.9
click at [559, 209] on div "1/4 plate chicken adobo 1/4 cup steamed basmati rice 2 pieces banana fritter" at bounding box center [525, 237] width 184 height 60
copy div "chicken adobo"
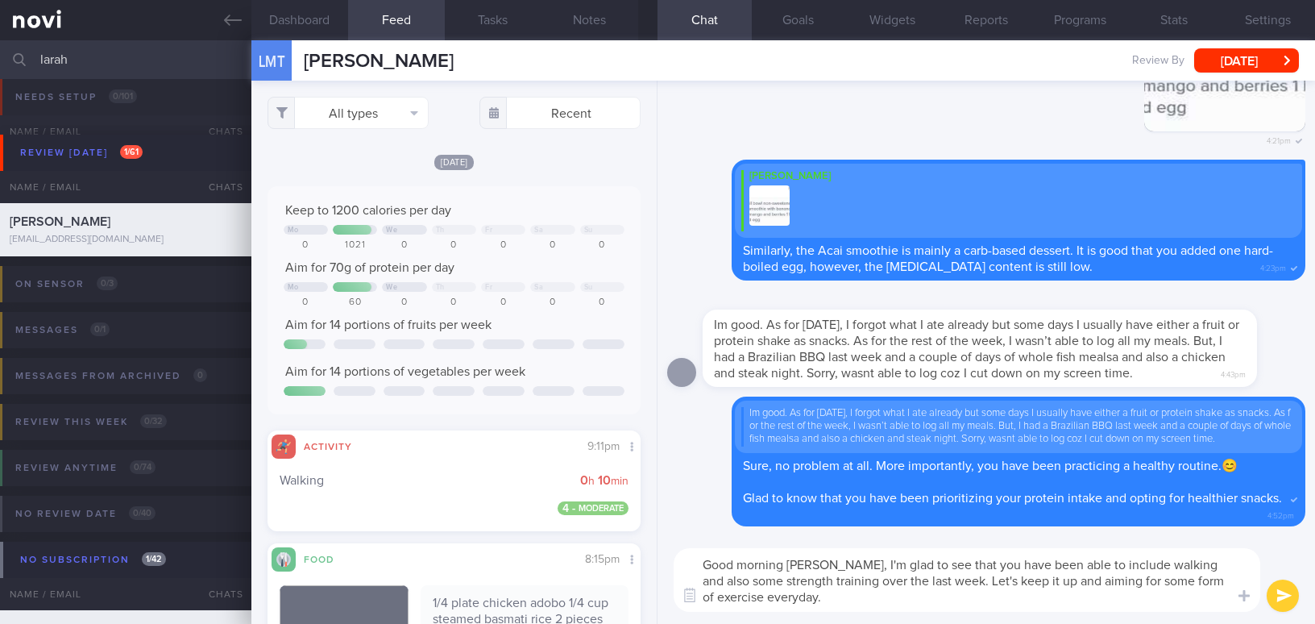
select select "8"
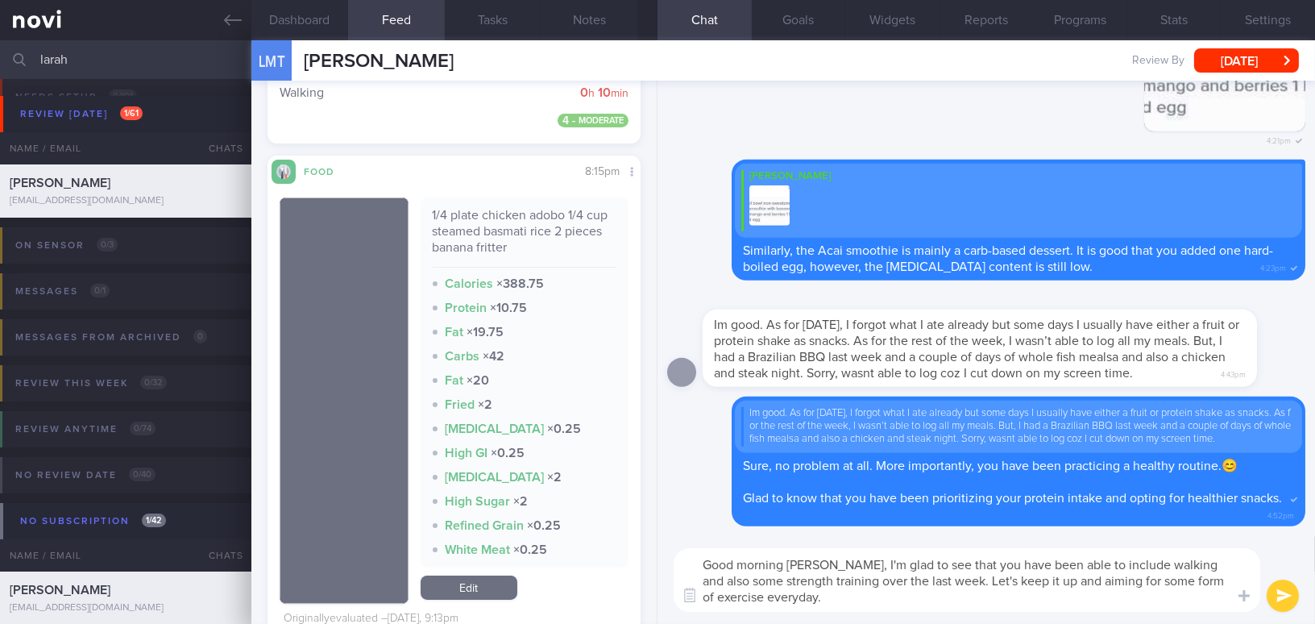
drag, startPoint x: 822, startPoint y: 568, endPoint x: 844, endPoint y: 601, distance: 39.5
click at [844, 601] on textarea "Good morning [PERSON_NAME], I'm glad to see that you have been able to include …" at bounding box center [966, 580] width 586 height 64
paste textarea "I’m glad to see that you’ve been able to include walking as well as some streng…"
click at [819, 561] on textarea "Good morning [PERSON_NAME],I’m glad to see that you’ve been able to include wal…" at bounding box center [966, 580] width 586 height 64
click at [970, 564] on textarea "Good morning [PERSON_NAME], I’m glad to see that you’ve been able to include wa…" at bounding box center [966, 580] width 586 height 64
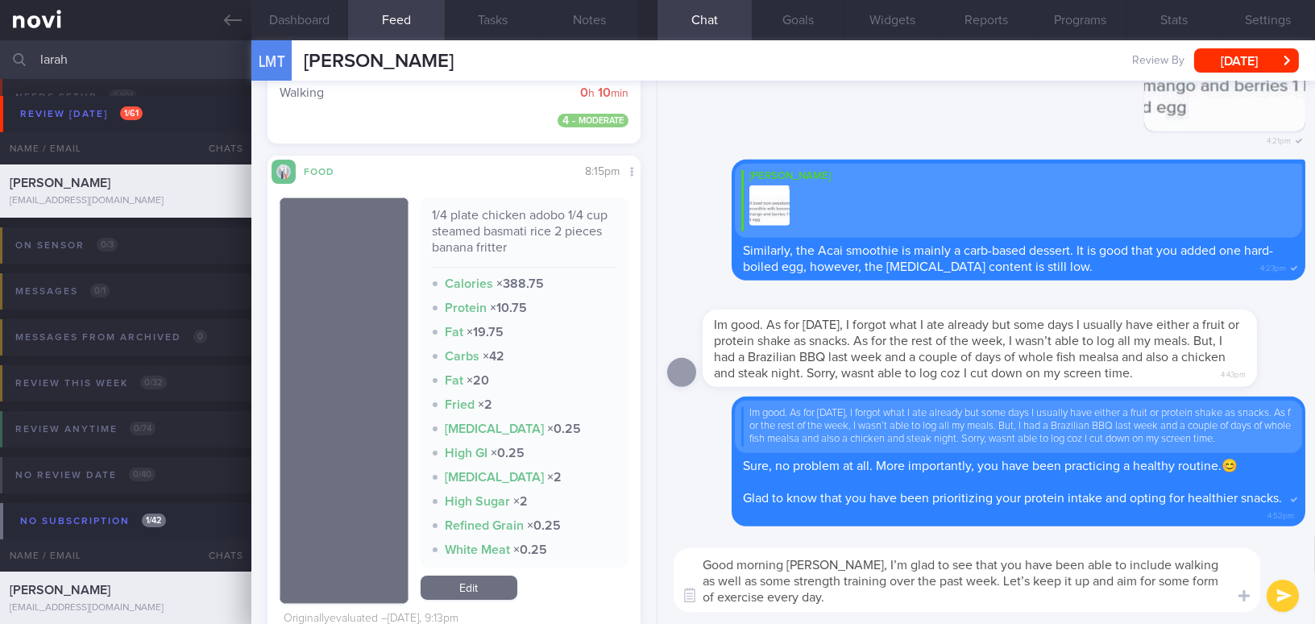
drag, startPoint x: 1155, startPoint y: 566, endPoint x: 737, endPoint y: 580, distance: 418.3
click at [737, 580] on textarea "Good morning [PERSON_NAME], I’m glad to see that you have been able to include …" at bounding box center [966, 580] width 586 height 64
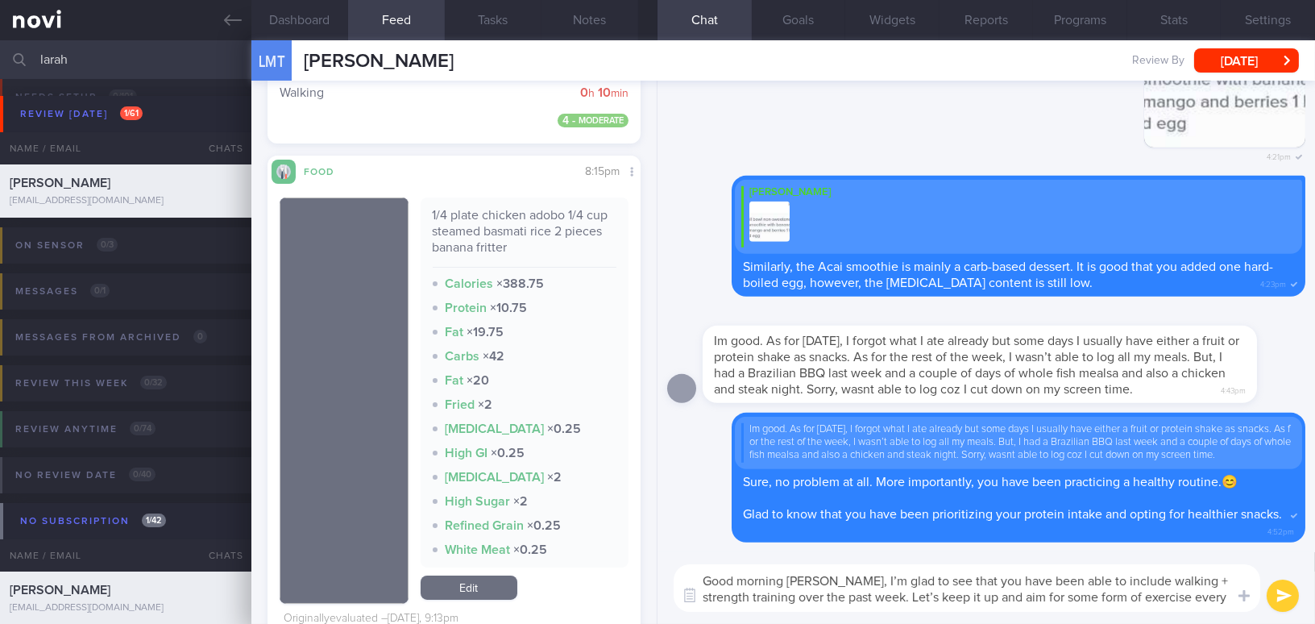
click at [1151, 579] on textarea "Good morning [PERSON_NAME], I’m glad to see that you have been able to include …" at bounding box center [966, 588] width 586 height 48
click at [1215, 590] on textarea "Good morning [PERSON_NAME], I’m glad to see that you have been able to include …" at bounding box center [966, 588] width 586 height 48
type textarea "Good morning [PERSON_NAME], I’m glad to see that you have been able to include …"
click at [1275, 603] on button "submit" at bounding box center [1282, 595] width 32 height 32
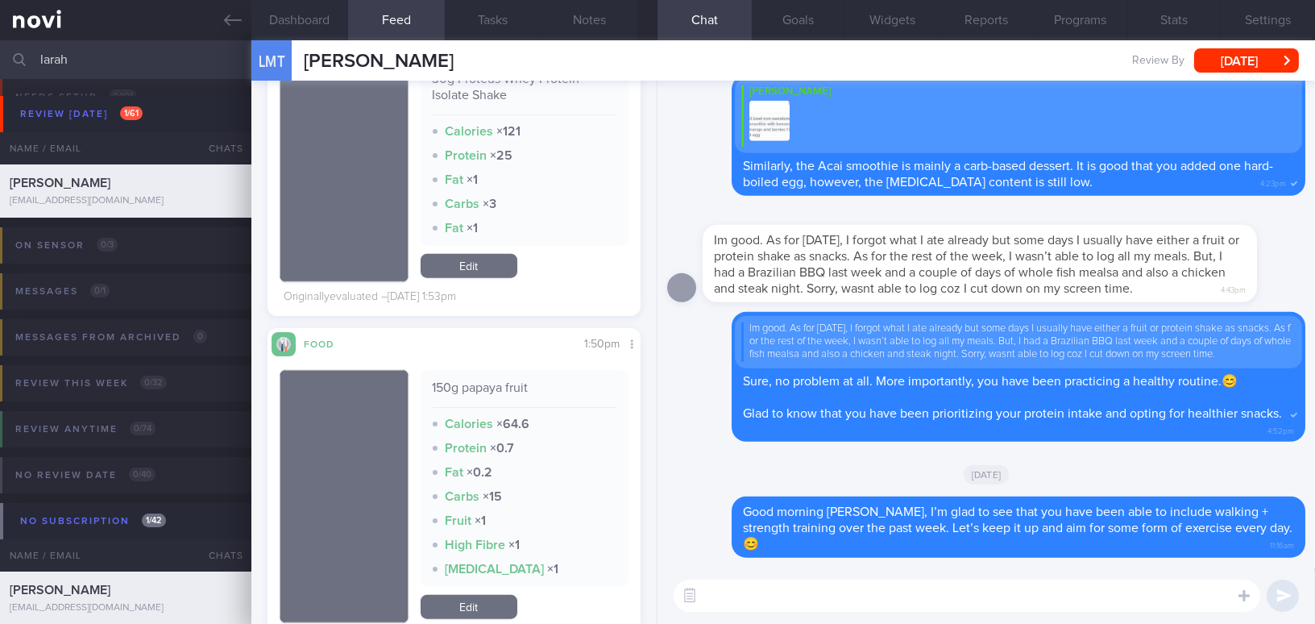
scroll to position [3463, 0]
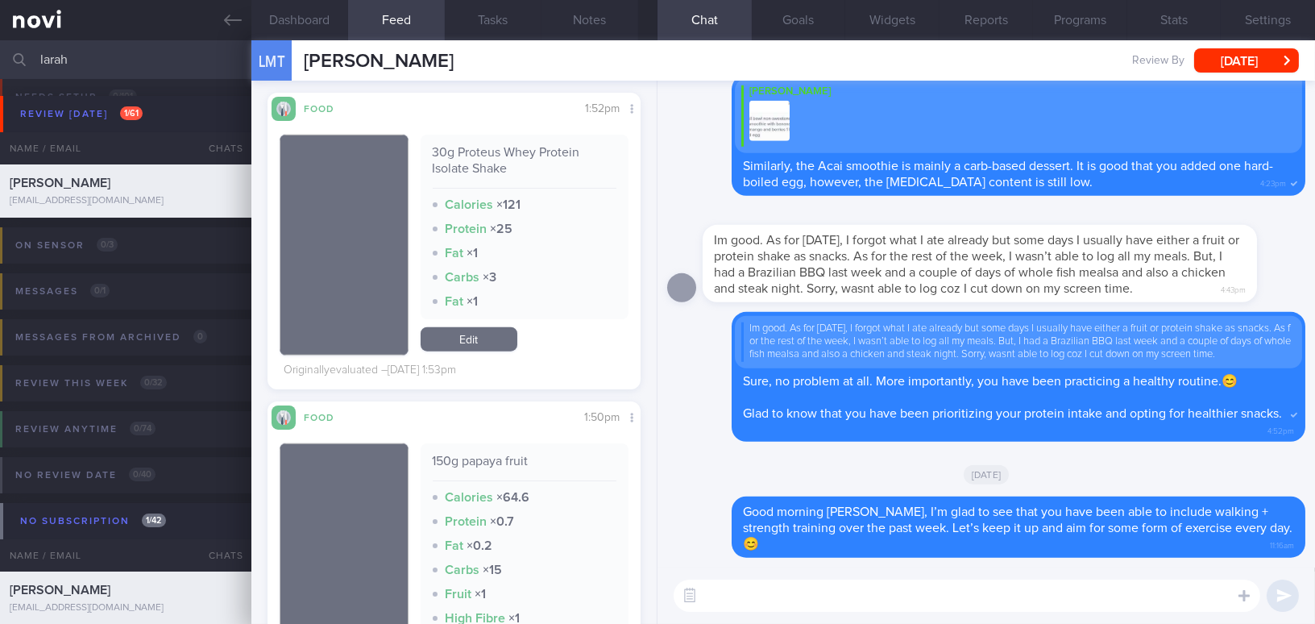
click at [775, 597] on textarea at bounding box center [966, 595] width 586 height 32
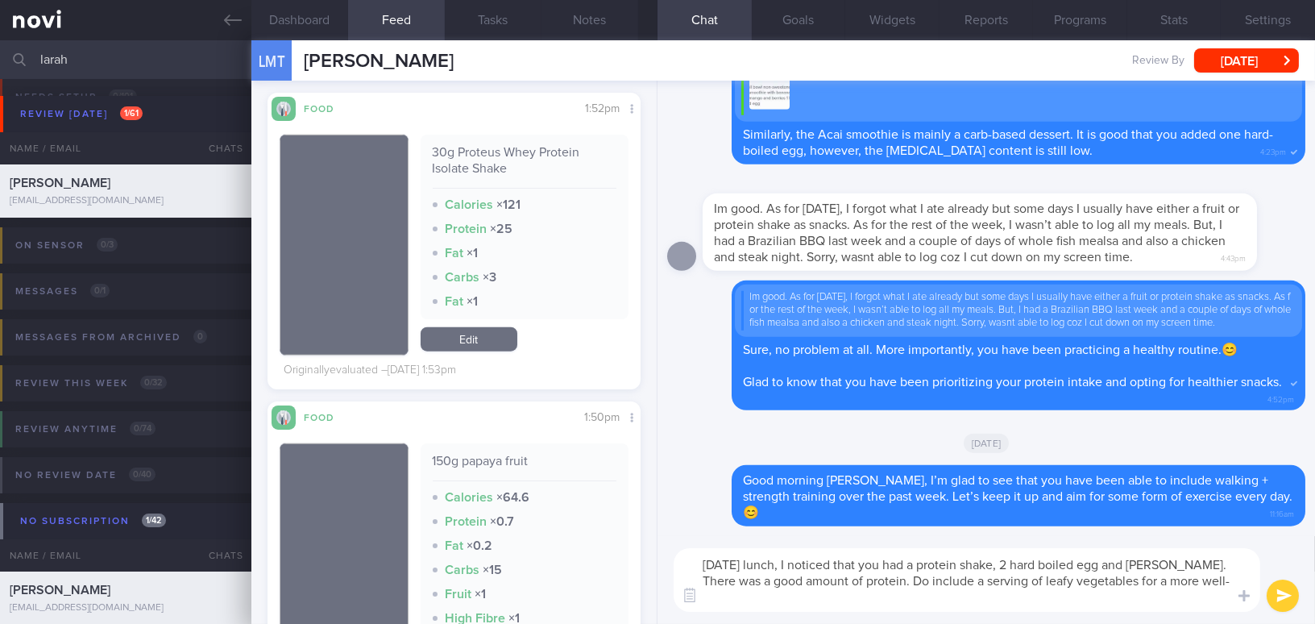
scroll to position [0, 0]
drag, startPoint x: 832, startPoint y: 597, endPoint x: 695, endPoint y: 561, distance: 141.7
click at [695, 561] on textarea "[DATE] lunch, I noticed that you had a protein shake, 2 hard boiled egg and [PE…" at bounding box center [966, 580] width 586 height 64
click at [732, 570] on textarea "[DATE] lunch, I noticed that you had a protein shake, 2 hard boiled egg and [PE…" at bounding box center [966, 580] width 586 height 64
drag, startPoint x: 825, startPoint y: 601, endPoint x: 606, endPoint y: 537, distance: 228.4
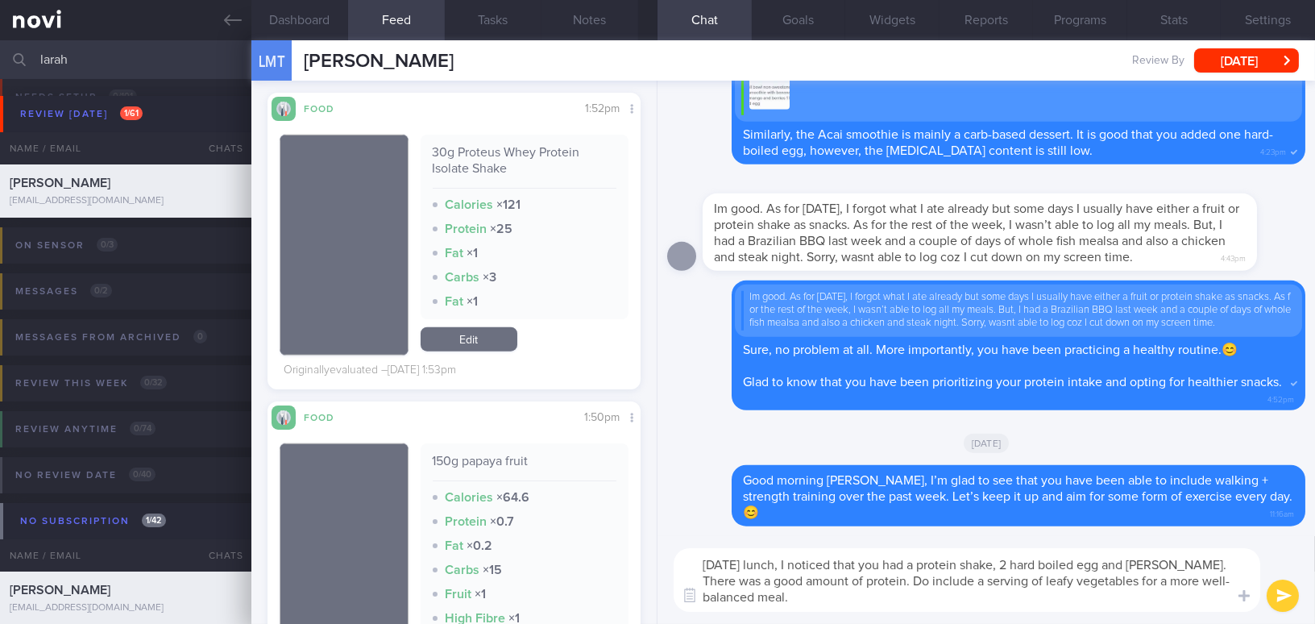
click at [606, 537] on div "Dashboard Feed 24 Tasks Notes Chat Goals Widgets Reports Programs Stats Setting…" at bounding box center [782, 331] width 1063 height 583
paste textarea "’s lunch, I noticed that you had a protein shake, 2 hard-boiled eggs, and [PERS…"
click at [1141, 564] on textarea "[DATE] lunch, I noticed that you had a protein shake, 2 hard-boiled eggs, and […" at bounding box center [966, 580] width 586 height 64
click at [937, 577] on textarea "[DATE] lunch, I noticed that you had a protein shake, 2 hard-boiled eggs and pa…" at bounding box center [966, 580] width 586 height 64
drag, startPoint x: 955, startPoint y: 578, endPoint x: 991, endPoint y: 573, distance: 36.6
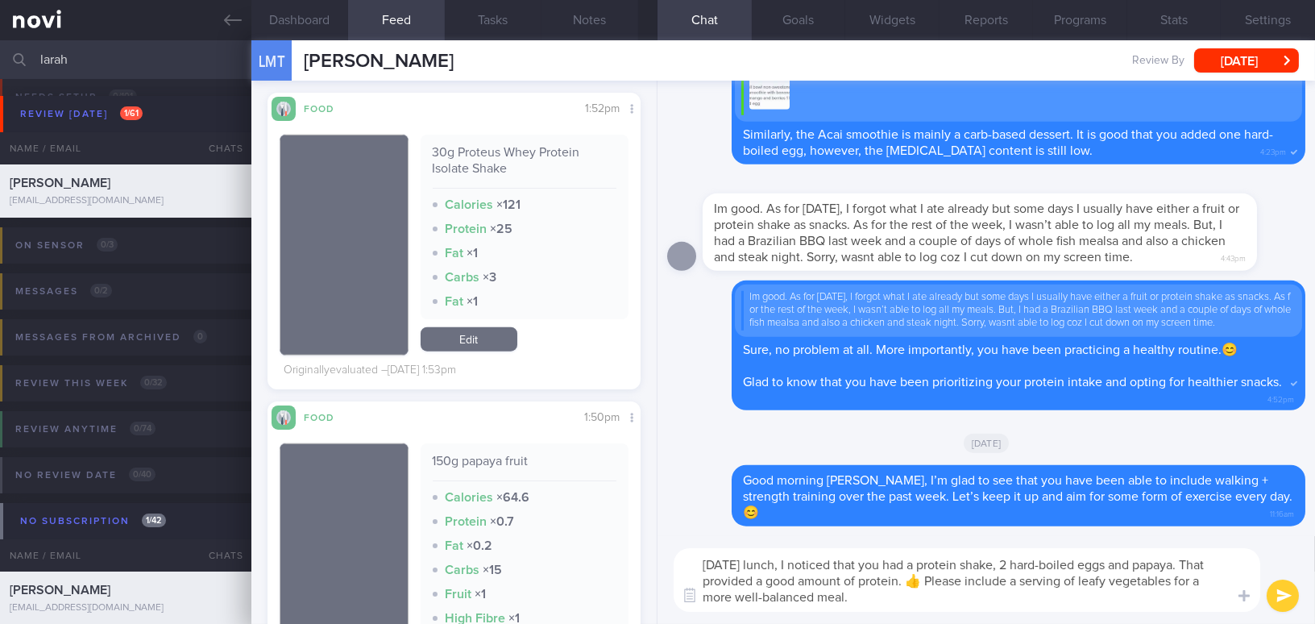
click at [991, 573] on textarea "[DATE] lunch, I noticed that you had a protein shake, 2 hard-boiled eggs and pa…" at bounding box center [966, 580] width 586 height 64
click at [965, 596] on textarea "[DATE] lunch, I noticed that you had a protein shake, 2 hard-boiled eggs and pa…" at bounding box center [966, 580] width 586 height 64
type textarea "[DATE] lunch, I noticed that you had a protein shake, 2 hard-boiled eggs and pa…"
click at [1286, 601] on button "submit" at bounding box center [1282, 595] width 32 height 32
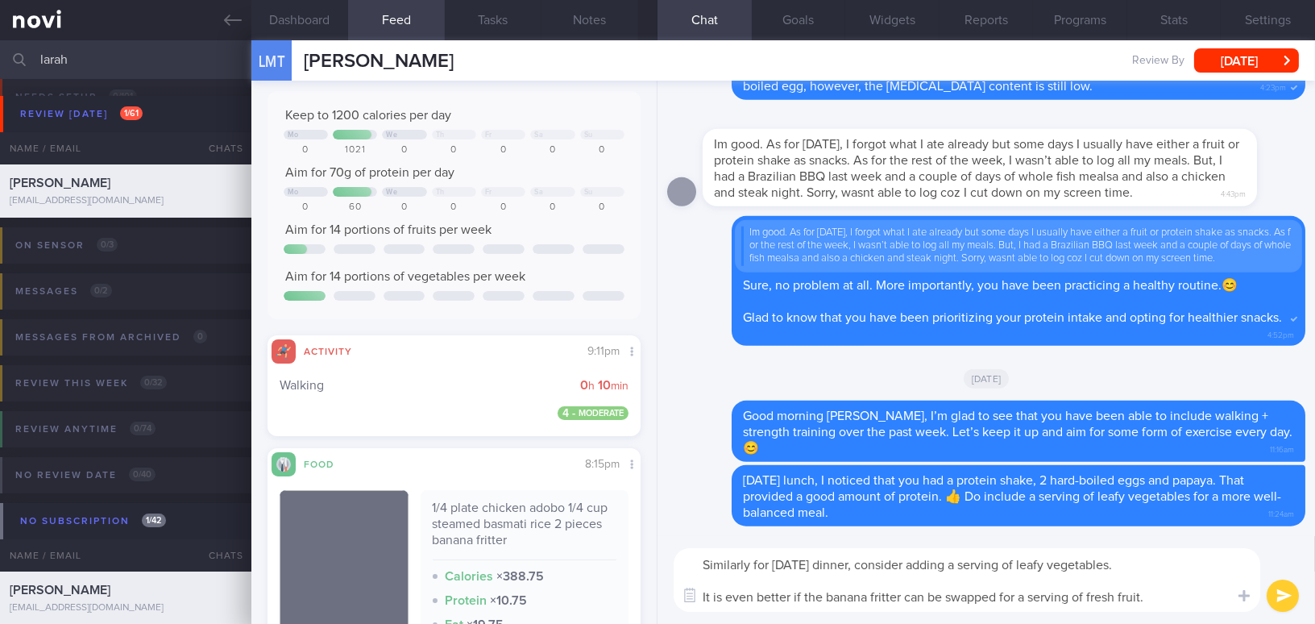
drag, startPoint x: 1155, startPoint y: 599, endPoint x: 614, endPoint y: 519, distance: 547.2
click at [614, 519] on div "Dashboard Feed 24 Tasks Notes Chat Goals Widgets Reports Programs Stats Setting…" at bounding box center [782, 331] width 1063 height 583
click at [890, 561] on textarea "Similarly for [DATE] dinner, consider adding a serving of leafy vegetables. It …" at bounding box center [966, 580] width 586 height 64
drag, startPoint x: 1147, startPoint y: 596, endPoint x: 582, endPoint y: 536, distance: 568.7
click at [582, 536] on div "Dashboard Feed 24 Tasks Notes Chat Goals Widgets Reports Programs Stats Setting…" at bounding box center [782, 331] width 1063 height 583
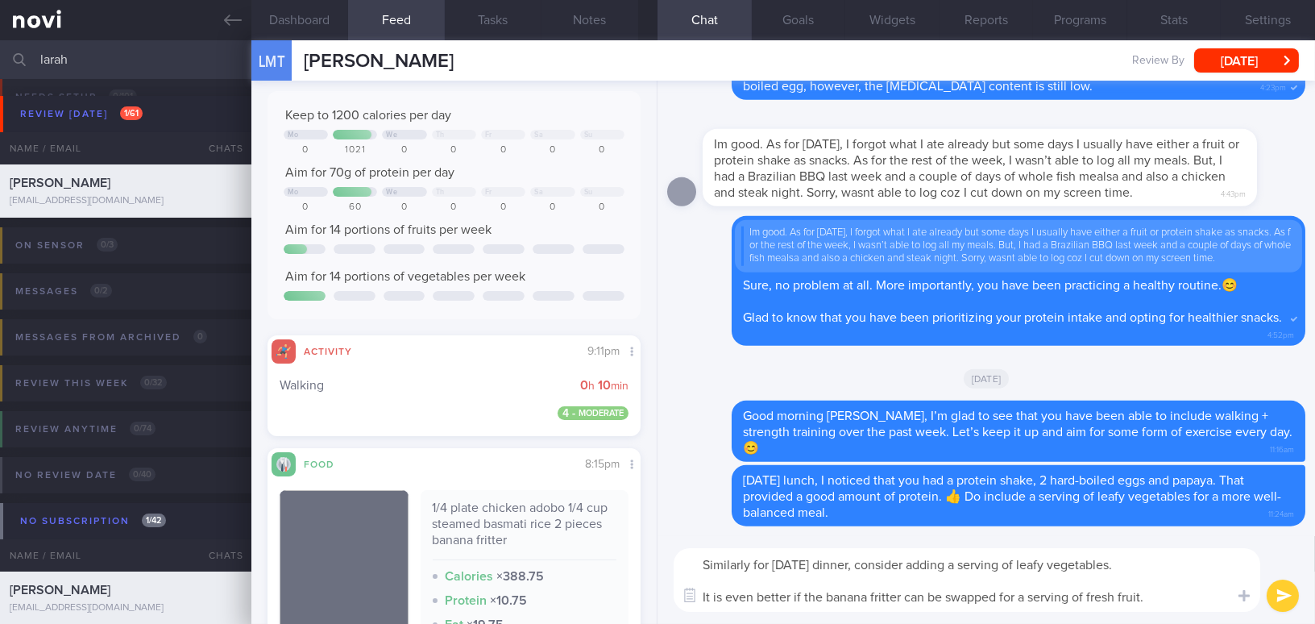
paste textarea ", for [DATE] dinner, consider adding a serving of leafy vegetables. It would be…"
type textarea "Similarly, for [DATE] dinner, consider adding a serving of leafy vegetables. It…"
click at [1283, 595] on button "submit" at bounding box center [1282, 595] width 32 height 32
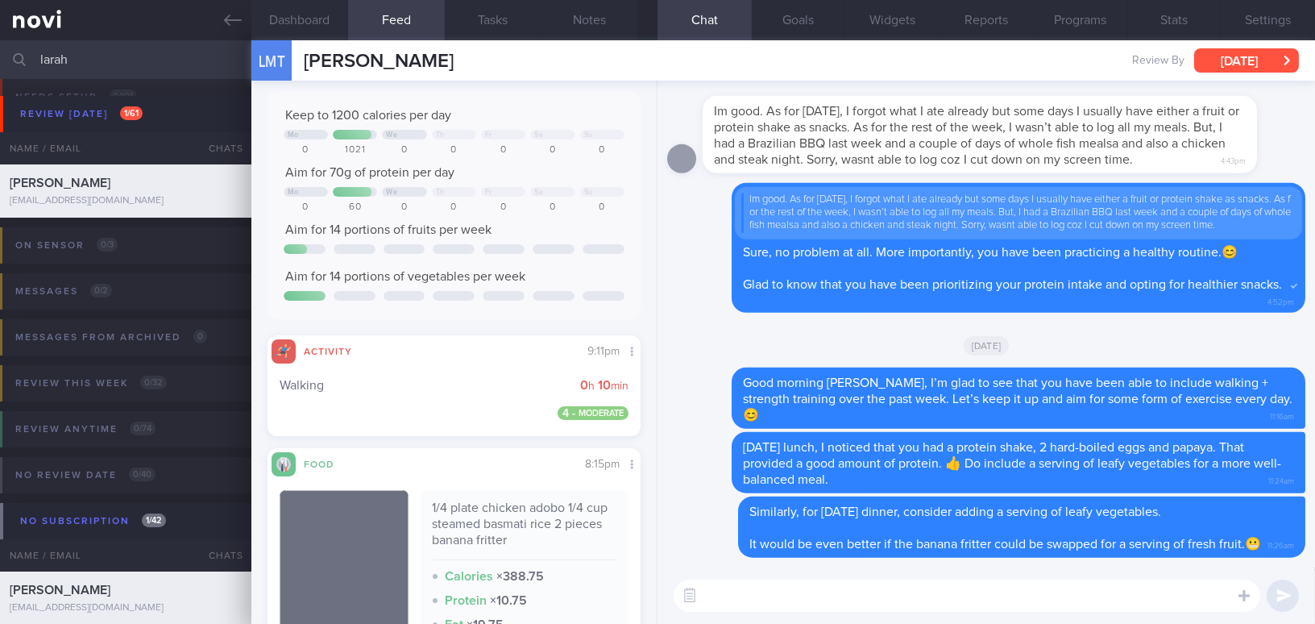
click at [1241, 56] on button "[DATE]" at bounding box center [1246, 60] width 105 height 24
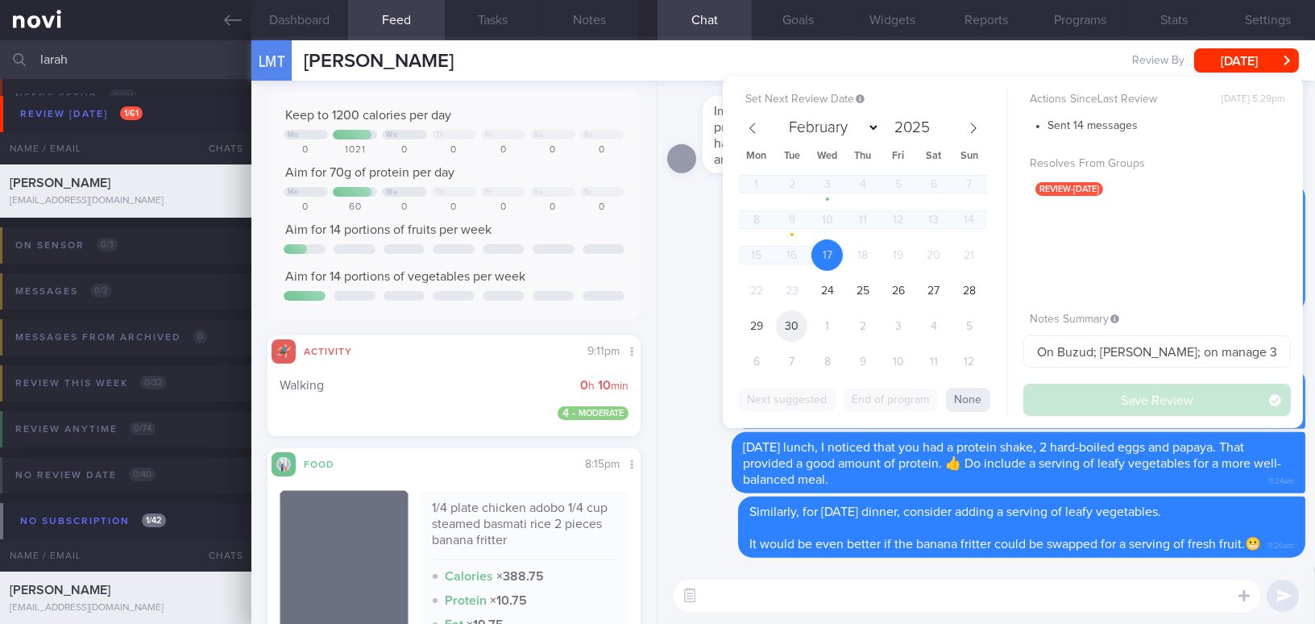
click at [802, 328] on span "30" at bounding box center [791, 325] width 31 height 31
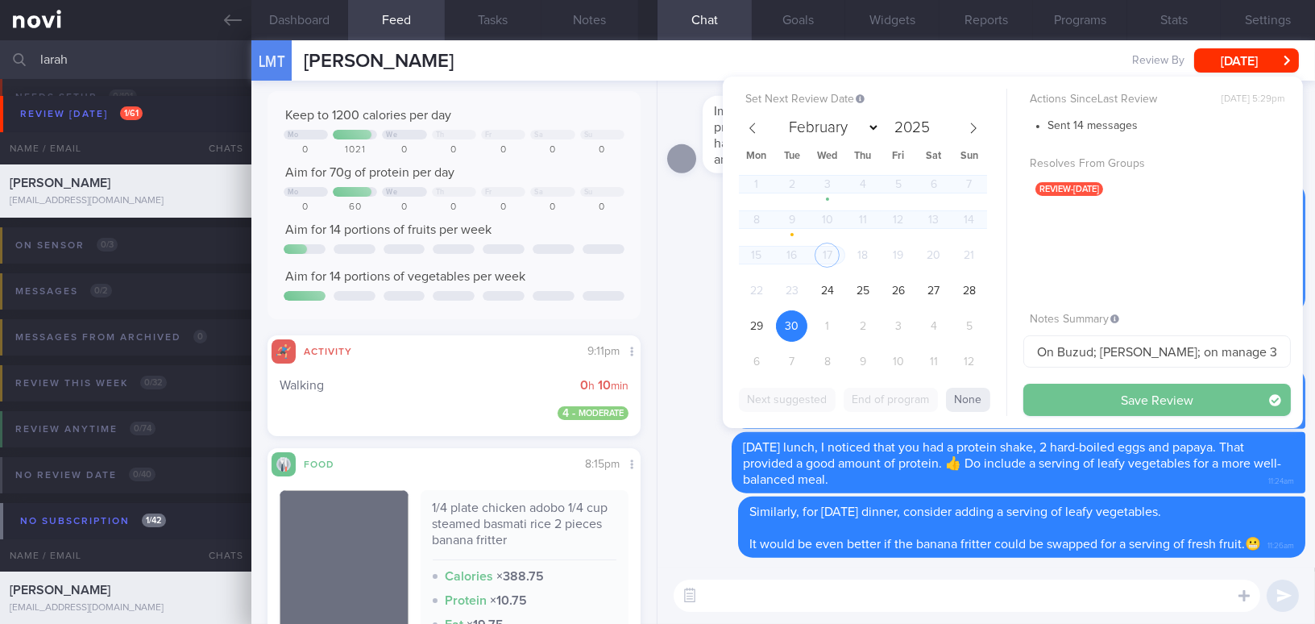
click at [1121, 401] on button "Save Review" at bounding box center [1156, 399] width 267 height 32
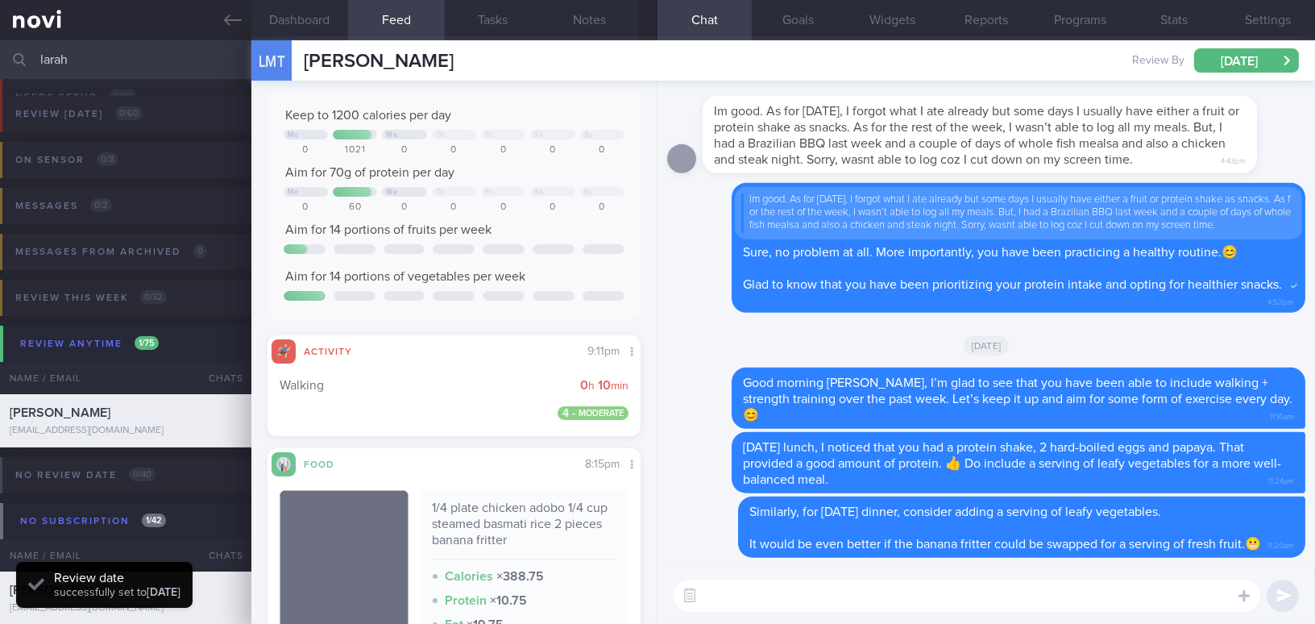
scroll to position [170, 339]
drag, startPoint x: 75, startPoint y: 52, endPoint x: 0, endPoint y: 40, distance: 75.9
click at [0, 40] on input "larah" at bounding box center [657, 59] width 1315 height 39
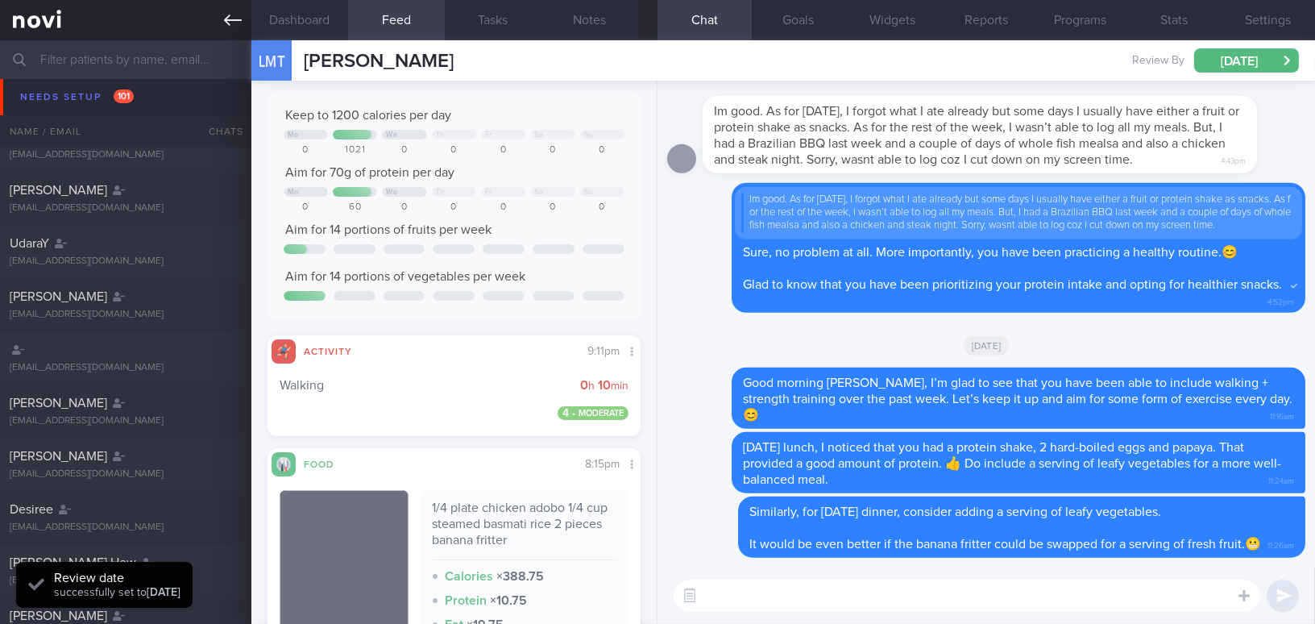
click at [214, 20] on link at bounding box center [125, 20] width 251 height 40
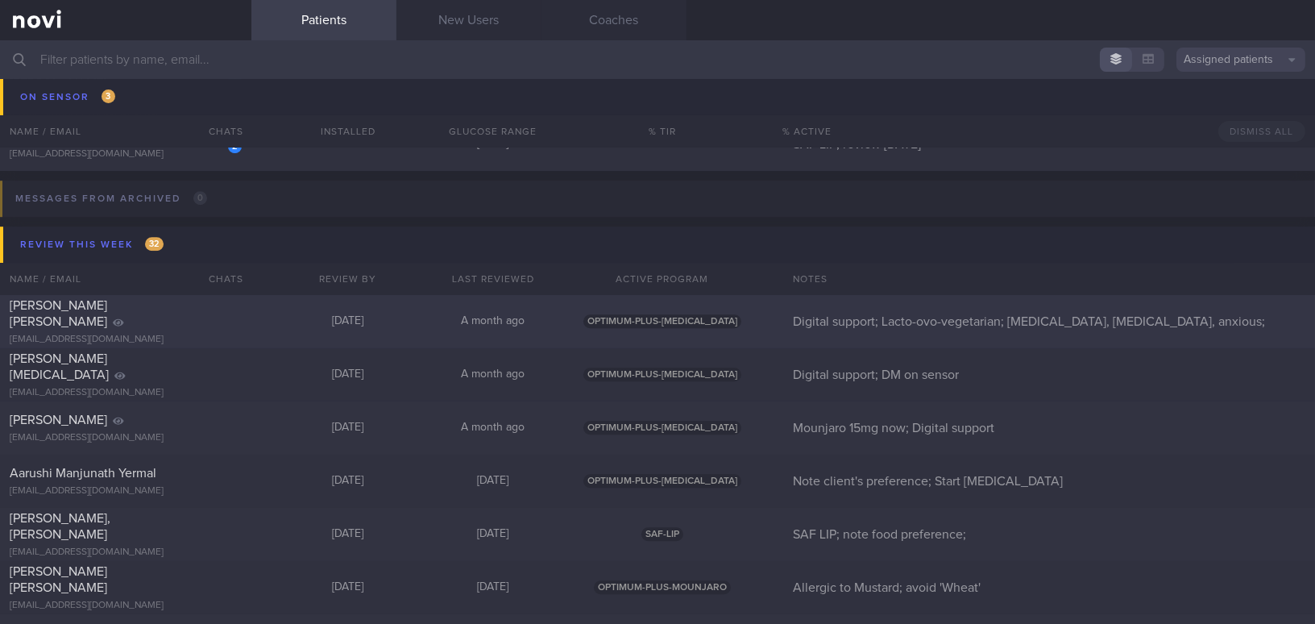
scroll to position [8827, 0]
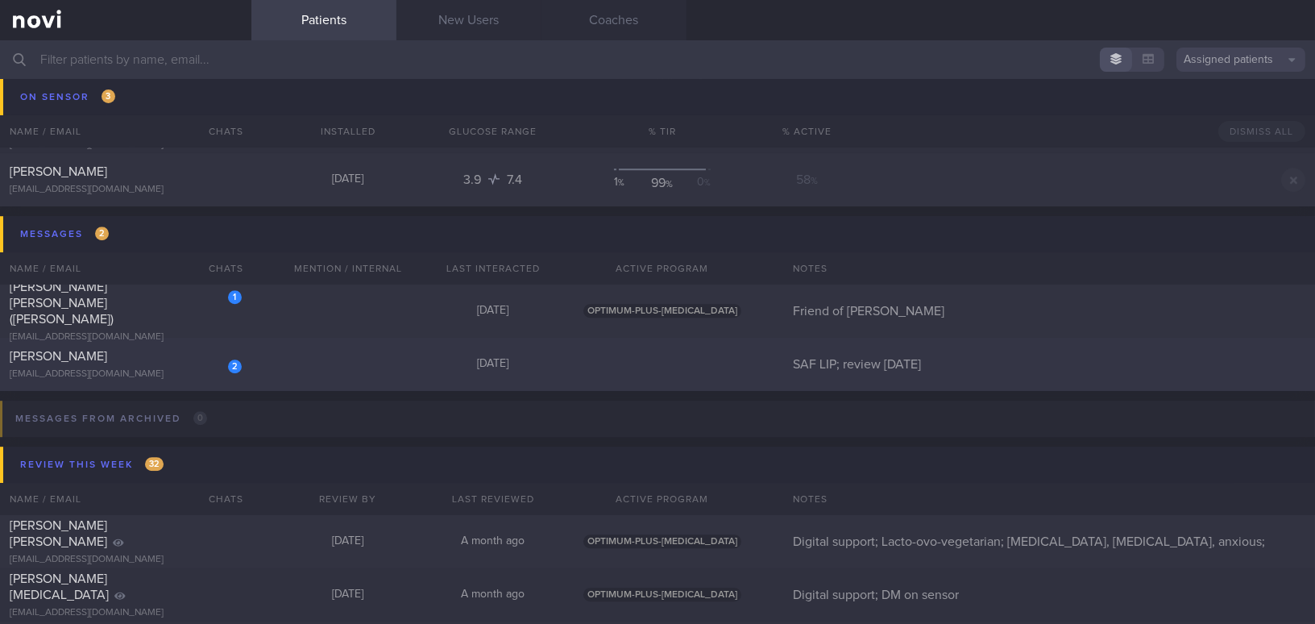
click at [155, 365] on div "2 [PERSON_NAME] [EMAIL_ADDRESS][DOMAIN_NAME]" at bounding box center [125, 364] width 251 height 32
select select "8"
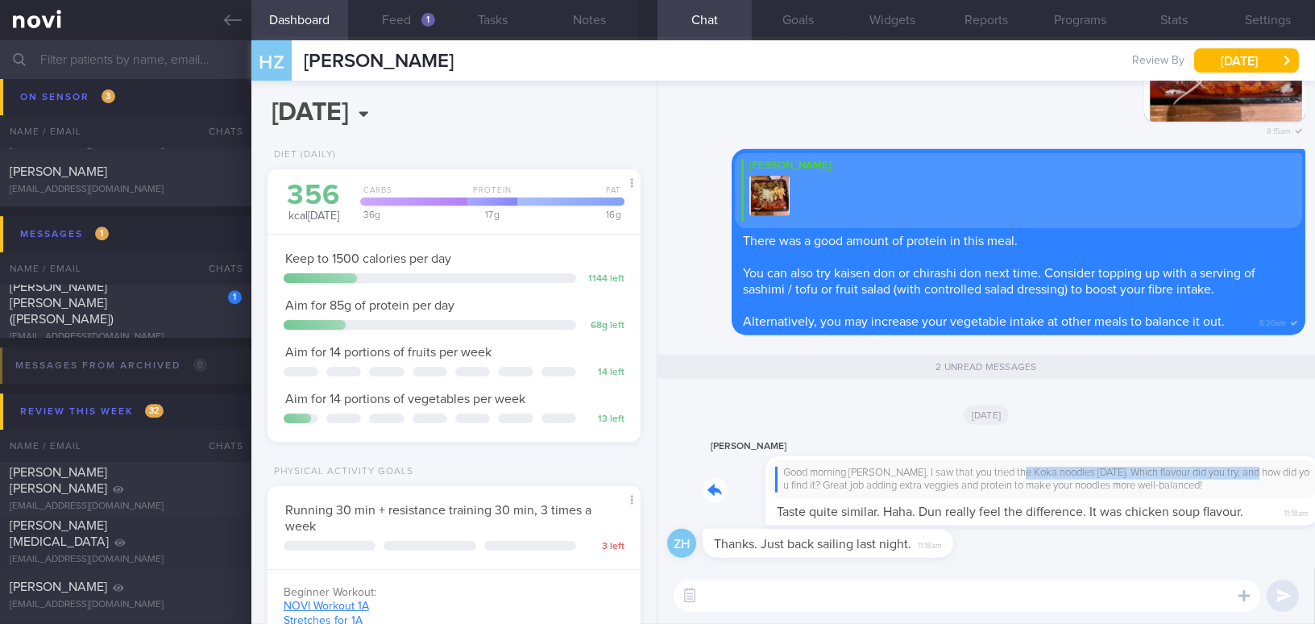
drag, startPoint x: 958, startPoint y: 460, endPoint x: 1195, endPoint y: 456, distance: 237.7
click at [1195, 456] on div "[PERSON_NAME] Good morning [PERSON_NAME], I saw that you tried the Koka noodles…" at bounding box center [1003, 481] width 603 height 89
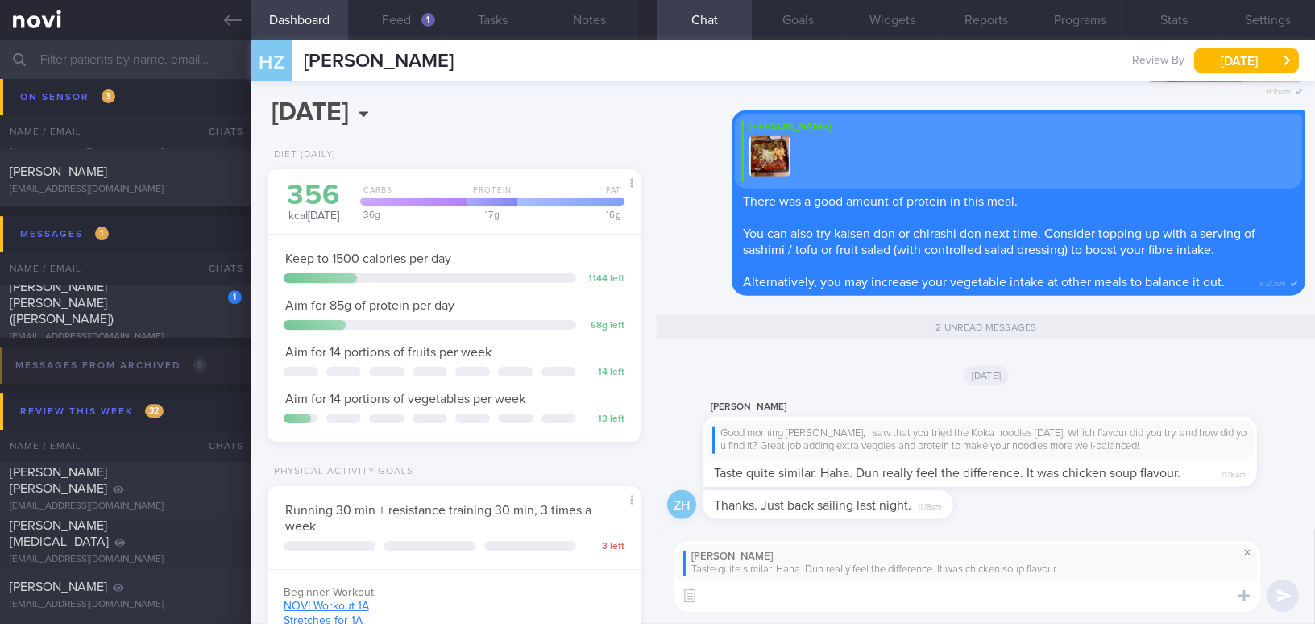
click at [1248, 551] on span at bounding box center [1246, 551] width 19 height 19
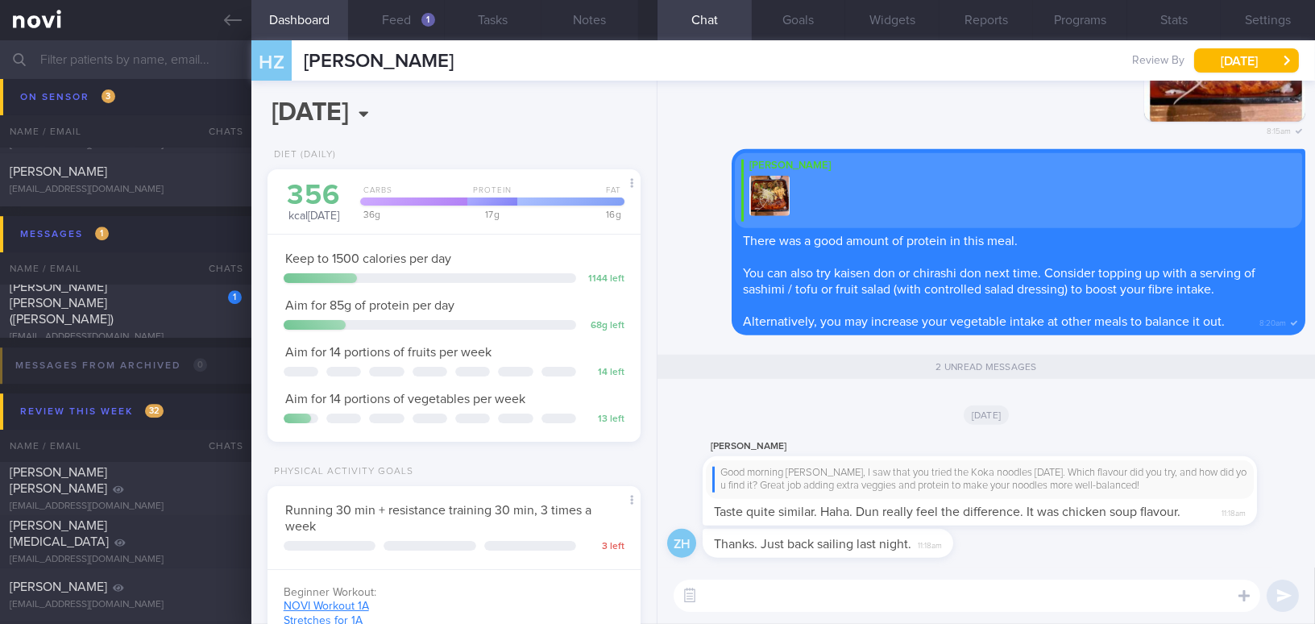
click at [963, 597] on textarea at bounding box center [966, 595] width 586 height 32
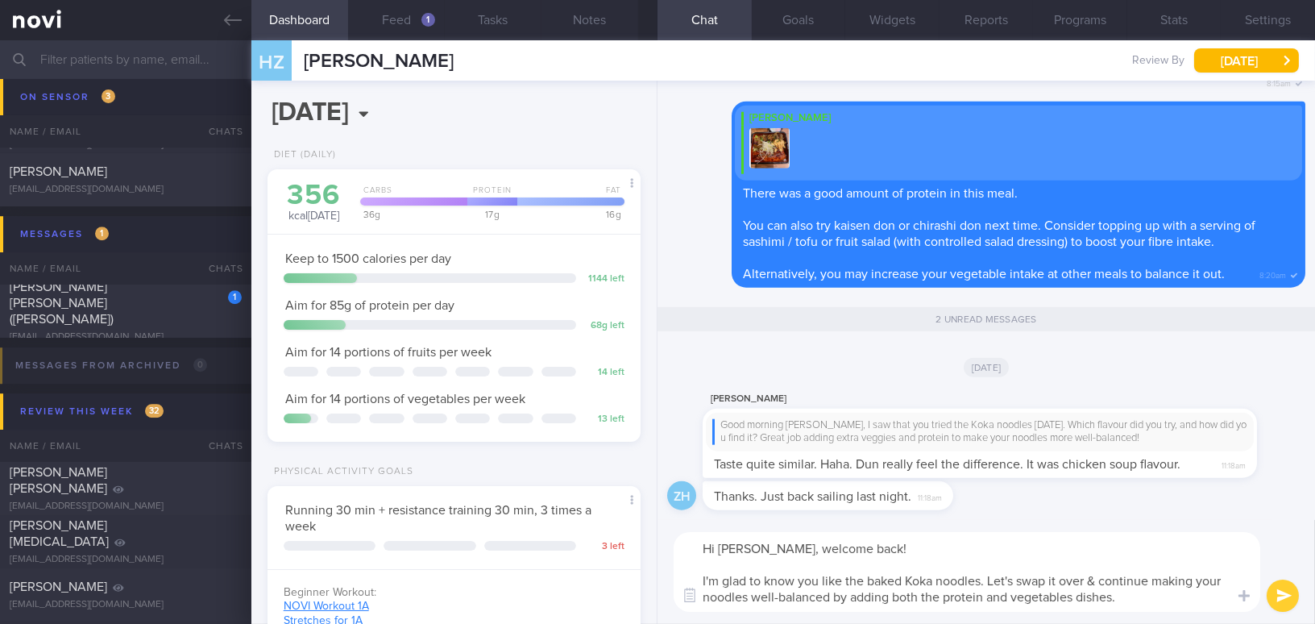
drag, startPoint x: 701, startPoint y: 578, endPoint x: 1153, endPoint y: 590, distance: 452.1
click at [1153, 590] on textarea "Hi [PERSON_NAME], welcome back! I'm glad to know you like the baked Koka noodle…" at bounding box center [966, 572] width 586 height 80
click at [821, 577] on textarea "Hi [PERSON_NAME], welcome back! I'm glad to know you like the baked Koka noodle…" at bounding box center [966, 572] width 586 height 80
drag, startPoint x: 699, startPoint y: 580, endPoint x: 1160, endPoint y: 629, distance: 463.4
click at [1160, 623] on html "You are offline! Some functionality will be unavailable Patients New Users Coac…" at bounding box center [657, 312] width 1315 height 624
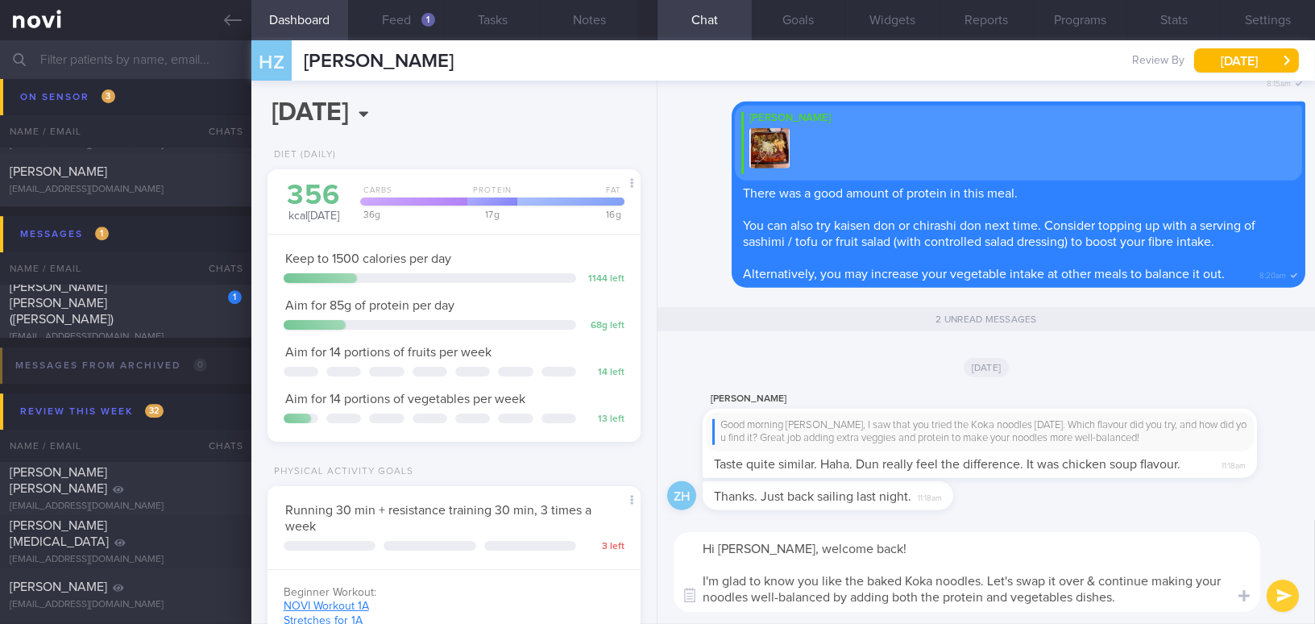
paste textarea "’m glad to hear you like the baked Koka noodles! Let’s swap it over and continu…"
type textarea "Hi [PERSON_NAME], welcome back! I’m glad to hear you like the baked Koka noodle…"
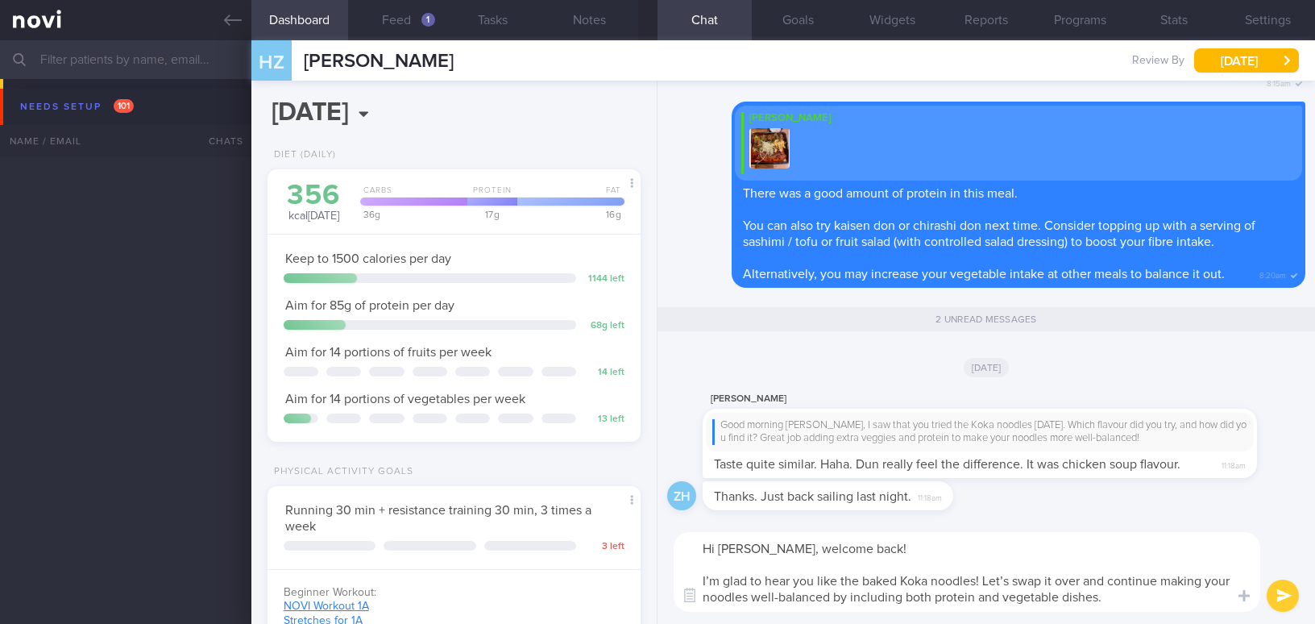
select select "8"
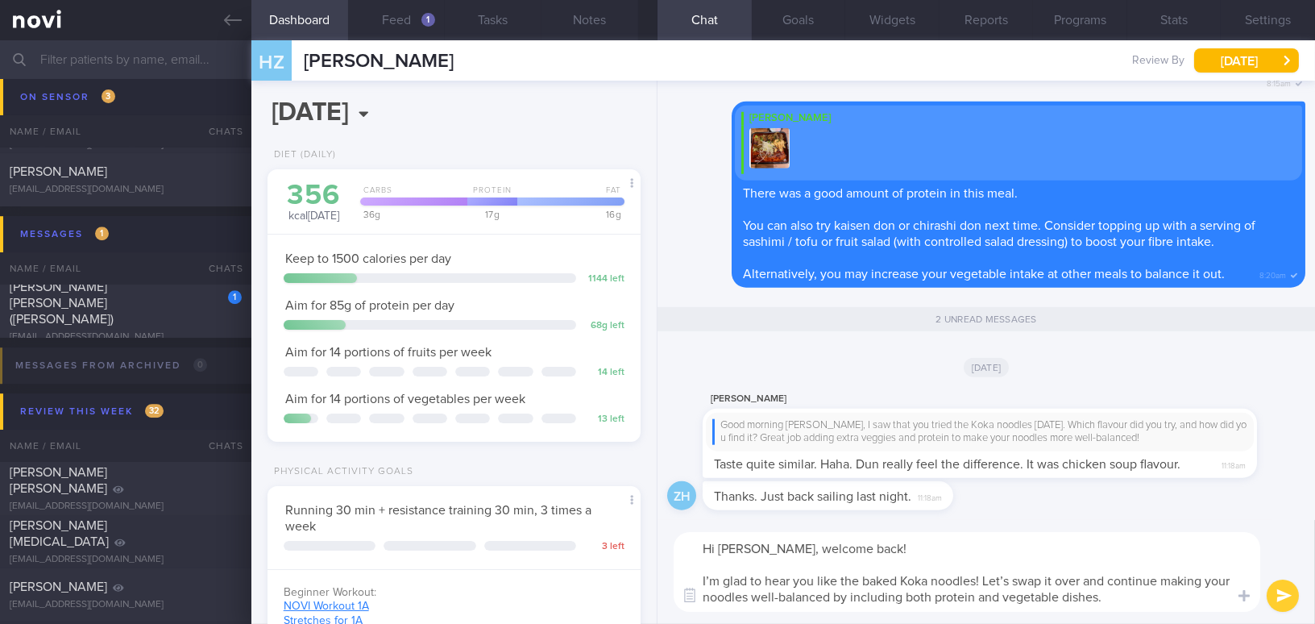
drag, startPoint x: 696, startPoint y: 578, endPoint x: 1154, endPoint y: 595, distance: 457.8
click at [1154, 595] on textarea "Hi [PERSON_NAME], welcome back! I’m glad to hear you like the baked Koka noodle…" at bounding box center [966, 572] width 586 height 80
type textarea "Hi [PERSON_NAME], welcome back! I’m glad to hear you like the baked Koka noodle…"
click at [996, 582] on textarea "Hi [PERSON_NAME], welcome back! I’m glad to hear you like the baked Koka noodle…" at bounding box center [966, 572] width 586 height 80
drag, startPoint x: 702, startPoint y: 579, endPoint x: 1162, endPoint y: 614, distance: 462.1
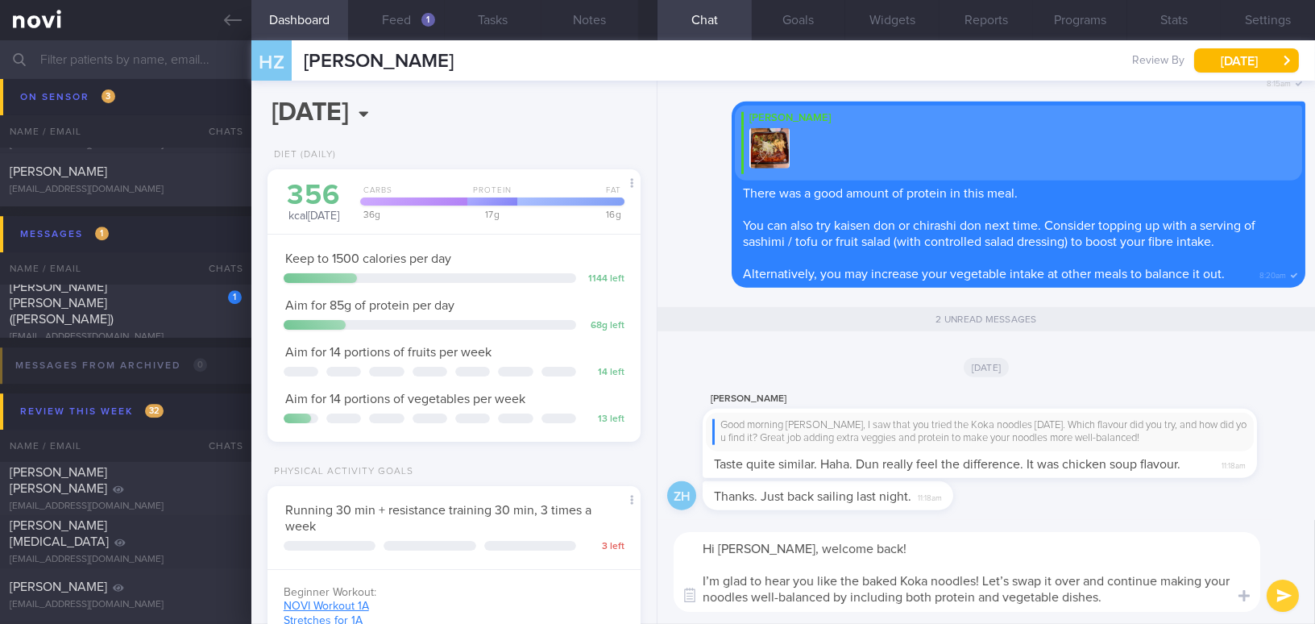
click at [1162, 614] on div "Hi [PERSON_NAME], welcome back! I’m glad to hear you like the baked Koka noodle…" at bounding box center [985, 572] width 657 height 104
click at [1276, 595] on button "submit" at bounding box center [1282, 595] width 32 height 32
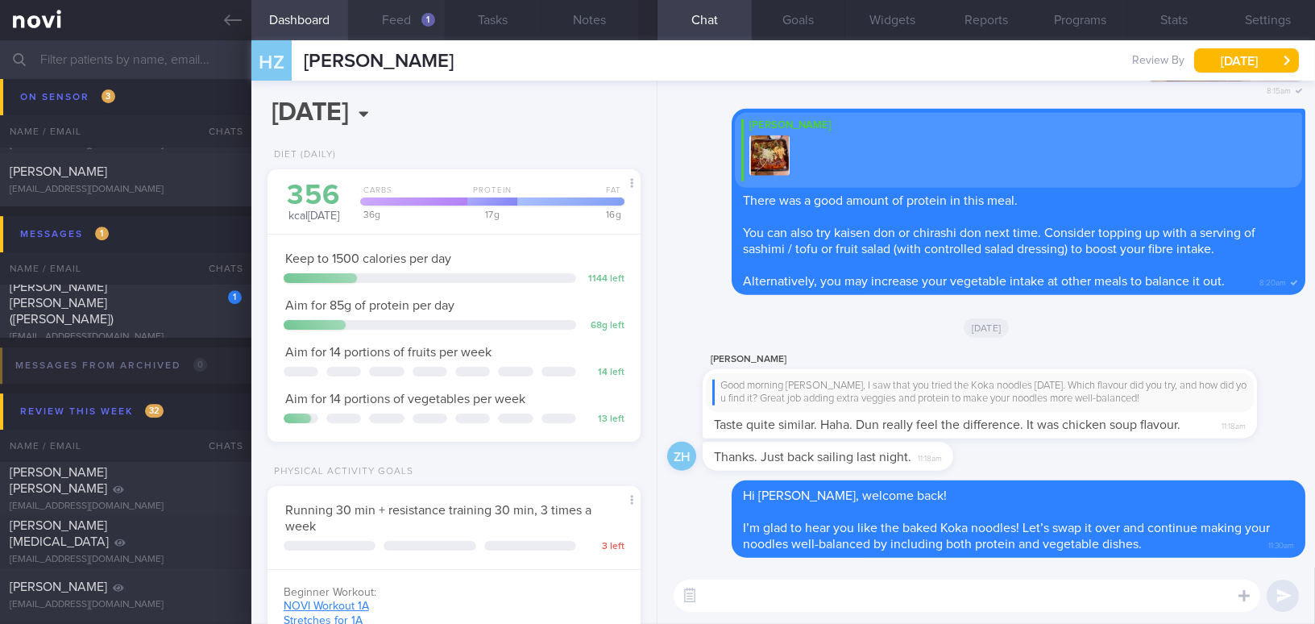
click at [409, 21] on button "Feed 1" at bounding box center [396, 20] width 97 height 40
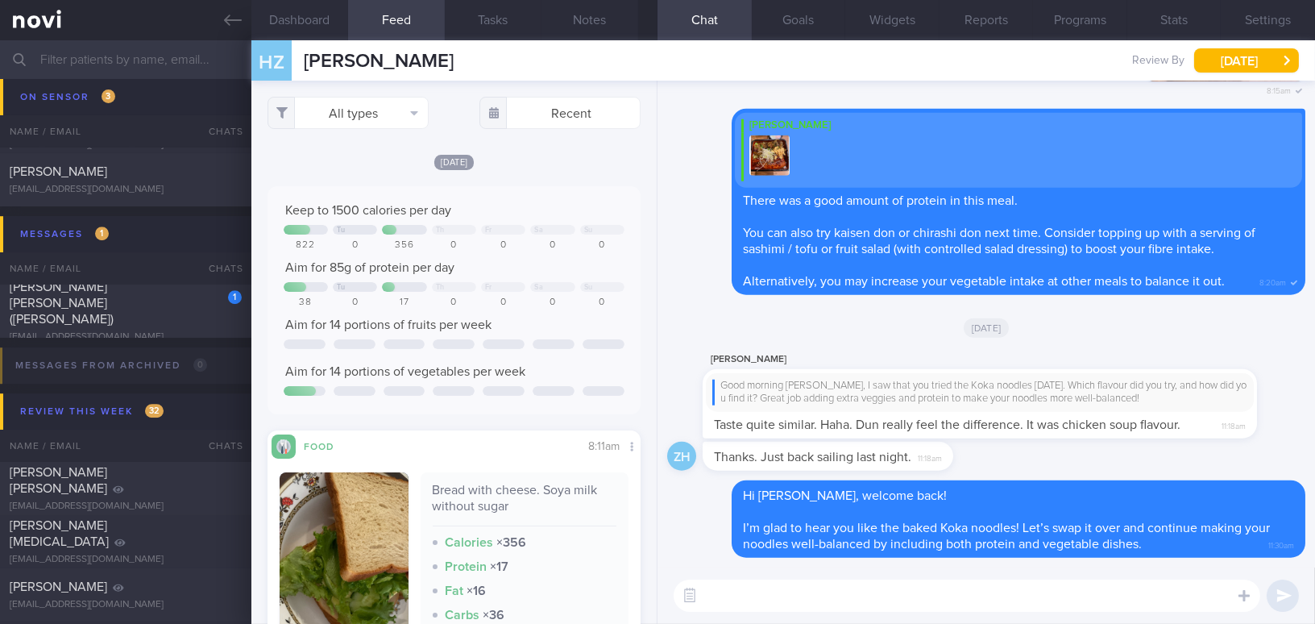
scroll to position [219, 0]
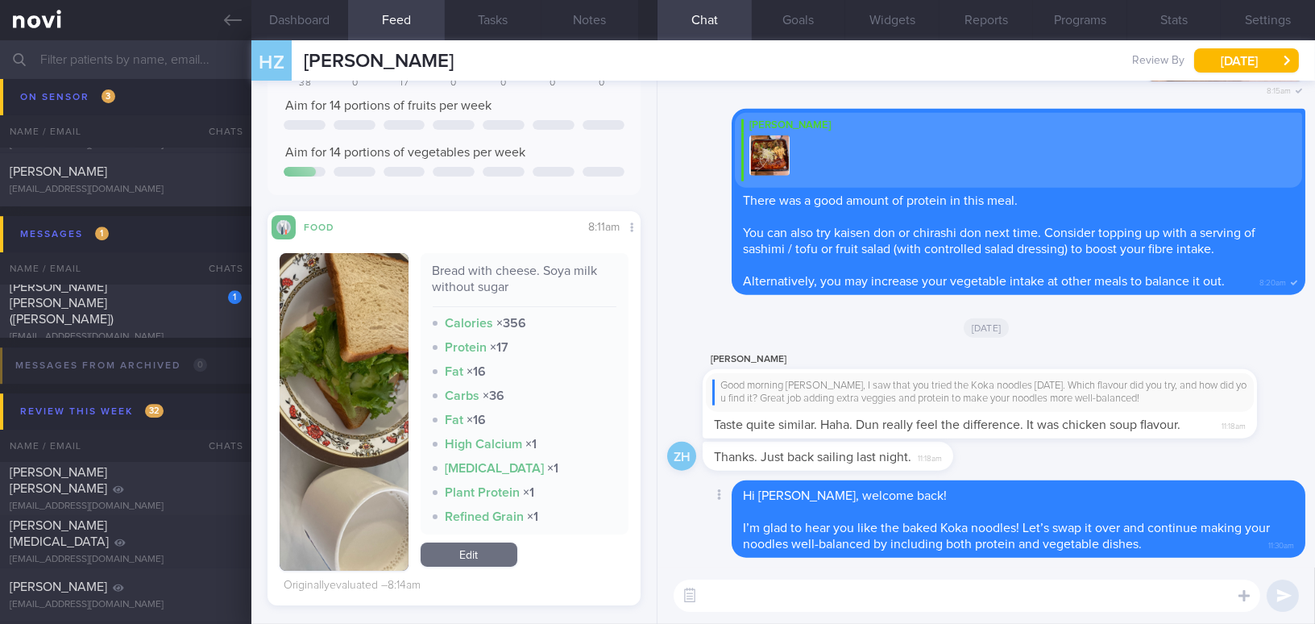
click at [735, 595] on textarea at bounding box center [966, 595] width 586 height 32
type textarea "T"
type textarea "Your breakfast this morning looked wonderful too! Keep it up!"
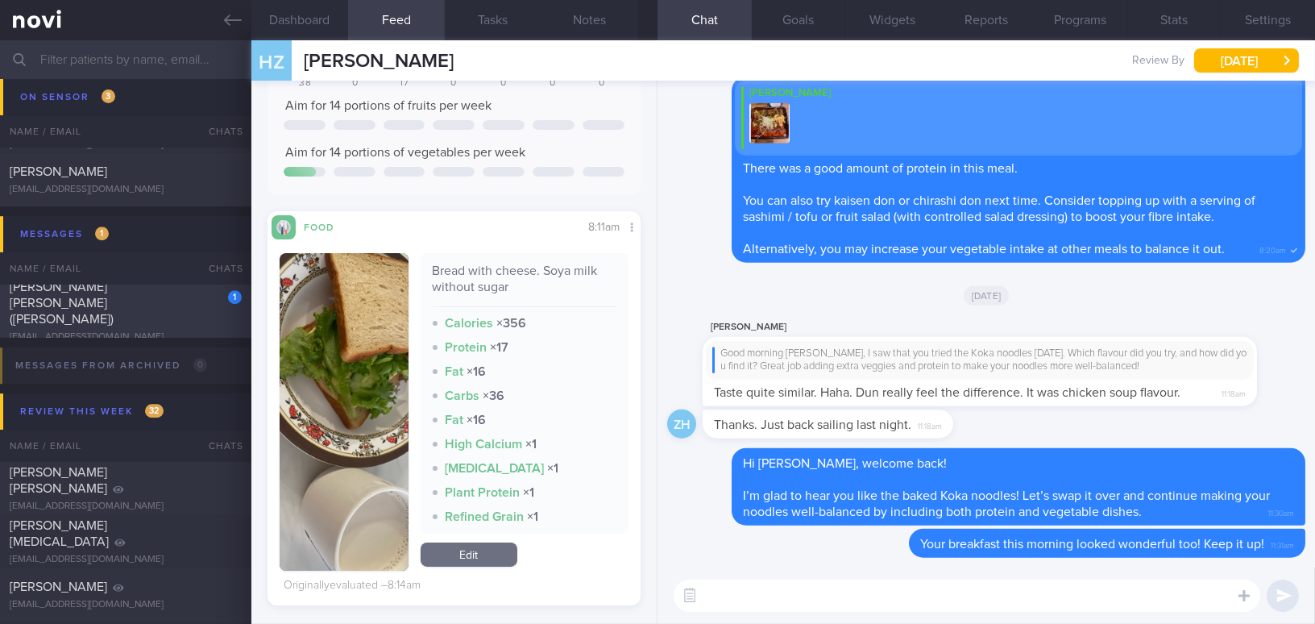
click at [134, 331] on div "[EMAIL_ADDRESS][DOMAIN_NAME]" at bounding box center [126, 337] width 232 height 12
type input "Friend of [PERSON_NAME]"
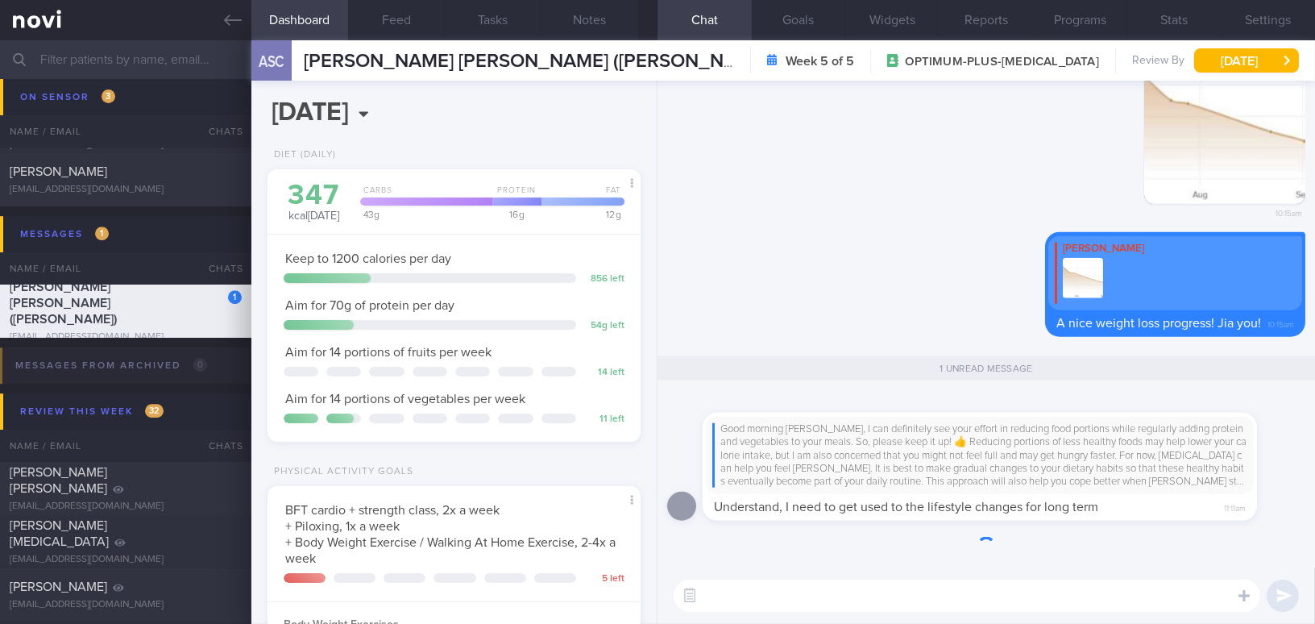
scroll to position [189, 333]
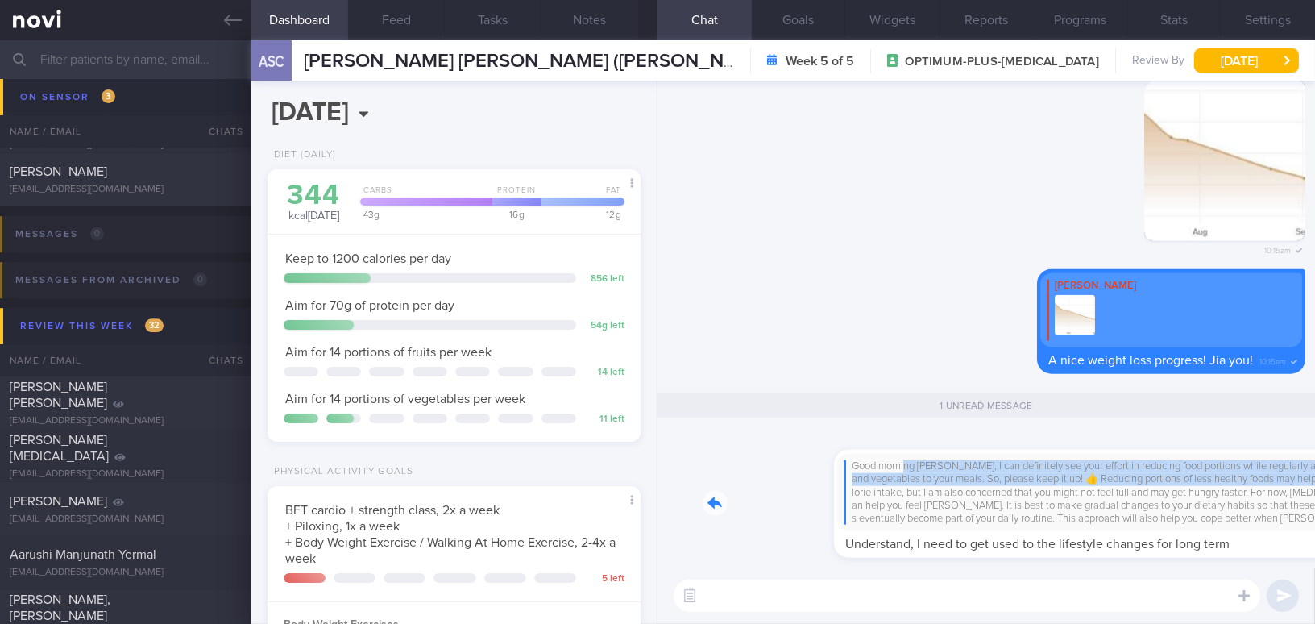
drag, startPoint x: 775, startPoint y: 461, endPoint x: 1237, endPoint y: 475, distance: 462.6
click at [1237, 475] on div "Good morning [PERSON_NAME], I can definitely see your effort in reducing food p…" at bounding box center [1003, 493] width 603 height 127
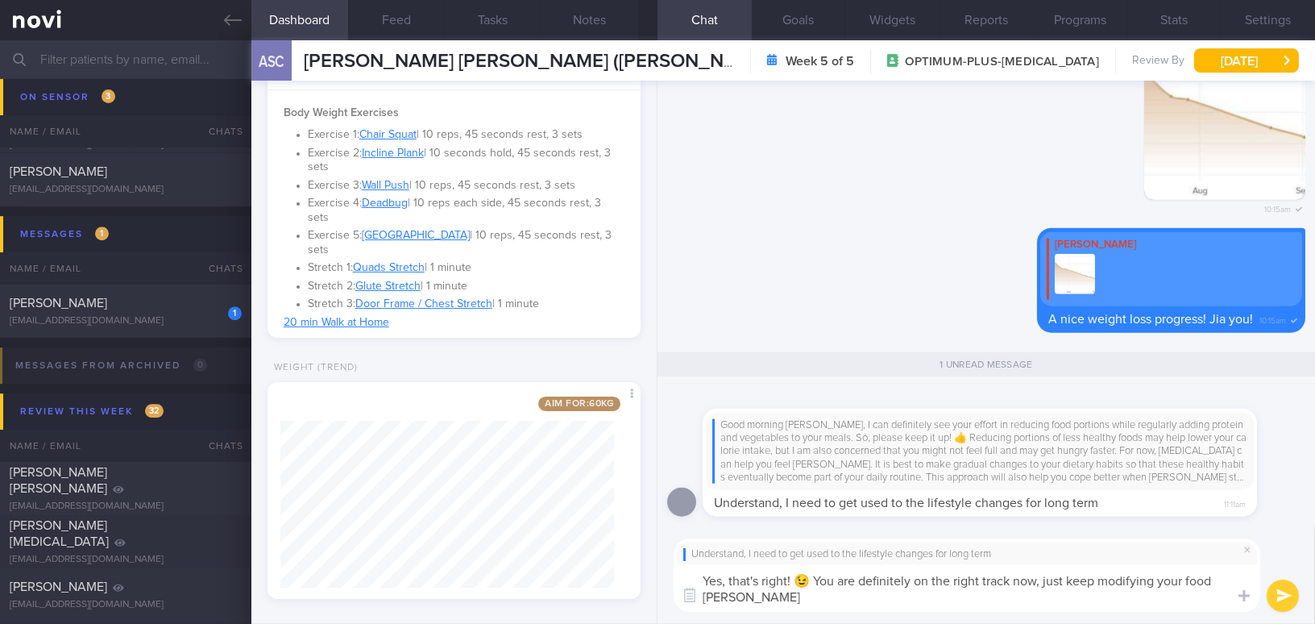
scroll to position [0, 0]
drag, startPoint x: 816, startPoint y: 579, endPoint x: 1046, endPoint y: 598, distance: 231.1
click at [1046, 598] on textarea "Yes, that's right! 😉 You are definitely on the right track now, just keep modif…" at bounding box center [966, 588] width 586 height 48
click at [810, 605] on textarea "Yes, that's right! 😉 You are definitely on the right track now, just keep modif…" at bounding box center [966, 588] width 586 height 48
drag, startPoint x: 814, startPoint y: 575, endPoint x: 1075, endPoint y: 616, distance: 264.2
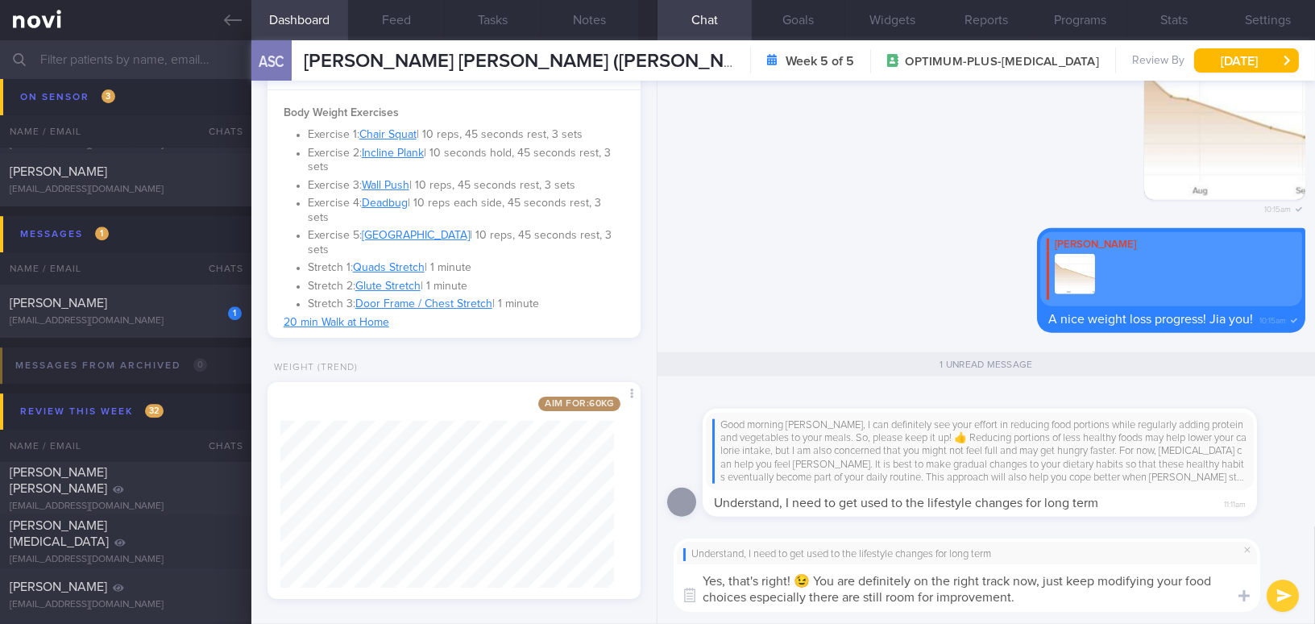
click at [1075, 616] on div "Understand, I need to get used to the lifestyle changes for long term Yes, that…" at bounding box center [985, 574] width 657 height 97
paste textarea "; just keep adjusting your food choices, as there is still room for improvement…"
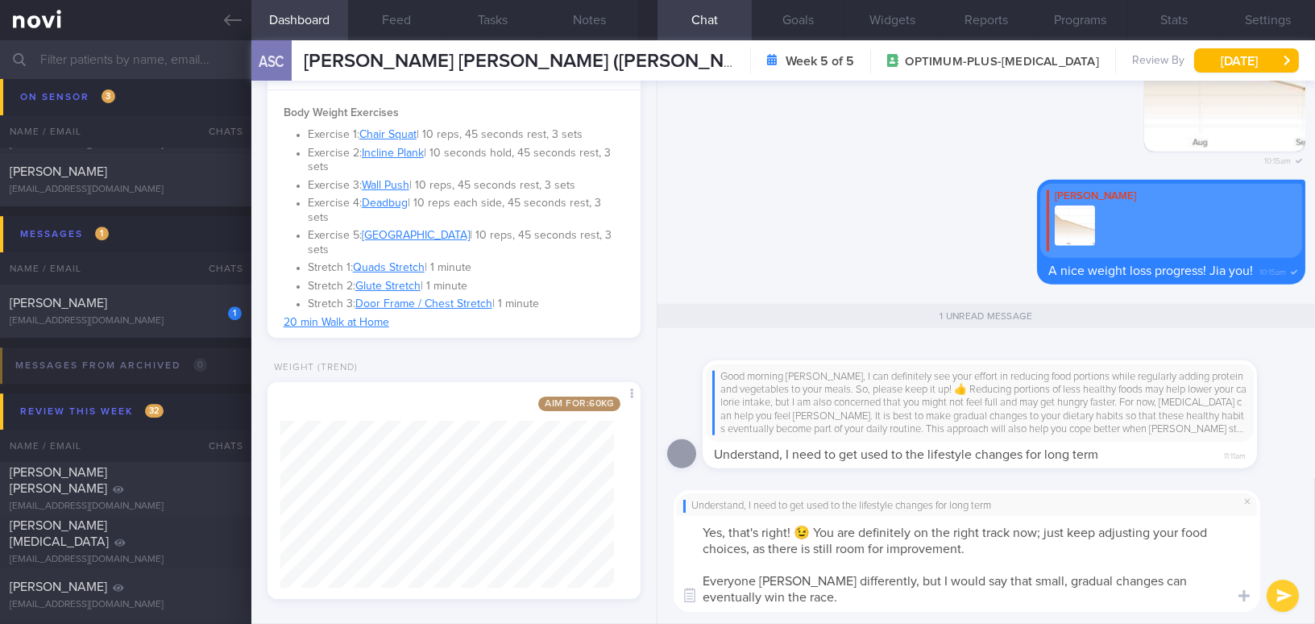
click at [1042, 535] on textarea "Yes, that's right! 😉 You are definitely on the right track now; just keep adjus…" at bounding box center [966, 564] width 586 height 96
click at [967, 580] on textarea "Yes, that's right! 😉 You are definitely on the right track now, just keep adjus…" at bounding box center [966, 564] width 586 height 96
type textarea "Yes, that's right! 😉 You are definitely on the right track now, just keep adjus…"
click at [1283, 594] on button "submit" at bounding box center [1282, 595] width 32 height 32
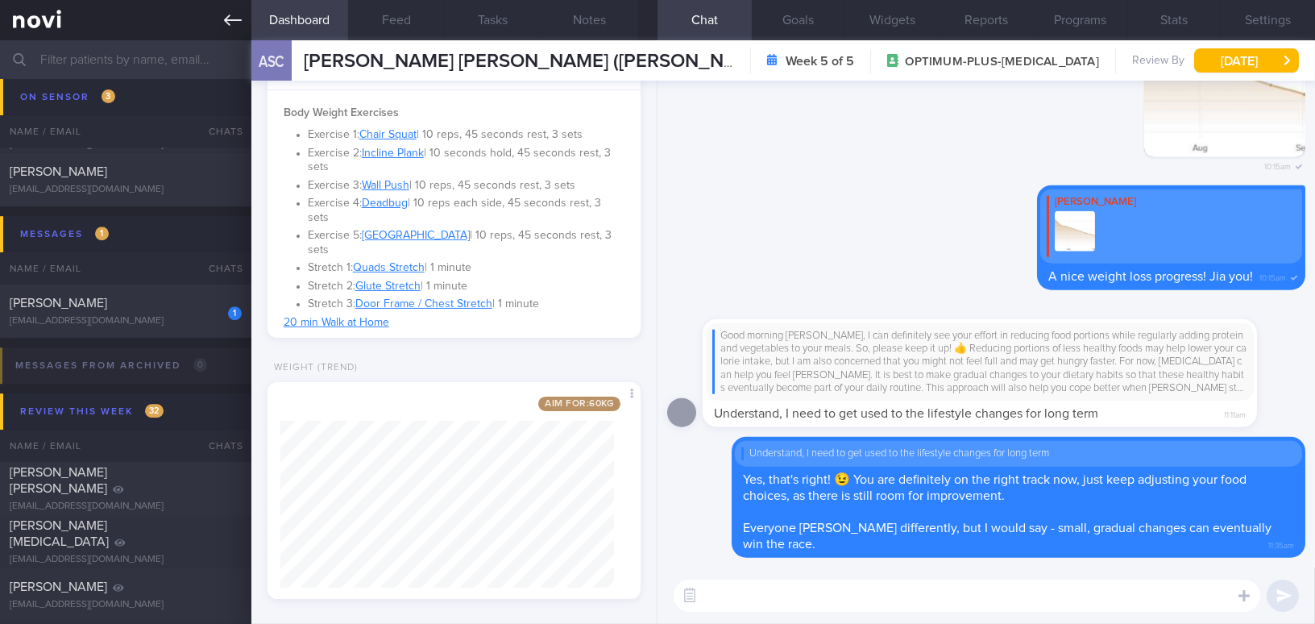
click at [228, 16] on icon at bounding box center [233, 20] width 18 height 11
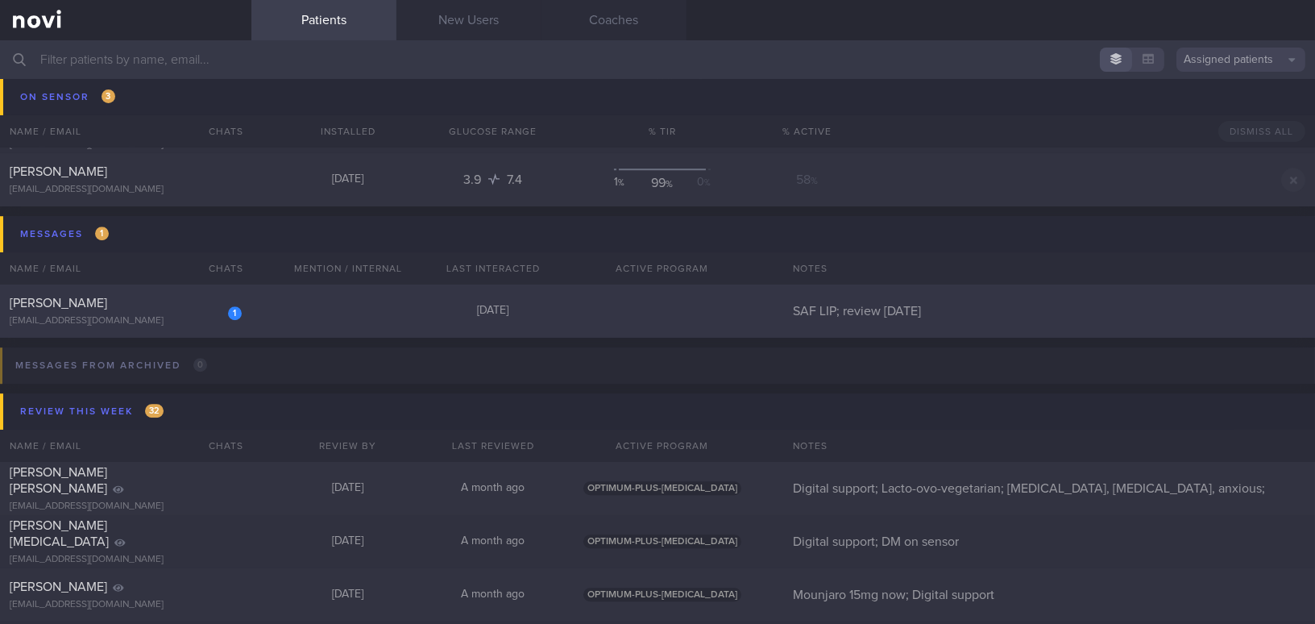
click at [146, 296] on div "[PERSON_NAME]" at bounding box center [124, 303] width 228 height 16
select select "8"
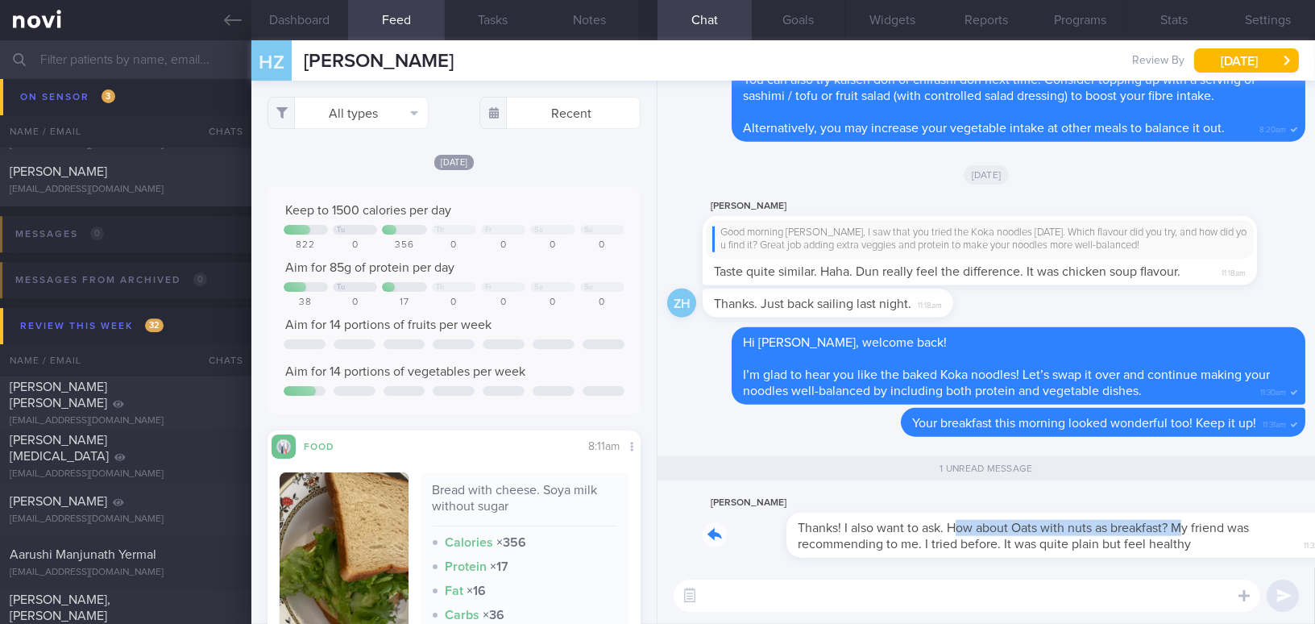
drag, startPoint x: 872, startPoint y: 515, endPoint x: 1099, endPoint y: 517, distance: 226.4
click at [1099, 517] on div "[PERSON_NAME] Thanks! I also want to ask. How about Oats with nuts as breakfast…" at bounding box center [1003, 525] width 603 height 64
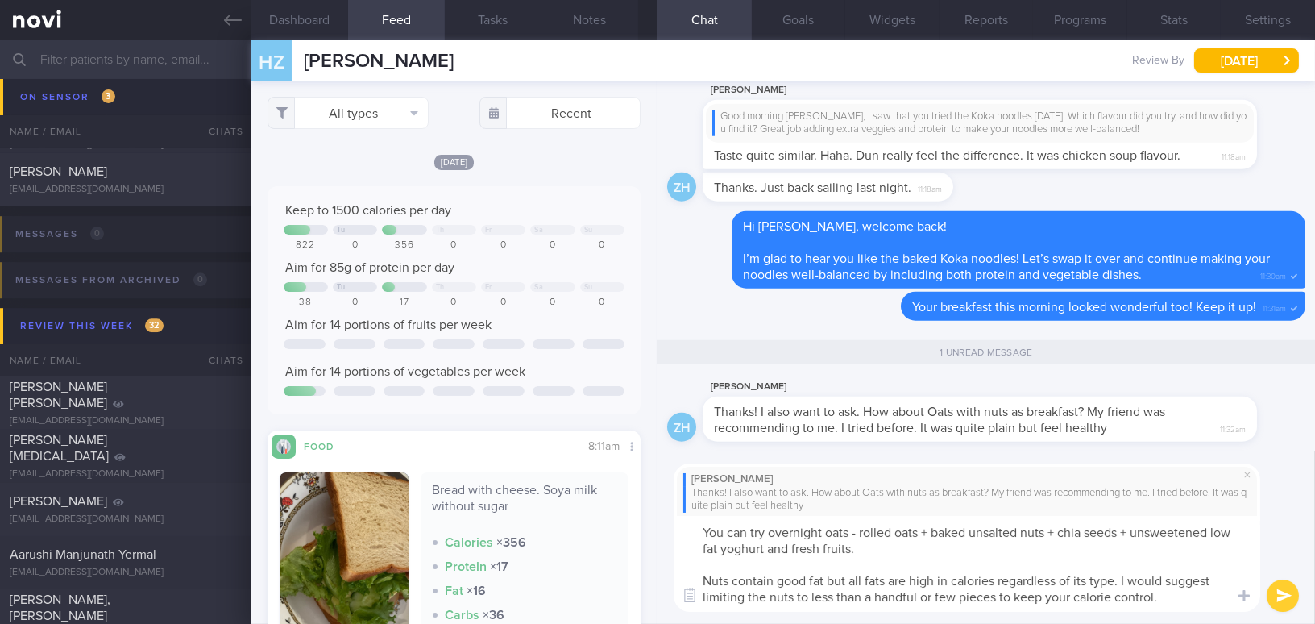
drag, startPoint x: 1178, startPoint y: 599, endPoint x: 537, endPoint y: 500, distance: 647.9
click at [537, 500] on div "Dashboard Feed Tasks Notes Chat 1 Goals Widgets Reports Programs Stats Settings…" at bounding box center [782, 331] width 1063 height 583
click at [769, 557] on textarea "You can try overnight oats - rolled oats + baked unsalted nuts + chia seeds + u…" at bounding box center [966, 564] width 586 height 96
drag, startPoint x: 701, startPoint y: 529, endPoint x: 1222, endPoint y: 618, distance: 528.7
click at [1222, 618] on div "Zongren [PERSON_NAME] Thanks! I also want to ask. How about Oats with nuts as b…" at bounding box center [985, 537] width 657 height 172
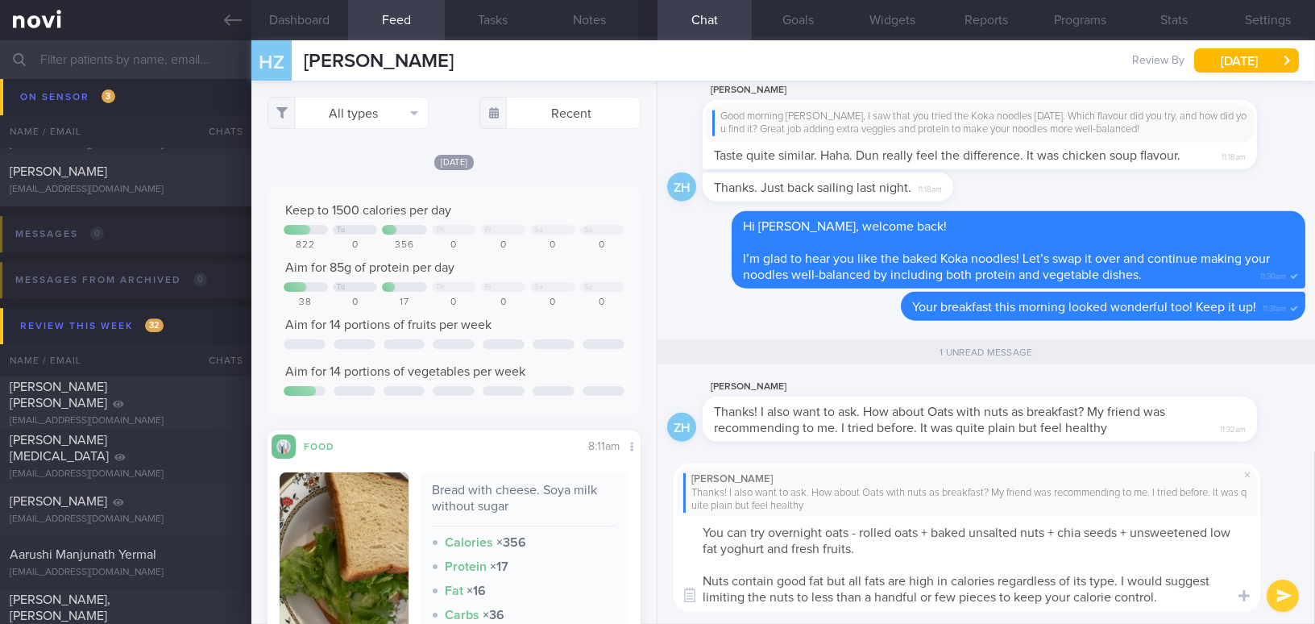
paste textarea ": rolled oats + baked unsalted nuts + chia seeds + unsweetened low-fat yogurt a…"
click at [765, 550] on textarea "You can try overnight oats: rolled oats + baked unsalted nuts + chia seeds + un…" at bounding box center [966, 564] width 586 height 96
click at [919, 553] on textarea "You can try overnight oats: rolled oats + baked unsalted nuts + chia seeds + un…" at bounding box center [966, 564] width 586 height 96
drag, startPoint x: 876, startPoint y: 544, endPoint x: 1207, endPoint y: 550, distance: 330.3
click at [1207, 550] on textarea "You can try overnight oats: rolled oats + baked unsalted nuts + chia seeds + un…" at bounding box center [966, 564] width 586 height 96
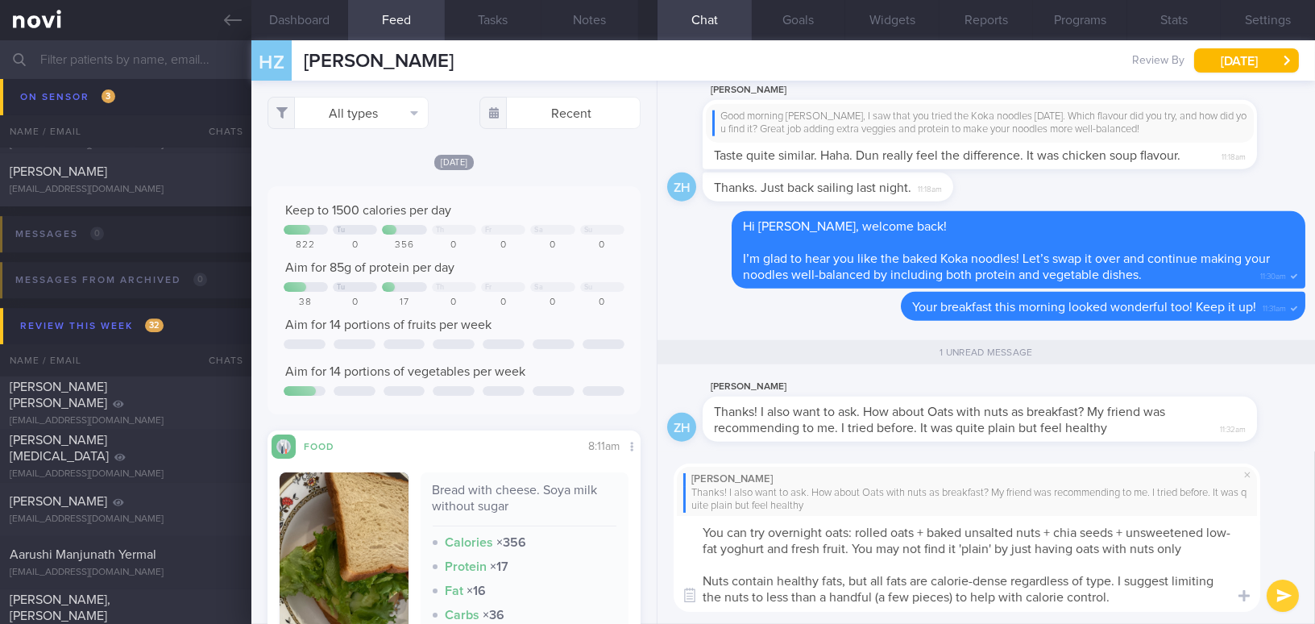
click at [1021, 570] on textarea "You can try overnight oats: rolled oats + baked unsalted nuts + chia seeds + un…" at bounding box center [966, 564] width 586 height 96
drag, startPoint x: 1017, startPoint y: 546, endPoint x: 1215, endPoint y: 549, distance: 197.4
click at [1215, 549] on textarea "You can try overnight oats: rolled oats + baked unsalted nuts + chia seeds + un…" at bounding box center [966, 564] width 586 height 96
click at [878, 597] on textarea "You can try overnight oats: rolled oats + baked unsalted nuts + chia seeds + un…" at bounding box center [966, 564] width 586 height 96
type textarea "You can try overnight oats: rolled oats + baked unsalted nuts + chia seeds + un…"
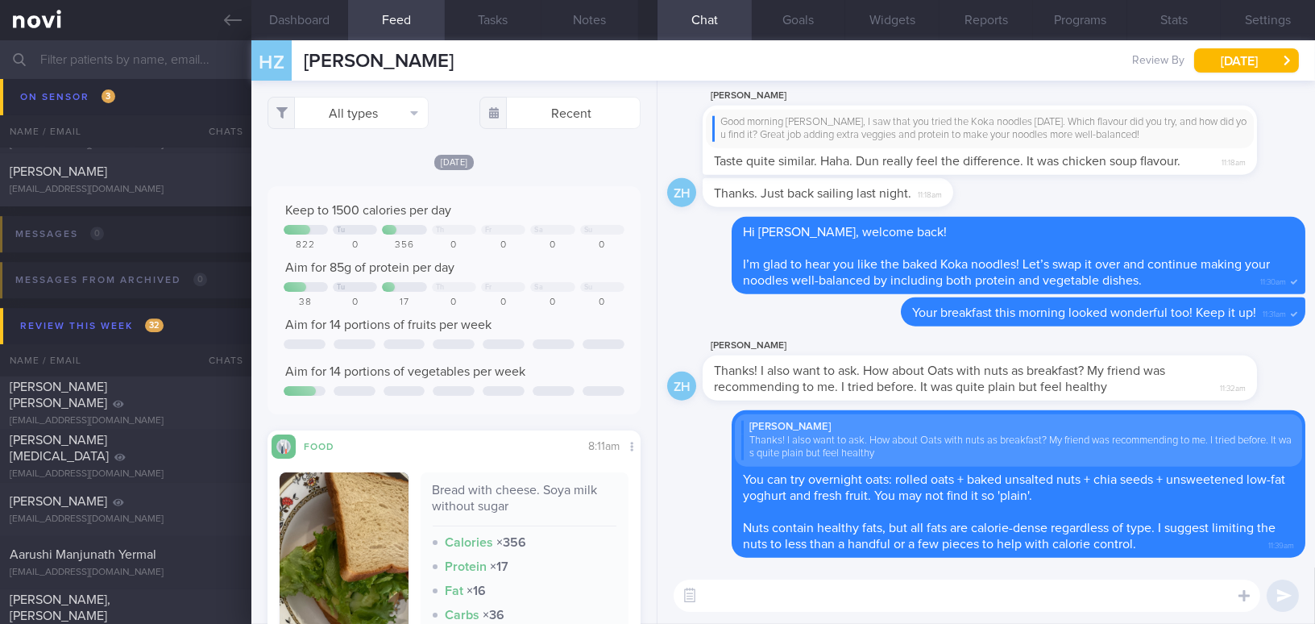
click at [178, 60] on input "text" at bounding box center [657, 59] width 1315 height 39
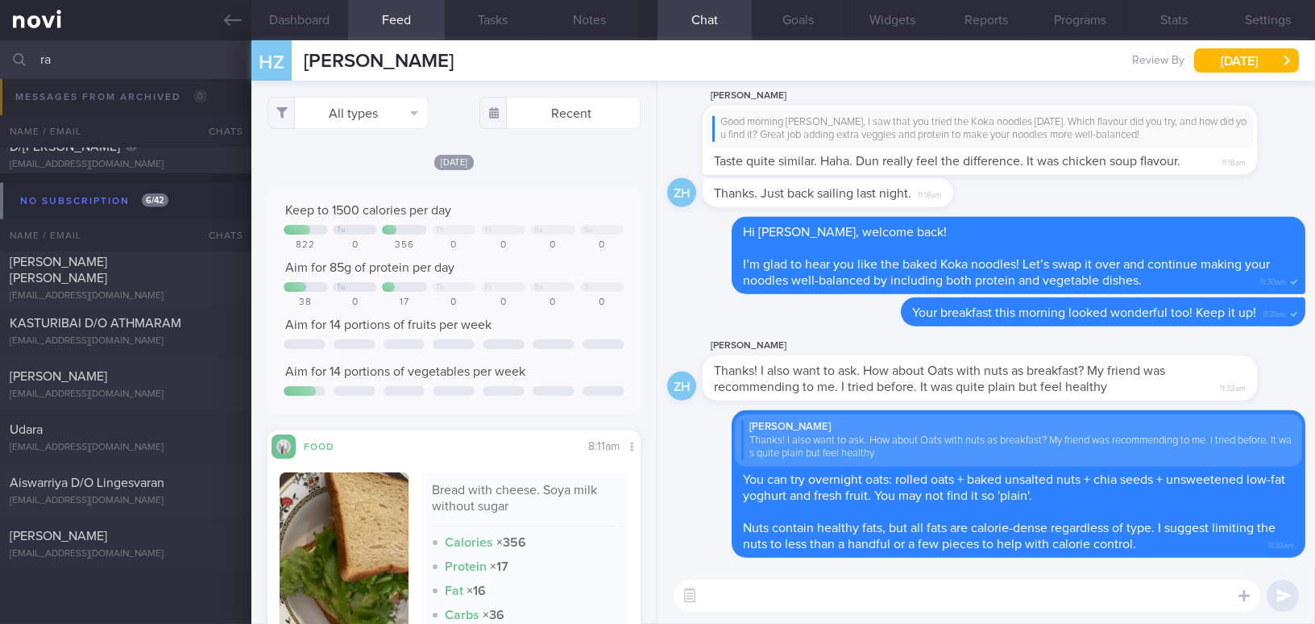
scroll to position [1543, 0]
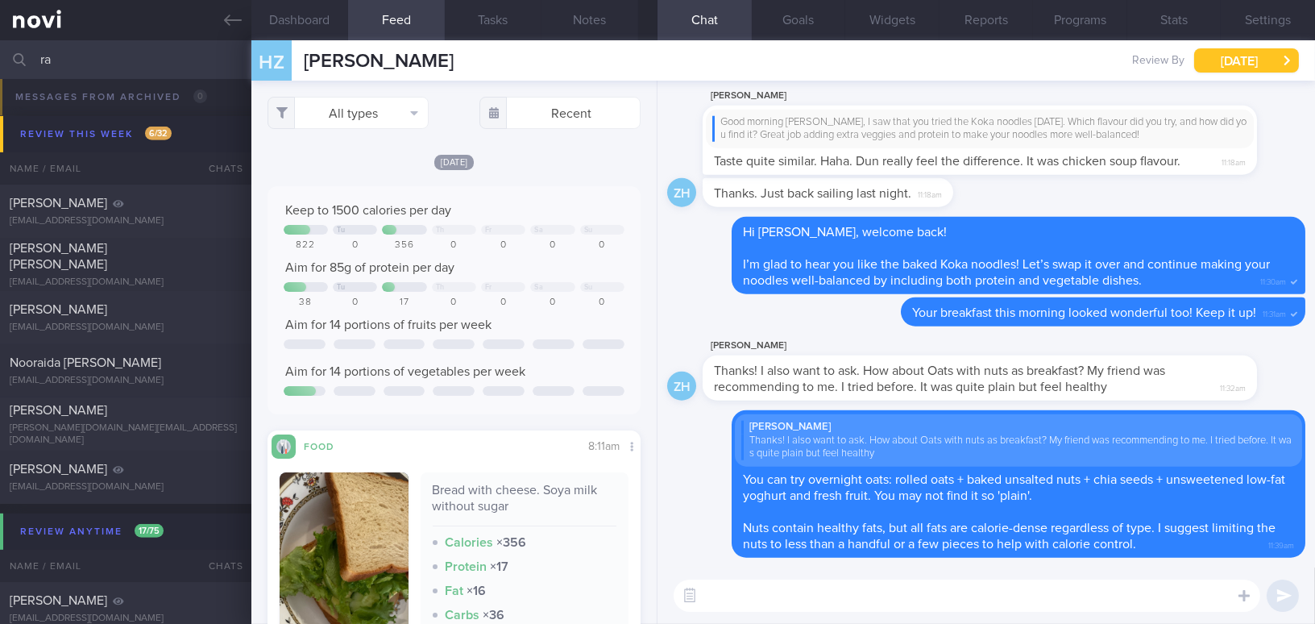
click at [1220, 62] on button "[DATE]" at bounding box center [1246, 60] width 105 height 24
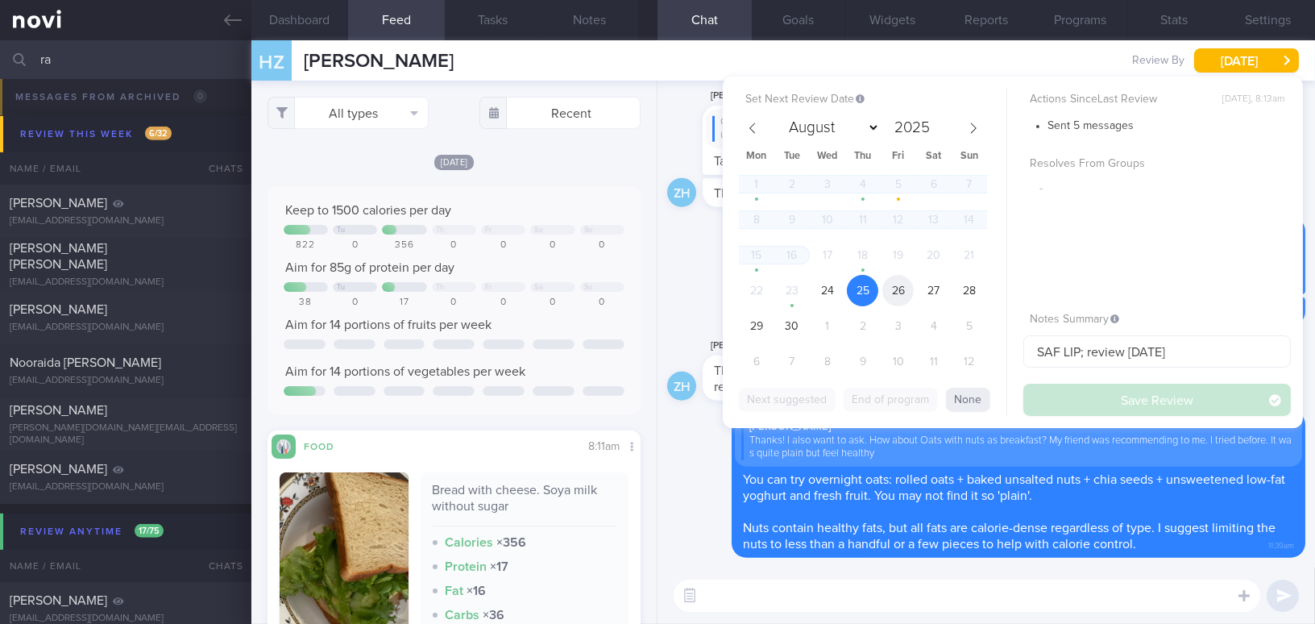
click at [903, 288] on span "26" at bounding box center [897, 290] width 31 height 31
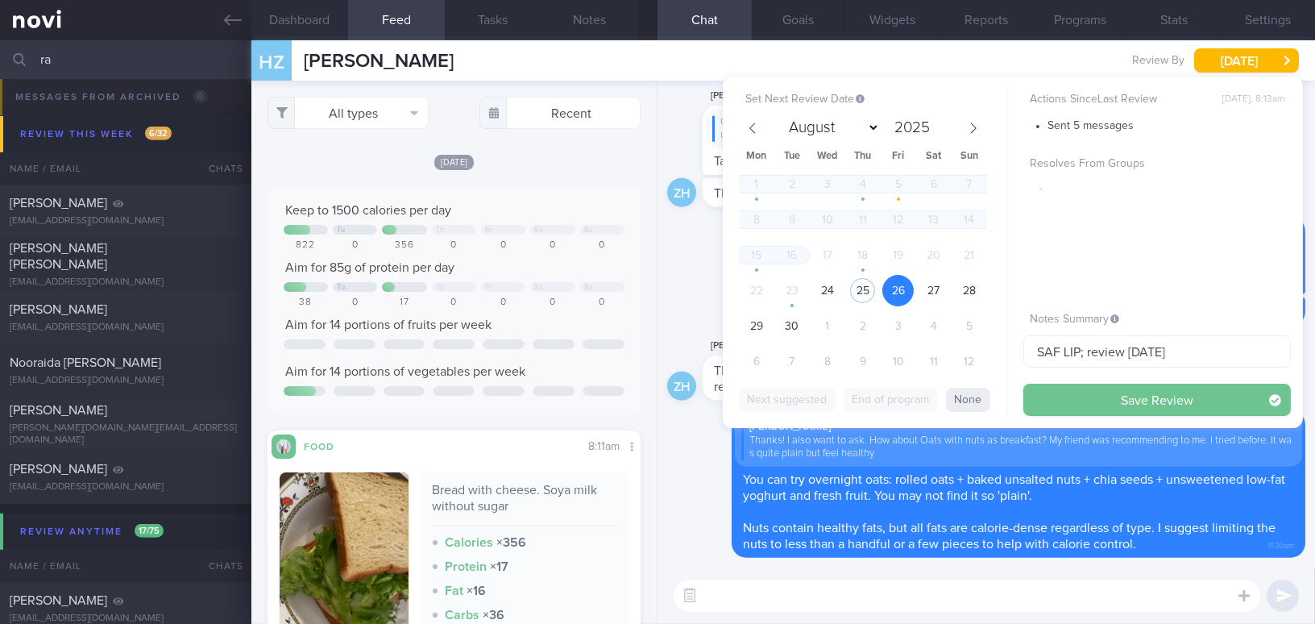
click at [1083, 400] on button "Save Review" at bounding box center [1156, 399] width 267 height 32
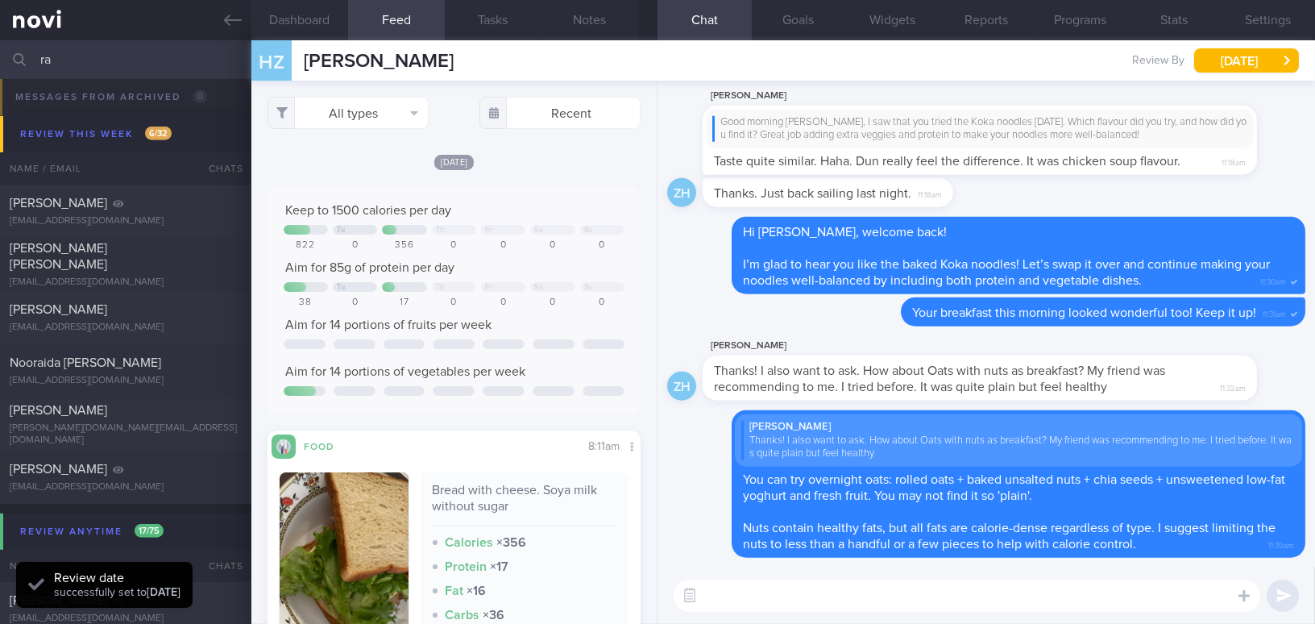
drag, startPoint x: 95, startPoint y: 52, endPoint x: 0, endPoint y: 48, distance: 95.1
click at [0, 48] on input "ra" at bounding box center [657, 59] width 1315 height 39
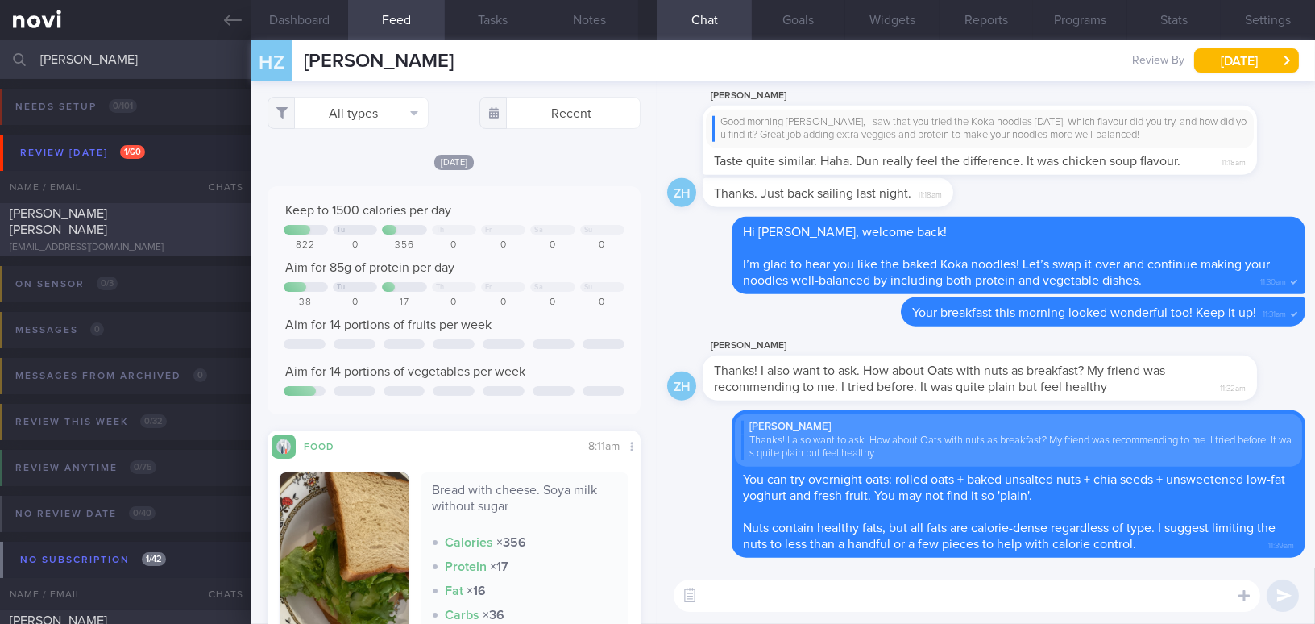
type input "[PERSON_NAME]"
click at [73, 221] on span "[PERSON_NAME] [PERSON_NAME]" at bounding box center [58, 221] width 97 height 29
type input "[MEDICAL_DATA] 7mg; has reduced appetite"
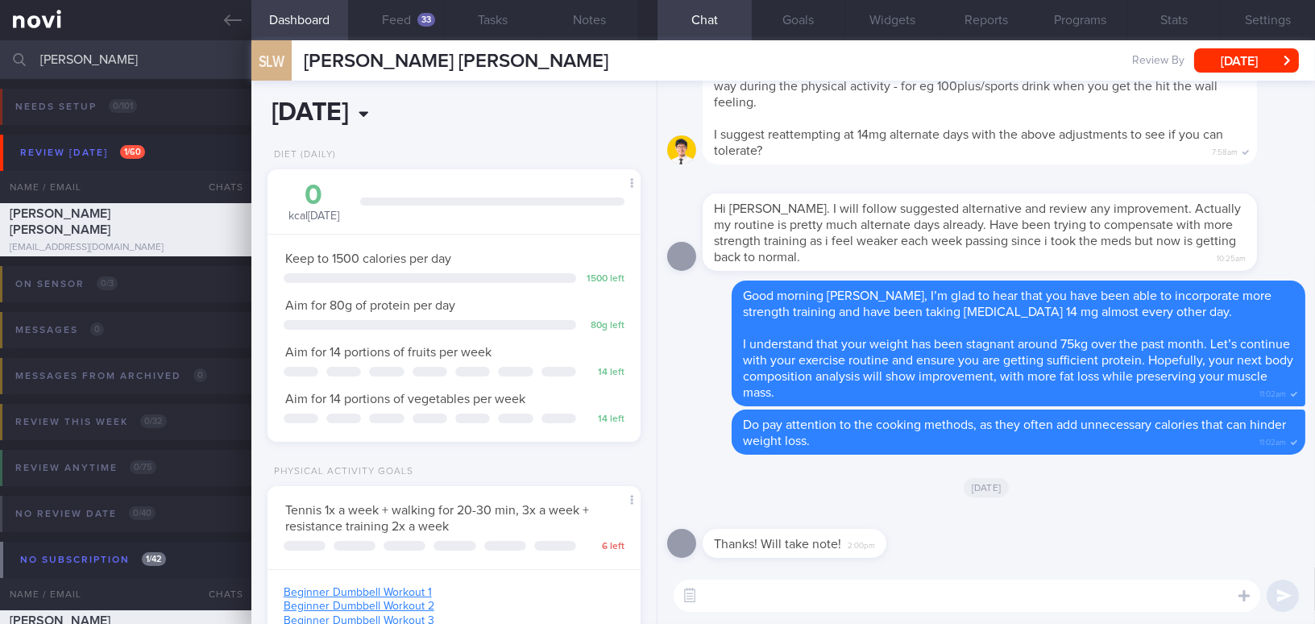
scroll to position [189, 333]
click at [382, 16] on button "Feed 33" at bounding box center [396, 20] width 97 height 40
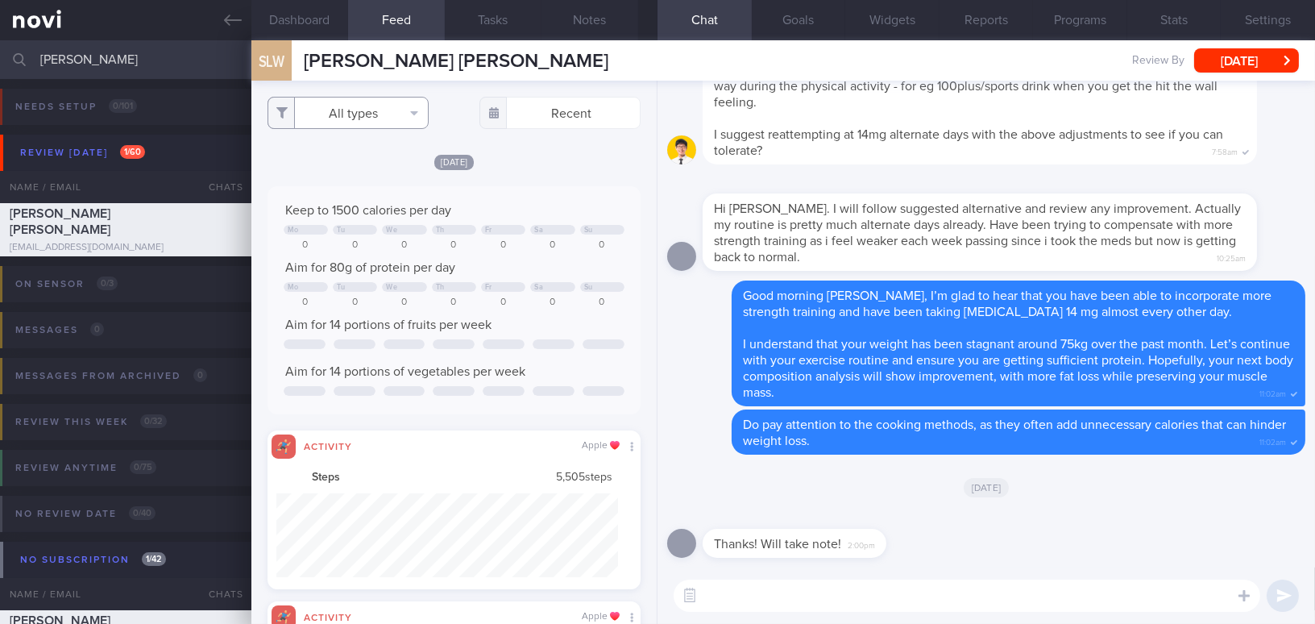
click at [350, 106] on button "All types" at bounding box center [347, 113] width 161 height 32
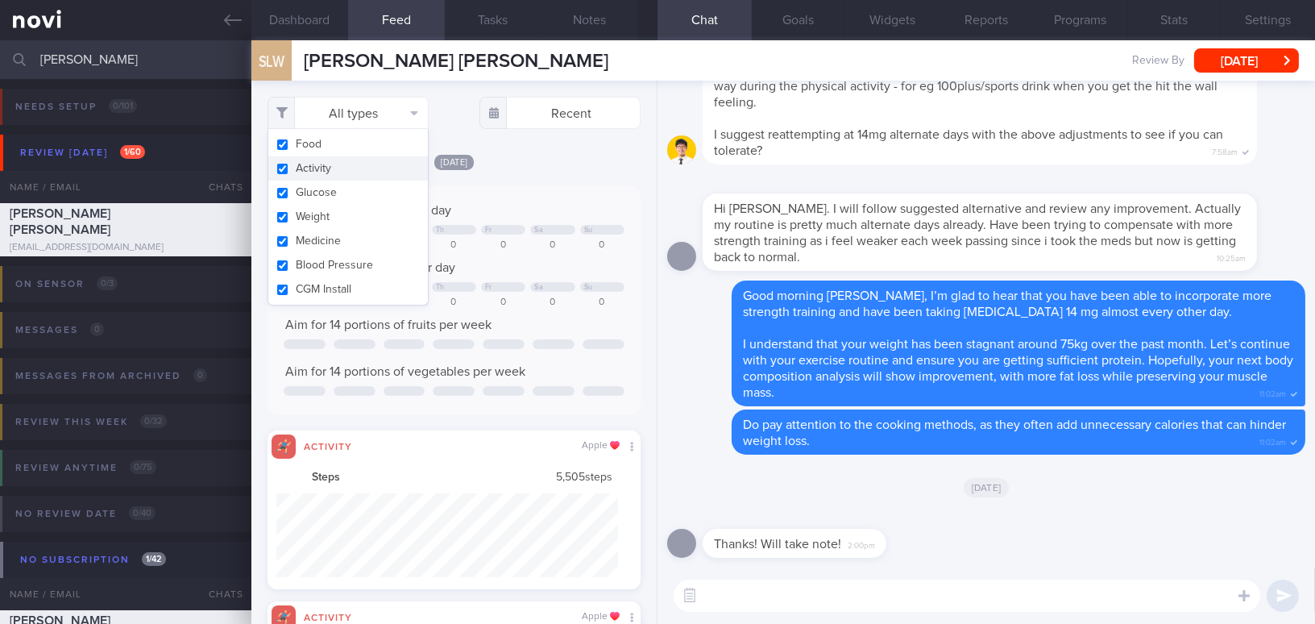
click at [281, 171] on input "checkbox" at bounding box center [282, 169] width 12 height 10
checkbox input "false"
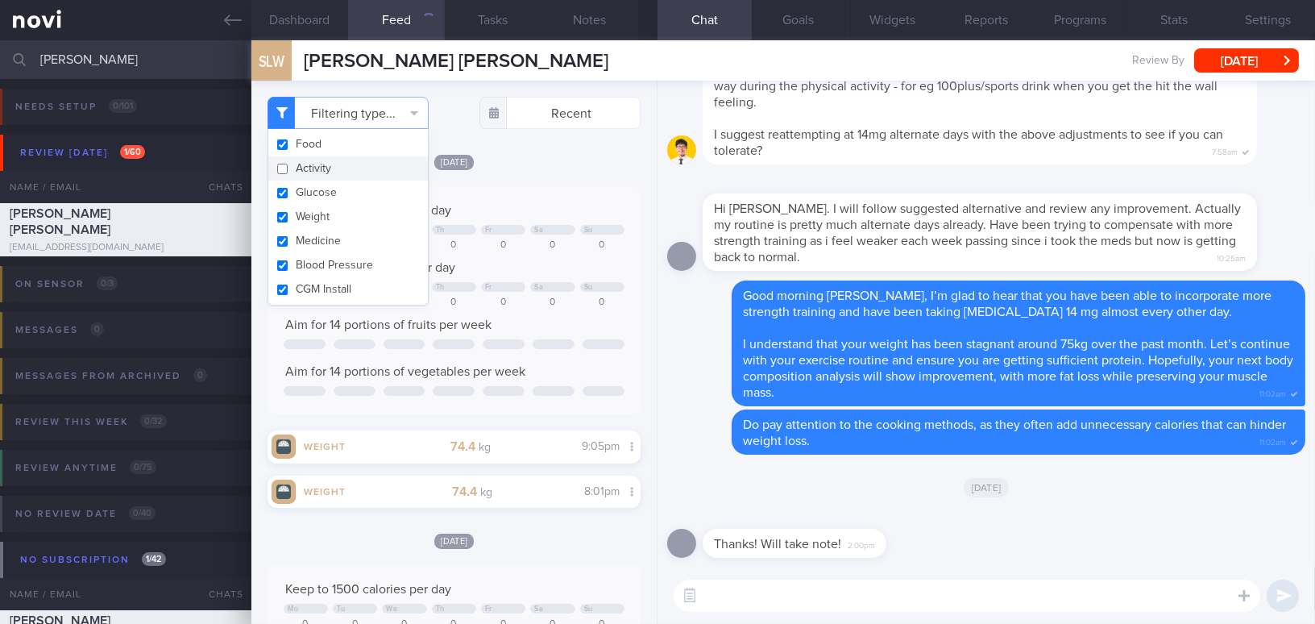
click at [564, 189] on div "Keep to 1500 calories per day Mo Tu We Th Fr Sa Su 0 0 0 0 0 0 0 Aim for 80g of…" at bounding box center [453, 300] width 373 height 228
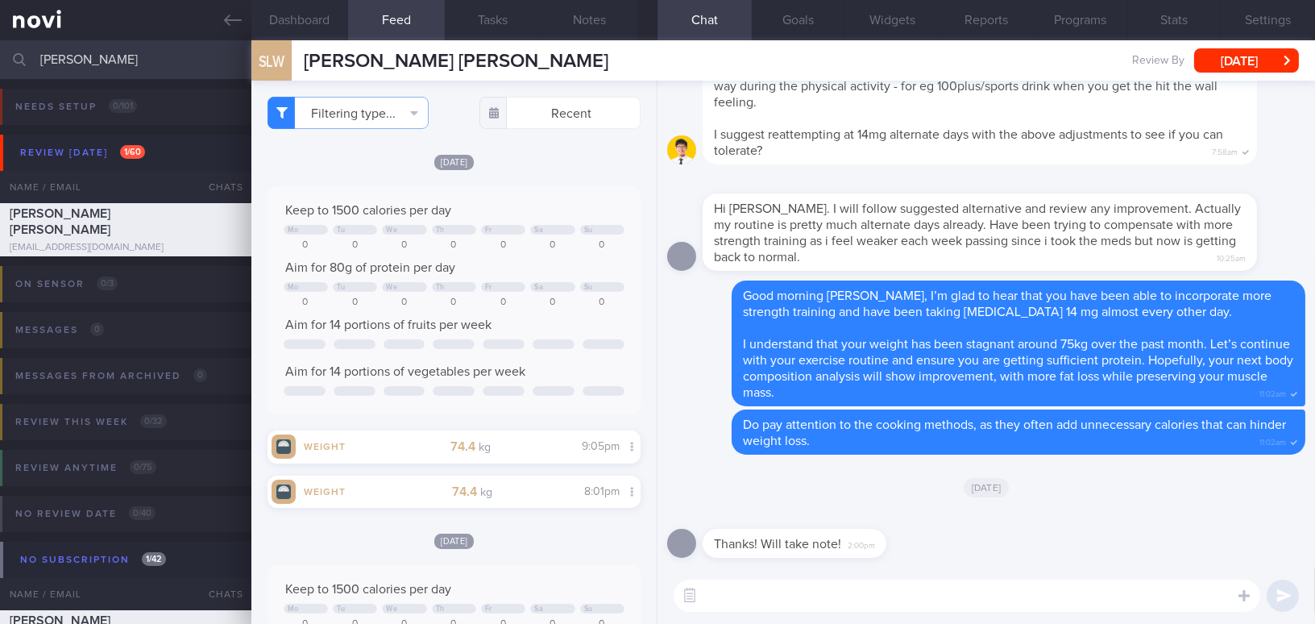
scroll to position [166, 333]
click at [264, 17] on button "Dashboard" at bounding box center [299, 20] width 97 height 40
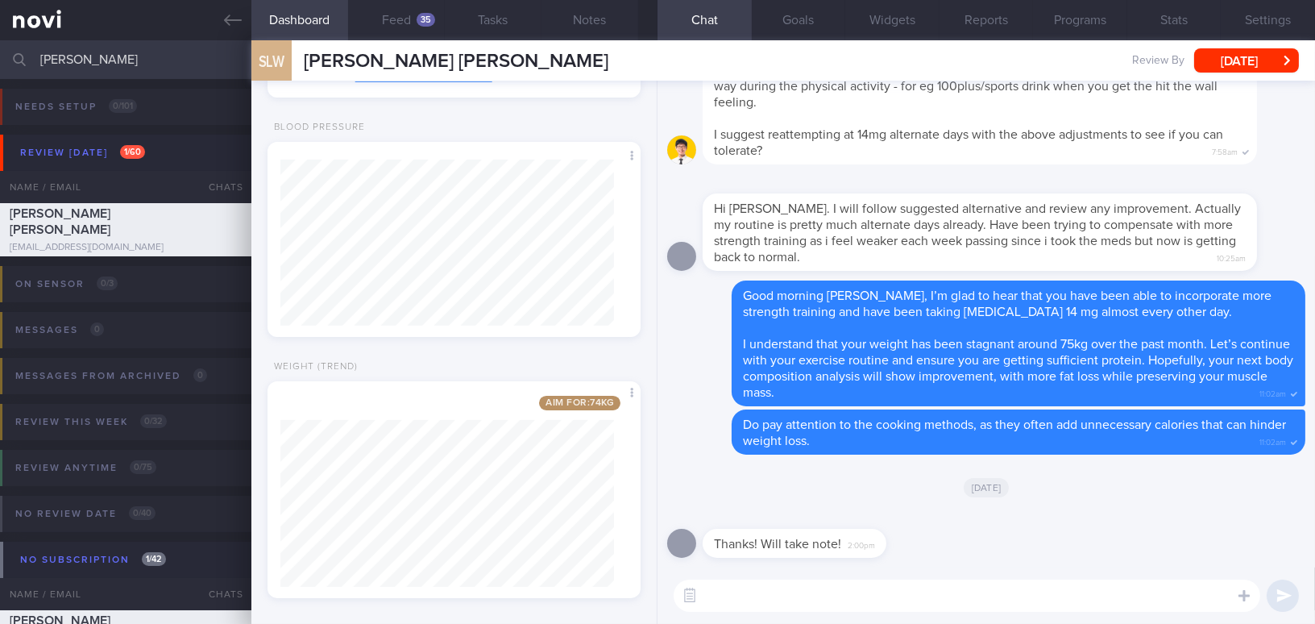
drag, startPoint x: 740, startPoint y: 602, endPoint x: 887, endPoint y: 559, distance: 152.7
click at [741, 602] on textarea at bounding box center [966, 595] width 586 height 32
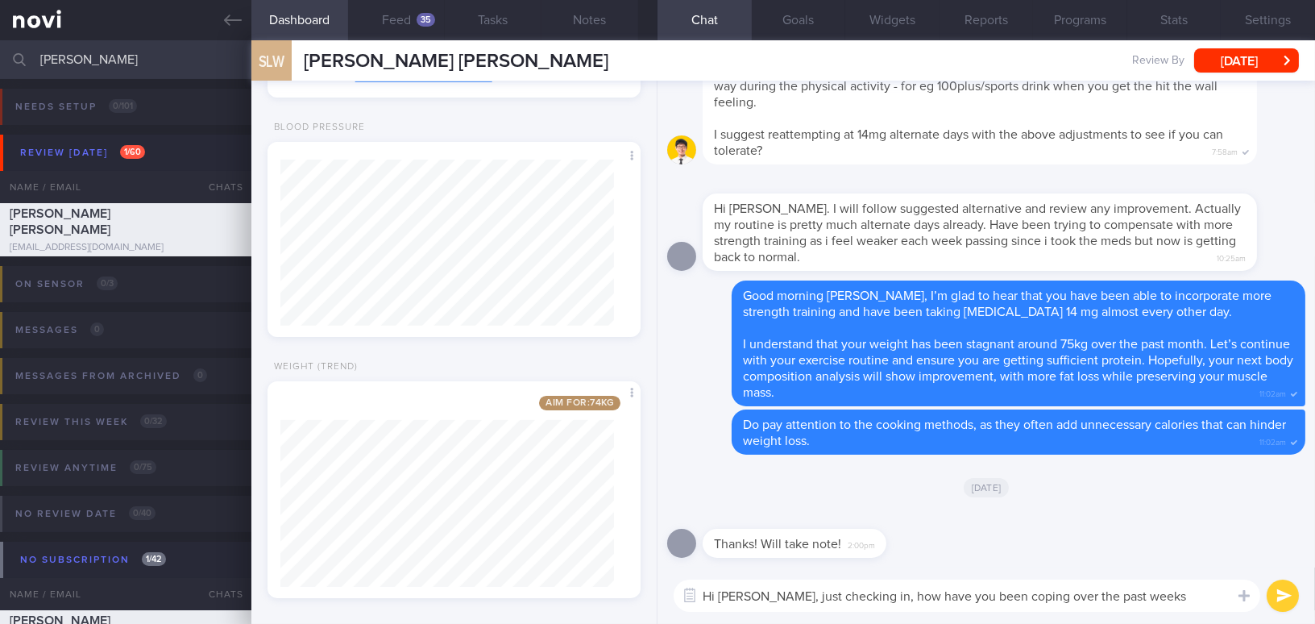
type textarea "Hi [PERSON_NAME], just checking in, how have you been coping over the past week…"
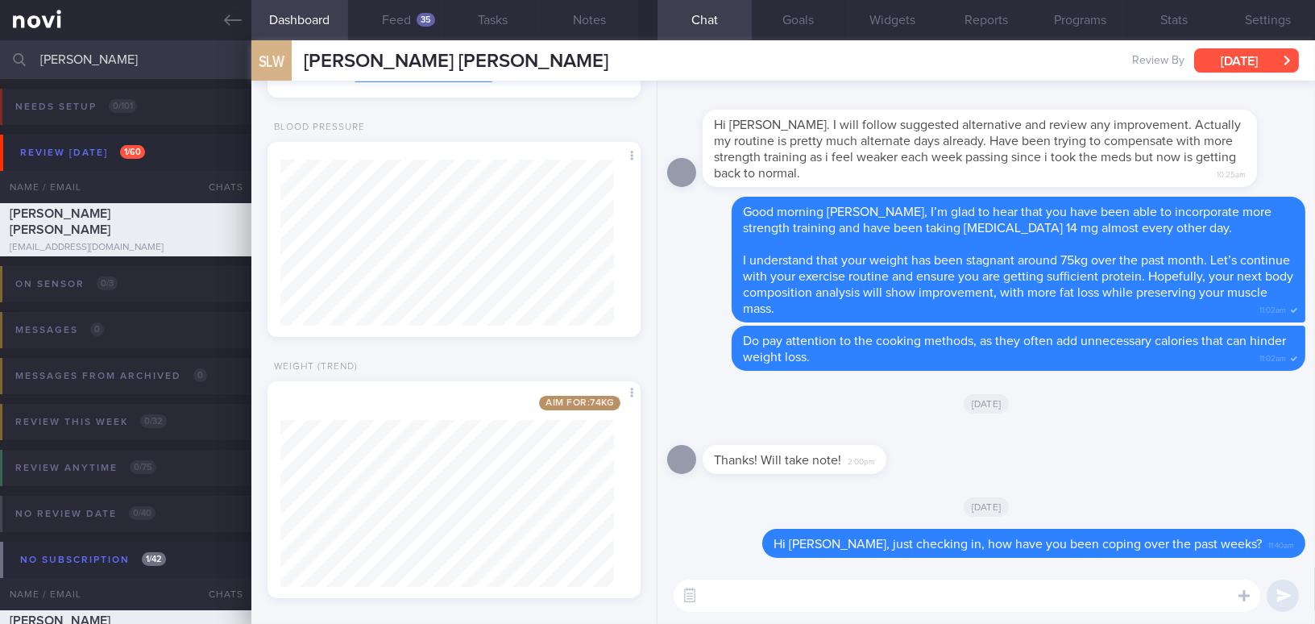
click at [1221, 58] on button "[DATE]" at bounding box center [1246, 60] width 105 height 24
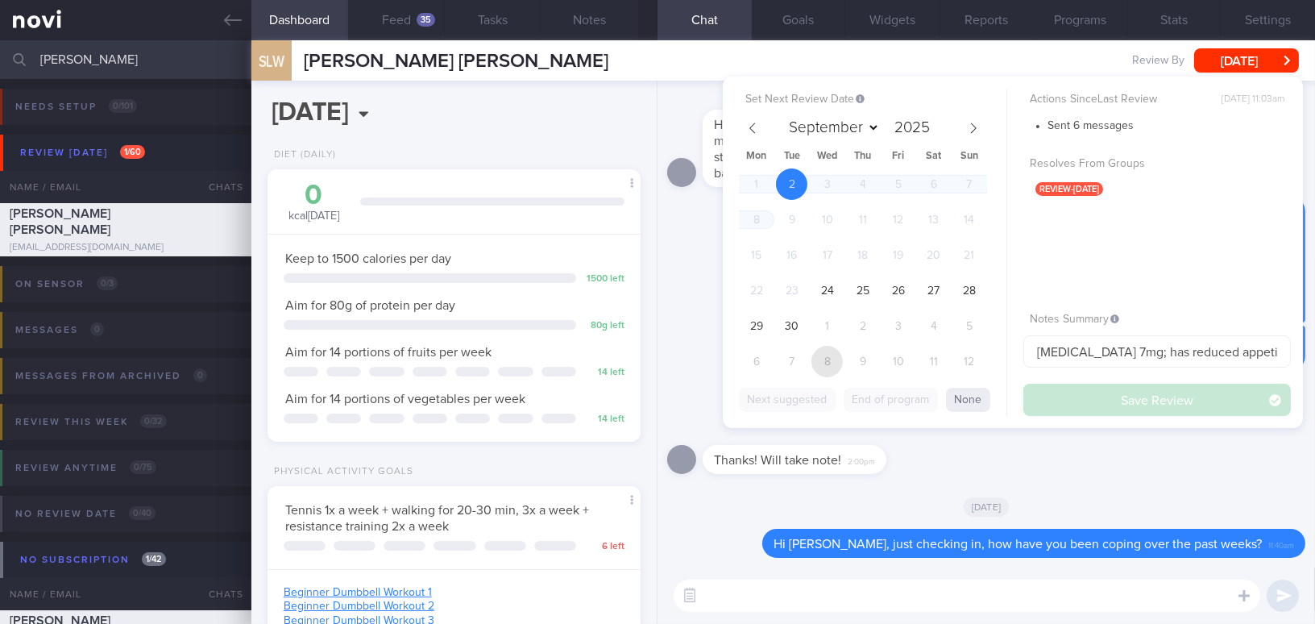
click at [831, 358] on span "8" at bounding box center [826, 361] width 31 height 31
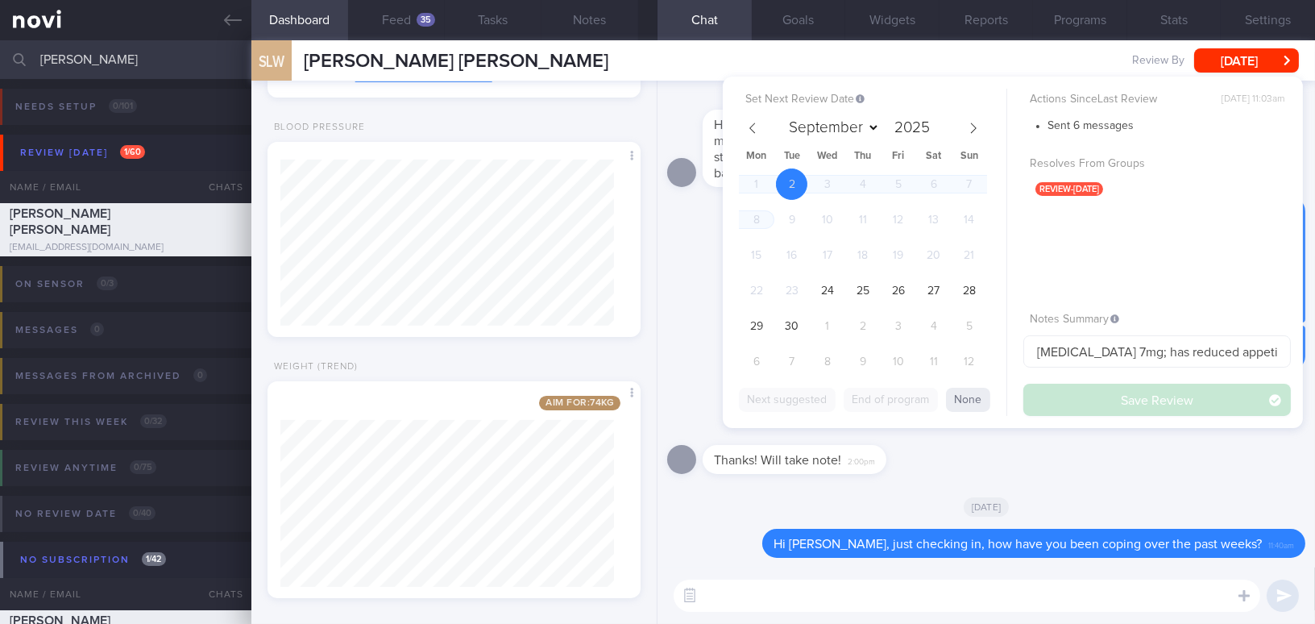
select select "9"
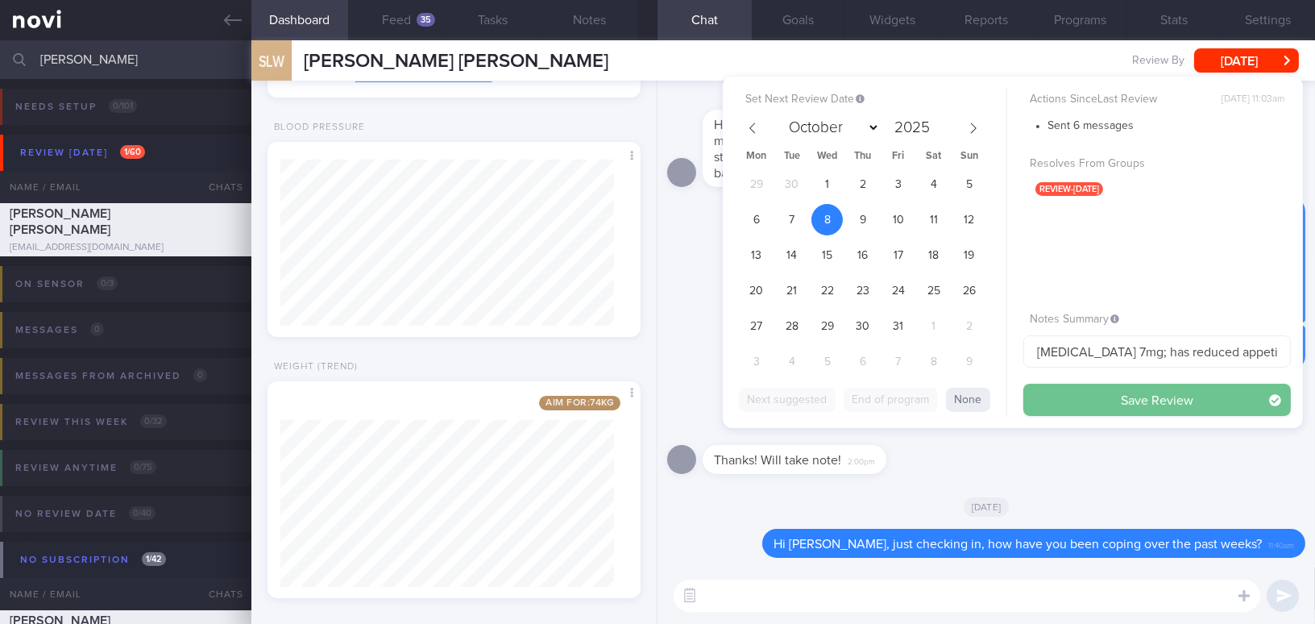
click at [1082, 386] on button "Save Review" at bounding box center [1156, 399] width 267 height 32
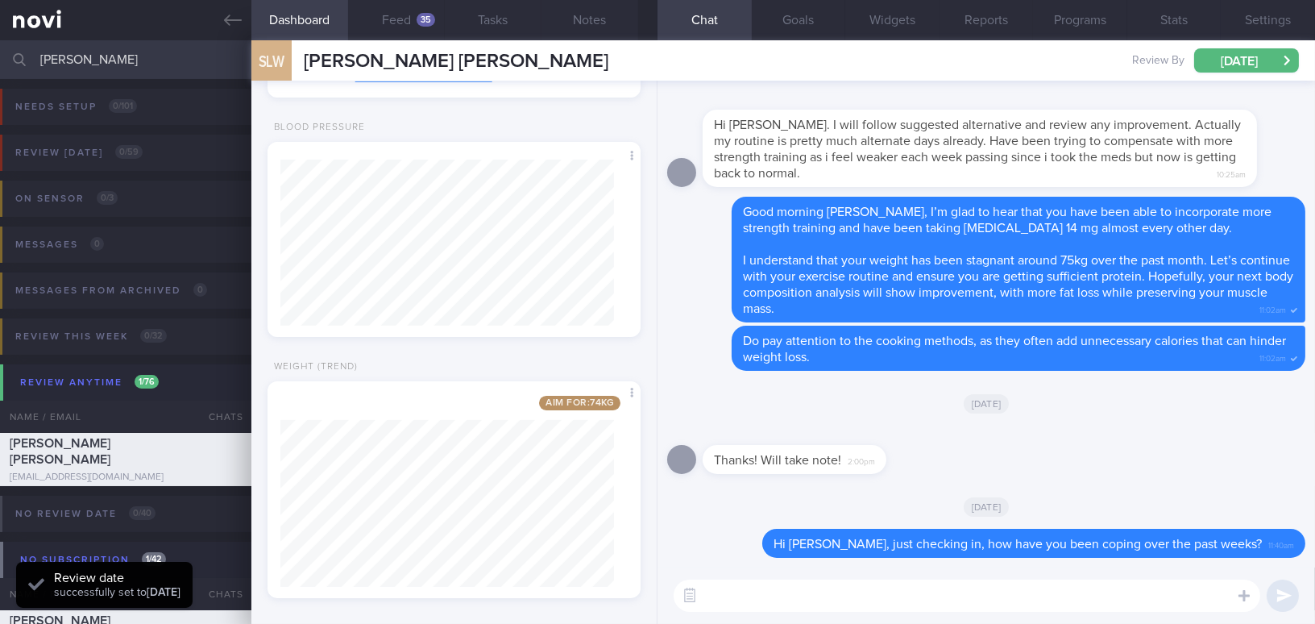
drag, startPoint x: 128, startPoint y: 65, endPoint x: 1, endPoint y: 52, distance: 128.0
click at [1, 52] on div "[PERSON_NAME] Assigned patients Assigned patients All active patients Archived …" at bounding box center [657, 59] width 1315 height 39
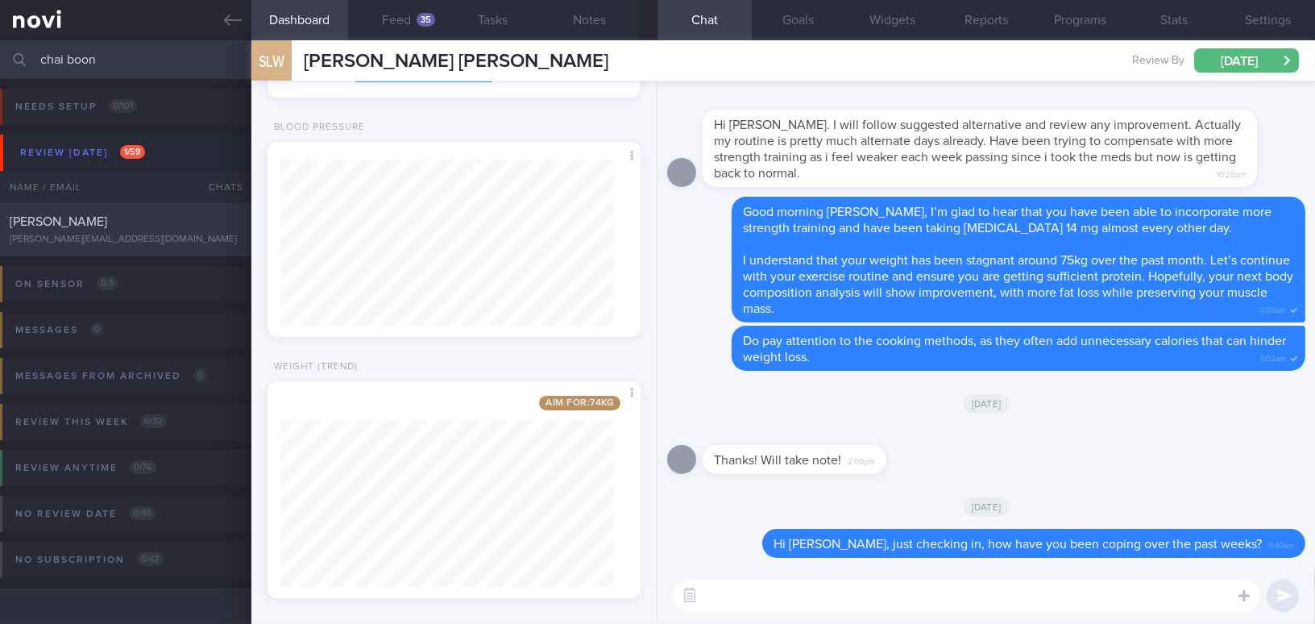
type input "chai boon"
click at [90, 222] on div "[PERSON_NAME]" at bounding box center [124, 221] width 228 height 16
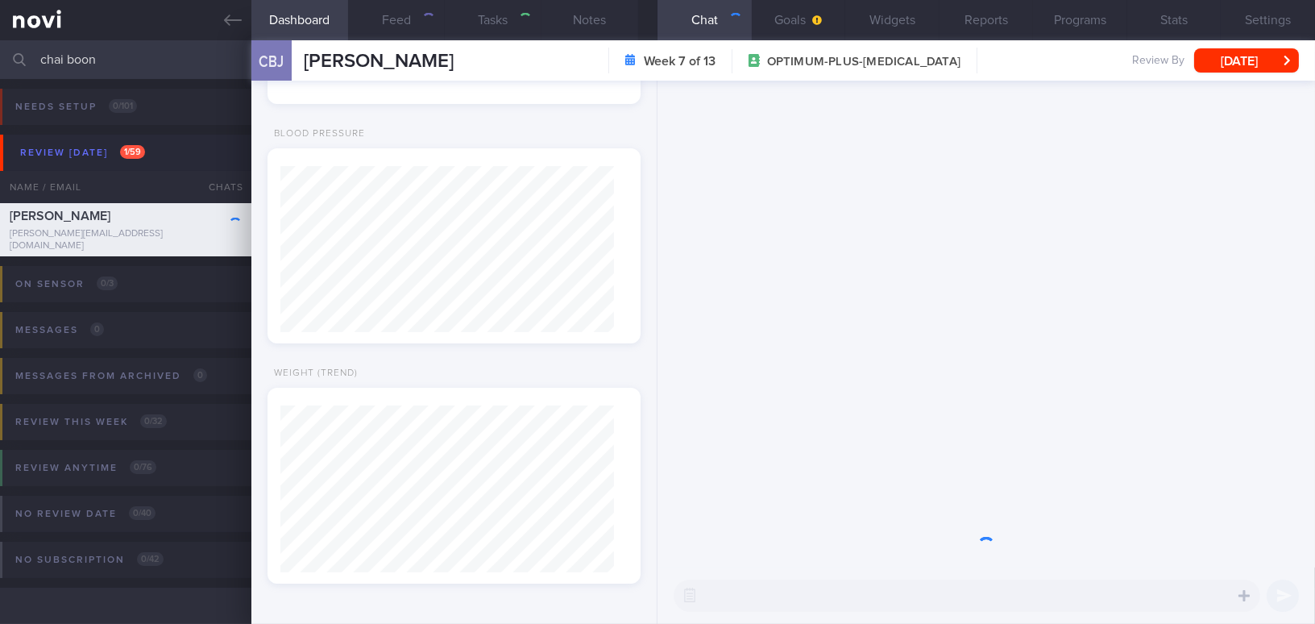
select select "8"
type input "[MEDICAL_DATA] 14mg; drinks at least 3L of warm water a day"
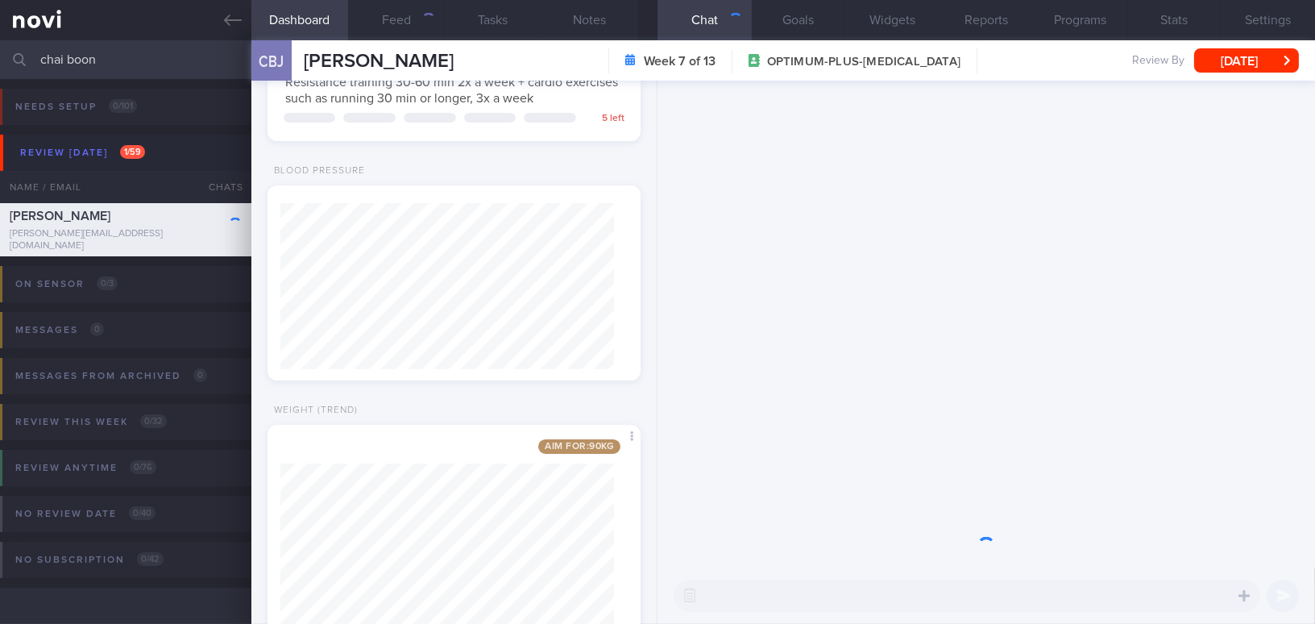
scroll to position [189, 333]
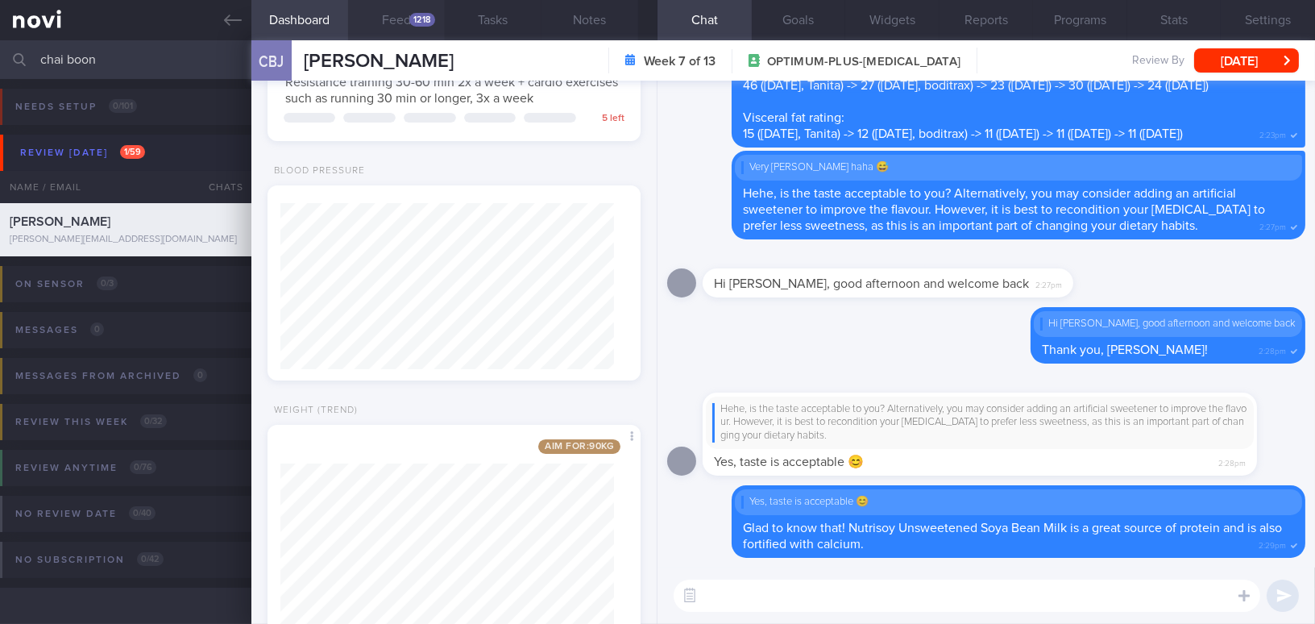
click at [421, 11] on button "Feed 1218" at bounding box center [396, 20] width 97 height 40
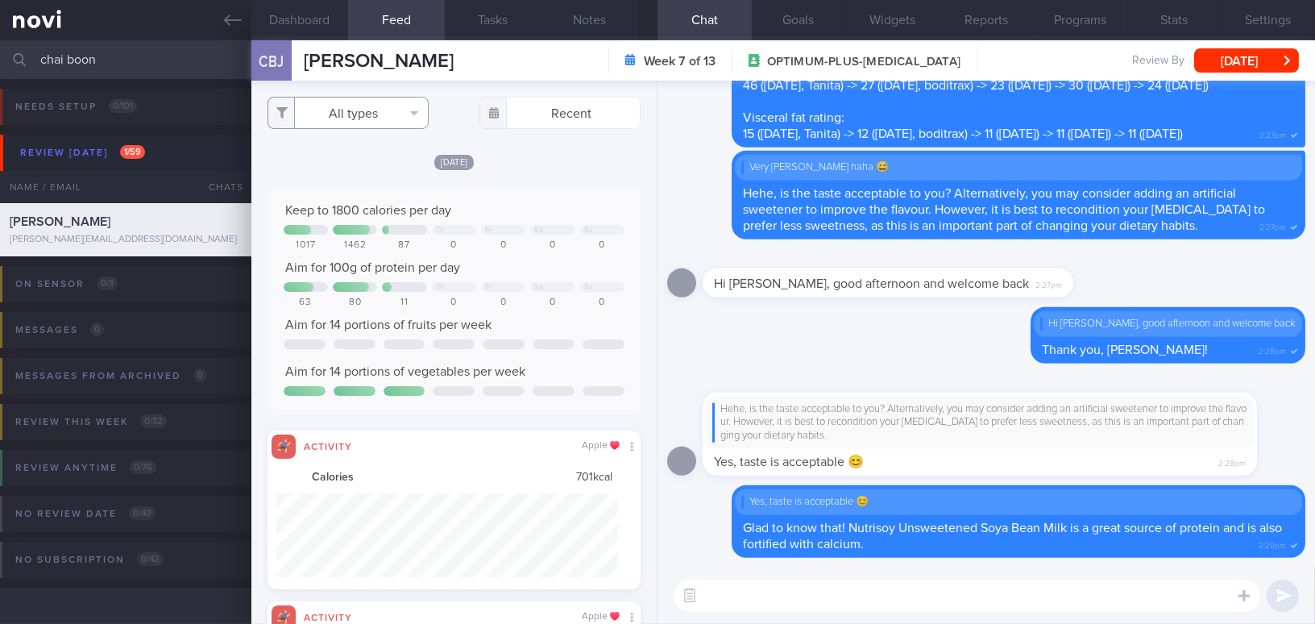
click at [354, 112] on button "All types" at bounding box center [347, 113] width 161 height 32
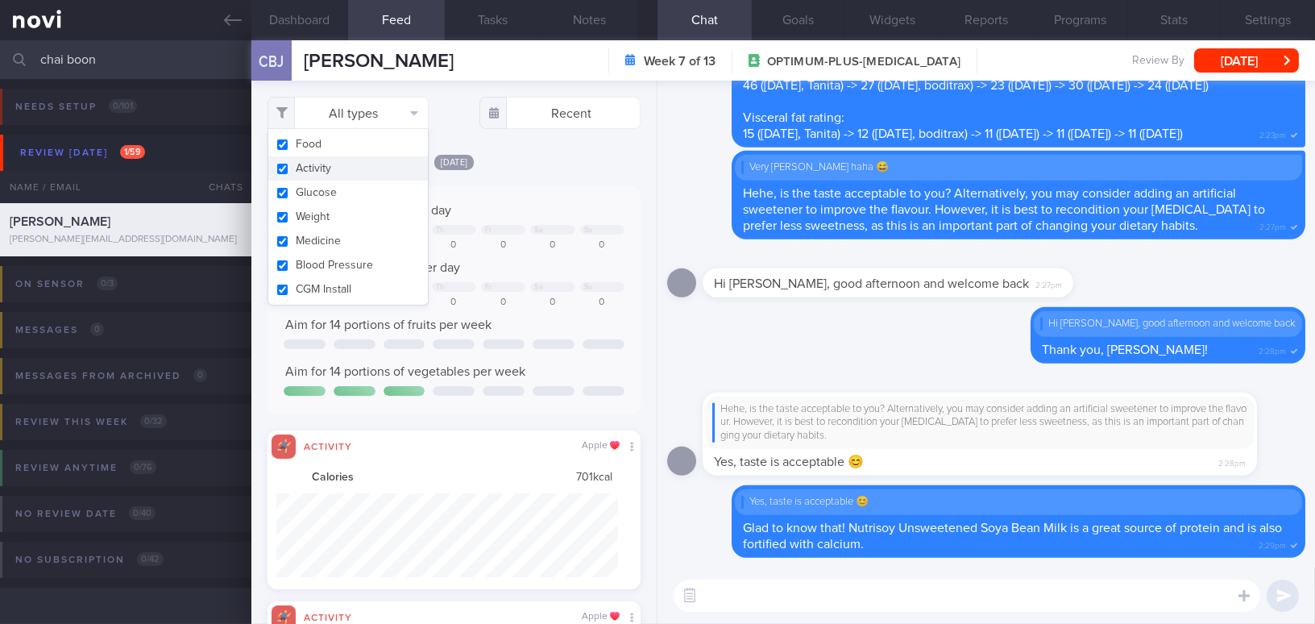
click at [283, 168] on button "Activity" at bounding box center [348, 168] width 160 height 24
checkbox input "false"
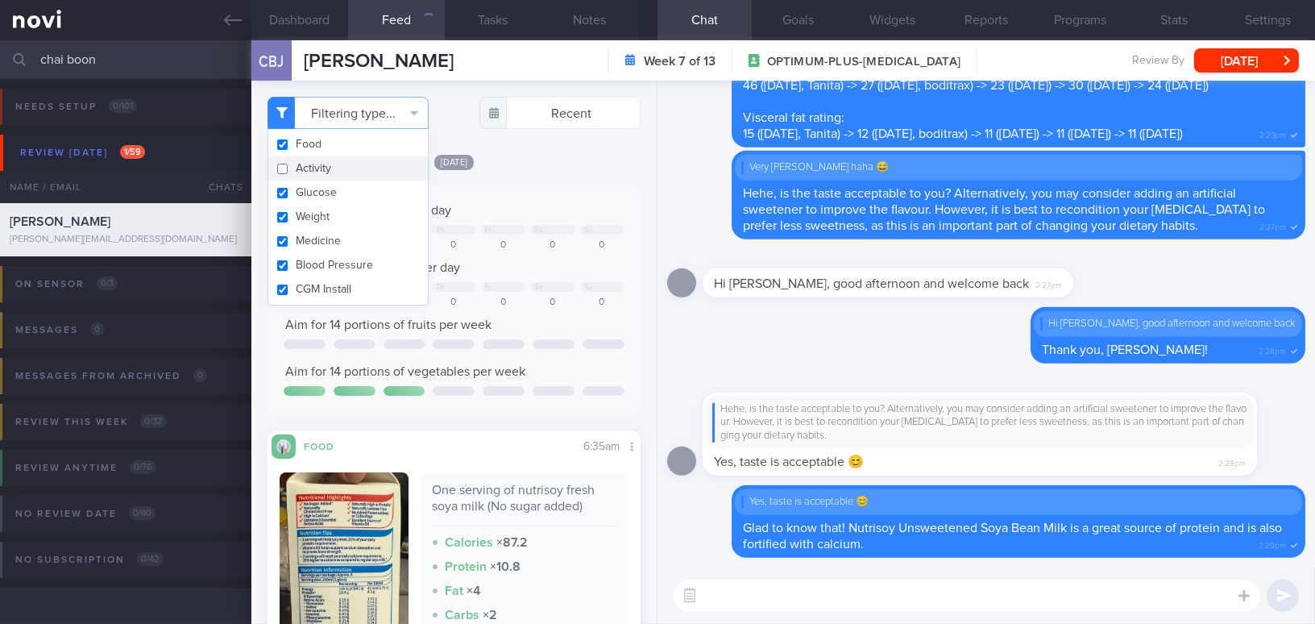
click at [528, 180] on div "Today Keep to 1800 calories per day Th Fr Sa Su 1017 1462 87 0 0 0 0 Aim for 10…" at bounding box center [453, 464] width 373 height 623
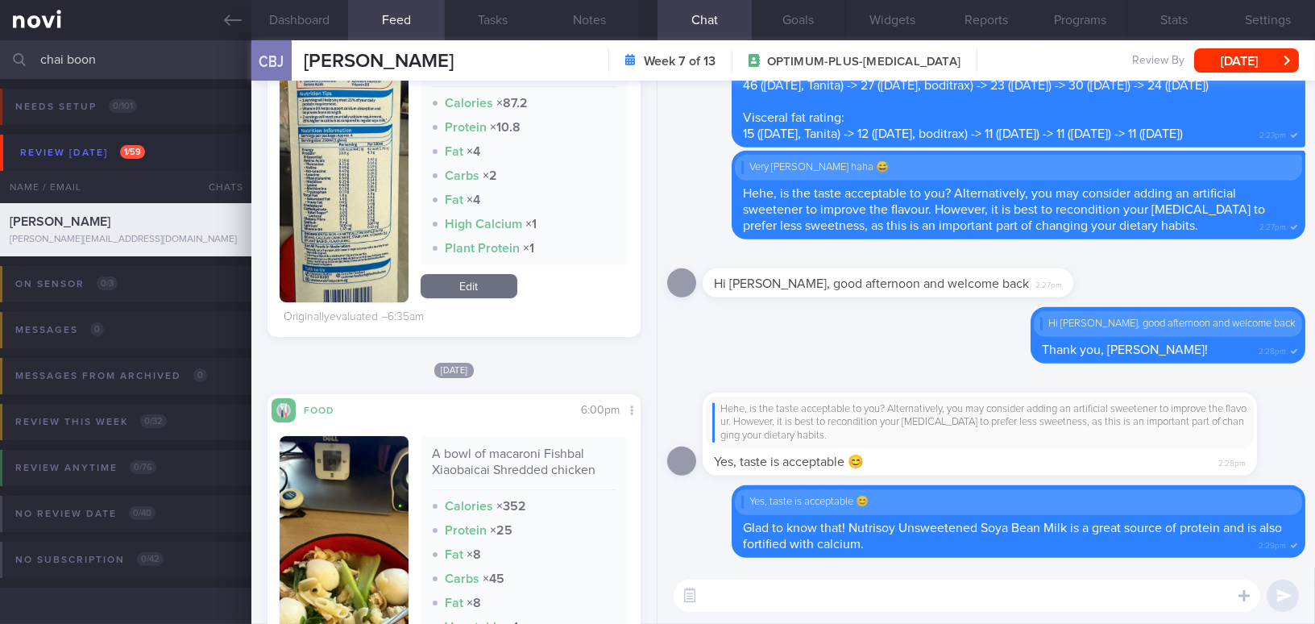
scroll to position [659, 0]
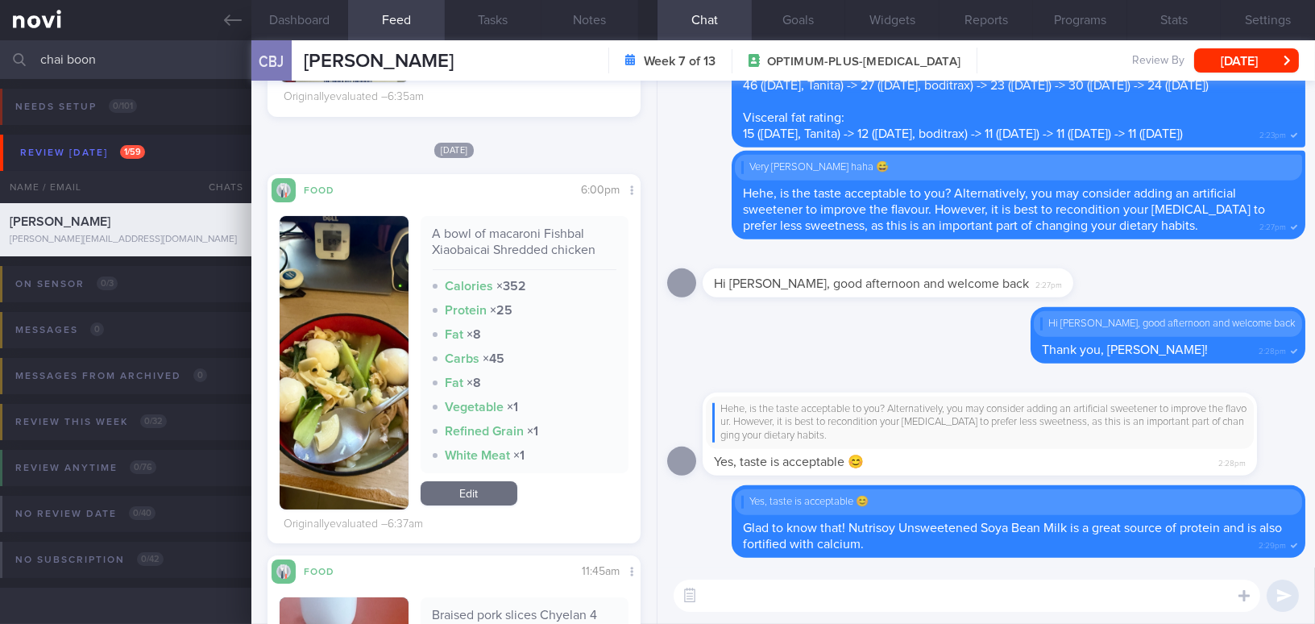
click at [341, 424] on button "button" at bounding box center [344, 362] width 129 height 293
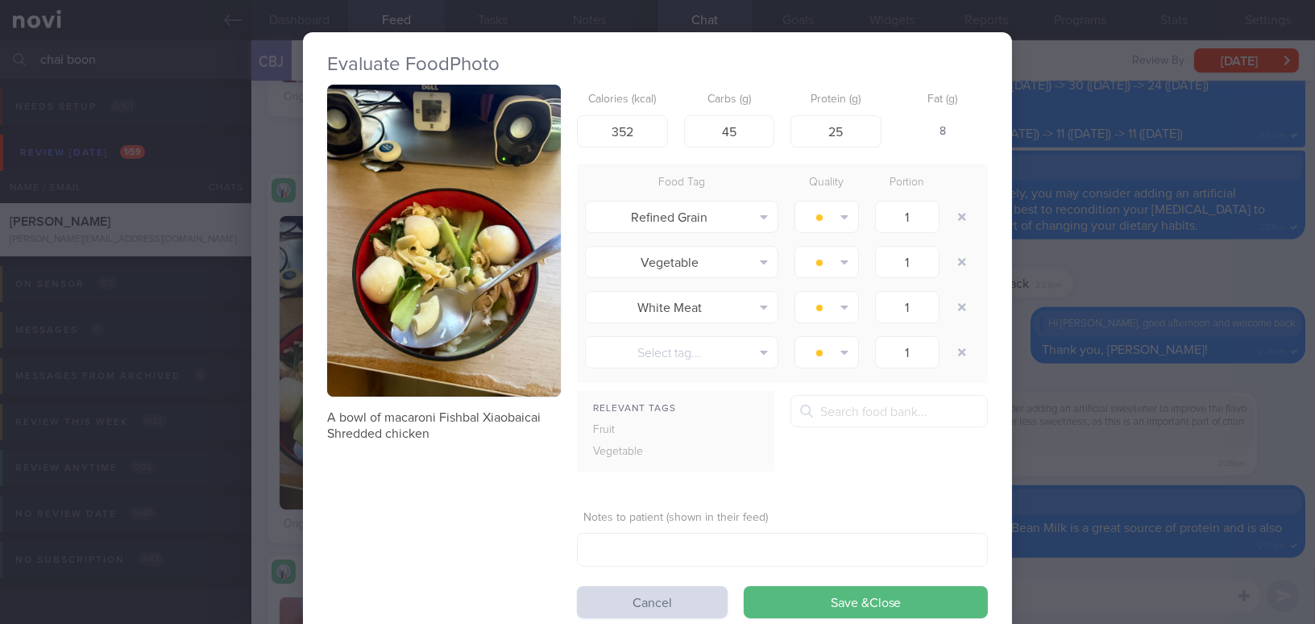
click at [399, 301] on button "button" at bounding box center [444, 241] width 234 height 312
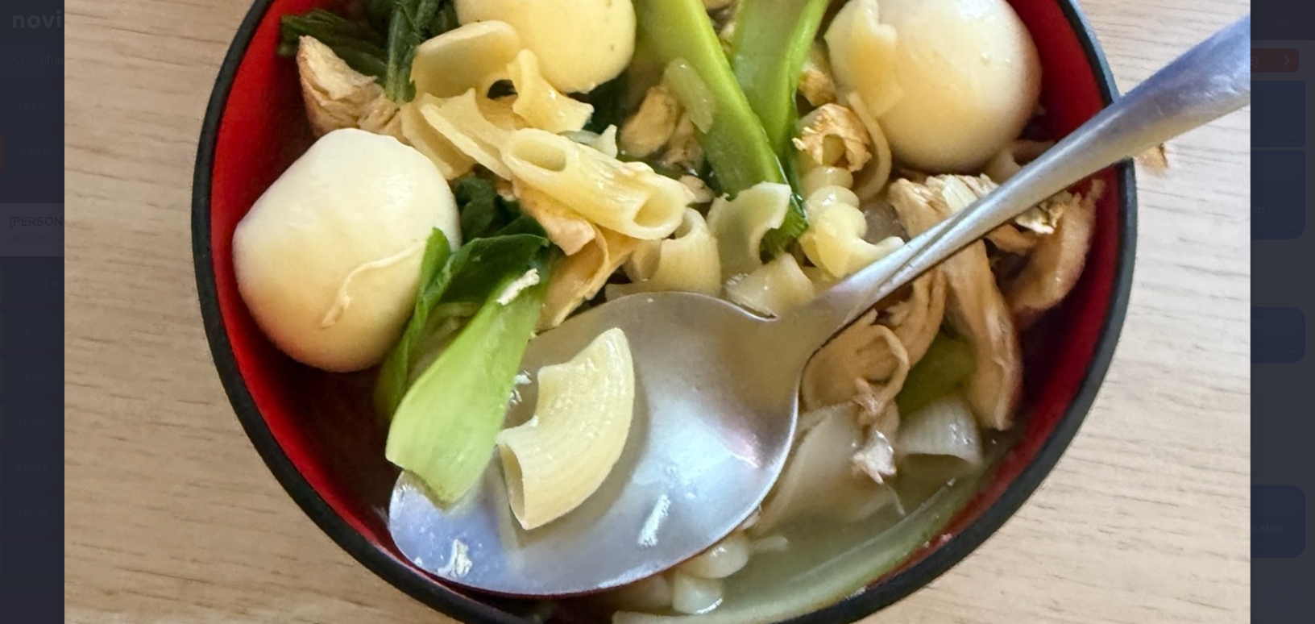
click at [924, 389] on img at bounding box center [657, 50] width 1186 height 1581
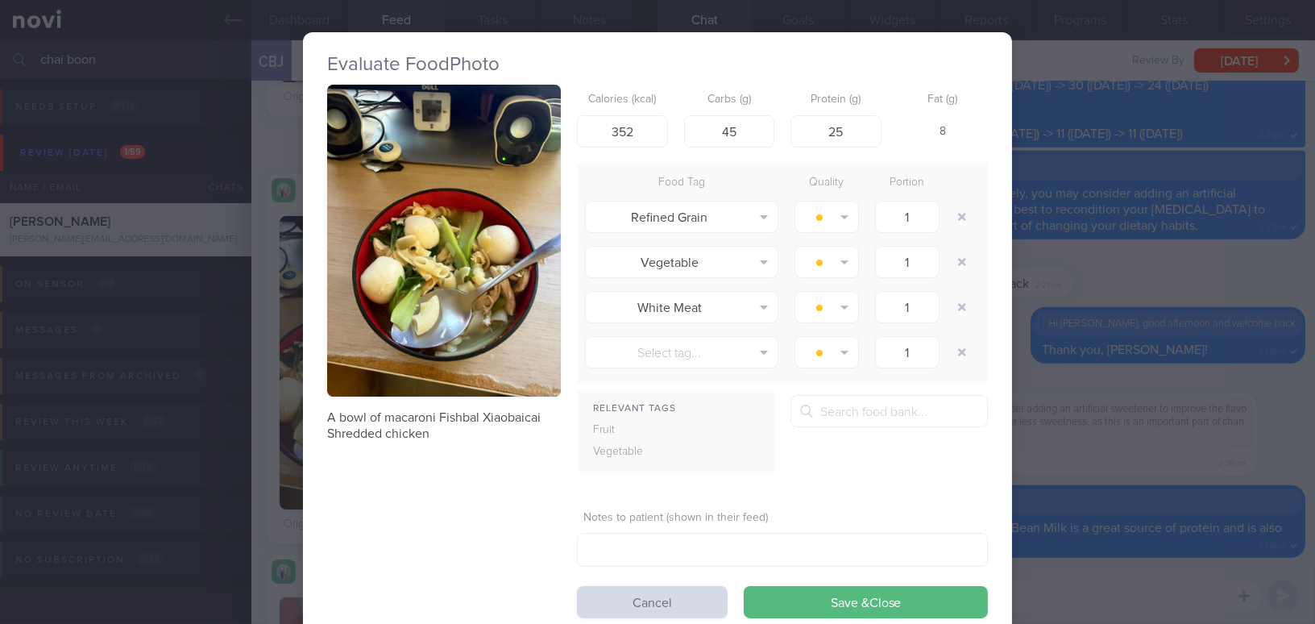
click at [1078, 463] on div "Evaluate Food Photo A bowl of macaroni Fishbal Xiaobaicai Shredded chicken Calo…" at bounding box center [657, 312] width 1315 height 624
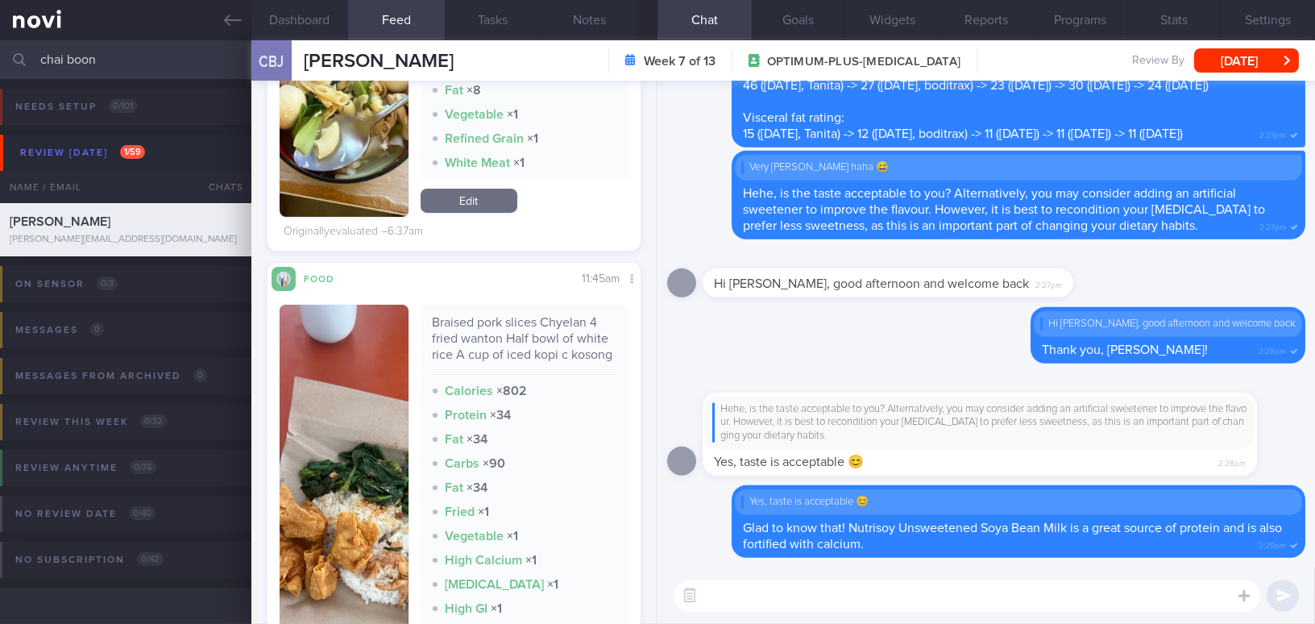
click at [351, 454] on button "button" at bounding box center [344, 508] width 129 height 406
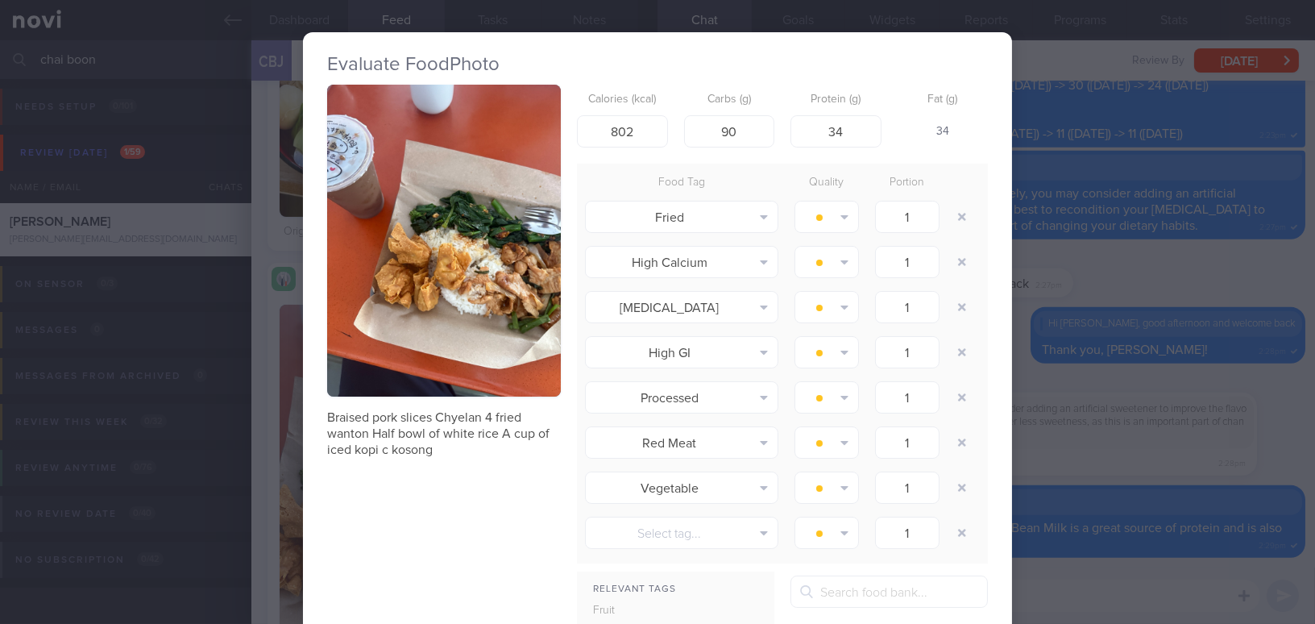
click at [383, 364] on button "button" at bounding box center [444, 241] width 234 height 312
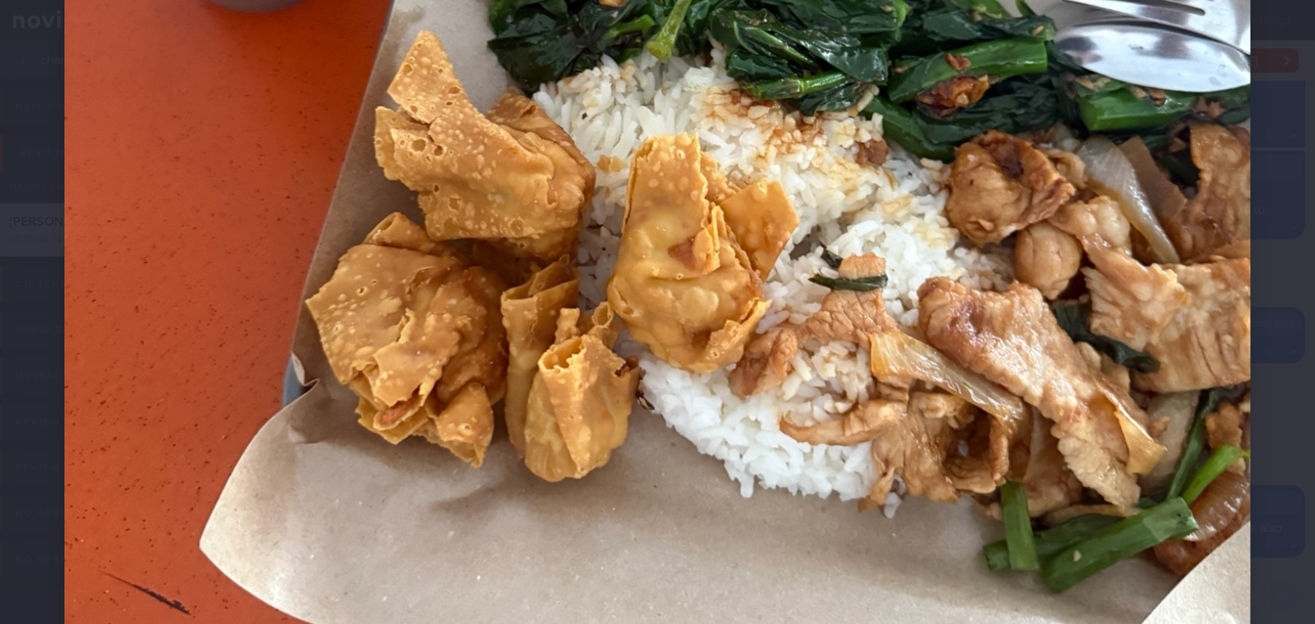
click at [778, 432] on img at bounding box center [657, 122] width 1186 height 1581
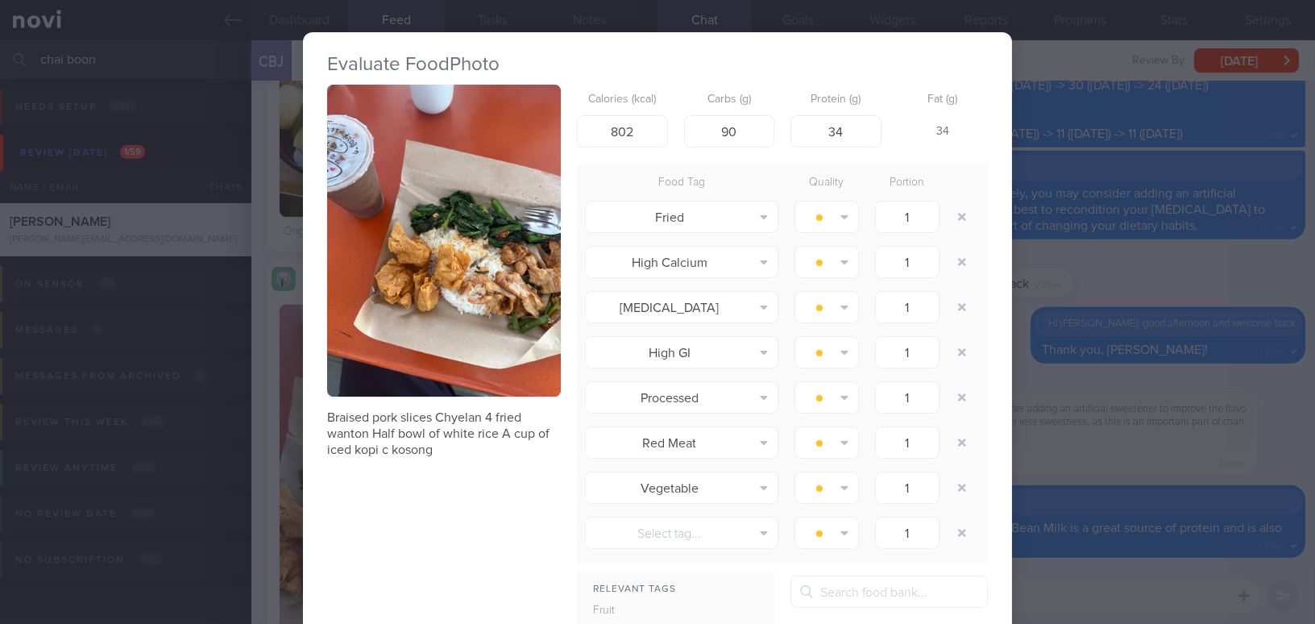
click at [1113, 430] on div "Evaluate Food Photo Braised pork slices Chyelan 4 fried wanton Half bowl of whi…" at bounding box center [657, 312] width 1315 height 624
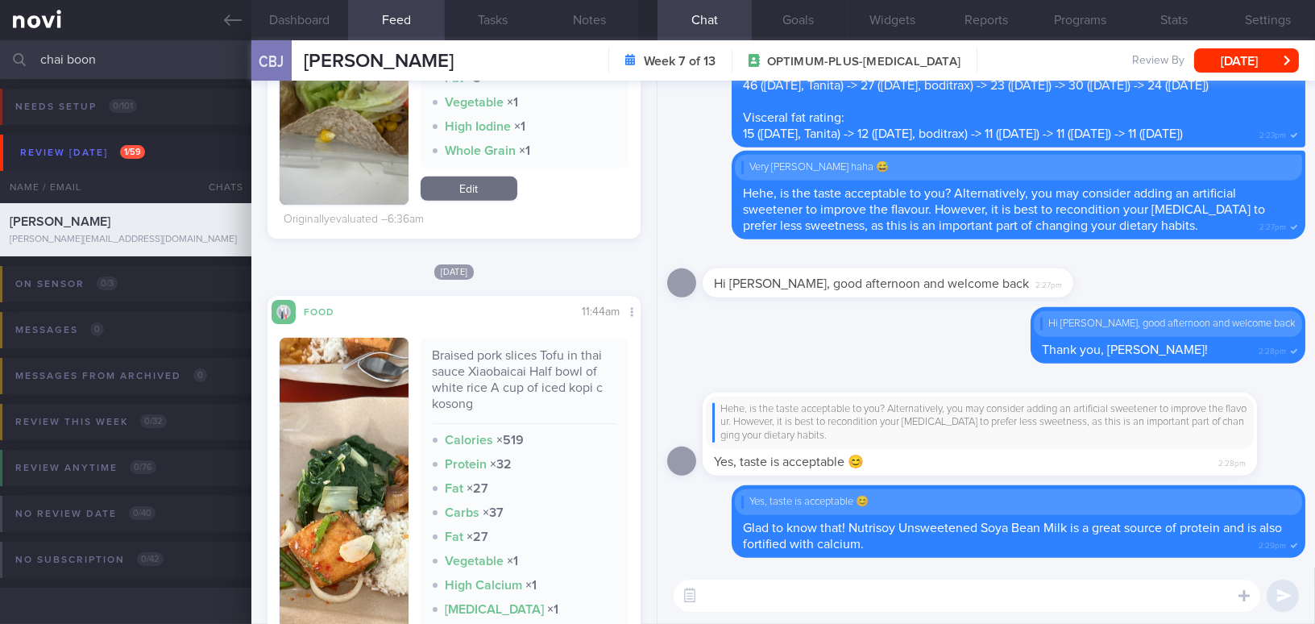
scroll to position [1977, 0]
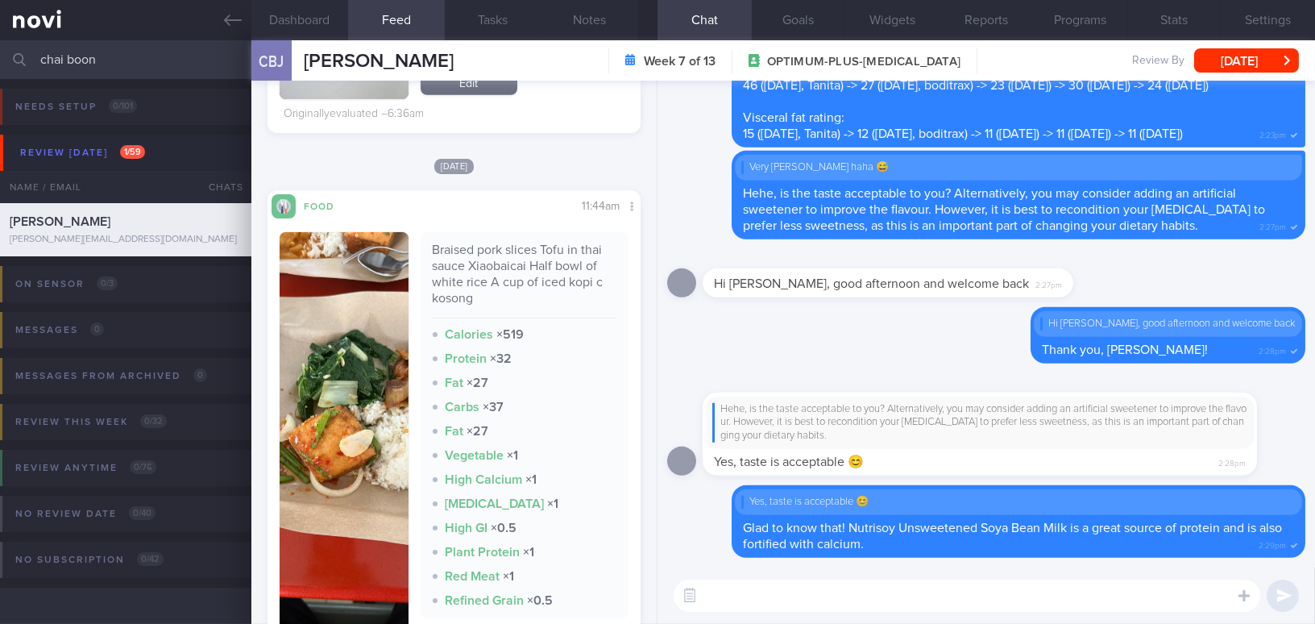
click at [358, 392] on button "button" at bounding box center [344, 443] width 129 height 422
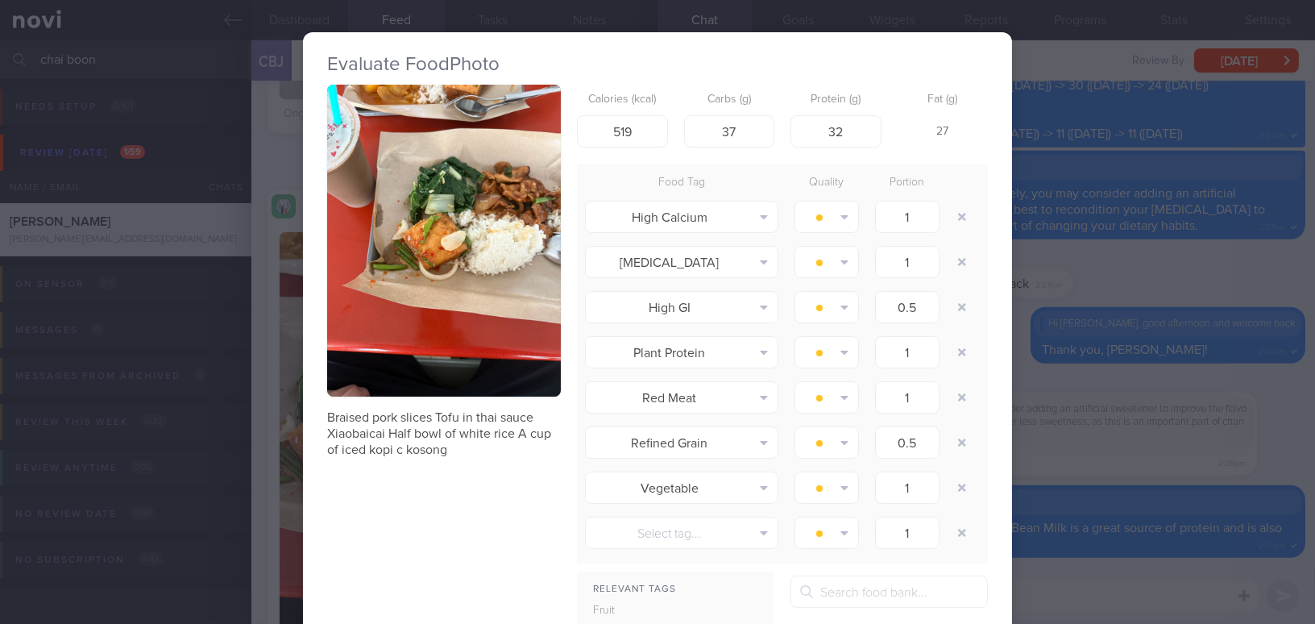
click at [1083, 448] on div "Evaluate Food Photo Braised pork slices Tofu in thai sauce Xiaobaicai Half bowl…" at bounding box center [657, 312] width 1315 height 624
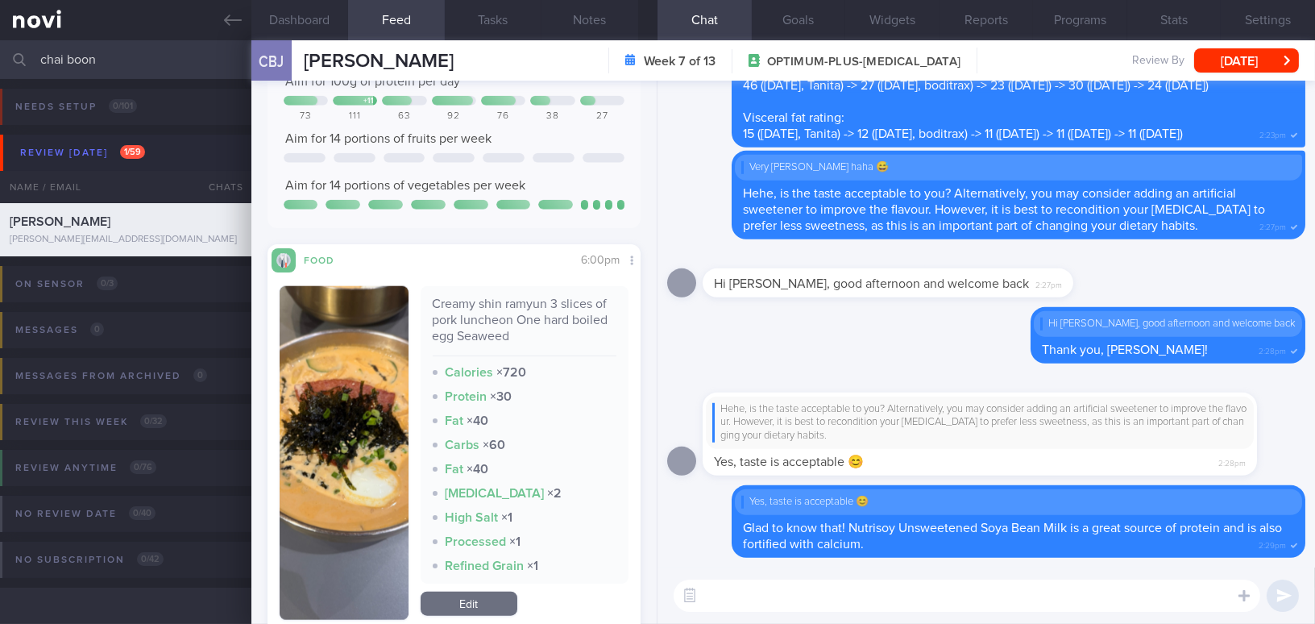
scroll to position [3515, 0]
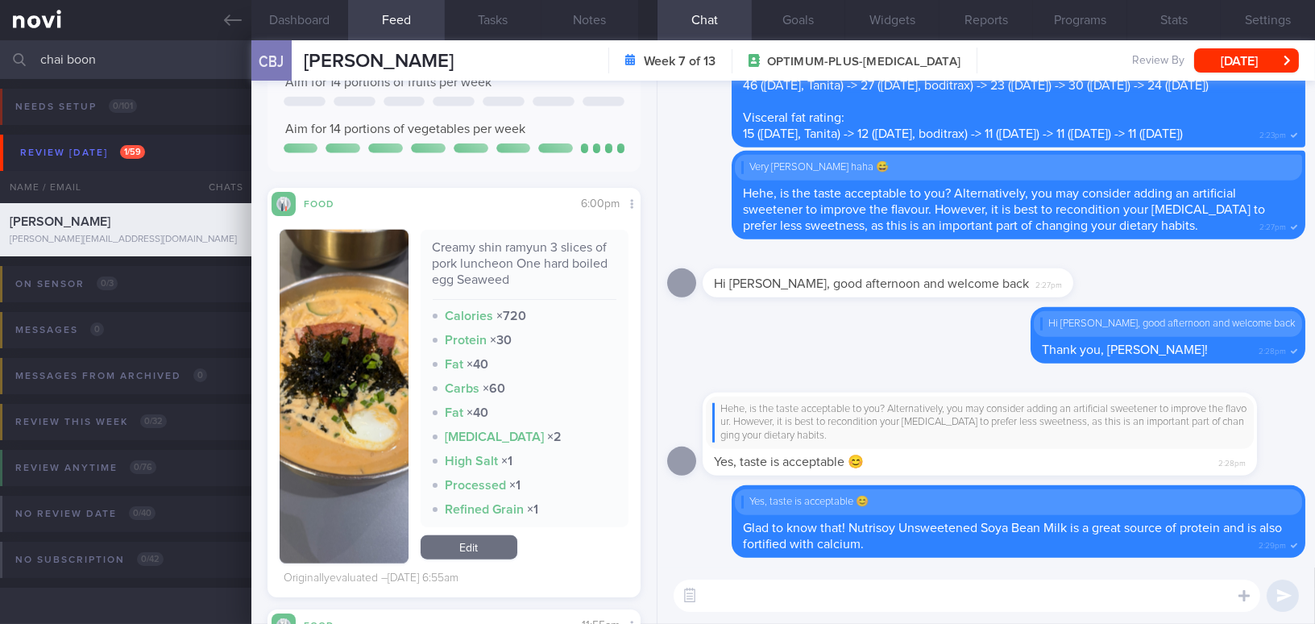
click at [338, 356] on button "button" at bounding box center [344, 397] width 129 height 334
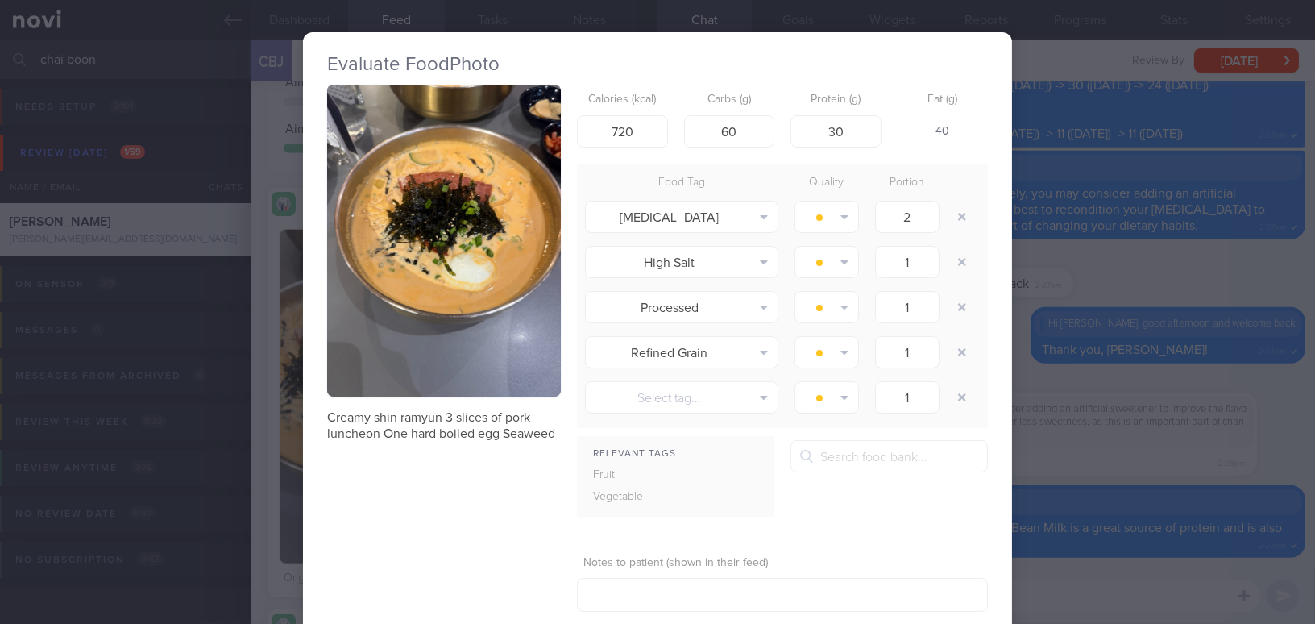
click at [408, 275] on button "button" at bounding box center [444, 241] width 234 height 312
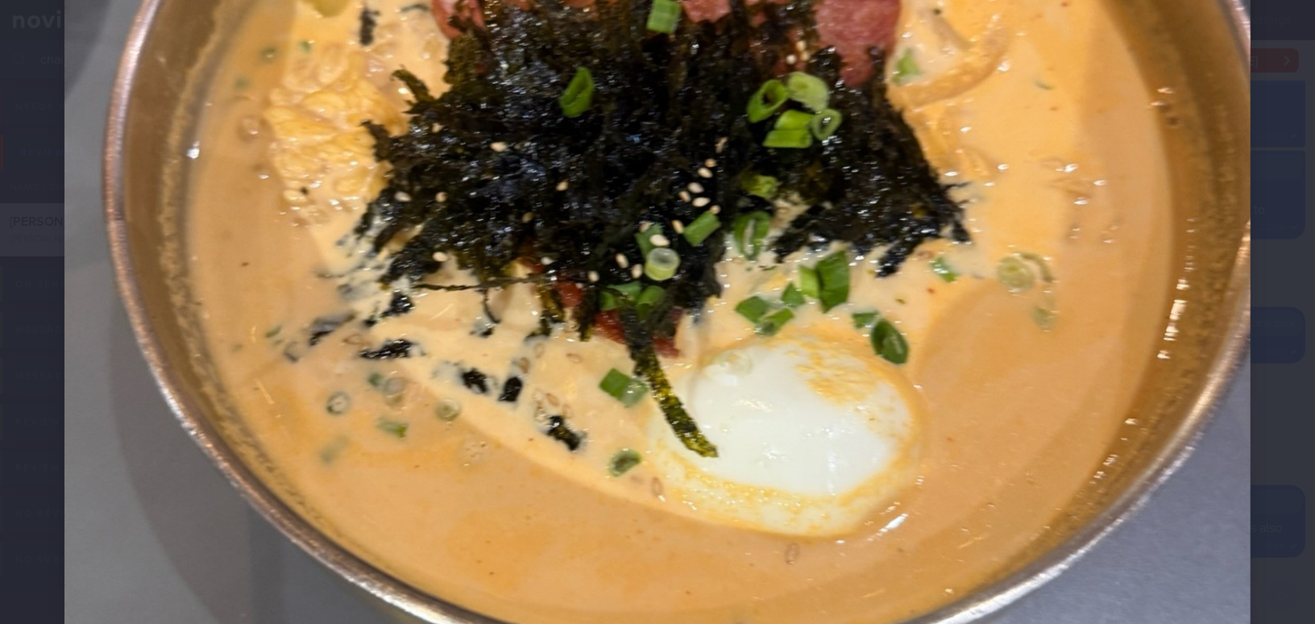
scroll to position [586, 0]
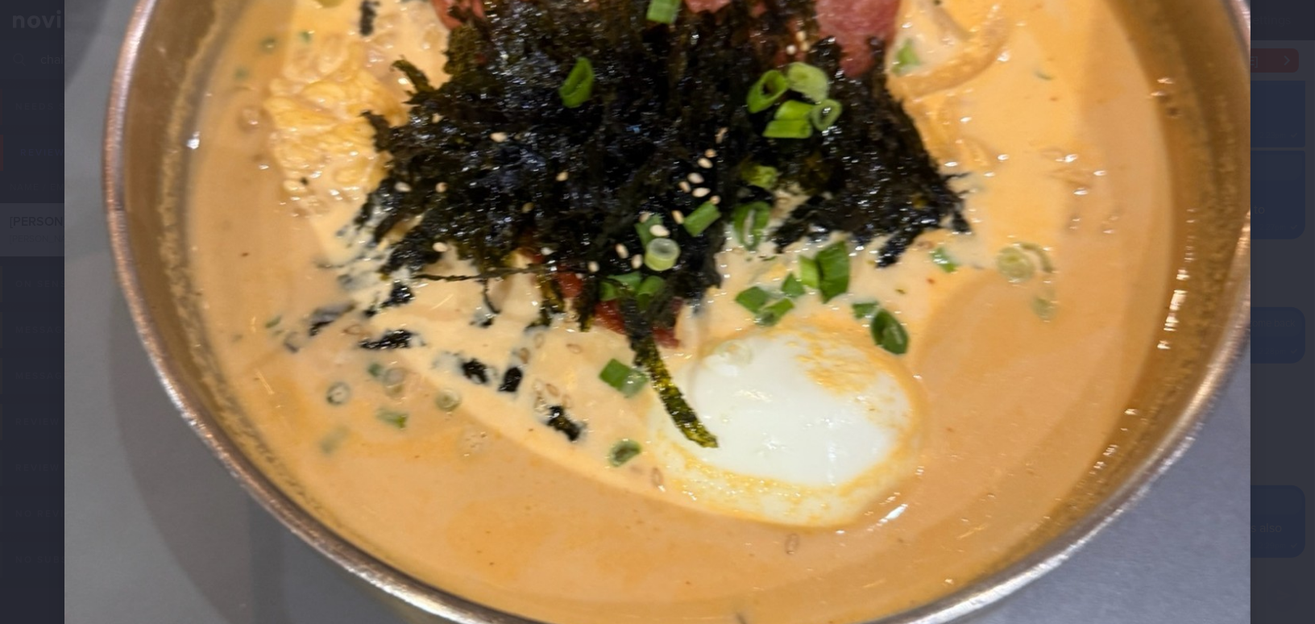
click at [723, 300] on img at bounding box center [657, 269] width 1186 height 1581
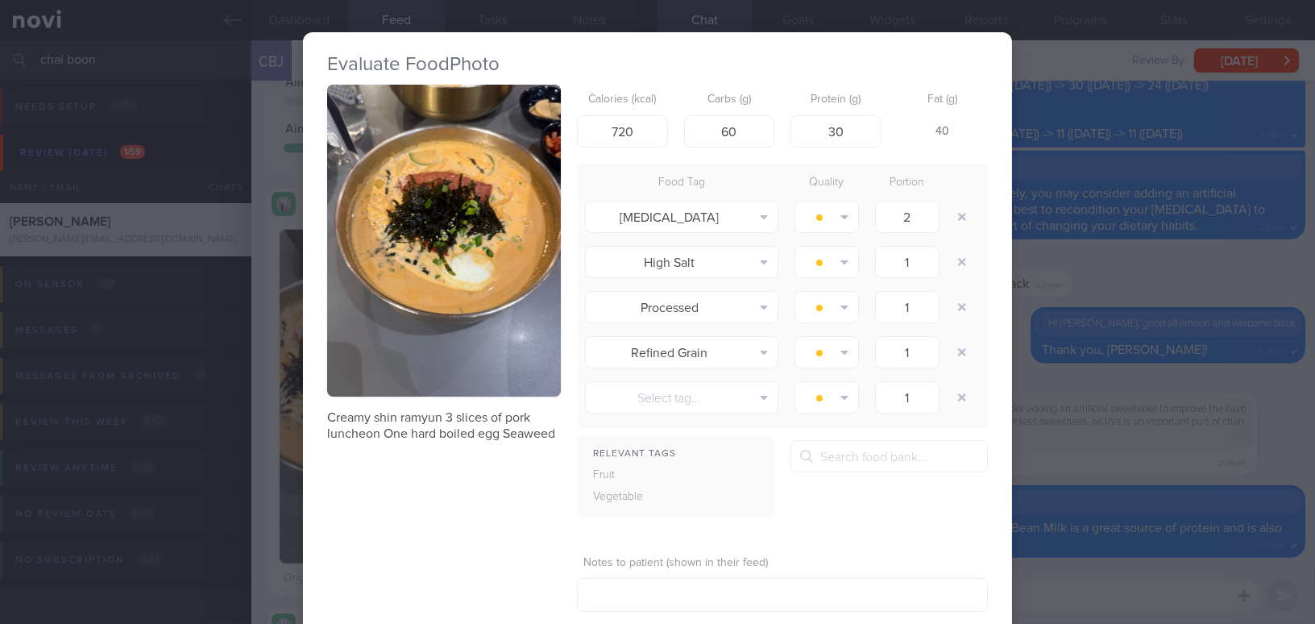
click at [1062, 407] on div "Evaluate Food Photo Creamy shin ramyun 3 slices of pork luncheon One hard boile…" at bounding box center [657, 312] width 1315 height 624
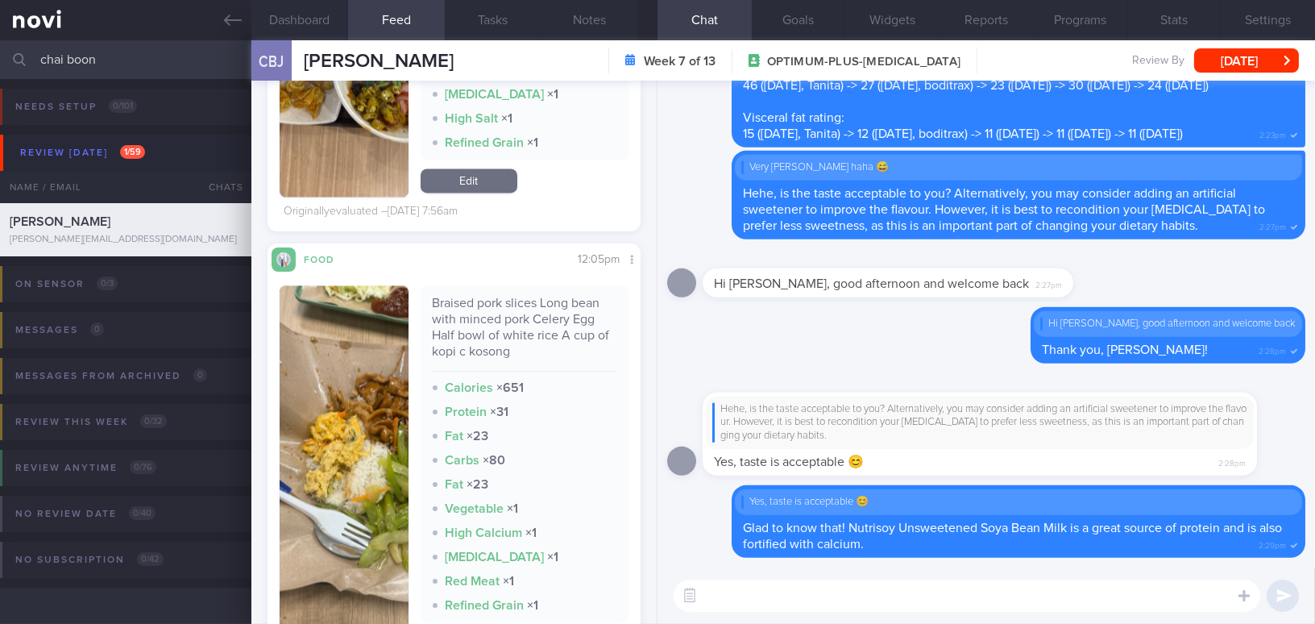
scroll to position [6444, 0]
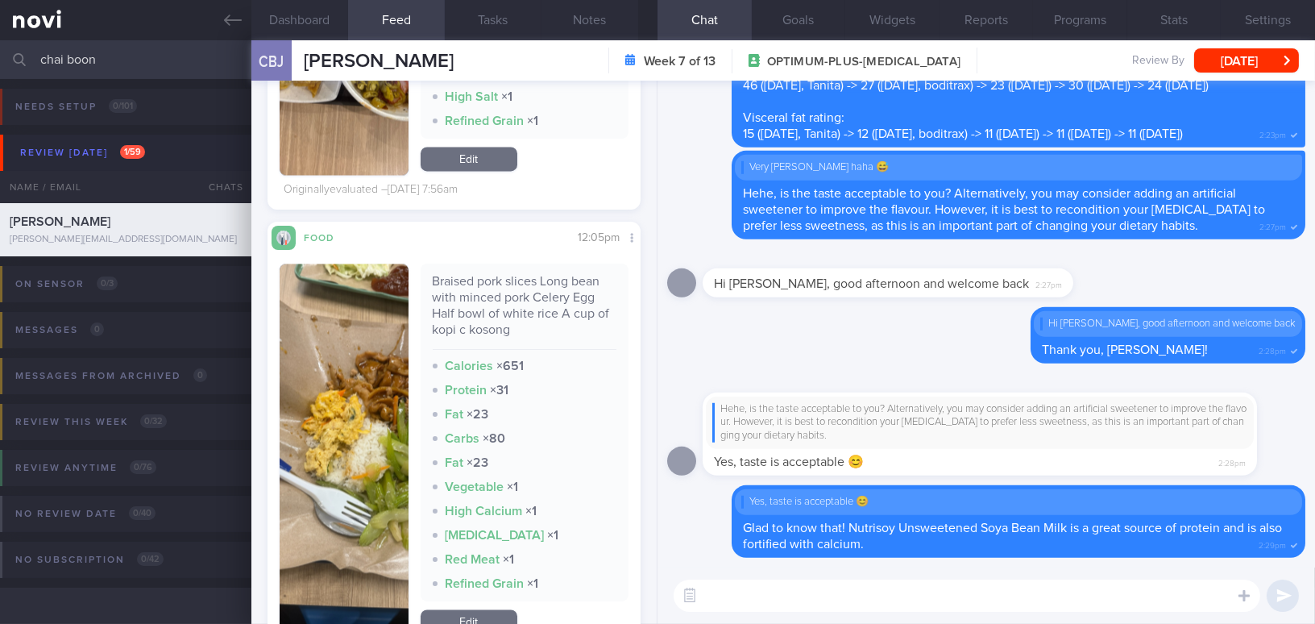
click at [348, 408] on button "button" at bounding box center [344, 450] width 129 height 374
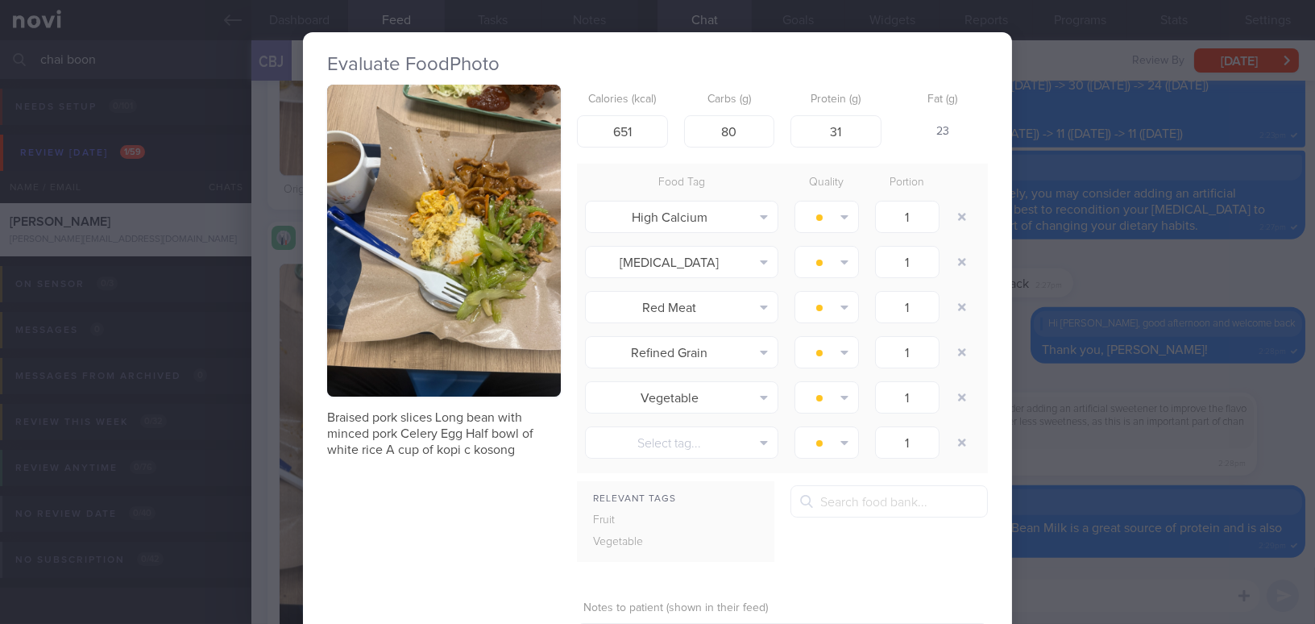
click at [1092, 483] on div "Evaluate Food Photo Braised pork slices Long bean with minced pork Celery Egg H…" at bounding box center [657, 312] width 1315 height 624
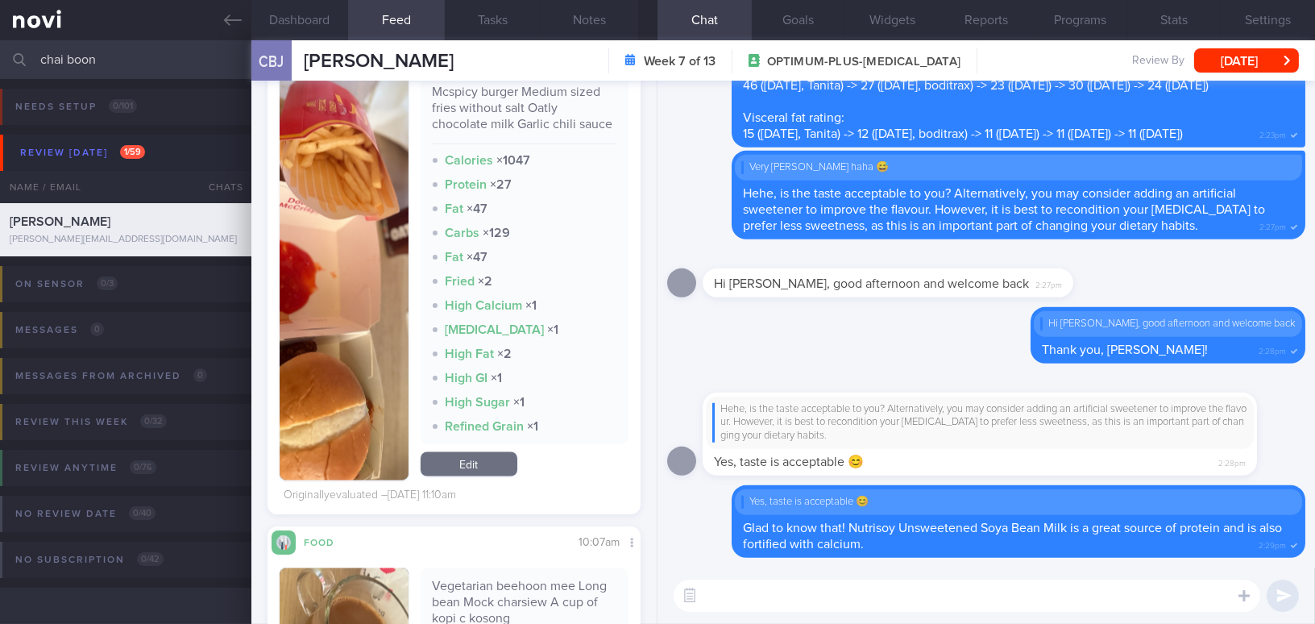
scroll to position [5272, 0]
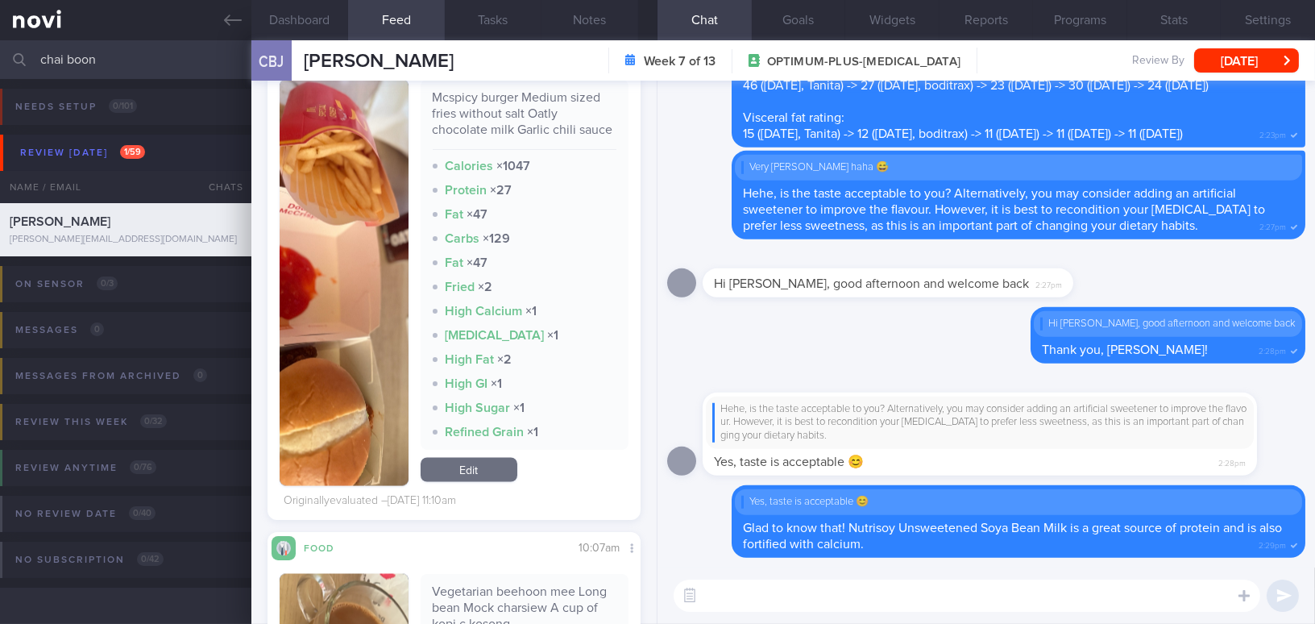
click at [895, 610] on textarea at bounding box center [966, 595] width 586 height 32
type textarea "H"
drag, startPoint x: 773, startPoint y: 594, endPoint x: 993, endPoint y: 603, distance: 220.1
click at [993, 603] on textarea "Hi Boon Jie, I'm happy to see that the dishes slee" at bounding box center [966, 595] width 586 height 32
paste textarea "I’m happy to see that the number of dishes in your cai fan selection has increa…"
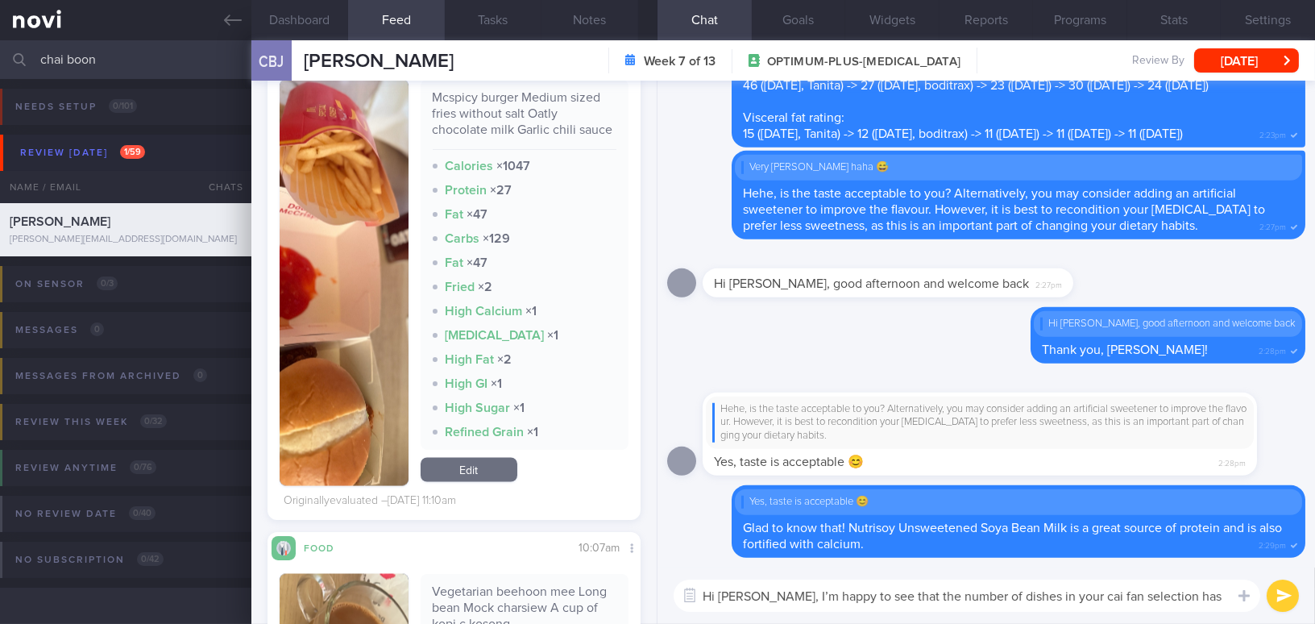
scroll to position [0, 0]
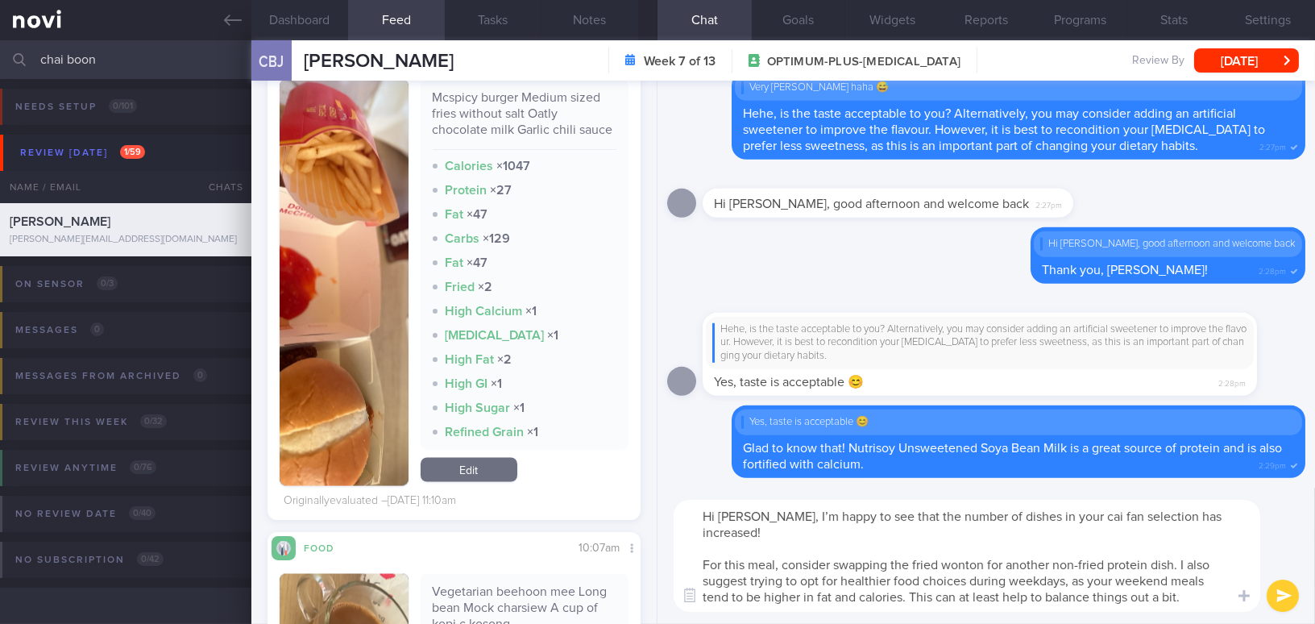
drag, startPoint x: 916, startPoint y: 516, endPoint x: 959, endPoint y: 519, distance: 42.8
click at [959, 519] on textarea "Hi Boon Jie, I’m happy to see that the number of dishes in your cai fan selecti…" at bounding box center [966, 555] width 586 height 112
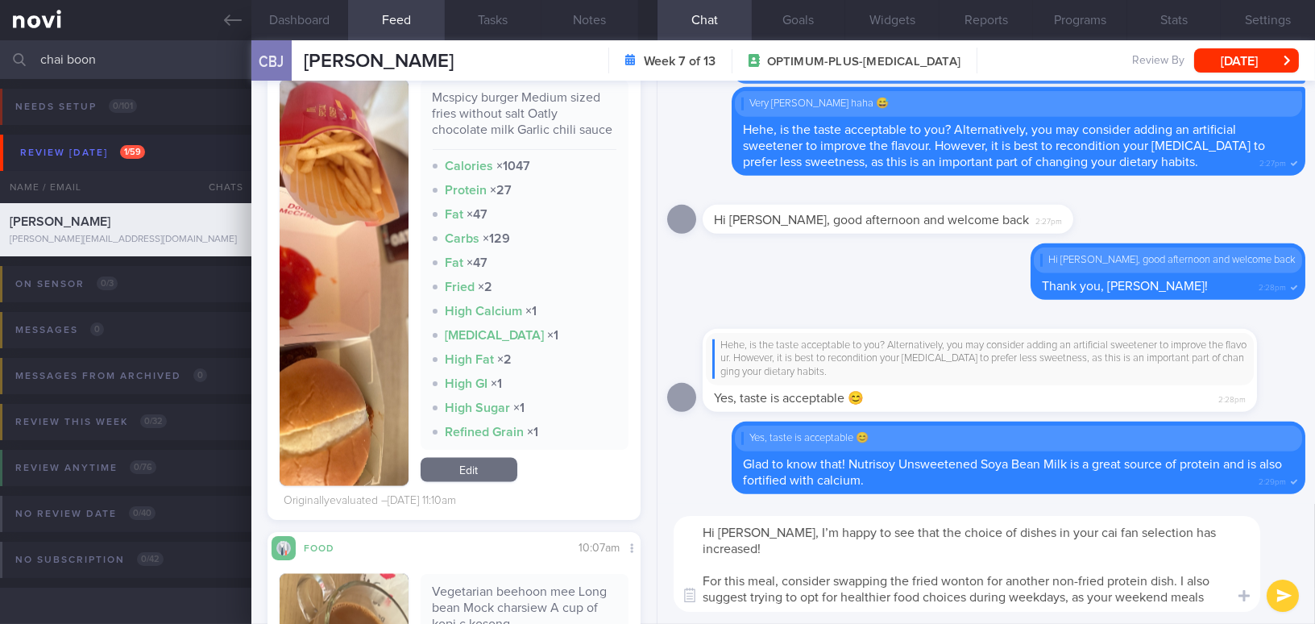
drag, startPoint x: 700, startPoint y: 561, endPoint x: 1195, endPoint y: 597, distance: 496.7
click at [1195, 597] on textarea "Hi Boon Jie, I’m happy to see that the choice of dishes in your cai fan selecti…" at bounding box center [966, 564] width 586 height 96
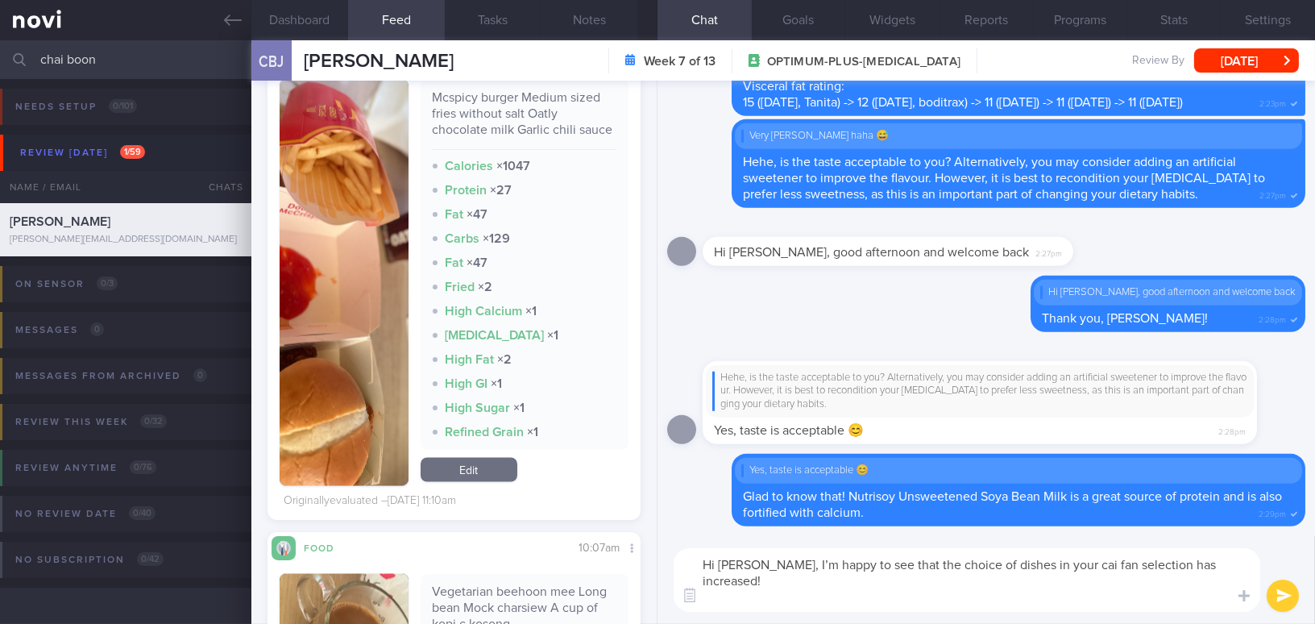
type textarea "Hi Boon Jie, I’m happy to see that the choice of dishes in your cai fan selecti…"
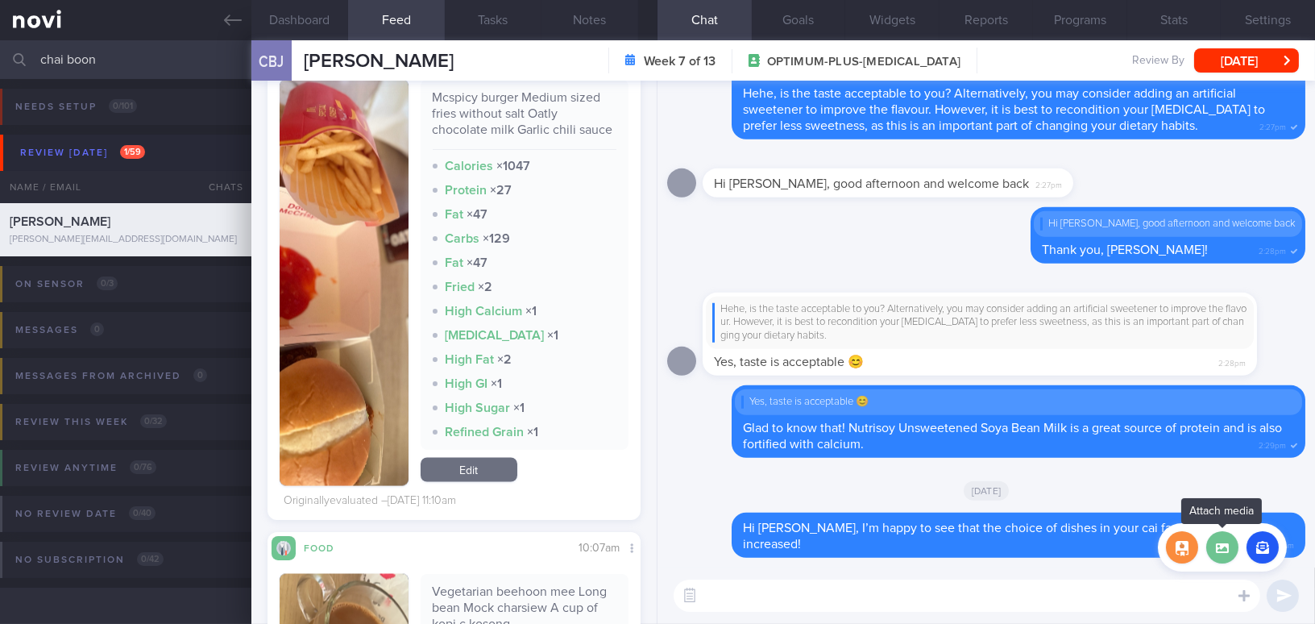
click at [1216, 543] on label at bounding box center [1222, 547] width 32 height 32
click at [0, 0] on input "file" at bounding box center [0, 0] width 0 height 0
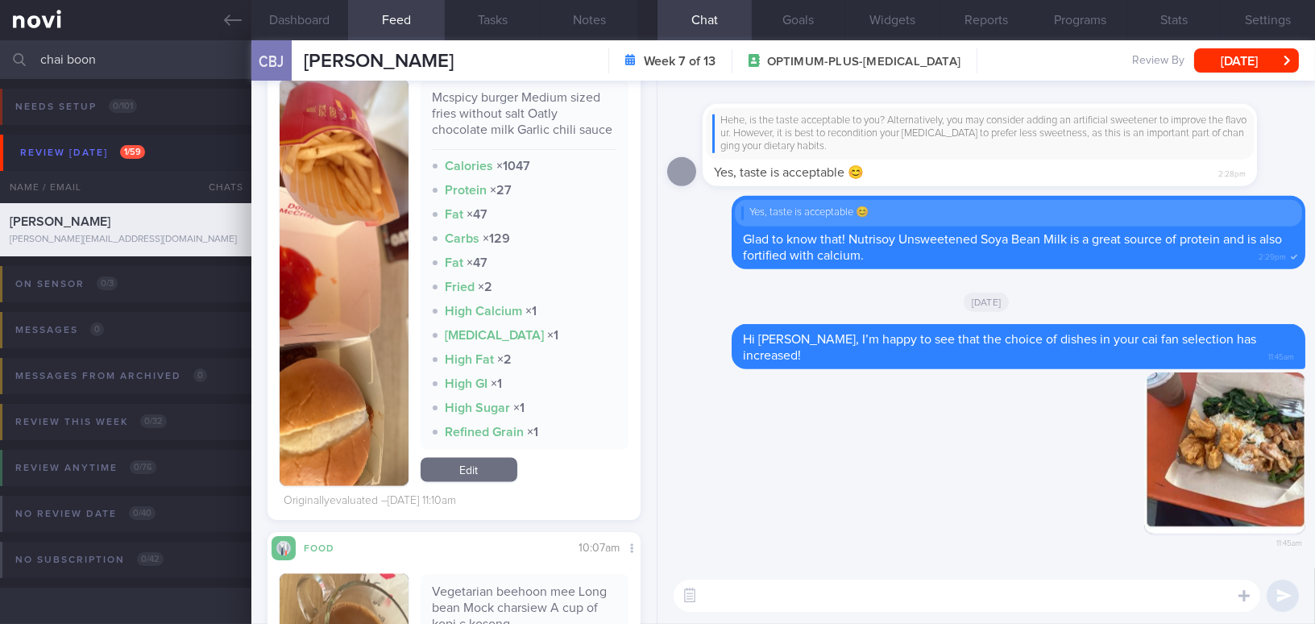
drag, startPoint x: 1208, startPoint y: 456, endPoint x: 1302, endPoint y: 467, distance: 94.1
click at [1302, 467] on div "Delete 11:45am Delete Hi Boon Jie, I’m happy to see that the choice of dishes i…" at bounding box center [985, 324] width 657 height 487
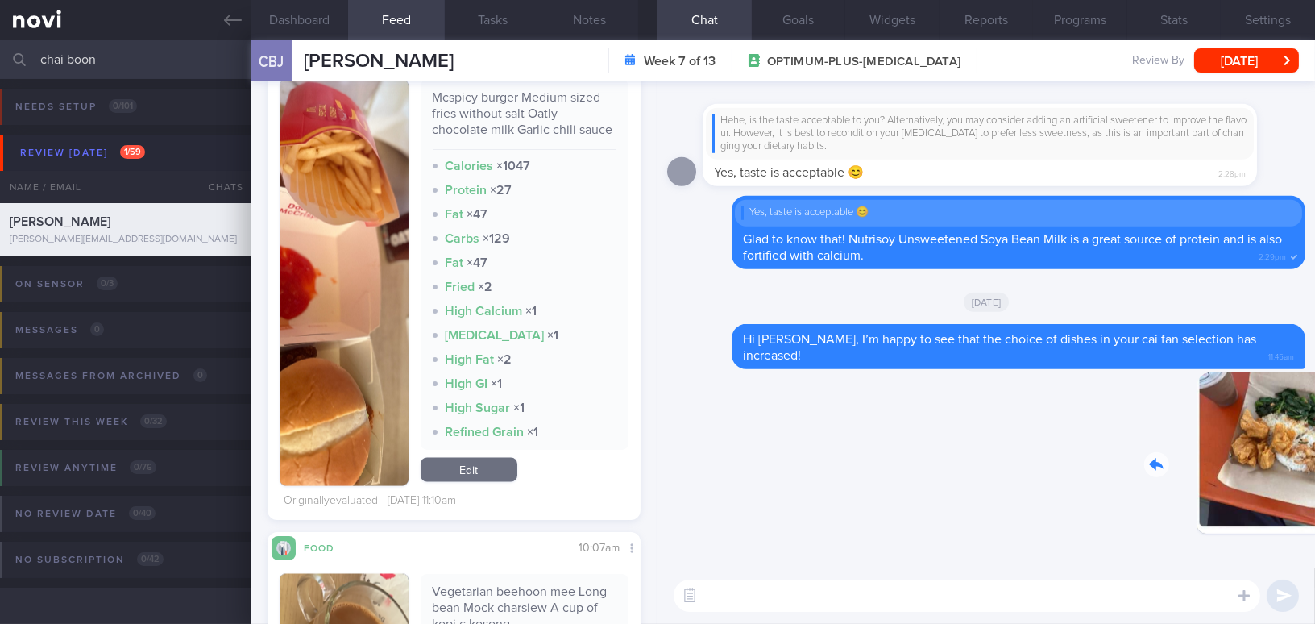
drag, startPoint x: 1224, startPoint y: 462, endPoint x: 1328, endPoint y: 478, distance: 106.0
click at [1314, 478] on html "You are offline! Some functionality will be unavailable Patients New Users Coac…" at bounding box center [657, 312] width 1315 height 624
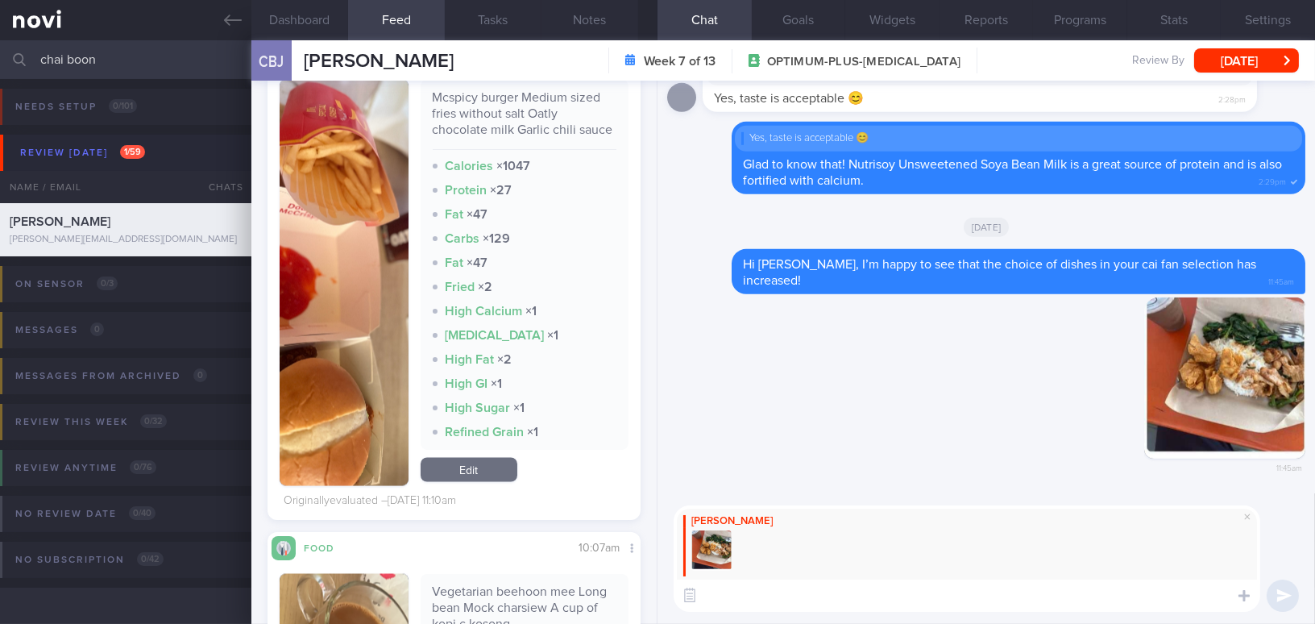
paste textarea "For this meal, consider swapping the fried wonton for another non-fried protein…"
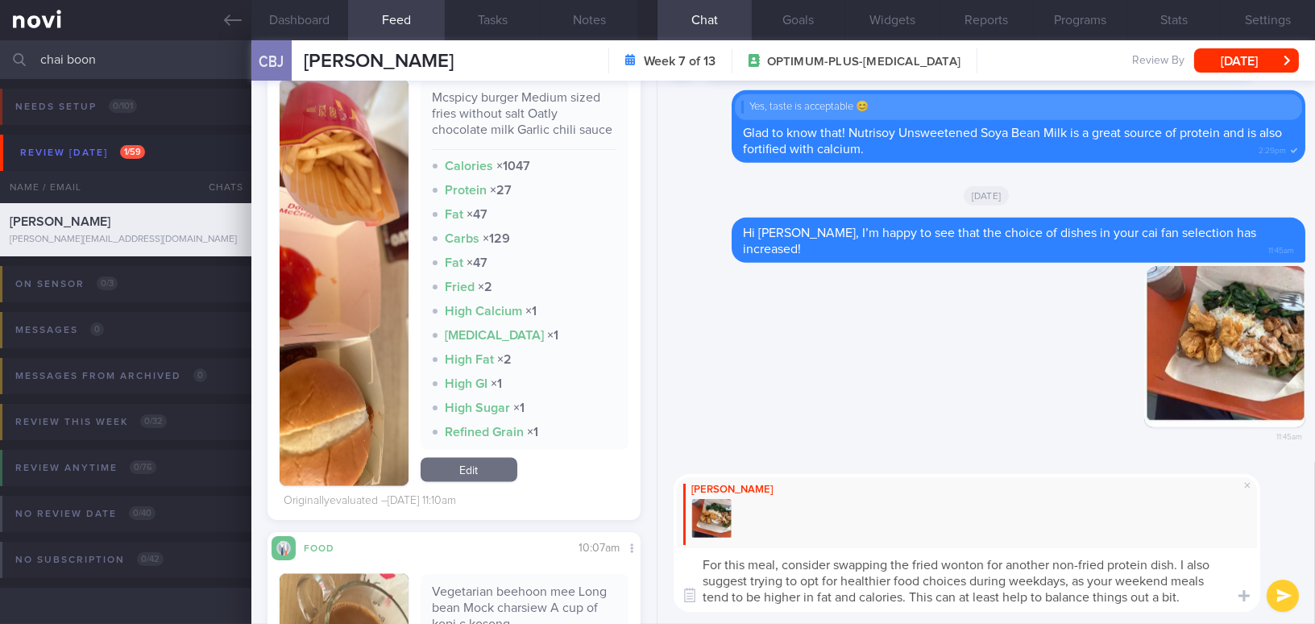
click at [958, 566] on textarea "For this meal, consider swapping the fried wonton for another non-fried protein…" at bounding box center [966, 580] width 586 height 64
click at [1179, 559] on textarea "For this meal, consider swapping the fried wanton for another non-fried protein…" at bounding box center [966, 580] width 586 height 64
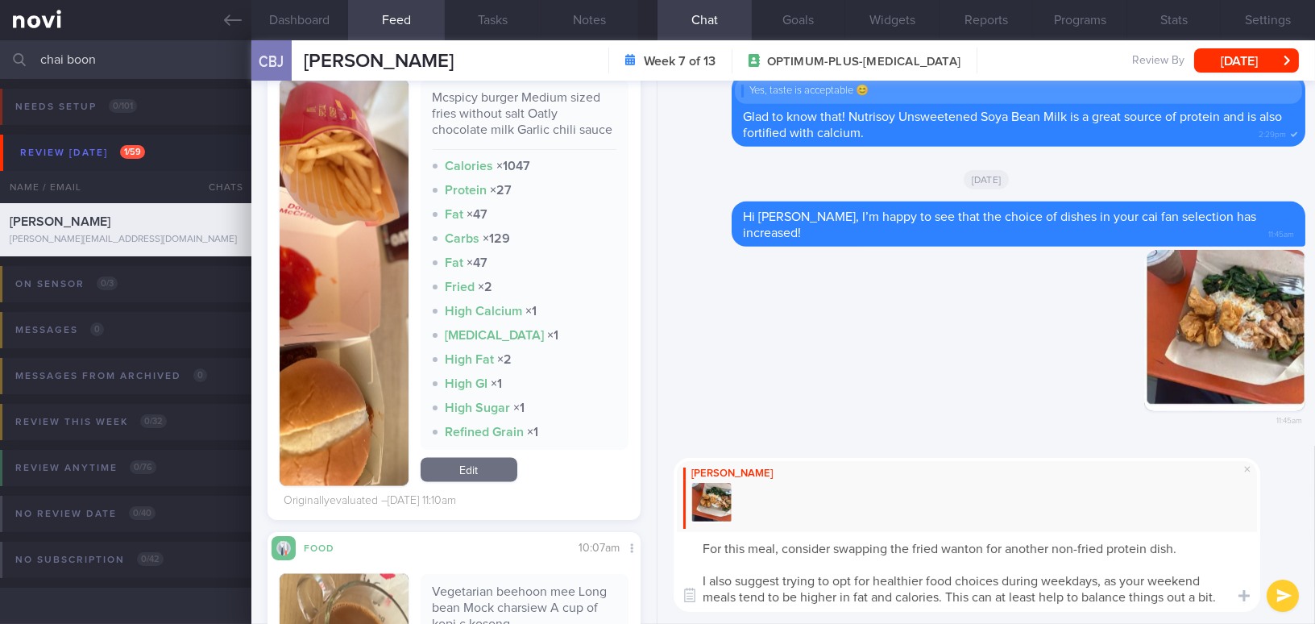
click at [734, 582] on textarea "For this meal, consider swapping the fried wanton for another non-fried protein…" at bounding box center [966, 572] width 586 height 80
type textarea "For this meal, consider swapping the fried wanton for another non-fried protein…"
click at [1272, 594] on button "submit" at bounding box center [1282, 595] width 32 height 32
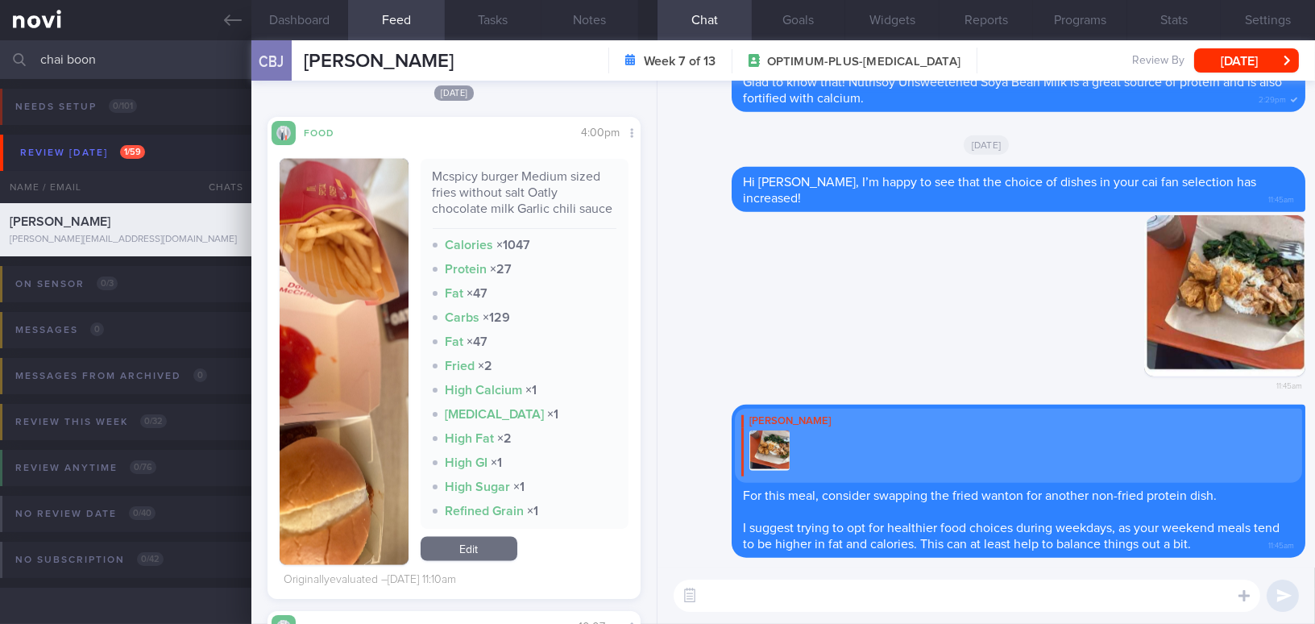
scroll to position [5199, 0]
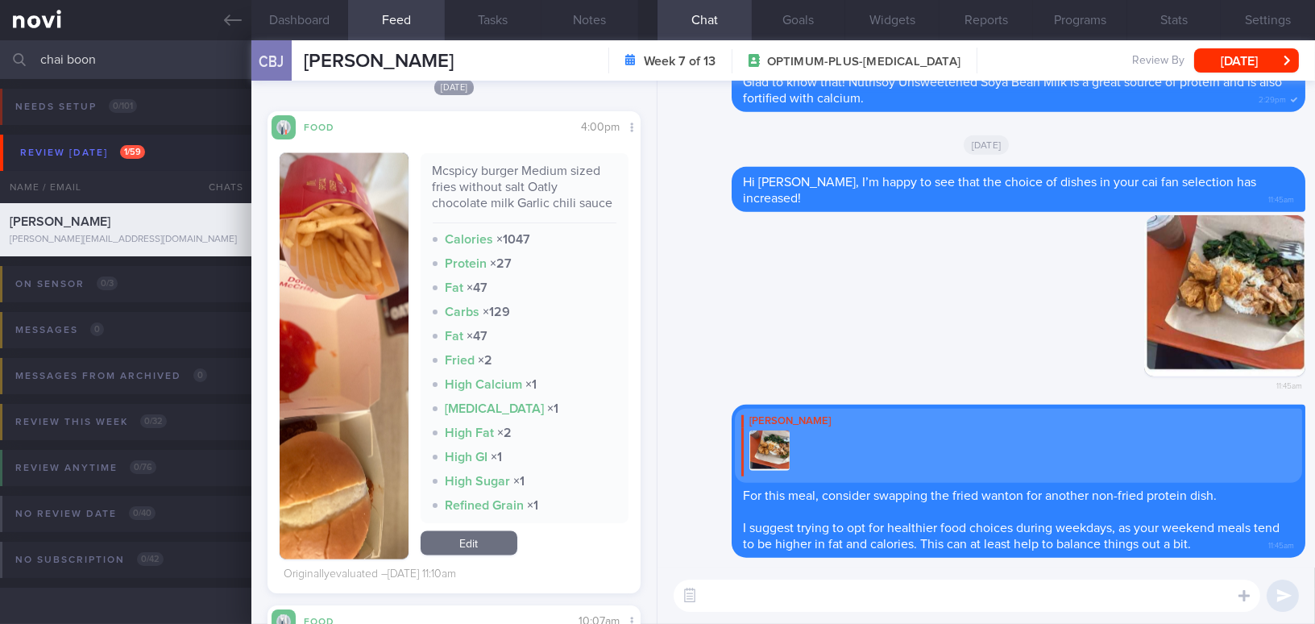
click at [327, 410] on button "button" at bounding box center [344, 356] width 129 height 406
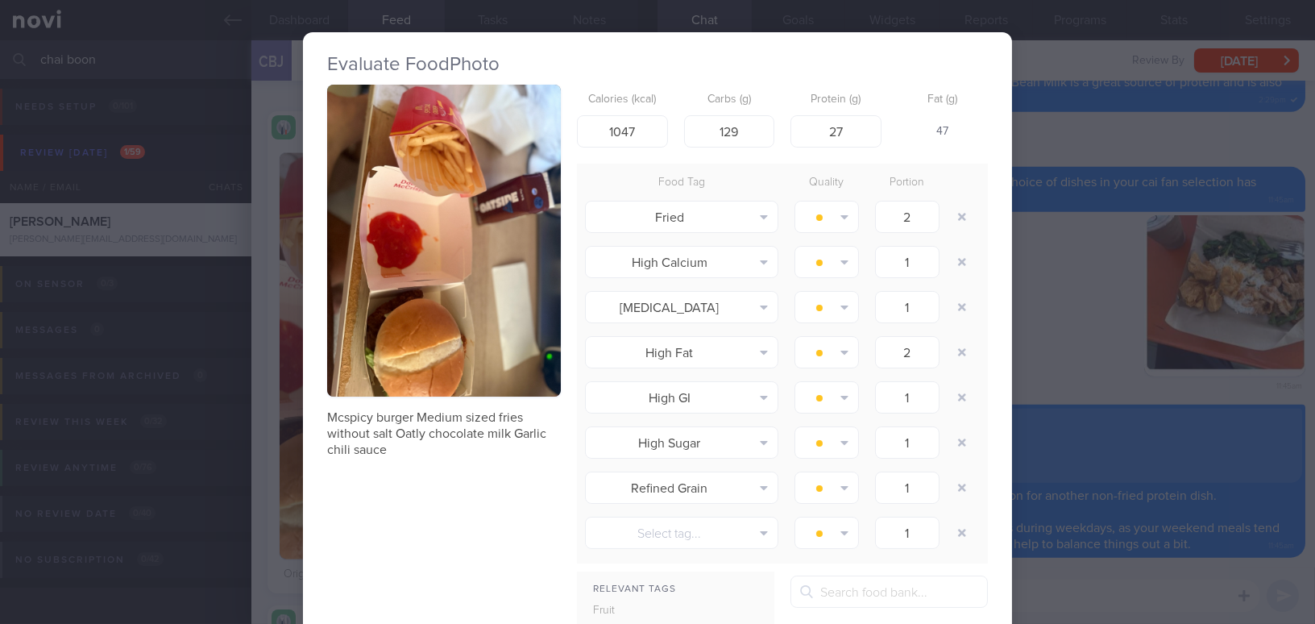
click at [1079, 334] on div "Evaluate Food Photo Mcspicy burger Medium sized fries without salt Oatly chocol…" at bounding box center [657, 312] width 1315 height 624
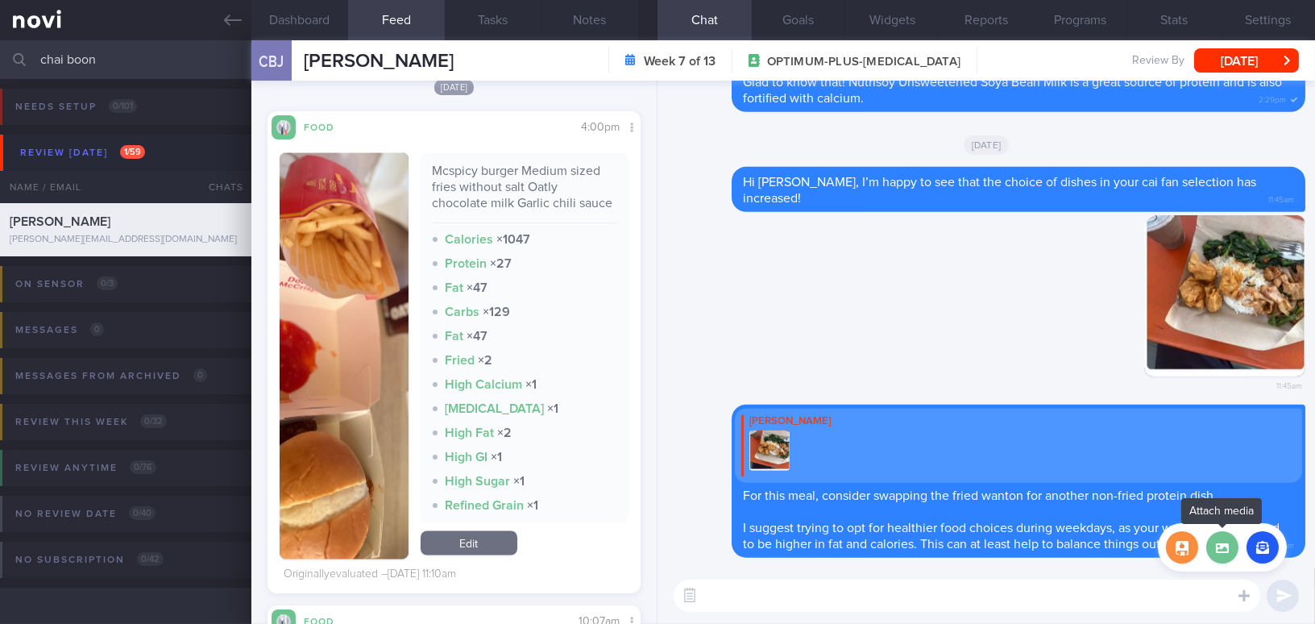
click at [1228, 546] on label at bounding box center [1222, 547] width 32 height 32
click at [0, 0] on input "file" at bounding box center [0, 0] width 0 height 0
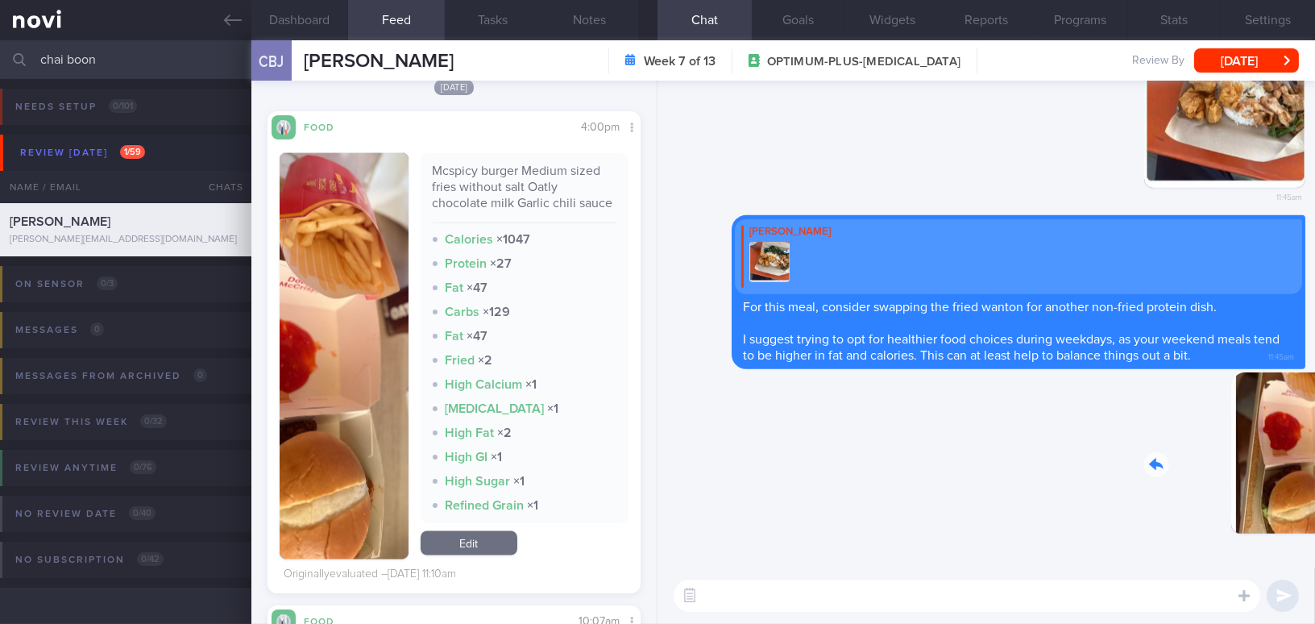
drag, startPoint x: 1148, startPoint y: 443, endPoint x: 1388, endPoint y: 462, distance: 240.8
click at [1314, 462] on html "You are offline! Some functionality will be unavailable Patients New Users Coac…" at bounding box center [657, 312] width 1315 height 624
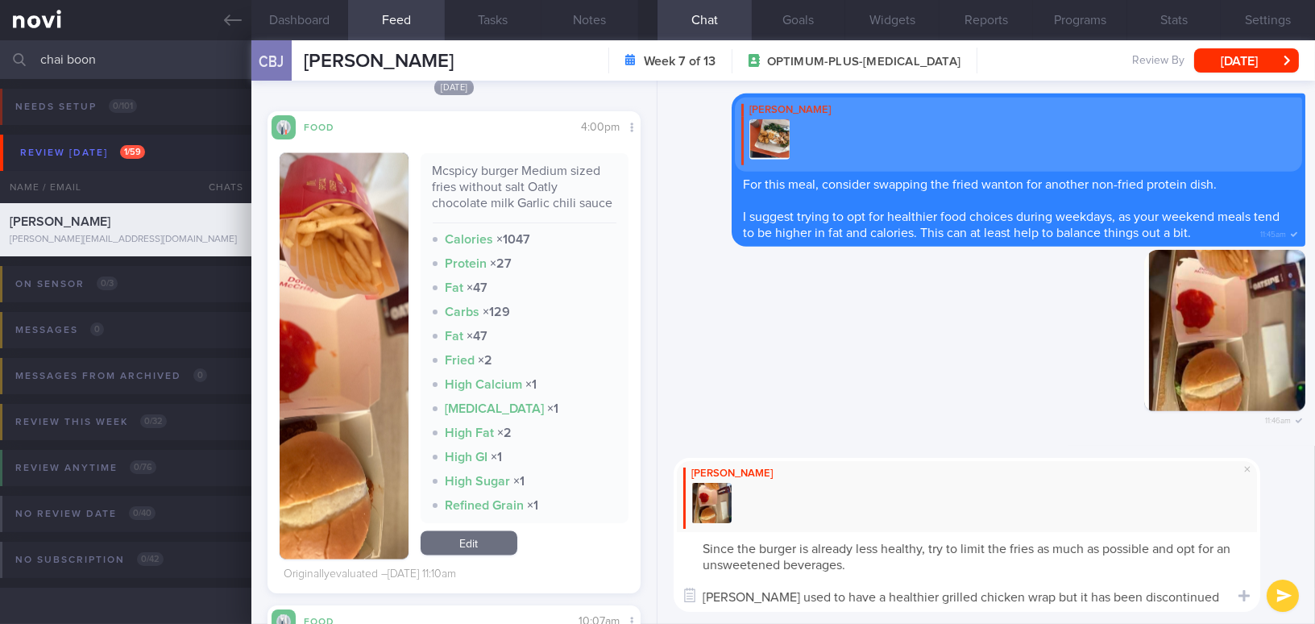
type textarea "Since the burger is already less healthy, try to limit the fries as much as pos…"
drag, startPoint x: 691, startPoint y: 545, endPoint x: 1214, endPoint y: 607, distance: 526.5
click at [1214, 607] on textarea "Since the burger is already less healthy, try to limit the fries as much as pos…" at bounding box center [966, 572] width 586 height 80
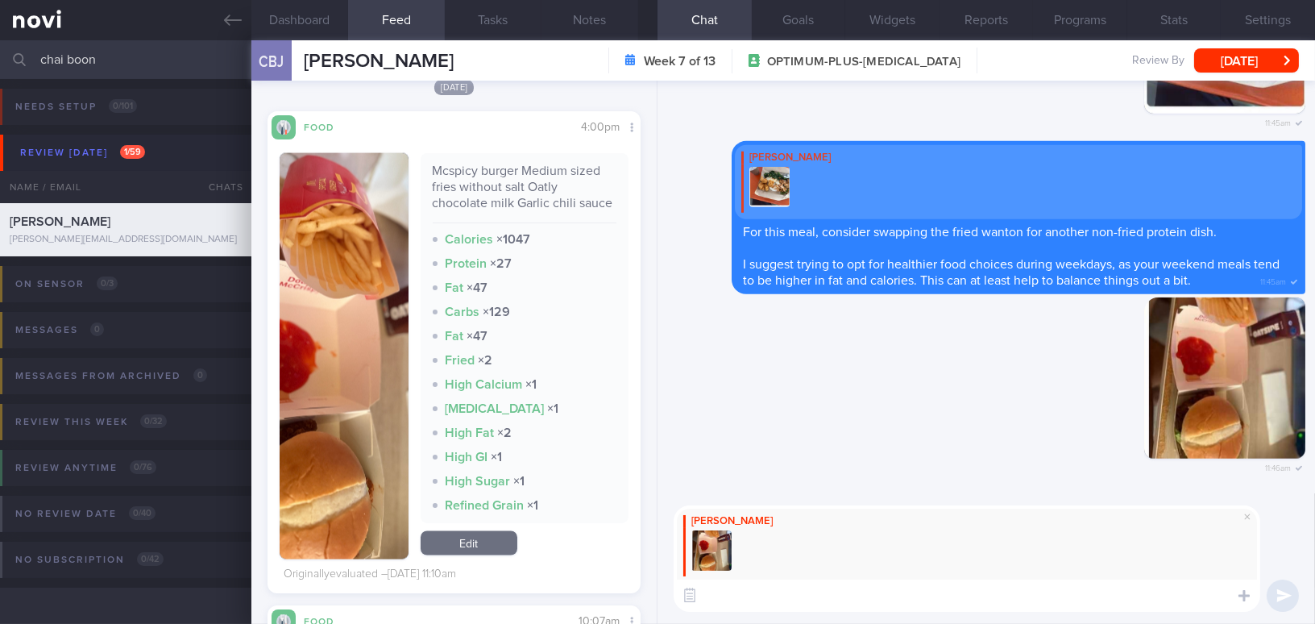
paste textarea "Since the burger is already less healthy, try to limit the fries as much as pos…"
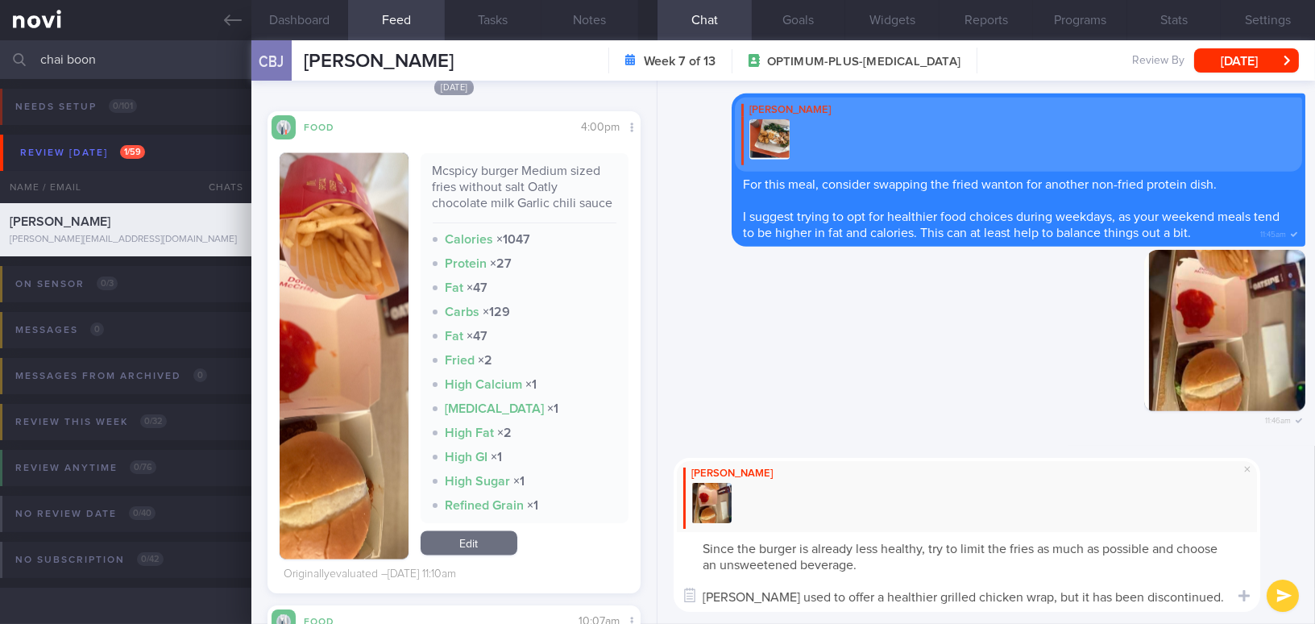
click at [896, 565] on textarea "Since the burger is already less healthy, try to limit the fries as much as pos…" at bounding box center [966, 572] width 586 height 80
click at [766, 595] on textarea "Since the burger is already less healthy, try to limit the fries as much as pos…" at bounding box center [966, 572] width 586 height 80
click at [1193, 599] on textarea "Since the burger is already less healthy, try to limit the fries as much as pos…" at bounding box center [966, 572] width 586 height 80
type textarea "Since the burger is already less healthy, try to limit the fries as much as pos…"
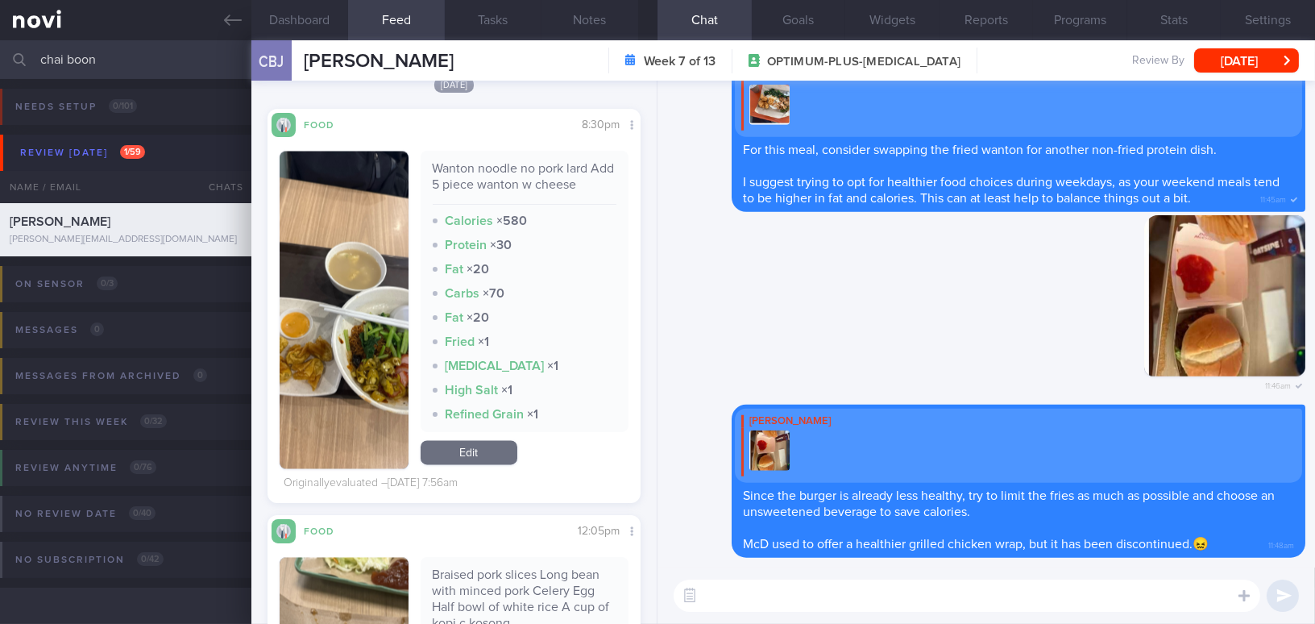
scroll to position [6151, 0]
click at [364, 361] on button "button" at bounding box center [344, 308] width 129 height 317
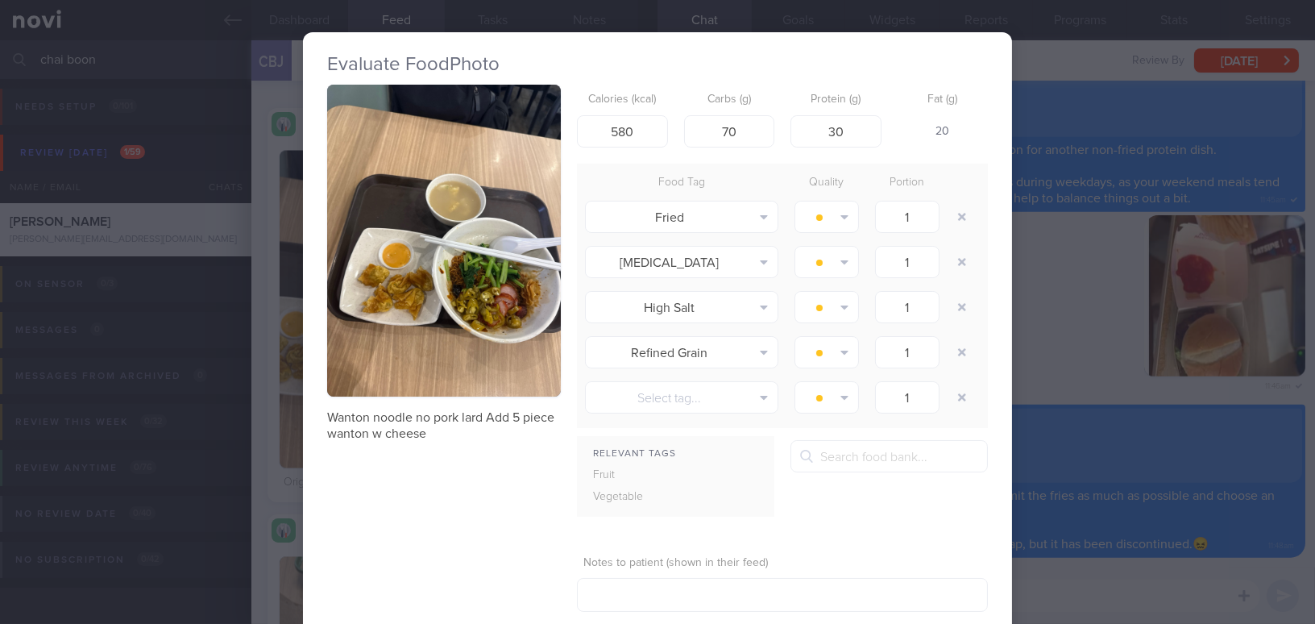
click at [455, 277] on button "button" at bounding box center [444, 241] width 234 height 312
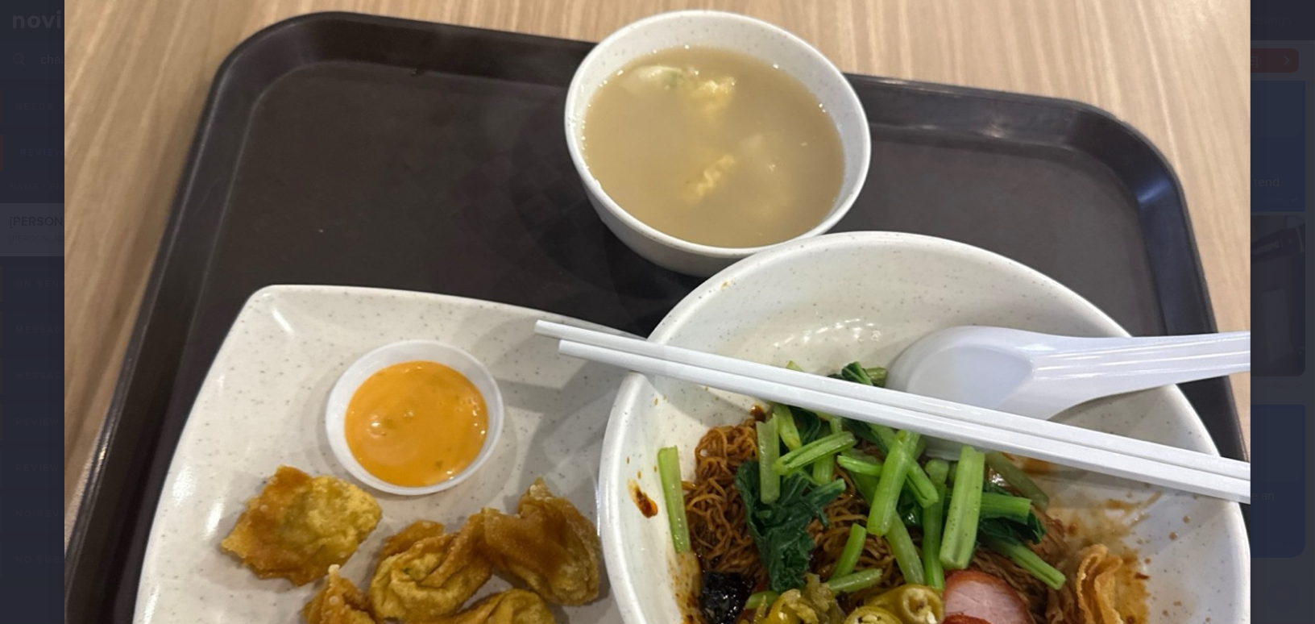
scroll to position [659, 0]
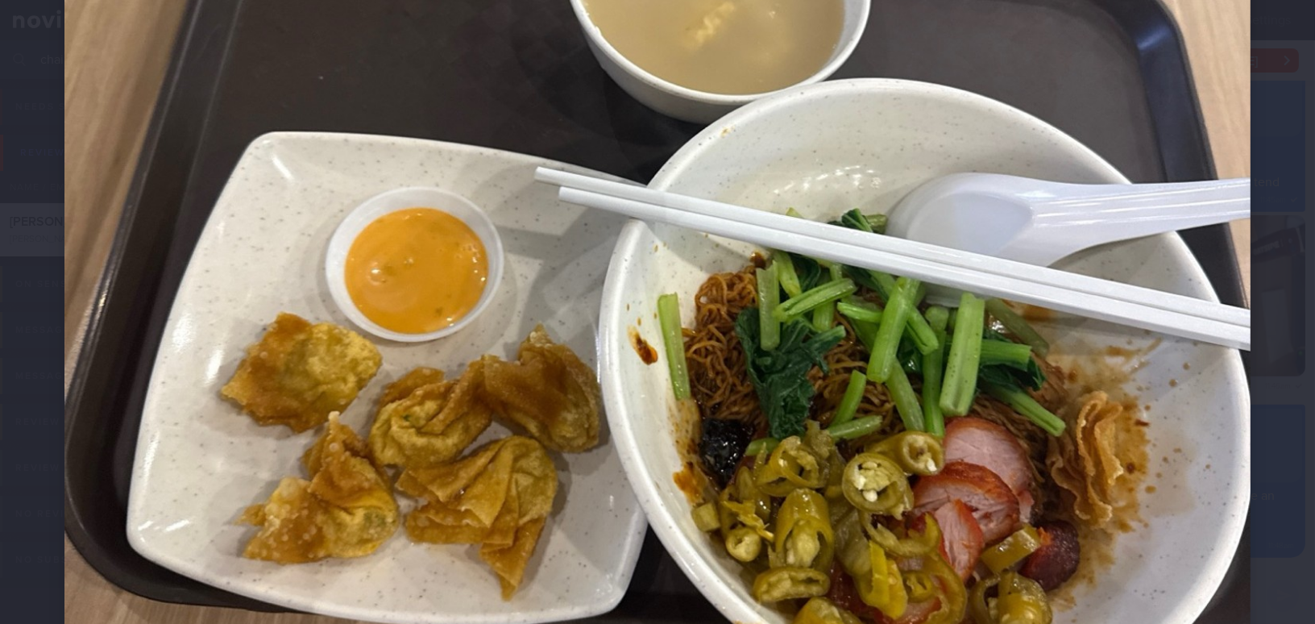
click at [705, 342] on img at bounding box center [657, 195] width 1186 height 1581
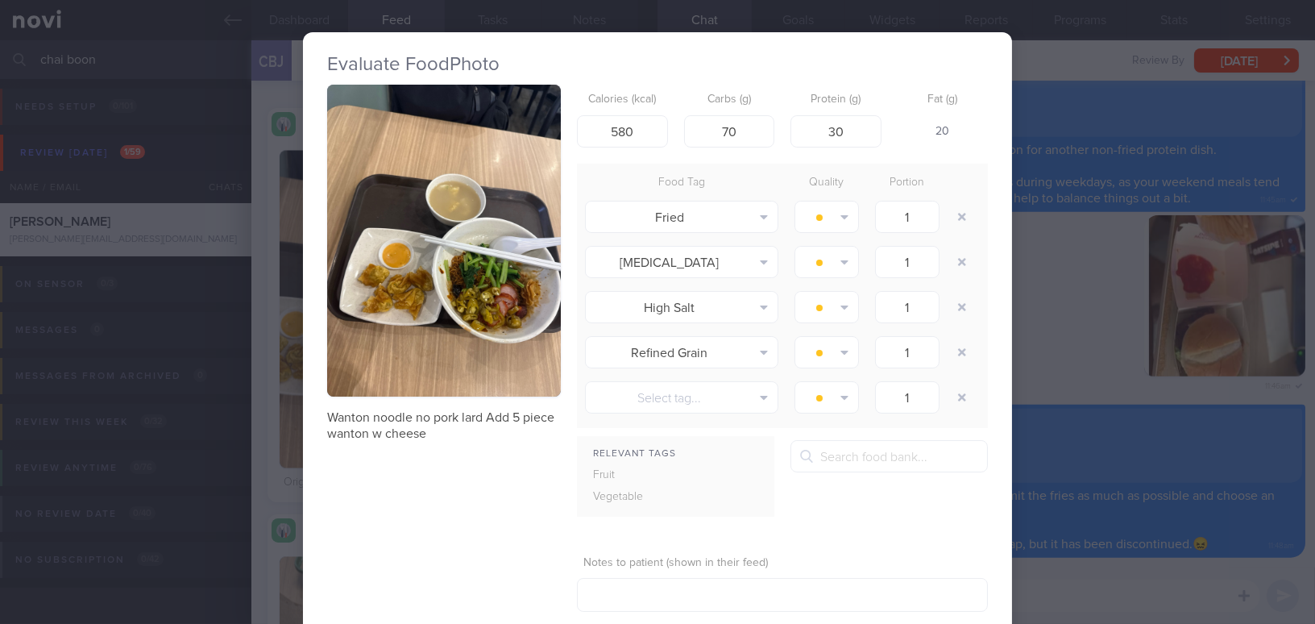
click at [1065, 346] on div "Evaluate Food Photo Wanton noodle no pork lard Add 5 piece wanton w cheese Calo…" at bounding box center [657, 312] width 1315 height 624
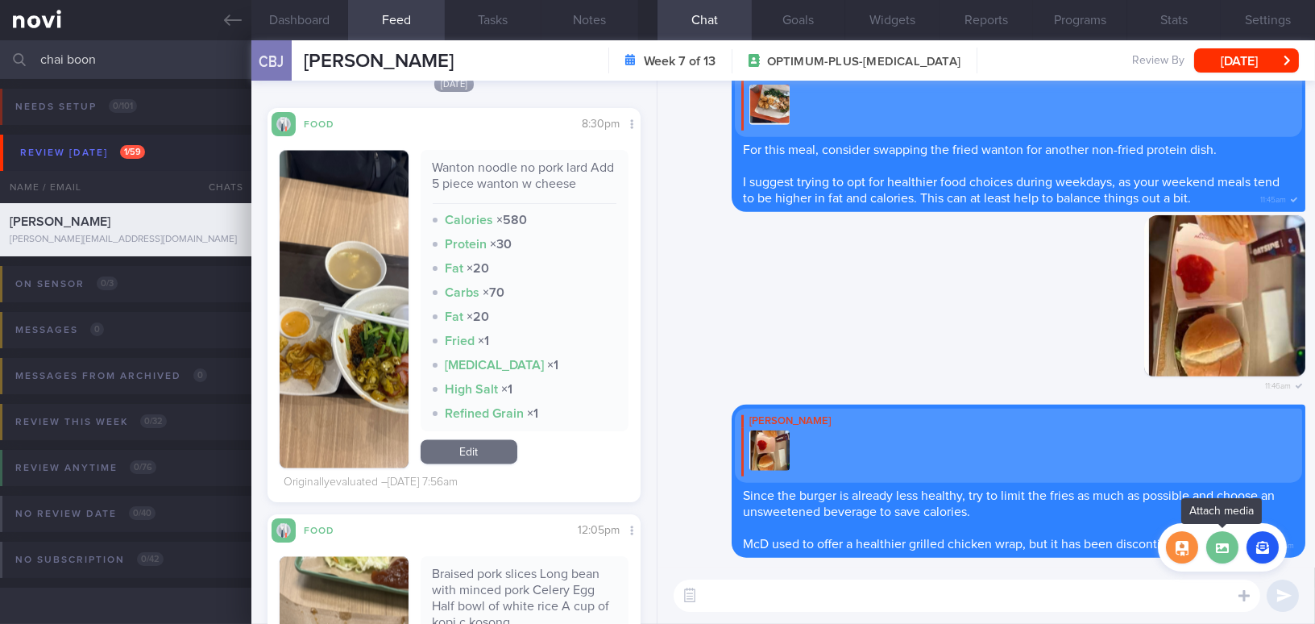
click at [1227, 553] on label at bounding box center [1222, 547] width 32 height 32
click at [0, 0] on input "file" at bounding box center [0, 0] width 0 height 0
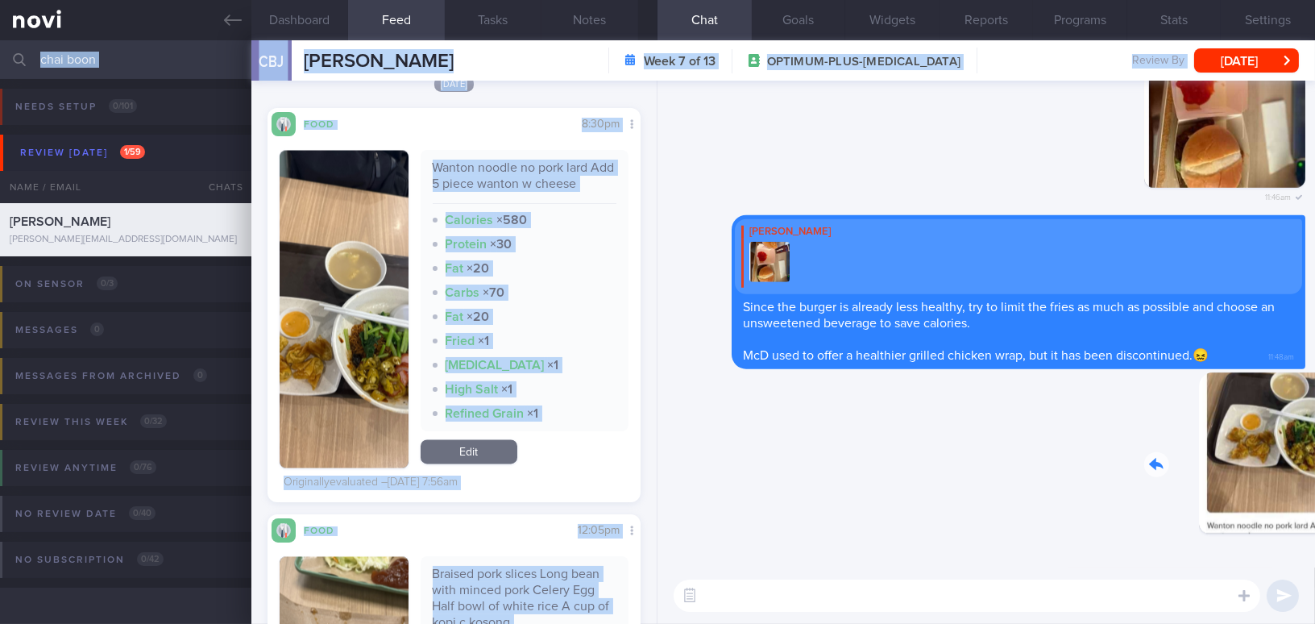
drag, startPoint x: 1208, startPoint y: 473, endPoint x: 1338, endPoint y: 476, distance: 130.5
click at [1314, 476] on html "You are offline! Some functionality will be unavailable Patients New Users Coac…" at bounding box center [657, 312] width 1315 height 624
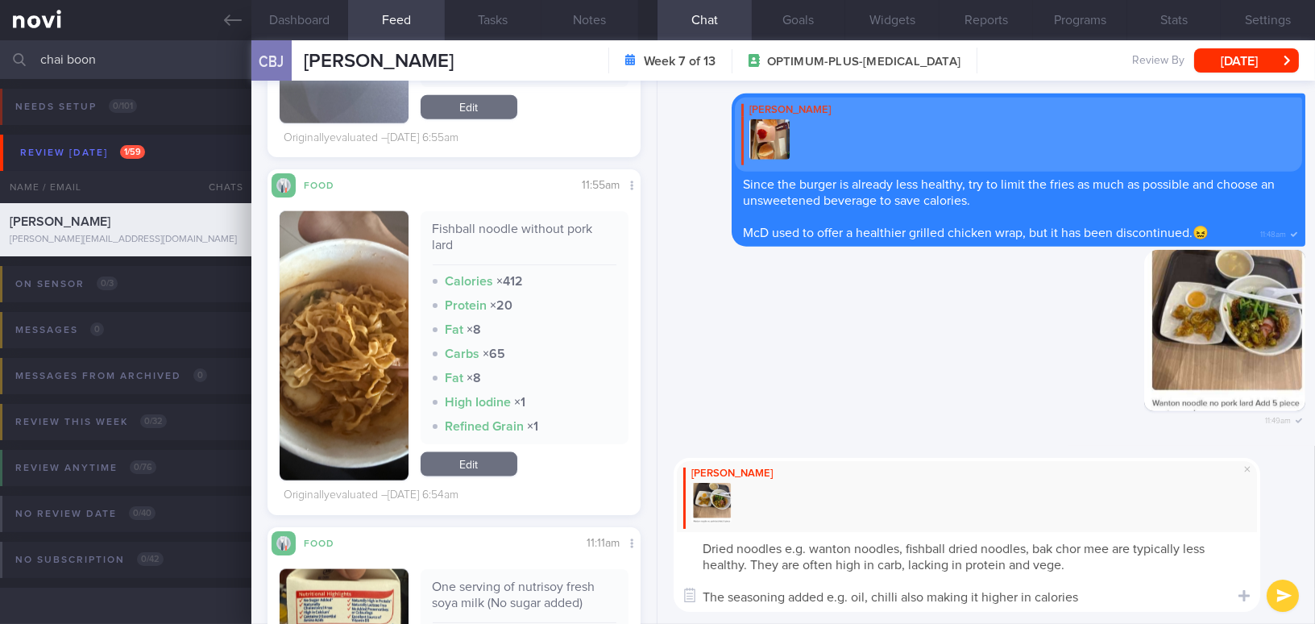
type textarea "Dried noodles e.g. wanton noodles, fishball dried noodles, bak chor mee are typ…"
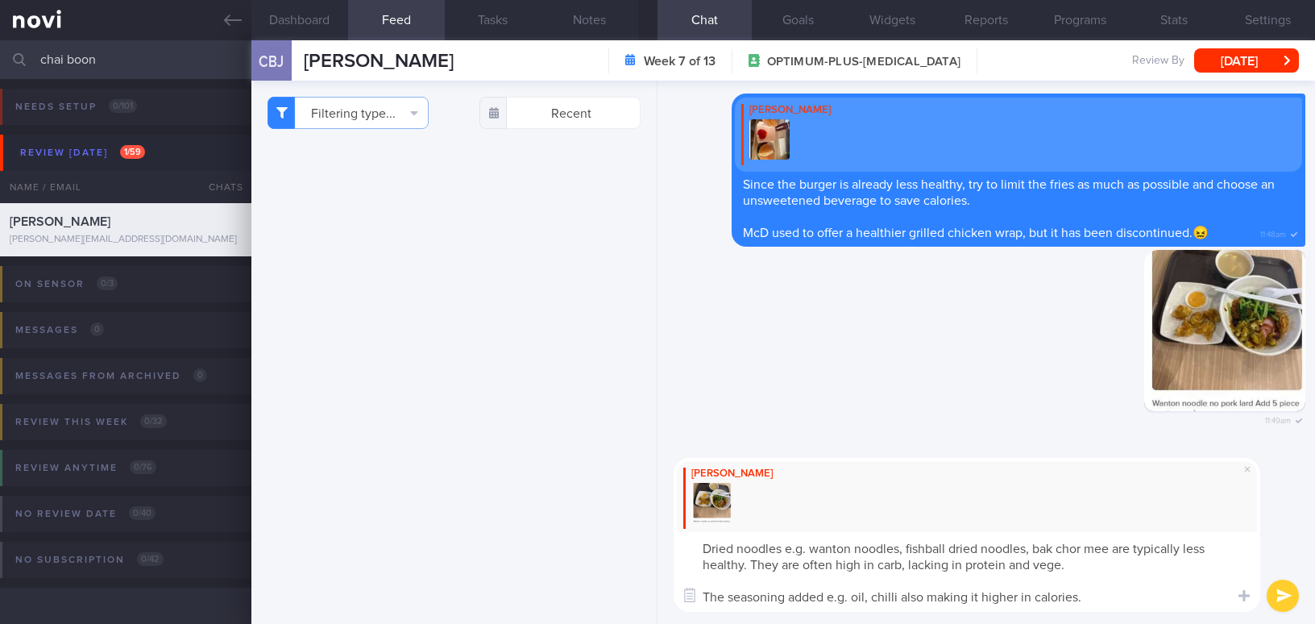
select select "8"
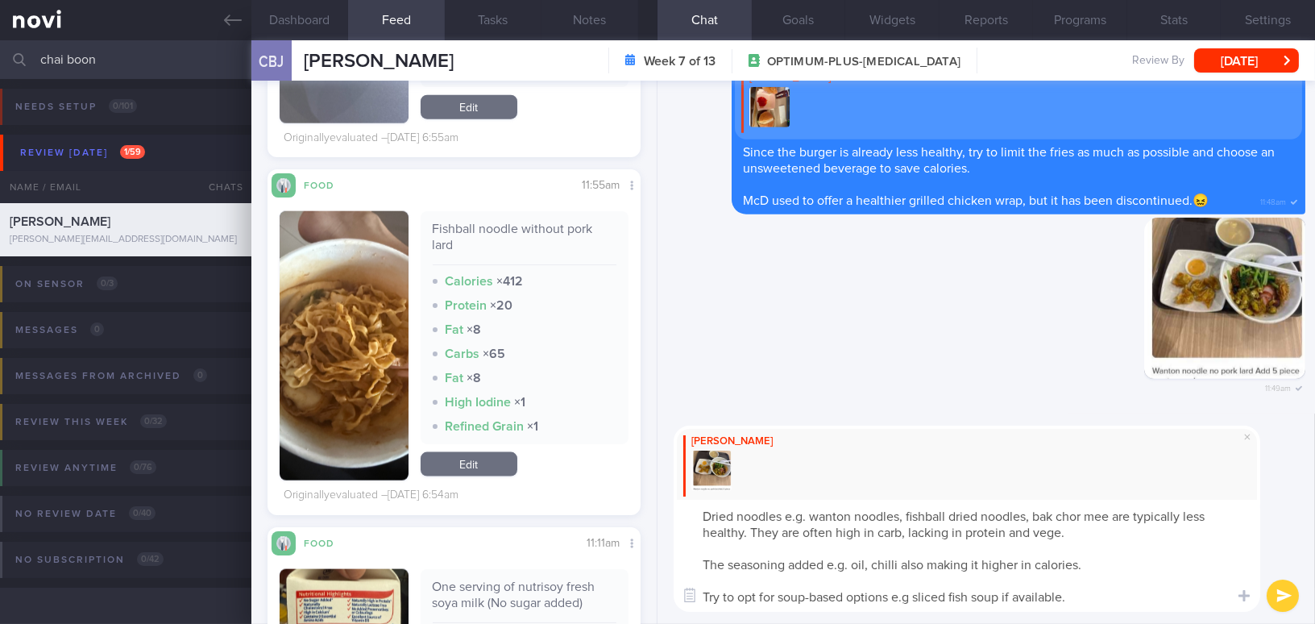
drag, startPoint x: 1105, startPoint y: 606, endPoint x: 619, endPoint y: 503, distance: 497.4
click at [619, 503] on div "Dashboard Feed 1219 Tasks Notes Chat Goals Widgets Reports Programs Stats Setti…" at bounding box center [782, 331] width 1063 height 583
click at [794, 568] on textarea "Dried noodles e.g. wanton noodles, fishball dried noodles, bak chor mee are typ…" at bounding box center [966, 555] width 586 height 112
drag, startPoint x: 1064, startPoint y: 599, endPoint x: 552, endPoint y: 476, distance: 527.0
click at [552, 476] on div "Dashboard Feed 1219 Tasks Notes Chat Goals Widgets Reports Programs Stats Setti…" at bounding box center [782, 331] width 1063 height 583
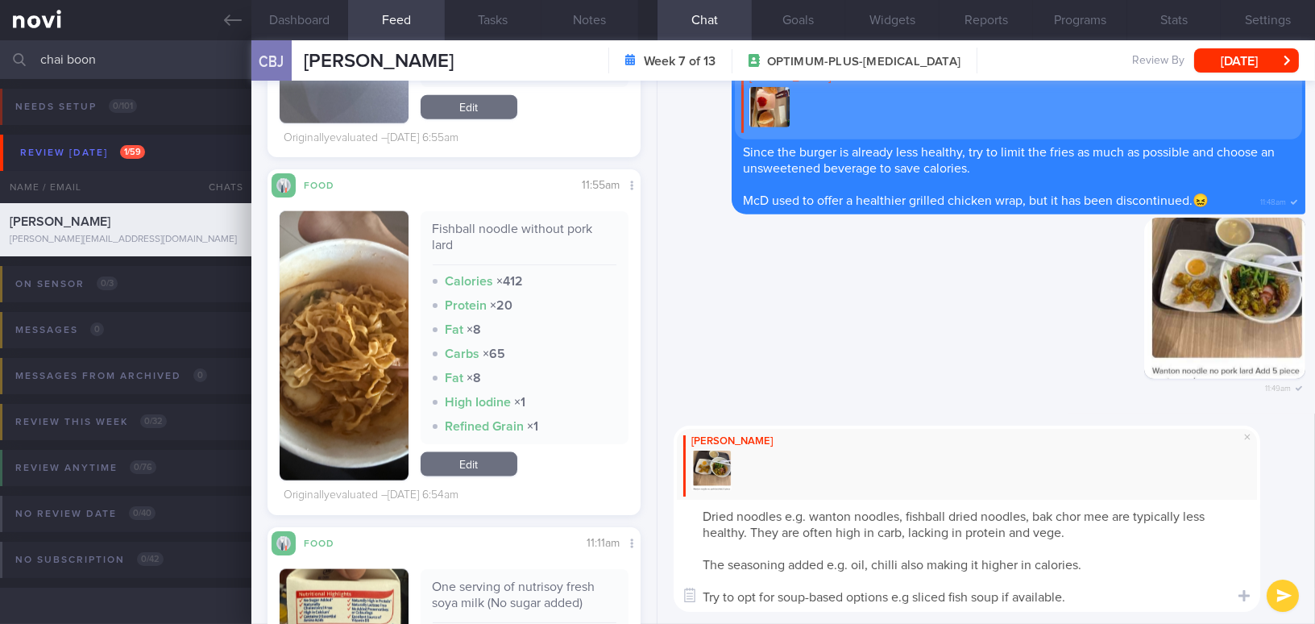
paste textarea ", such as wanton noodles, fishball dried noodles, and bak chor mee, are typical…"
click at [1078, 516] on textarea "Dried noodles, such as wanton noodles, fishball dried noodles, and bak chor mee…" at bounding box center [966, 555] width 586 height 112
drag, startPoint x: 927, startPoint y: 530, endPoint x: 975, endPoint y: 533, distance: 47.6
click at [975, 533] on textarea "Dried noodles, such as wanton noodles, fishball dried noodles, bak chor mee etc…" at bounding box center [966, 555] width 586 height 112
click at [959, 532] on textarea "Dried noodles, such as wanton noodles, fishball dried noodles, bak chor mee etc…" at bounding box center [966, 555] width 586 height 112
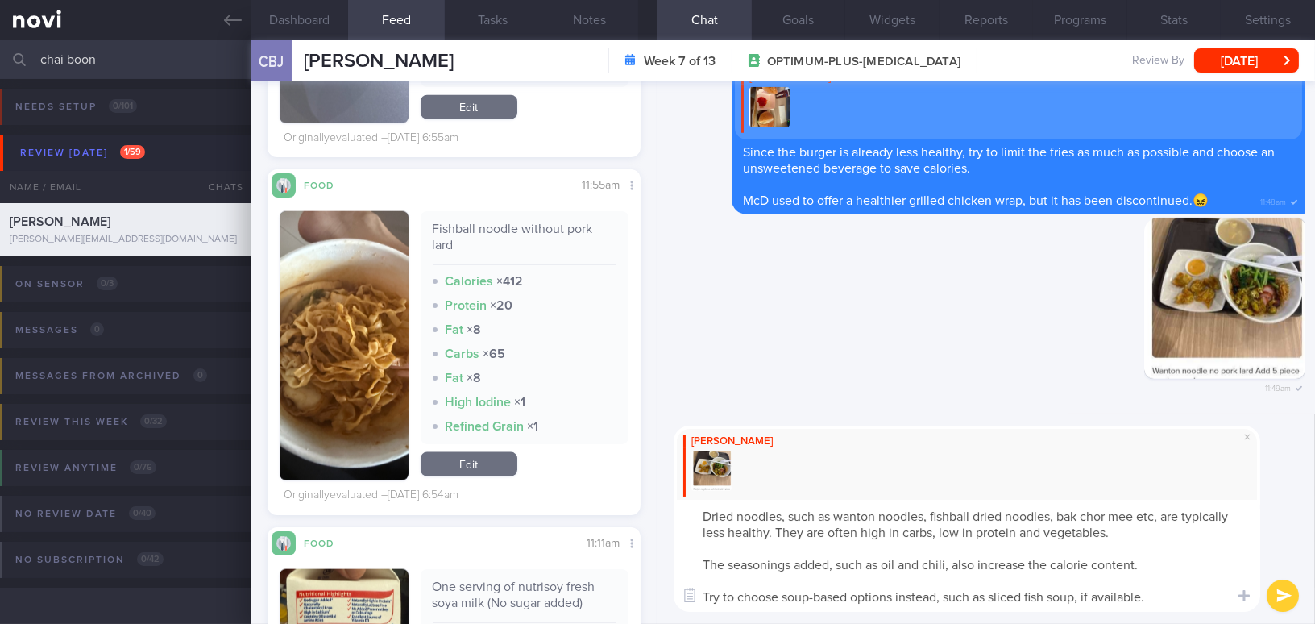
click at [1163, 594] on textarea "Dried noodles, such as wanton noodles, fishball dried noodles, bak chor mee etc…" at bounding box center [966, 555] width 586 height 112
type textarea "Dried noodles, such as wanton noodles, fishball dried noodles, bak chor mee etc…"
click at [1279, 595] on button "submit" at bounding box center [1282, 595] width 32 height 32
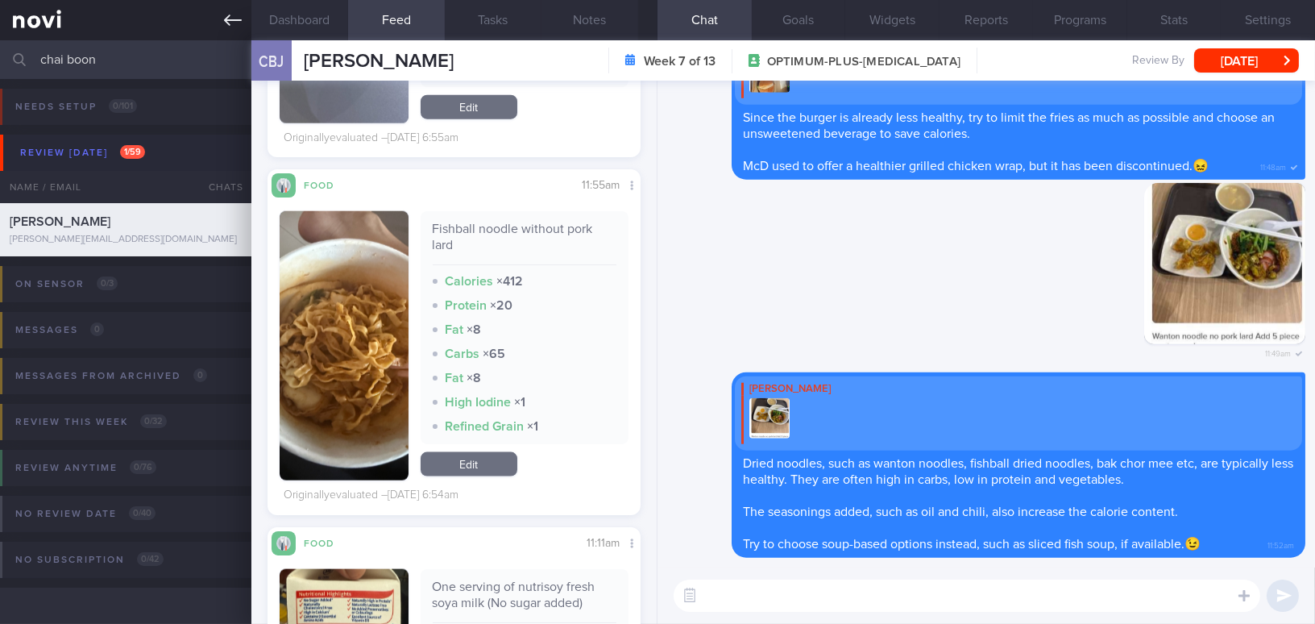
drag, startPoint x: 127, startPoint y: 60, endPoint x: 0, endPoint y: 22, distance: 132.8
click at [0, 22] on div "Patients New Users Coaches chai boon Assigned patients Assigned patients All ac…" at bounding box center [657, 312] width 1315 height 624
click at [1259, 59] on button "[DATE]" at bounding box center [1246, 60] width 105 height 24
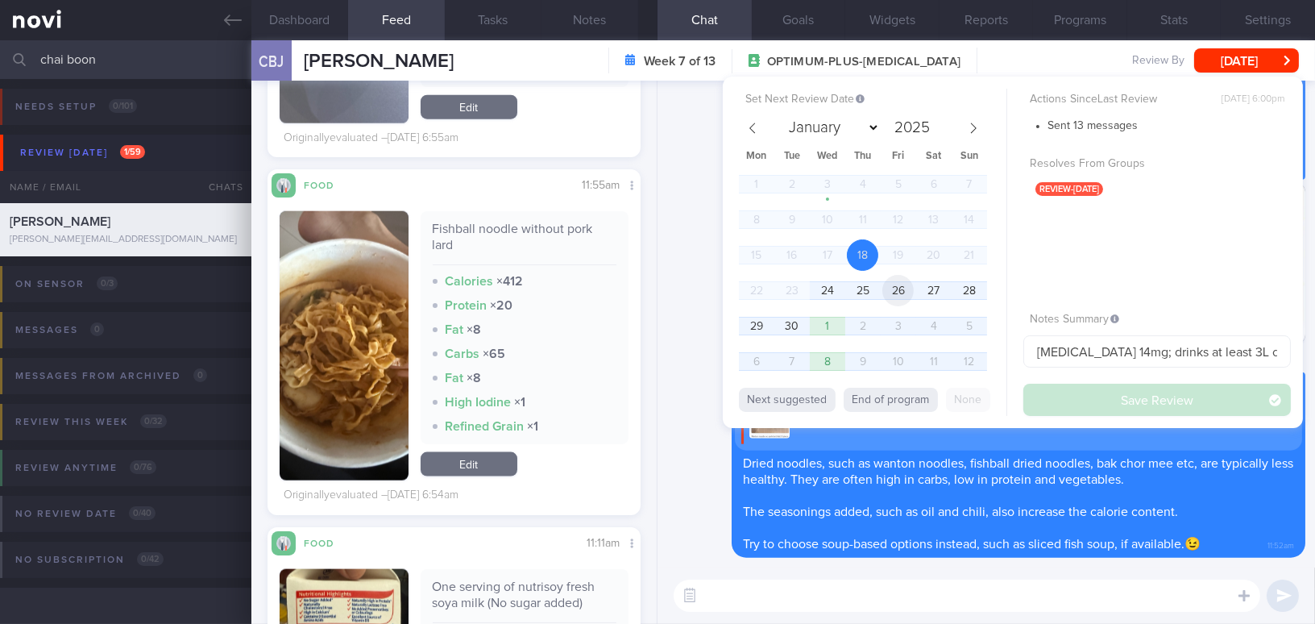
click at [905, 284] on span "26" at bounding box center [897, 290] width 31 height 31
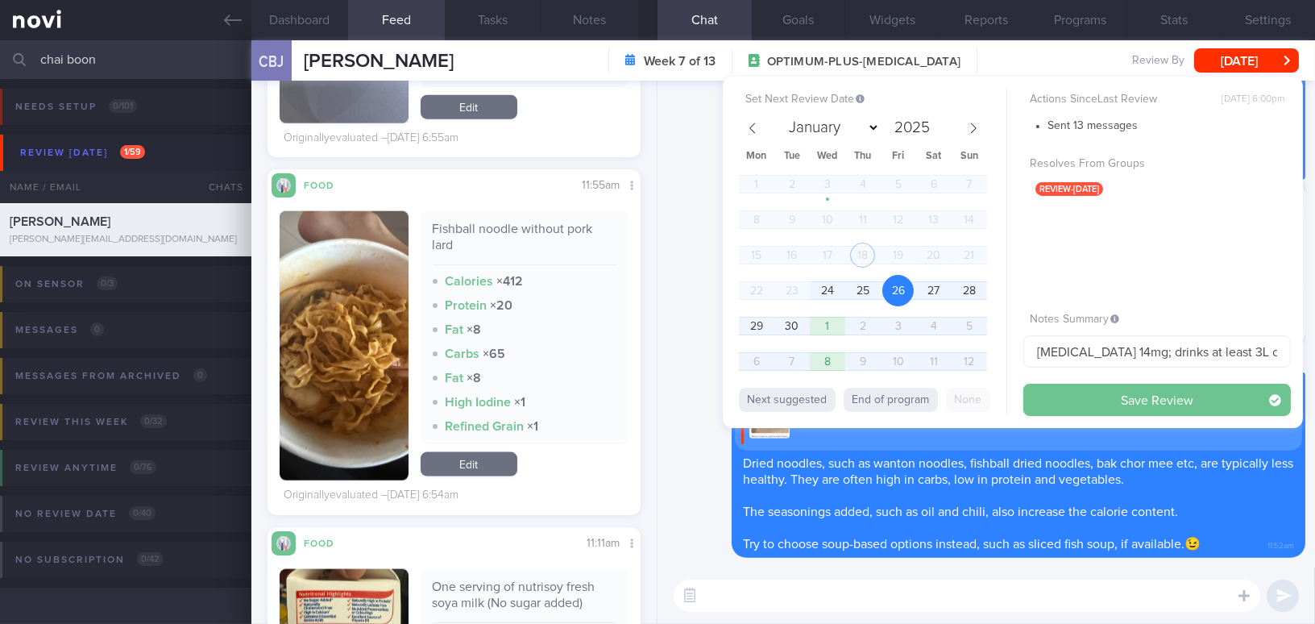
click at [1077, 410] on button "Save Review" at bounding box center [1156, 399] width 267 height 32
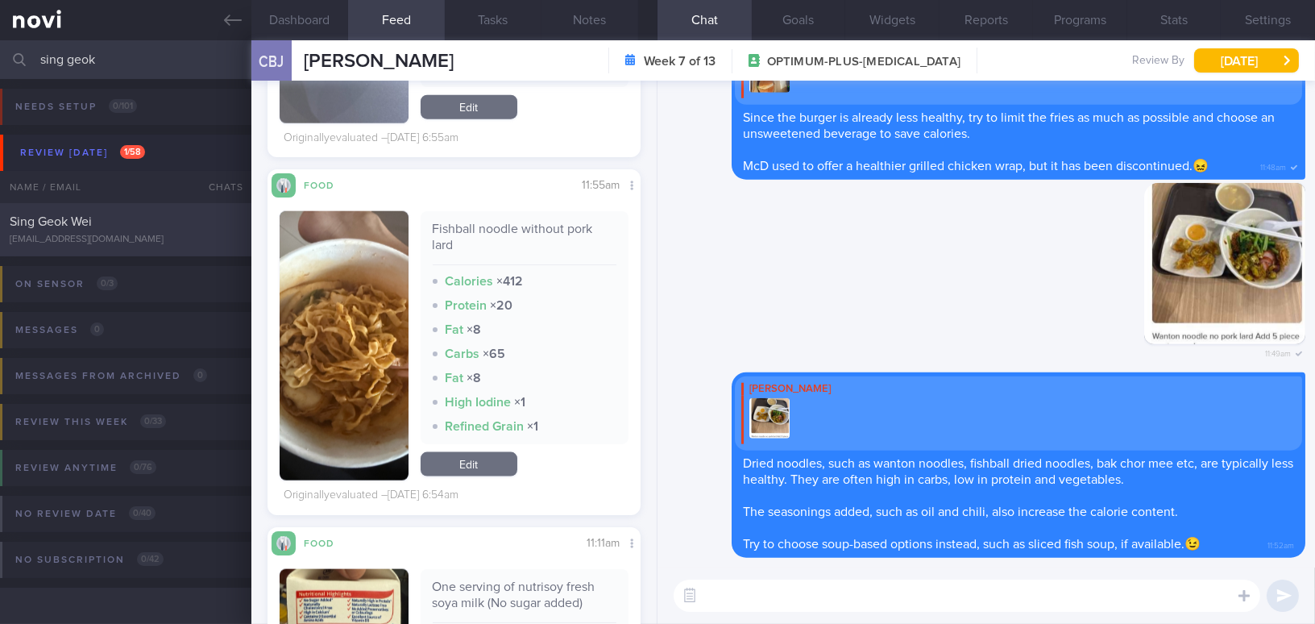
type input "sing geok"
click at [117, 213] on div "Sing Geok Wei" at bounding box center [124, 221] width 228 height 16
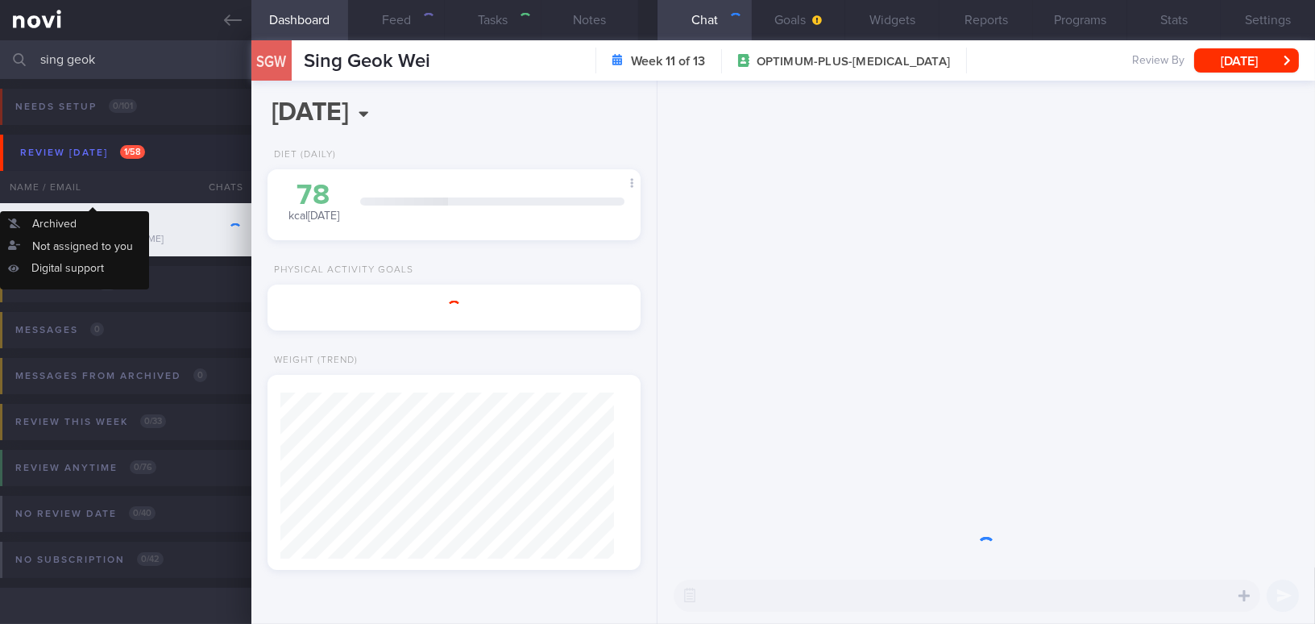
type input "[MEDICAL_DATA] 14mg"
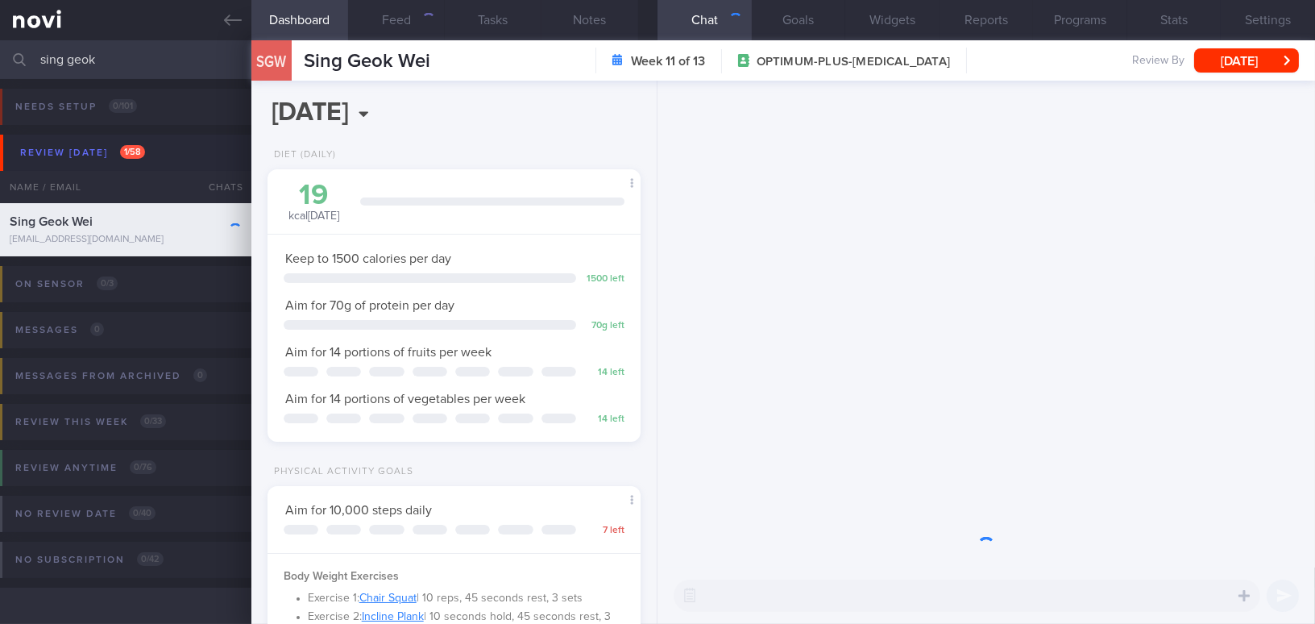
scroll to position [189, 333]
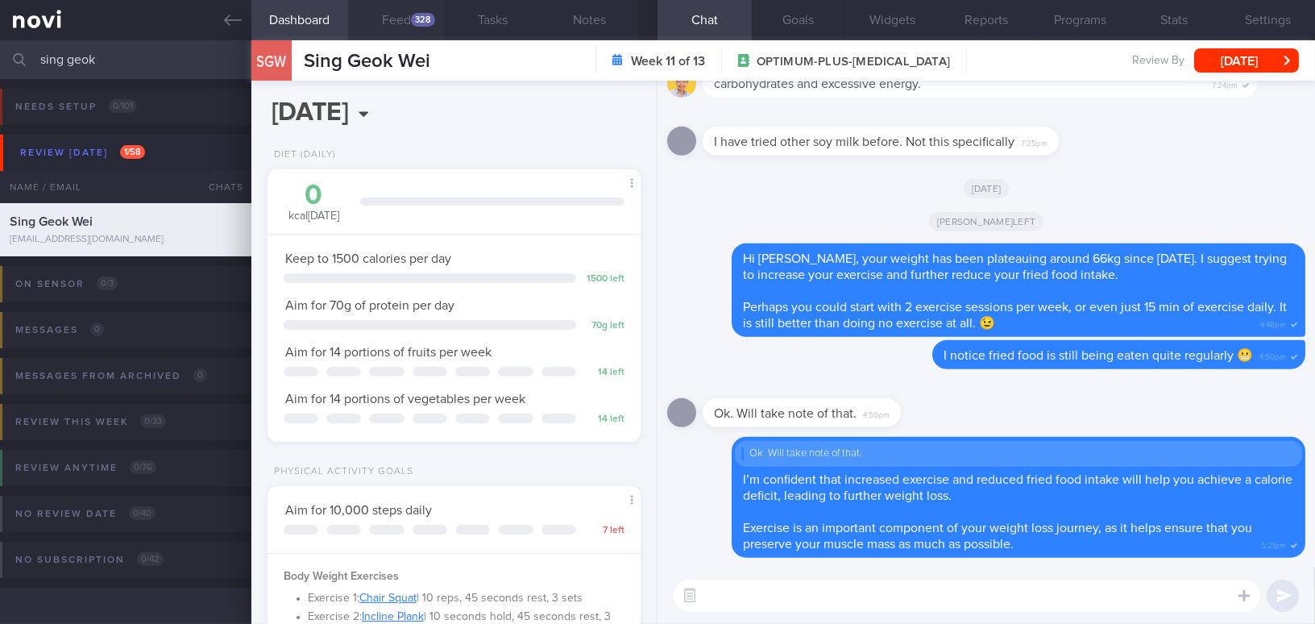
click at [400, 13] on button "Feed 328" at bounding box center [396, 20] width 97 height 40
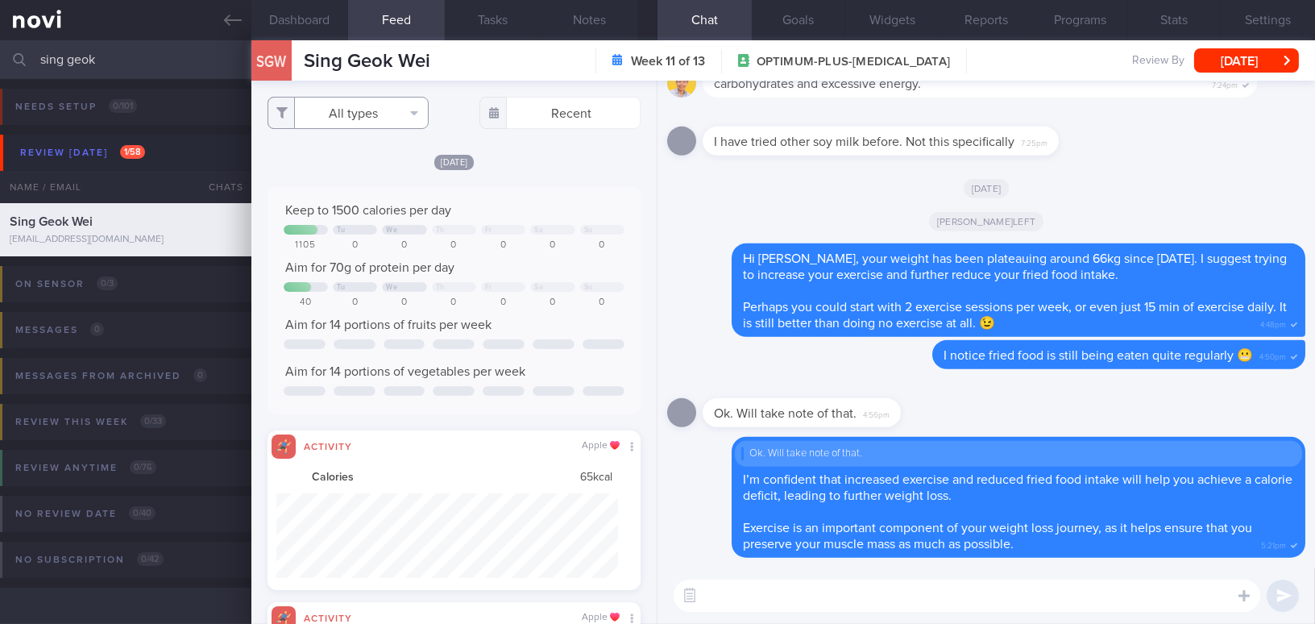
click at [363, 111] on button "All types" at bounding box center [347, 113] width 161 height 32
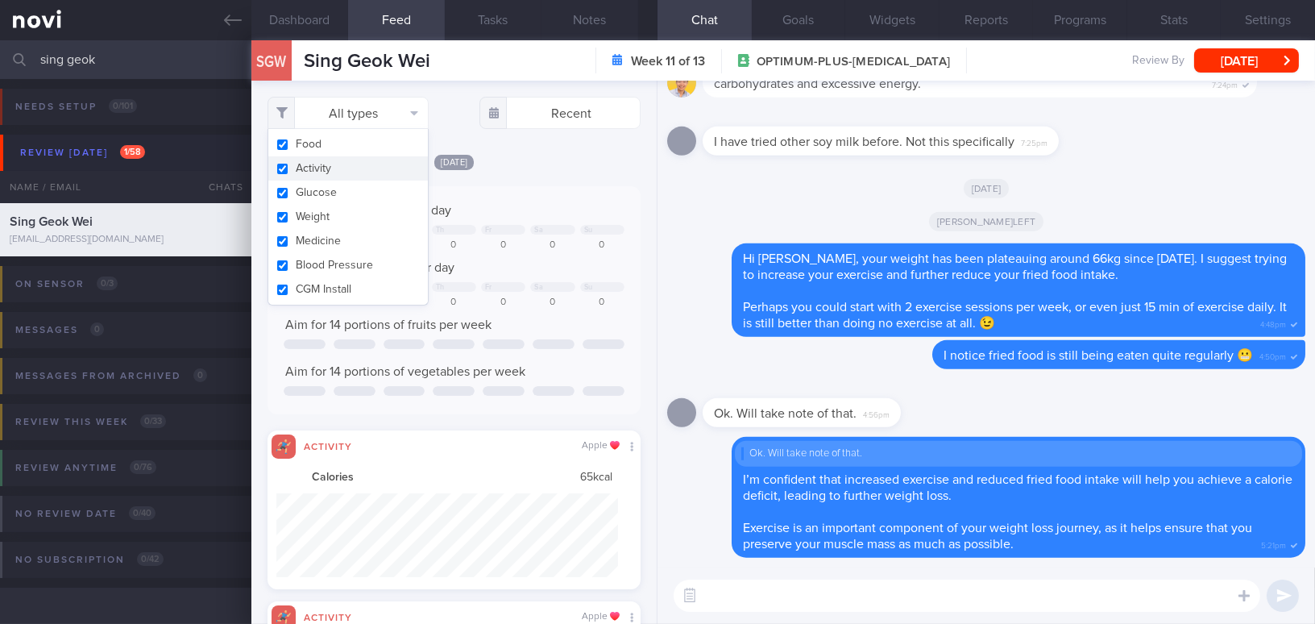
click at [287, 173] on input "checkbox" at bounding box center [282, 169] width 12 height 10
checkbox input "false"
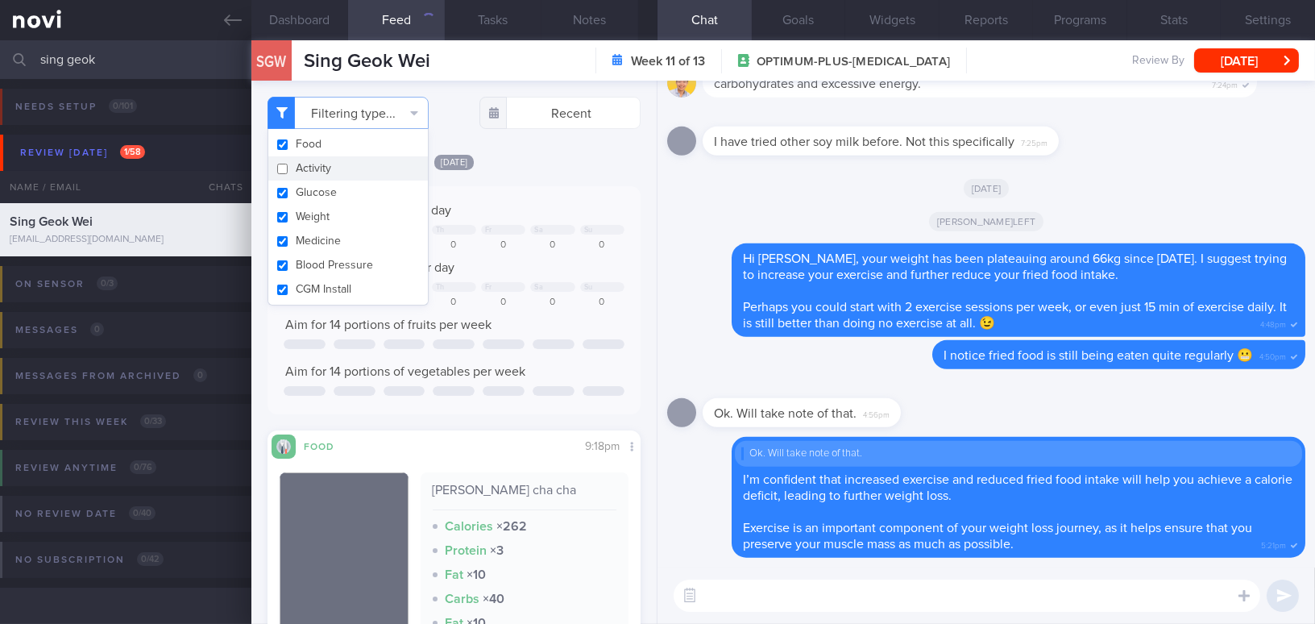
click at [541, 180] on div "Mon, 22 Sep Keep to 1500 calories per day Tu We Th Fr Sa Su 1105 0 0 0 0 0 0 Ai…" at bounding box center [453, 456] width 373 height 607
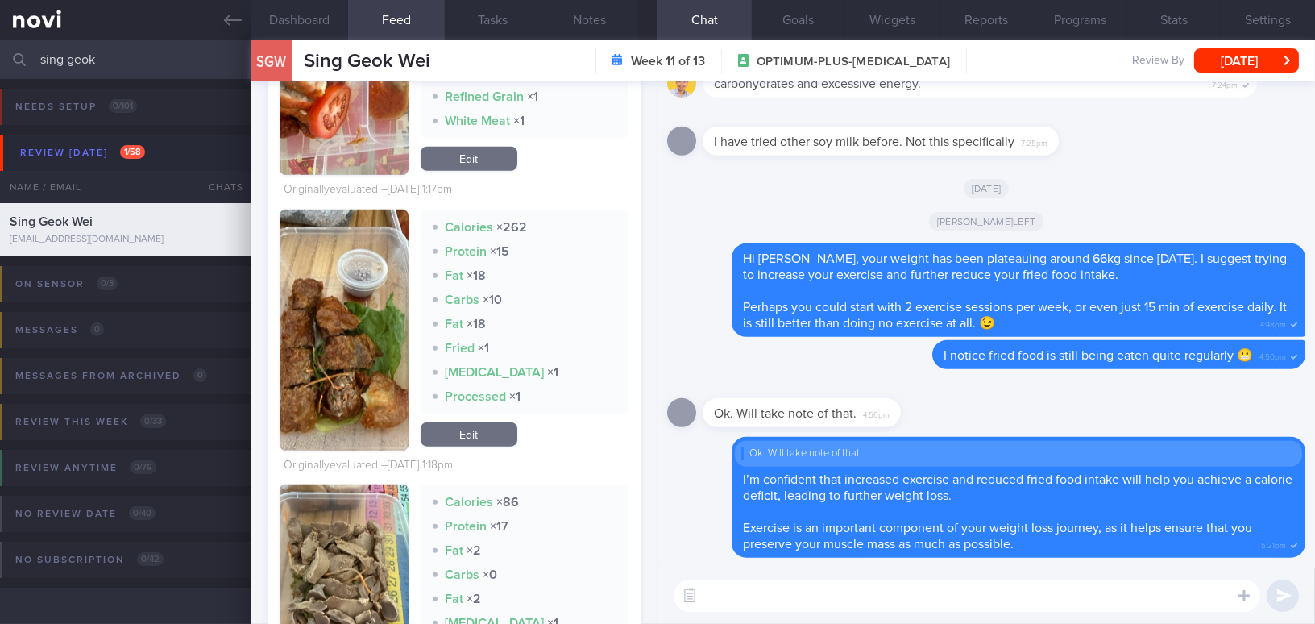
scroll to position [2856, 0]
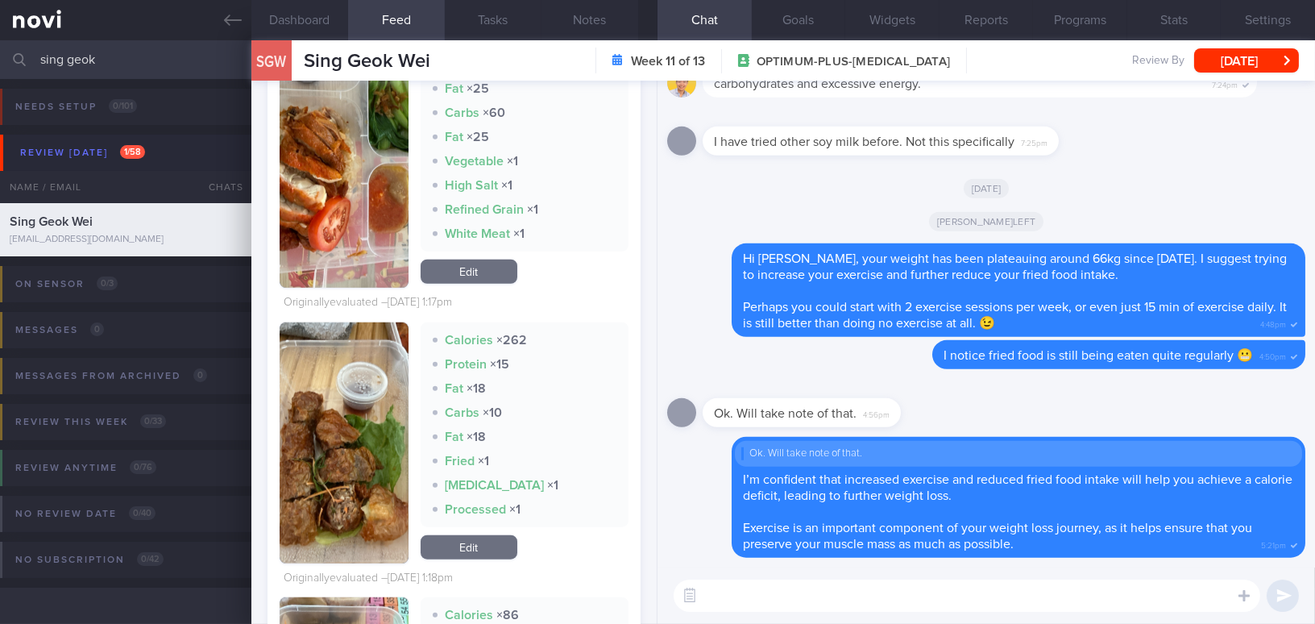
click at [797, 590] on textarea at bounding box center [966, 595] width 586 height 32
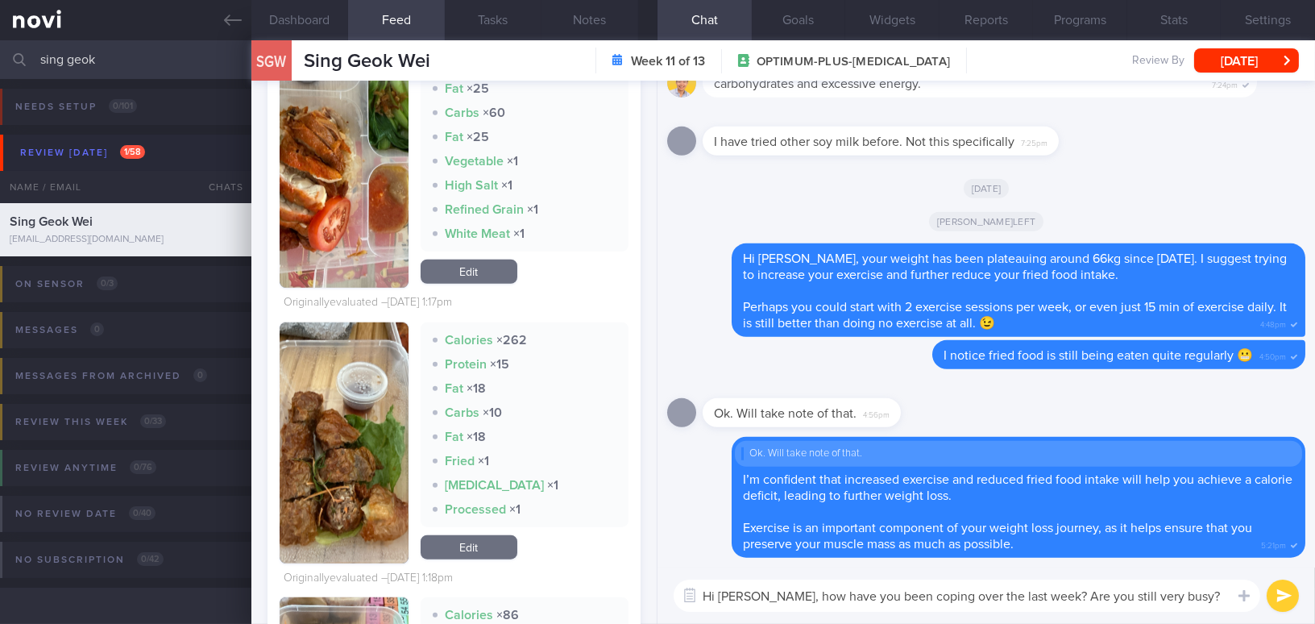
drag, startPoint x: 780, startPoint y: 598, endPoint x: 1225, endPoint y: 597, distance: 445.5
click at [1225, 597] on textarea "Hi Geok Wei, how have you been coping over the last week? Are you still very bu…" at bounding box center [966, 595] width 586 height 32
click at [795, 582] on textarea "Hi Geok Wei, how have you been coping over the last week? Are you still very bu…" at bounding box center [966, 595] width 586 height 32
drag, startPoint x: 779, startPoint y: 594, endPoint x: 1245, endPoint y: 597, distance: 465.6
click at [1245, 597] on div "Attach media Chat Templates Admin CGM Weight Nutrition Physical Activity Infogr…" at bounding box center [985, 595] width 657 height 56
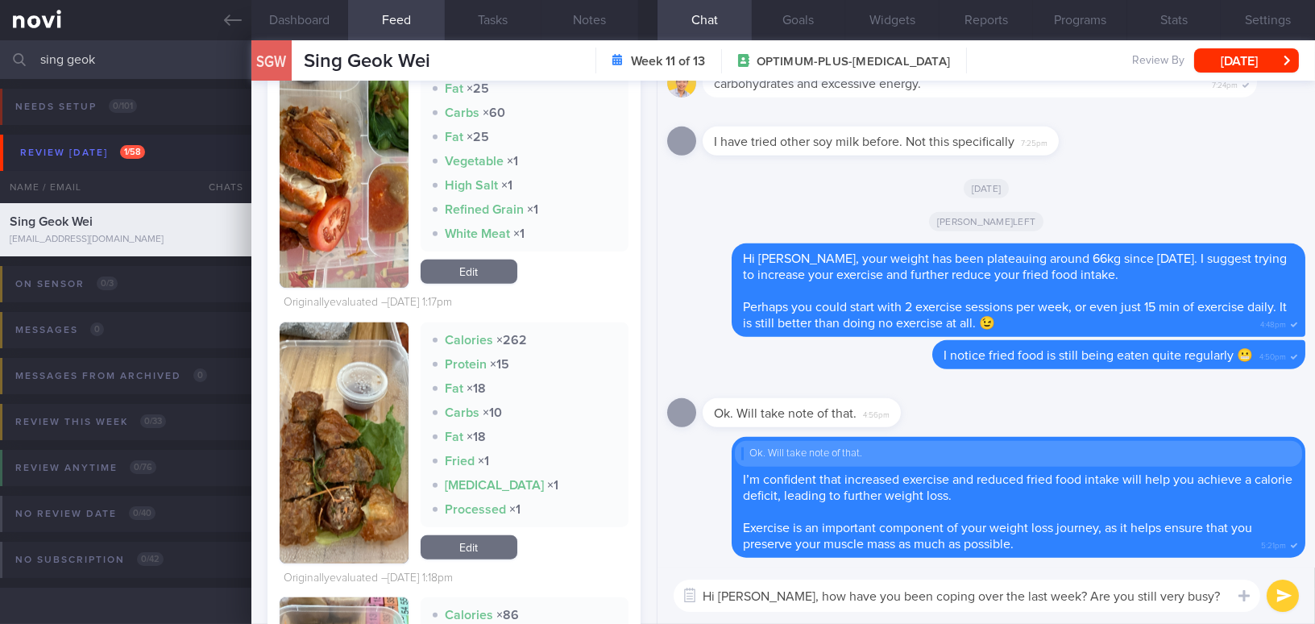
paste textarea "How have you been coping over the p"
click at [786, 594] on textarea "Hi Geok Wei, How have you been coping over the past week? Are you still very bu…" at bounding box center [966, 595] width 586 height 32
type textarea "Hi Geok Wei, how have you been coping over the past week? Are you still very bu…"
click at [1284, 590] on button "submit" at bounding box center [1282, 595] width 32 height 32
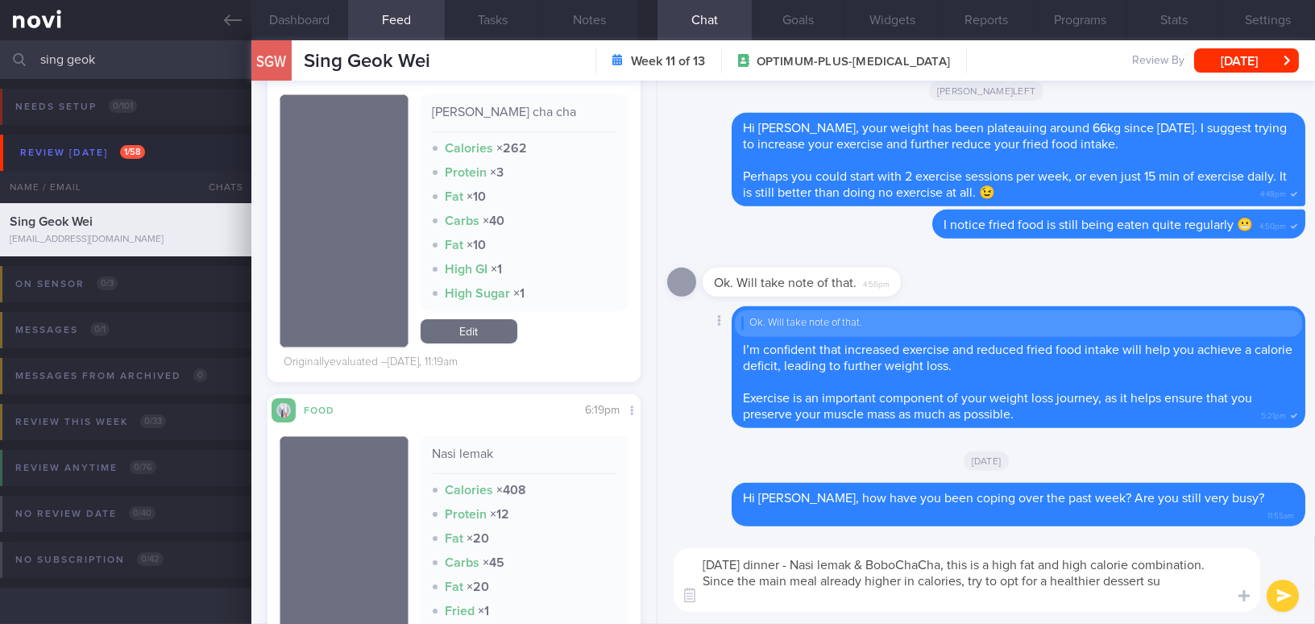
scroll to position [0, 0]
type textarea "On Monday's dinner - Nasi lemak & BoboChaCha, this is a high fat and high calor…"
drag, startPoint x: 894, startPoint y: 603, endPoint x: 665, endPoint y: 549, distance: 235.8
click at [665, 549] on div "On Monday's dinner - Nasi lemak & BoboChaCha, this is a high fat and high calor…" at bounding box center [985, 580] width 657 height 88
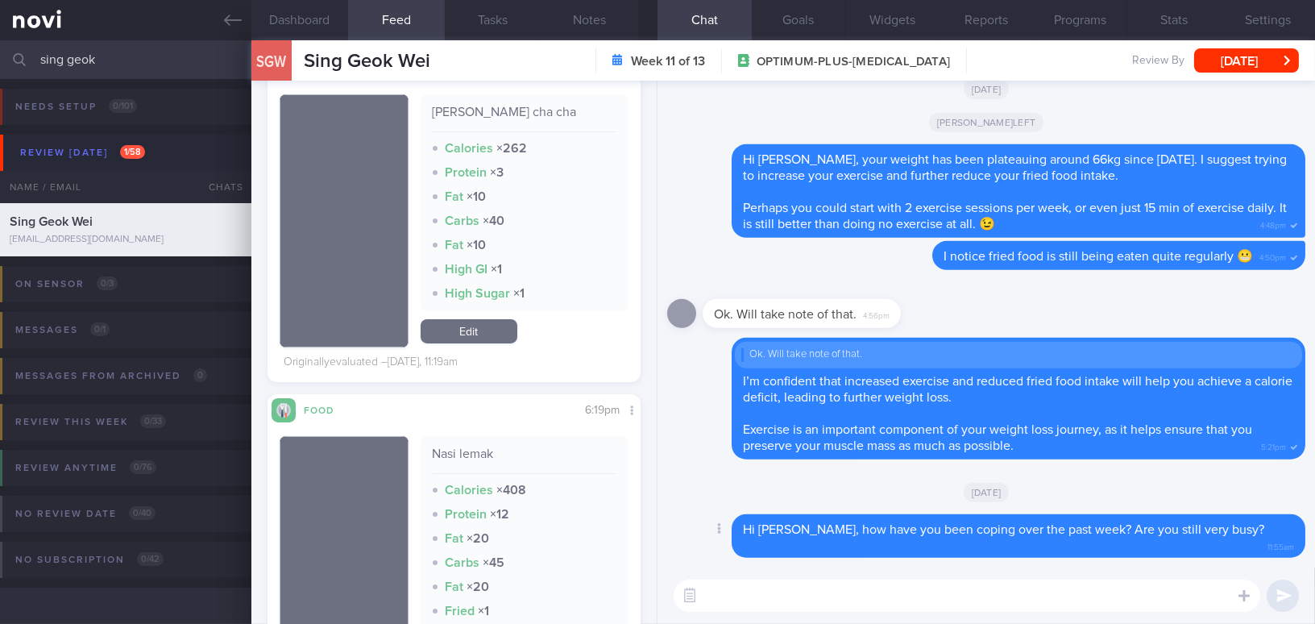
paste textarea "On Monday’s dinner—Nasi lemak and BoboChaCha—this is a high-fat, high-calorie c…"
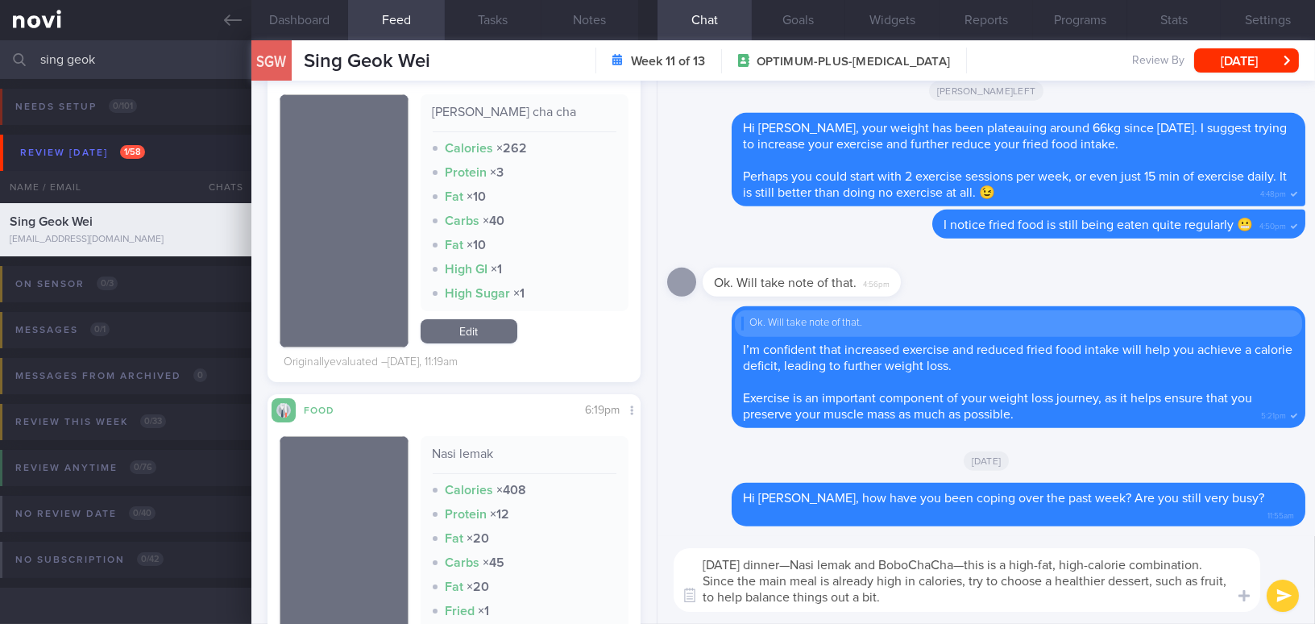
click at [828, 566] on textarea "On Monday’s dinner—Nasi lemak and BoboChaCha—this is a high-fat, high-calorie c…" at bounding box center [966, 580] width 586 height 64
click at [1005, 558] on textarea "On Monday’s dinner - Nasi lemak and BoboChaCha—this is a high-fat, high-calorie…" at bounding box center [966, 580] width 586 height 64
type textarea "On Monday’s dinner - Nasi lemak and BoboChaCha, this is a high-fat, high-calori…"
click at [1283, 592] on button "submit" at bounding box center [1282, 595] width 32 height 32
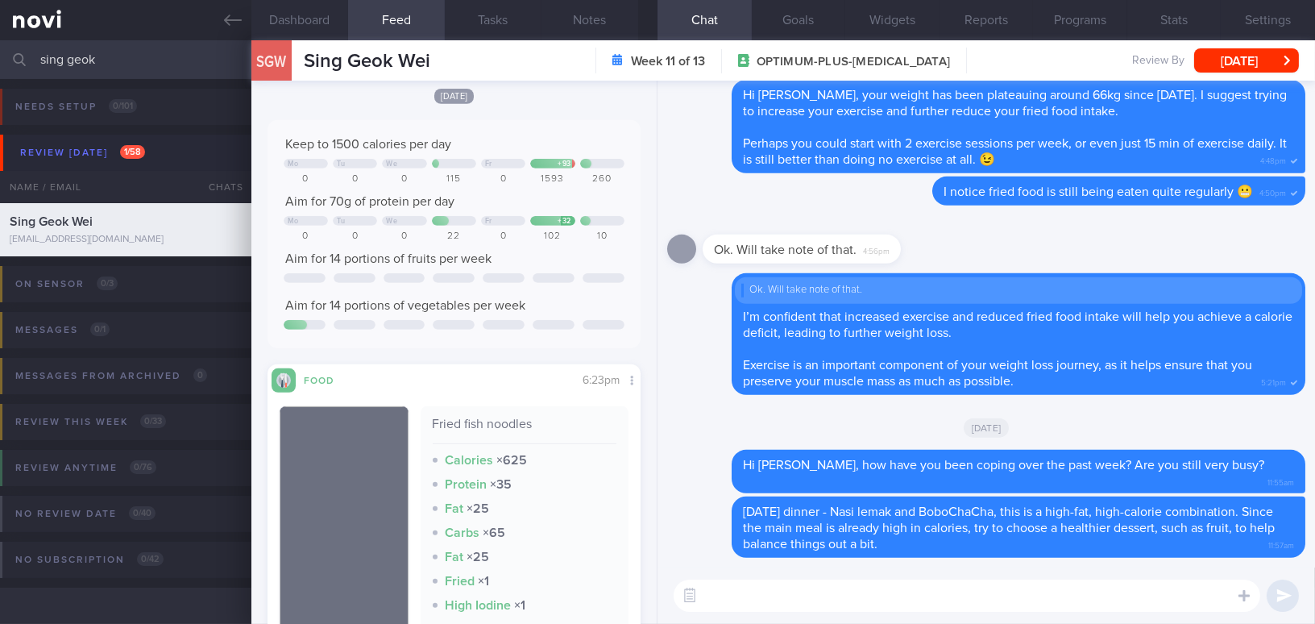
scroll to position [1697, 0]
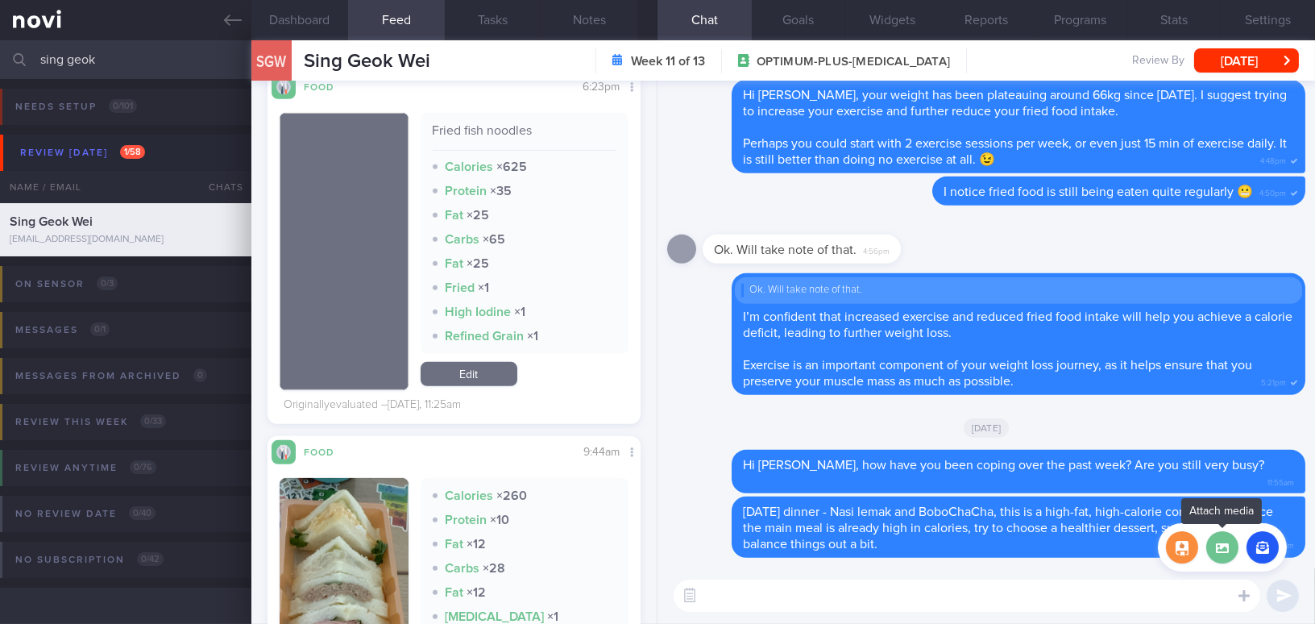
click at [1223, 553] on label at bounding box center [1222, 547] width 32 height 32
click at [0, 0] on input "file" at bounding box center [0, 0] width 0 height 0
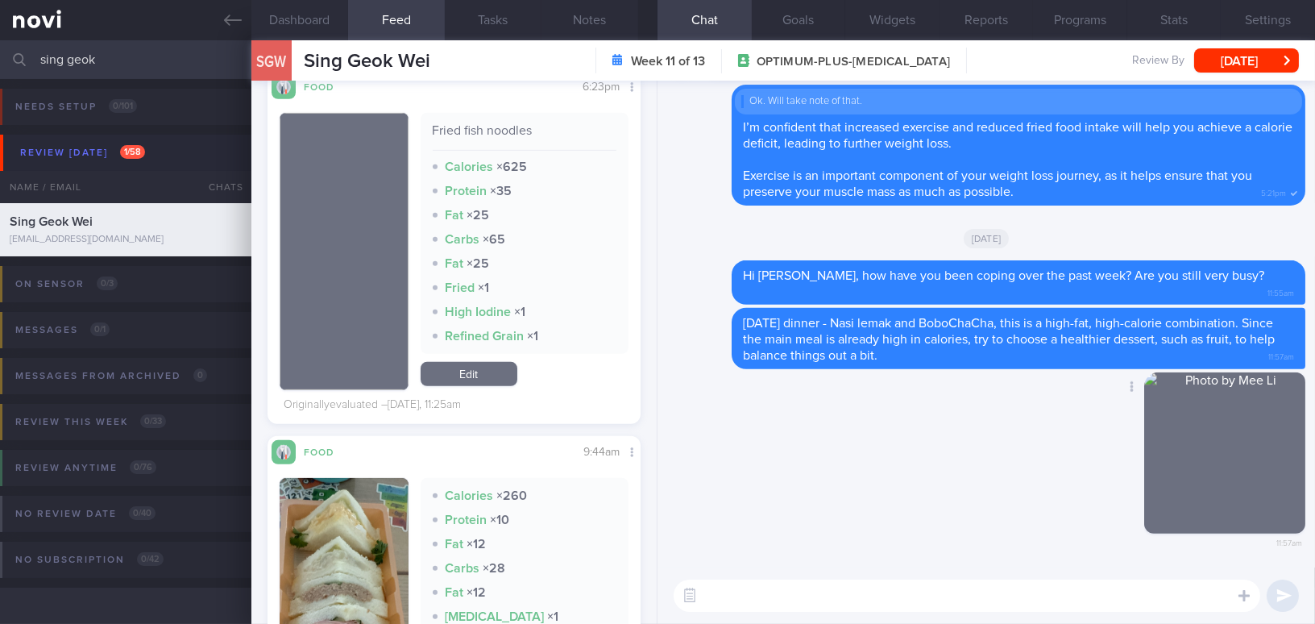
click at [1187, 461] on button "button" at bounding box center [1224, 452] width 161 height 161
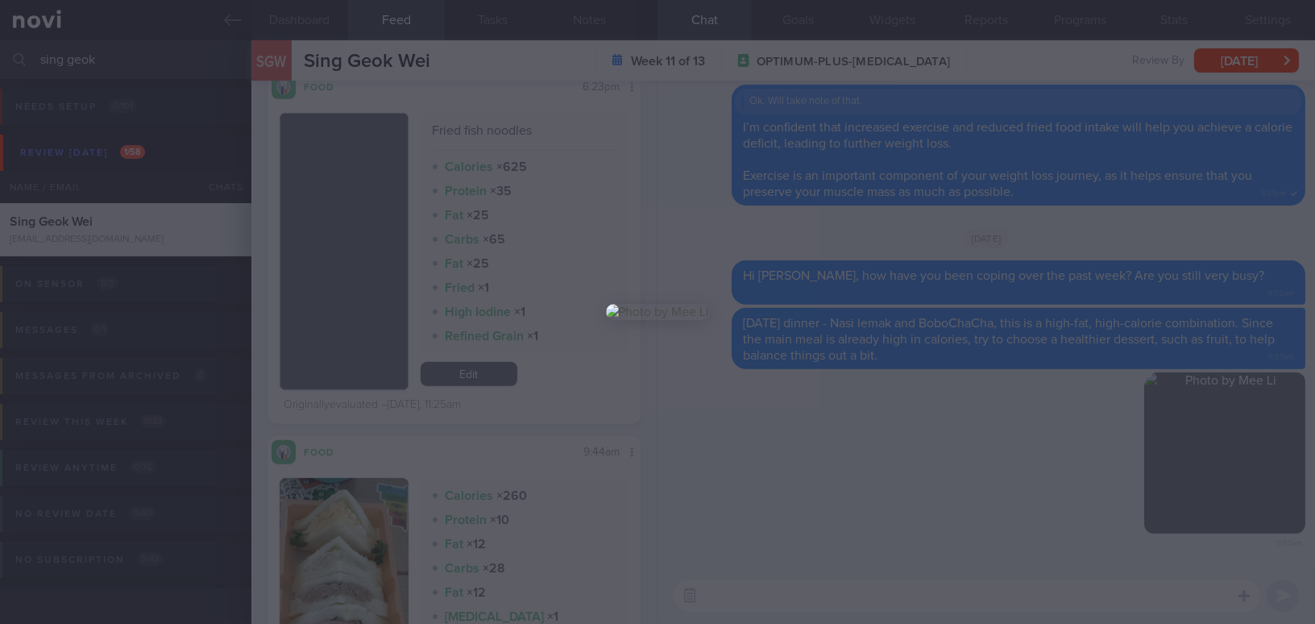
click at [939, 492] on div at bounding box center [657, 312] width 1315 height 624
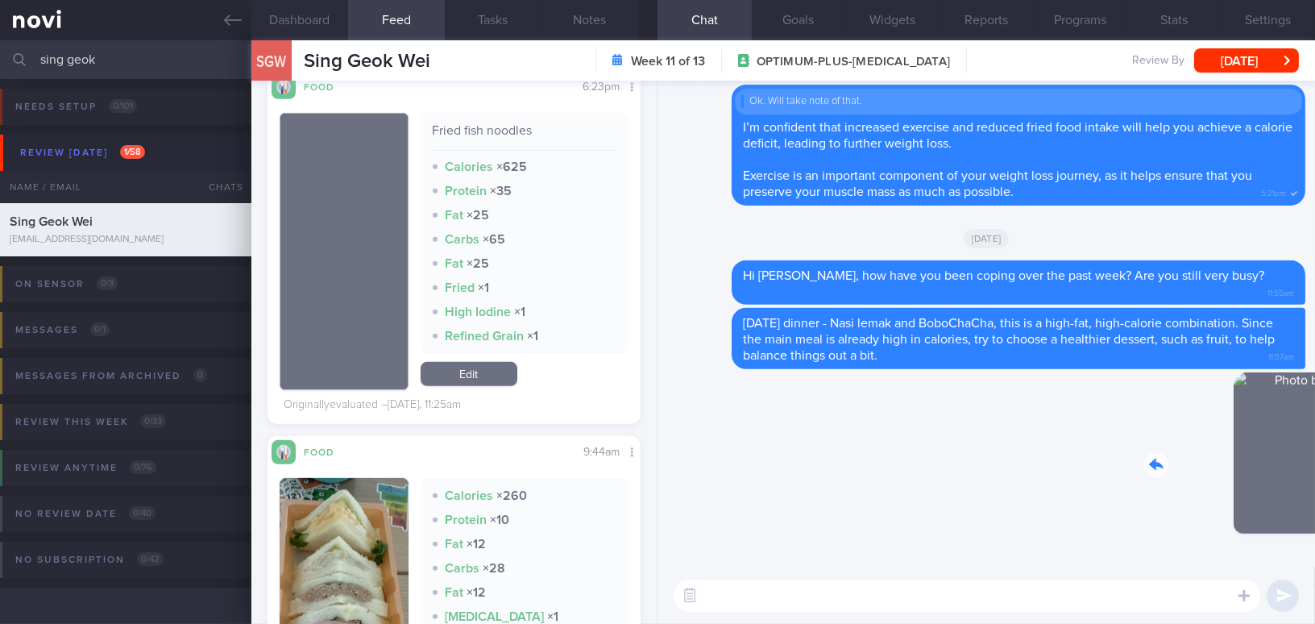
drag, startPoint x: 1150, startPoint y: 466, endPoint x: 1405, endPoint y: 462, distance: 255.4
click at [1314, 462] on html "You are offline! Some functionality will be unavailable Patients New Users Coac…" at bounding box center [657, 312] width 1315 height 624
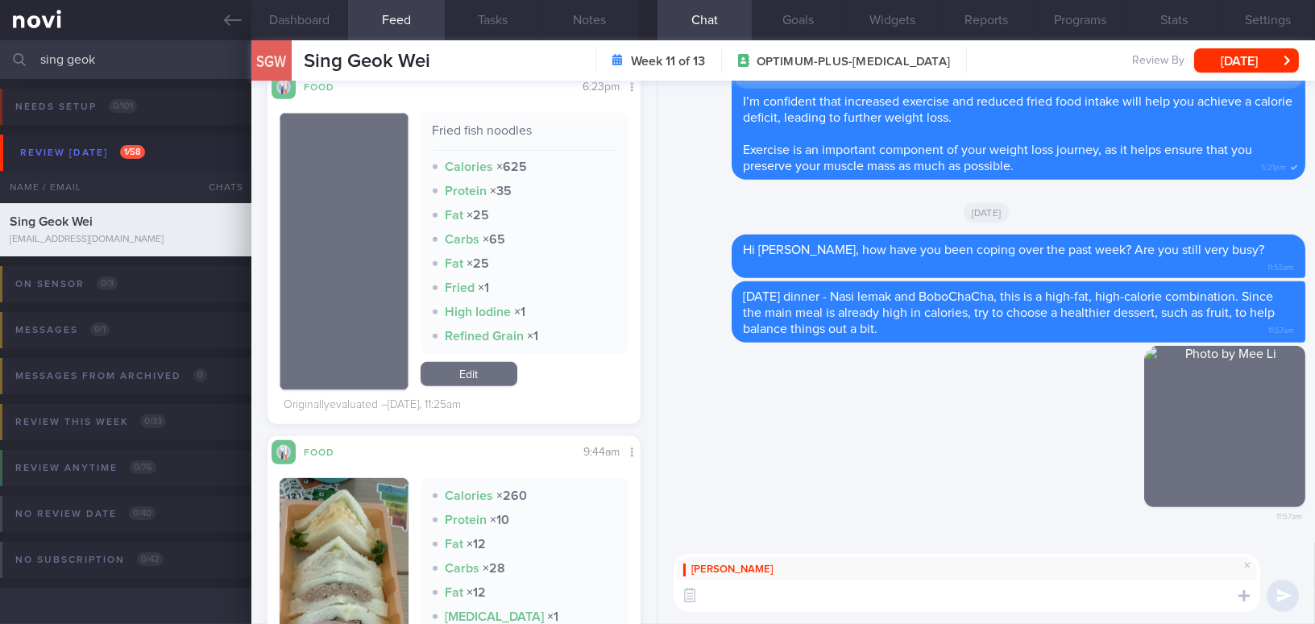
paste textarea "Fish soup is a healthier choice when eating out. However, fried fish is less he…"
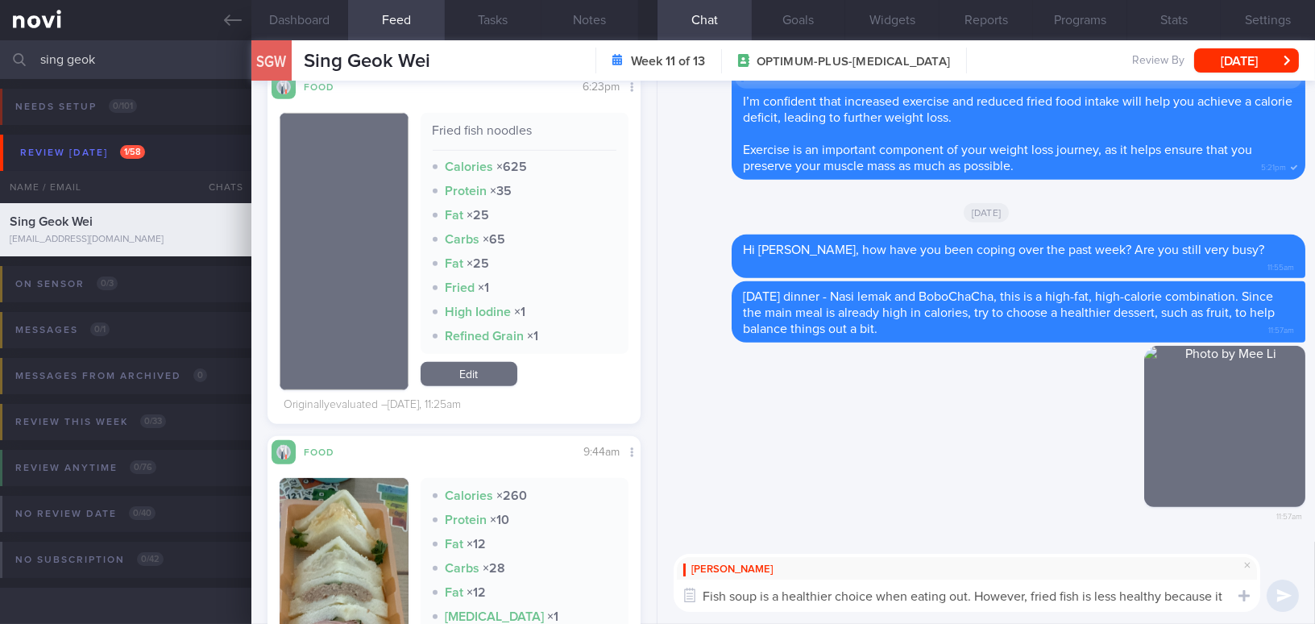
scroll to position [0, 0]
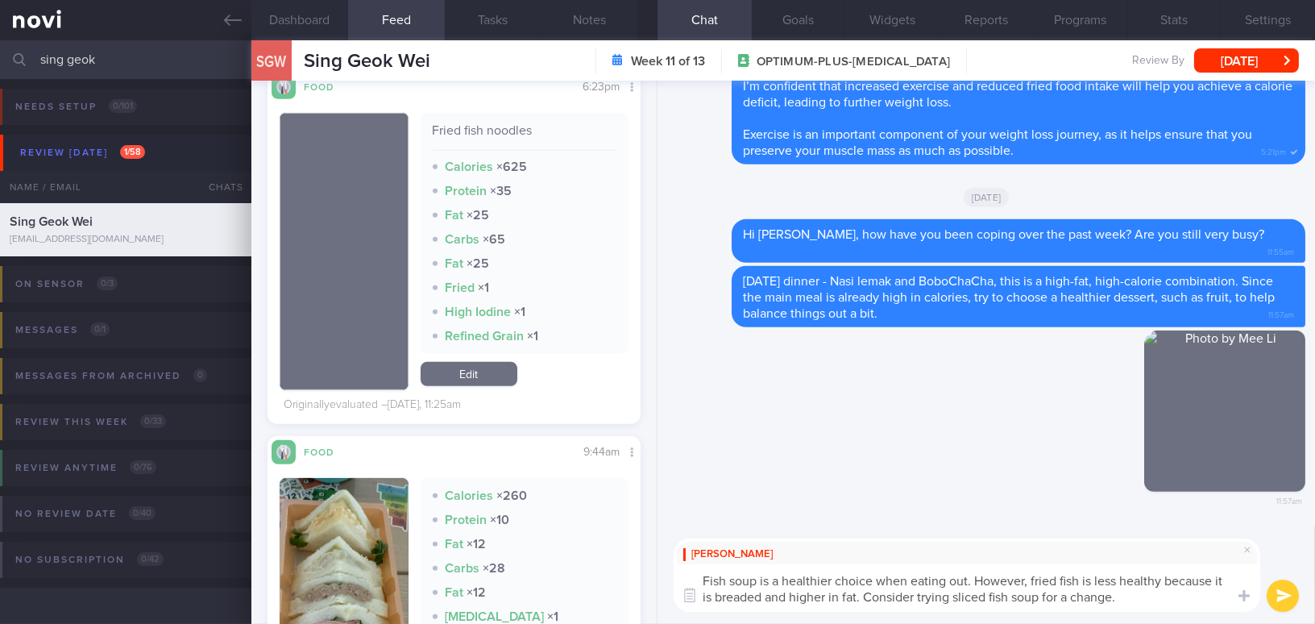
drag, startPoint x: 919, startPoint y: 595, endPoint x: 951, endPoint y: 596, distance: 31.5
click at [951, 596] on textarea "Fish soup is a healthier choice when eating out. However, fried fish is less he…" at bounding box center [966, 588] width 586 height 48
type textarea "Fish soup is a healthier choice when eating out. However, fried fish is less he…"
click at [1271, 589] on button "submit" at bounding box center [1282, 595] width 32 height 32
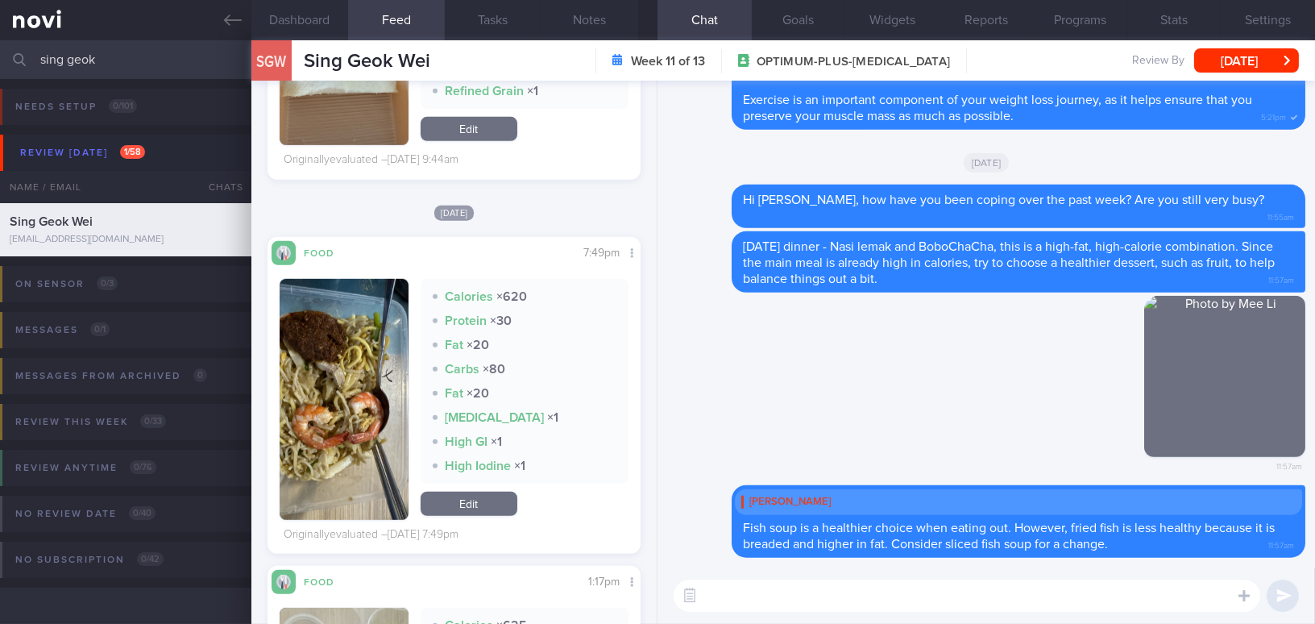
scroll to position [2355, 0]
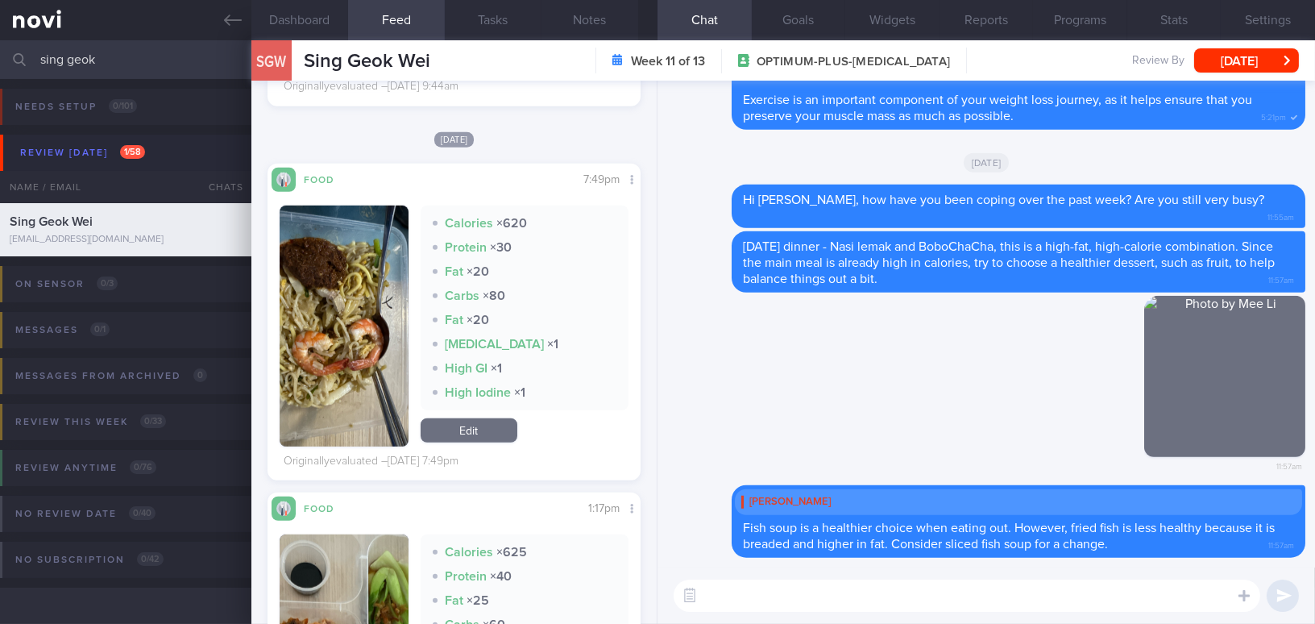
click at [363, 371] on button "button" at bounding box center [344, 325] width 129 height 241
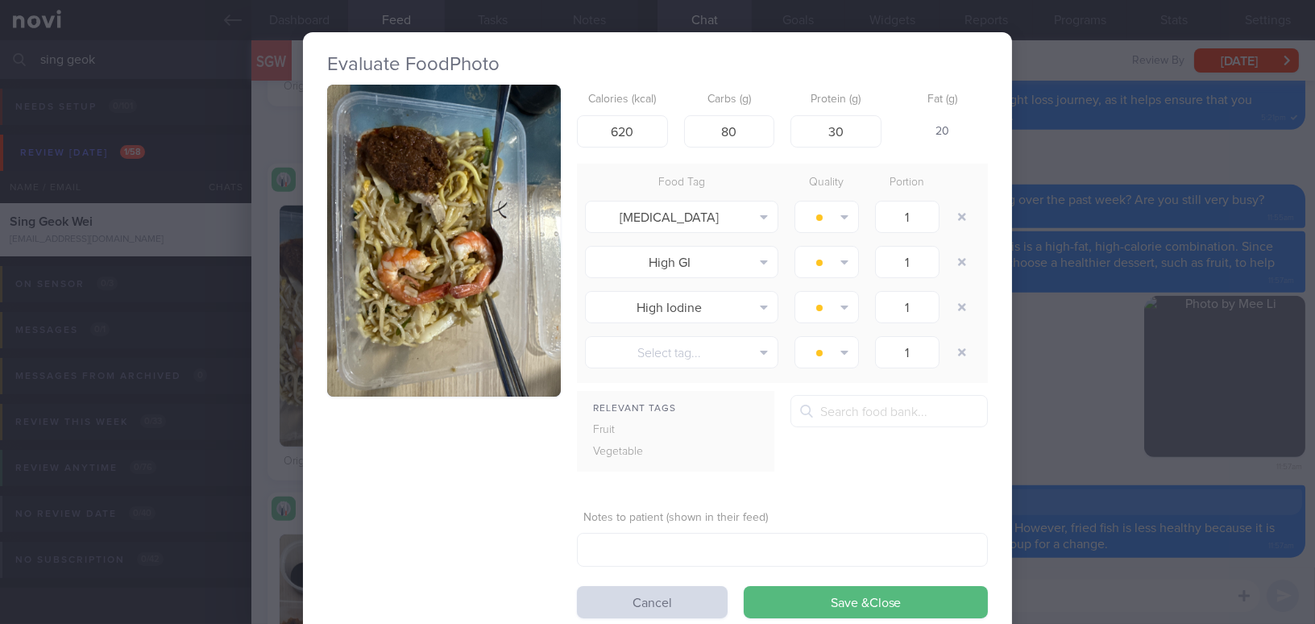
click at [367, 292] on button "button" at bounding box center [444, 241] width 234 height 312
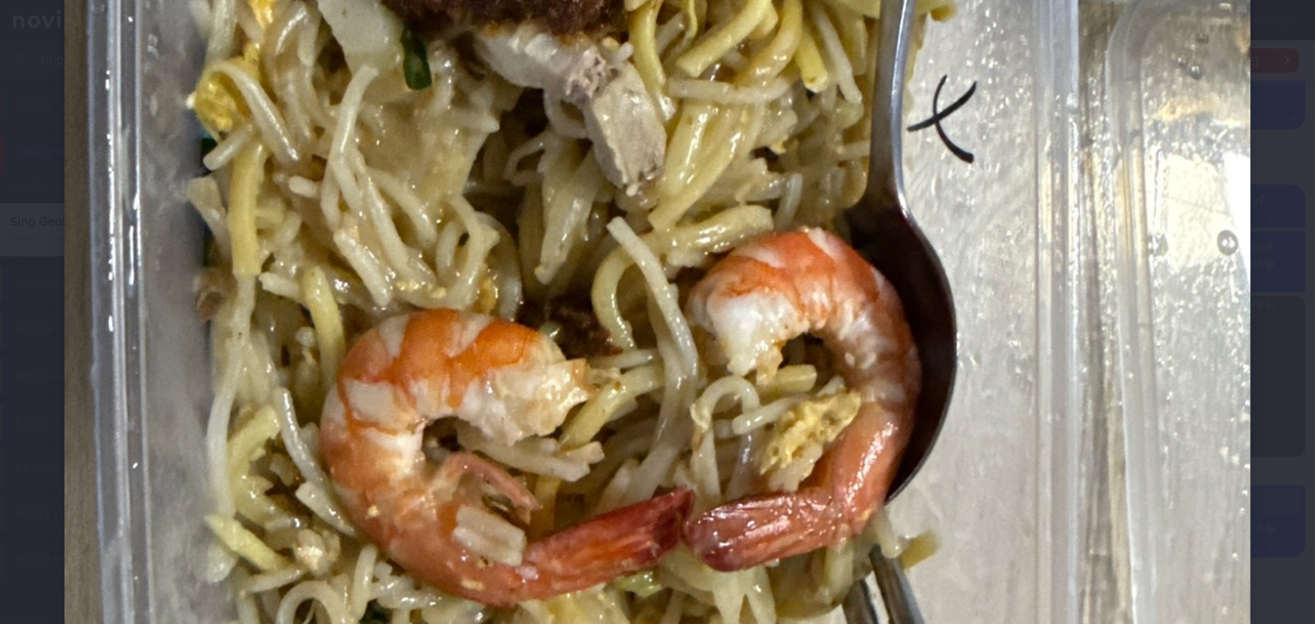
scroll to position [586, 0]
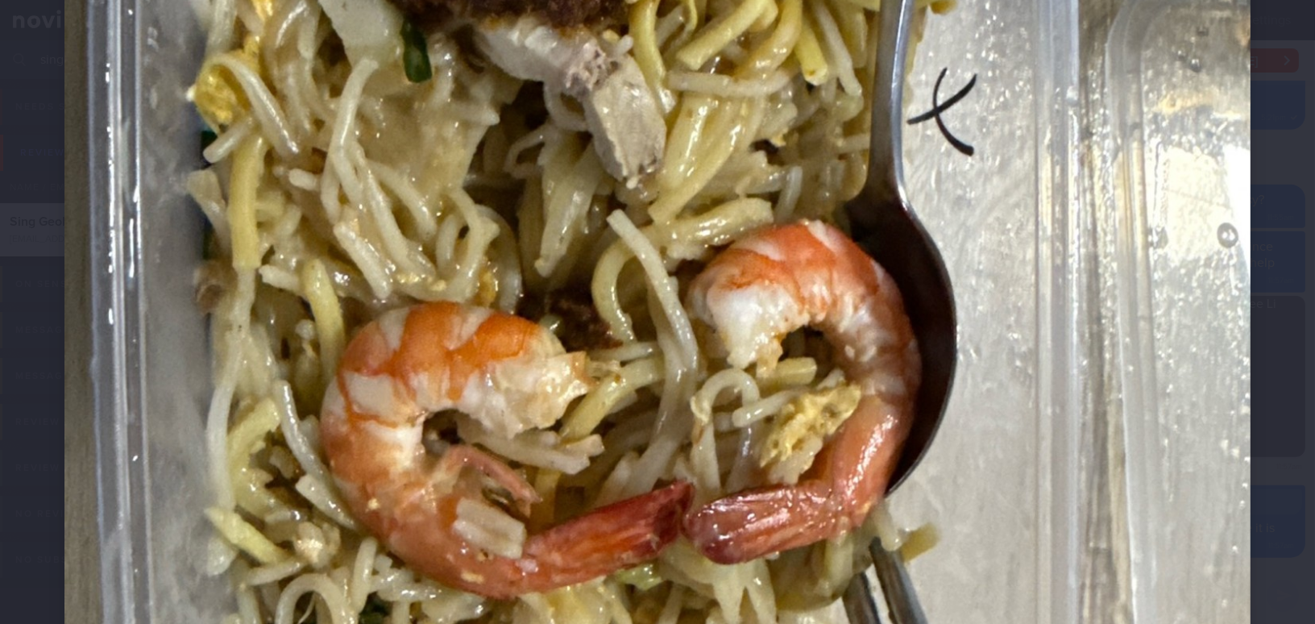
click at [484, 305] on img at bounding box center [657, 269] width 1186 height 1581
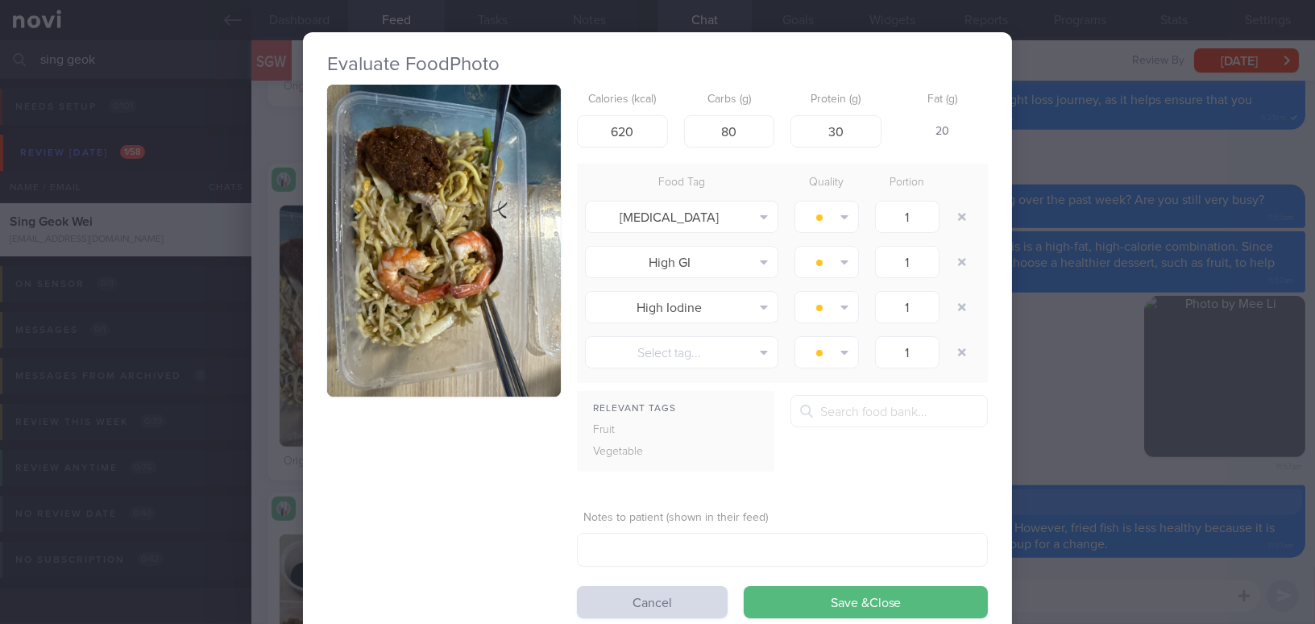
click at [1117, 444] on div "Evaluate Food Photo Calories (kcal) 620 Carbs (g) 80 Protein (g) 30 Fat (g) 20 …" at bounding box center [657, 312] width 1315 height 624
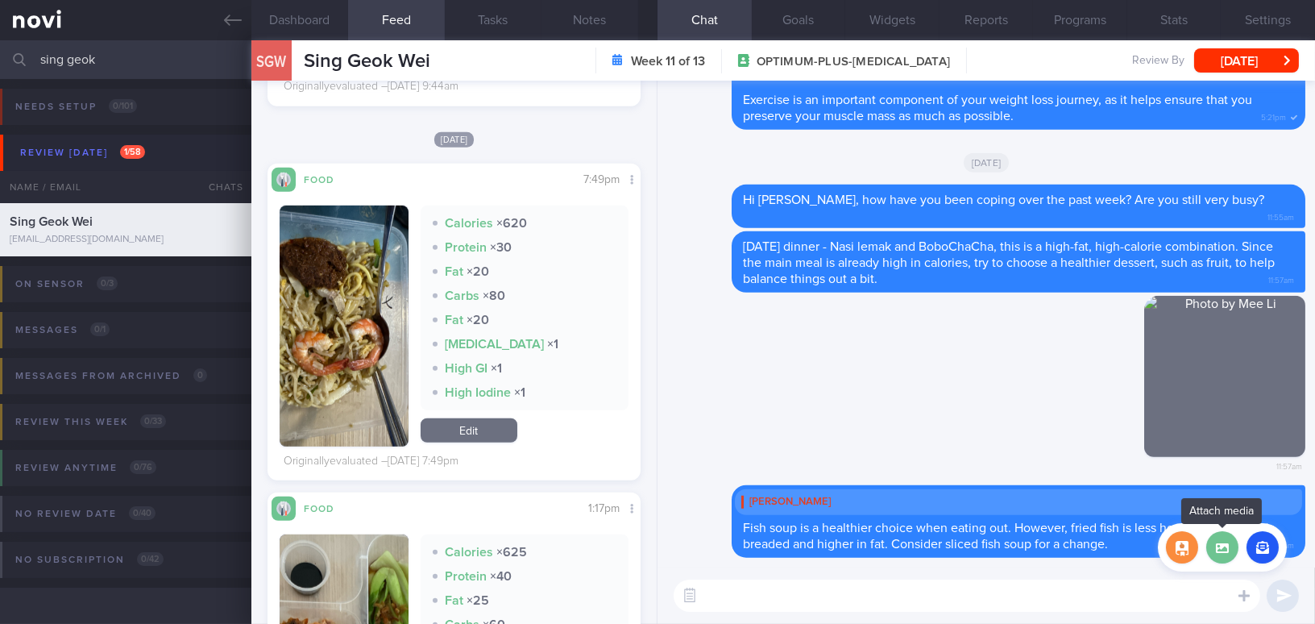
click at [1215, 543] on label at bounding box center [1222, 547] width 32 height 32
click at [0, 0] on input "file" at bounding box center [0, 0] width 0 height 0
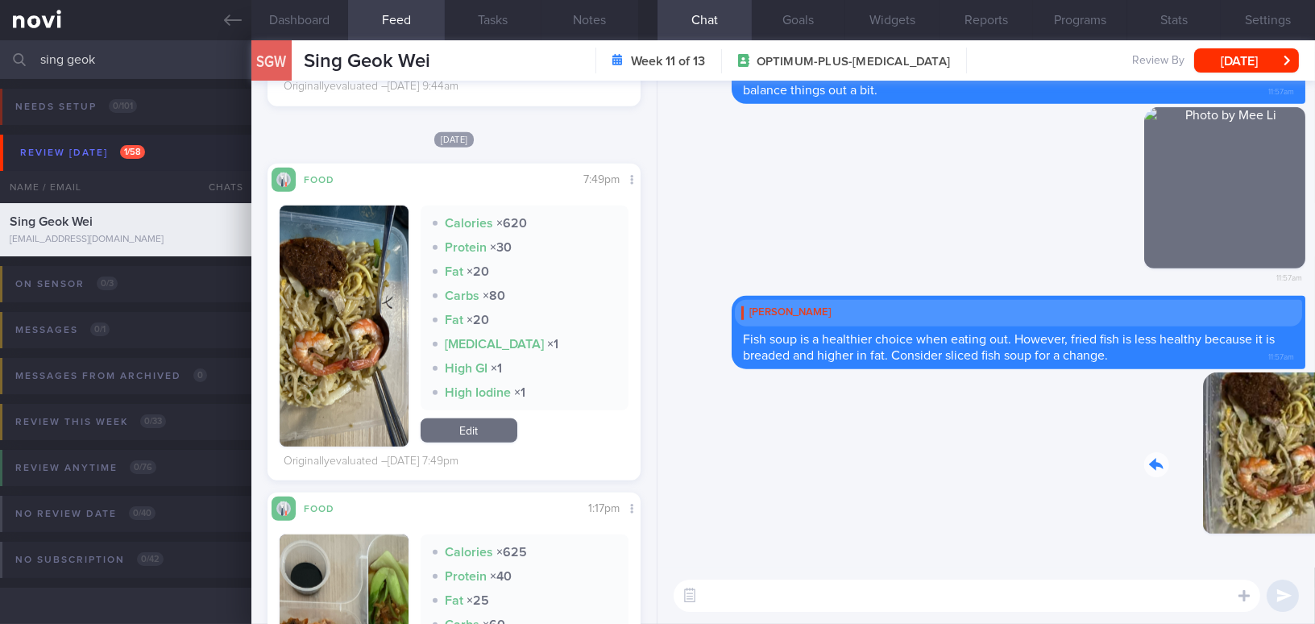
drag, startPoint x: 1195, startPoint y: 482, endPoint x: 1297, endPoint y: 487, distance: 102.4
click at [1297, 487] on div "Delete 12:01pm Delete Mee Li Fish soup is a healthier choice when eating out. H…" at bounding box center [985, 324] width 657 height 487
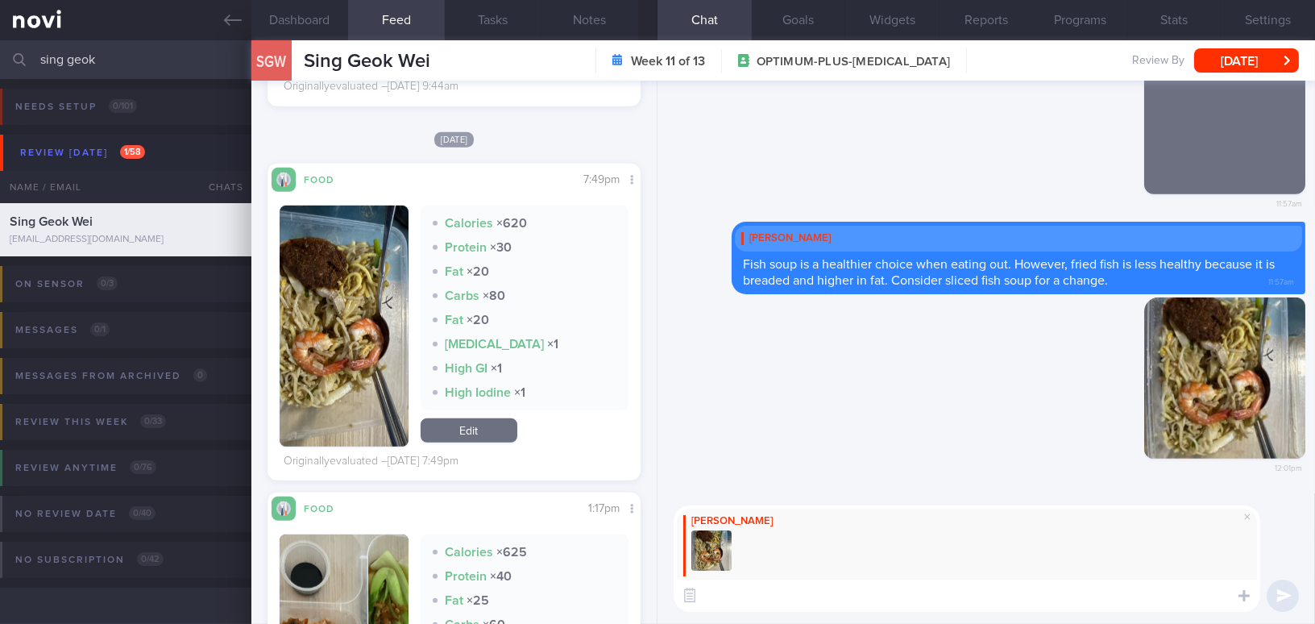
paste textarea "The hidden fat in Hokkien noodles comes from the sambal chili, the type of pork…"
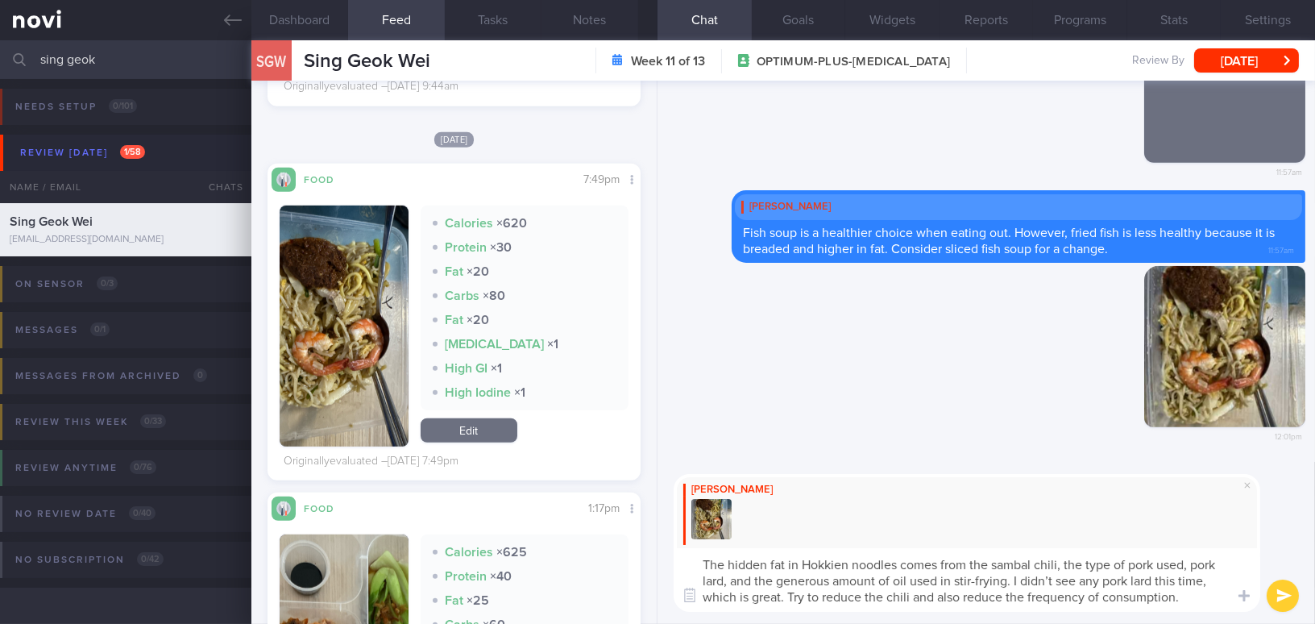
click at [749, 578] on textarea "The hidden fat in Hokkien noodles comes from the sambal chili, the type of pork…" at bounding box center [966, 580] width 586 height 64
drag, startPoint x: 1151, startPoint y: 578, endPoint x: 1201, endPoint y: 575, distance: 50.0
click at [1201, 575] on textarea "The hidden fat in Hokkien noodles comes from the sambal chili, the type of pork…" at bounding box center [966, 580] width 586 height 64
click at [836, 599] on textarea "The hidden fat in Hokkien noodles comes from the sambal chili, the type of pork…" at bounding box center [966, 580] width 586 height 64
type textarea "The hidden fat in Hokkien noodles comes from the sambal chili, the type of pork…"
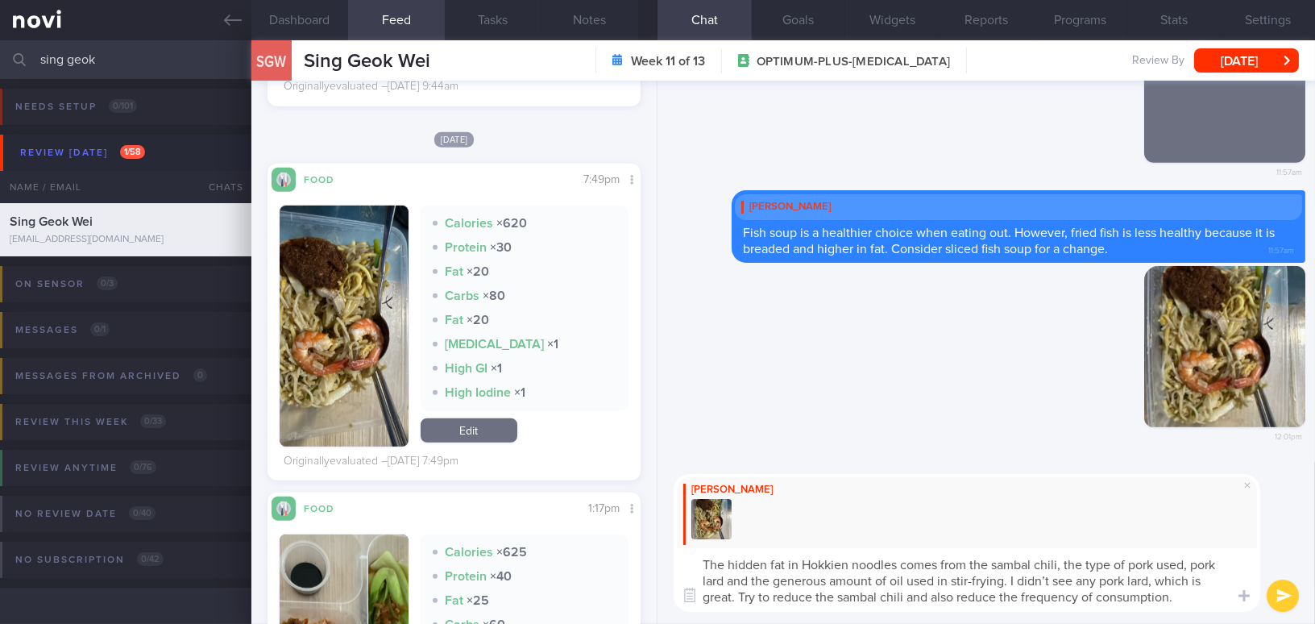
click at [1283, 590] on button "submit" at bounding box center [1282, 595] width 32 height 32
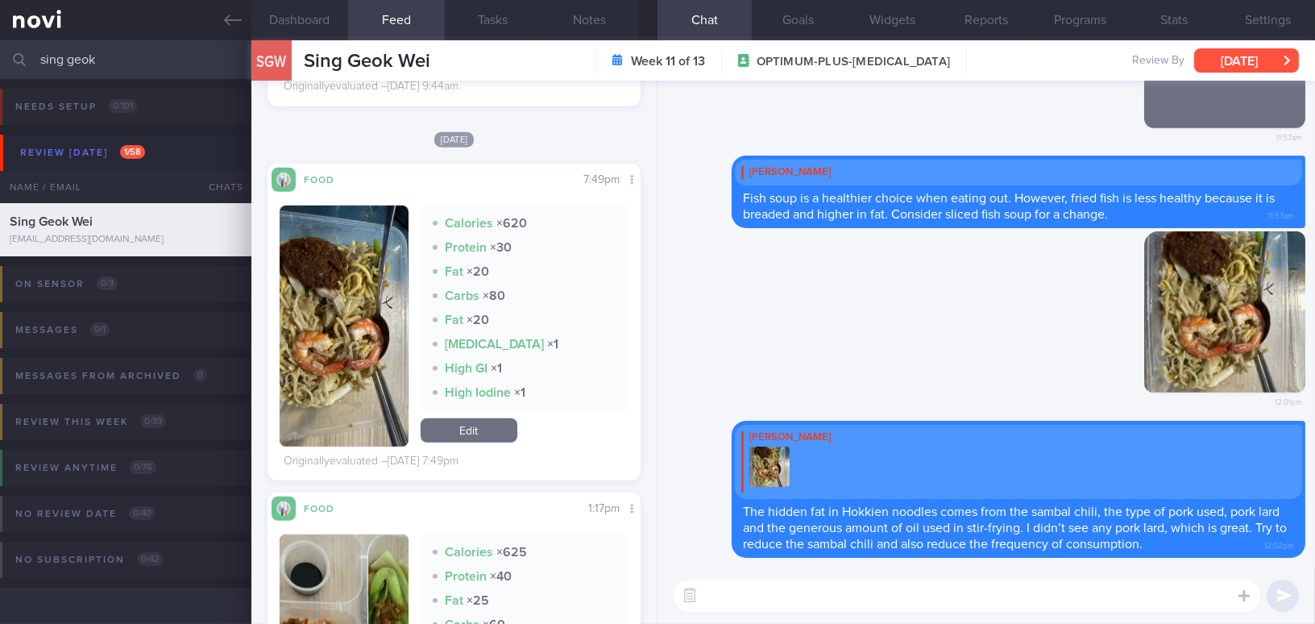
click at [1223, 66] on button "[DATE]" at bounding box center [1246, 60] width 105 height 24
click at [704, 342] on div "Delete 12:01pm" at bounding box center [986, 325] width 638 height 189
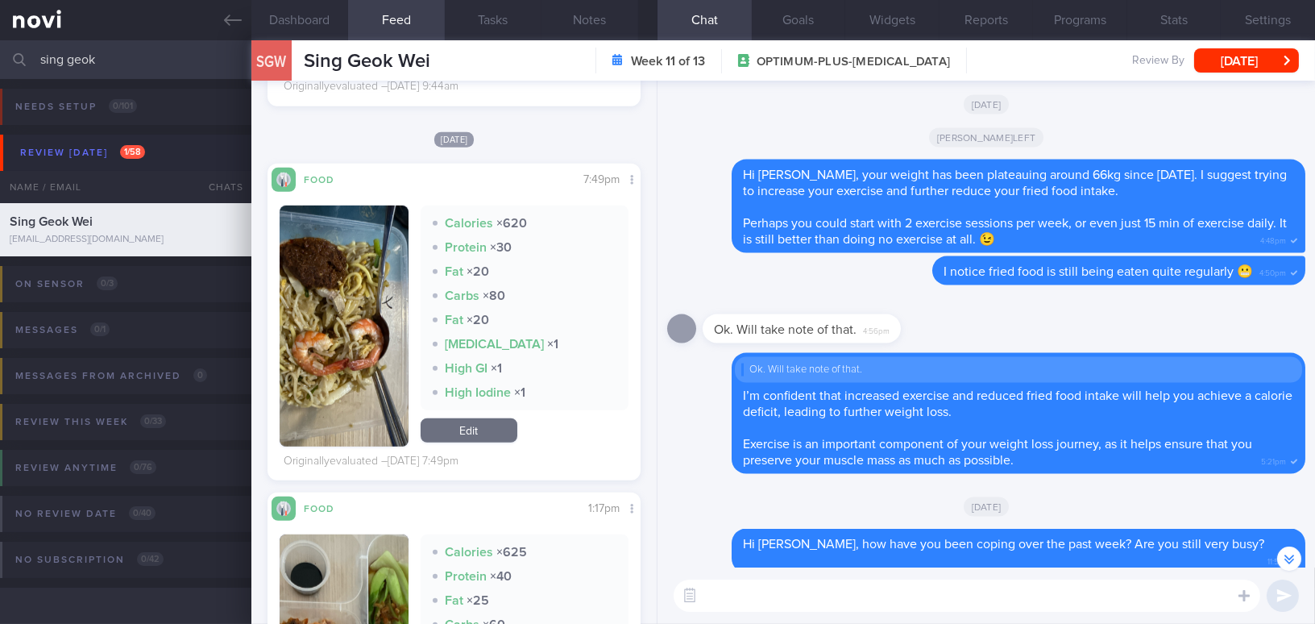
scroll to position [-452, 0]
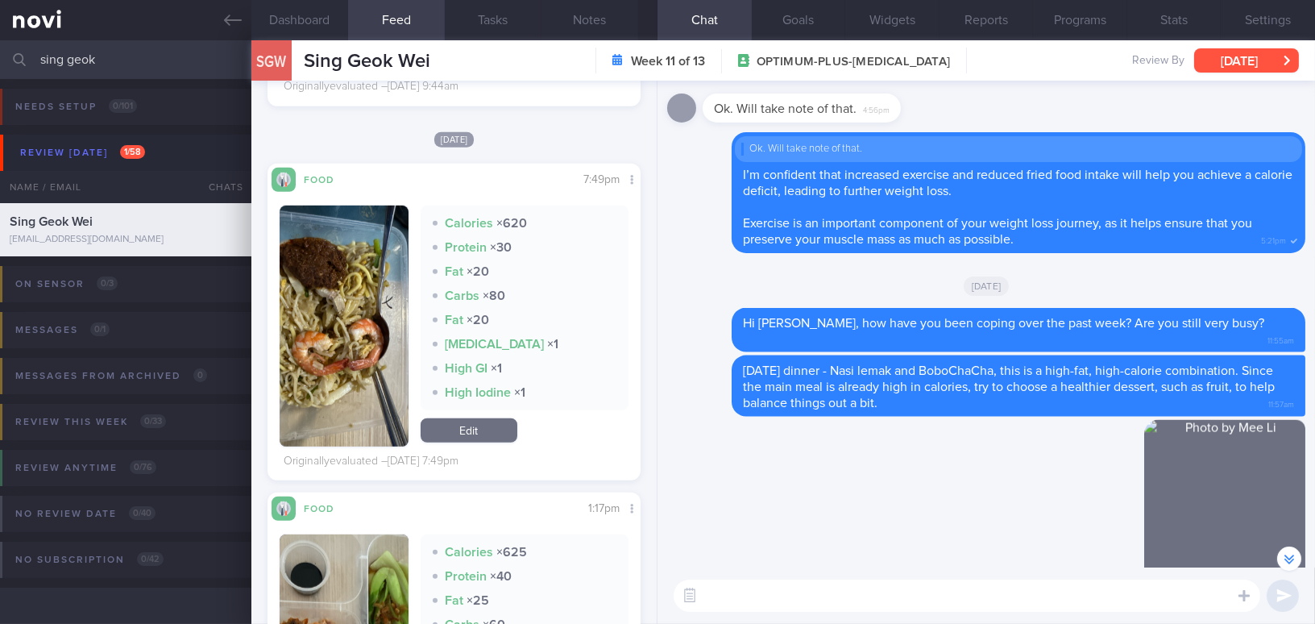
click at [1262, 57] on button "[DATE]" at bounding box center [1246, 60] width 105 height 24
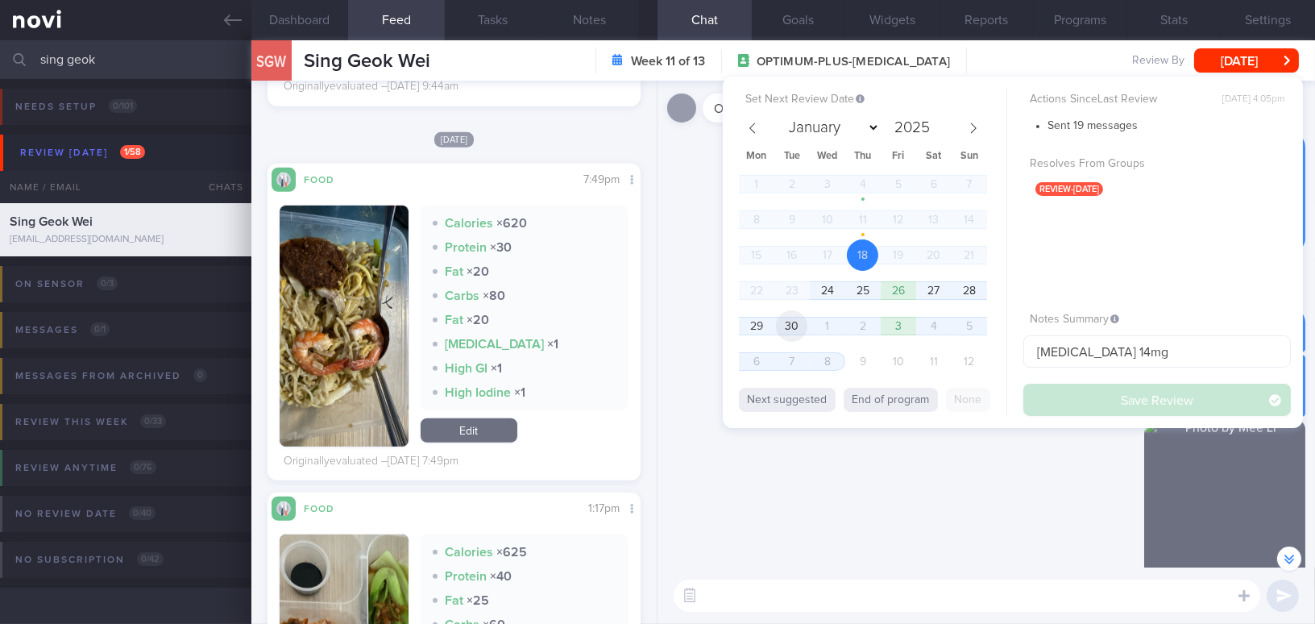
click at [805, 334] on span "30" at bounding box center [791, 325] width 31 height 31
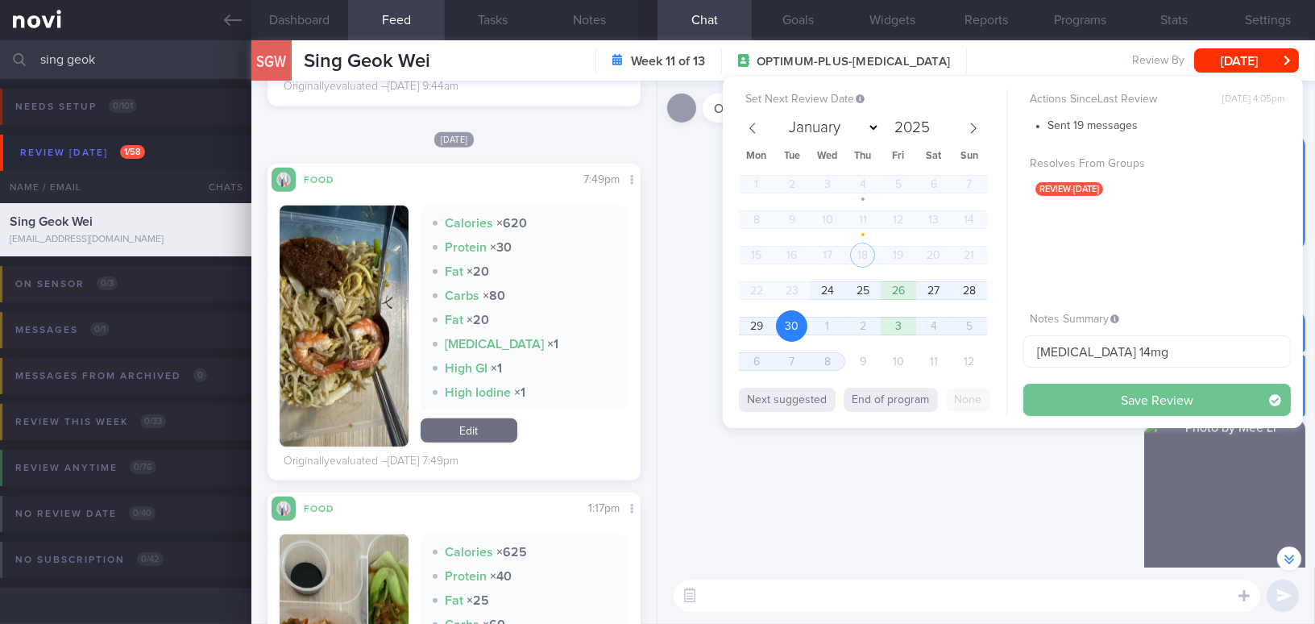
click at [1065, 399] on button "Save Review" at bounding box center [1156, 399] width 267 height 32
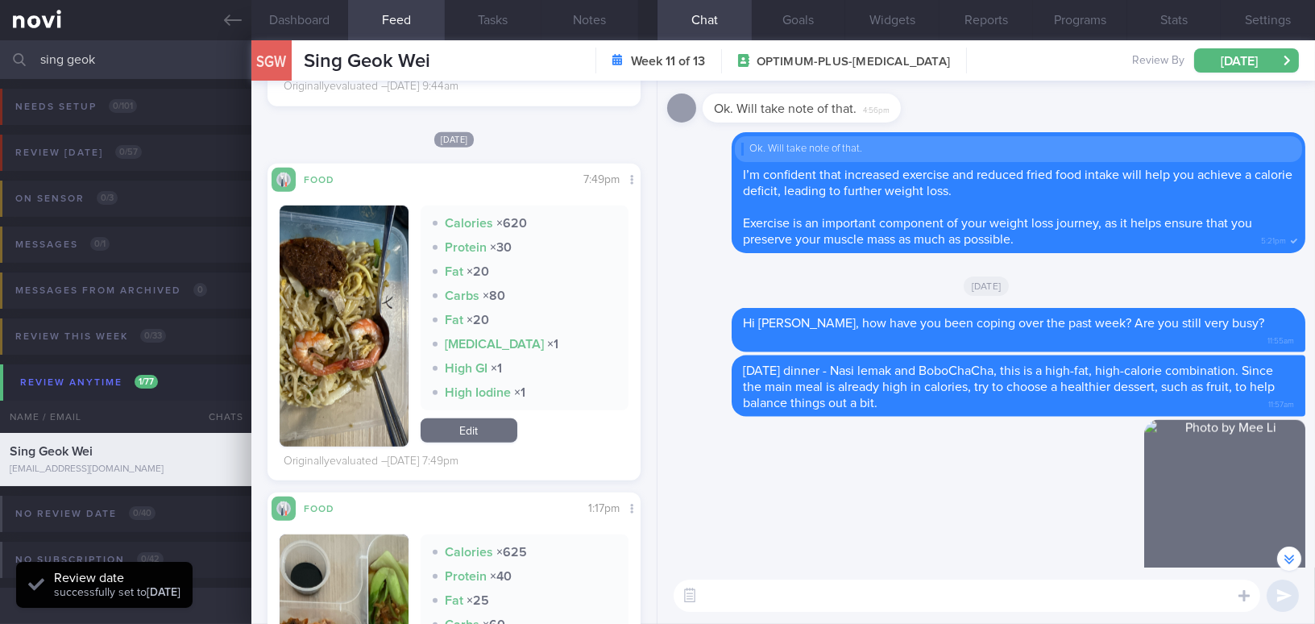
drag, startPoint x: 159, startPoint y: 56, endPoint x: 0, endPoint y: 48, distance: 158.9
click at [0, 48] on input "sing geok" at bounding box center [657, 59] width 1315 height 39
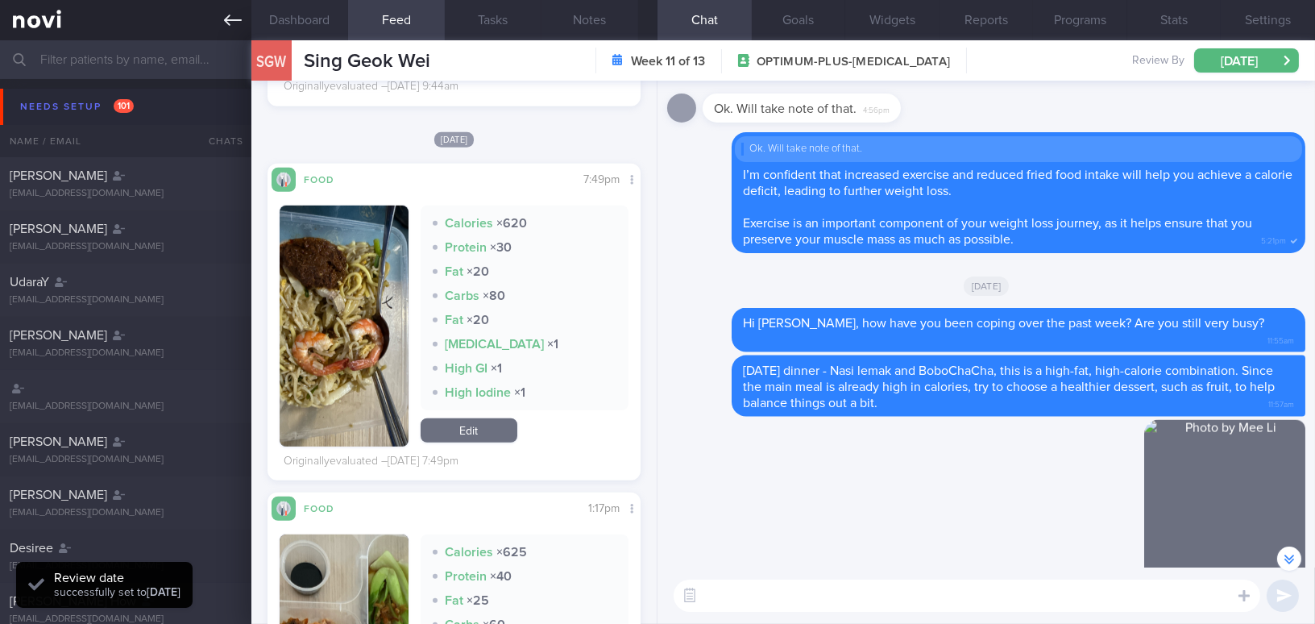
click at [238, 23] on icon at bounding box center [233, 20] width 18 height 18
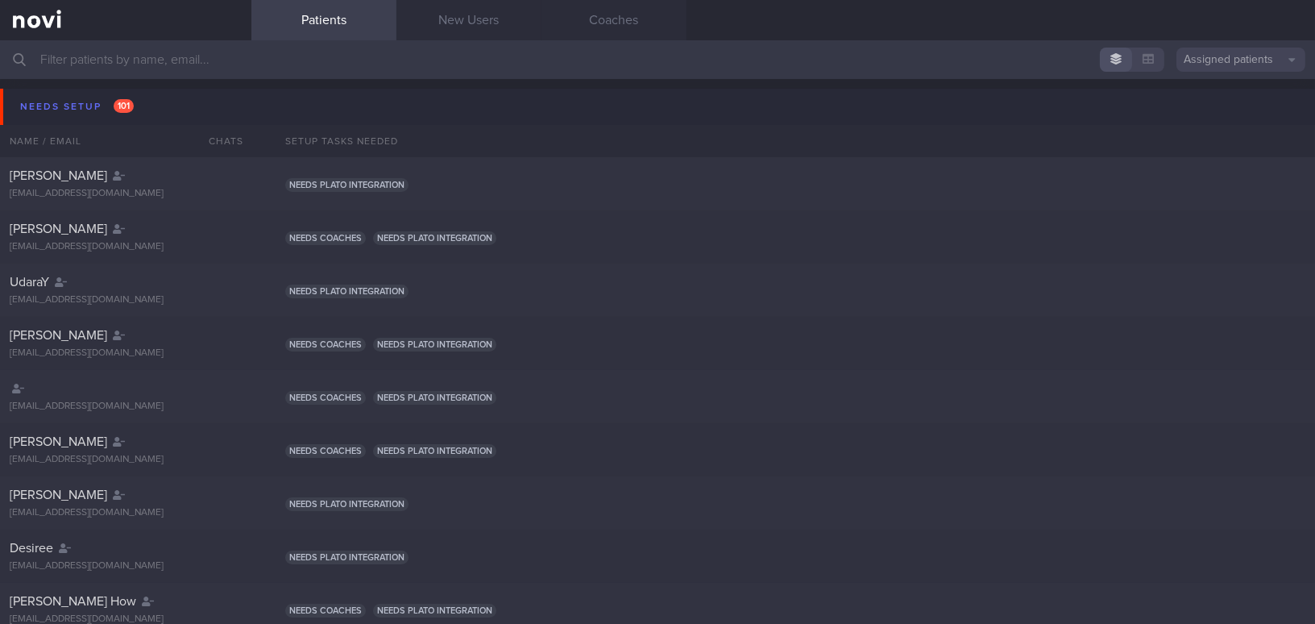
click at [184, 46] on input "text" at bounding box center [657, 59] width 1315 height 39
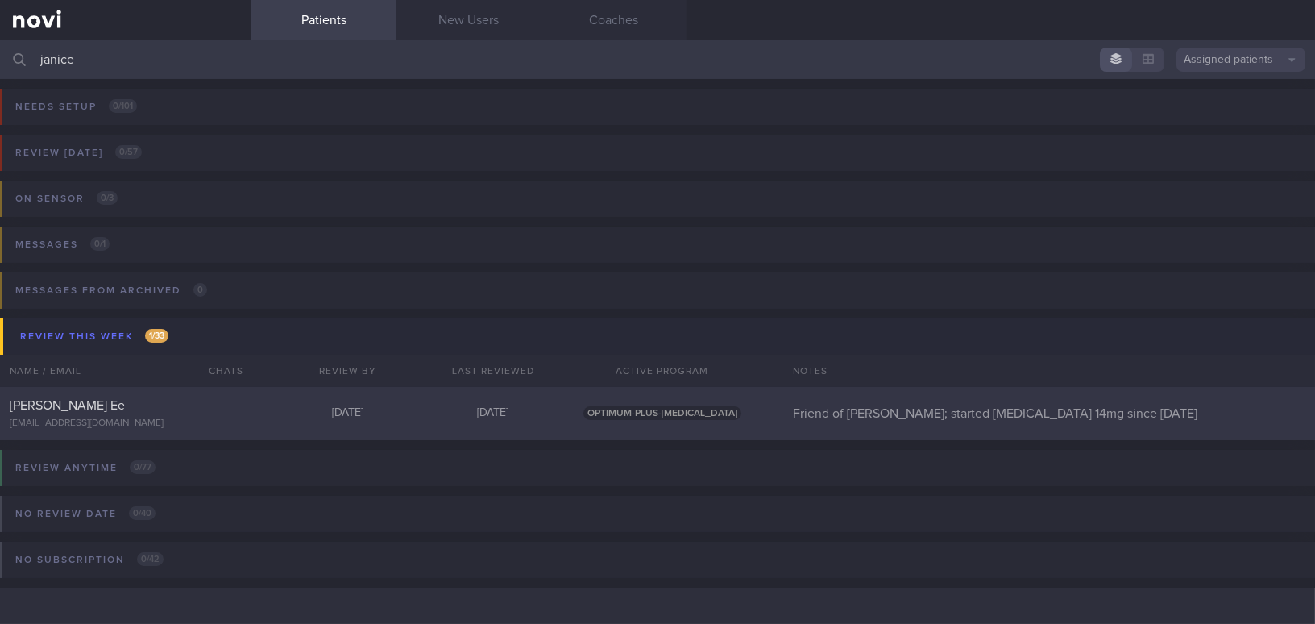
type input "janice"
click at [209, 407] on div "[PERSON_NAME] Ee" at bounding box center [124, 405] width 228 height 16
select select "8"
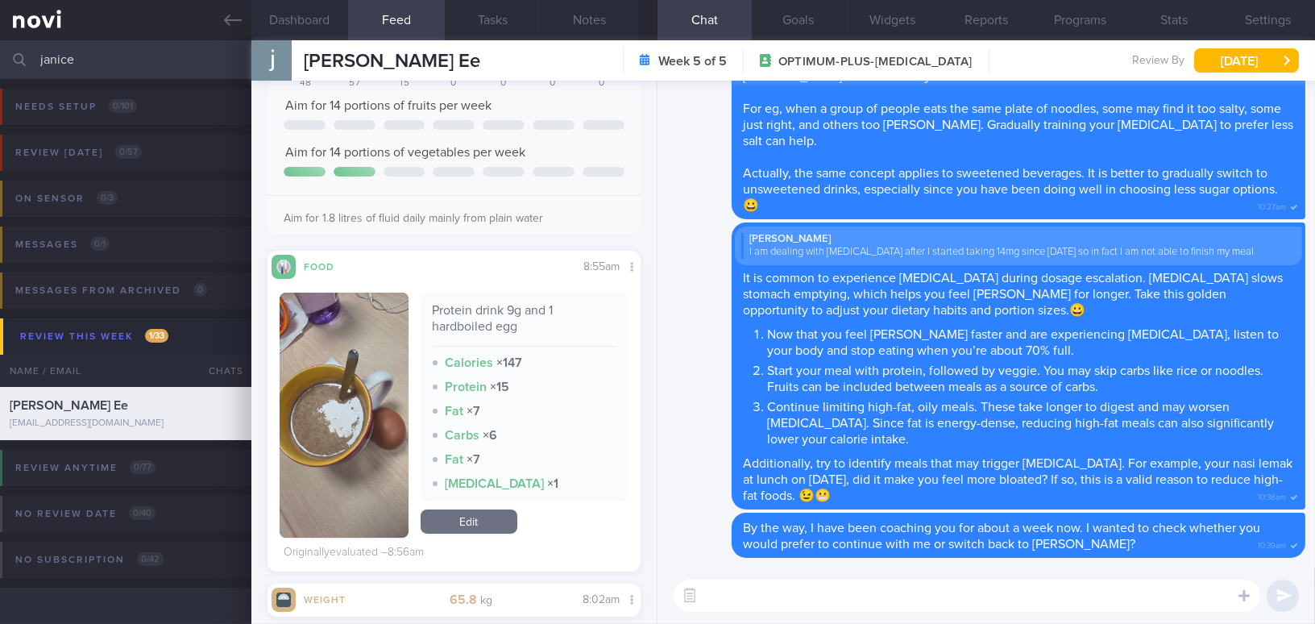
scroll to position [366, 0]
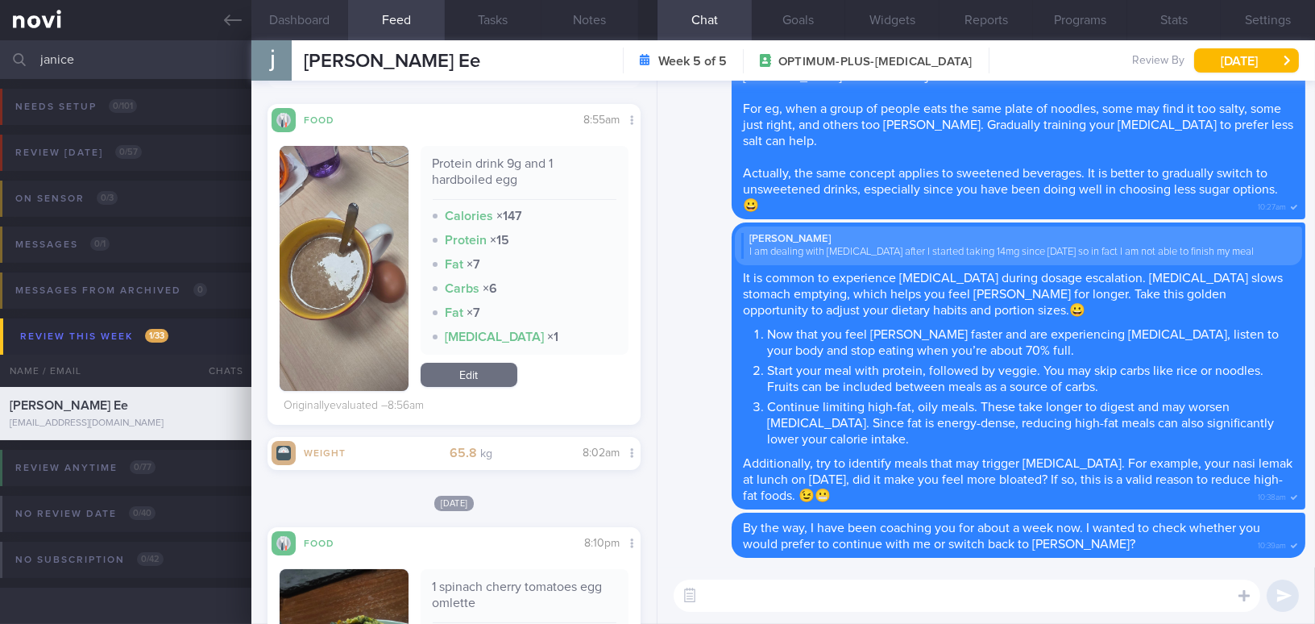
click at [305, 17] on button "Dashboard" at bounding box center [299, 20] width 97 height 40
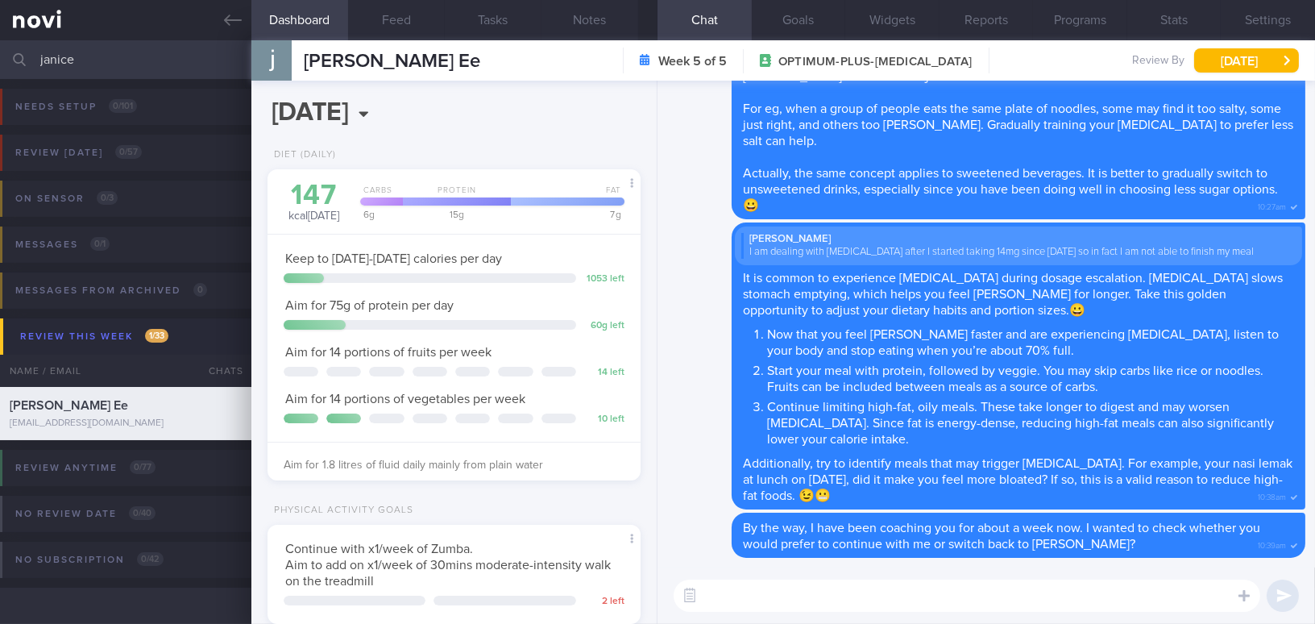
scroll to position [300, 0]
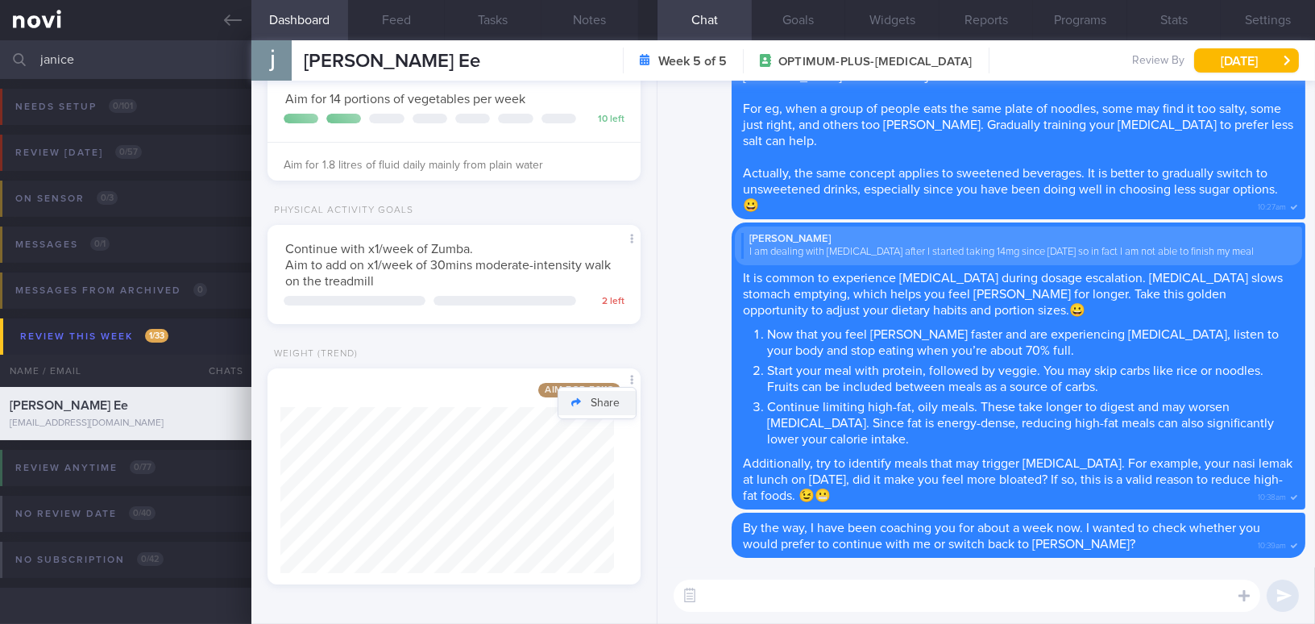
click at [609, 403] on button "Share" at bounding box center [596, 403] width 77 height 24
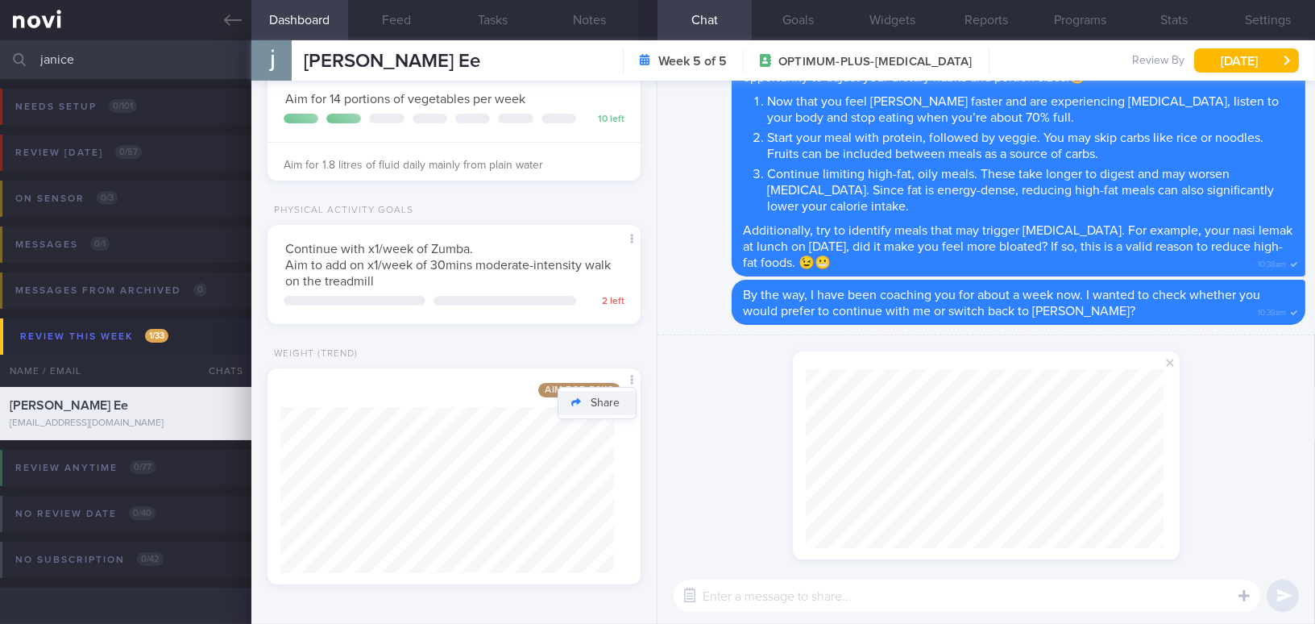
scroll to position [179, 357]
click at [1170, 362] on span at bounding box center [1169, 362] width 19 height 19
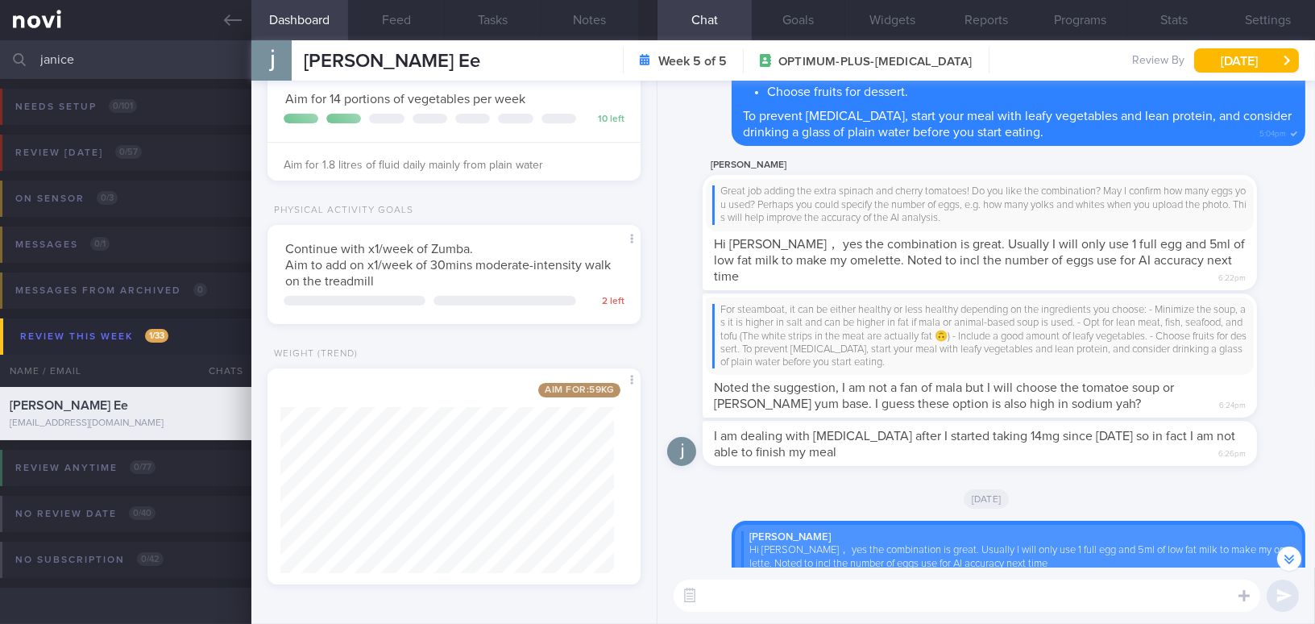
scroll to position [-806, 0]
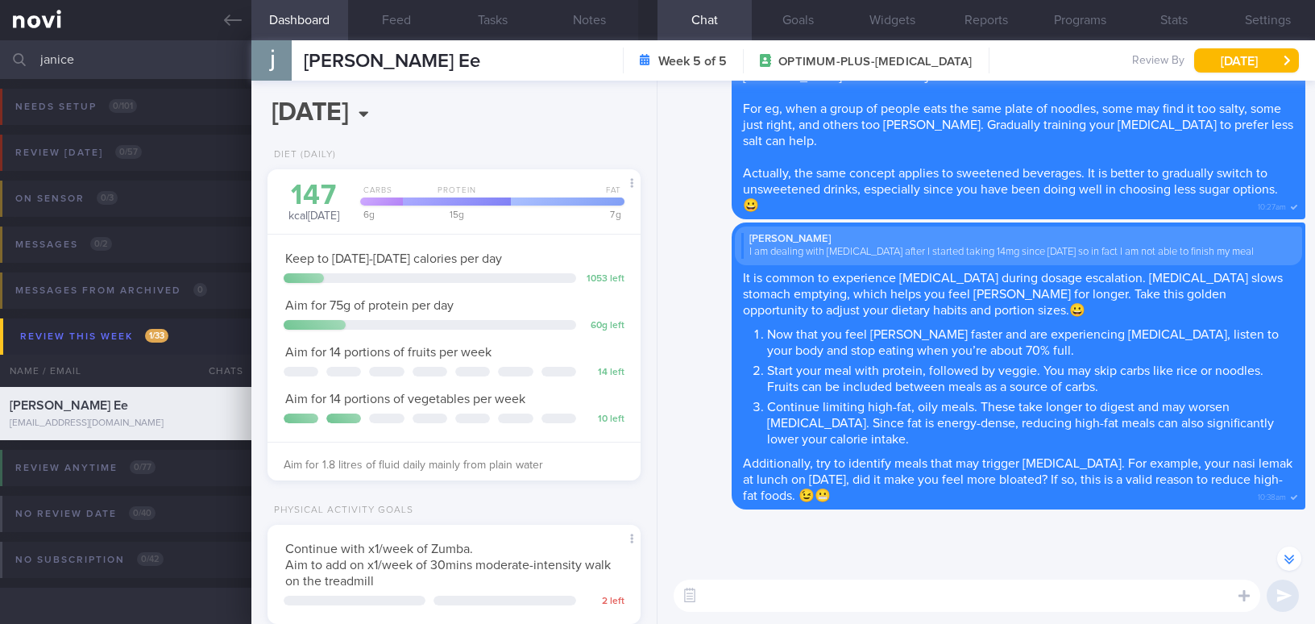
select select "8"
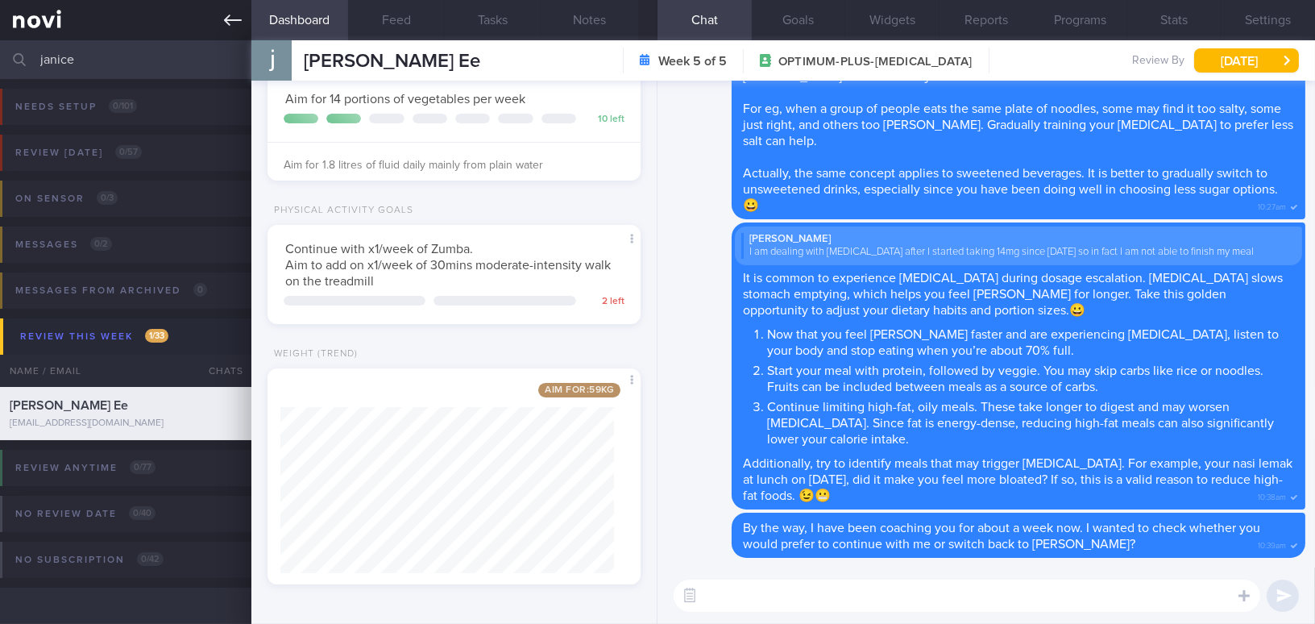
drag, startPoint x: 85, startPoint y: 60, endPoint x: 0, endPoint y: 27, distance: 91.3
click at [0, 27] on div "Patients New Users Coaches [GEOGRAPHIC_DATA] Assigned patients Assigned patient…" at bounding box center [657, 312] width 1315 height 624
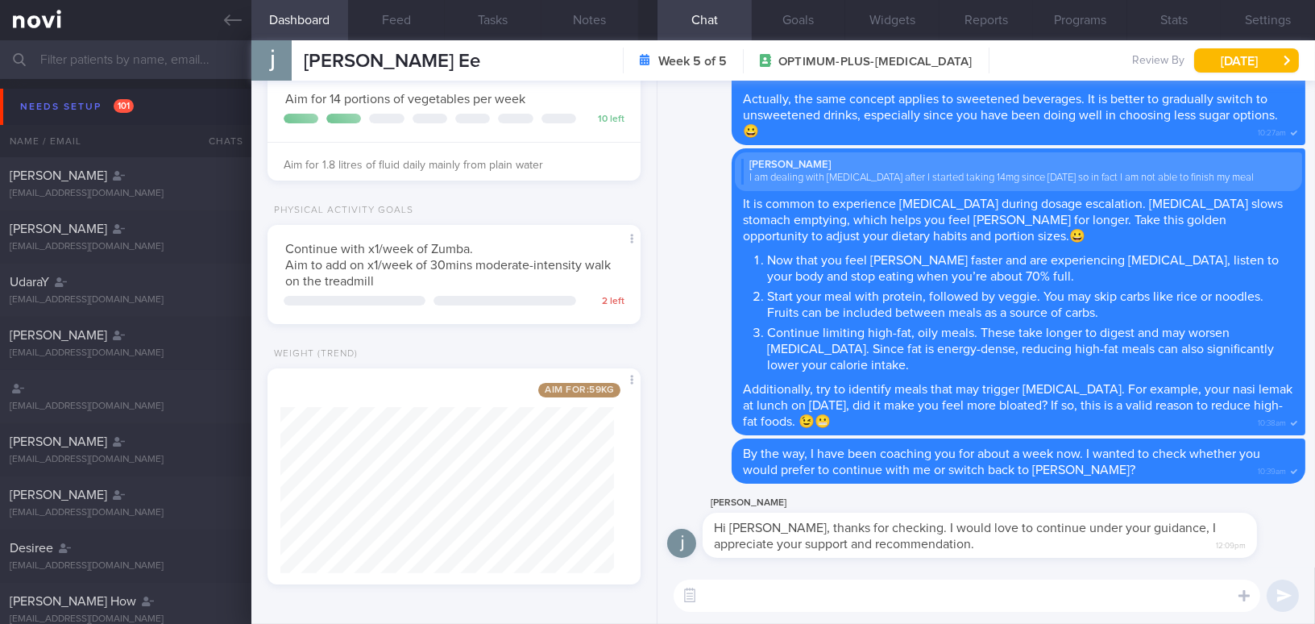
click at [561, 208] on div "Physical Activity Goals" at bounding box center [453, 215] width 373 height 20
click at [1108, 17] on button "Programs" at bounding box center [1080, 20] width 94 height 40
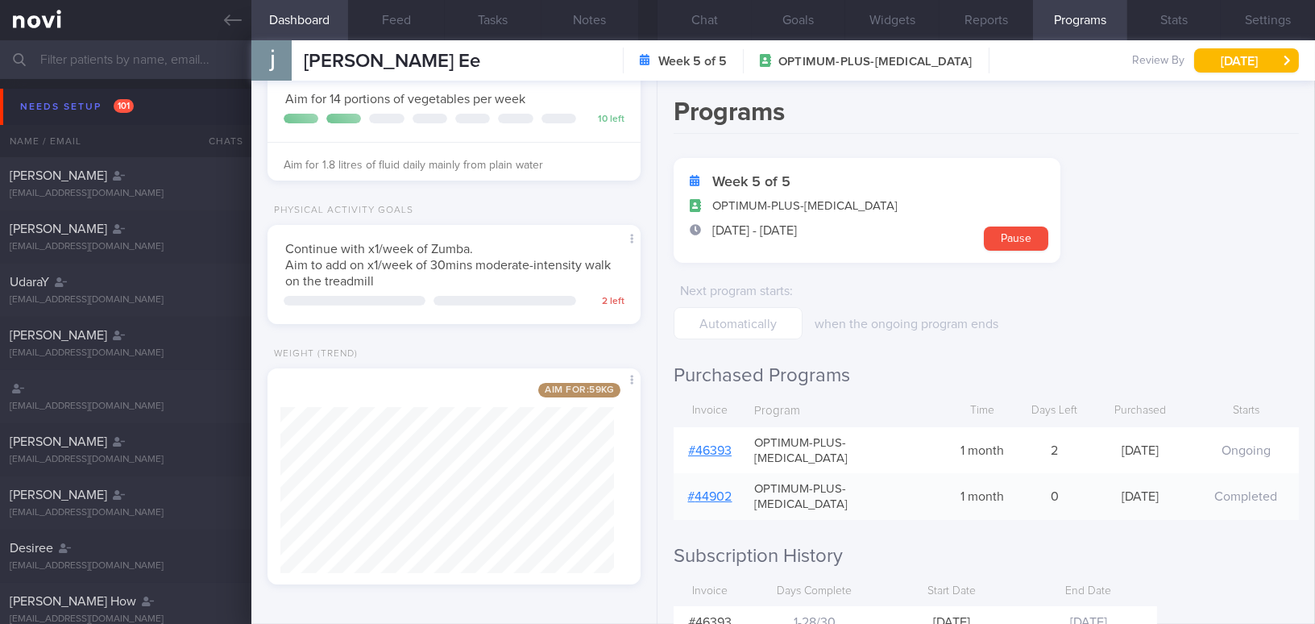
click at [706, 444] on link "# 46393" at bounding box center [710, 450] width 44 height 13
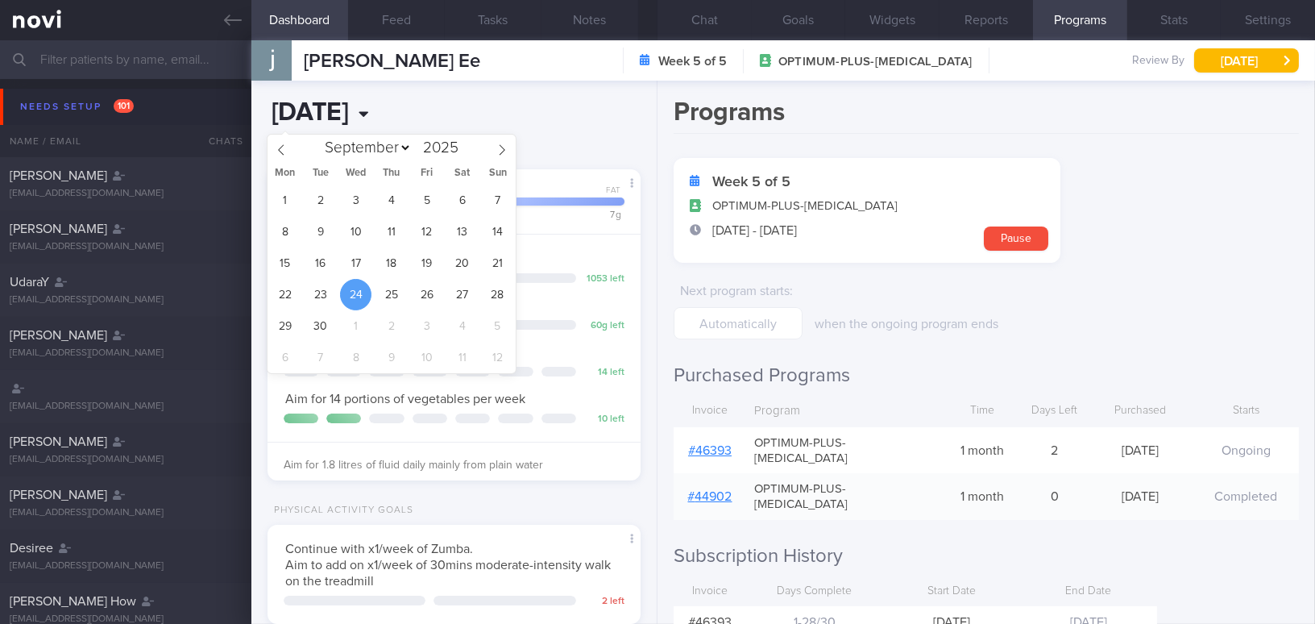
click at [416, 110] on input "[DATE]" at bounding box center [382, 113] width 230 height 40
click at [502, 267] on span "21" at bounding box center [497, 262] width 31 height 31
type input "[DATE]"
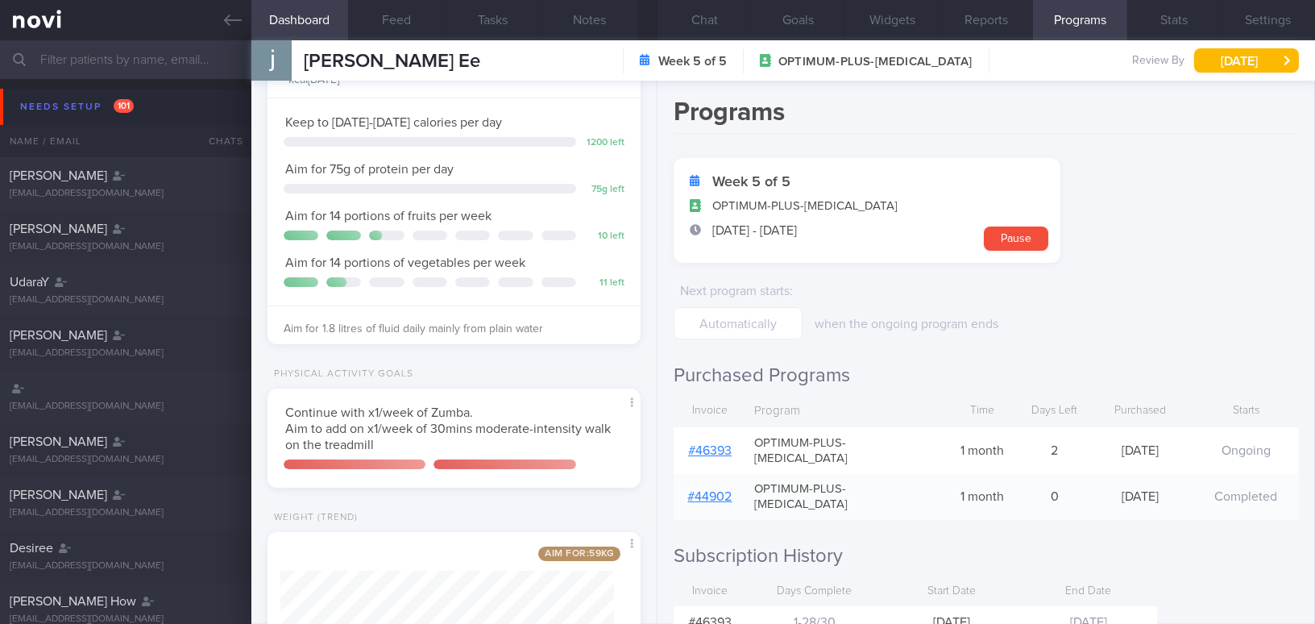
scroll to position [146, 0]
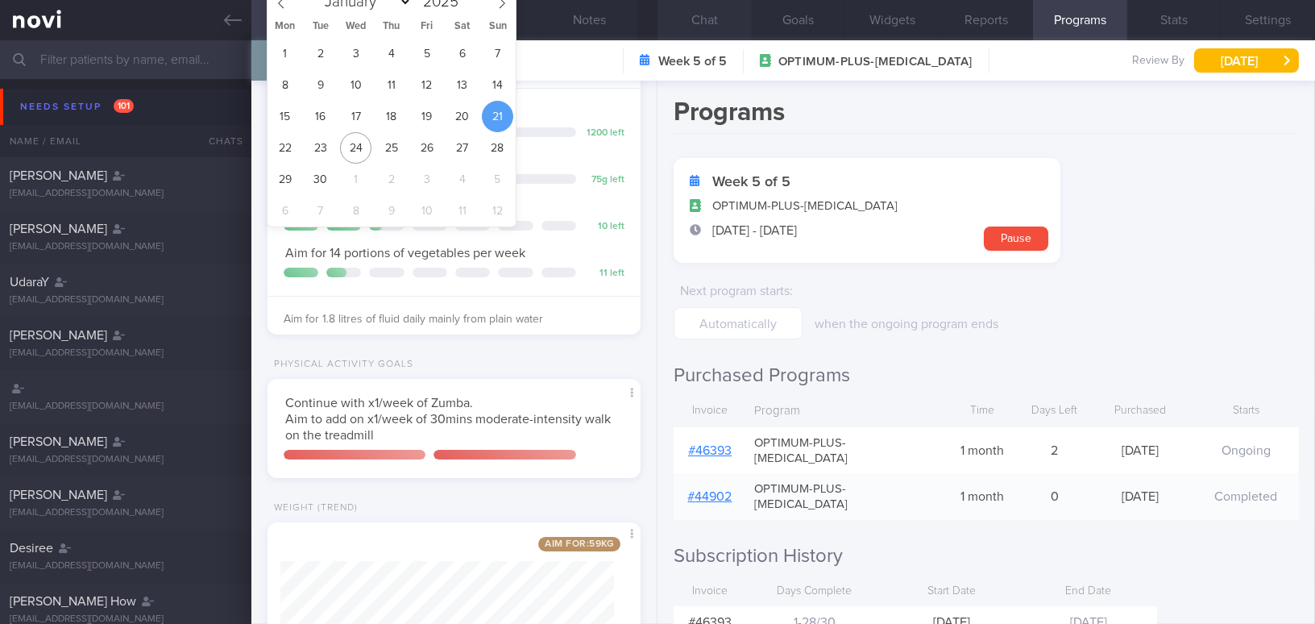
click at [700, 4] on button "Chat" at bounding box center [704, 20] width 94 height 40
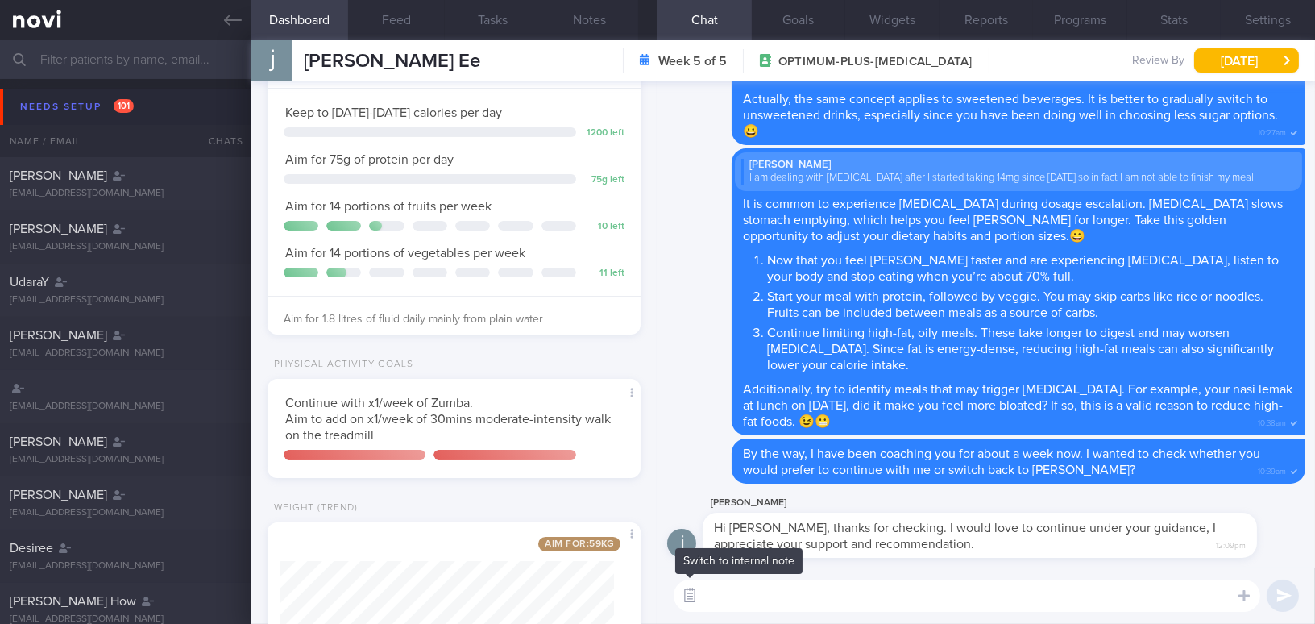
click at [691, 594] on button "button" at bounding box center [689, 595] width 29 height 29
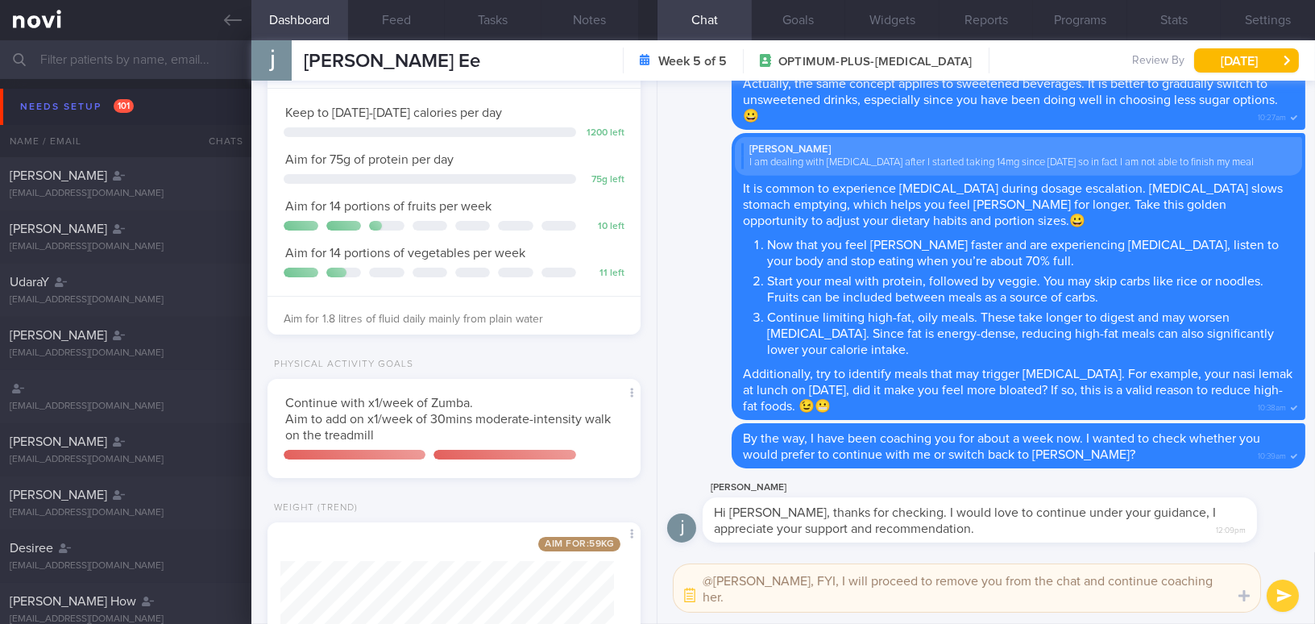
drag, startPoint x: 935, startPoint y: 599, endPoint x: 705, endPoint y: 607, distance: 230.5
click at [705, 607] on textarea "@[PERSON_NAME], FYI, I will proceed to remove you from the chat and continue co…" at bounding box center [966, 588] width 586 height 48
type textarea "@[PERSON_NAME], FYI, I will proceed to remove you from the chat and continue co…"
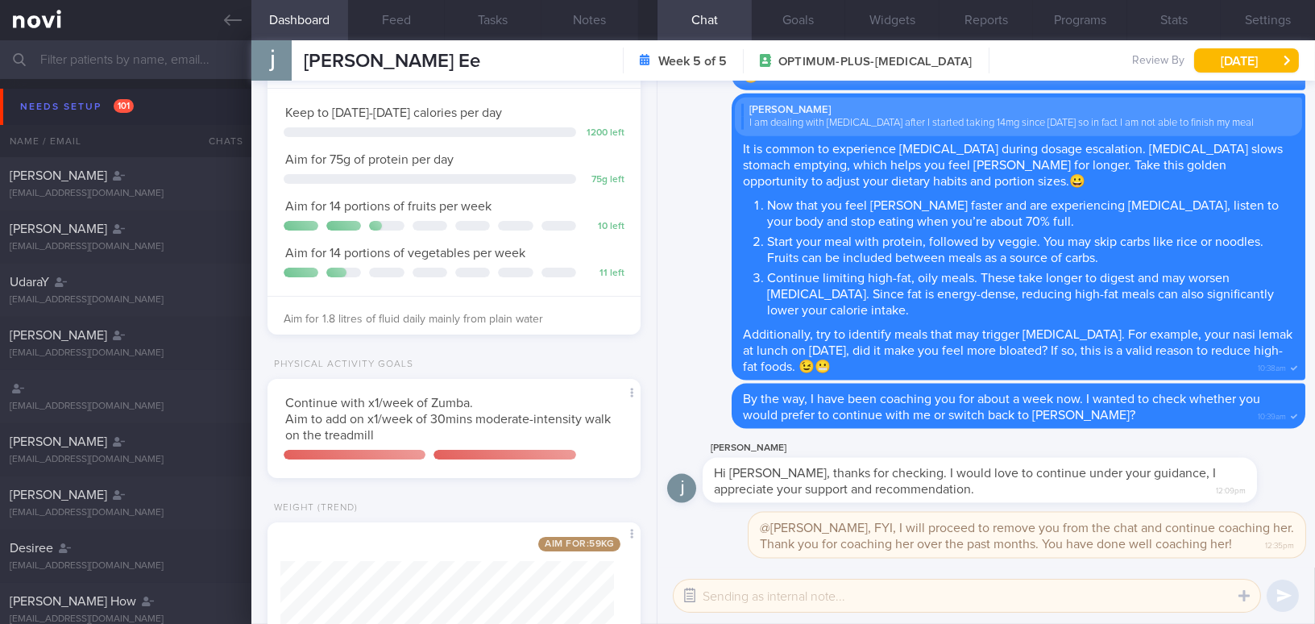
click at [683, 588] on button "button" at bounding box center [689, 595] width 29 height 29
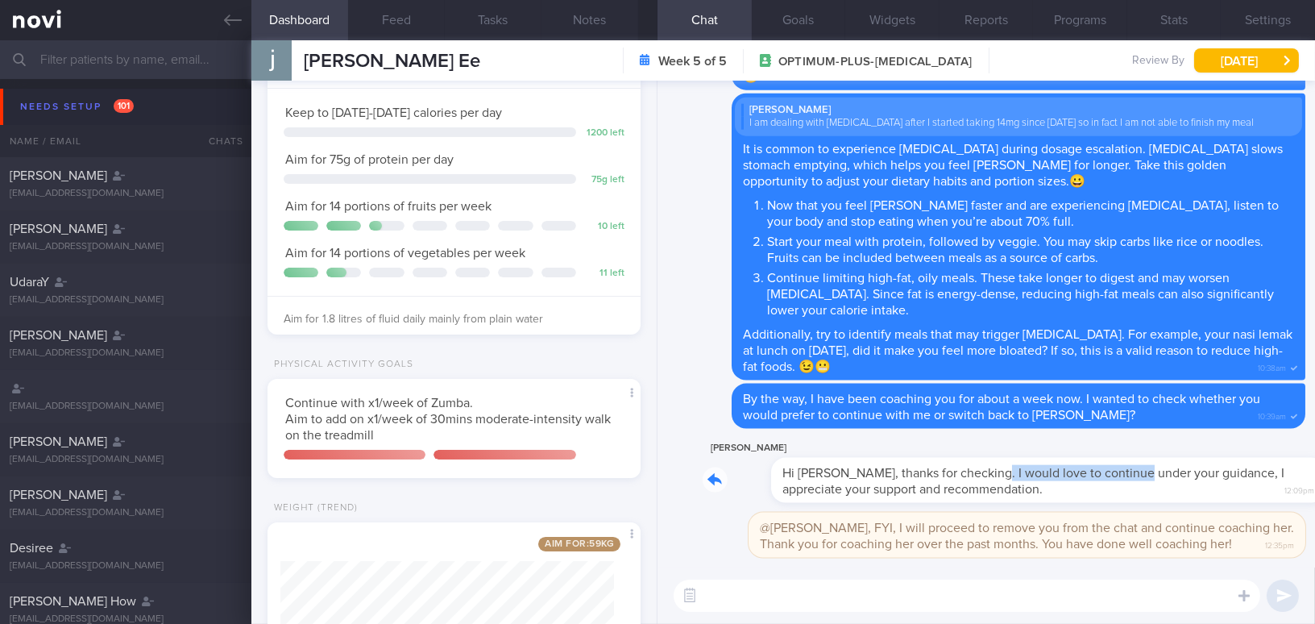
drag, startPoint x: 921, startPoint y: 462, endPoint x: 1069, endPoint y: 472, distance: 148.6
click at [1069, 472] on div "[PERSON_NAME] Hi [PERSON_NAME], thanks for checking. I would love to continue u…" at bounding box center [1003, 470] width 603 height 64
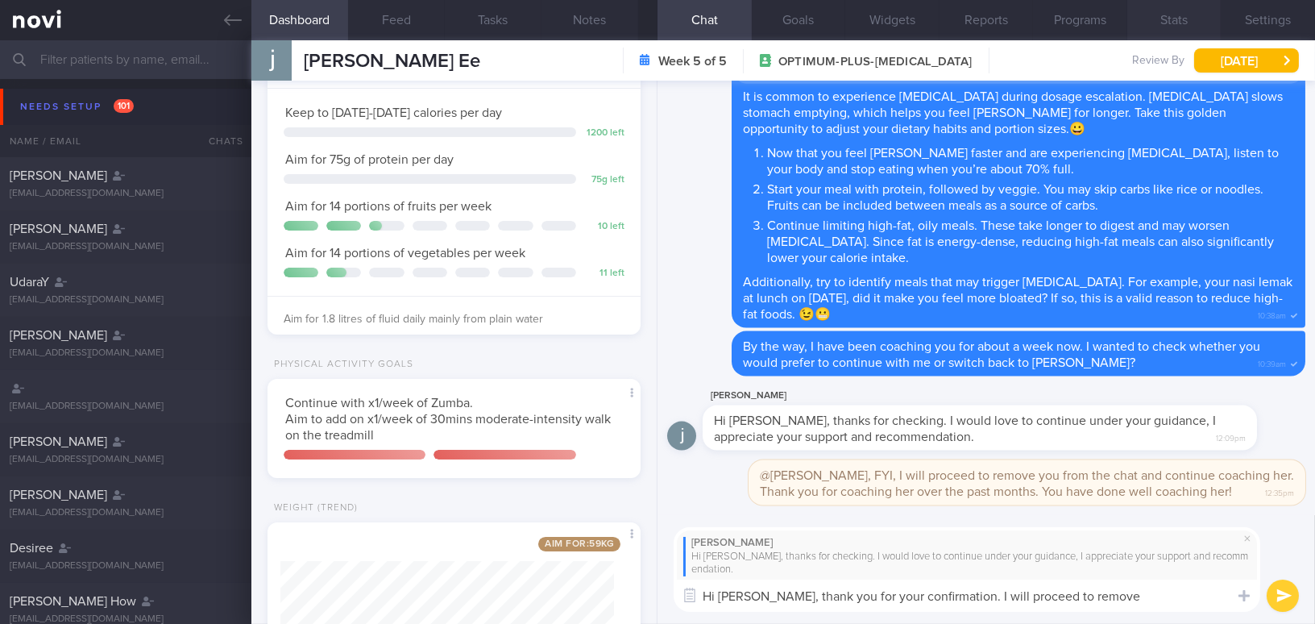
type textarea "Hi [PERSON_NAME], thank you for your confirmation. I will proceed to remove"
click at [579, 560] on div "Dashboard Feed Tasks Notes Chat Goals Widgets Reports Programs Stats Settings […" at bounding box center [782, 331] width 1063 height 583
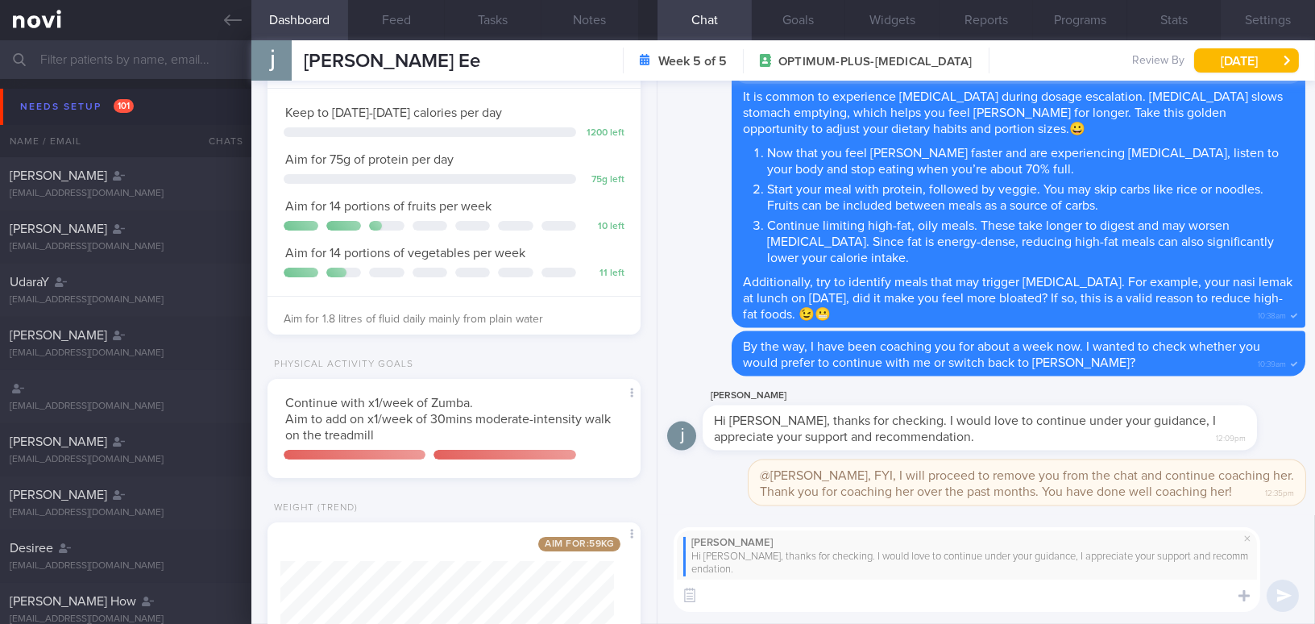
click at [1282, 10] on button "Settings" at bounding box center [1267, 20] width 94 height 40
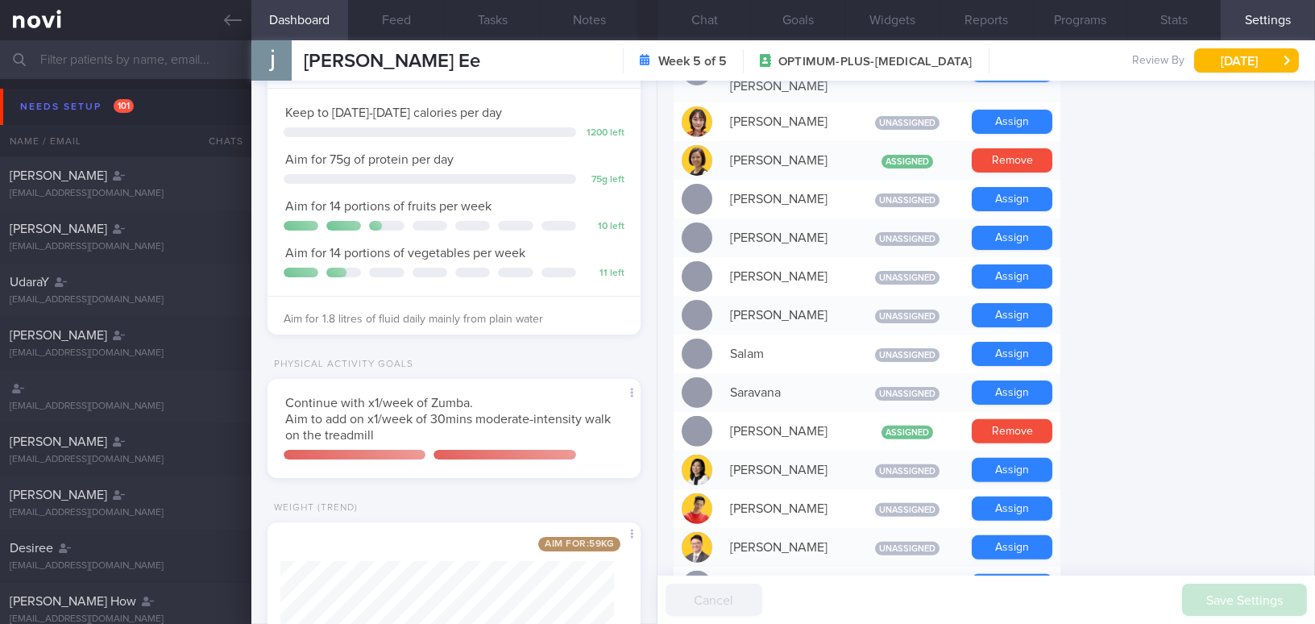
scroll to position [1098, 0]
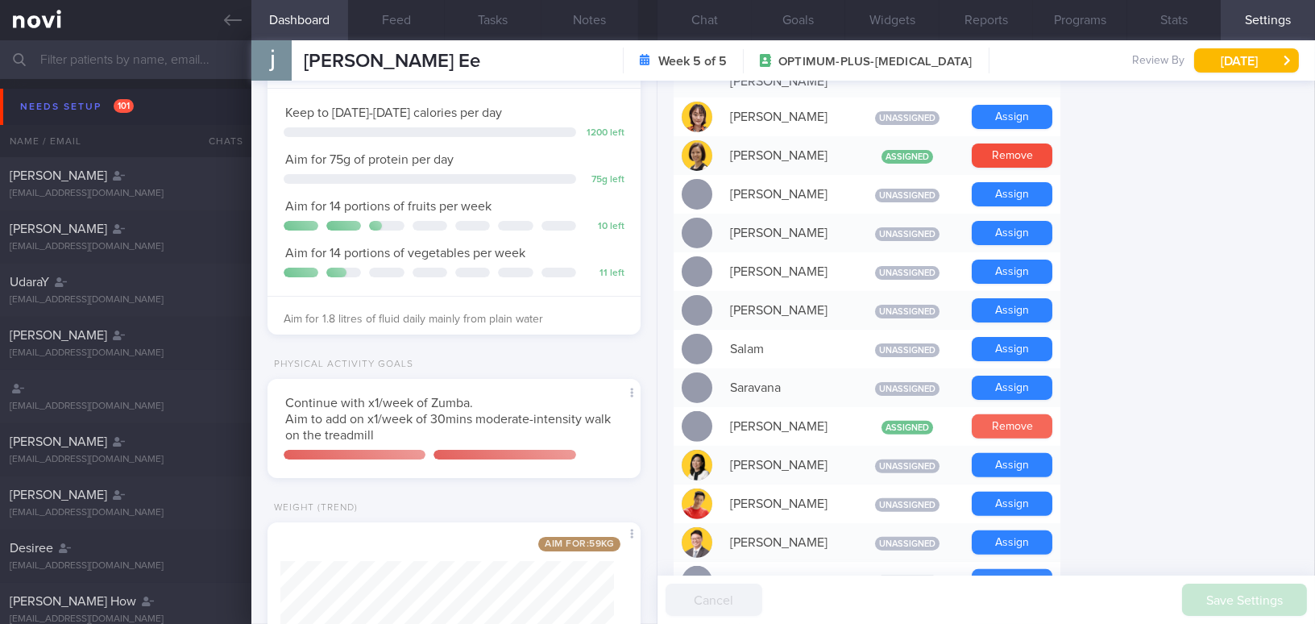
click at [1028, 414] on button "Remove" at bounding box center [1012, 426] width 81 height 24
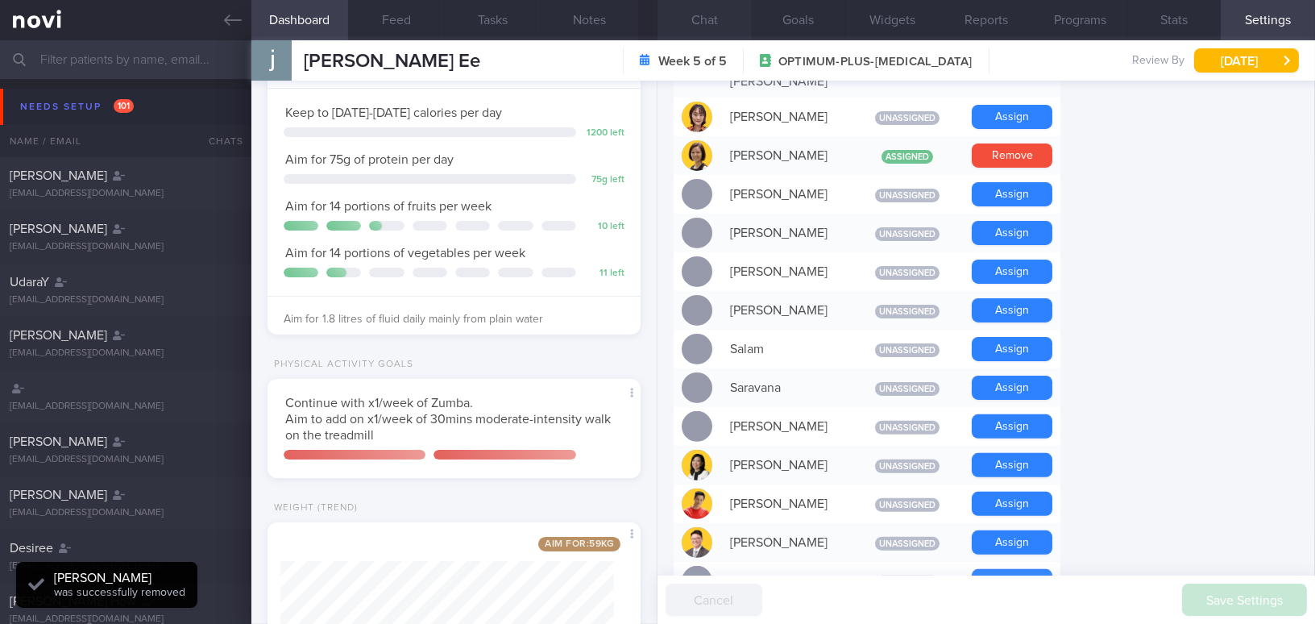
click at [698, 12] on button "Chat" at bounding box center [704, 20] width 94 height 40
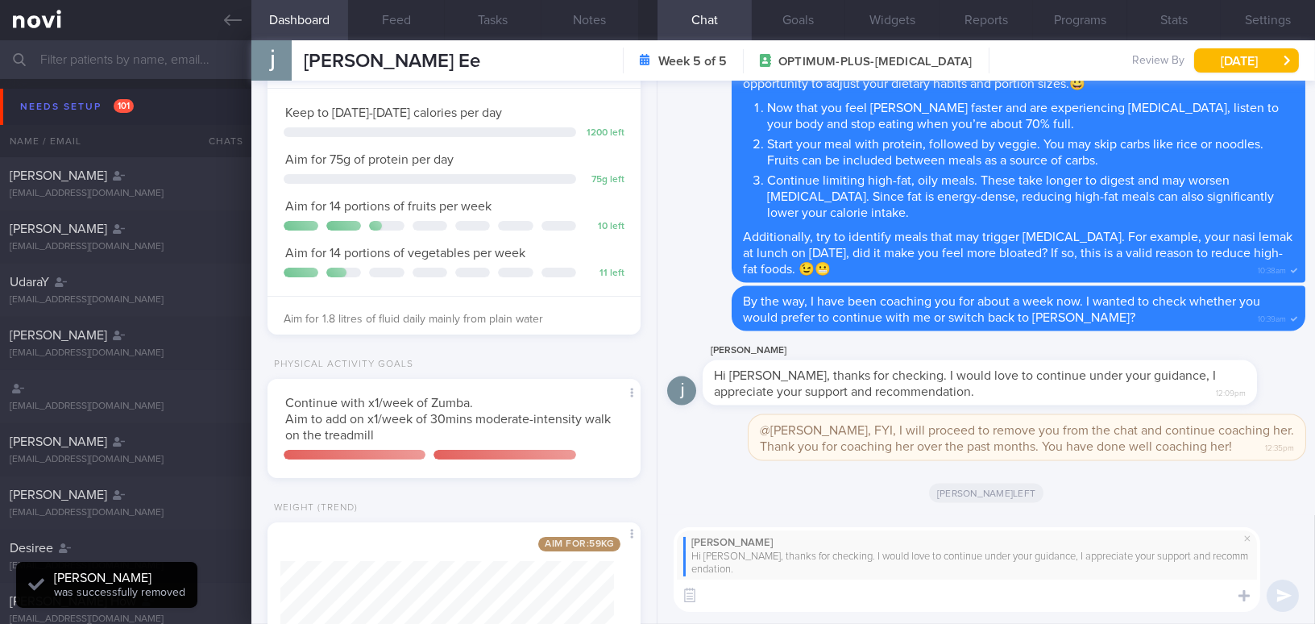
click at [832, 590] on textarea at bounding box center [966, 595] width 586 height 32
paste textarea "Thank you for your confirmation. I have removed [PERSON_NAME] from the chat. Pl…"
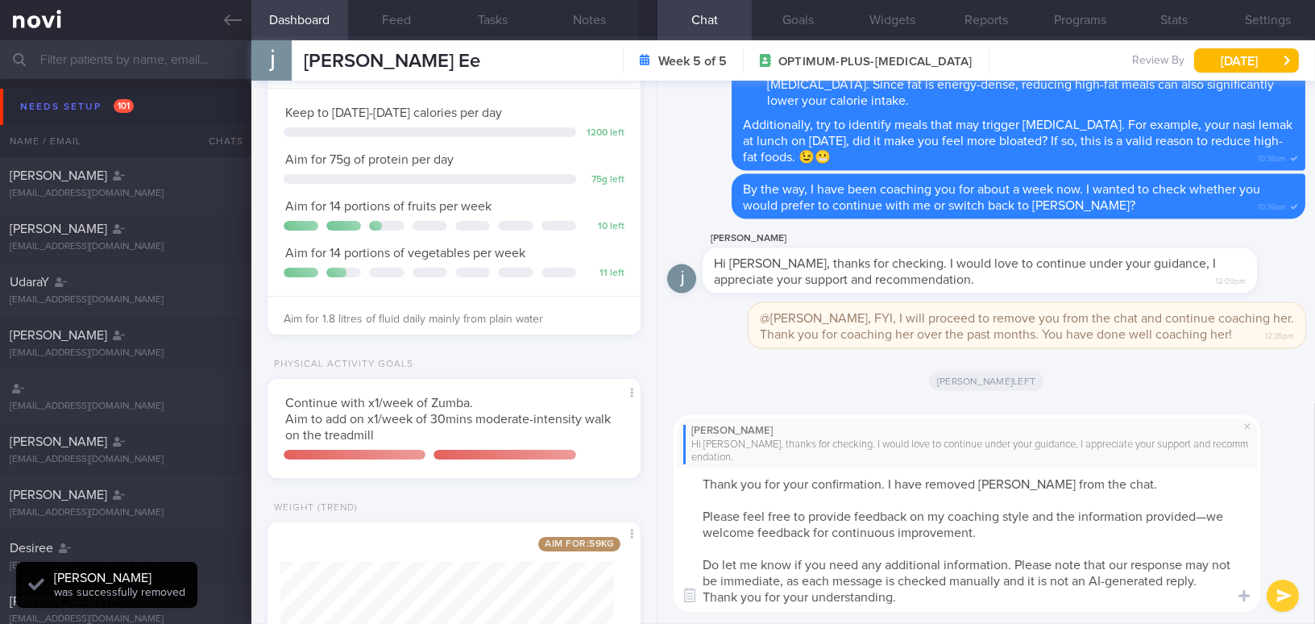
click at [701, 481] on textarea "Thank you for your confirmation. I have removed [PERSON_NAME] from the chat. Pl…" at bounding box center [966, 539] width 586 height 144
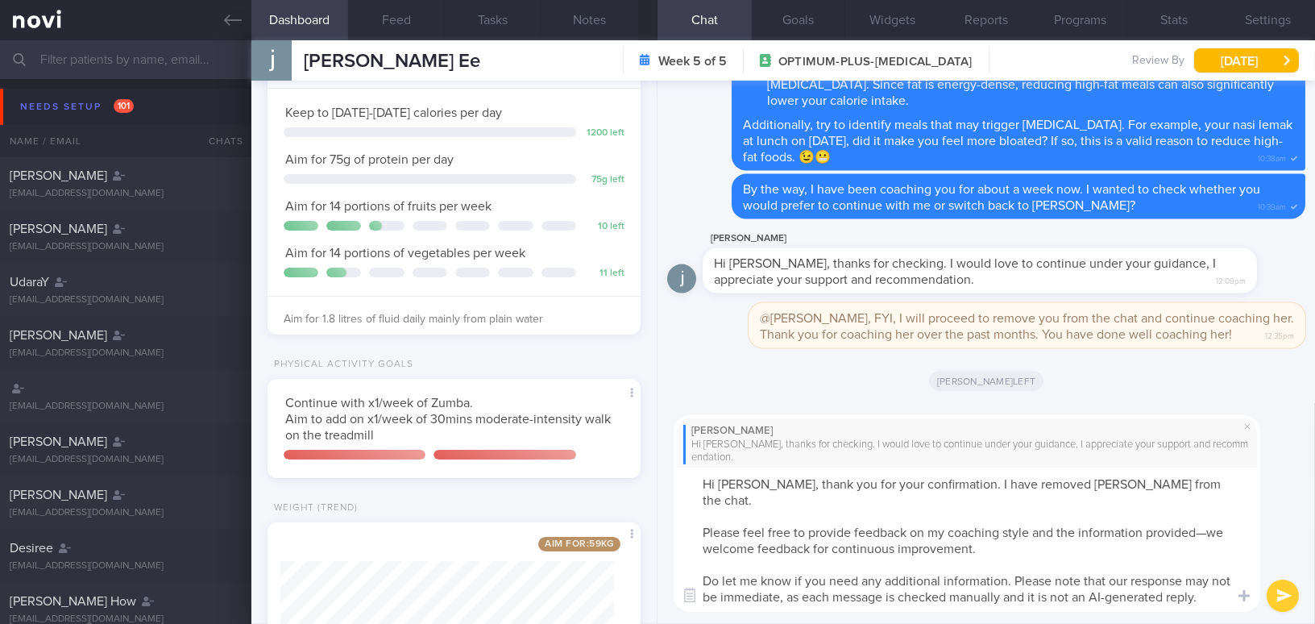
click at [1206, 517] on textarea "Hi [PERSON_NAME], thank you for your confirmation. I have removed [PERSON_NAME]…" at bounding box center [966, 539] width 586 height 144
click at [939, 602] on textarea "Hi [PERSON_NAME], thank you for your confirmation. I have removed [PERSON_NAME]…" at bounding box center [966, 539] width 586 height 144
type textarea "Hi [PERSON_NAME], thank you for your confirmation. I have removed [PERSON_NAME]…"
click at [1290, 592] on button "submit" at bounding box center [1282, 595] width 32 height 32
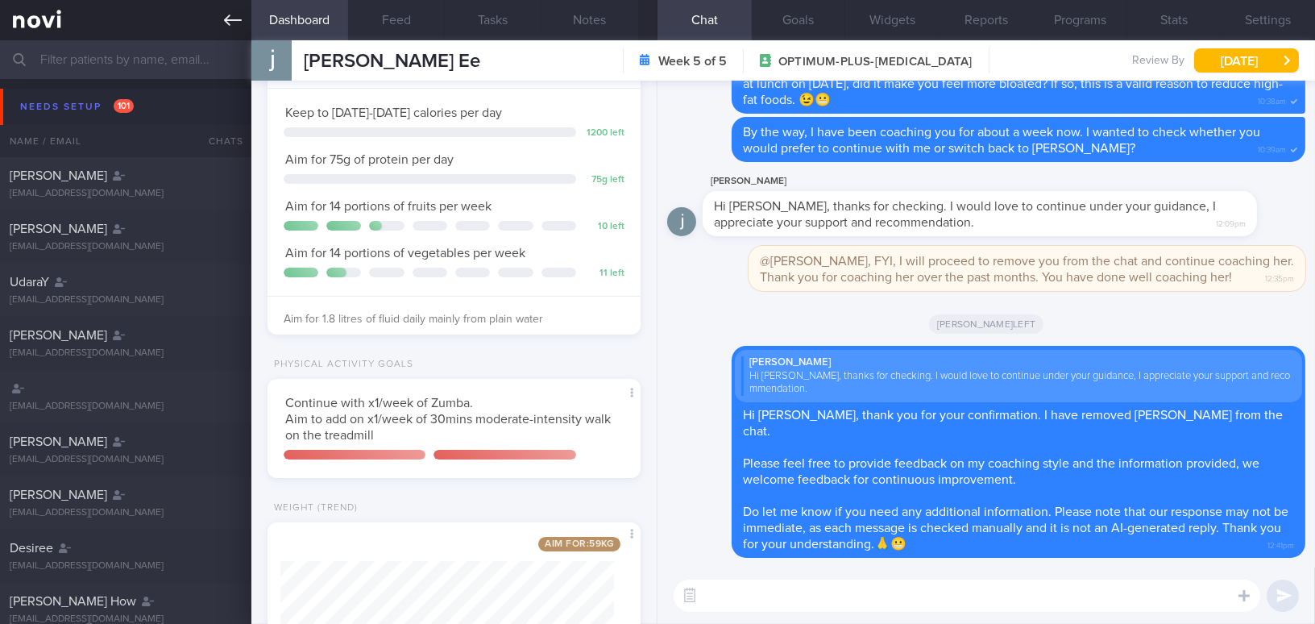
click at [232, 15] on icon at bounding box center [233, 20] width 18 height 18
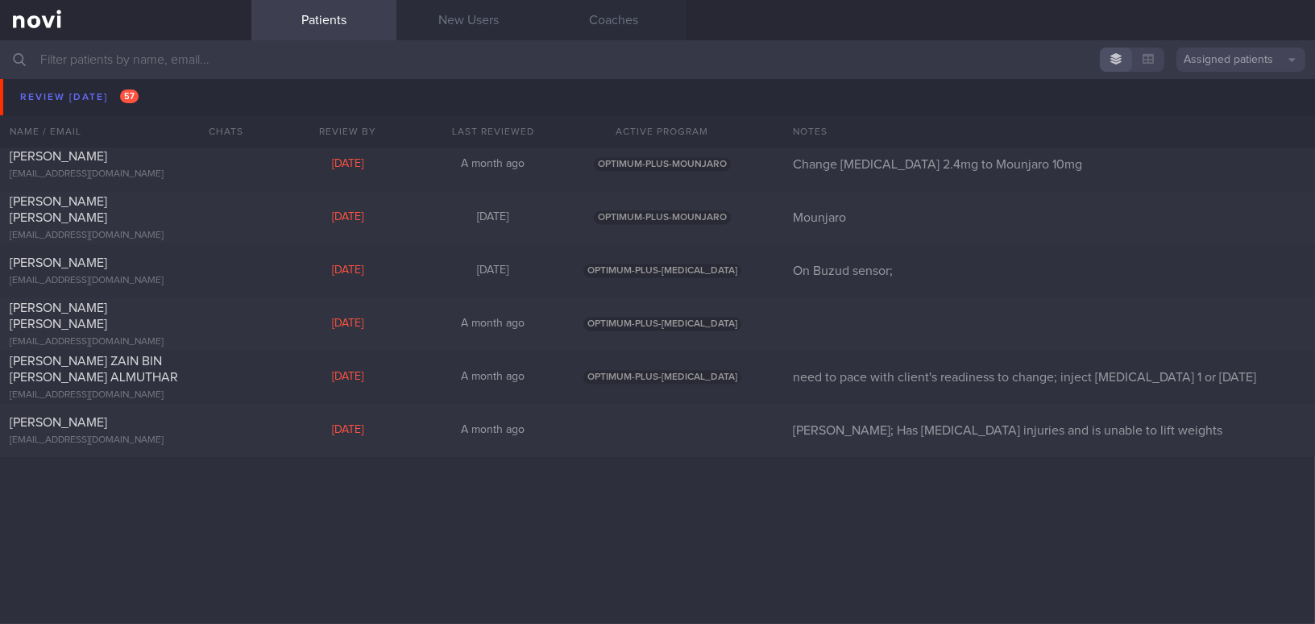
scroll to position [5858, 0]
